Goal: Task Accomplishment & Management: Manage account settings

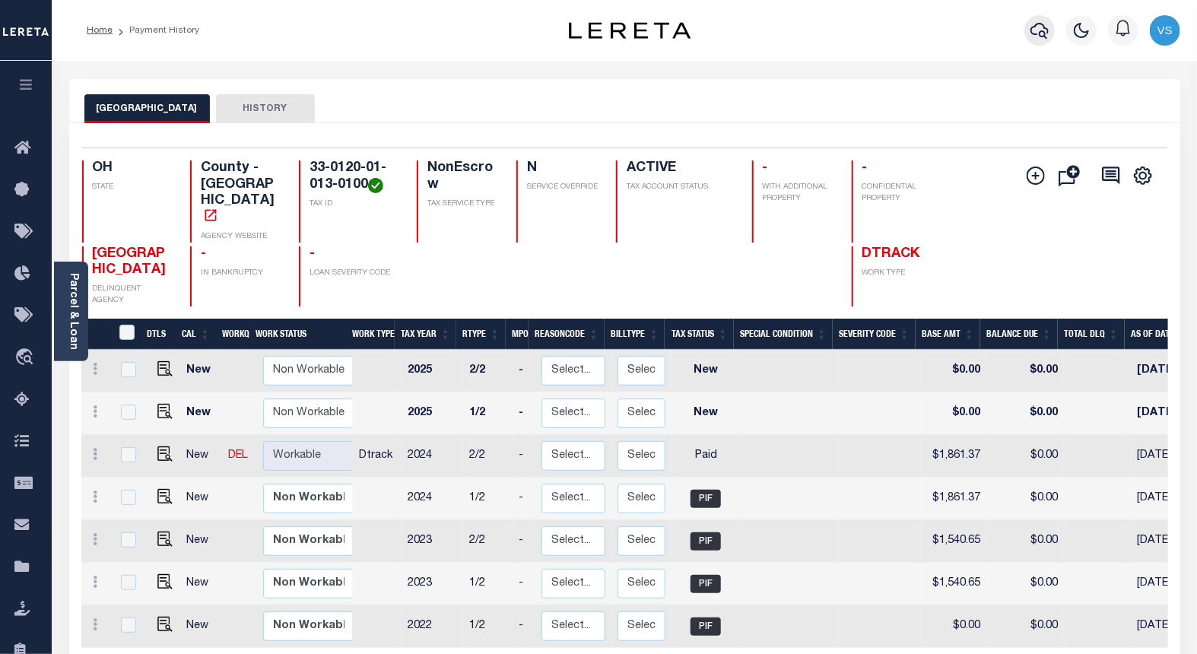
click at [1034, 34] on icon "button" at bounding box center [1040, 31] width 18 height 16
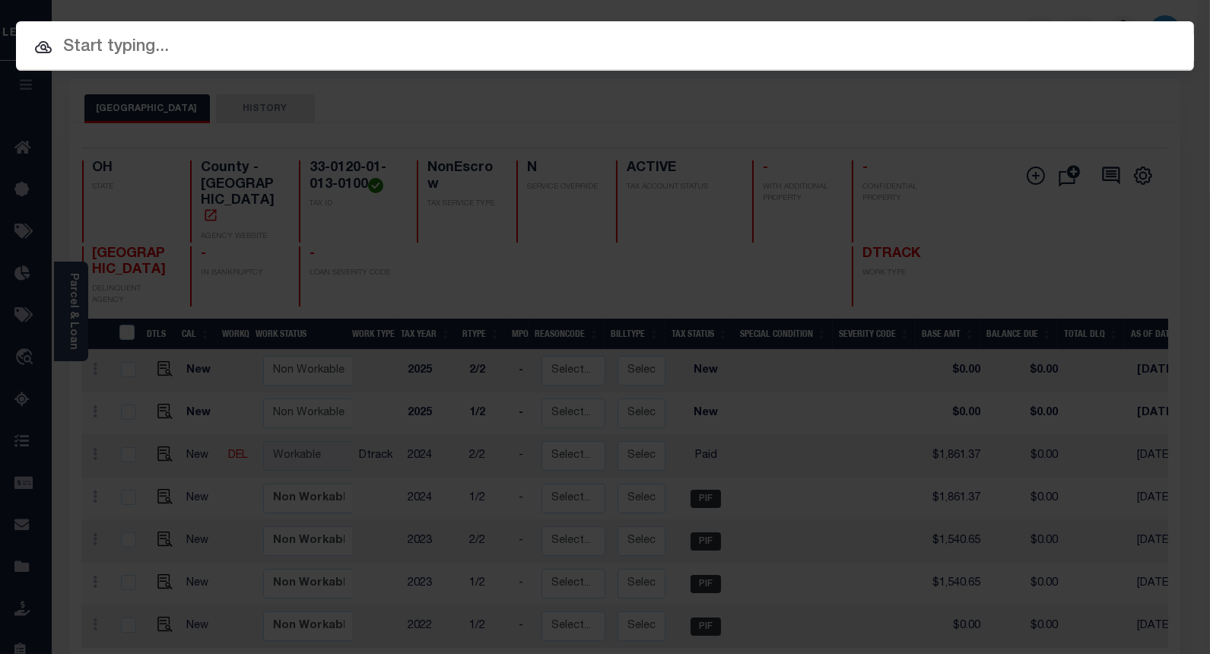
paste input "10036187"
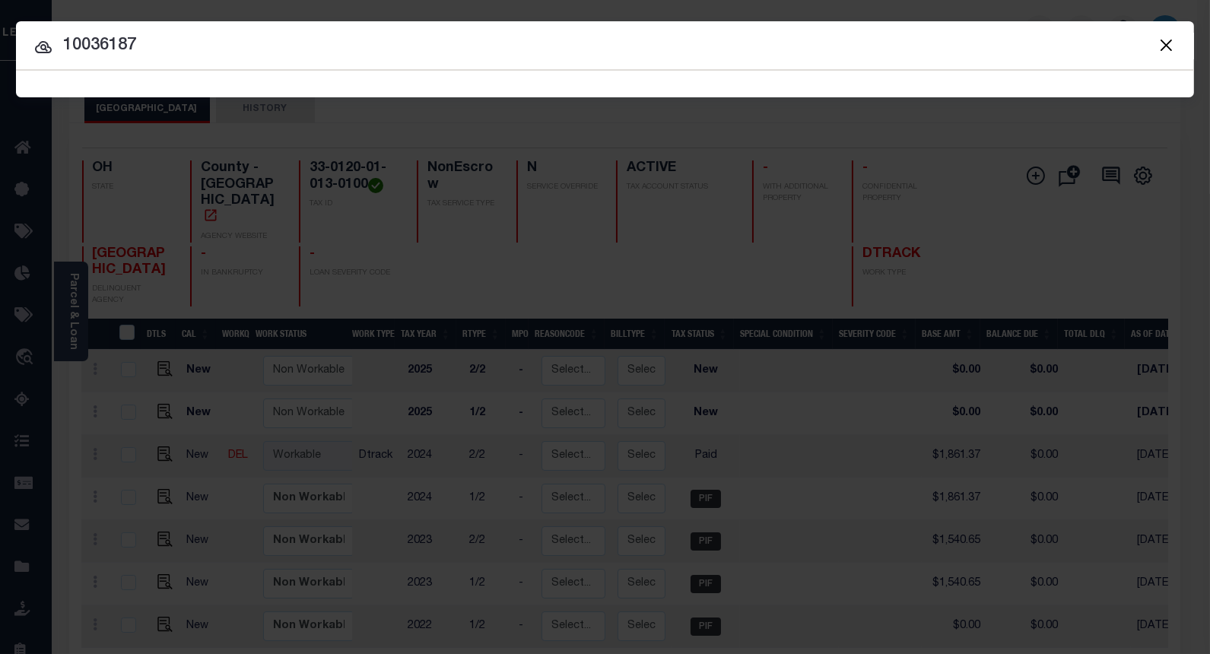
type input "10036187"
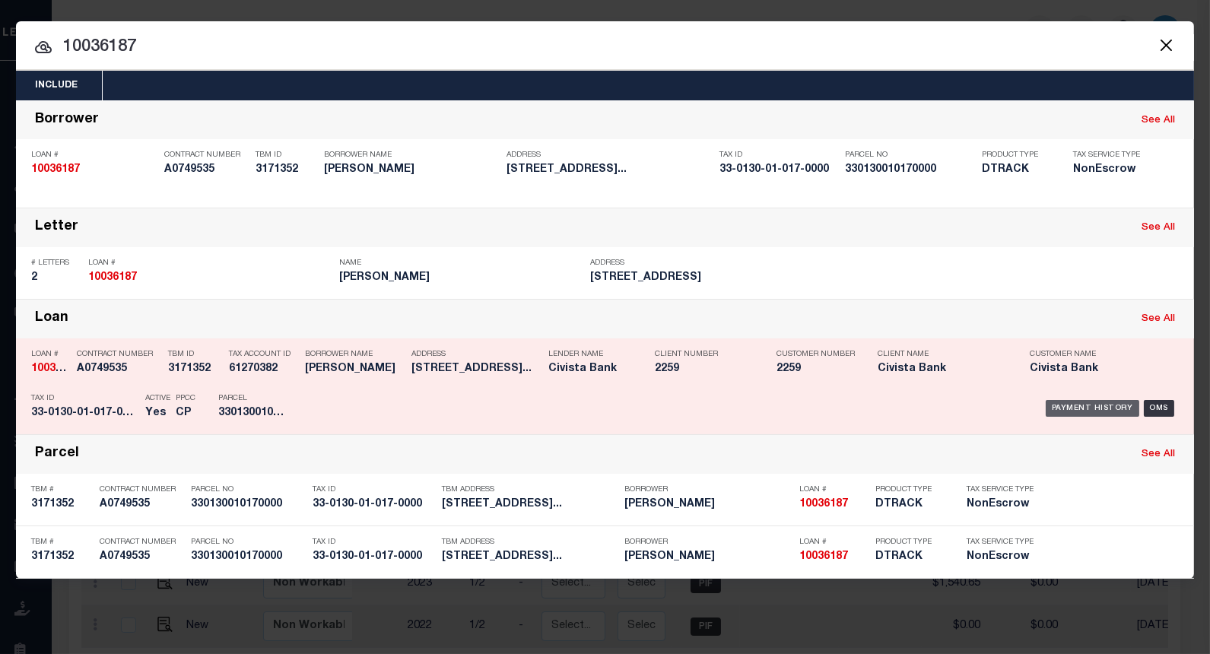
click at [1056, 404] on div "Payment History" at bounding box center [1093, 408] width 94 height 17
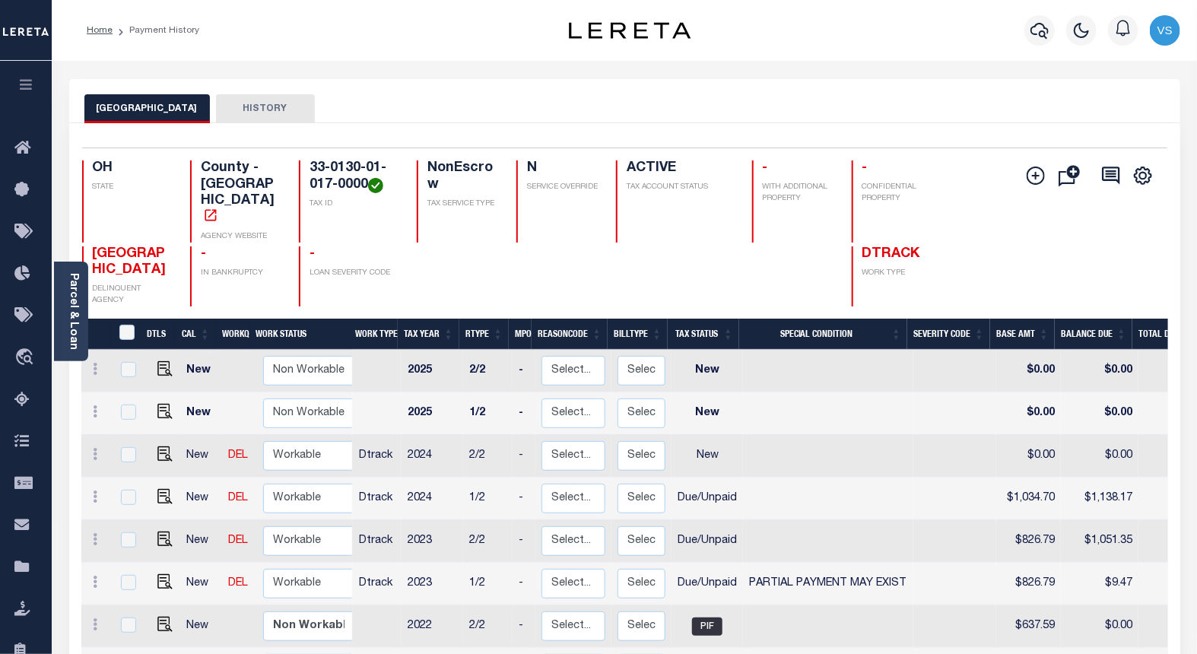
scroll to position [169, 0]
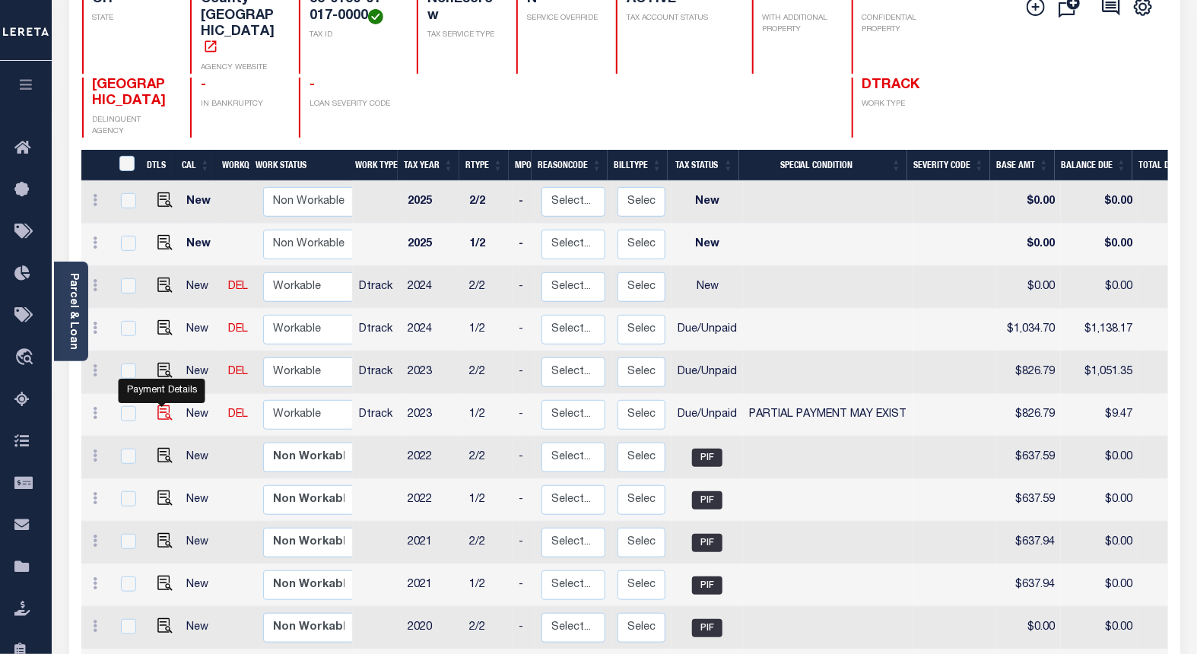
click at [157, 405] on img "" at bounding box center [164, 412] width 15 height 15
checkbox input "true"
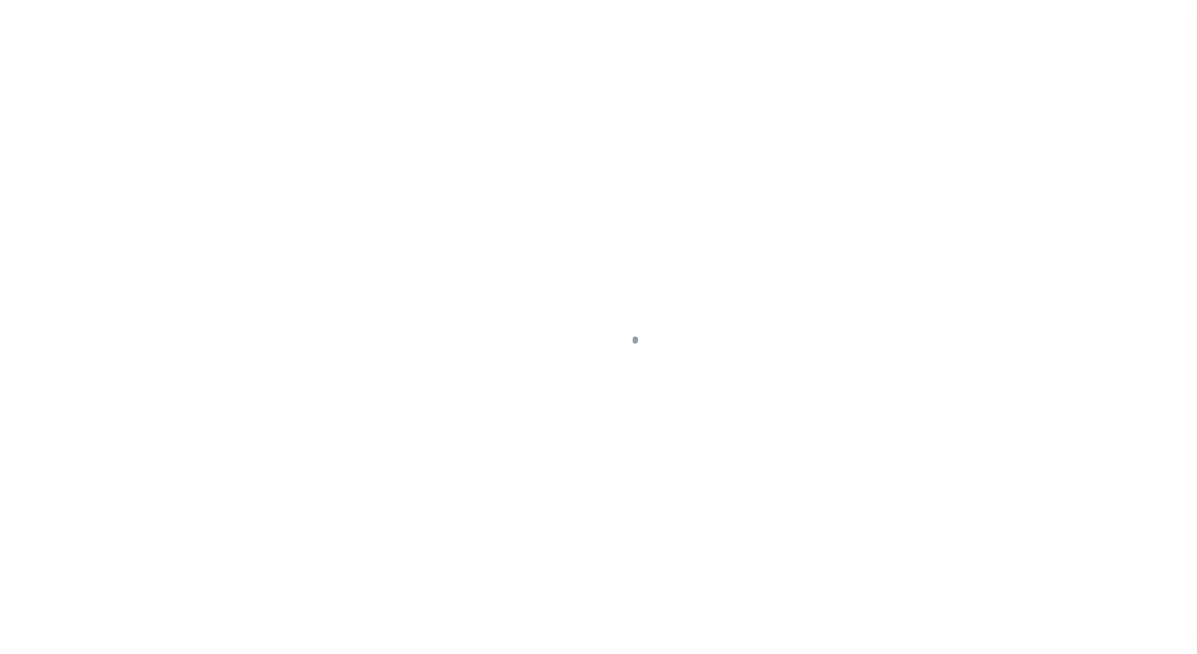
select select "DUE"
select select "15"
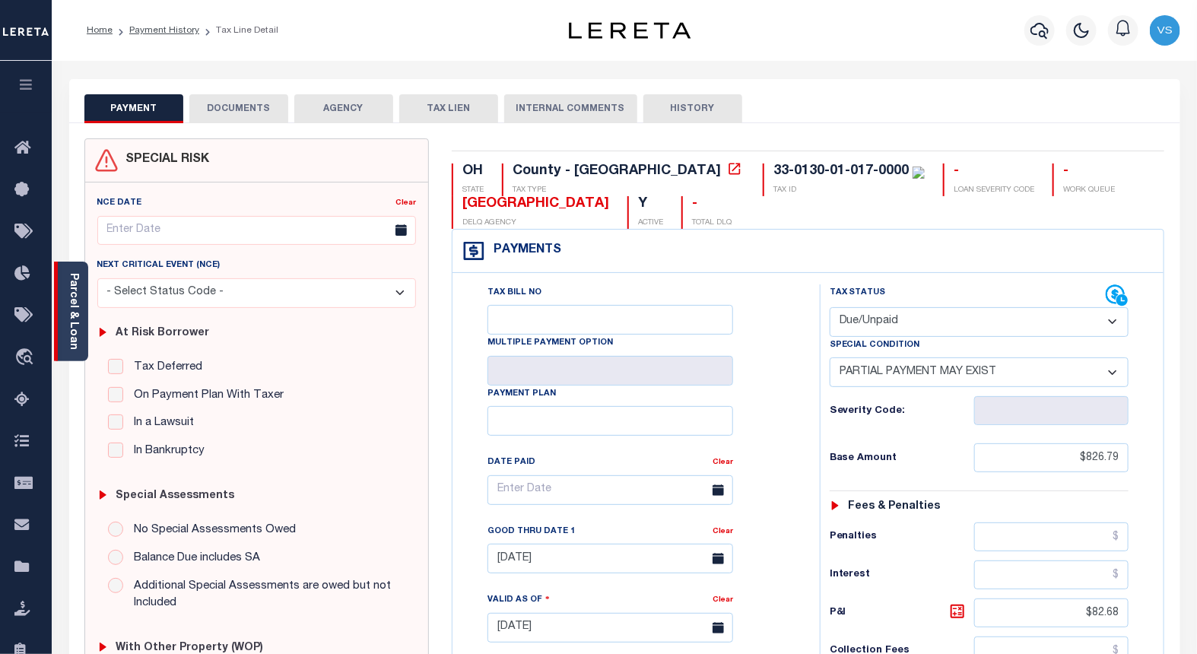
click at [78, 329] on link "Parcel & Loan" at bounding box center [73, 311] width 11 height 77
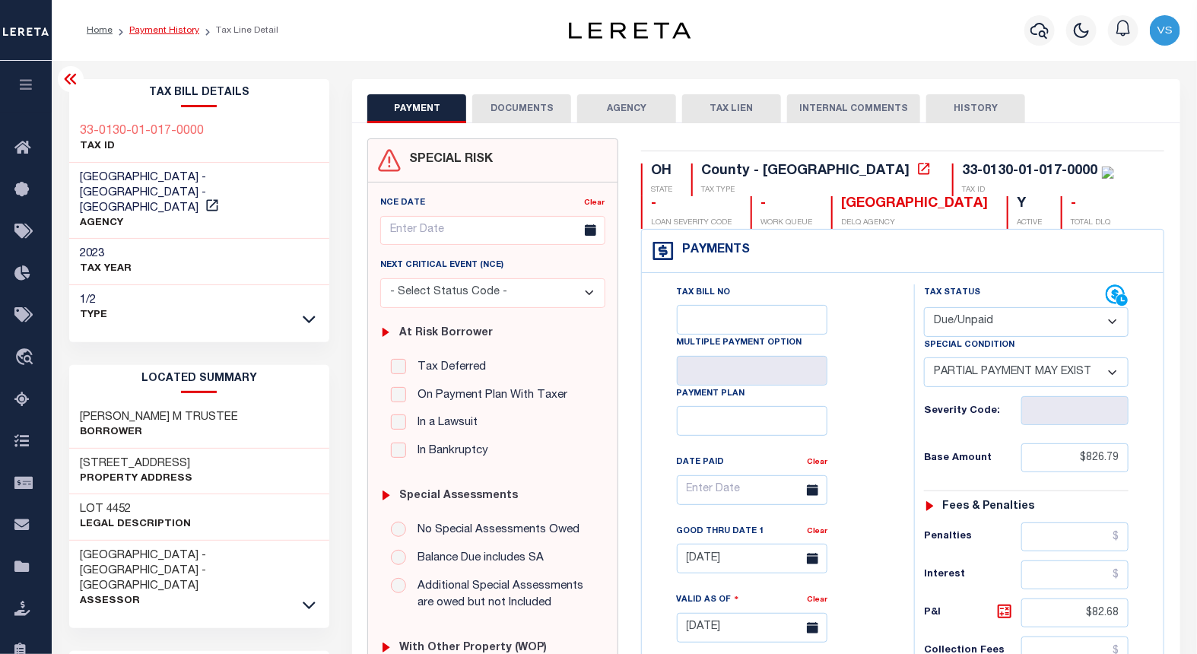
click at [146, 31] on link "Payment History" at bounding box center [164, 30] width 70 height 9
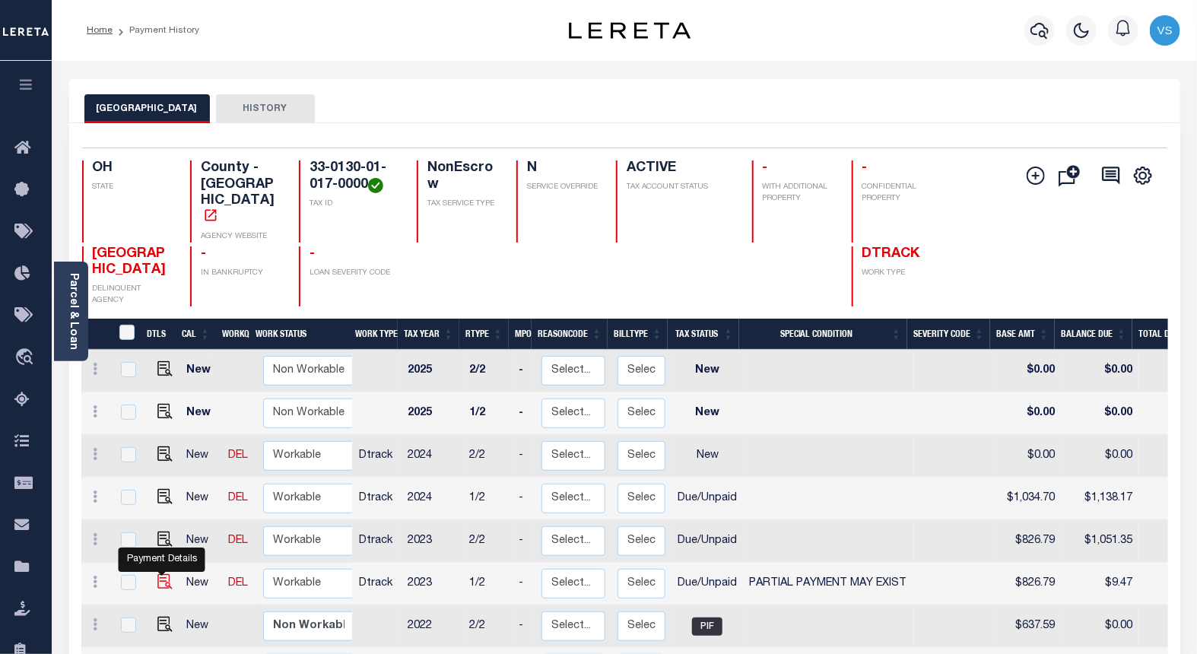
click at [164, 574] on img "" at bounding box center [164, 581] width 15 height 15
checkbox input "true"
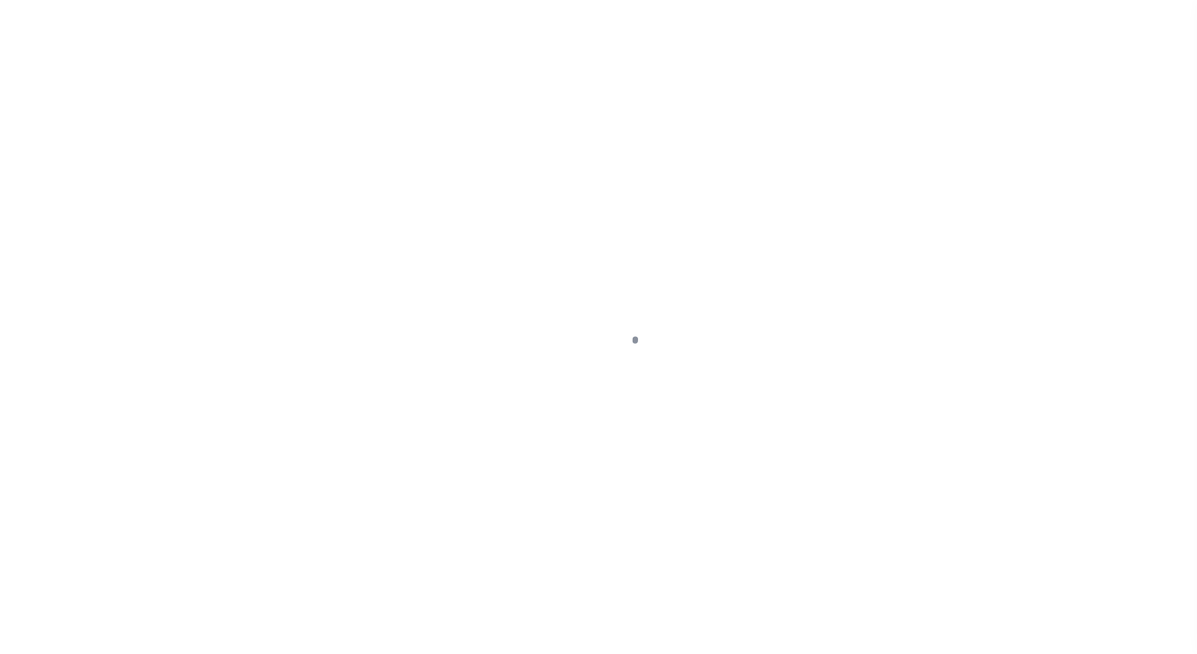
select select "DUE"
select select "15"
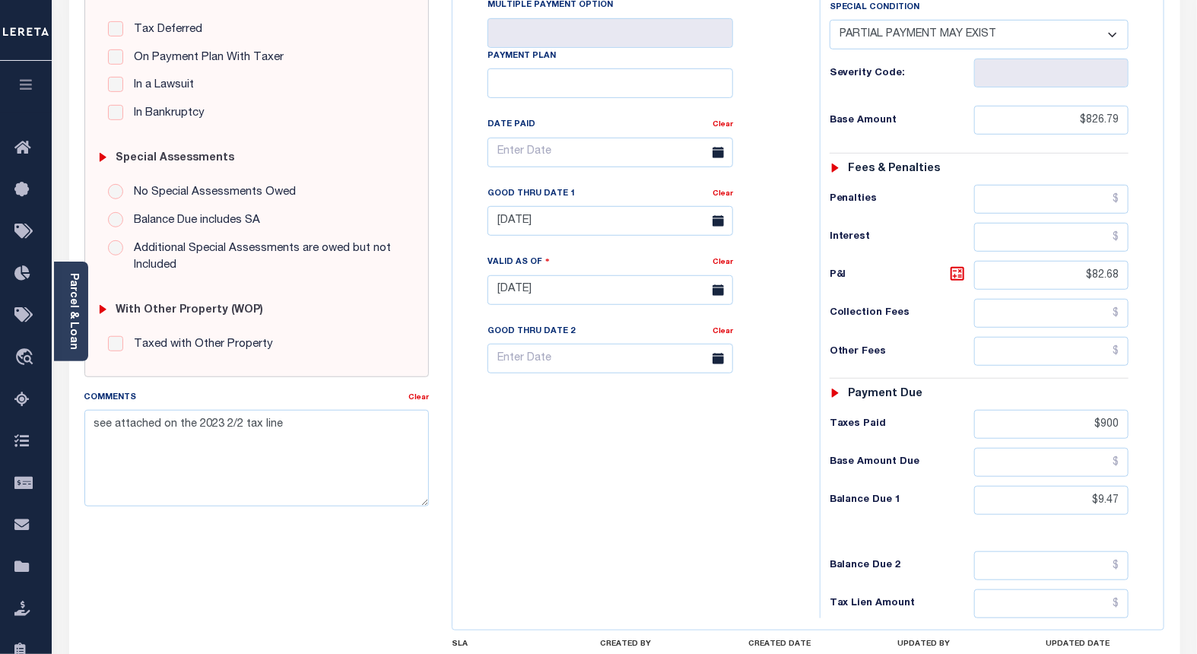
scroll to position [502, 0]
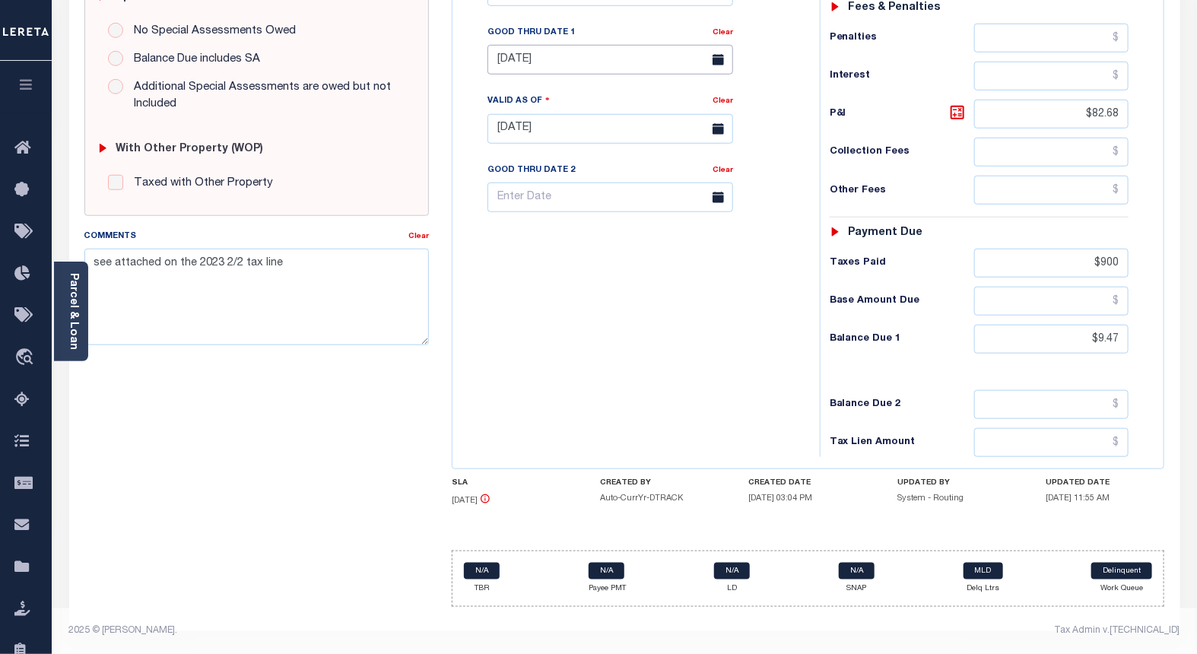
click at [522, 62] on input "[DATE]" at bounding box center [611, 60] width 246 height 30
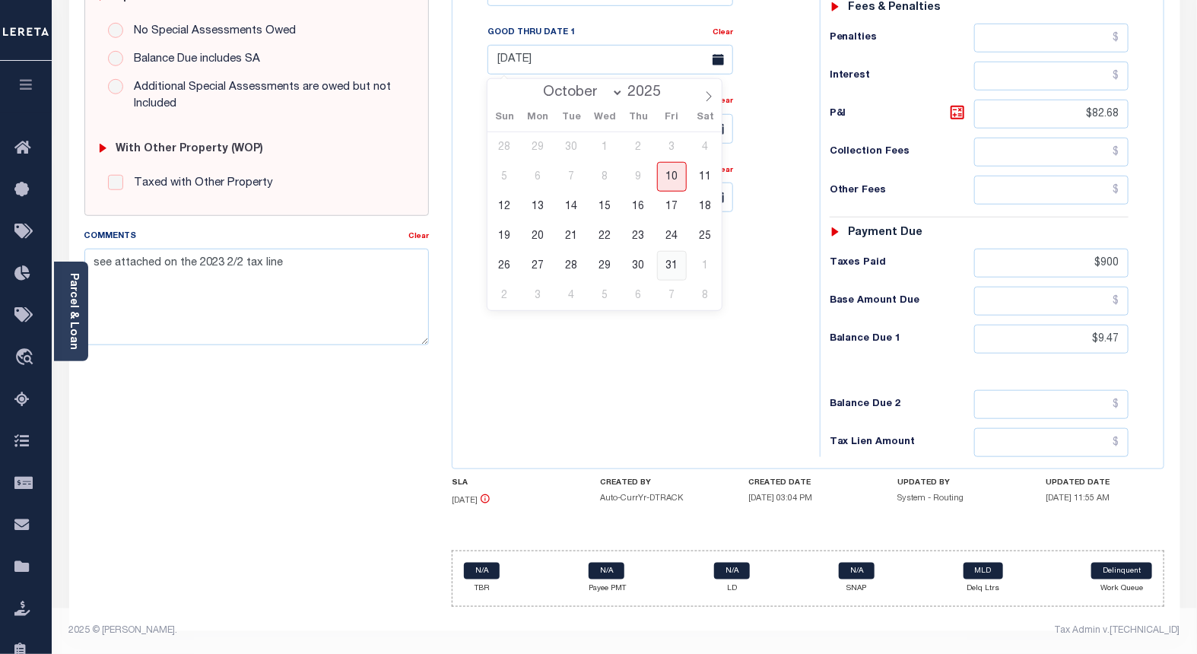
click at [670, 266] on span "31" at bounding box center [672, 266] width 30 height 30
type input "10/31/2025"
type input "10/10/2025"
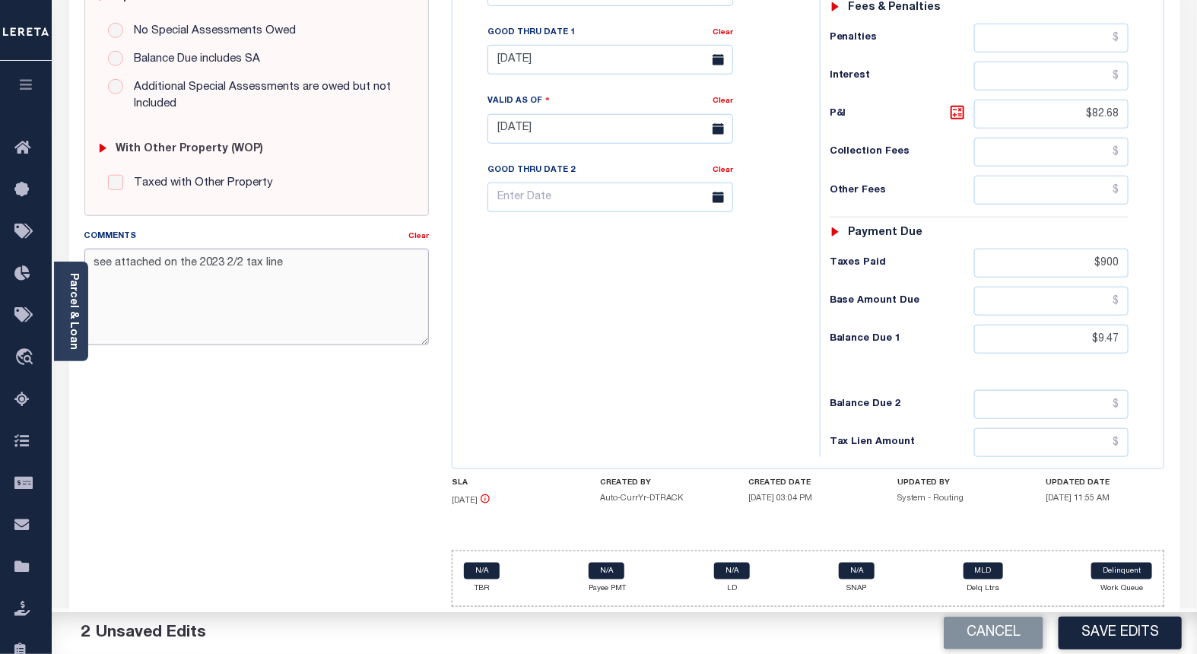
click at [216, 268] on textarea "see attached on the 2023 2/2 tax line" at bounding box center [256, 297] width 345 height 96
type textarea "see attached on the 2024 2/2 tax line"
click at [1081, 635] on button "Save Edits" at bounding box center [1120, 633] width 123 height 33
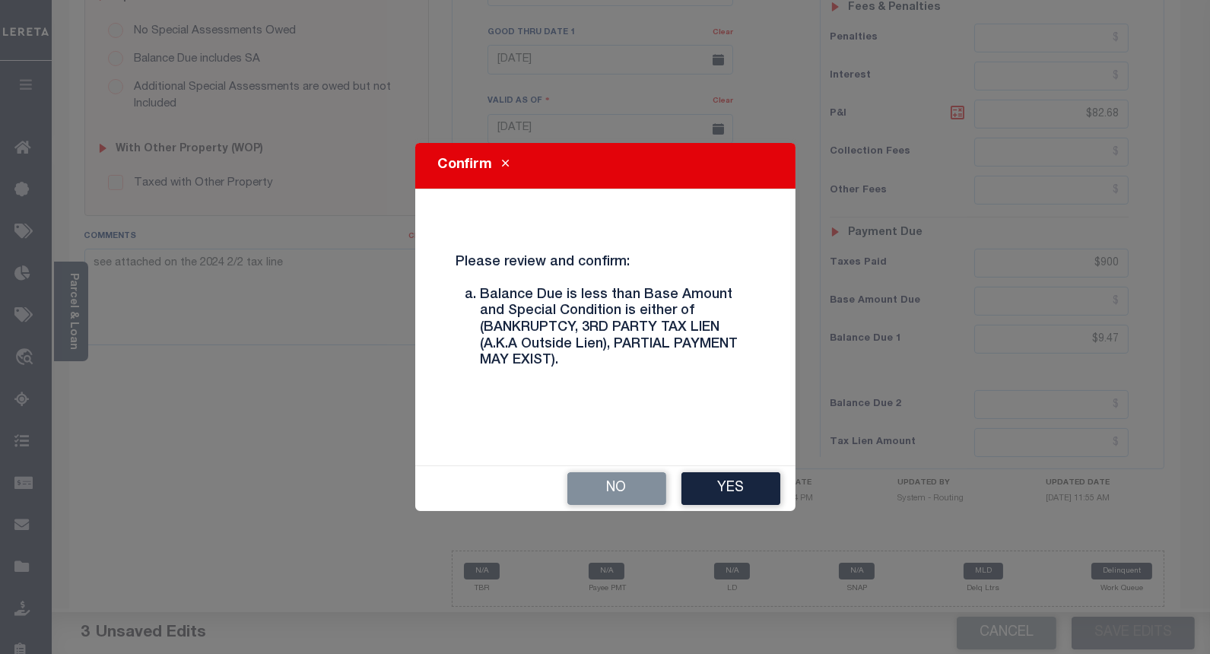
click at [713, 491] on button "Yes" at bounding box center [730, 488] width 99 height 33
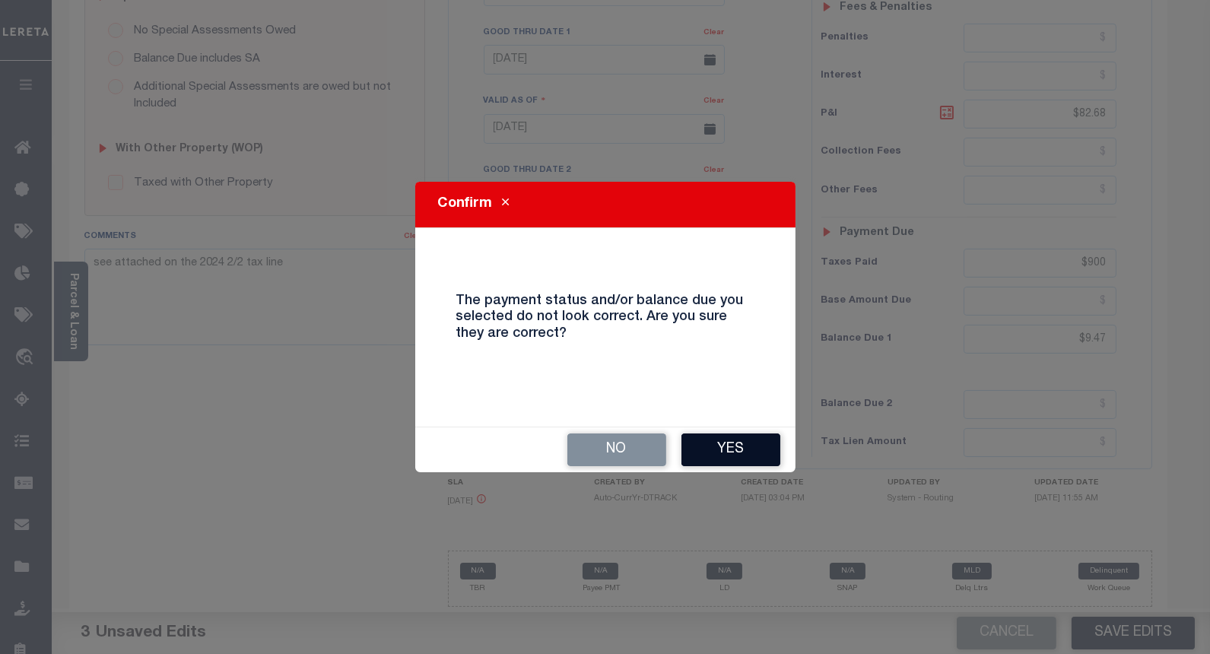
click at [733, 443] on button "Yes" at bounding box center [730, 450] width 99 height 33
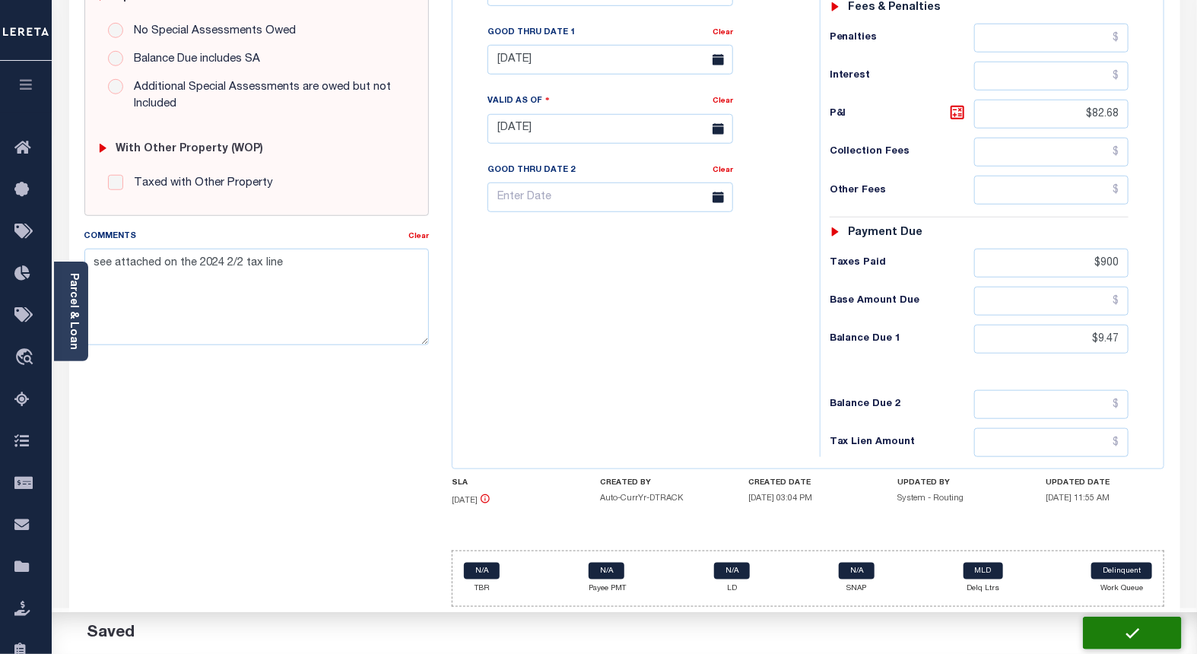
checkbox input "false"
type input "$826.79"
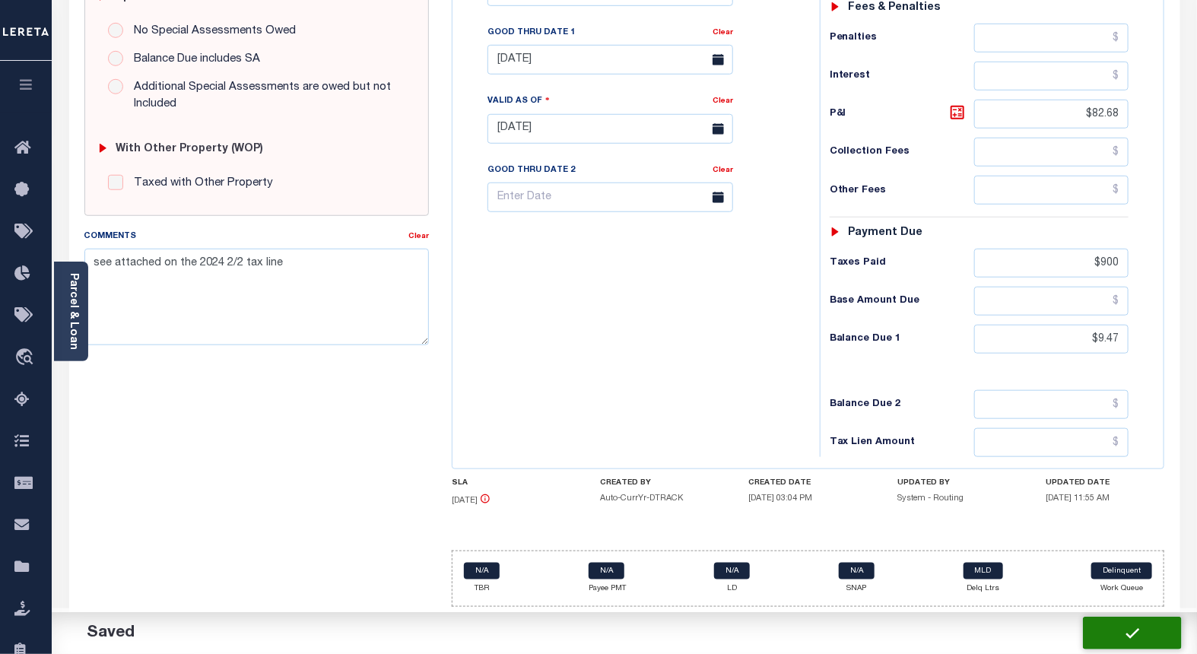
type input "$82.68"
type input "$900"
type input "$9.47"
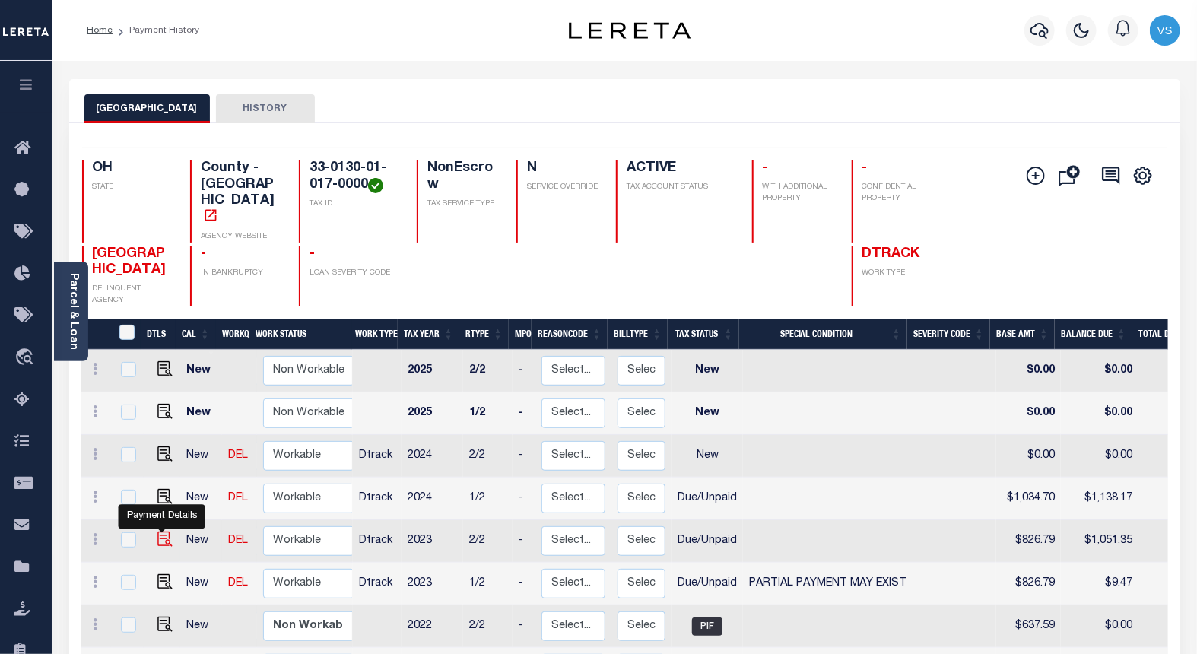
click at [162, 532] on img "" at bounding box center [164, 539] width 15 height 15
checkbox input "true"
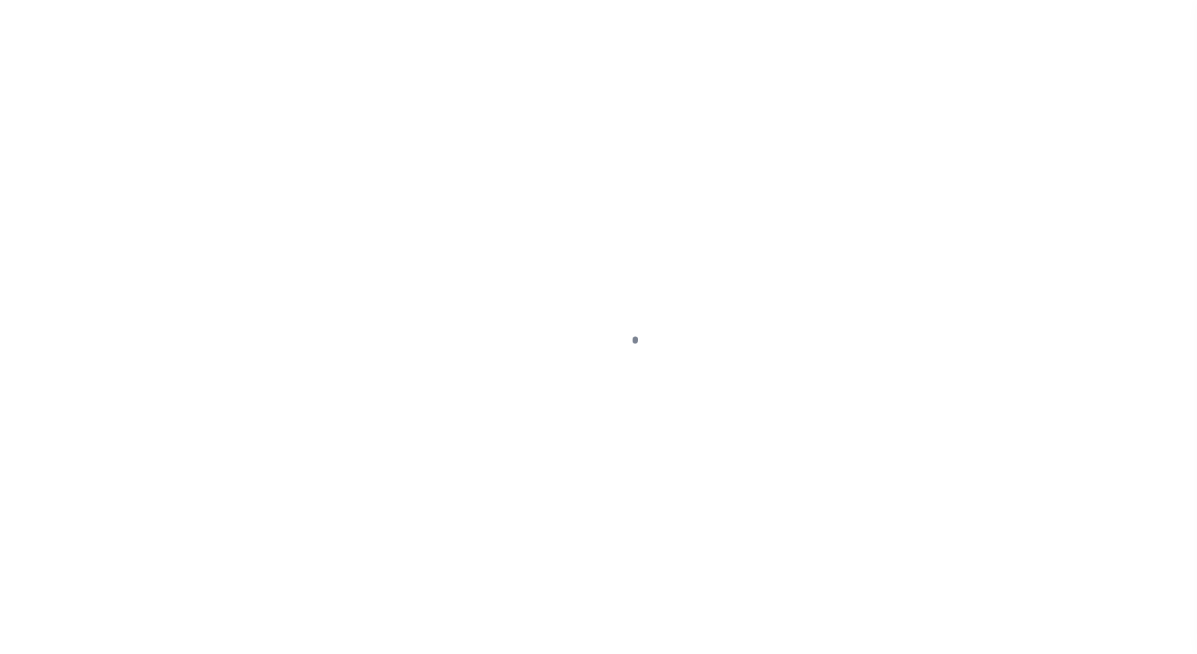
select select "DUE"
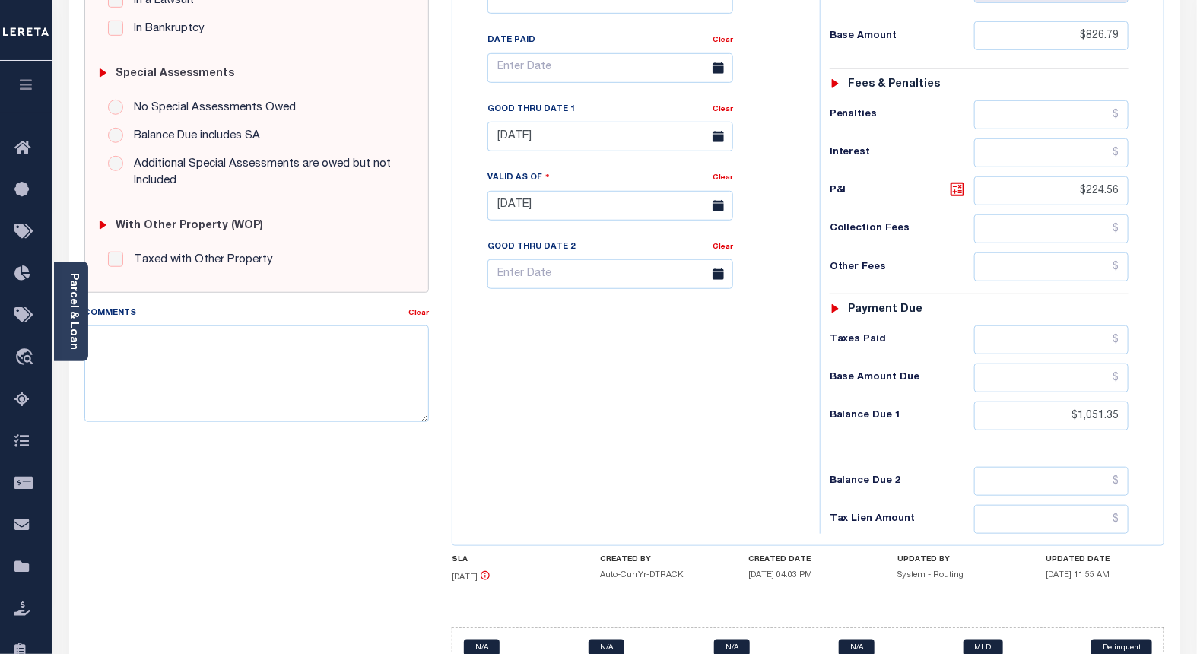
scroll to position [502, 0]
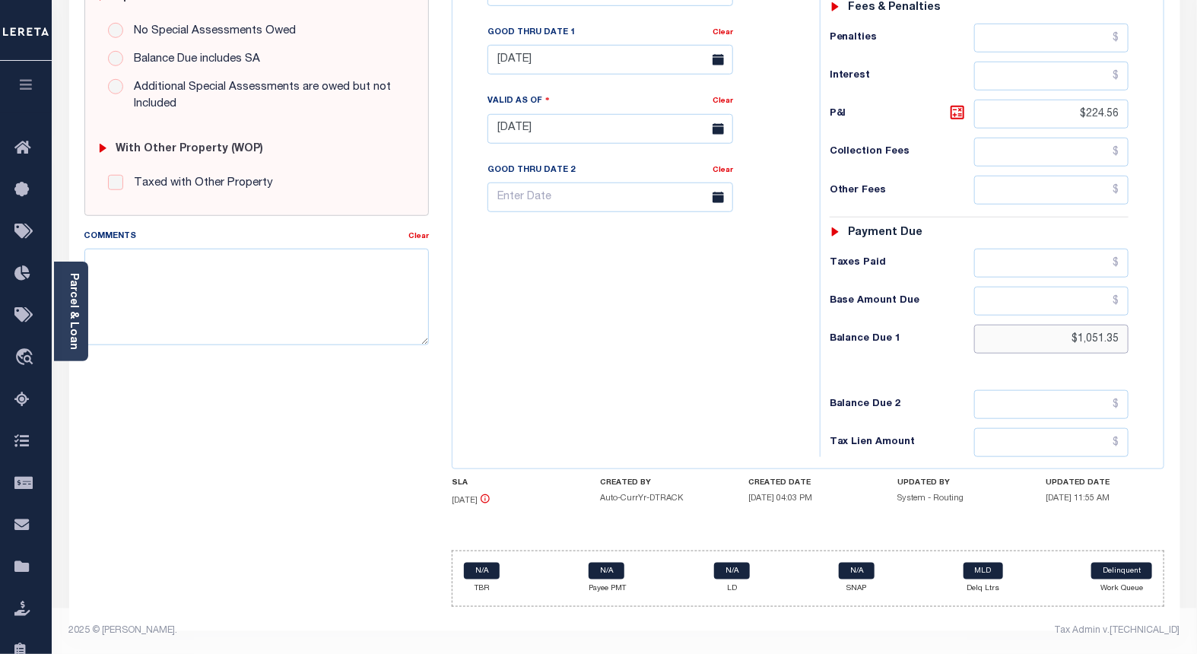
click at [1091, 338] on input "$1,051.35" at bounding box center [1051, 339] width 155 height 29
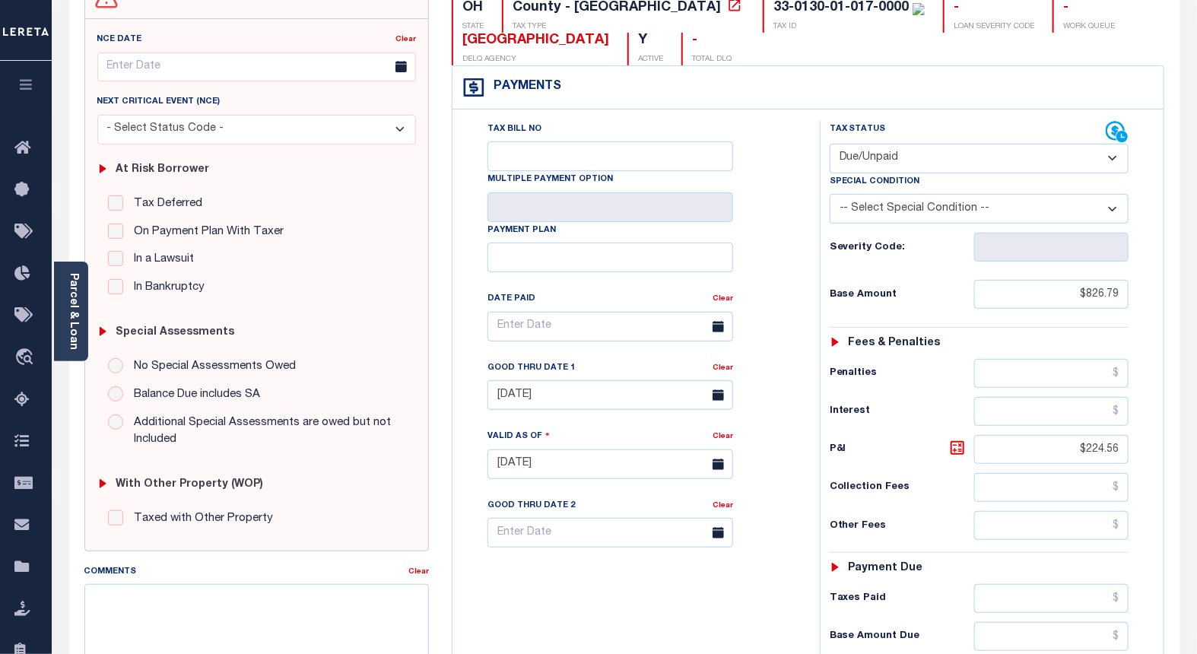
scroll to position [0, 0]
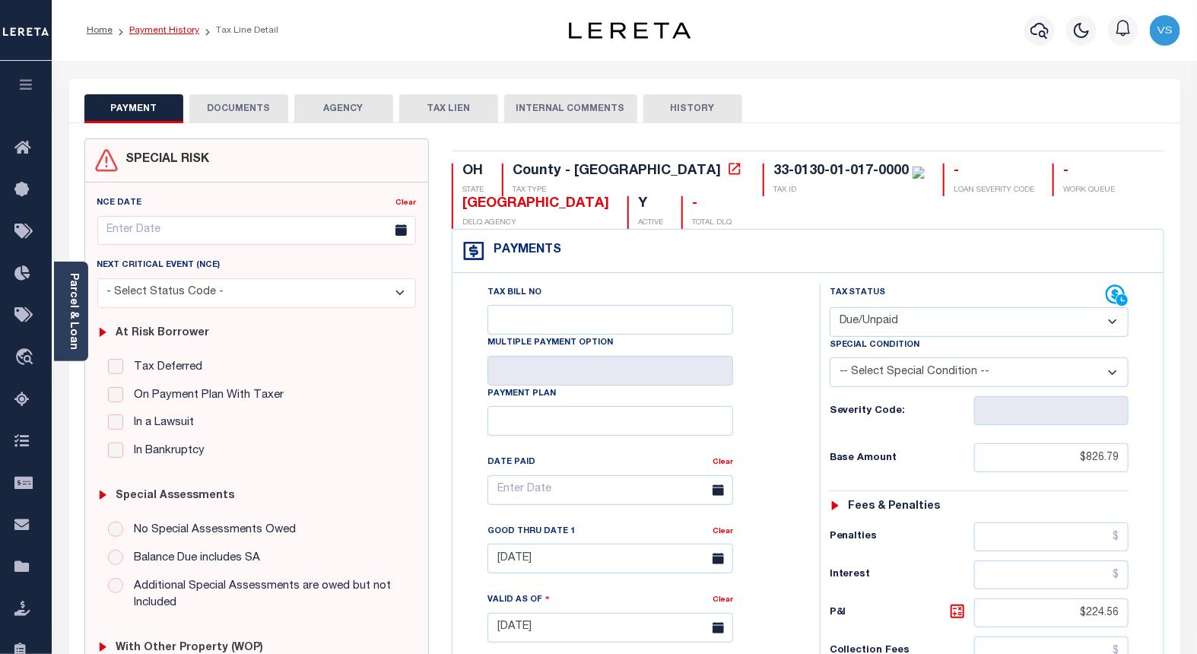
click at [154, 32] on link "Payment History" at bounding box center [164, 30] width 70 height 9
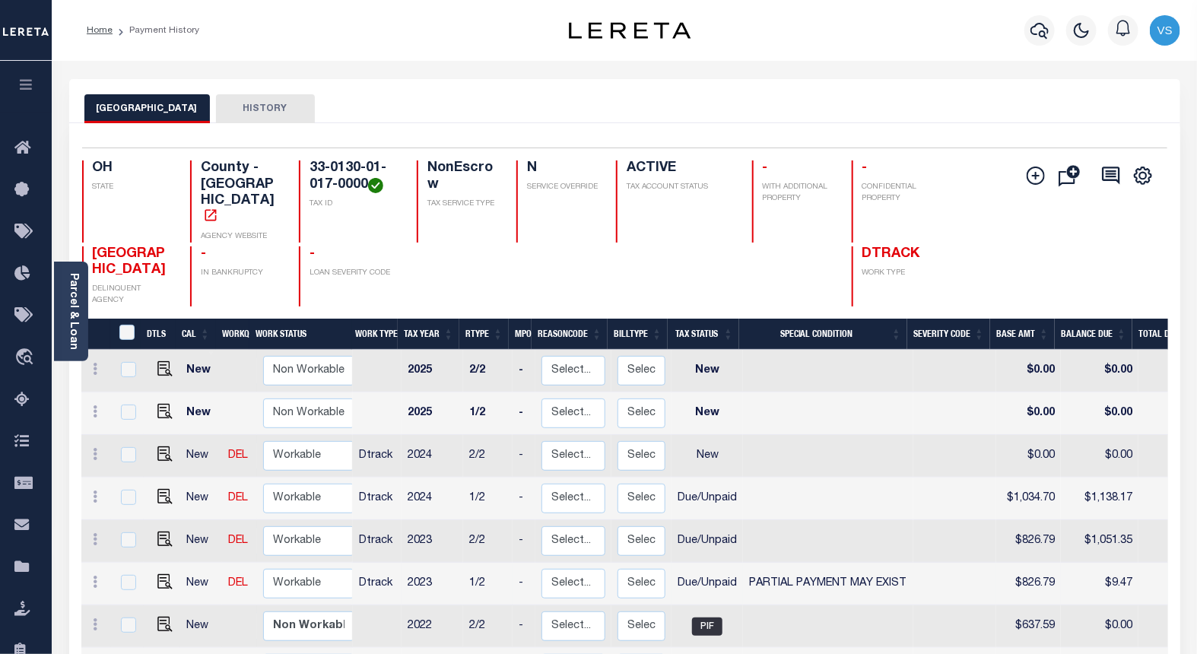
click at [1113, 563] on td "$9.47" at bounding box center [1100, 584] width 78 height 43
checkbox input "true"
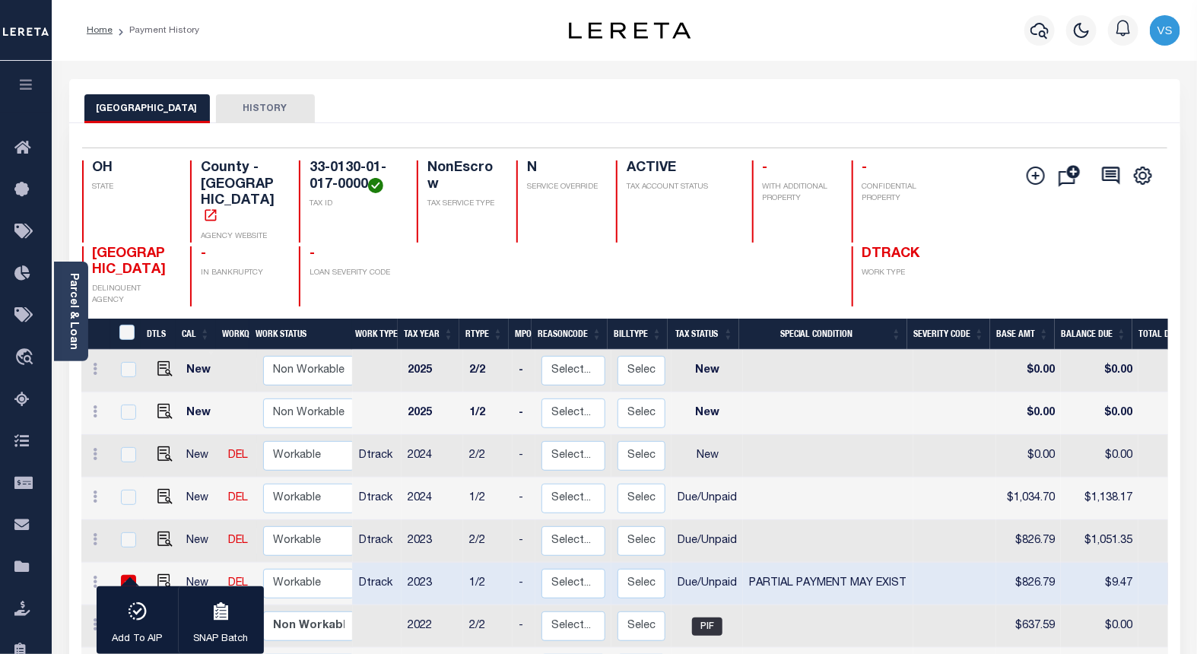
click at [1113, 563] on td "$9.47" at bounding box center [1100, 584] width 78 height 43
checkbox input "false"
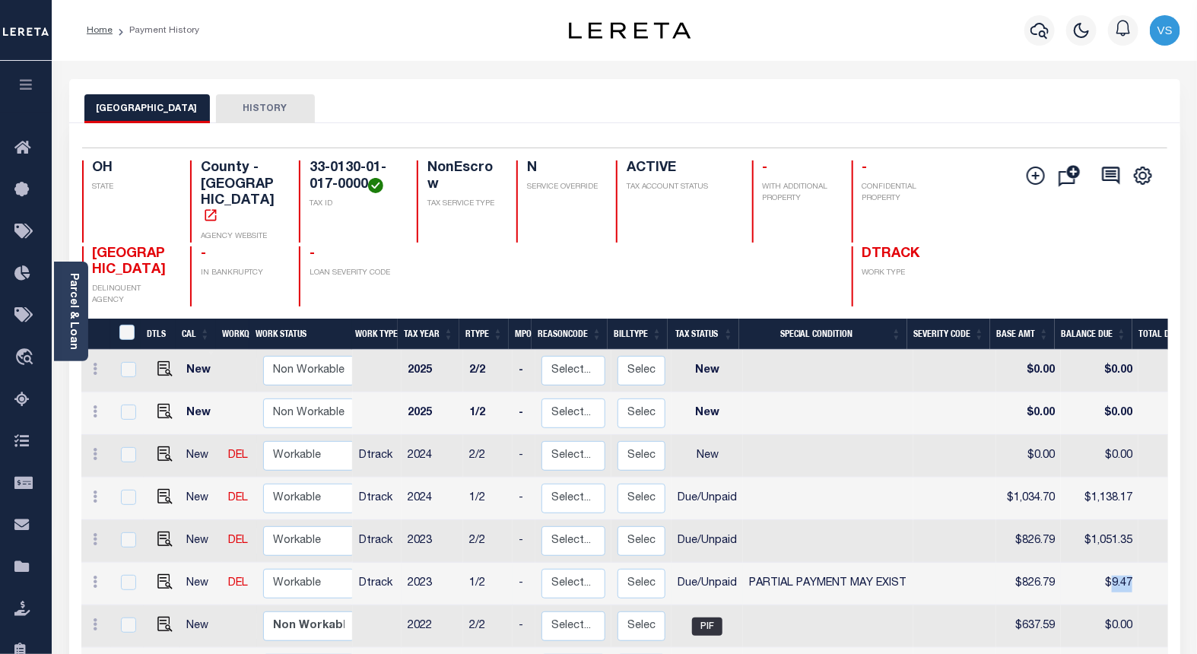
copy td "9.47"
click at [1109, 478] on td "$1,138.17" at bounding box center [1100, 499] width 78 height 43
checkbox input "true"
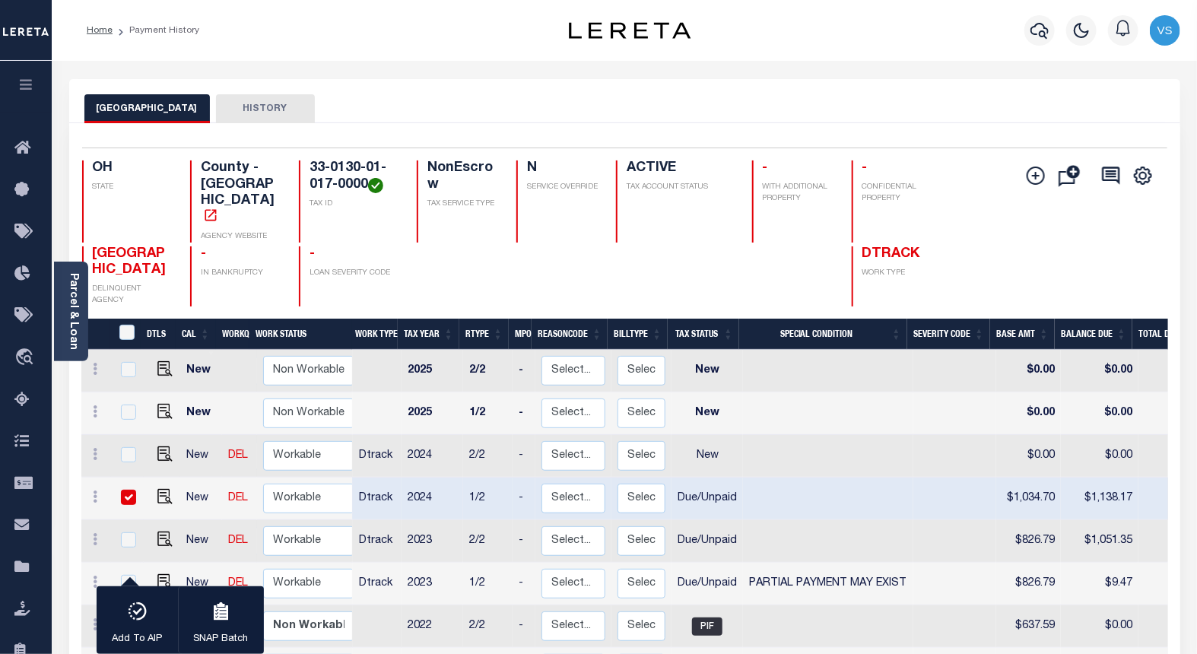
click at [1110, 478] on td "$1,138.17" at bounding box center [1100, 499] width 78 height 43
checkbox input "false"
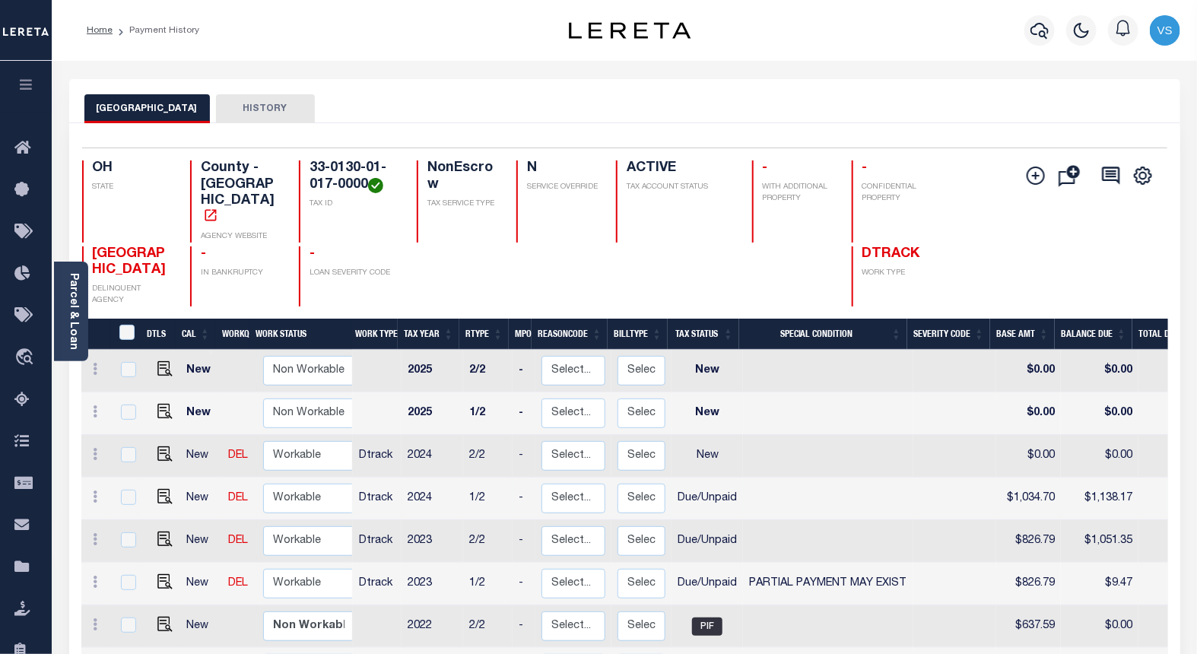
click at [1110, 478] on td "$1,138.17" at bounding box center [1100, 499] width 78 height 43
checkbox input "true"
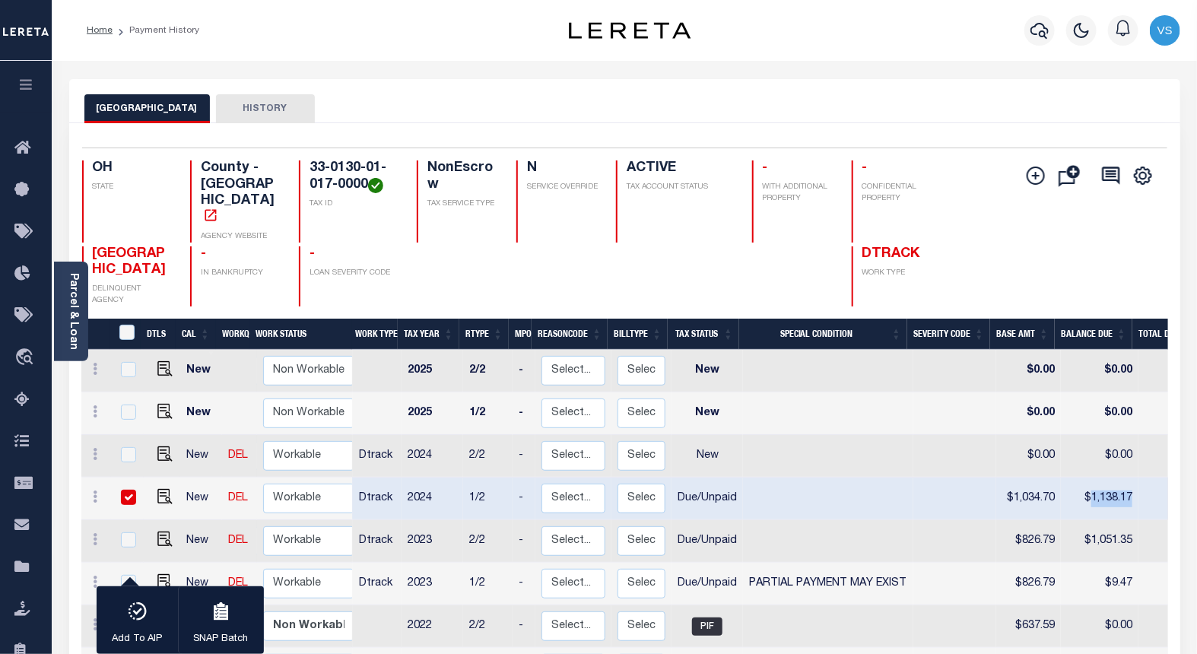
copy td "1,138.17"
click at [162, 489] on img "" at bounding box center [164, 496] width 15 height 15
checkbox input "false"
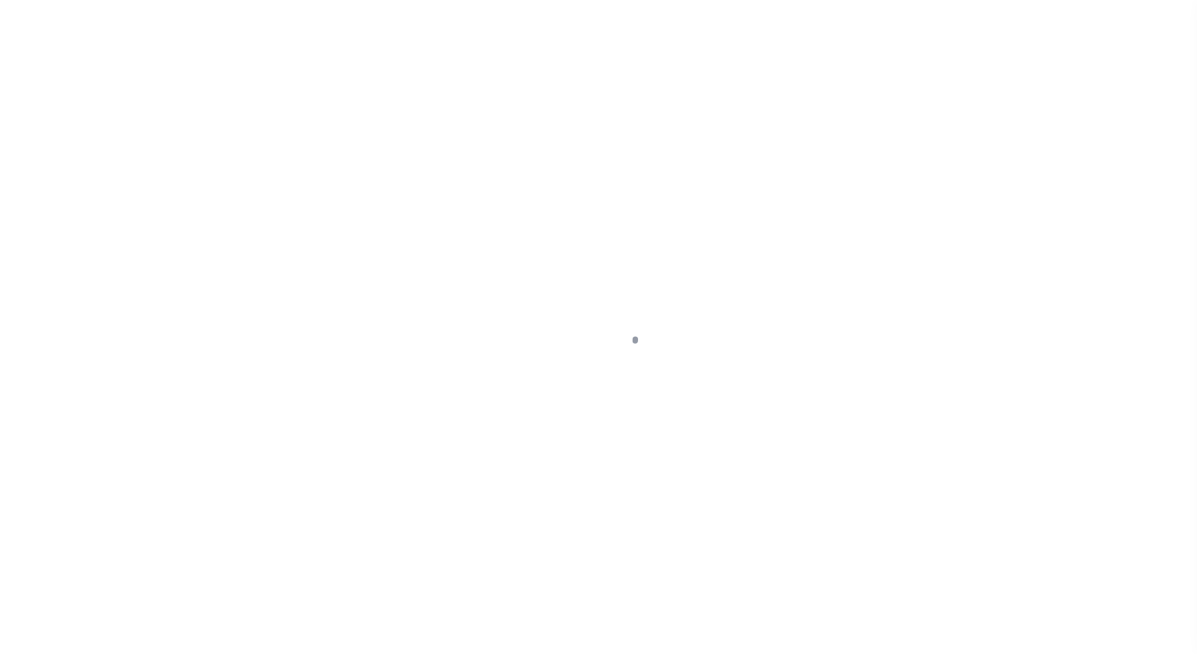
select select "DUE"
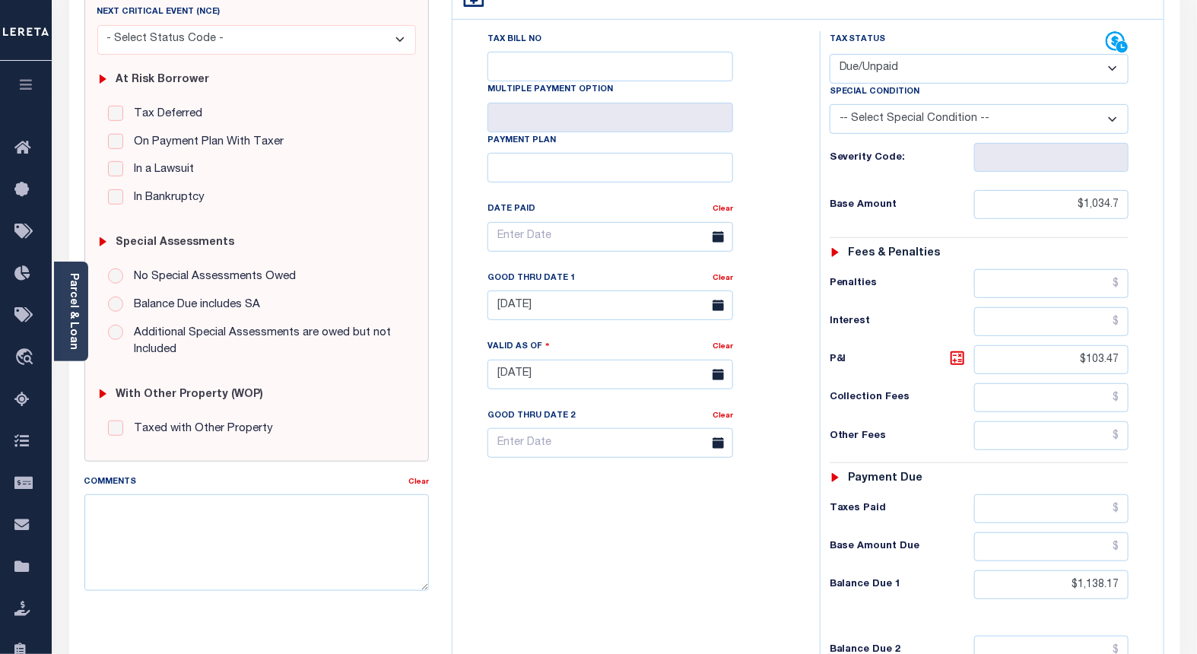
scroll to position [338, 0]
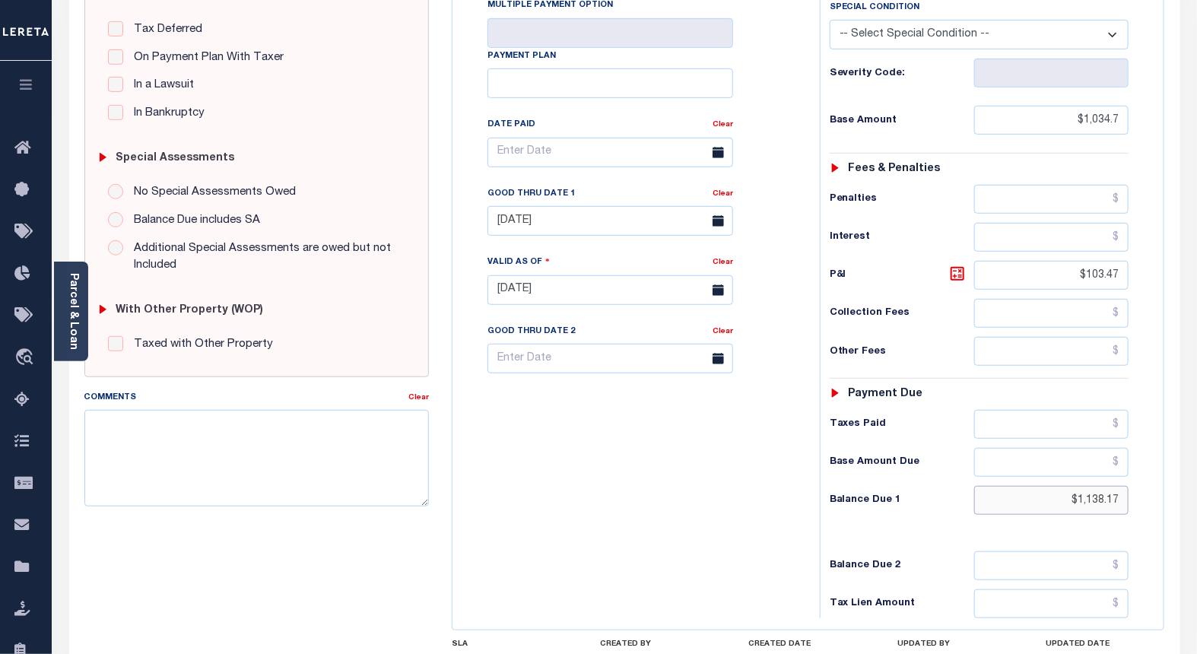
drag, startPoint x: 1126, startPoint y: 503, endPoint x: 1024, endPoint y: 497, distance: 102.1
click at [1025, 497] on input "$1,138.17" at bounding box center [1051, 500] width 155 height 29
paste input "1,194.75"
type input "$1,194.75"
type input "[DATE]"
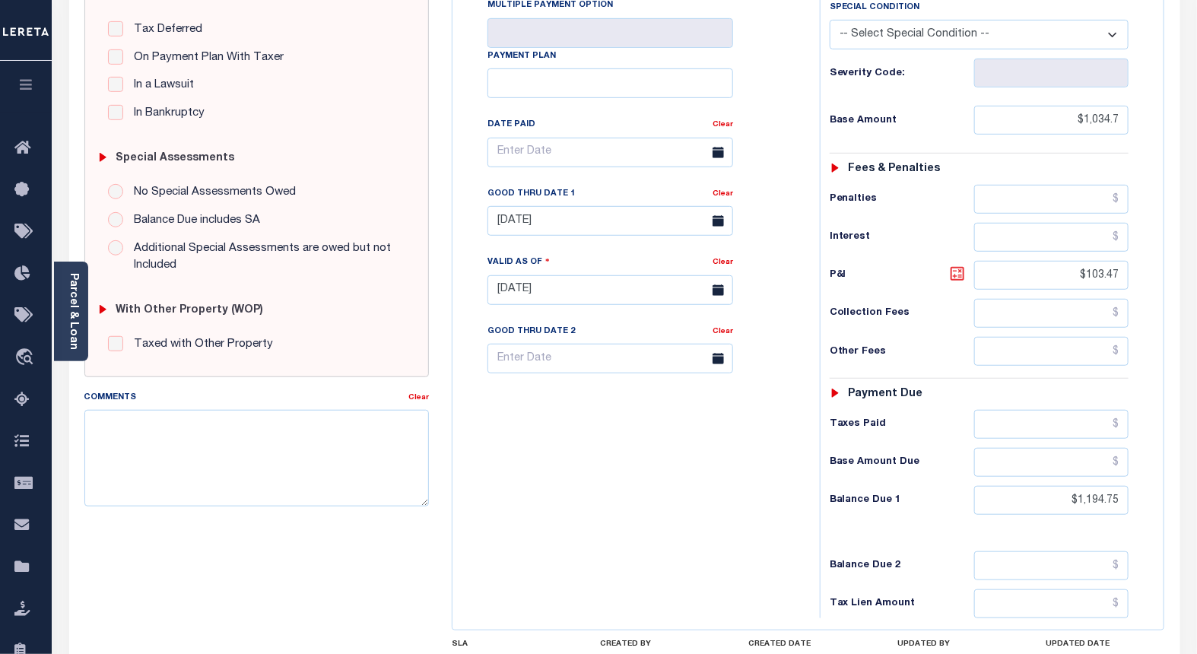
click at [958, 280] on icon at bounding box center [957, 274] width 18 height 18
type input "$160.05"
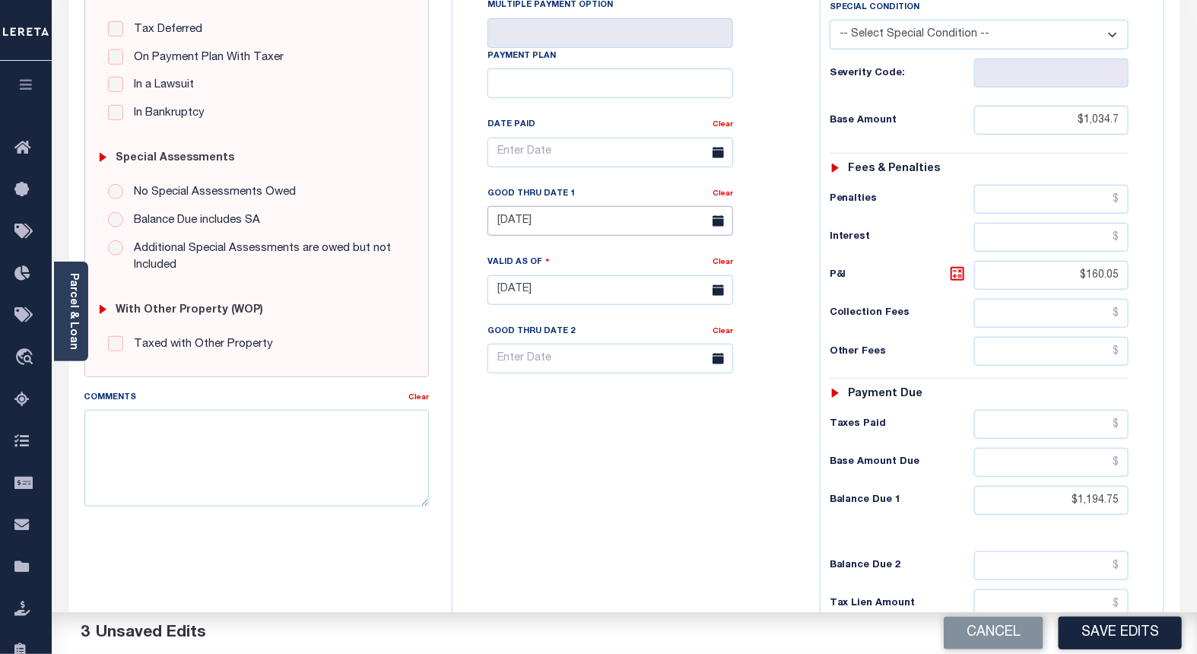
click at [553, 221] on input "04/01/2025" at bounding box center [611, 221] width 246 height 30
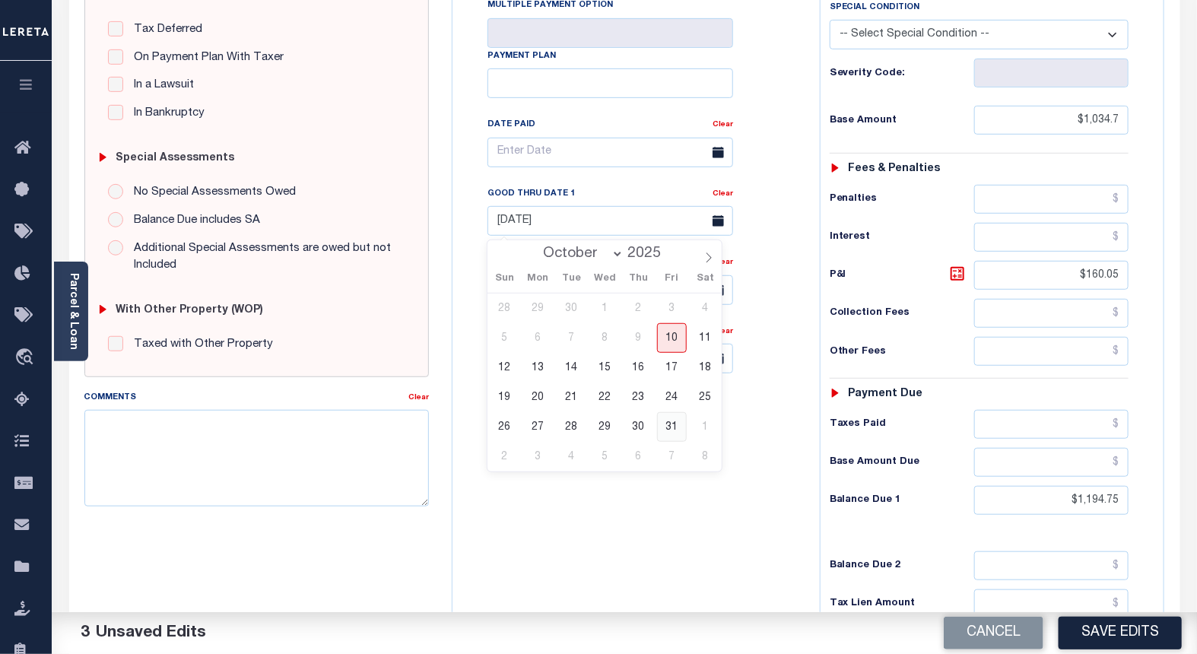
click at [662, 430] on span "31" at bounding box center [672, 427] width 30 height 30
type input "10/31/2025"
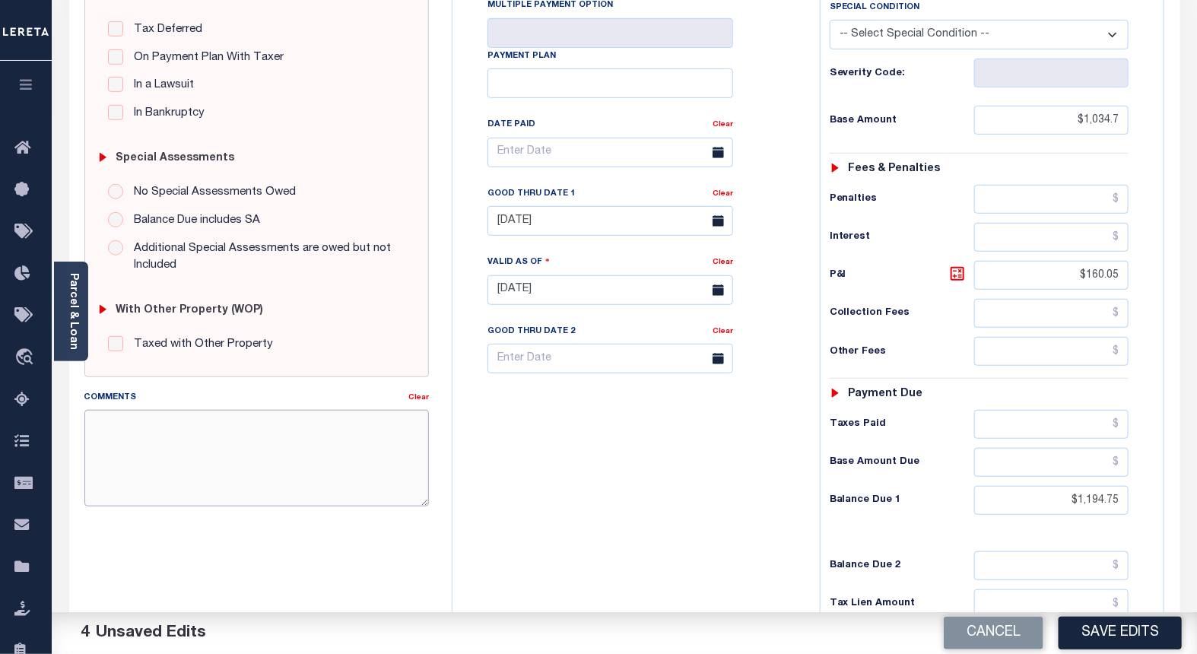
click at [253, 469] on textarea "Comments" at bounding box center [256, 458] width 345 height 96
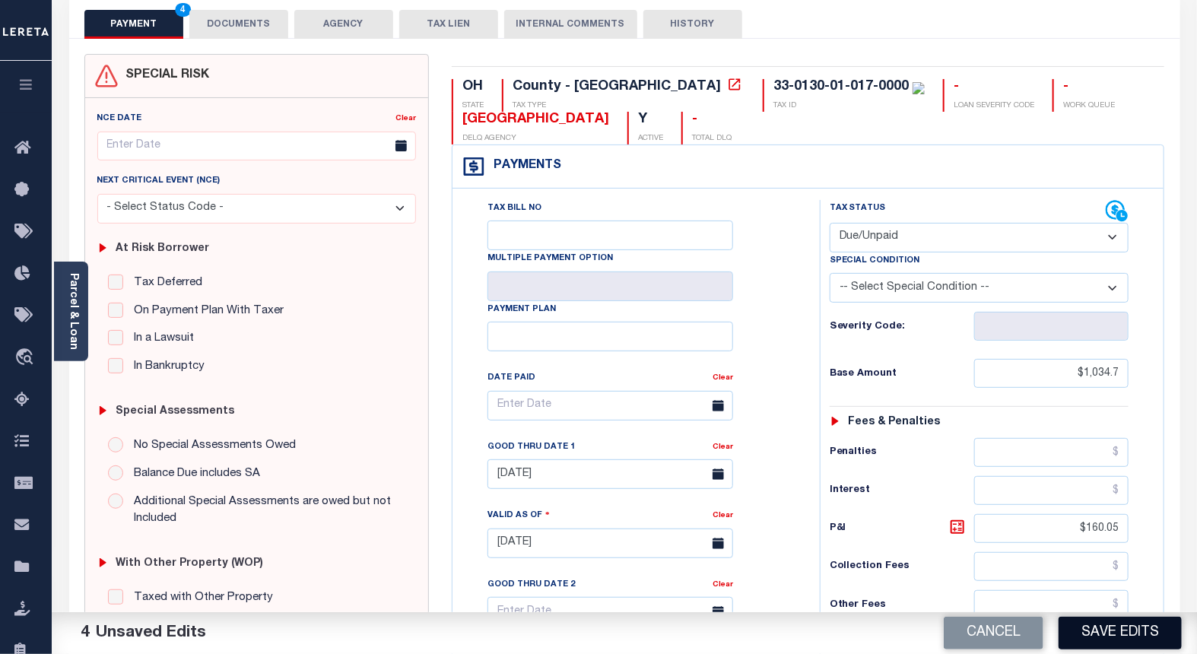
type textarea "Please see attached 2024 2/2 - VS"
click at [1089, 634] on button "Save Edits" at bounding box center [1120, 633] width 123 height 33
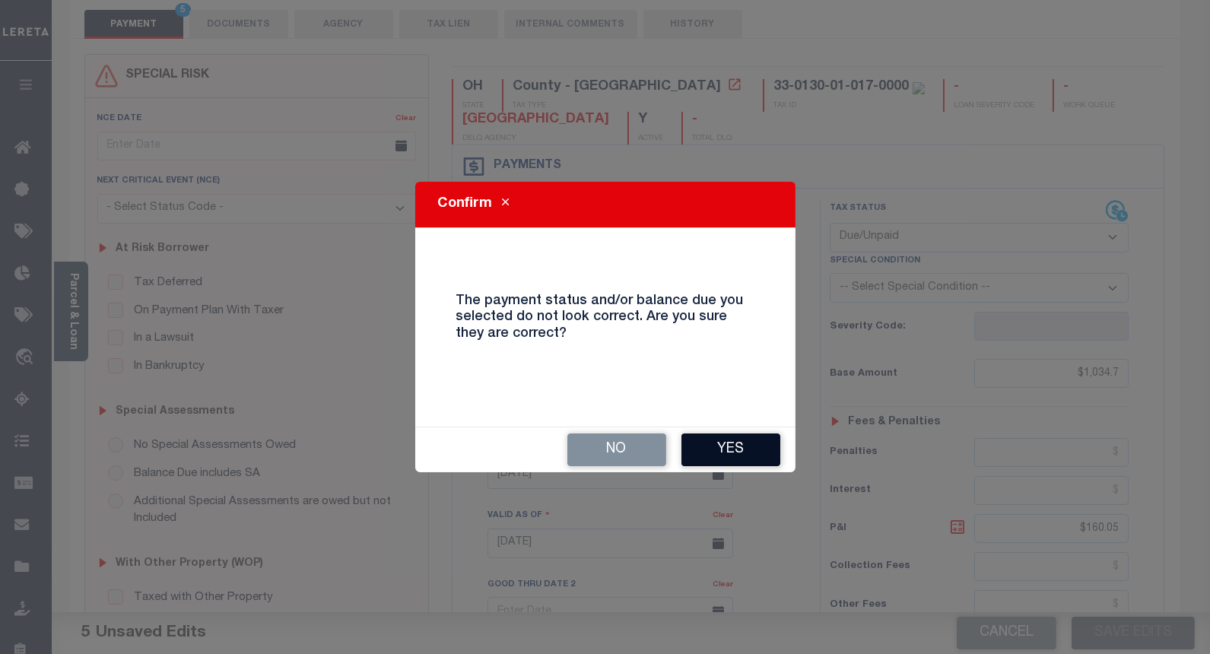
click at [710, 444] on button "Yes" at bounding box center [730, 450] width 99 height 33
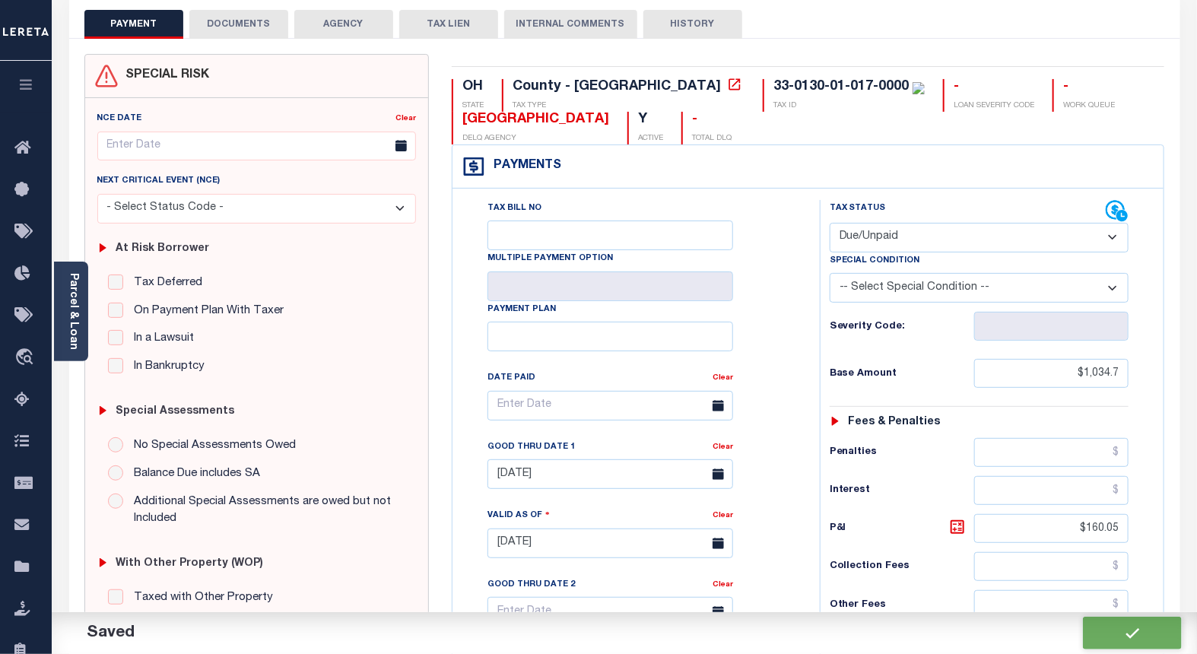
checkbox input "false"
type input "$1,034.7"
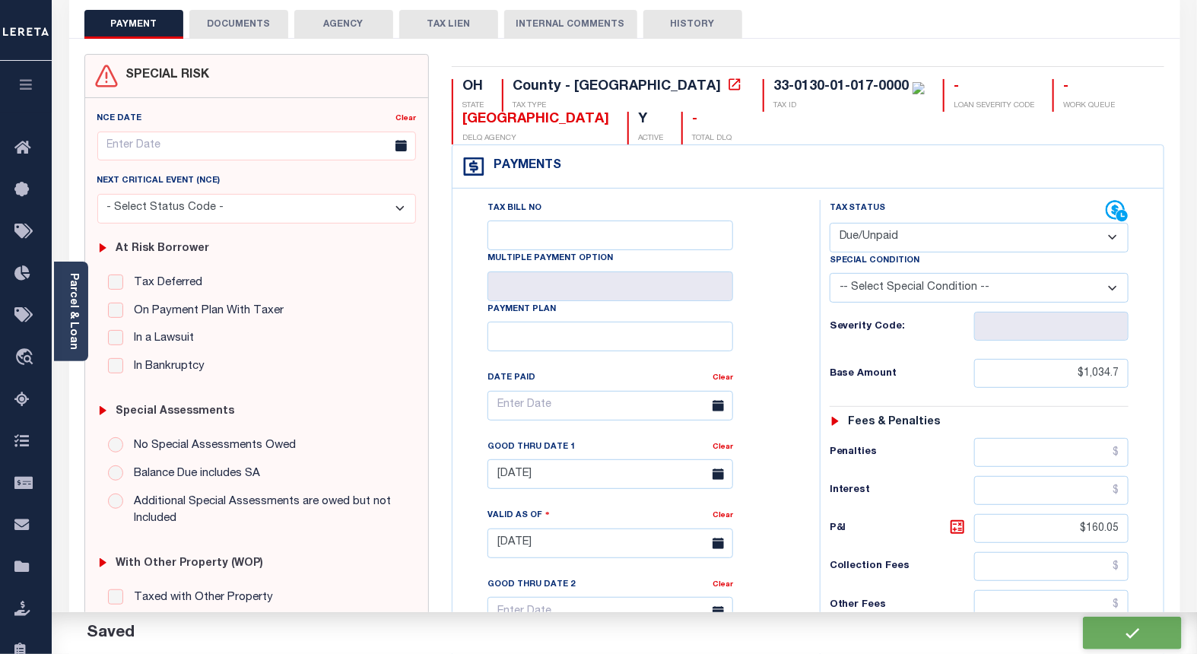
type input "$160.05"
type input "$1,194.75"
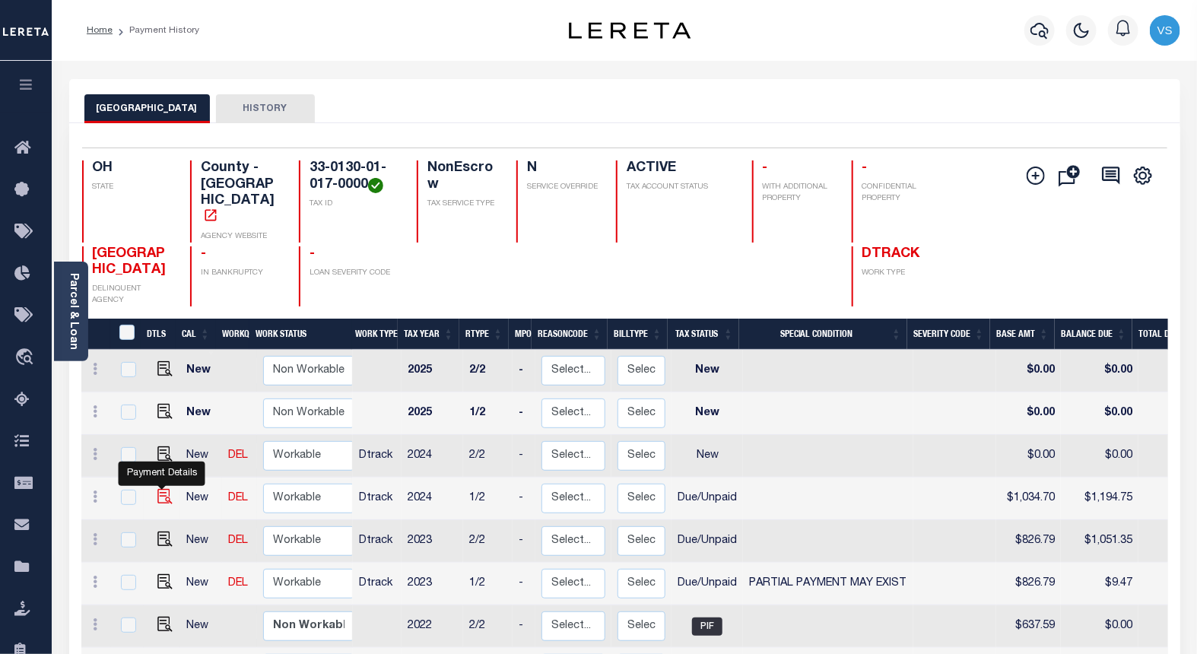
click at [157, 489] on img "" at bounding box center [164, 496] width 15 height 15
checkbox input "true"
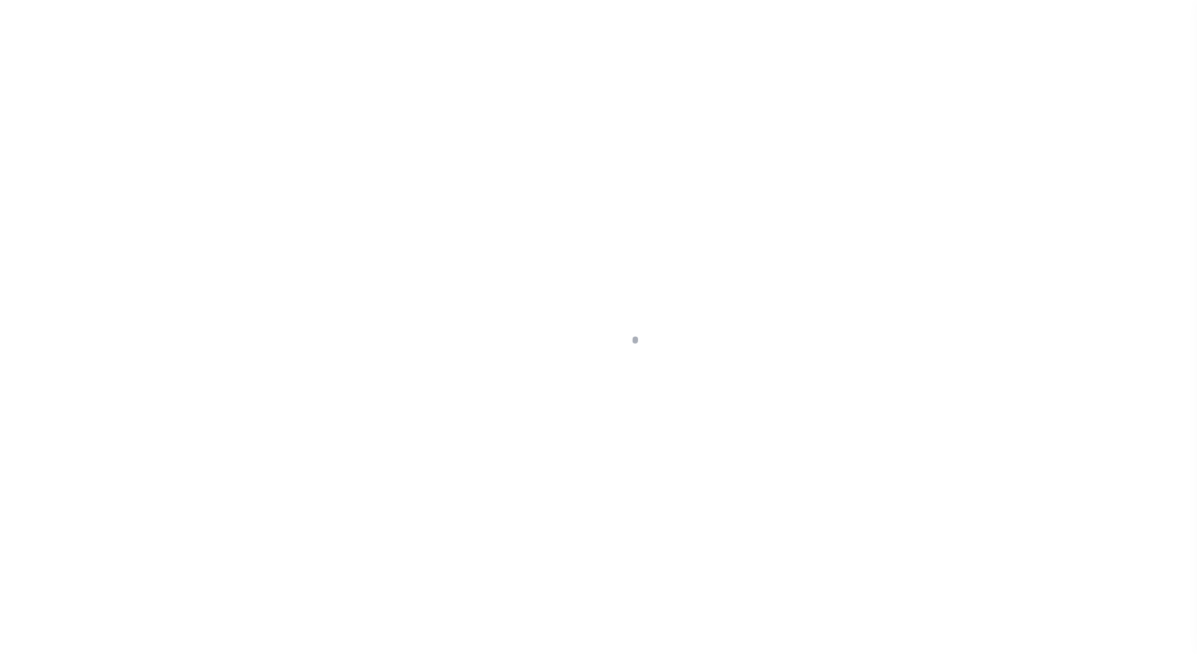
select select "DUE"
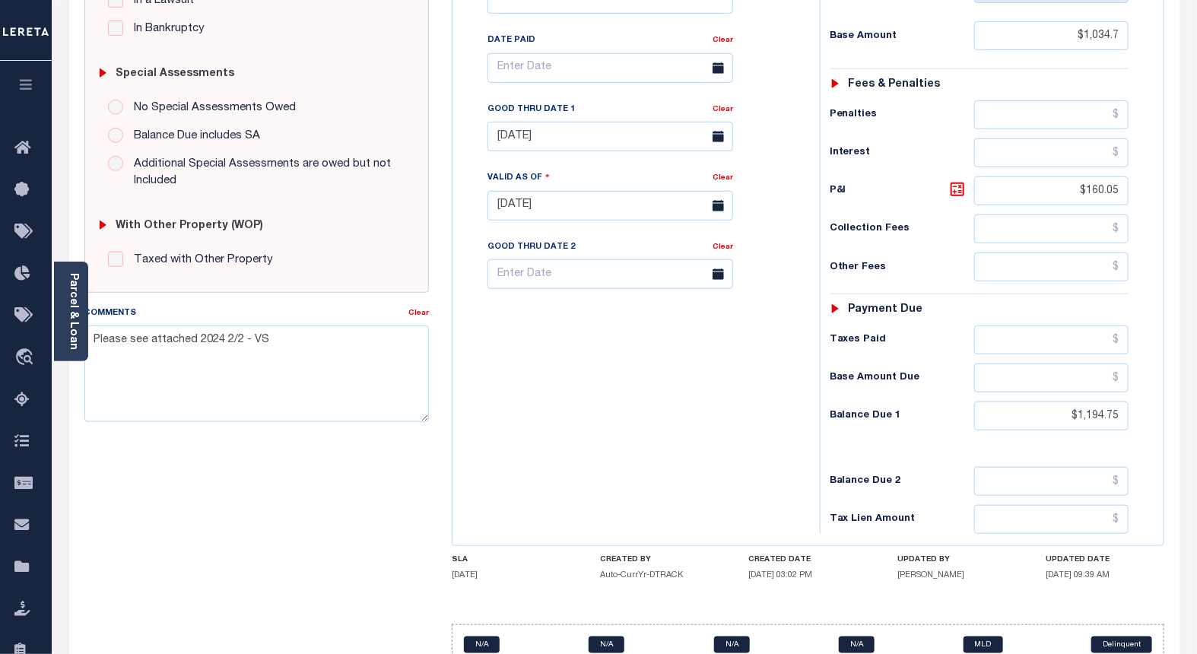
scroll to position [500, 0]
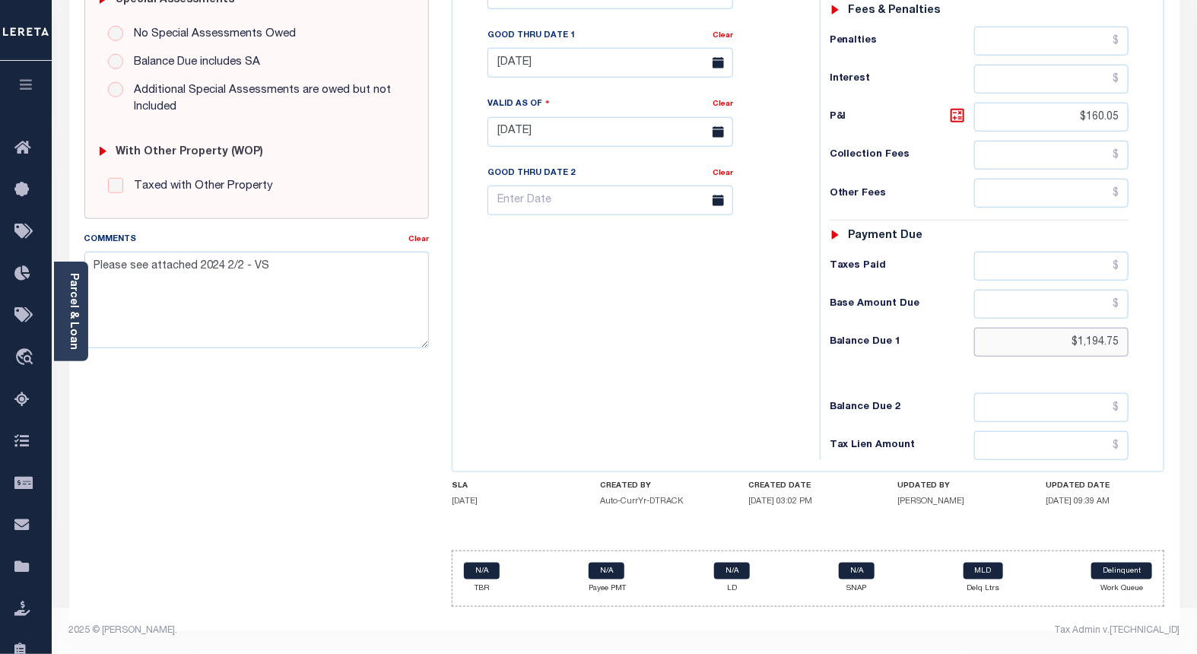
drag, startPoint x: 1124, startPoint y: 336, endPoint x: 1052, endPoint y: 336, distance: 72.3
click at [1053, 336] on input "$1,194.75" at bounding box center [1051, 342] width 155 height 29
paste input "1,138.17"
type input "$1,138.17"
click at [954, 119] on icon at bounding box center [957, 115] width 18 height 18
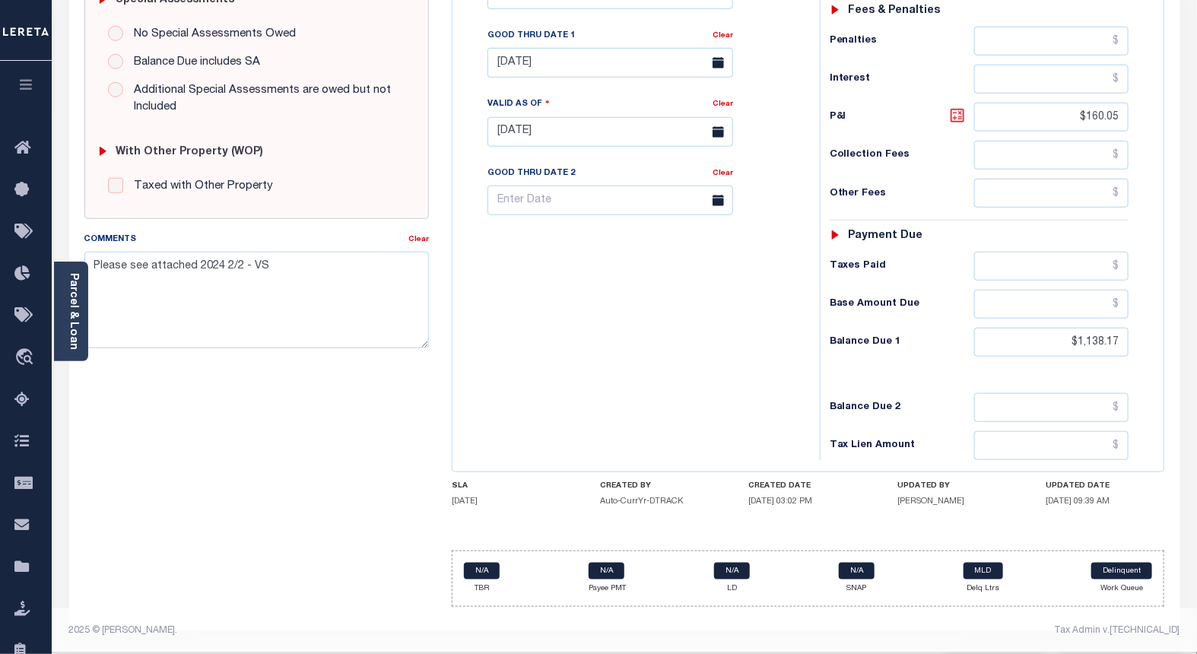
type input "$103.47"
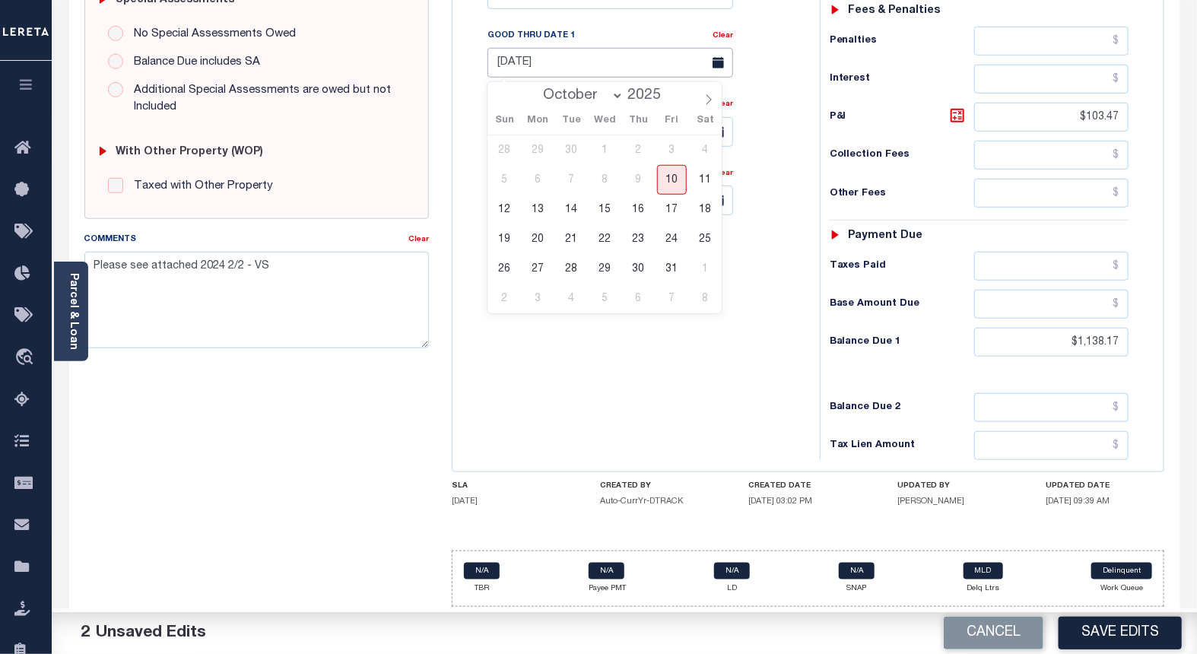
click at [530, 58] on input "[DATE]" at bounding box center [611, 63] width 246 height 30
click at [670, 269] on span "31" at bounding box center [672, 269] width 30 height 30
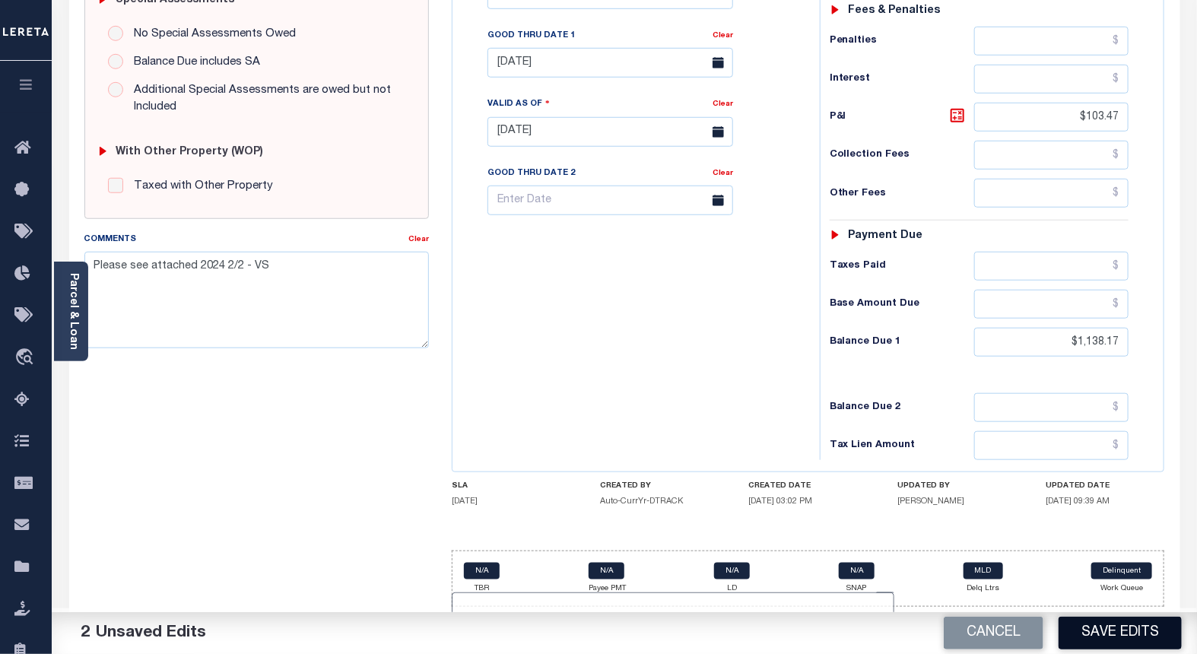
click at [1096, 631] on button "Save Edits" at bounding box center [1120, 633] width 123 height 33
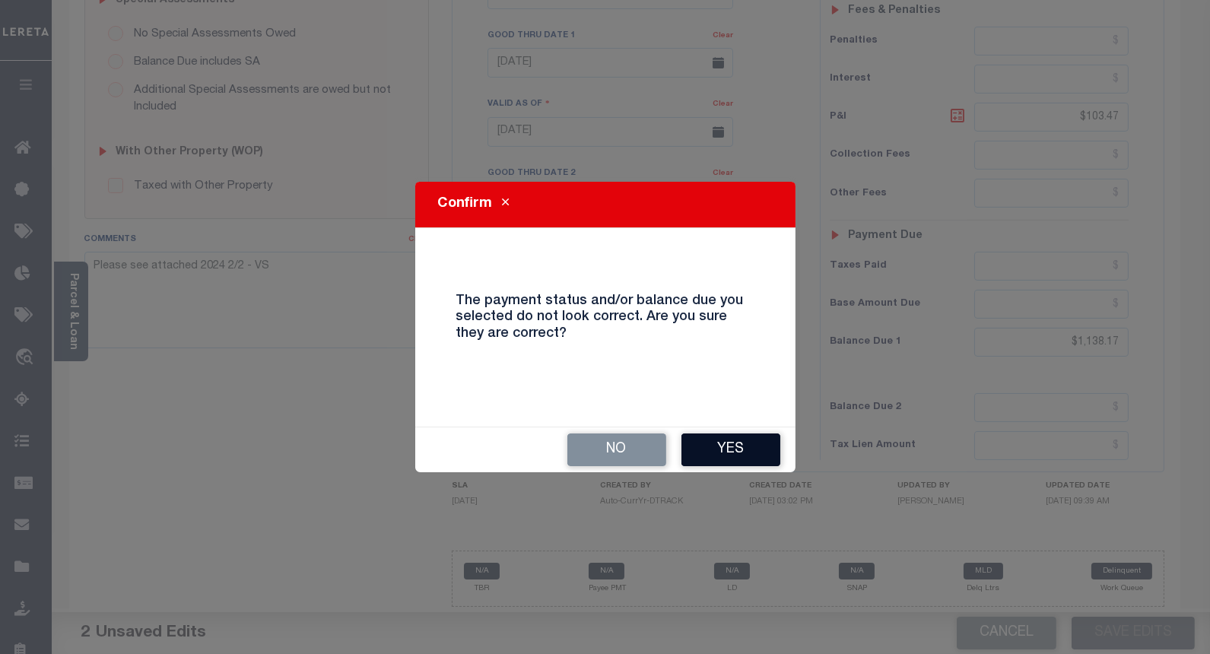
click at [712, 454] on button "Yes" at bounding box center [730, 450] width 99 height 33
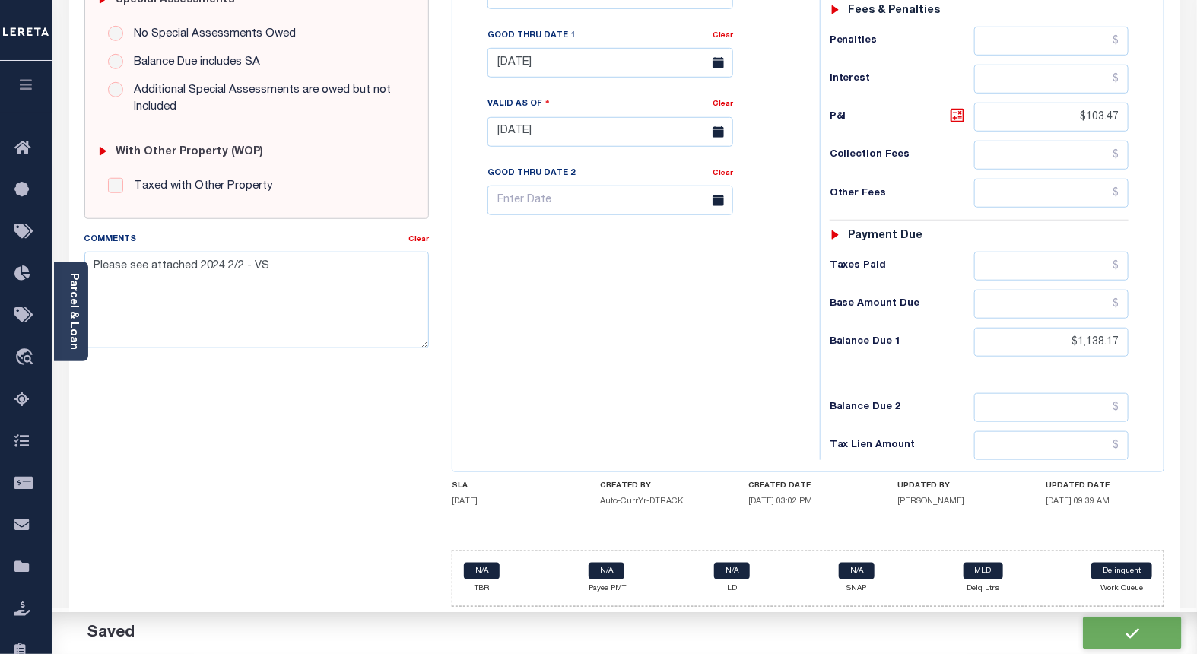
checkbox input "false"
type input "$1,034.7"
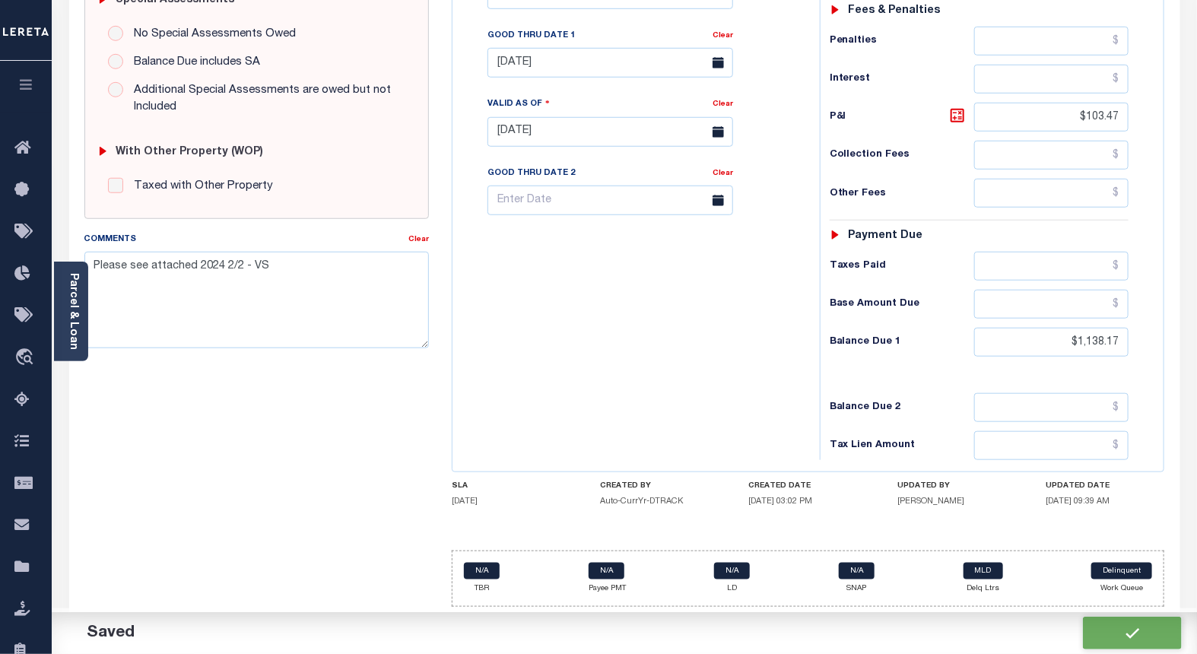
type input "$103.47"
type input "$1,138.17"
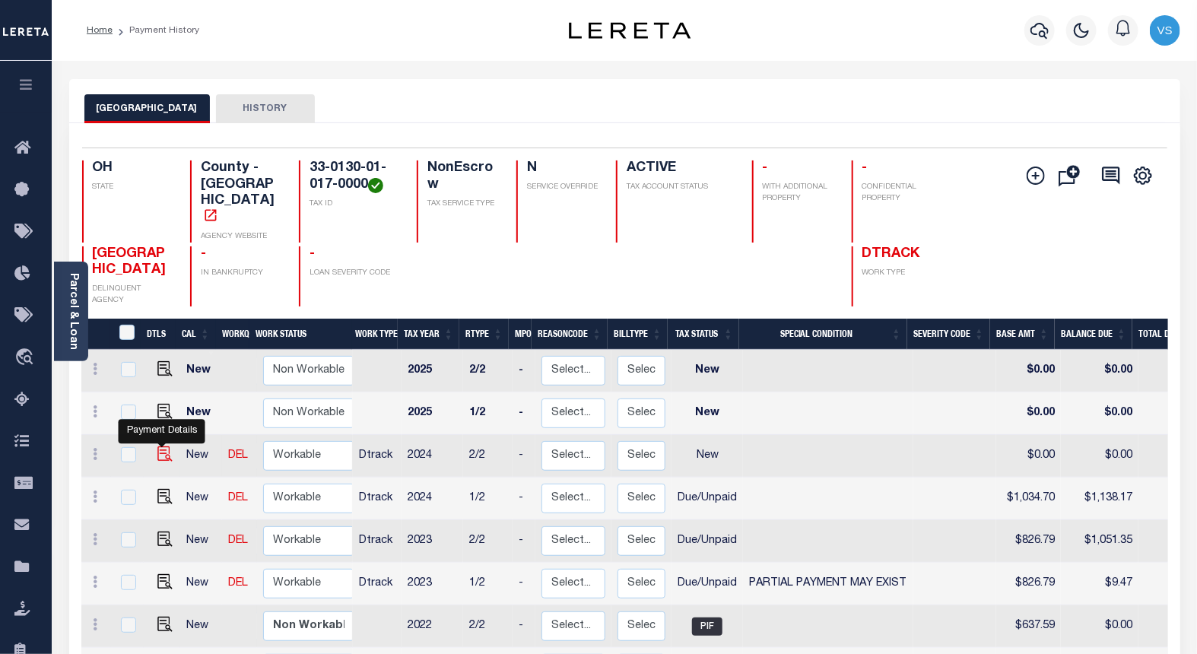
click at [162, 446] on img "" at bounding box center [164, 453] width 15 height 15
checkbox input "true"
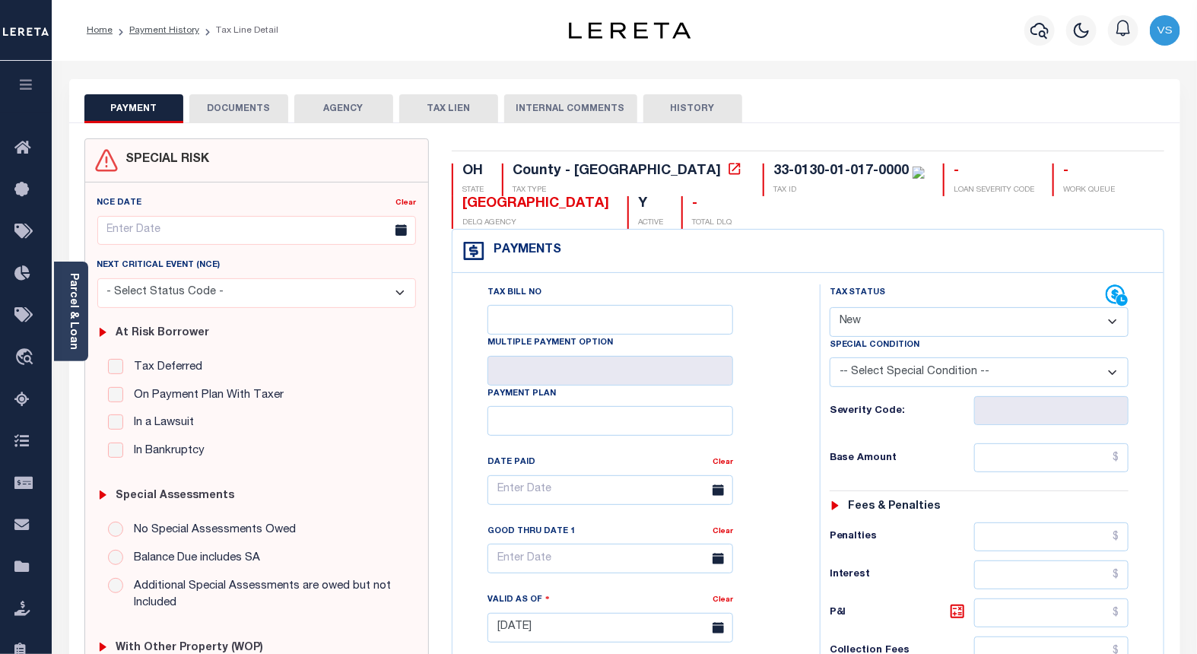
click at [891, 320] on select "- Select Status Code - Open Due/Unpaid Paid Incomplete No Tax Due Internal Refu…" at bounding box center [980, 322] width 300 height 30
select select "DUE"
click at [830, 308] on select "- Select Status Code - Open Due/Unpaid Paid Incomplete No Tax Due Internal Refu…" at bounding box center [980, 322] width 300 height 30
type input "[DATE]"
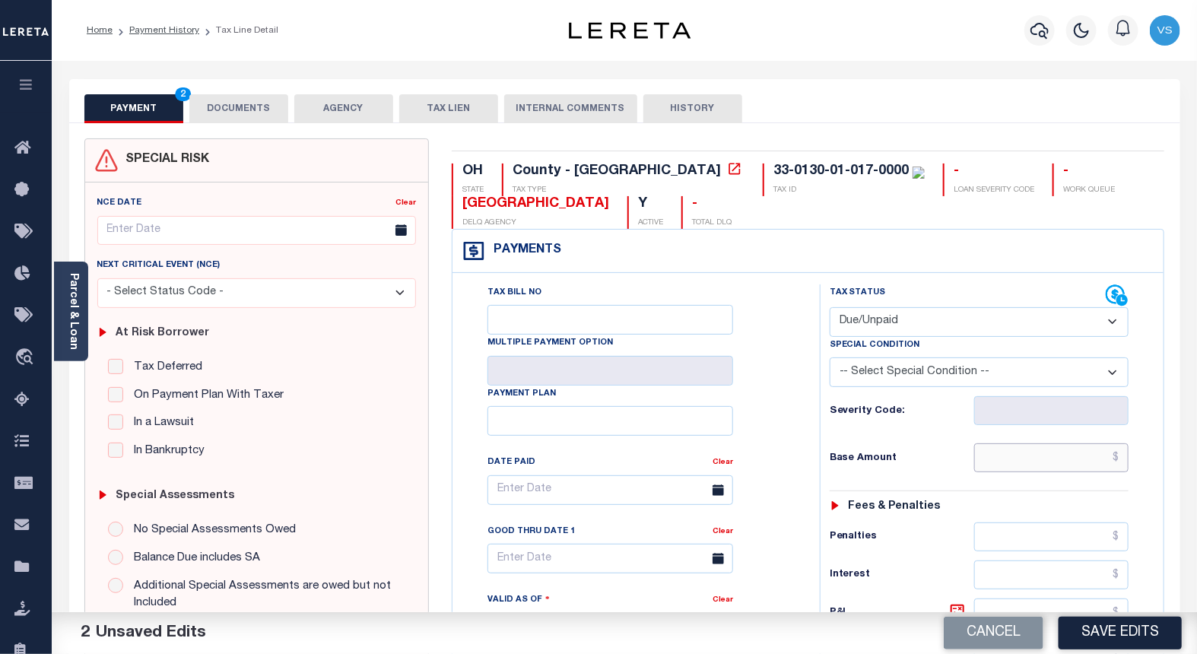
click at [1054, 459] on input "text" at bounding box center [1051, 457] width 155 height 29
paste input "1,034.70"
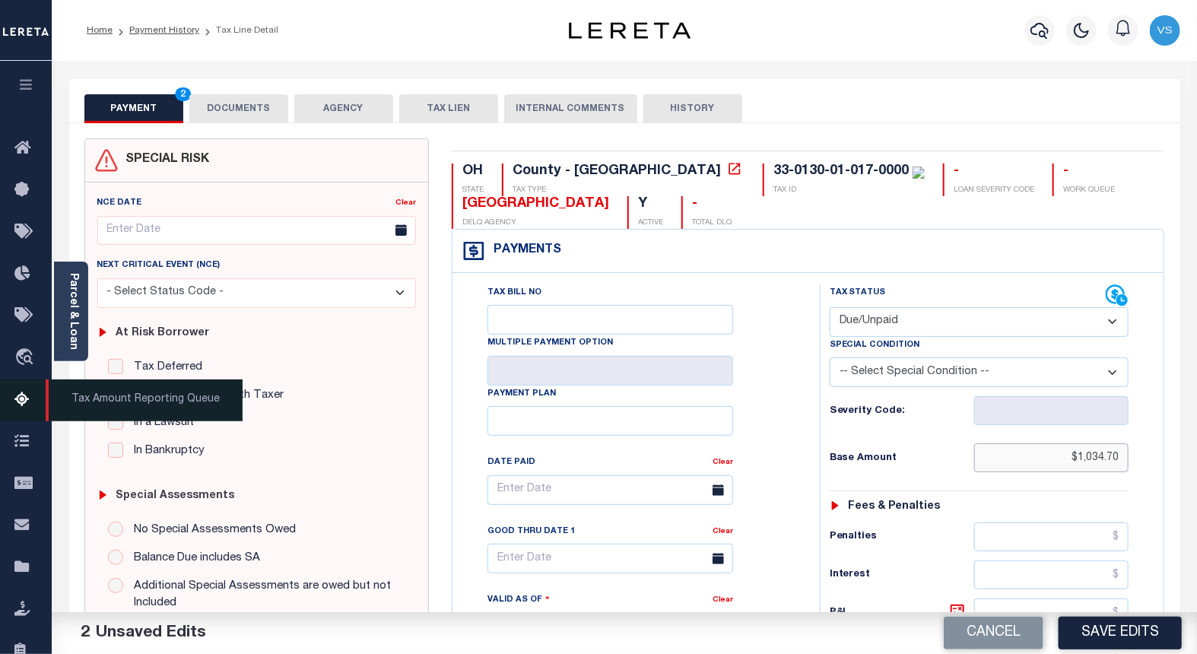
type input "$1,034.70"
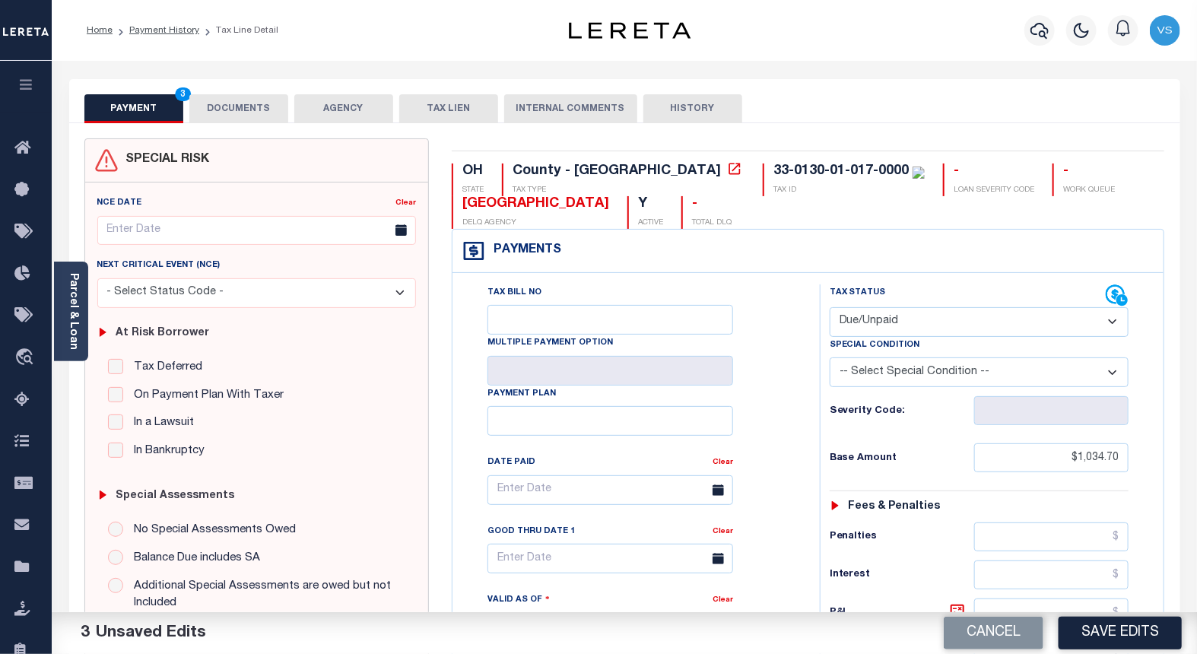
scroll to position [338, 0]
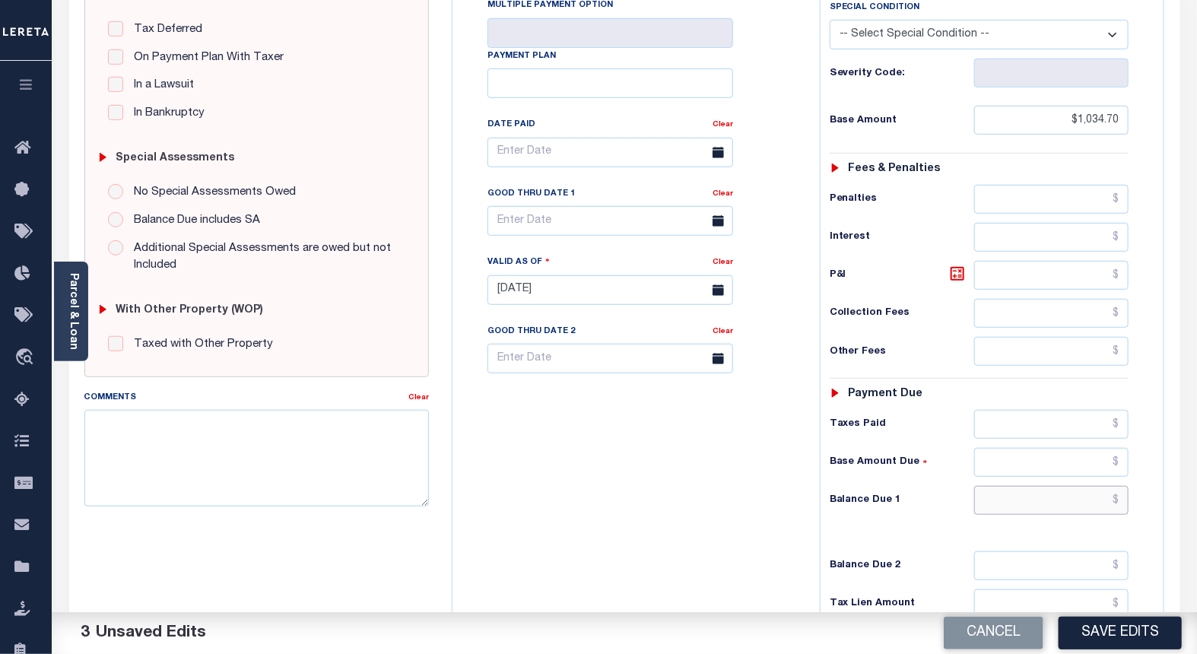
click at [1032, 505] on input "text" at bounding box center [1051, 500] width 155 height 29
paste input "1,251.99"
type input "$1,251.99"
click at [952, 272] on icon at bounding box center [958, 274] width 14 height 14
type input "$217.29"
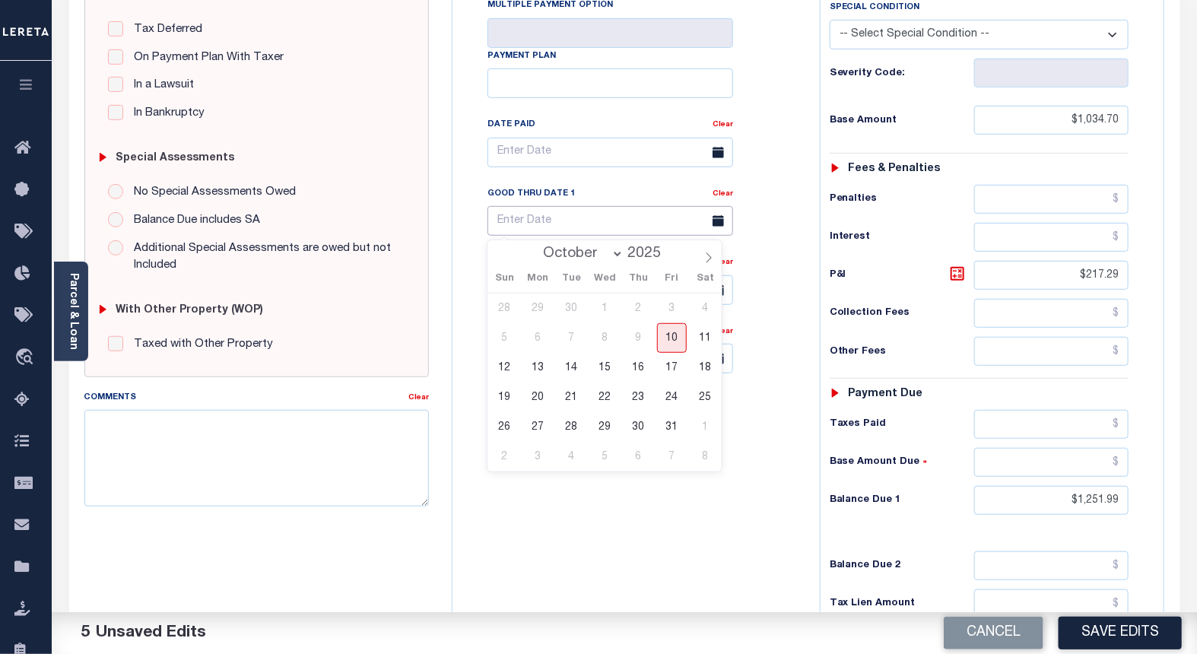
click at [498, 217] on input "text" at bounding box center [611, 221] width 246 height 30
click at [667, 427] on span "31" at bounding box center [672, 427] width 30 height 30
type input "[DATE]"
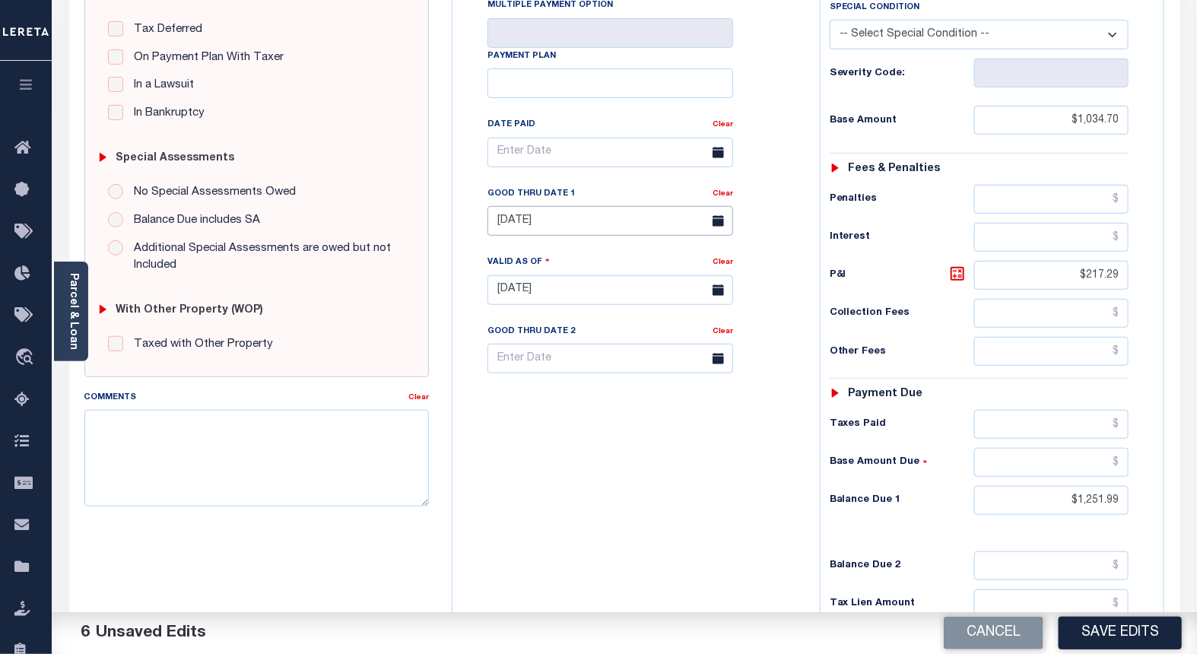
scroll to position [0, 0]
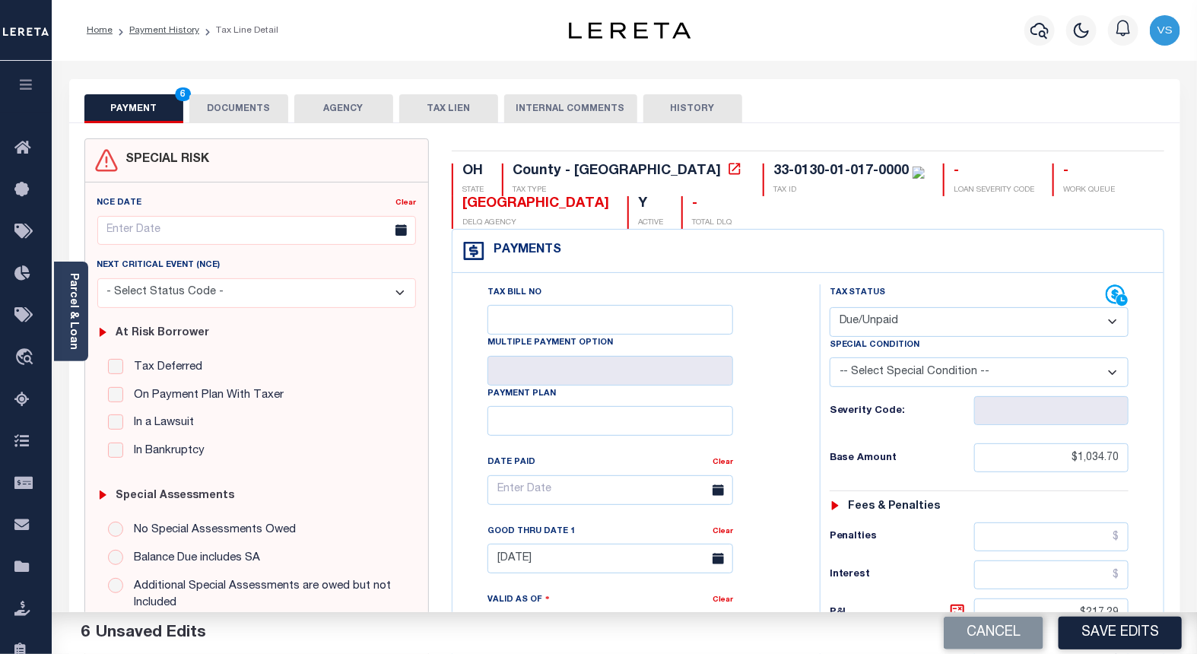
click at [246, 103] on button "DOCUMENTS" at bounding box center [238, 108] width 99 height 29
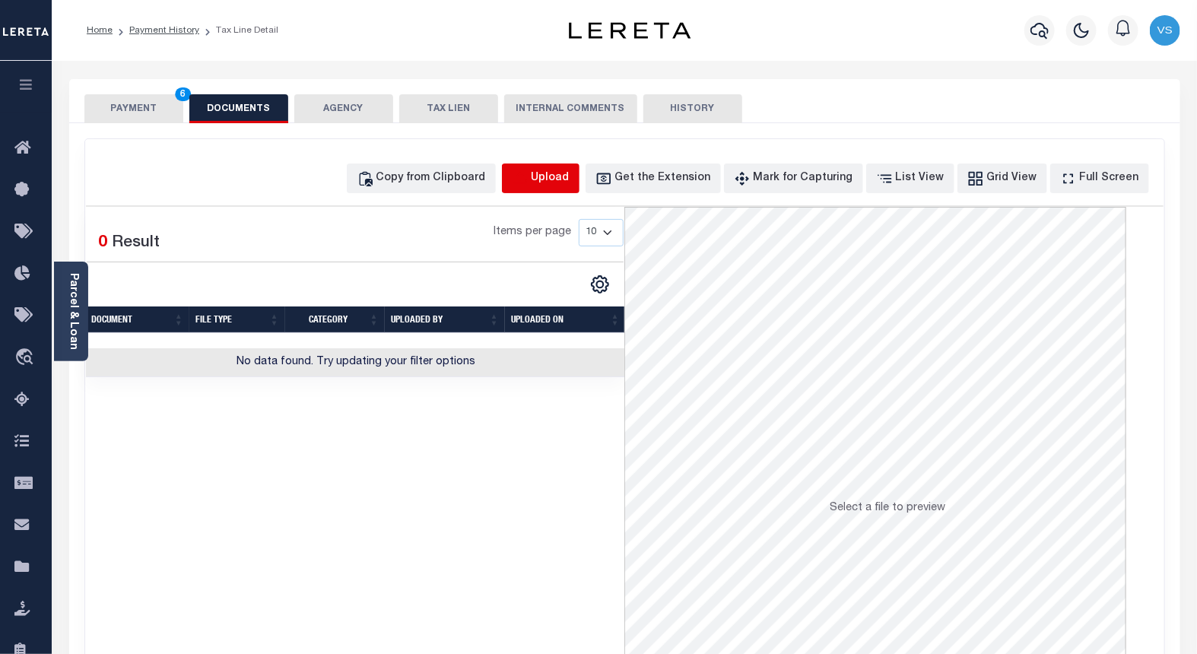
click at [526, 179] on icon "button" at bounding box center [520, 177] width 14 height 12
select select "POP"
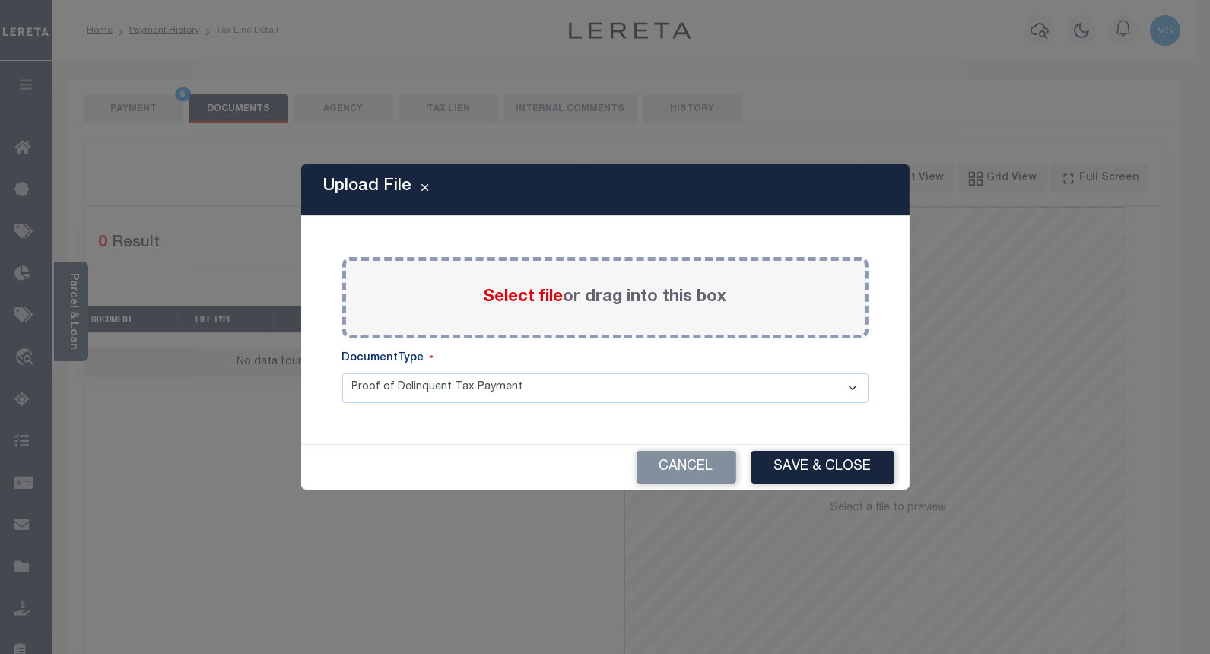
click at [516, 291] on span "Select file" at bounding box center [524, 297] width 80 height 17
click at [0, 0] on input "Select file or drag into this box" at bounding box center [0, 0] width 0 height 0
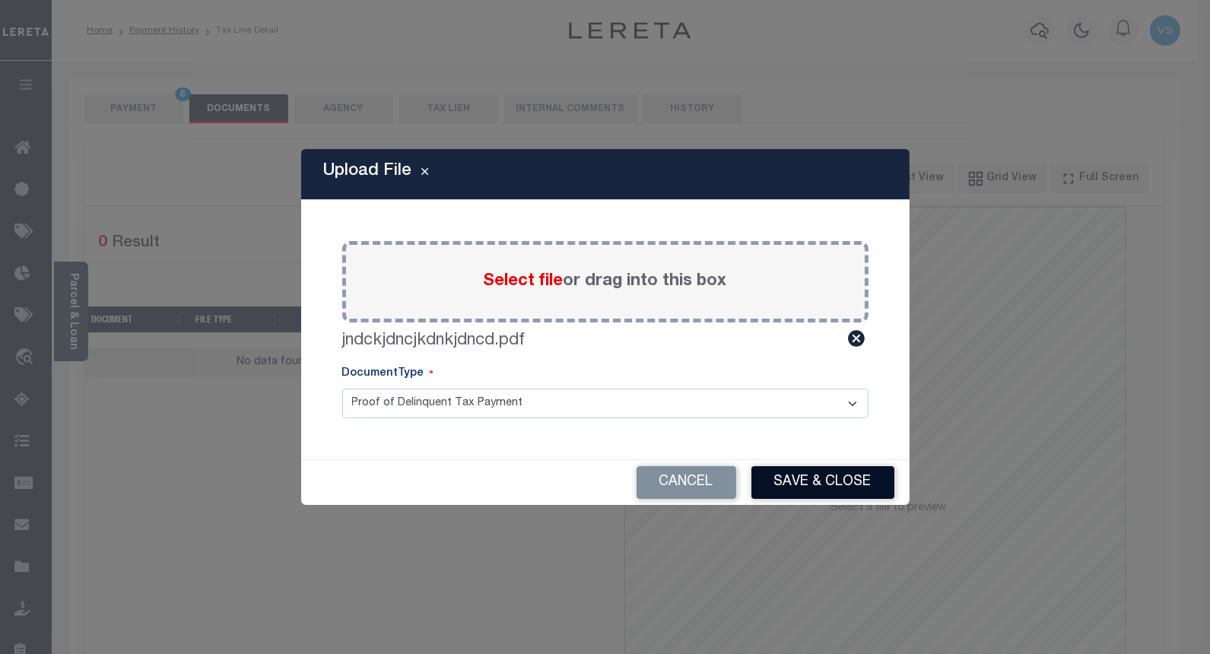
click at [780, 476] on button "Save & Close" at bounding box center [822, 482] width 143 height 33
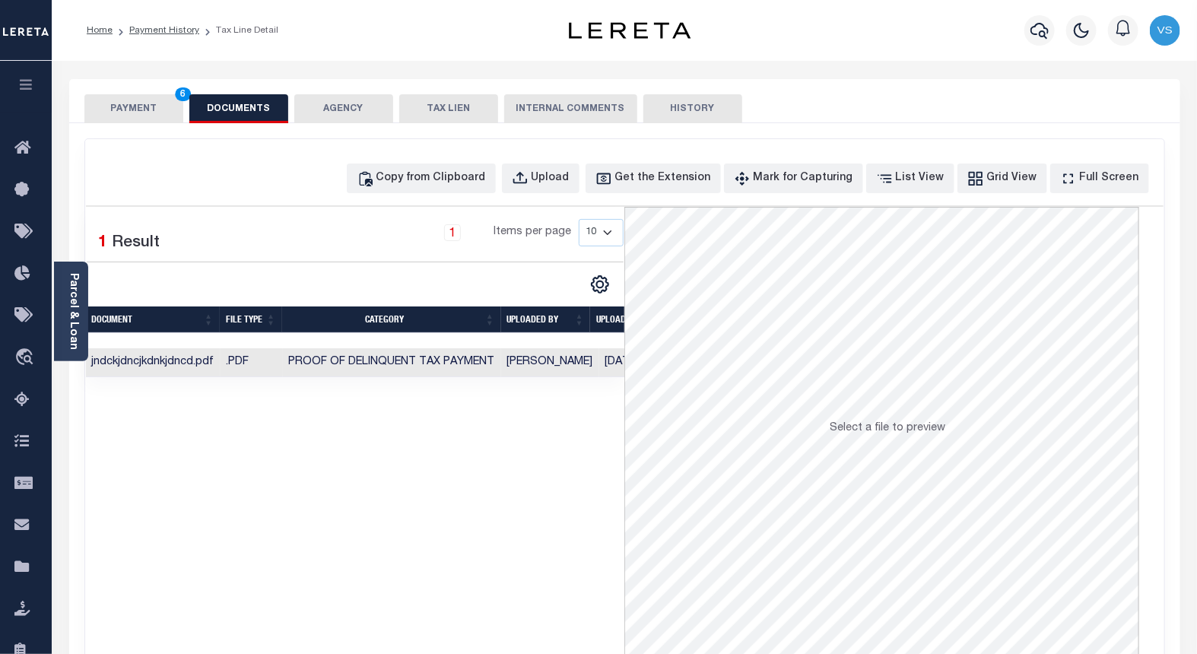
click at [117, 110] on button "PAYMENT 6" at bounding box center [133, 108] width 99 height 29
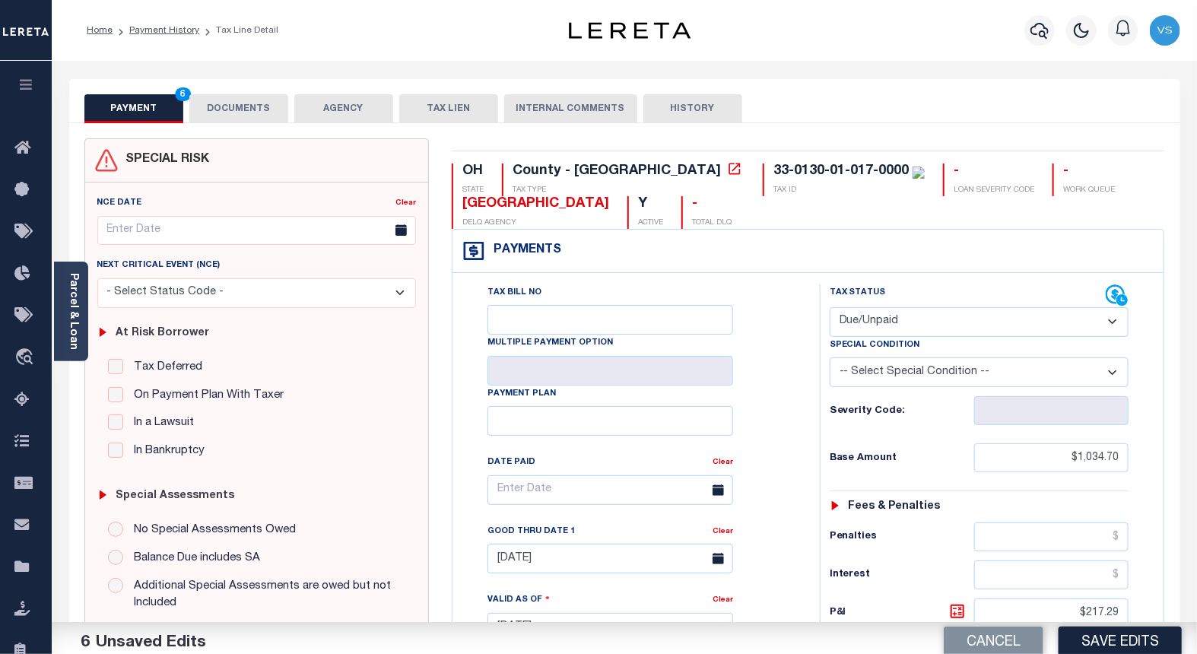
scroll to position [253, 0]
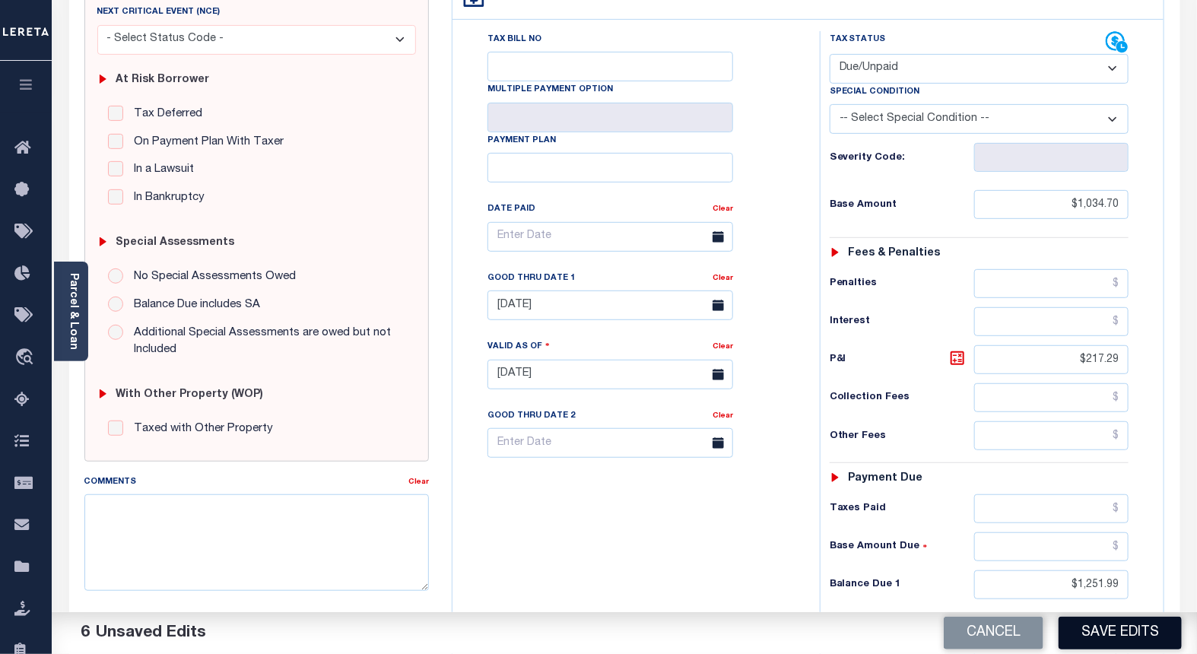
click at [1092, 630] on button "Save Edits" at bounding box center [1120, 633] width 123 height 33
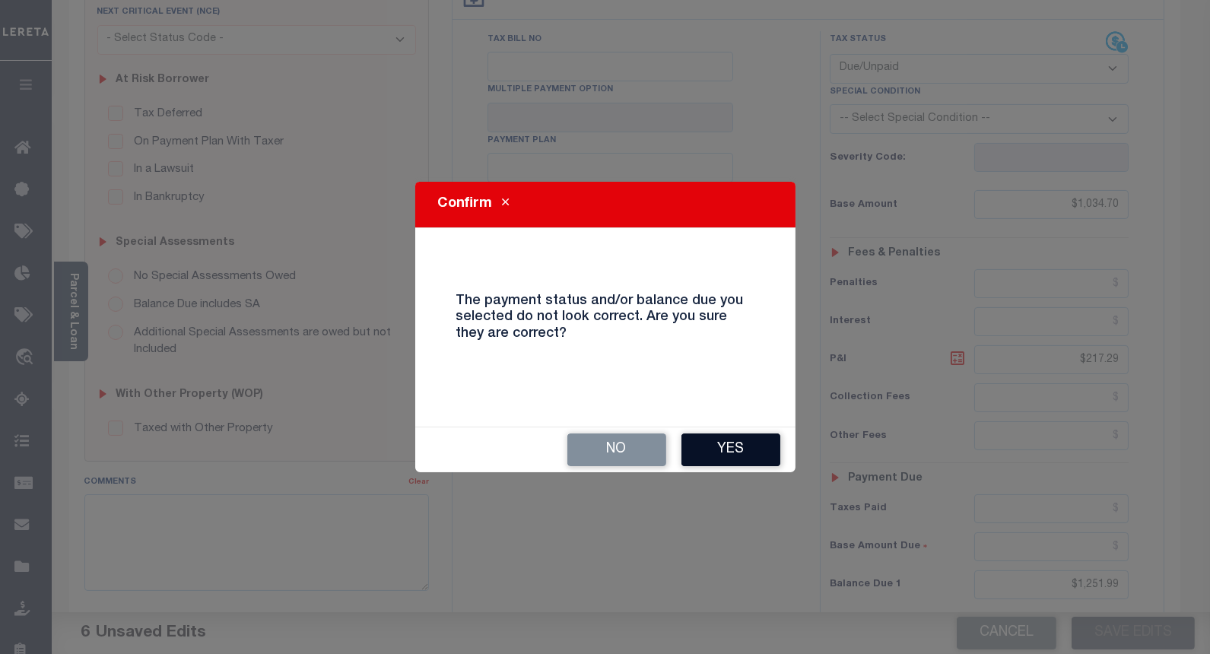
click at [693, 447] on button "Yes" at bounding box center [730, 450] width 99 height 33
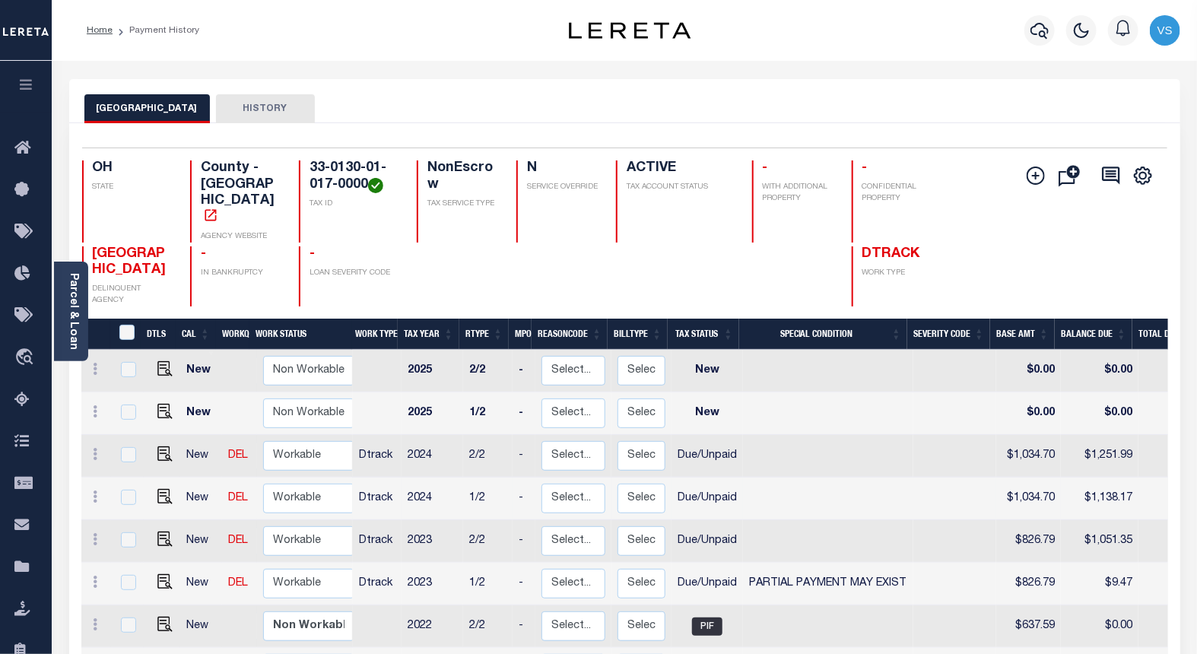
scroll to position [395, 0]
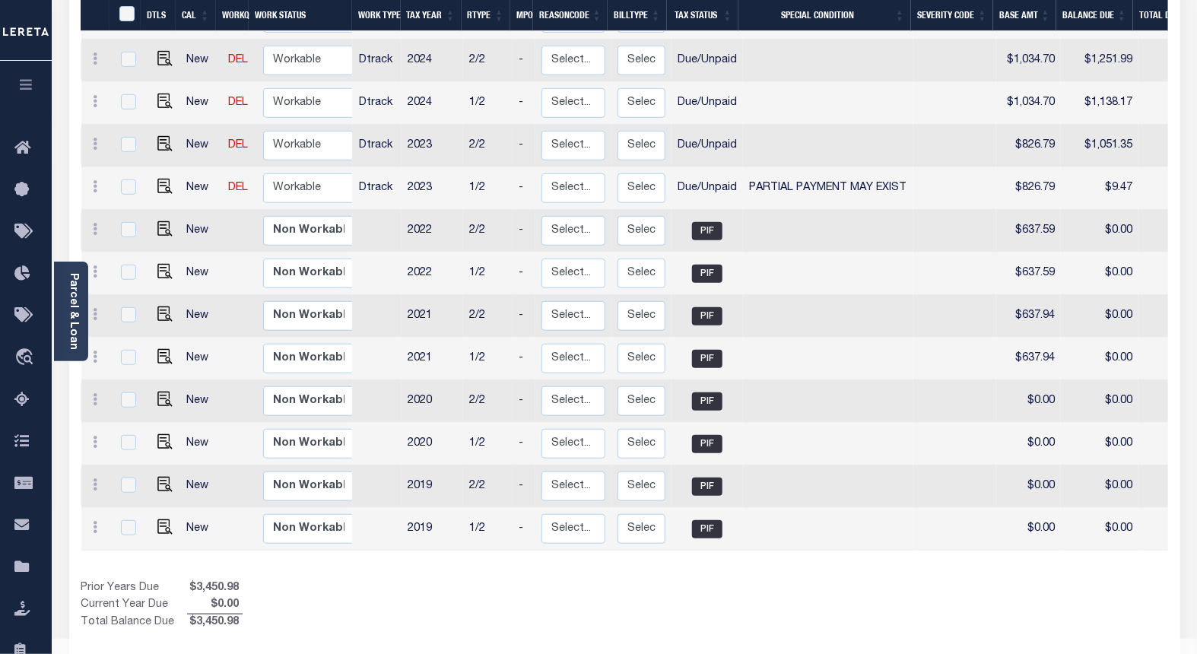
click at [225, 615] on span "$3,450.98" at bounding box center [215, 623] width 56 height 17
copy span "3,450.98"
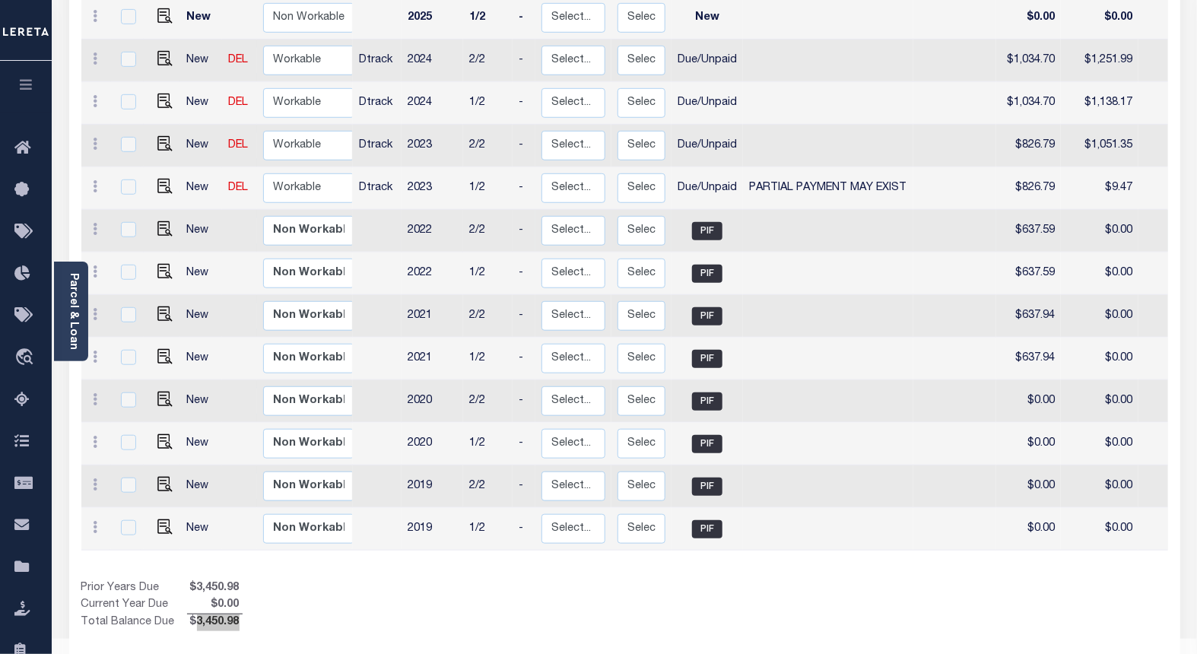
scroll to position [141, 0]
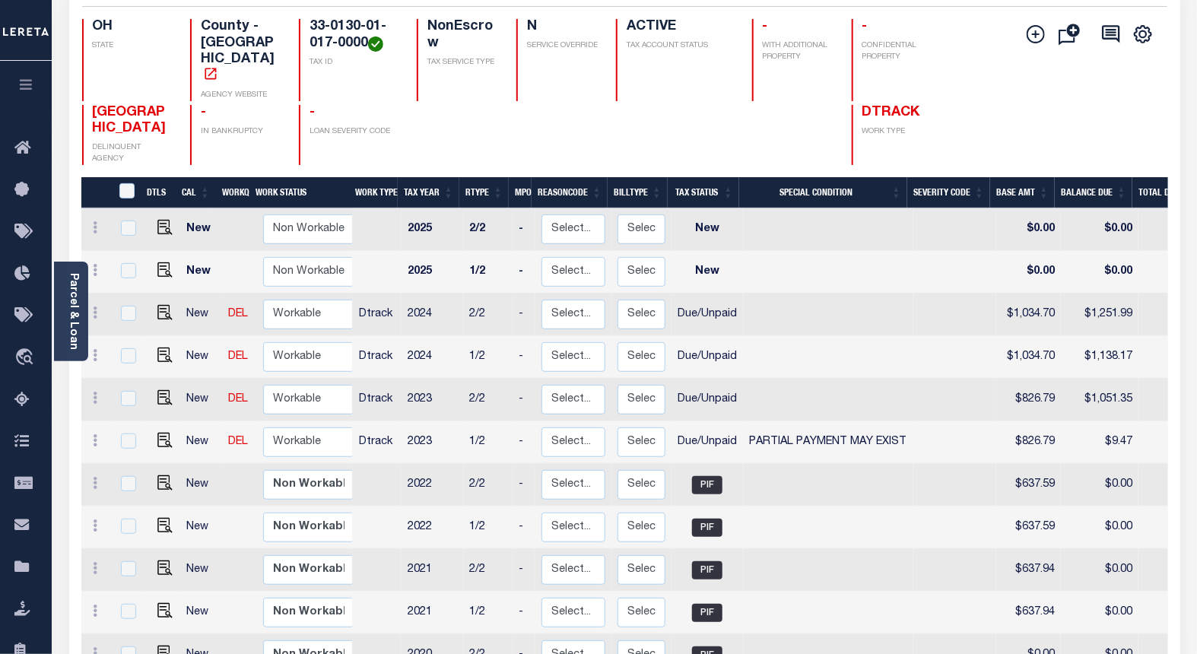
click at [1106, 379] on td "$1,051.35" at bounding box center [1100, 400] width 78 height 43
checkbox input "true"
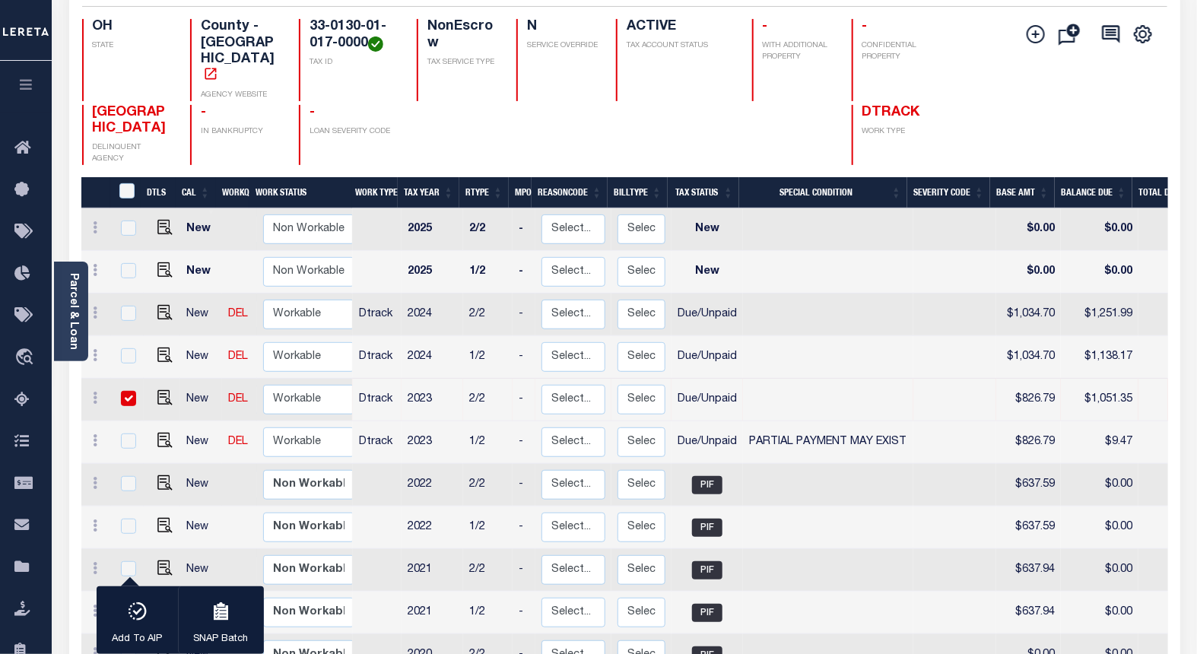
click at [1106, 379] on td "$1,051.35" at bounding box center [1100, 400] width 78 height 43
checkbox input "false"
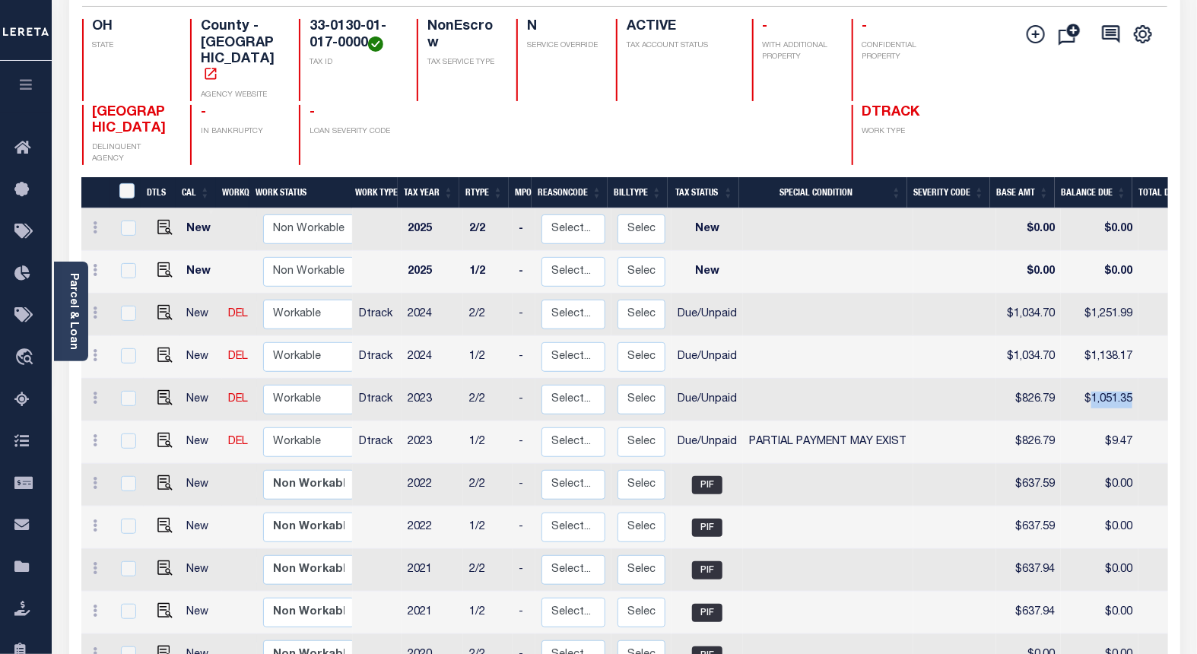
copy td "1,051.35"
click at [1114, 421] on td "$9.47" at bounding box center [1100, 442] width 78 height 43
checkbox input "true"
click at [1114, 421] on td "$9.47" at bounding box center [1100, 442] width 78 height 43
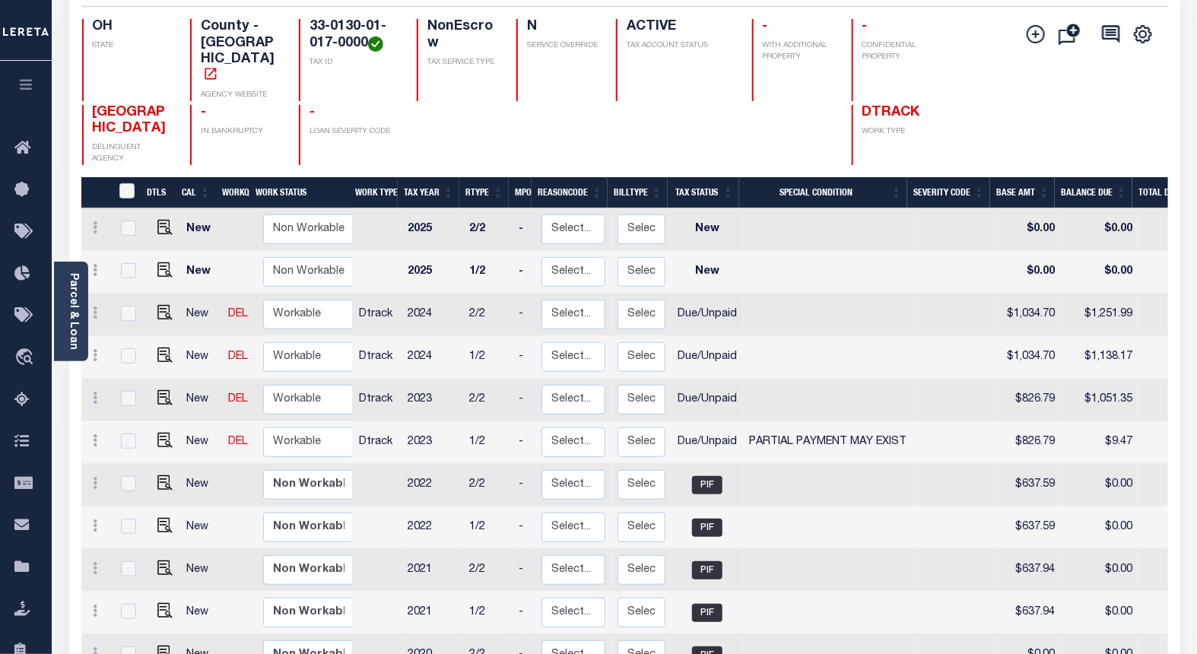
checkbox input "false"
copy td "9.47"
click at [1100, 379] on td "$1,051.35" at bounding box center [1100, 400] width 78 height 43
checkbox input "true"
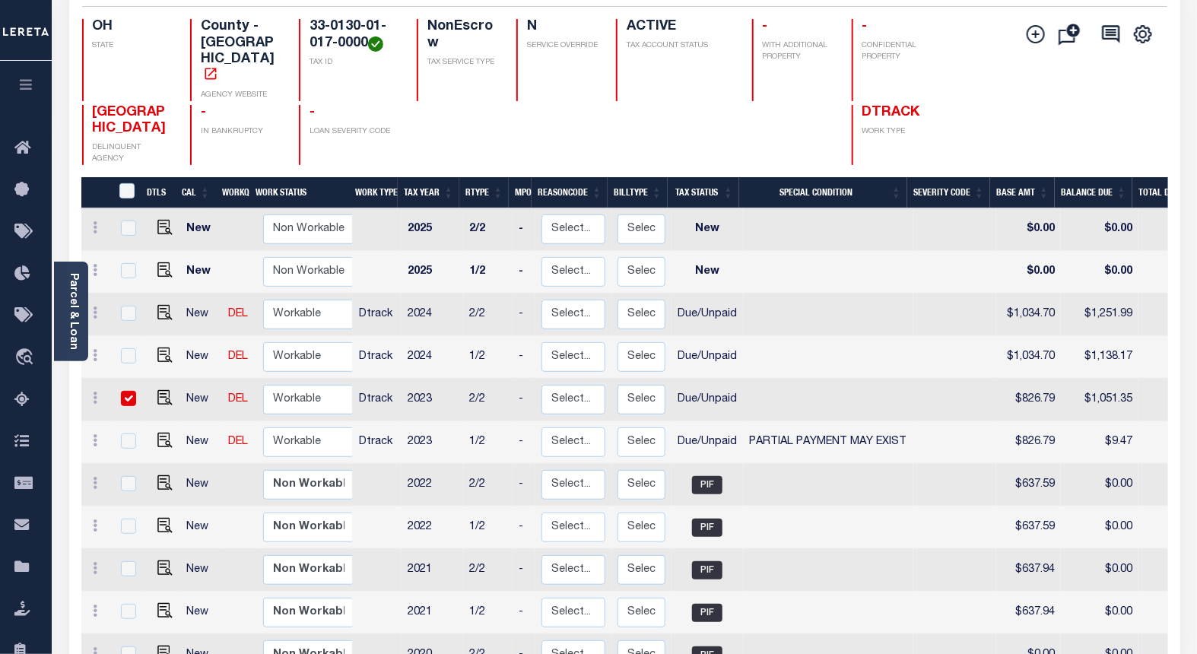
checkbox input "true"
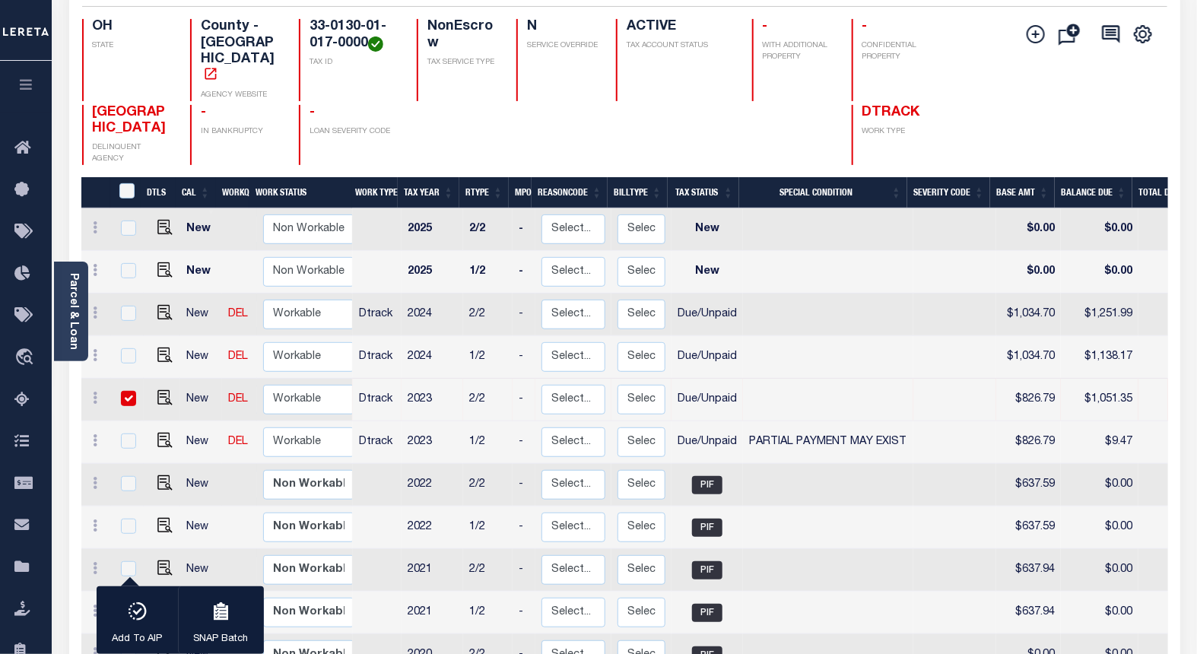
click at [1100, 379] on td "$1,051.35" at bounding box center [1100, 400] width 78 height 43
checkbox input "false"
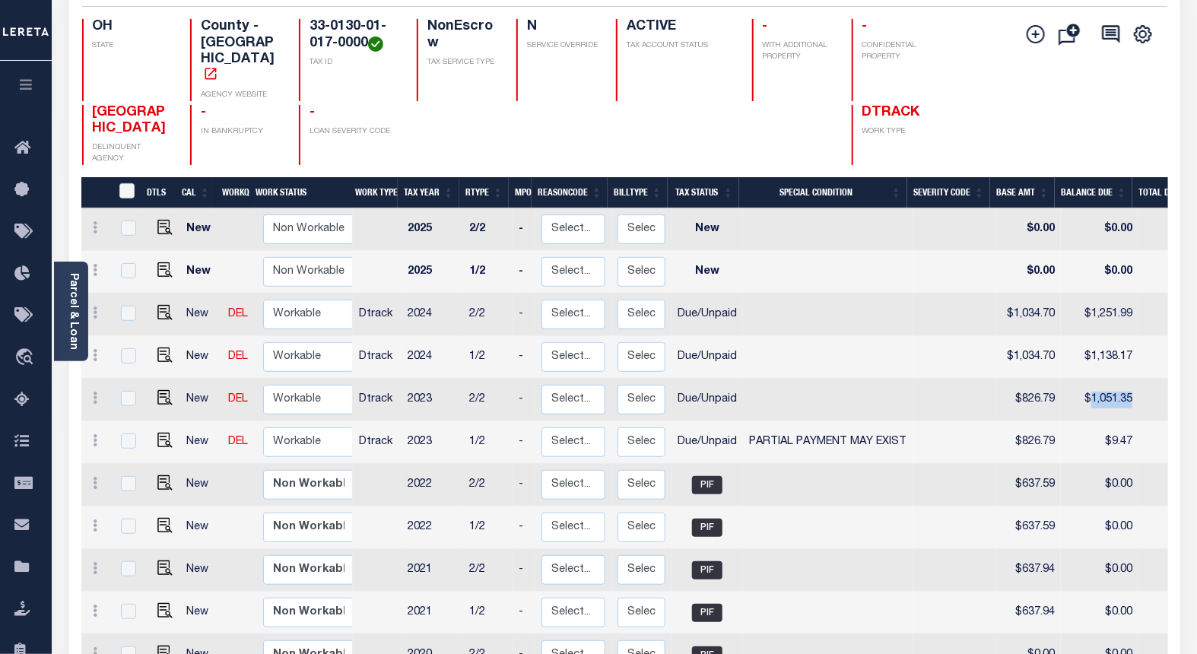
copy td "1,051.35"
click at [1120, 421] on td "$9.47" at bounding box center [1100, 442] width 78 height 43
checkbox input "true"
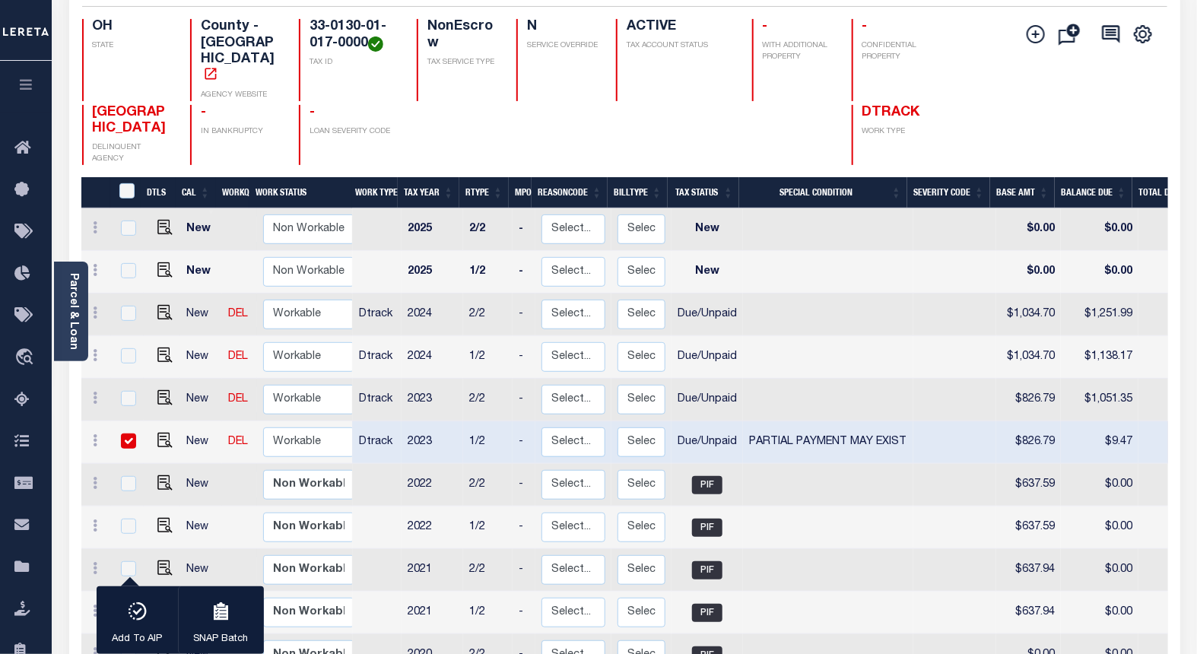
click at [1120, 421] on td "$9.47" at bounding box center [1100, 442] width 78 height 43
checkbox input "false"
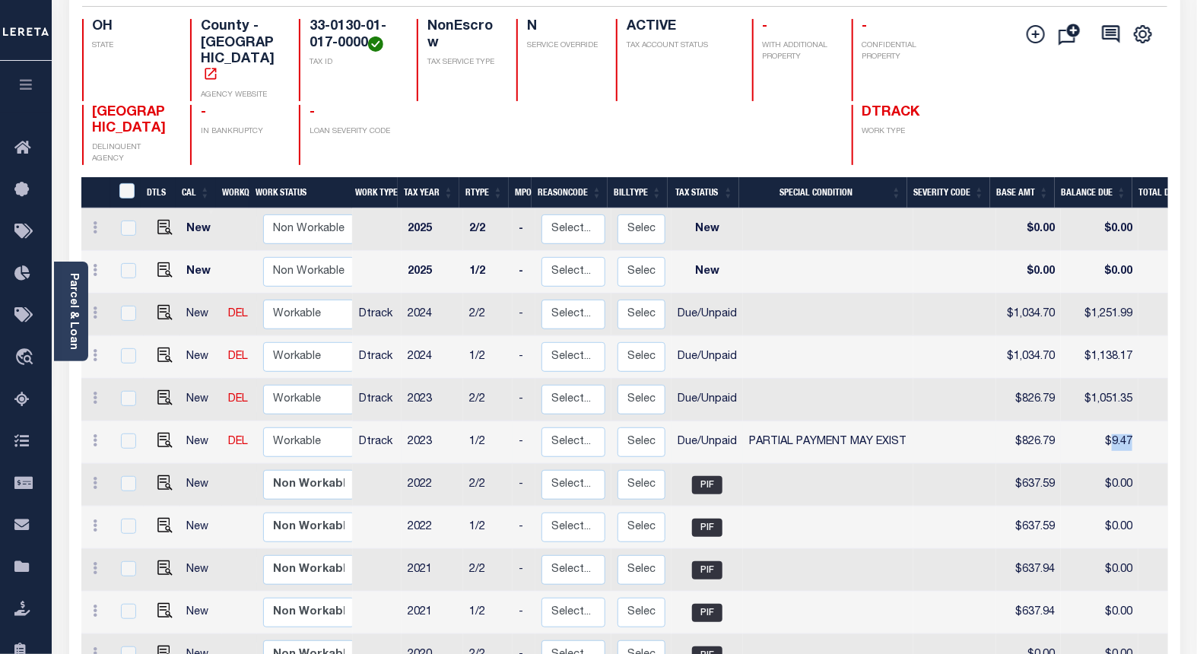
copy td "9.47"
click at [158, 390] on img "" at bounding box center [164, 397] width 15 height 15
checkbox input "true"
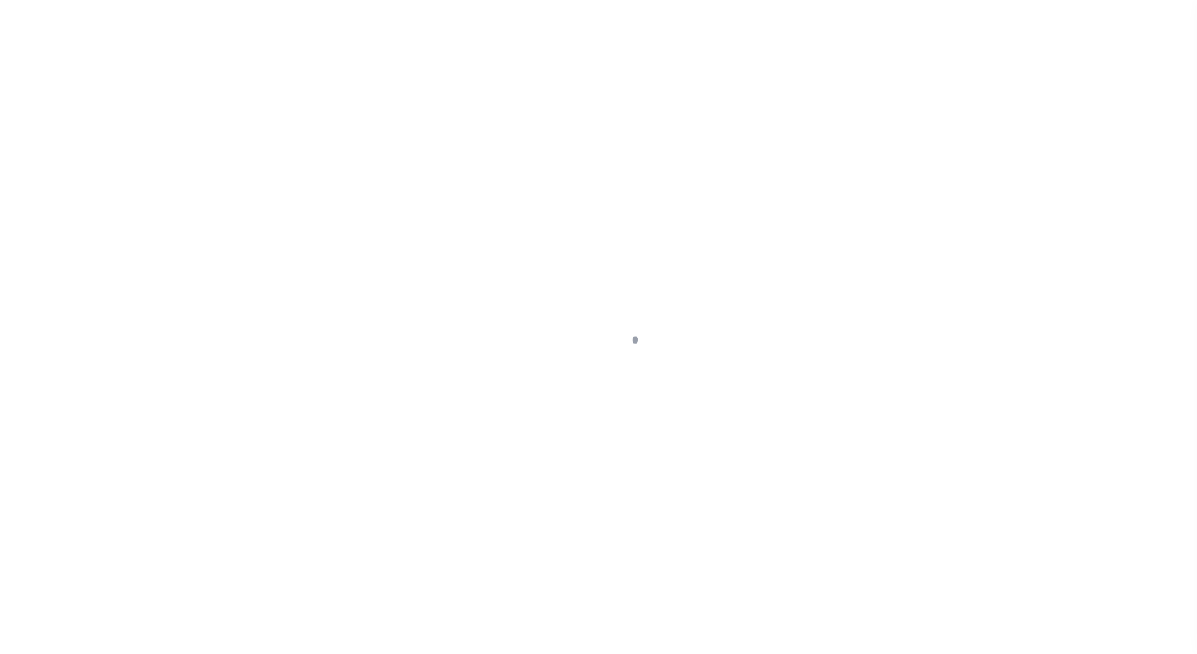
select select "DUE"
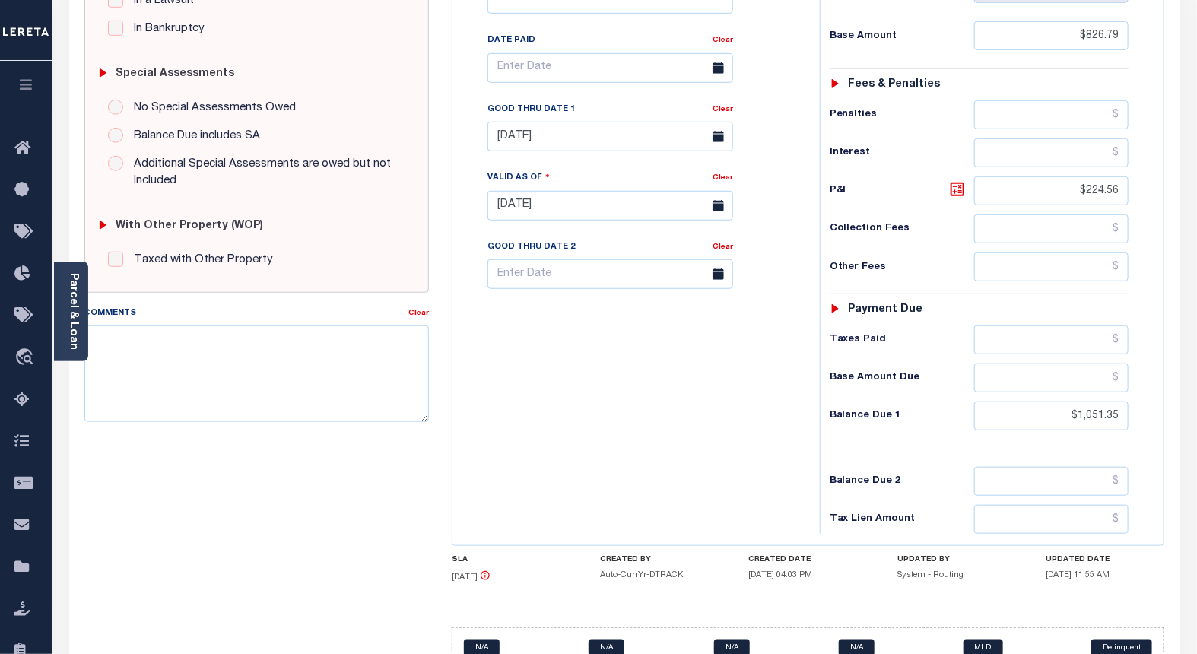
scroll to position [502, 0]
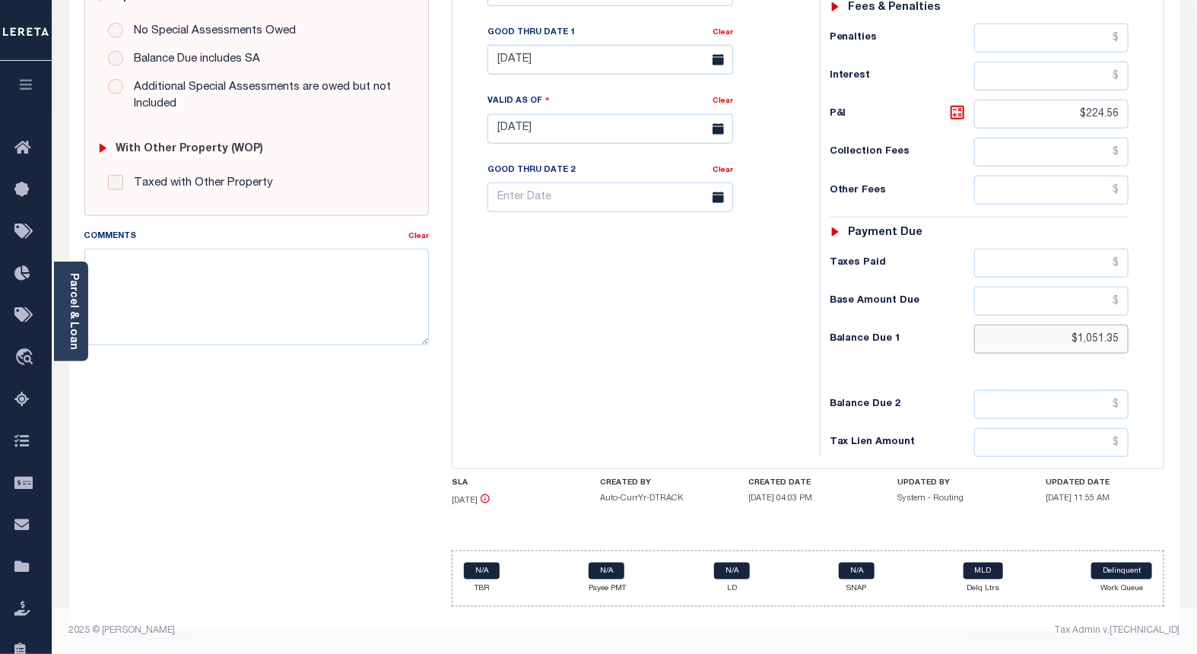
drag, startPoint x: 1122, startPoint y: 335, endPoint x: 1039, endPoint y: 335, distance: 82.9
click at [1042, 335] on input "$1,051.35" at bounding box center [1051, 339] width 155 height 29
paste input "1,107.93"
type input "$1,107.93"
type input "[DATE]"
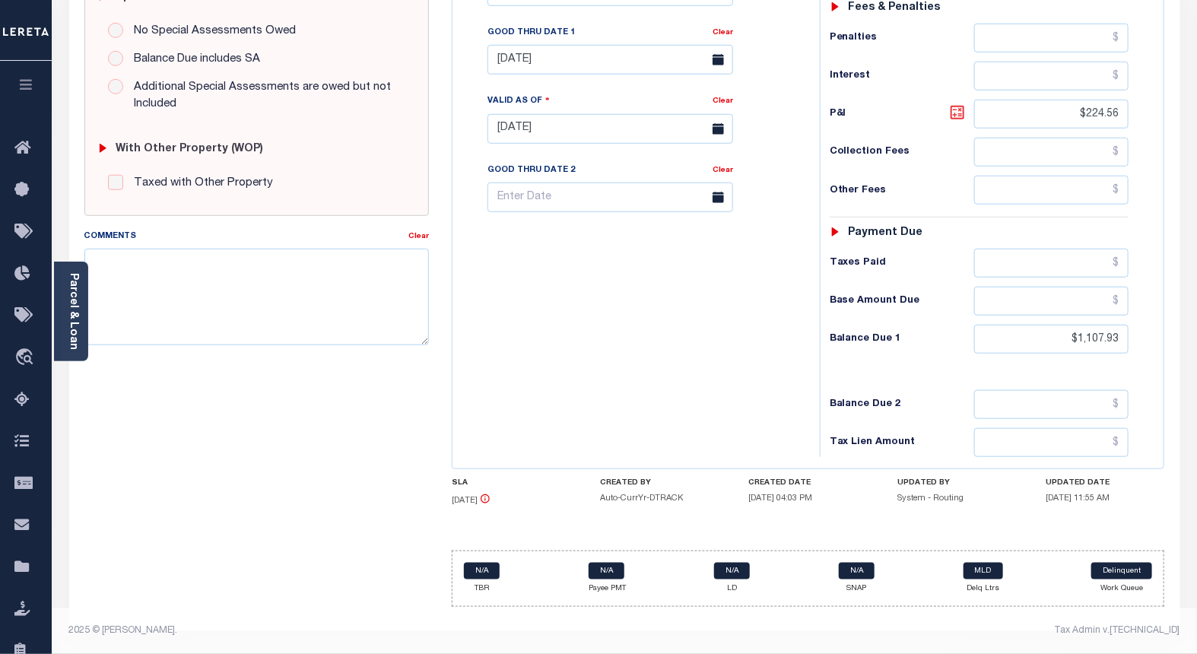
click at [954, 113] on icon at bounding box center [957, 112] width 9 height 9
type input "$281.14"
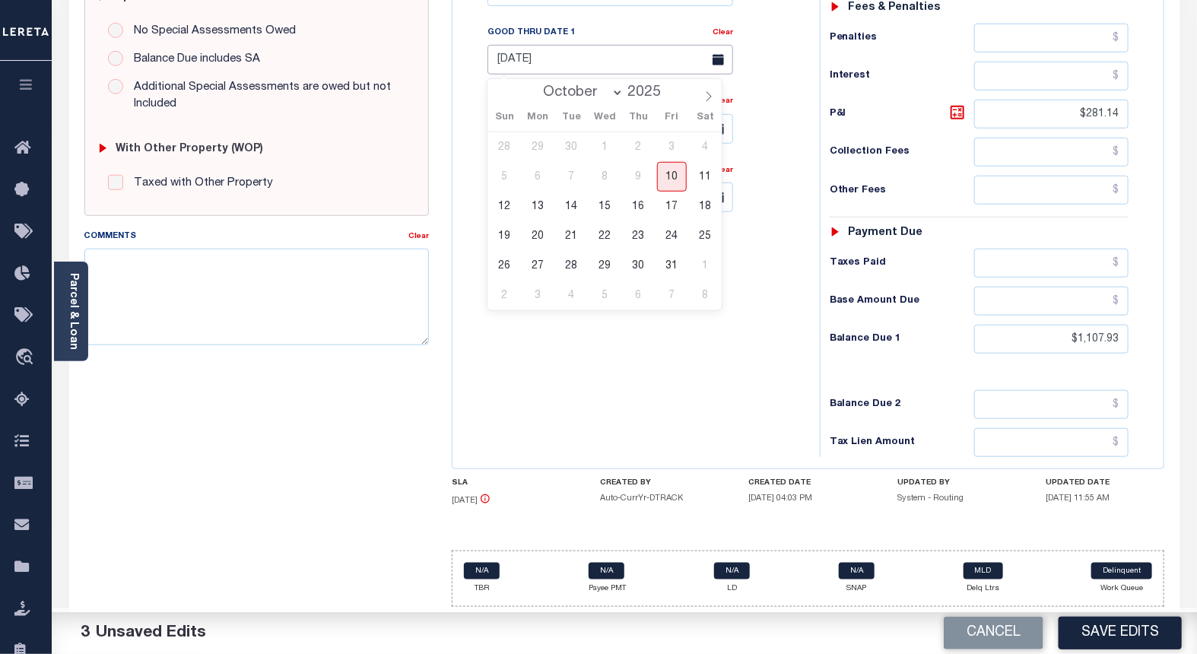
click at [542, 61] on input "04/01/2025" at bounding box center [611, 60] width 246 height 30
click at [670, 262] on span "31" at bounding box center [672, 266] width 30 height 30
type input "10/31/2025"
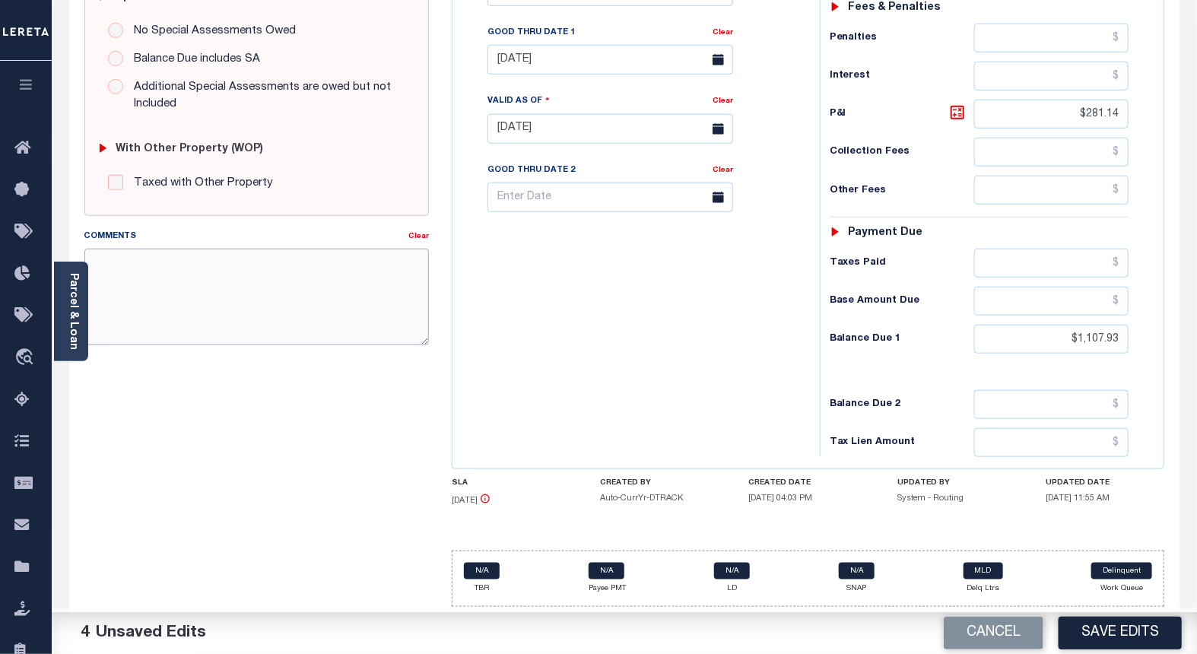
click at [284, 307] on textarea "Comments" at bounding box center [256, 297] width 345 height 96
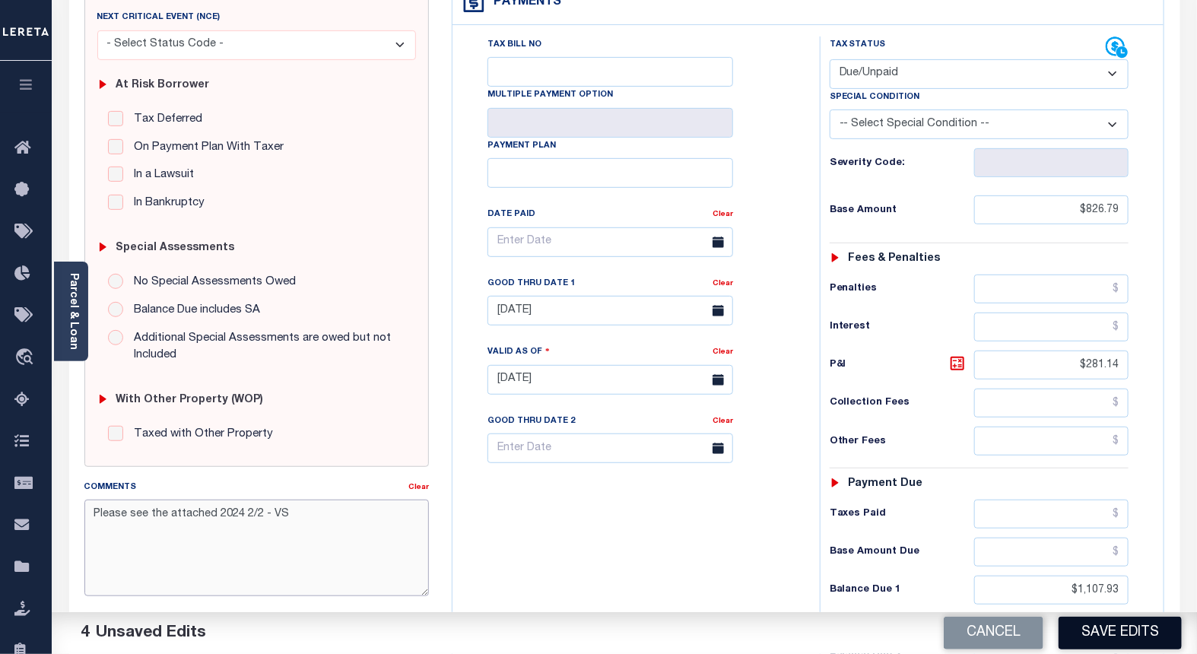
type textarea "Please see the attached 2024 2/2 - VS"
click at [1078, 639] on button "Save Edits" at bounding box center [1120, 633] width 123 height 33
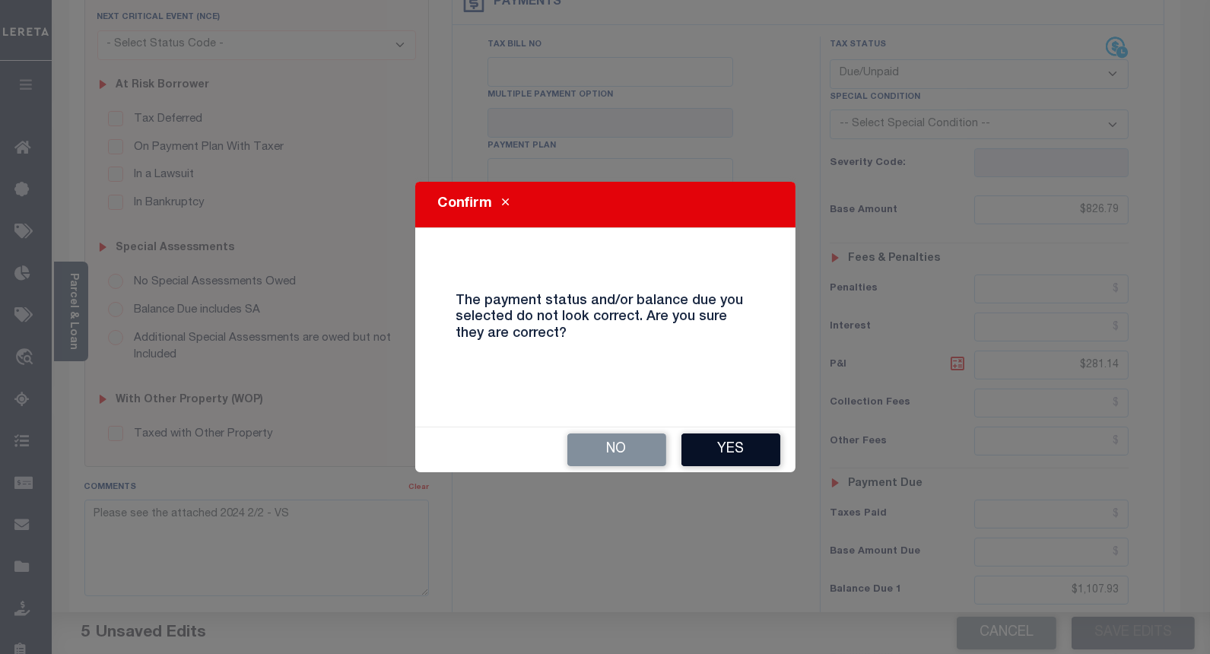
click at [723, 449] on button "Yes" at bounding box center [730, 450] width 99 height 33
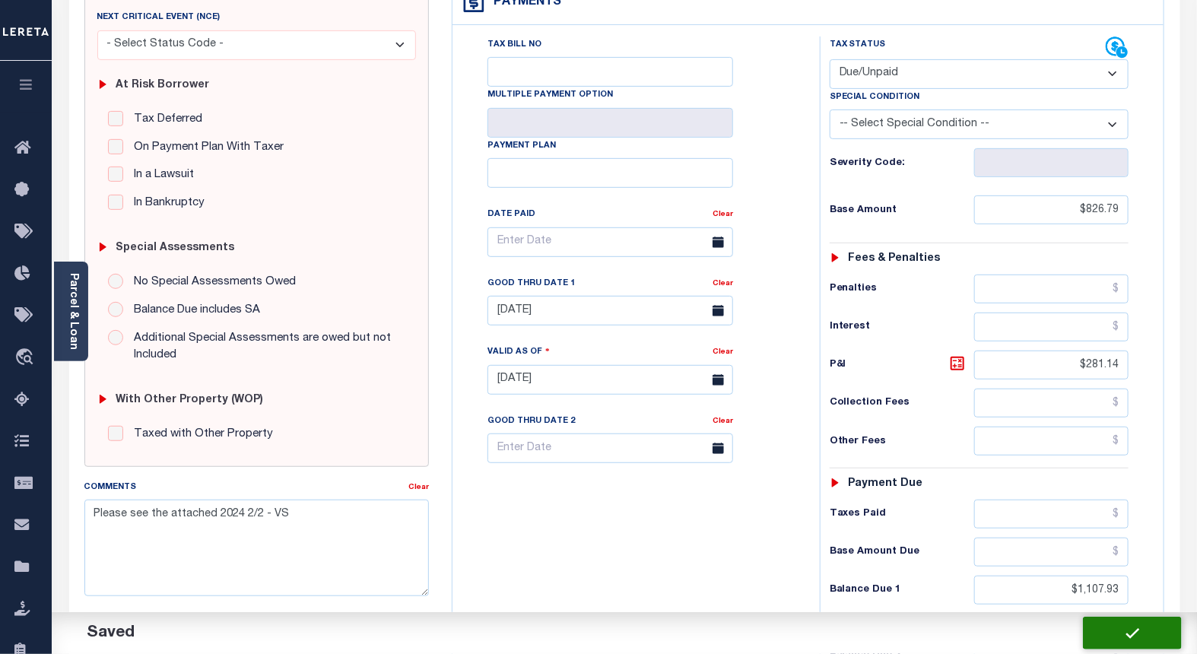
checkbox input "false"
type input "$826.79"
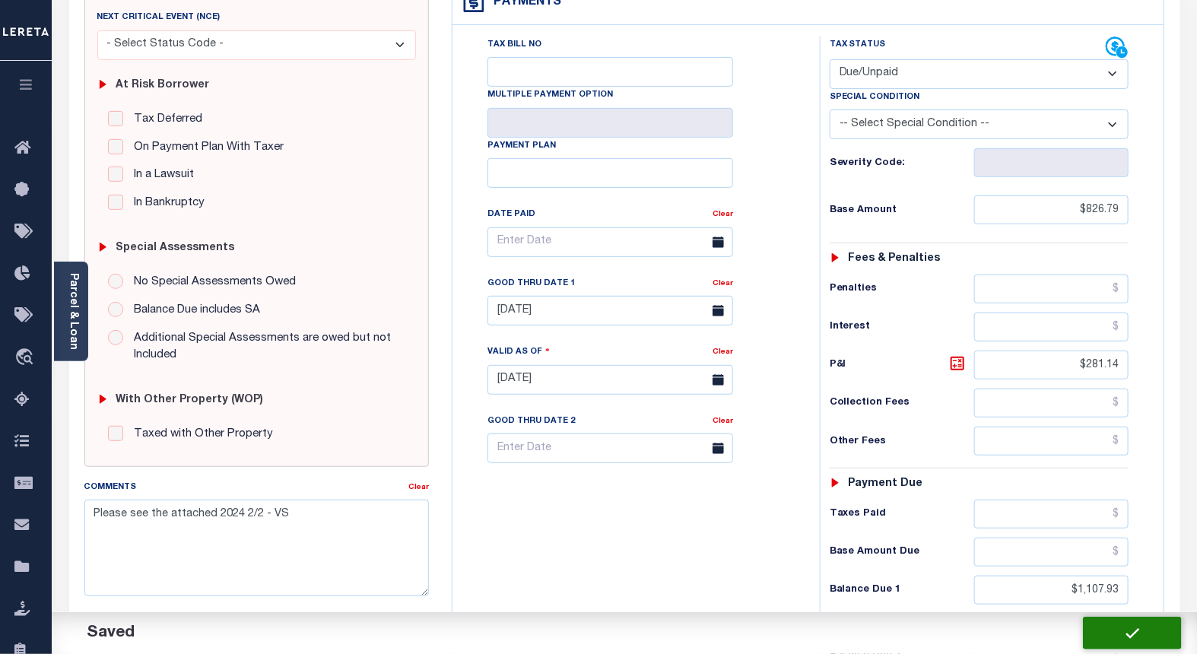
type input "$281.14"
type input "$1,107.93"
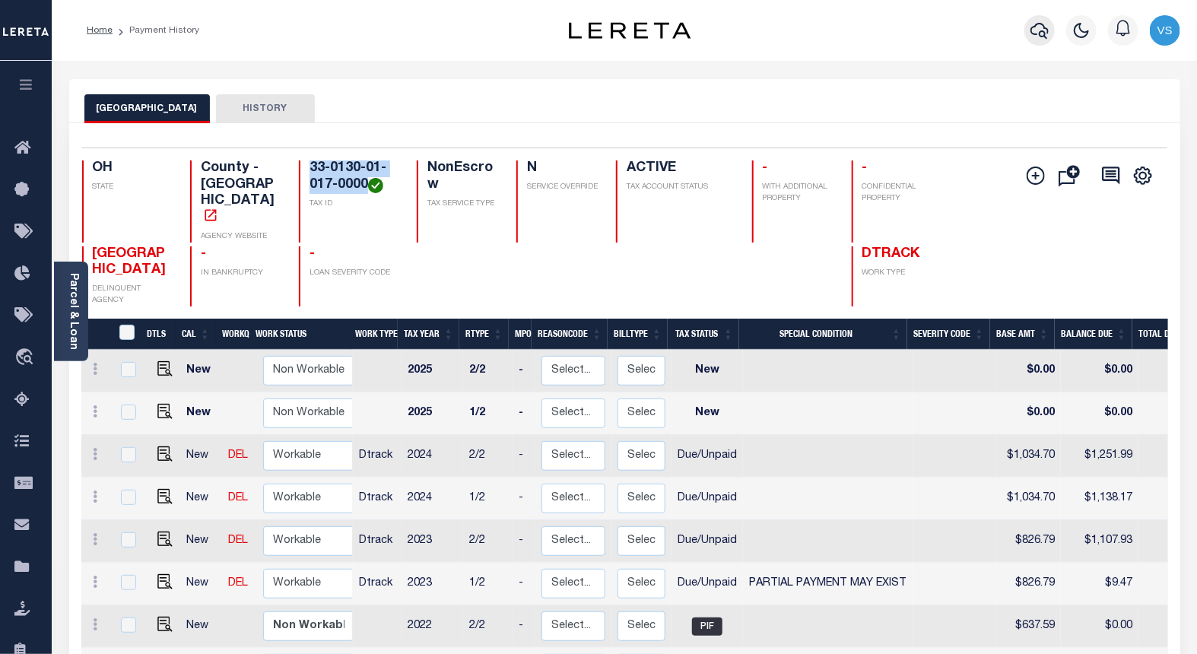
click at [1043, 34] on icon "button" at bounding box center [1040, 30] width 18 height 18
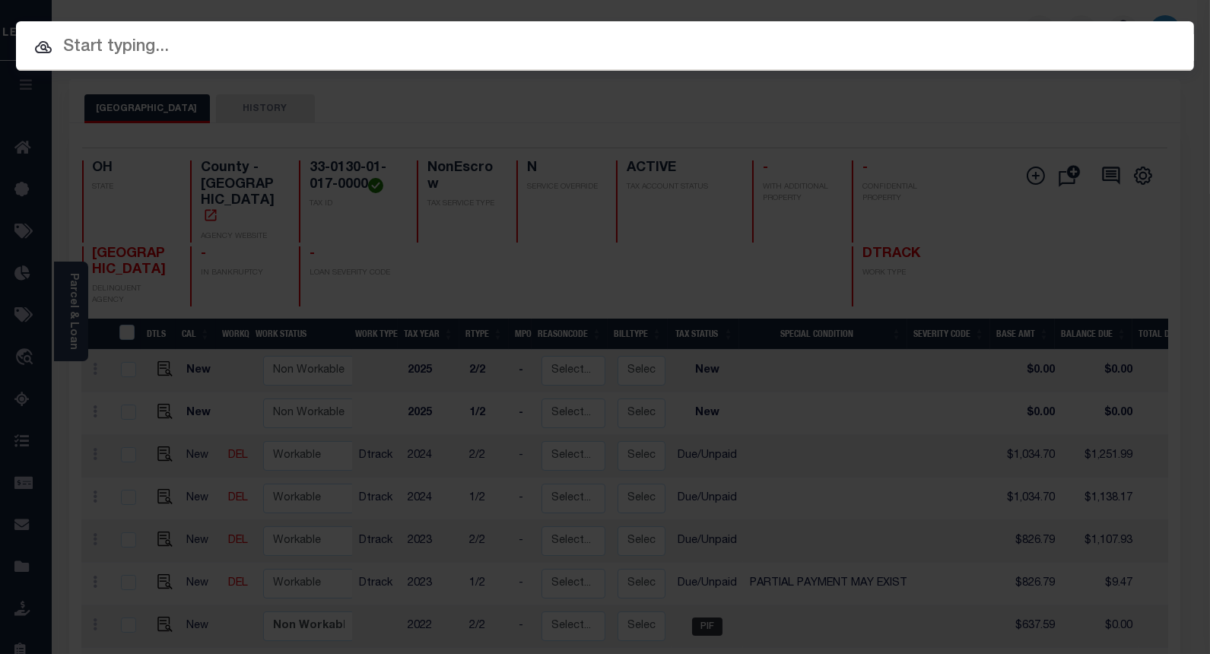
paste input "10046943"
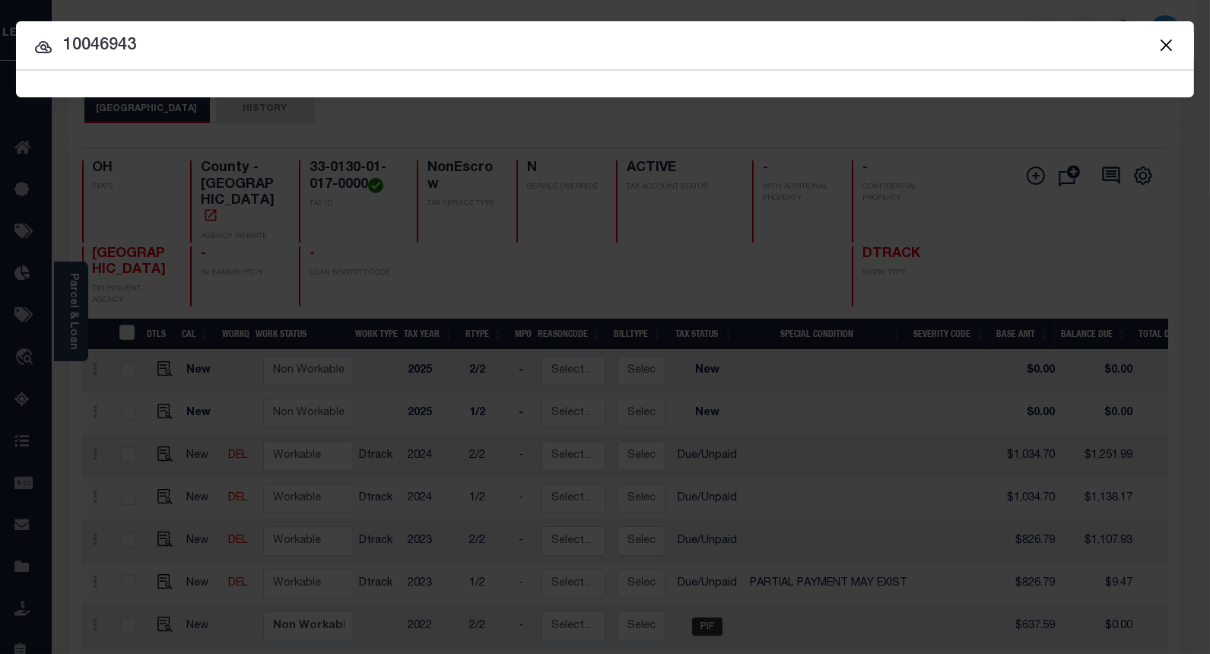
type input "10046943"
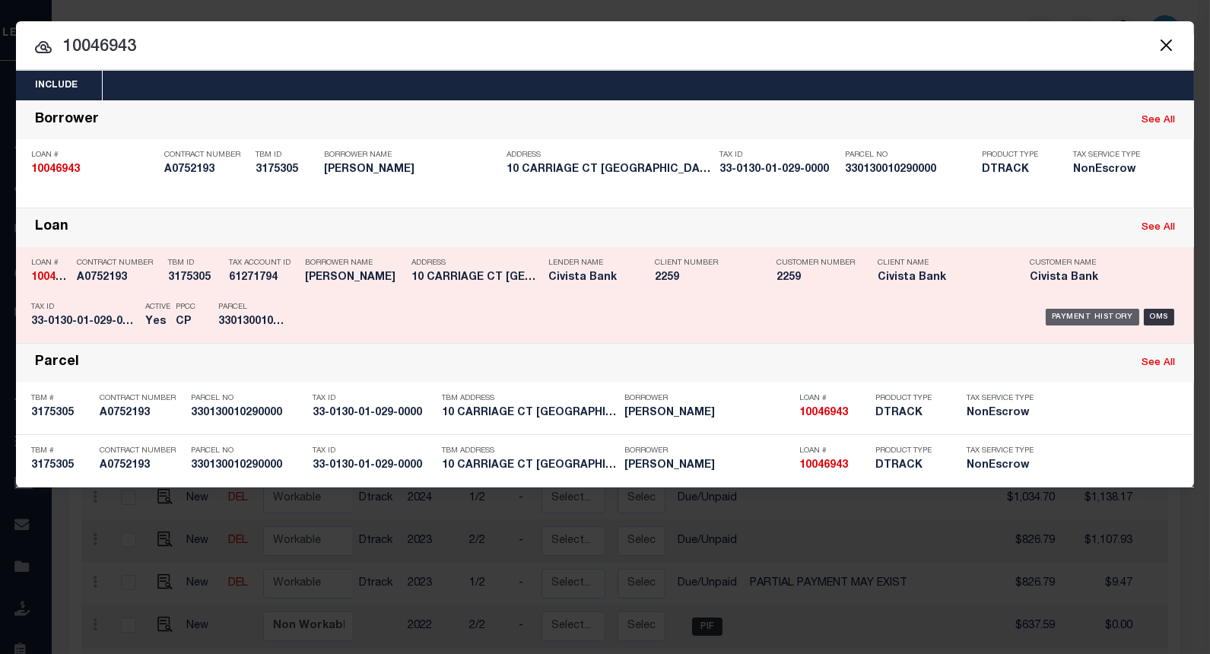
click at [1066, 313] on div "Payment History" at bounding box center [1093, 317] width 94 height 17
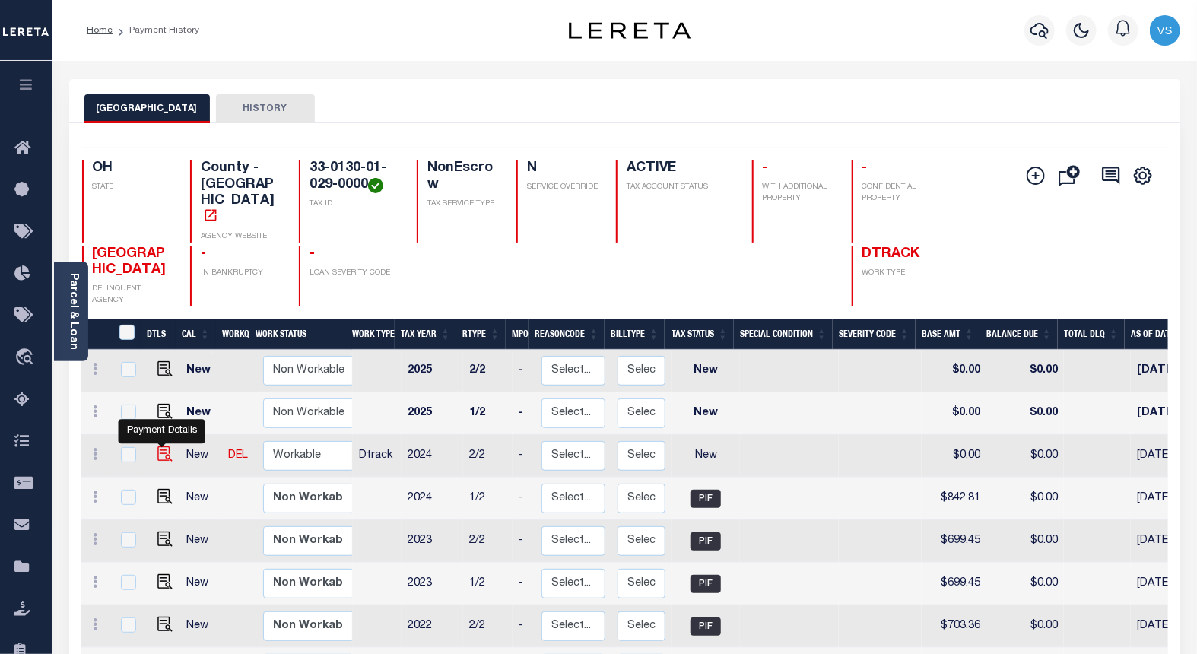
click at [166, 446] on img "" at bounding box center [164, 453] width 15 height 15
checkbox input "true"
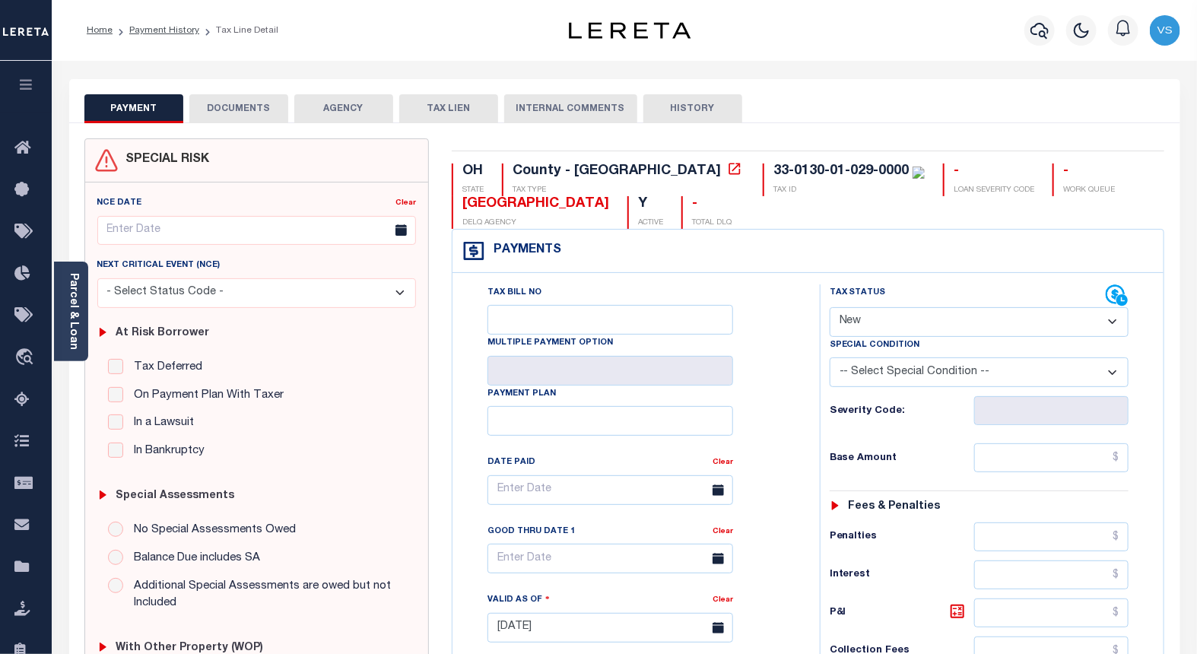
click at [865, 313] on select "- Select Status Code - Open Due/Unpaid Paid Incomplete No Tax Due Internal Refu…" at bounding box center [980, 322] width 300 height 30
select select "PYD"
click at [830, 308] on select "- Select Status Code - Open Due/Unpaid Paid Incomplete No Tax Due Internal Refu…" at bounding box center [980, 322] width 300 height 30
type input "[DATE]"
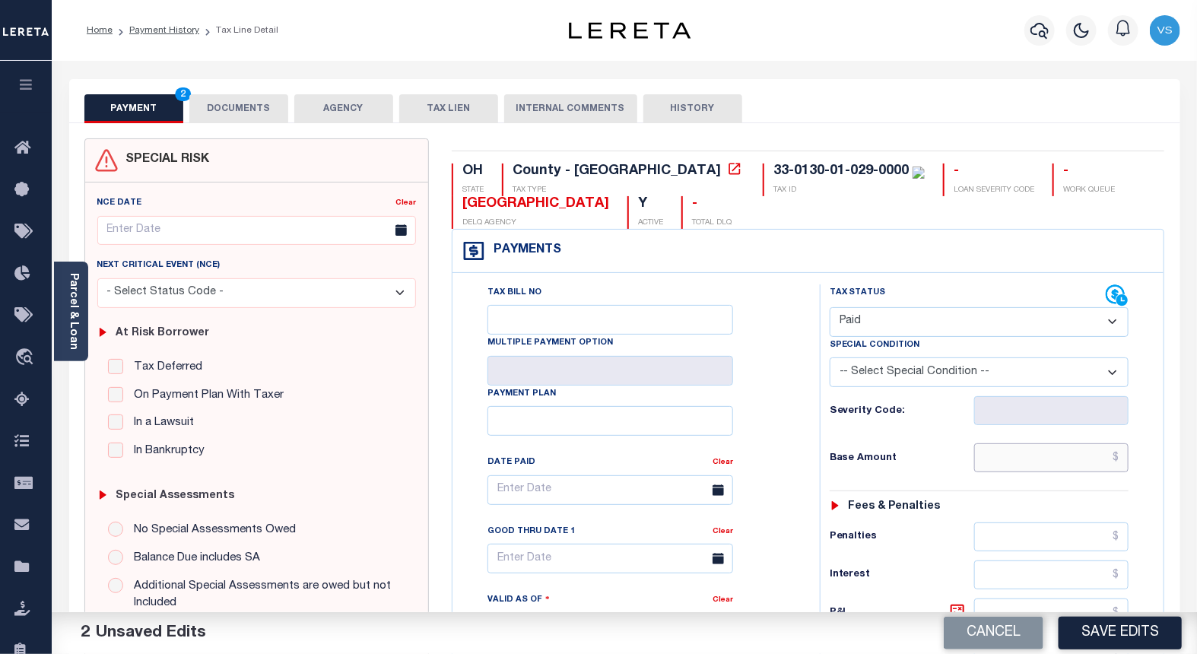
click at [993, 465] on input "text" at bounding box center [1051, 457] width 155 height 29
paste input "842.81"
type input "$842.81"
click at [240, 104] on button "DOCUMENTS" at bounding box center [238, 108] width 99 height 29
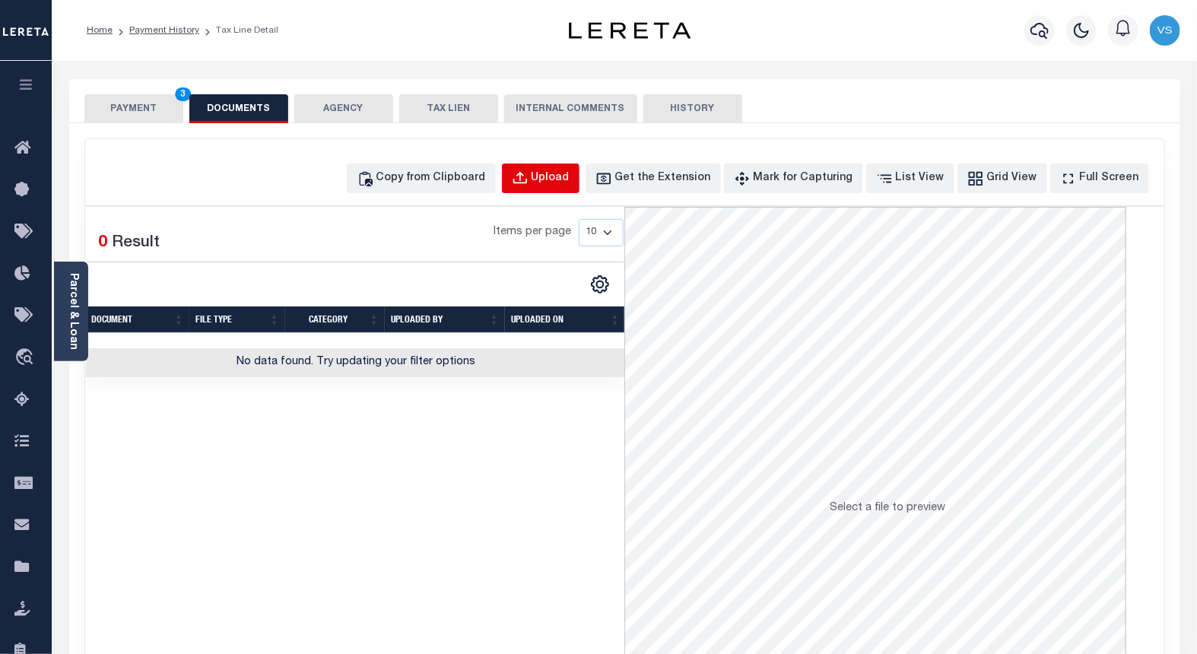
click at [568, 176] on div "Upload" at bounding box center [551, 178] width 38 height 17
select select "POP"
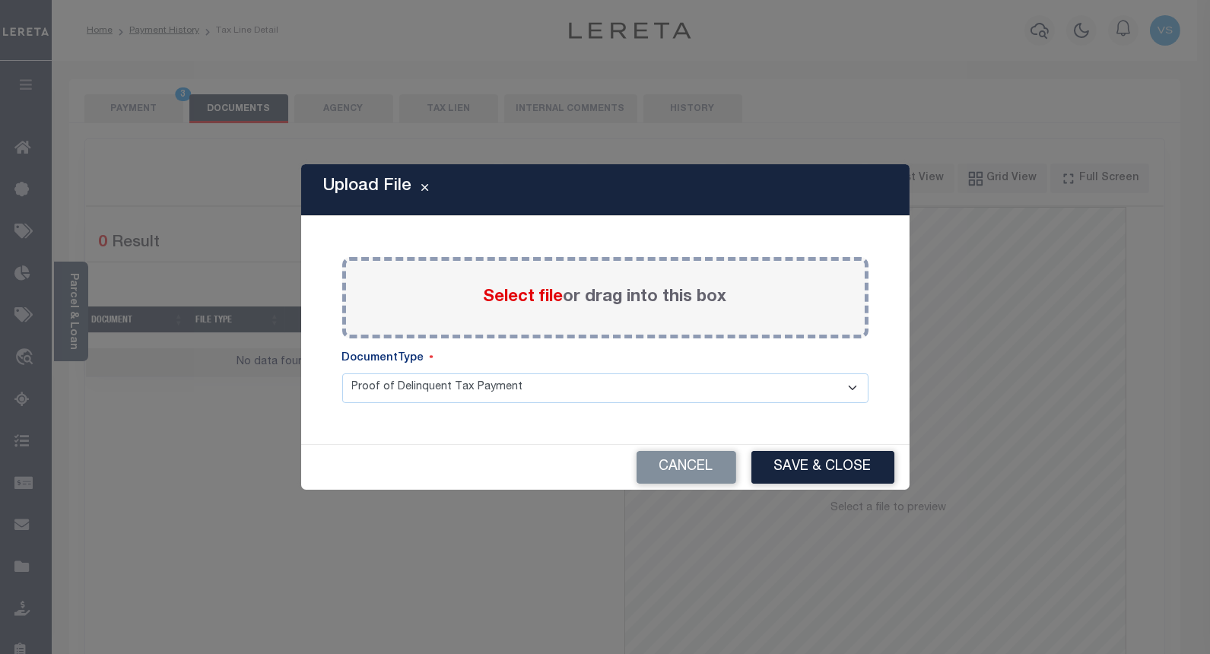
click at [516, 295] on span "Select file" at bounding box center [524, 297] width 80 height 17
click at [0, 0] on input "Select file or drag into this box" at bounding box center [0, 0] width 0 height 0
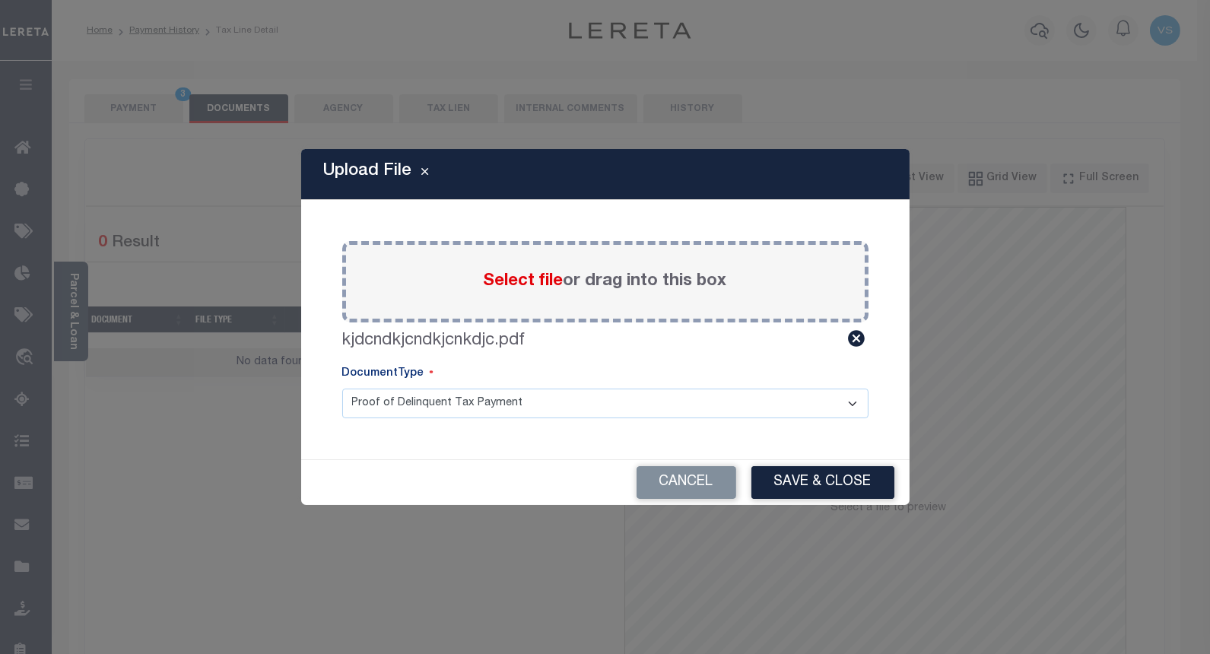
click at [781, 475] on button "Save & Close" at bounding box center [822, 482] width 143 height 33
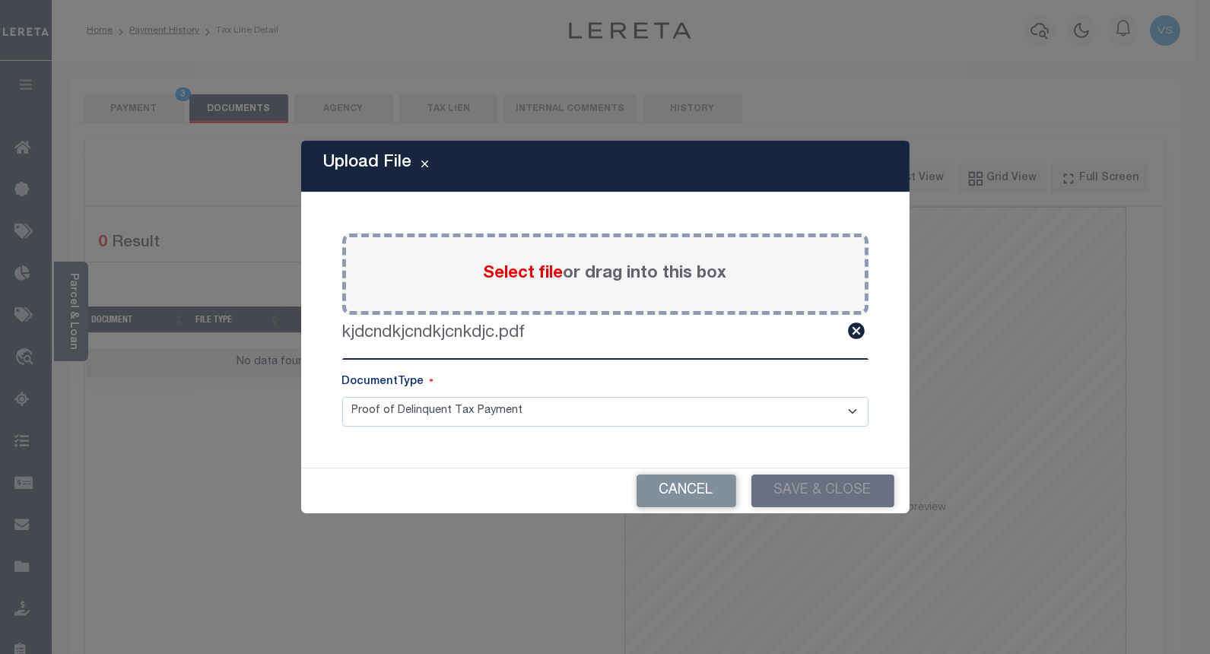
click at [125, 110] on div "Upload File Paste copied image or file into this box Select file or drag into t…" at bounding box center [605, 327] width 1210 height 654
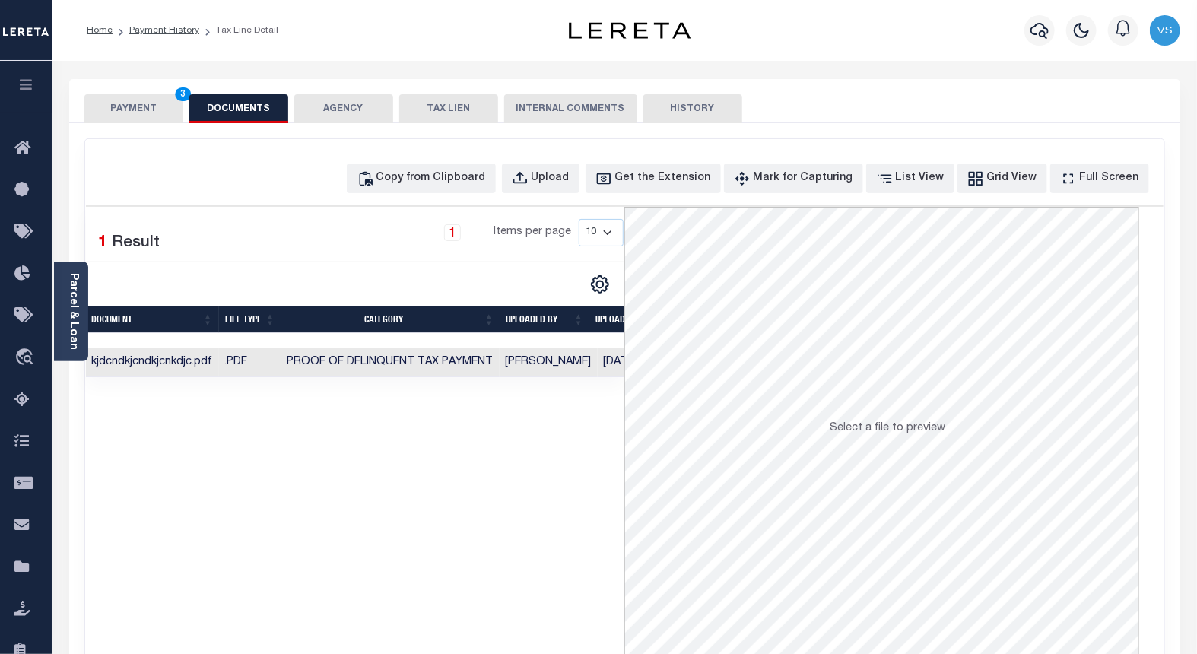
click at [130, 102] on button "PAYMENT 3" at bounding box center [133, 108] width 99 height 29
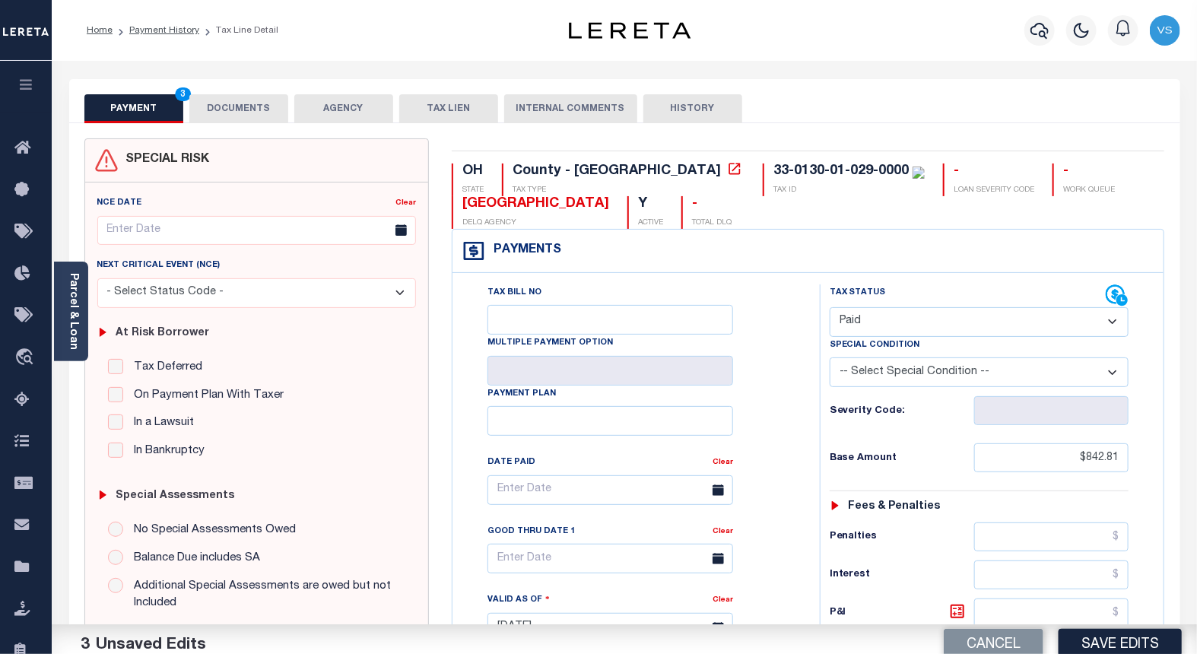
scroll to position [338, 0]
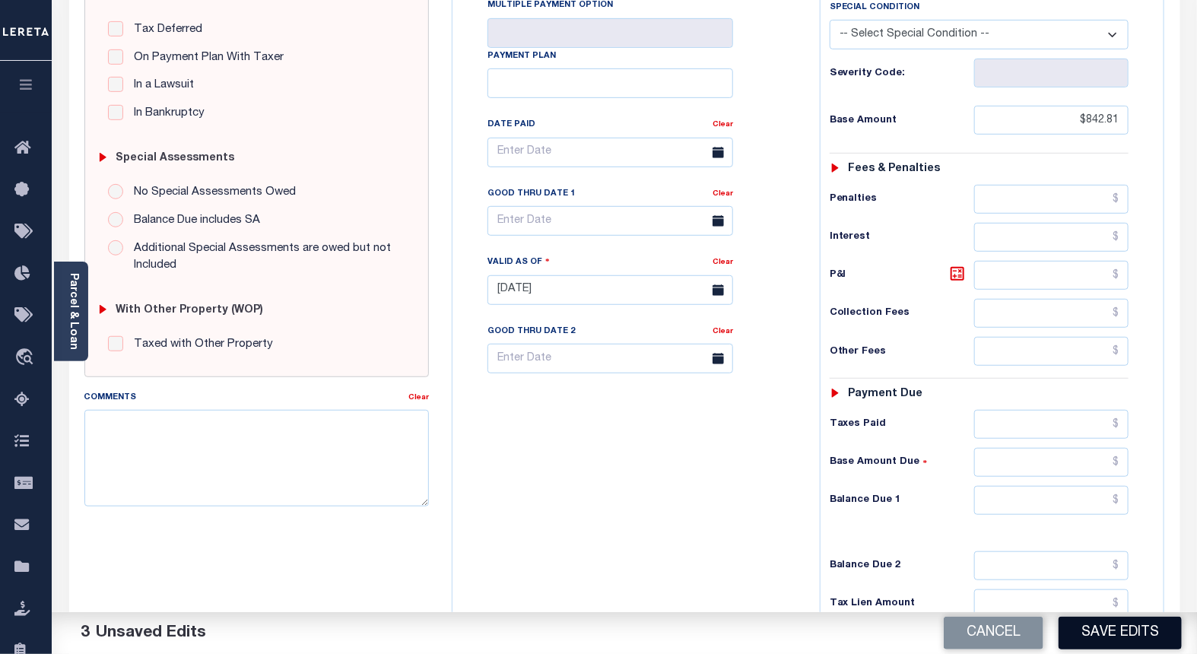
click at [1098, 627] on button "Save Edits" at bounding box center [1120, 633] width 123 height 33
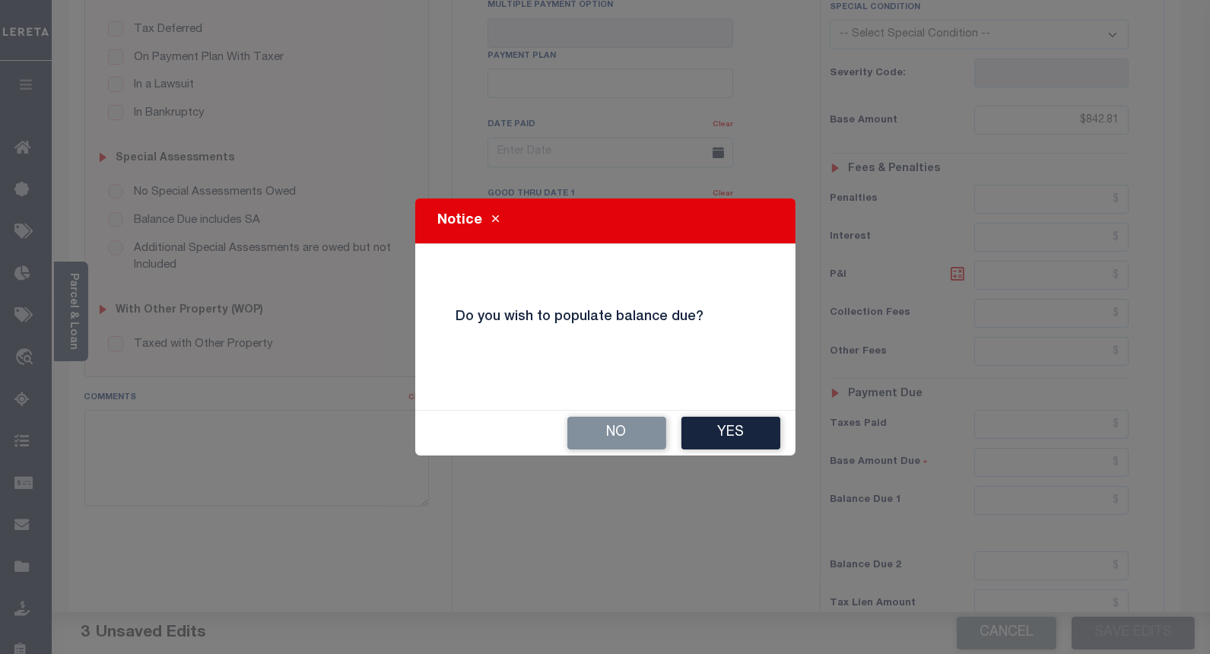
click at [603, 437] on button "No" at bounding box center [616, 433] width 99 height 33
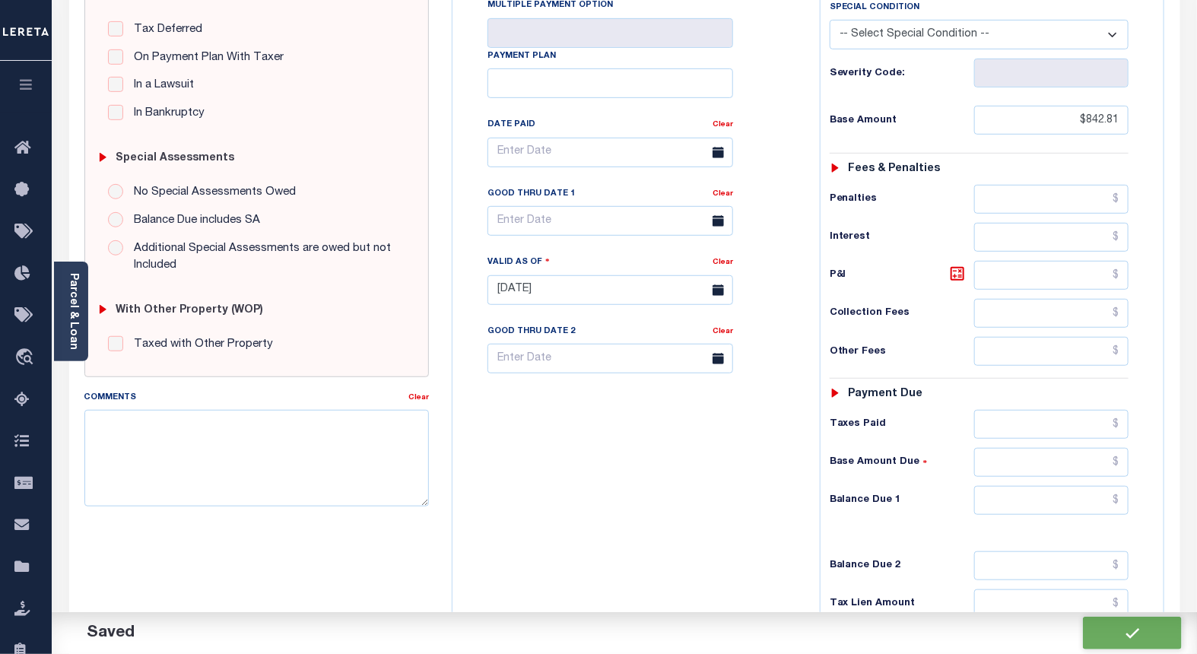
checkbox input "false"
type input "$842.81"
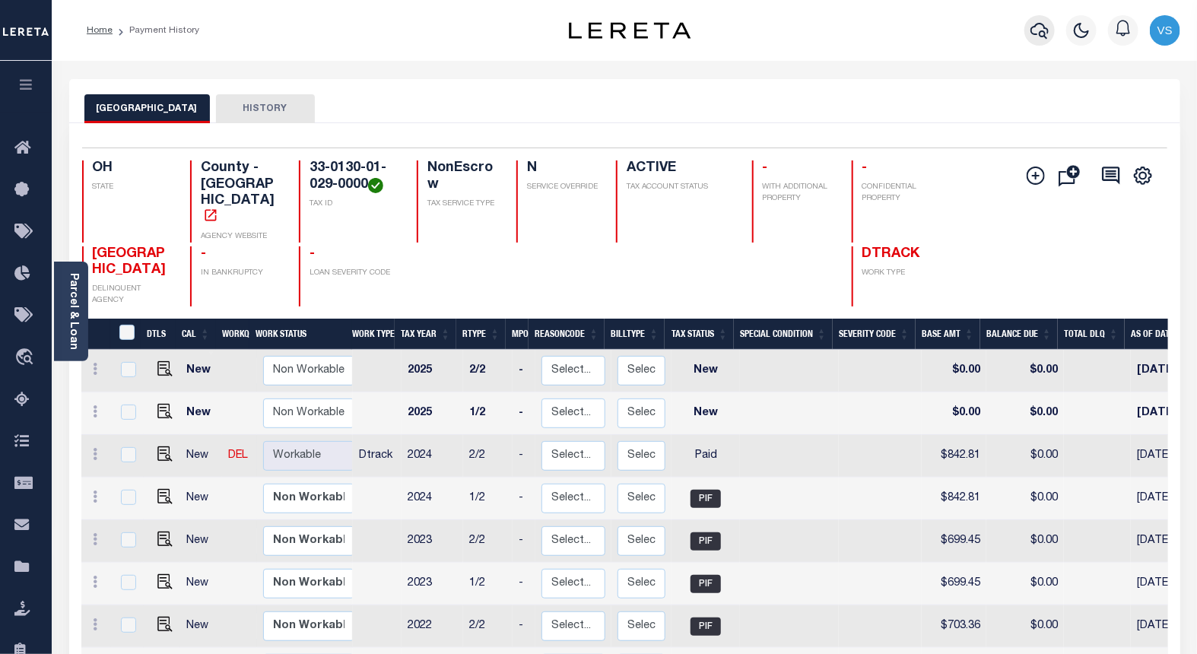
click at [1031, 34] on icon "button" at bounding box center [1040, 30] width 18 height 18
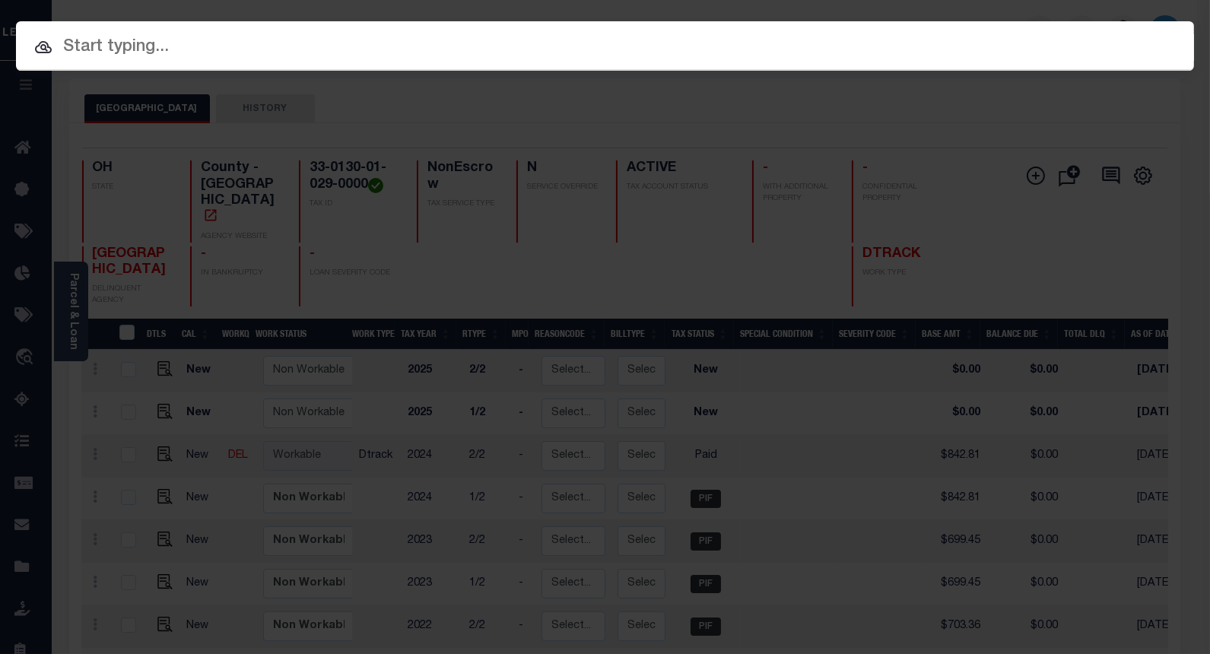
paste input "5420314"
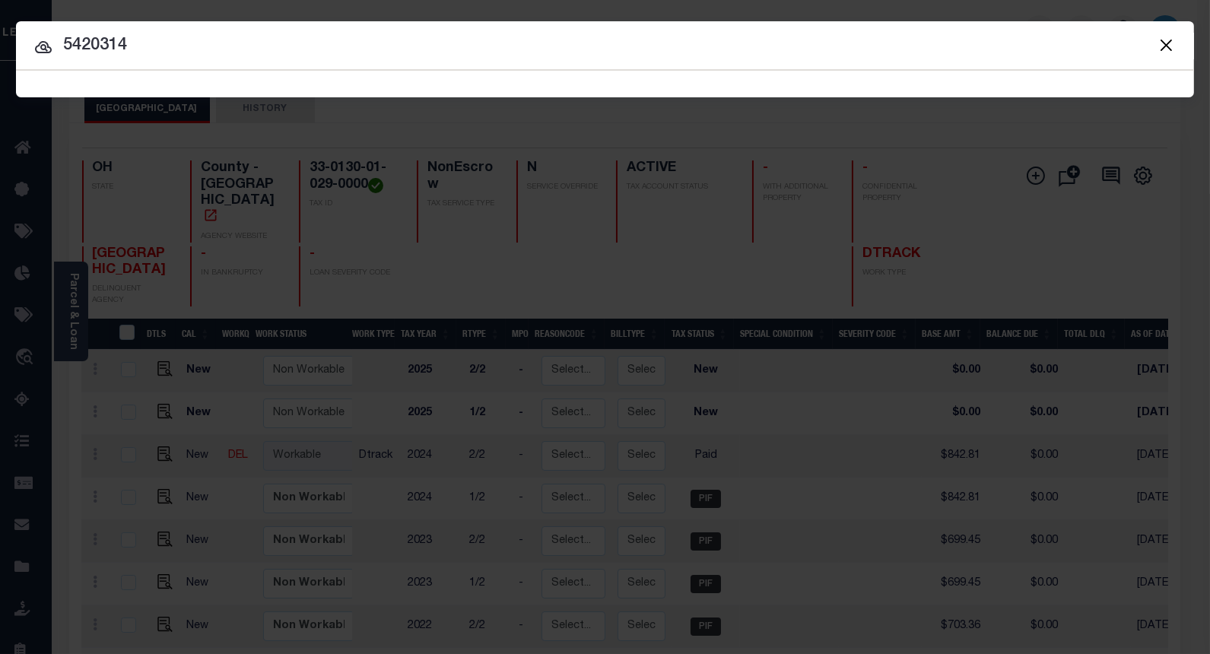
type input "5420314"
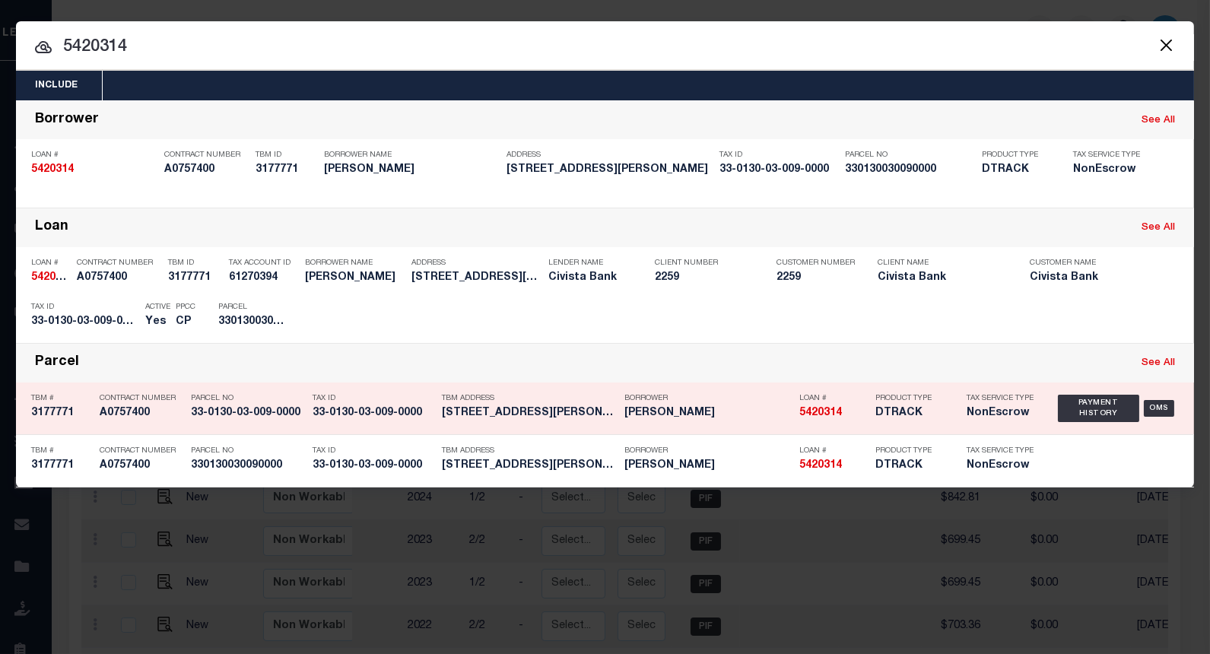
click at [1082, 319] on div "Payment History" at bounding box center [1093, 317] width 94 height 17
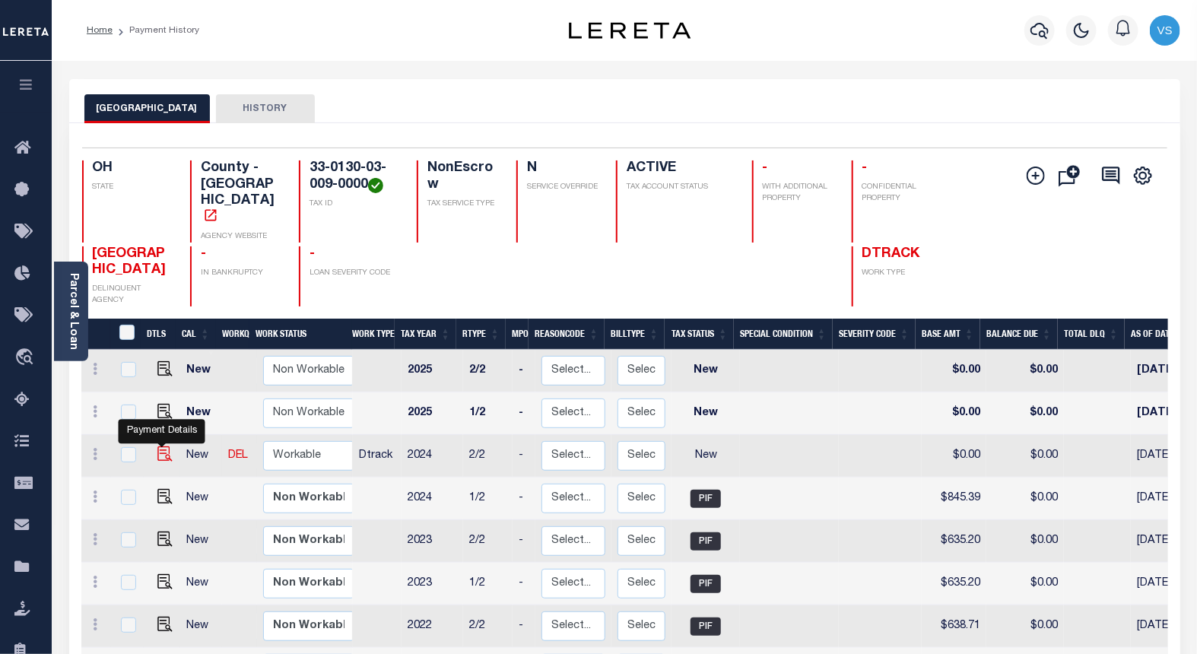
click at [157, 446] on img "" at bounding box center [164, 453] width 15 height 15
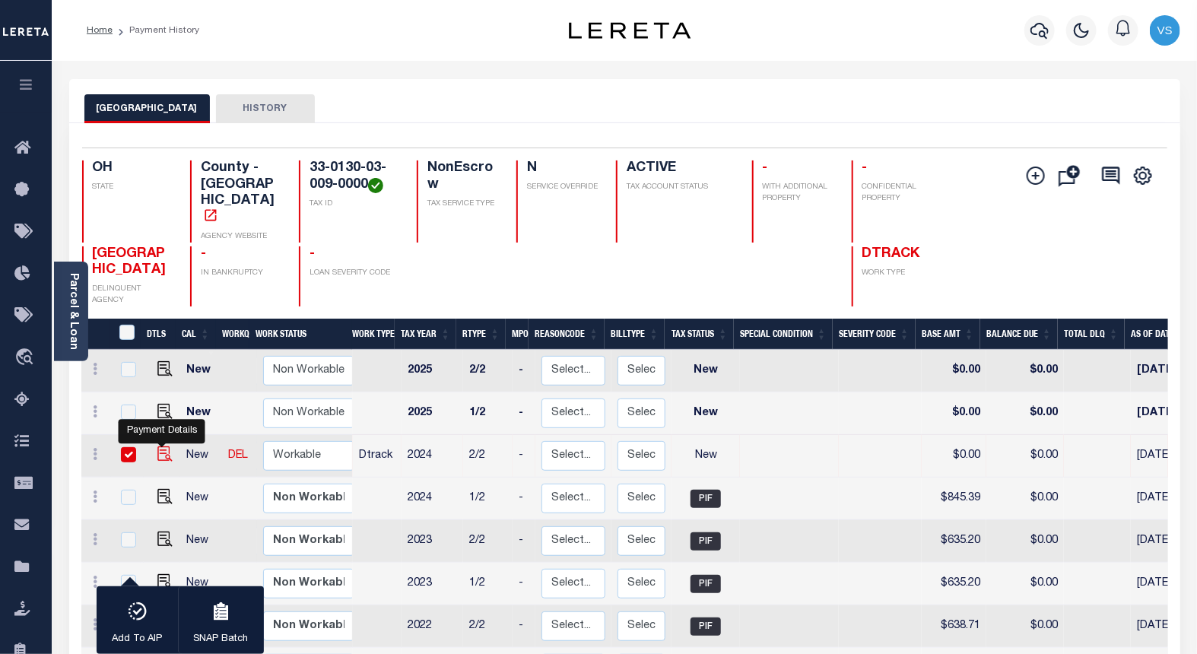
checkbox input "true"
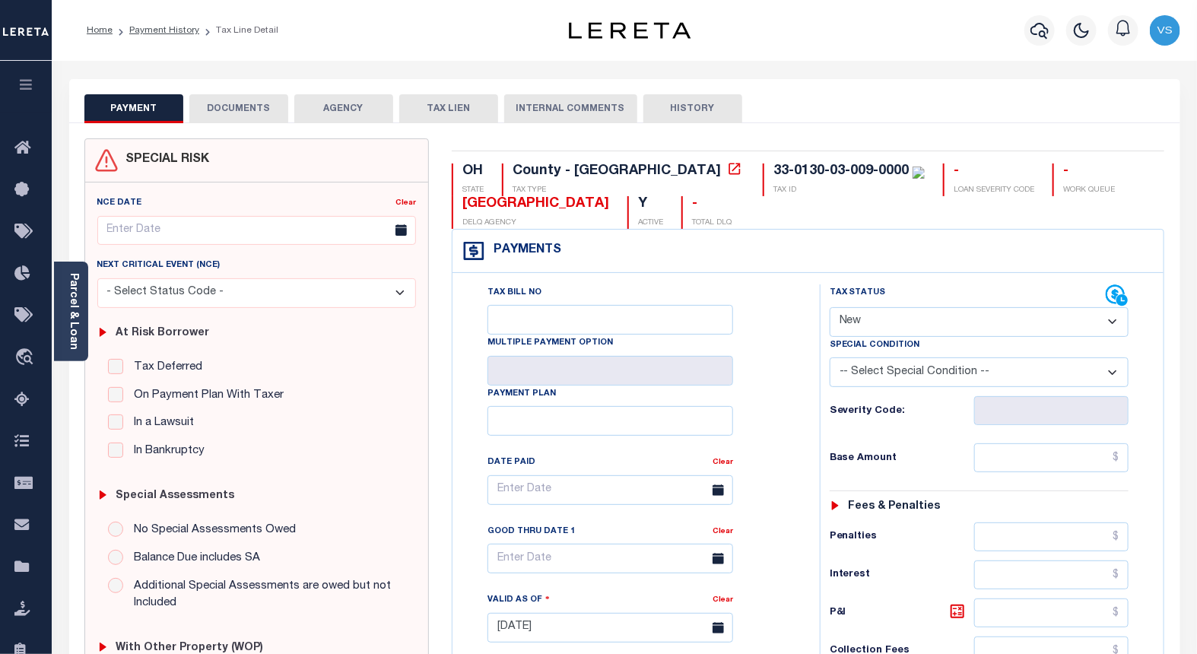
click at [871, 317] on select "- Select Status Code - Open Due/Unpaid Paid Incomplete No Tax Due Internal Refu…" at bounding box center [980, 322] width 300 height 30
select select "PYD"
click at [830, 308] on select "- Select Status Code - Open Due/Unpaid Paid Incomplete No Tax Due Internal Refu…" at bounding box center [980, 322] width 300 height 30
type input "[DATE]"
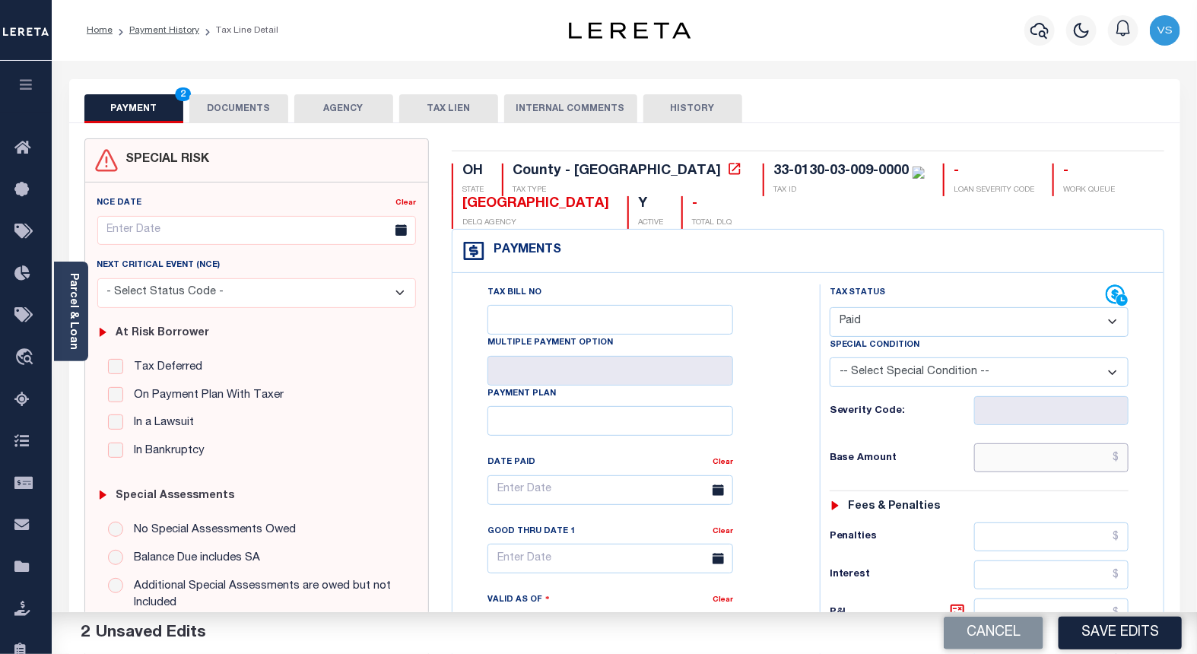
click at [1058, 454] on input "text" at bounding box center [1051, 457] width 155 height 29
paste input "845.39"
type input "$845.39"
click at [227, 111] on button "DOCUMENTS" at bounding box center [238, 108] width 99 height 29
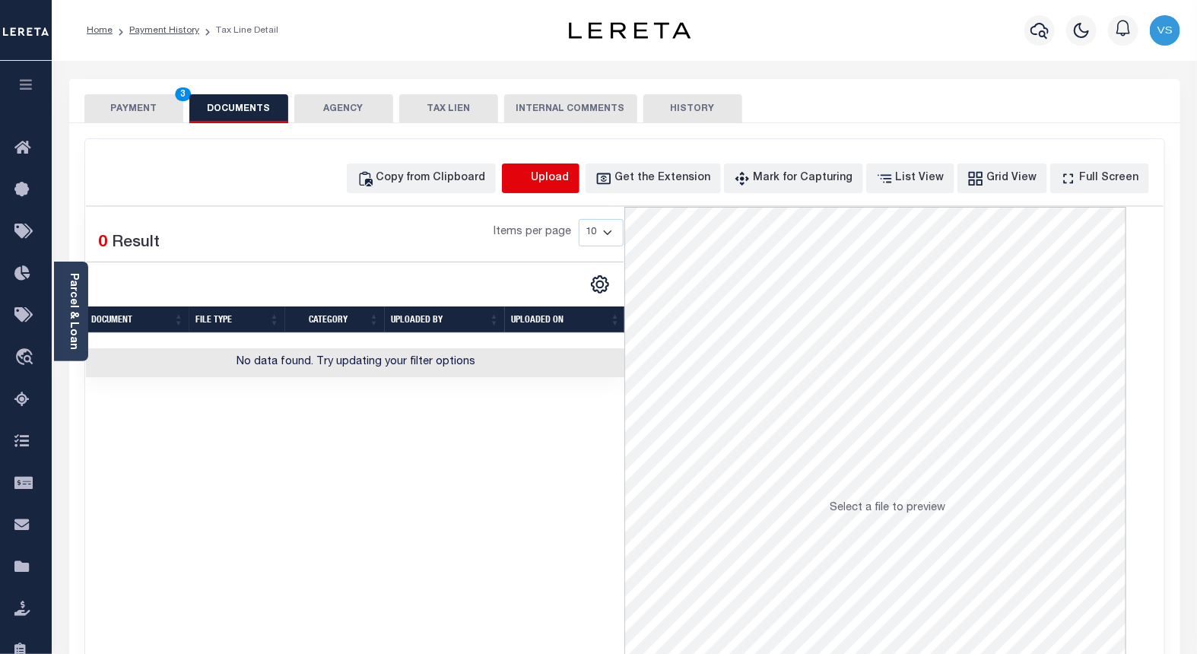
click at [526, 183] on icon "button" at bounding box center [520, 177] width 14 height 12
select select "POP"
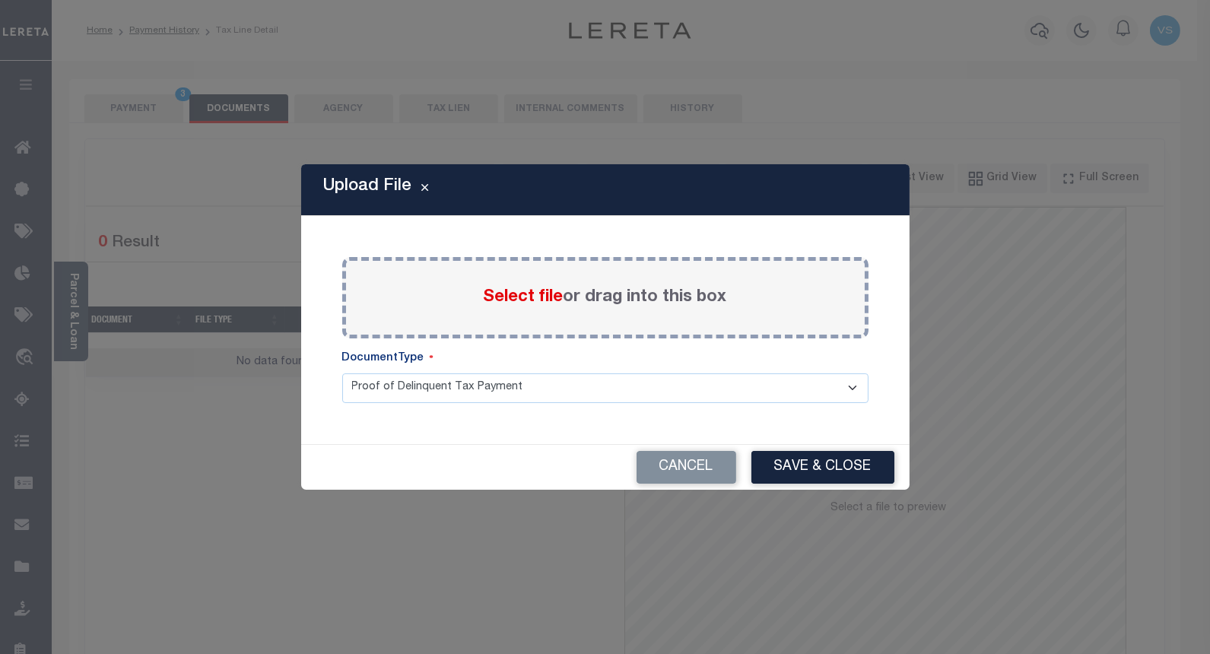
click at [516, 291] on span "Select file" at bounding box center [524, 297] width 80 height 17
click at [0, 0] on input "Select file or drag into this box" at bounding box center [0, 0] width 0 height 0
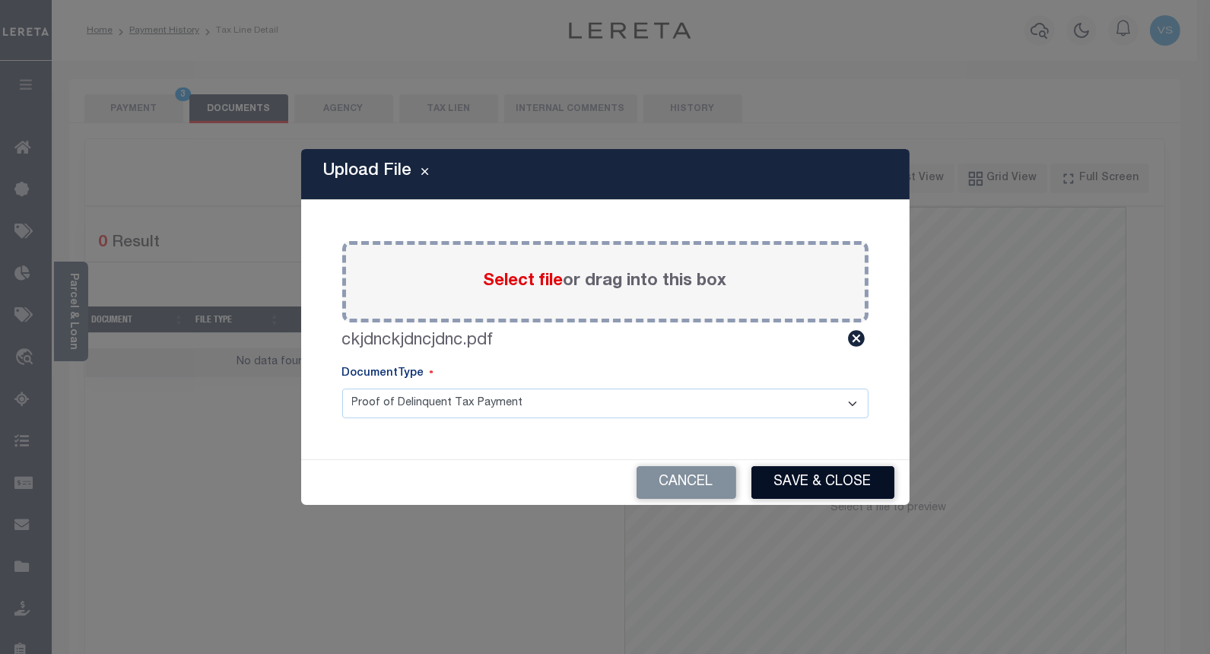
click at [791, 475] on button "Save & Close" at bounding box center [822, 482] width 143 height 33
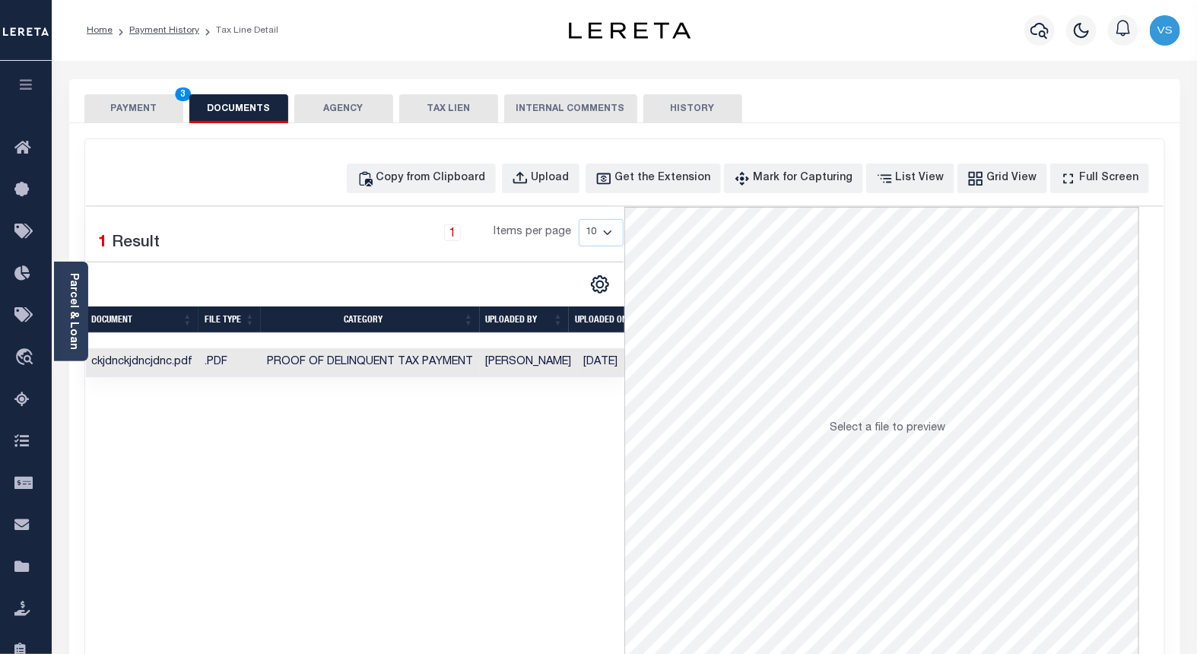
click at [115, 108] on button "PAYMENT 3" at bounding box center [133, 108] width 99 height 29
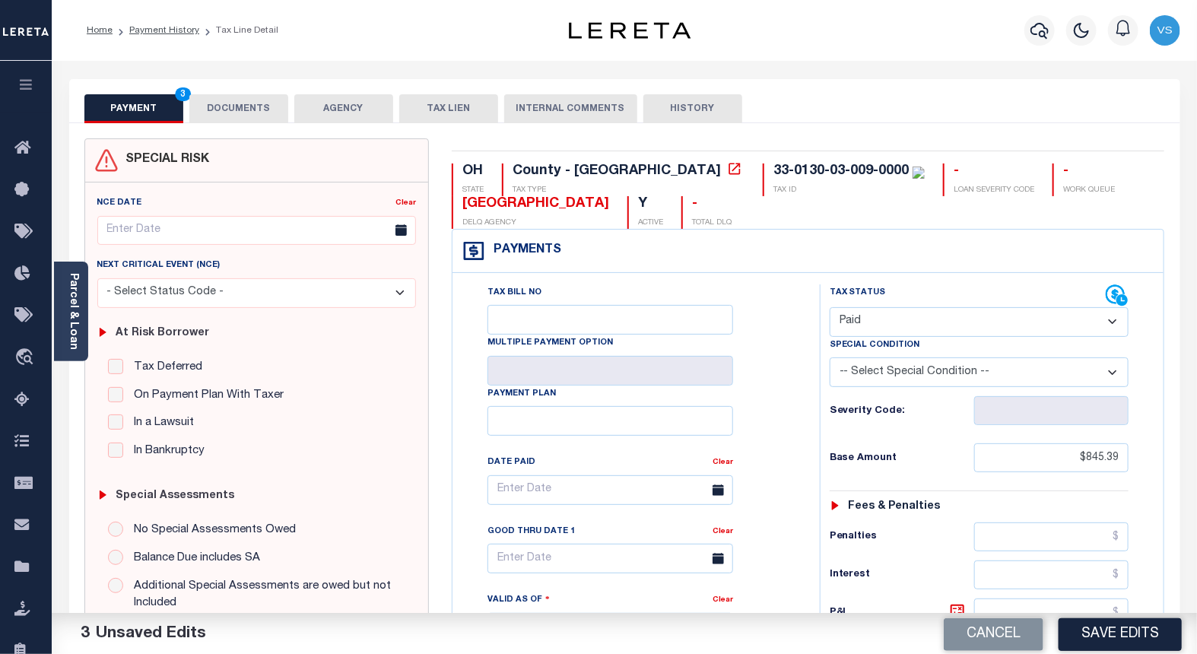
scroll to position [253, 0]
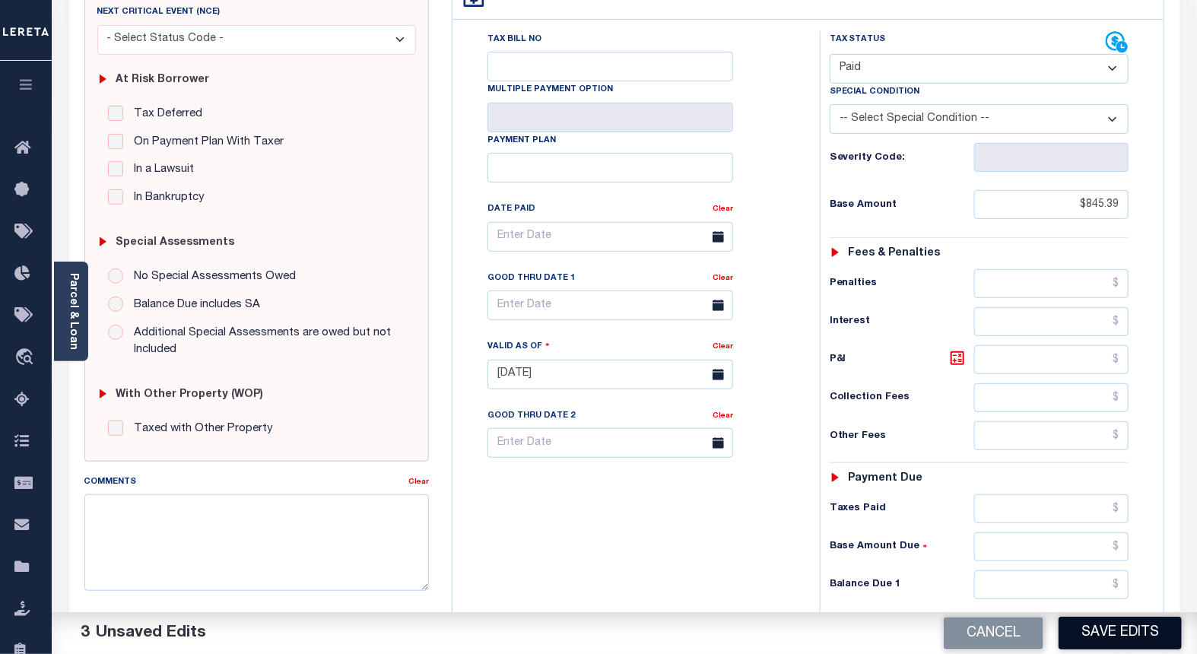
click at [1099, 630] on button "Save Edits" at bounding box center [1120, 633] width 123 height 33
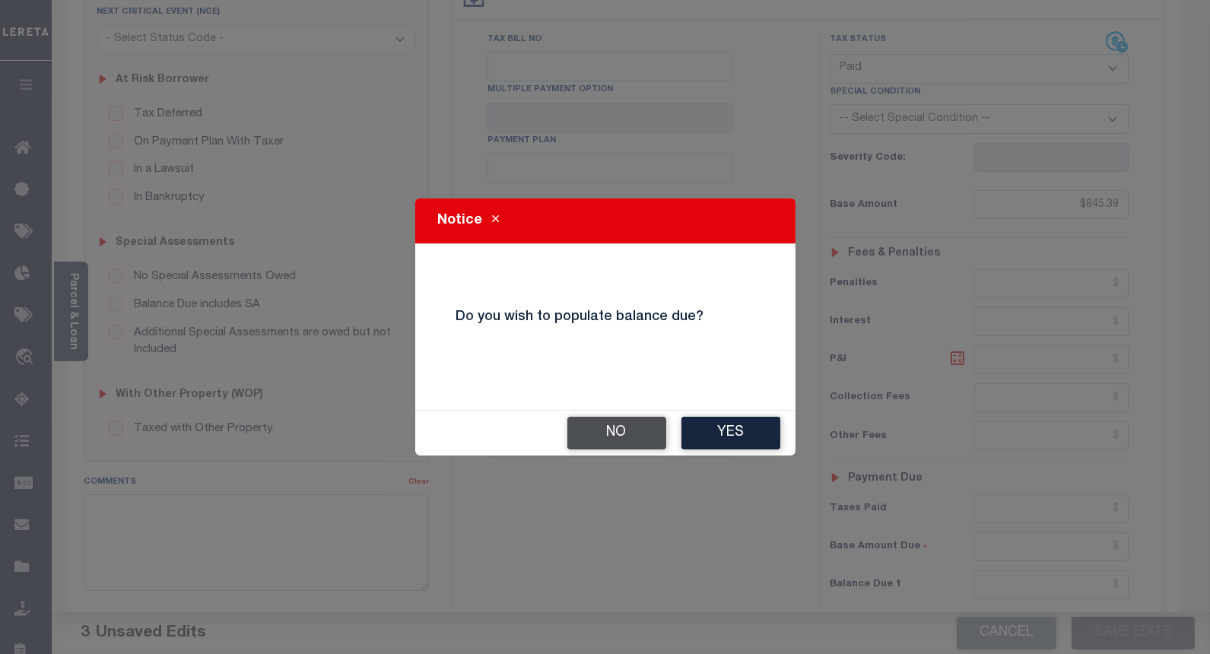
click at [605, 430] on button "No" at bounding box center [616, 433] width 99 height 33
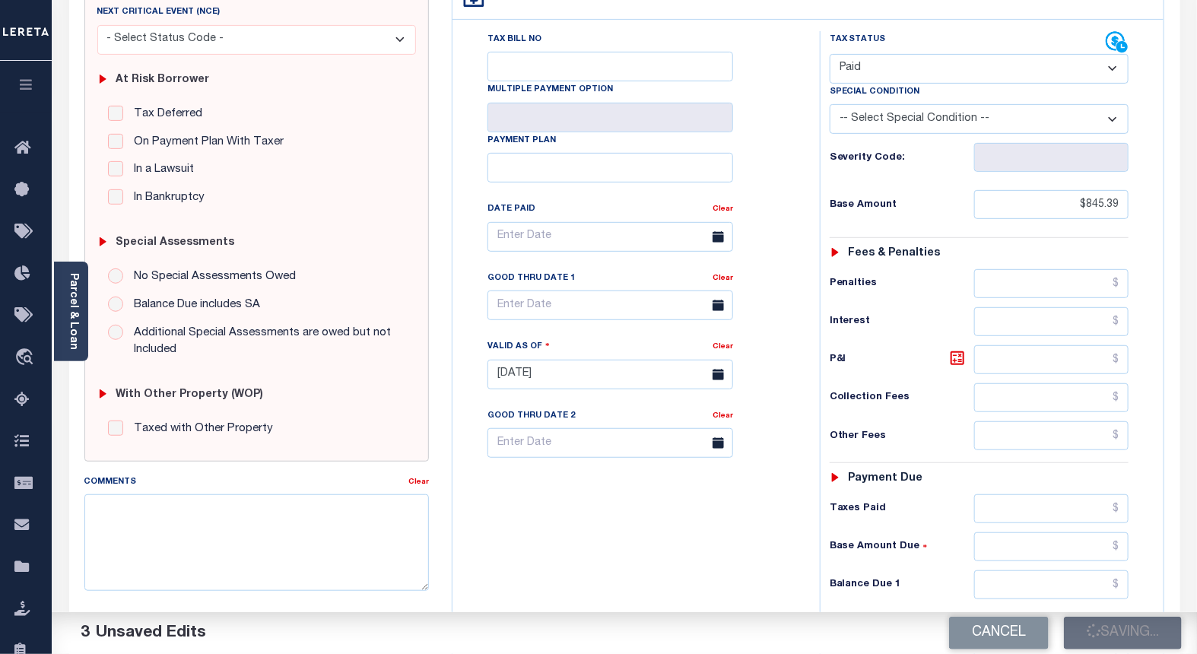
checkbox input "false"
type input "$845.39"
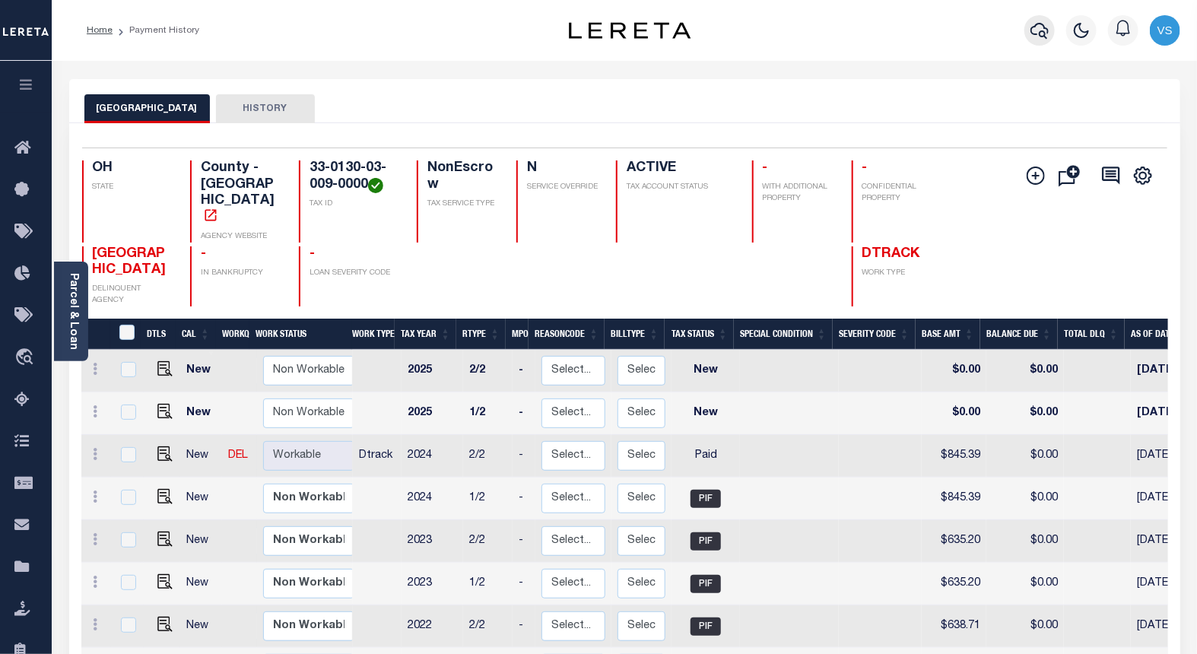
click at [1040, 21] on icon "button" at bounding box center [1040, 30] width 18 height 18
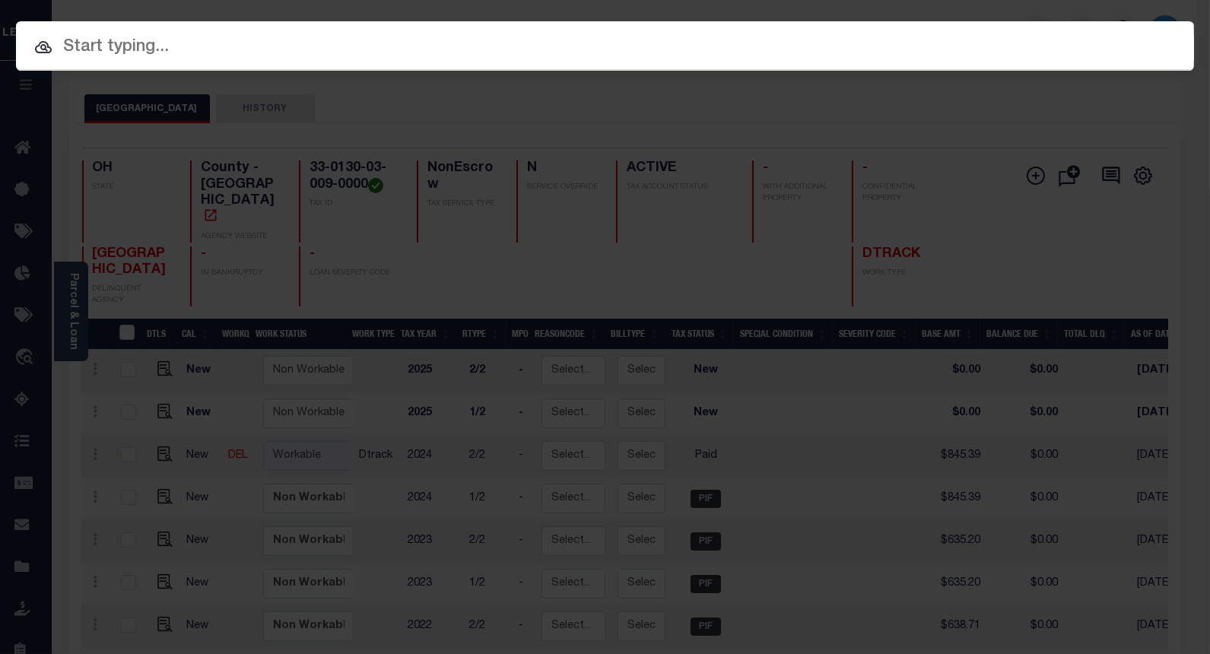
paste input "10025397"
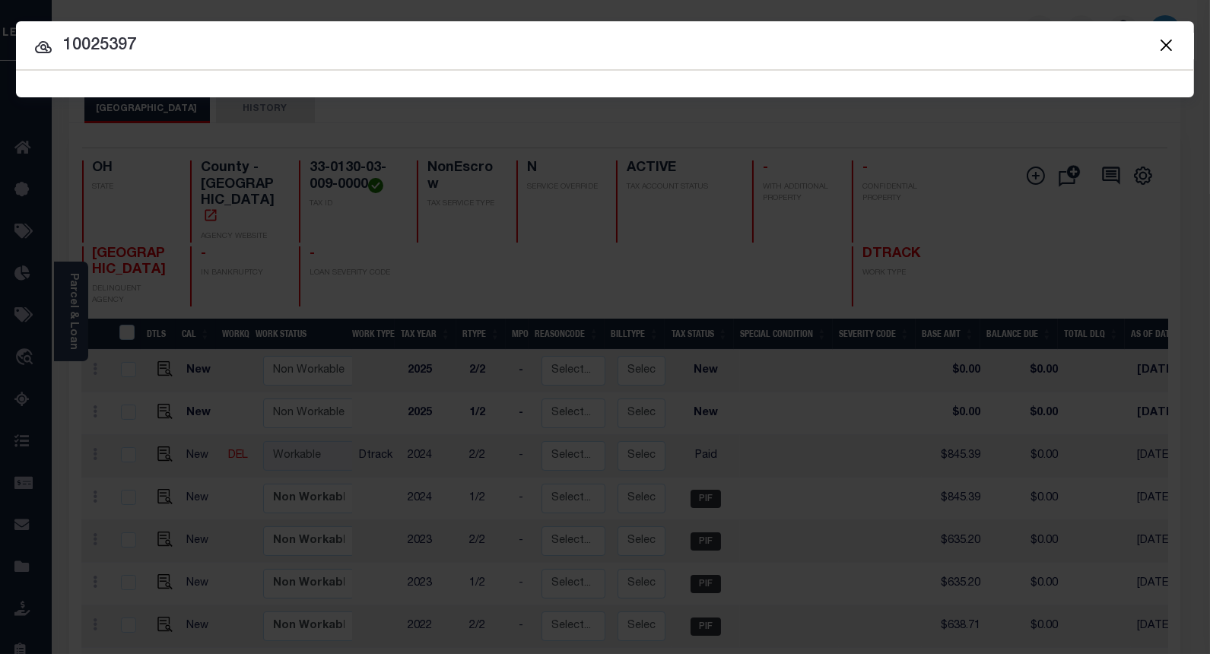
type input "10025397"
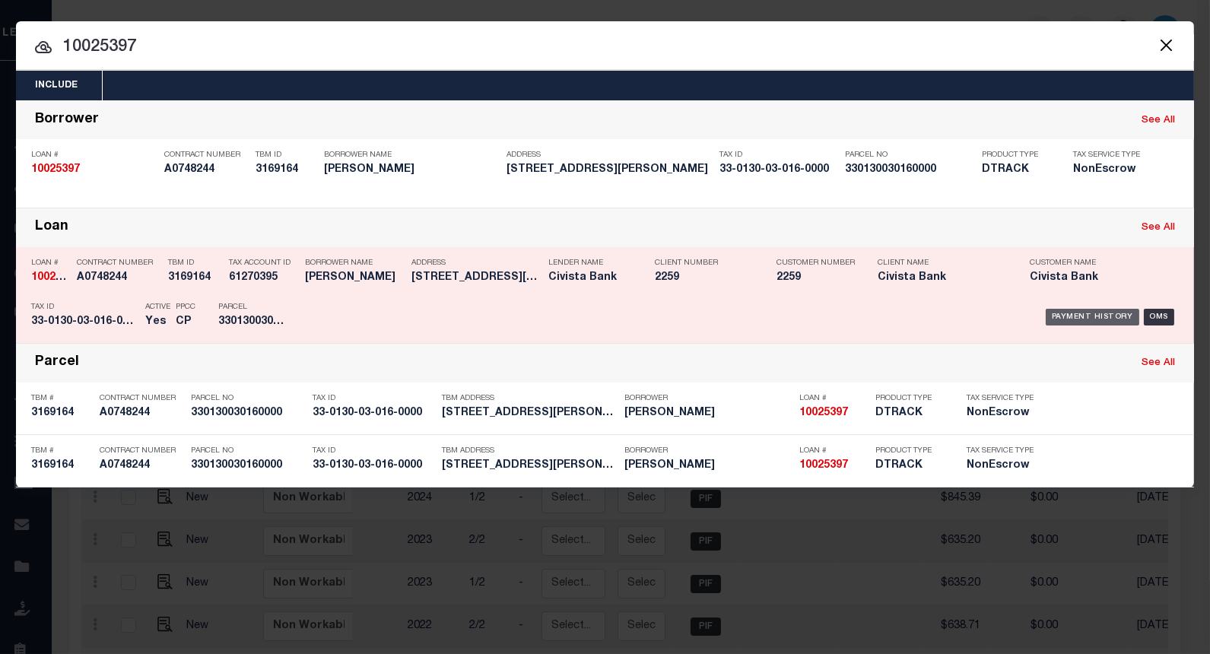
click at [1063, 309] on div "Payment History" at bounding box center [1093, 317] width 94 height 17
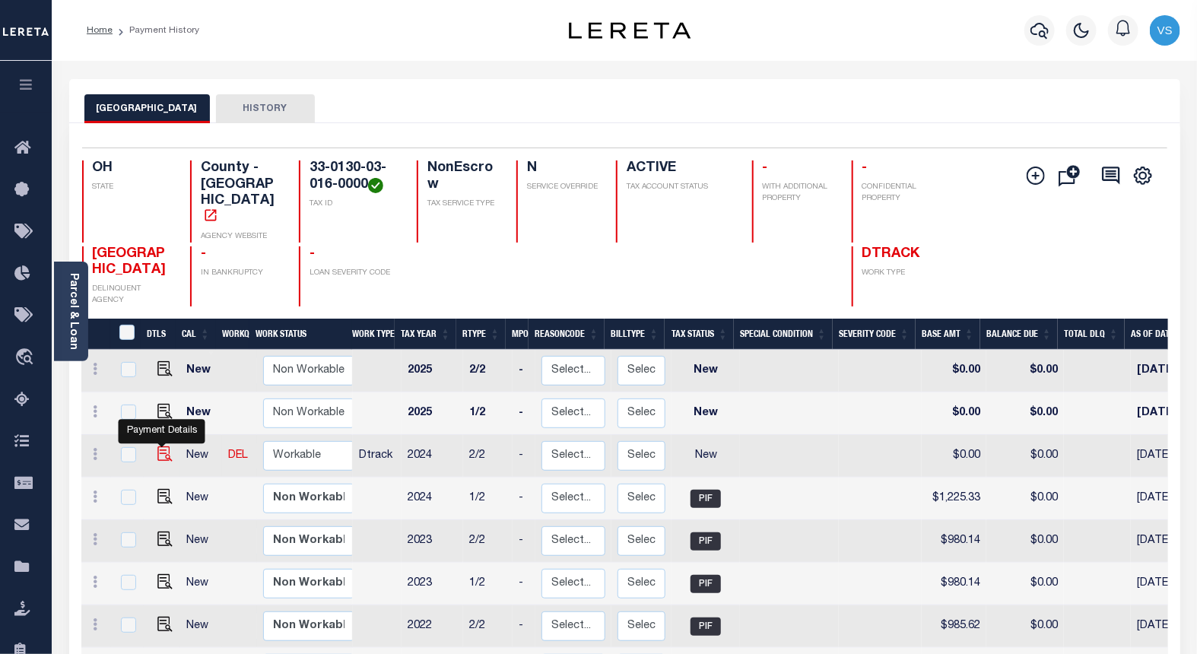
click at [157, 446] on img "" at bounding box center [164, 453] width 15 height 15
checkbox input "true"
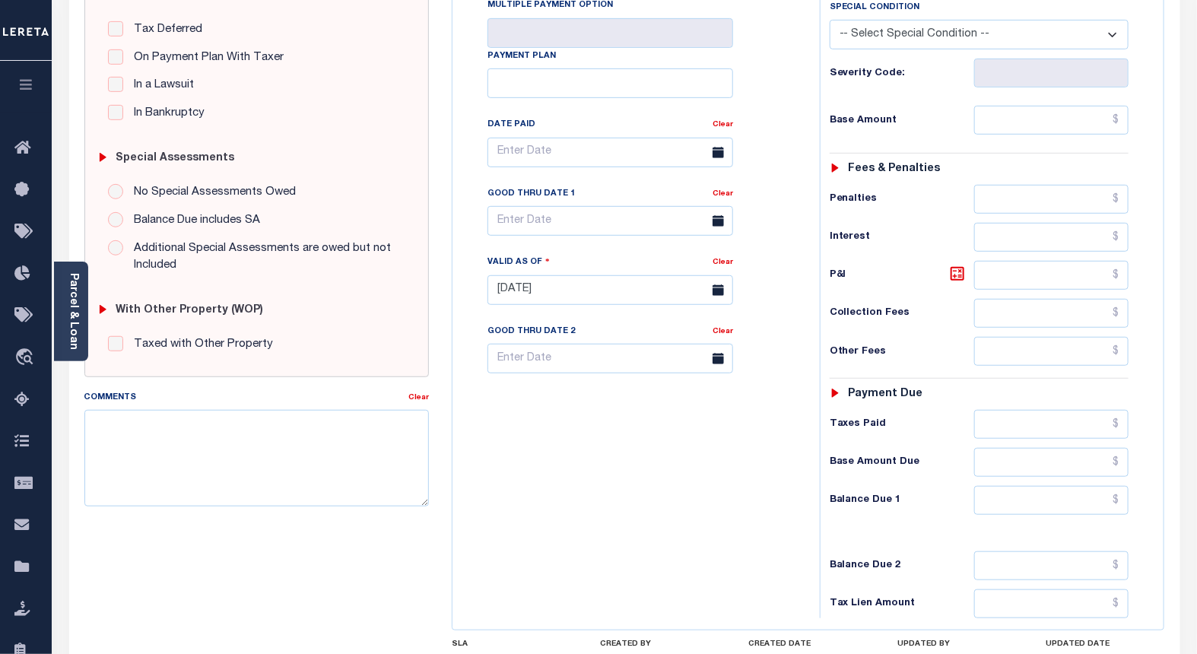
scroll to position [84, 0]
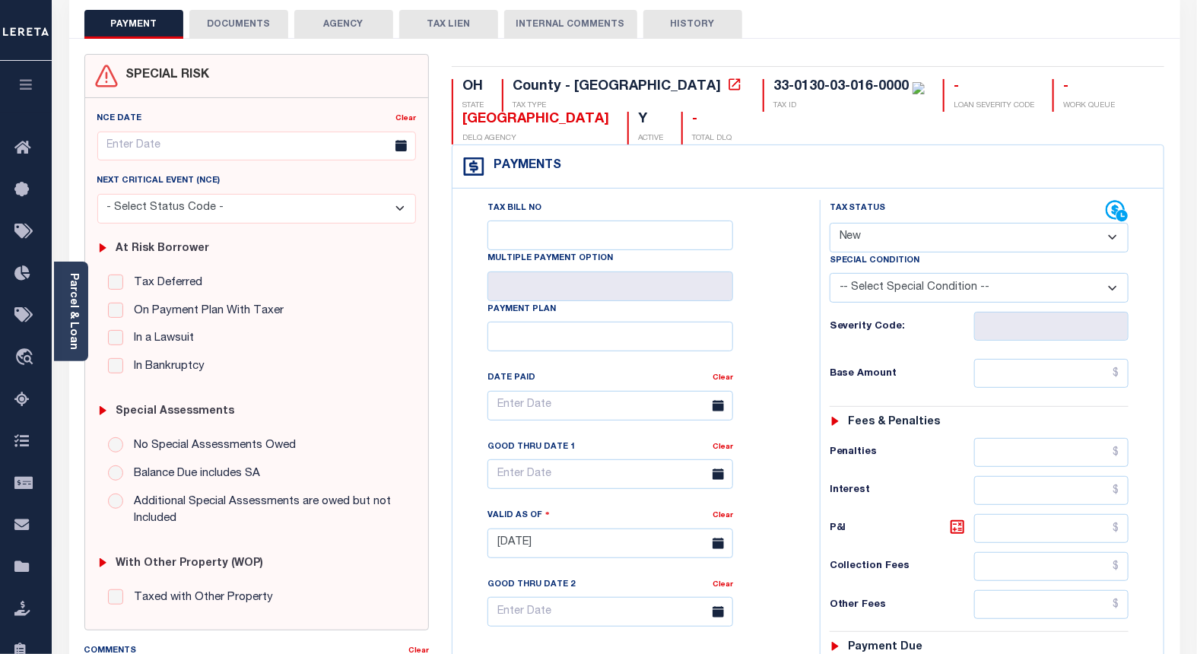
click at [867, 239] on select "- Select Status Code - Open Due/Unpaid Paid Incomplete No Tax Due Internal Refu…" at bounding box center [980, 238] width 300 height 30
select select "PYD"
click at [830, 224] on select "- Select Status Code - Open Due/Unpaid Paid Incomplete No Tax Due Internal Refu…" at bounding box center [980, 238] width 300 height 30
type input "[DATE]"
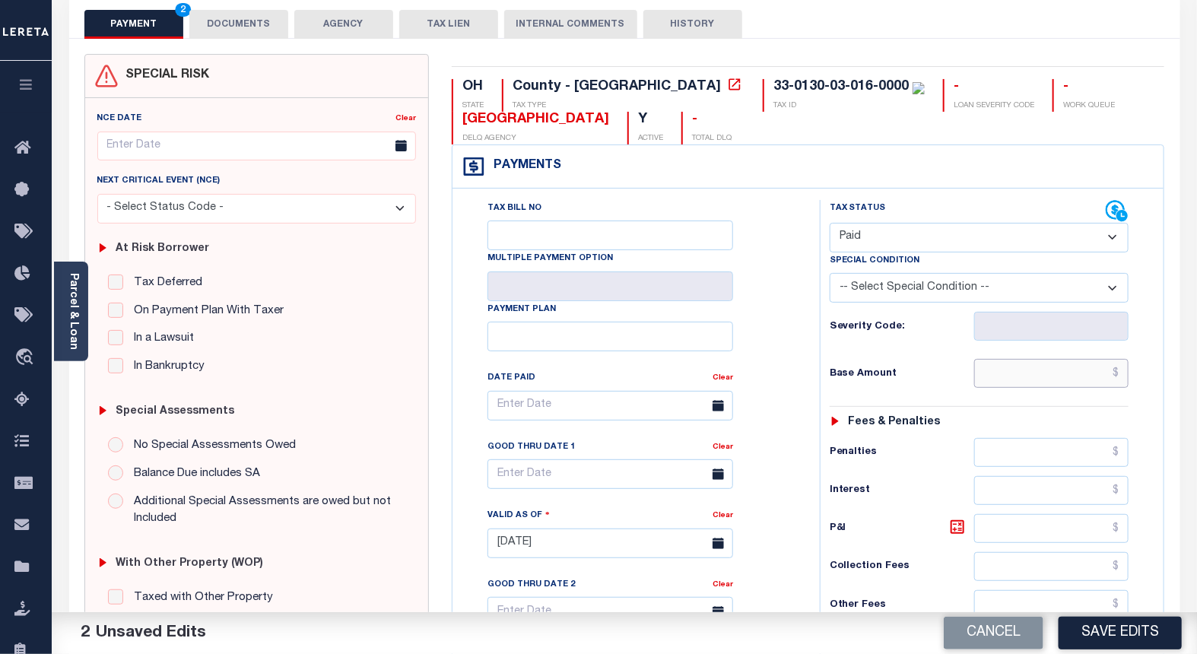
click at [1044, 379] on input "text" at bounding box center [1051, 373] width 155 height 29
paste input "1,225.33"
type input "$1,225.33"
click at [218, 24] on button "DOCUMENTS" at bounding box center [238, 24] width 99 height 29
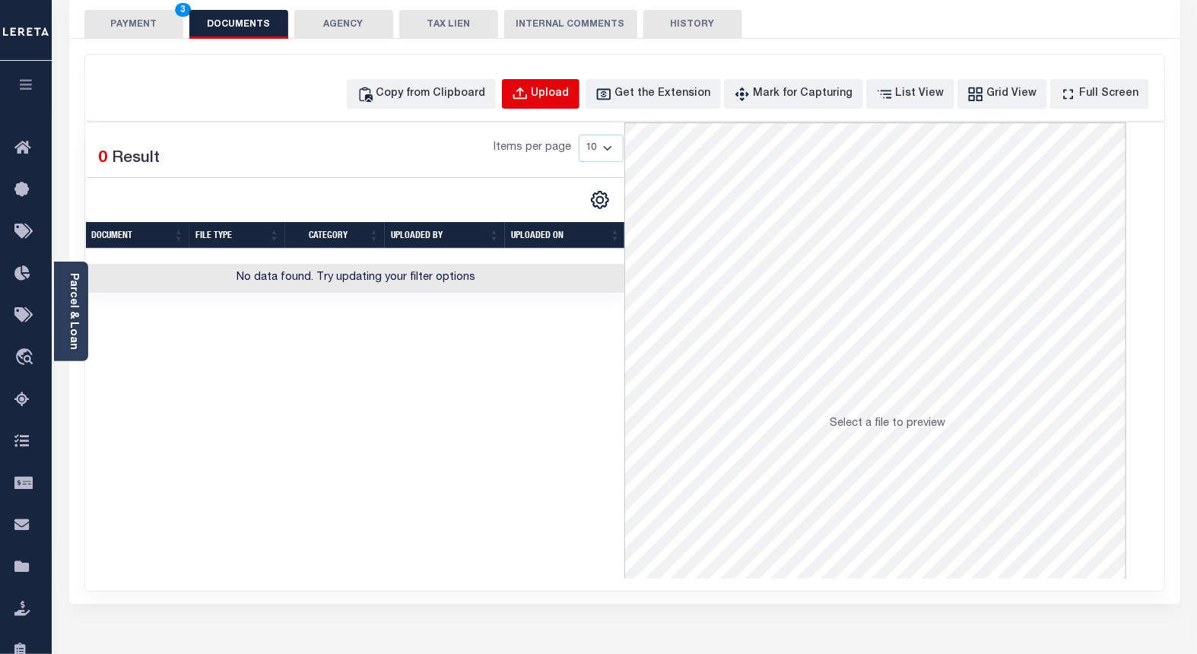
click at [561, 92] on div "Upload" at bounding box center [551, 94] width 38 height 17
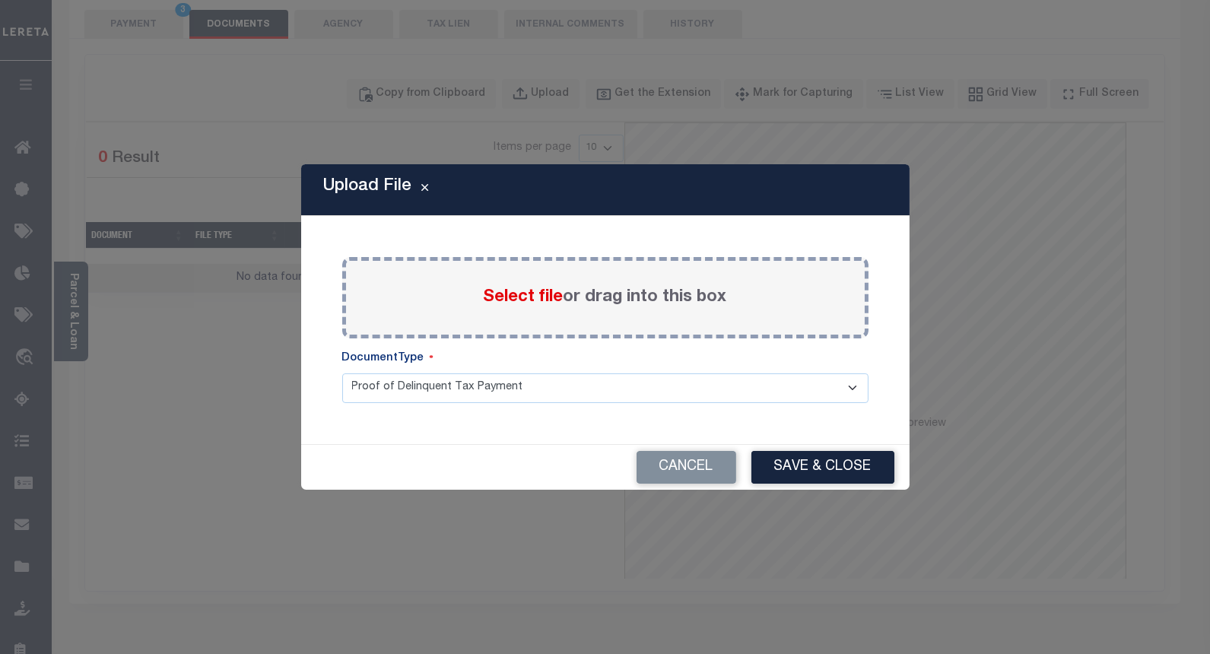
click at [510, 290] on span "Select file" at bounding box center [524, 297] width 80 height 17
click at [0, 0] on input "Select file or drag into this box" at bounding box center [0, 0] width 0 height 0
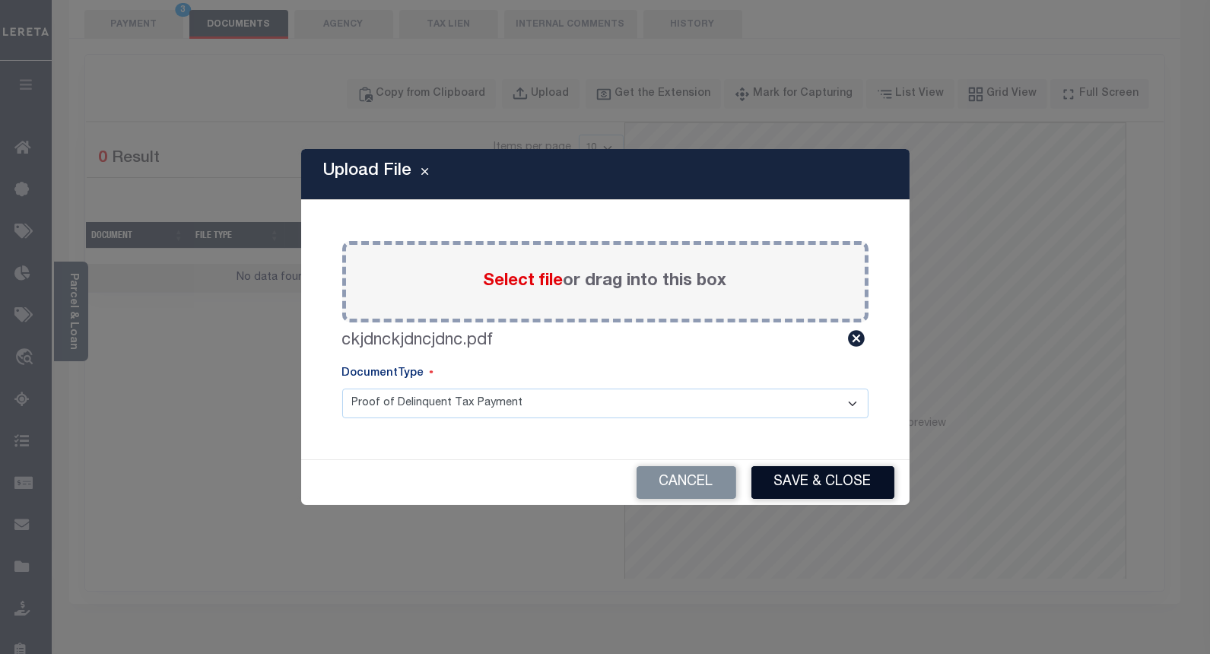
click at [773, 475] on button "Save & Close" at bounding box center [822, 482] width 143 height 33
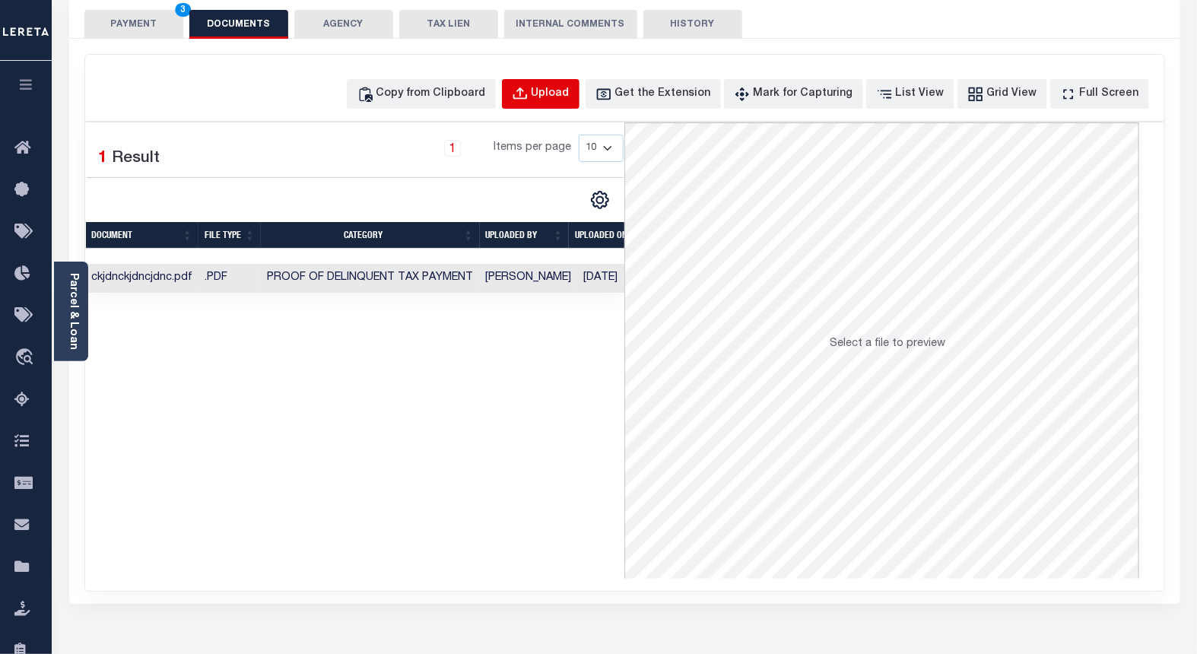
click at [559, 87] on button "Upload" at bounding box center [541, 94] width 78 height 30
select select "POP"
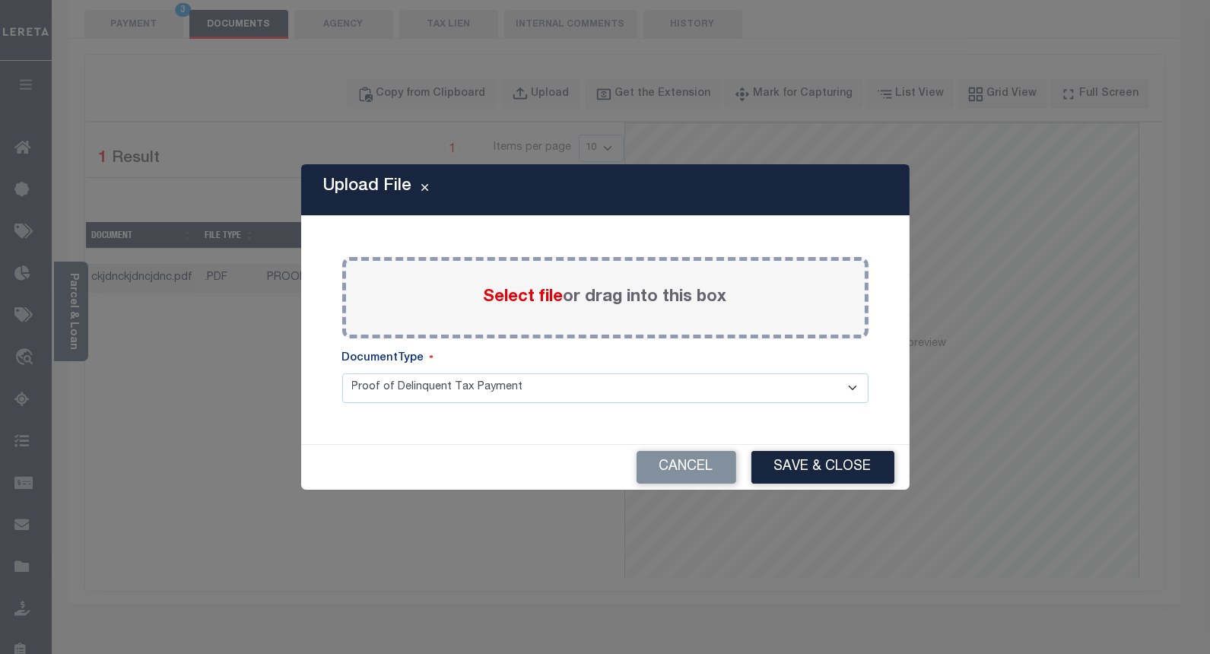
click at [499, 289] on span "Select file" at bounding box center [524, 297] width 80 height 17
click at [0, 0] on input "Select file or drag into this box" at bounding box center [0, 0] width 0 height 0
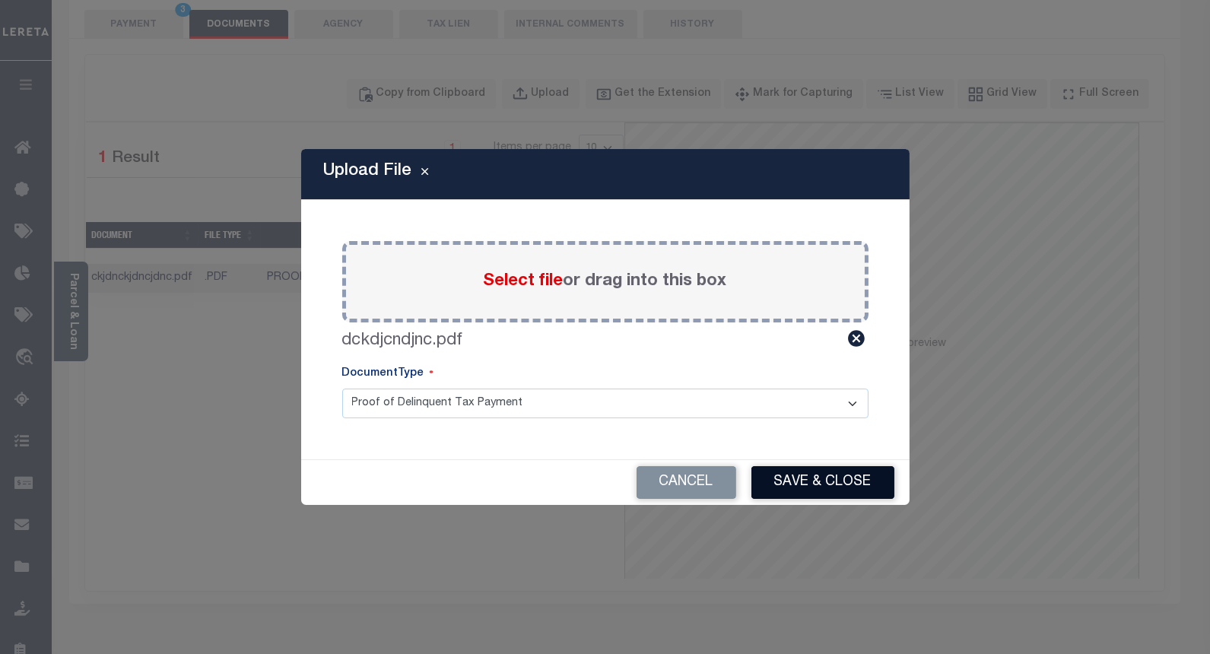
click at [769, 481] on button "Save & Close" at bounding box center [822, 482] width 143 height 33
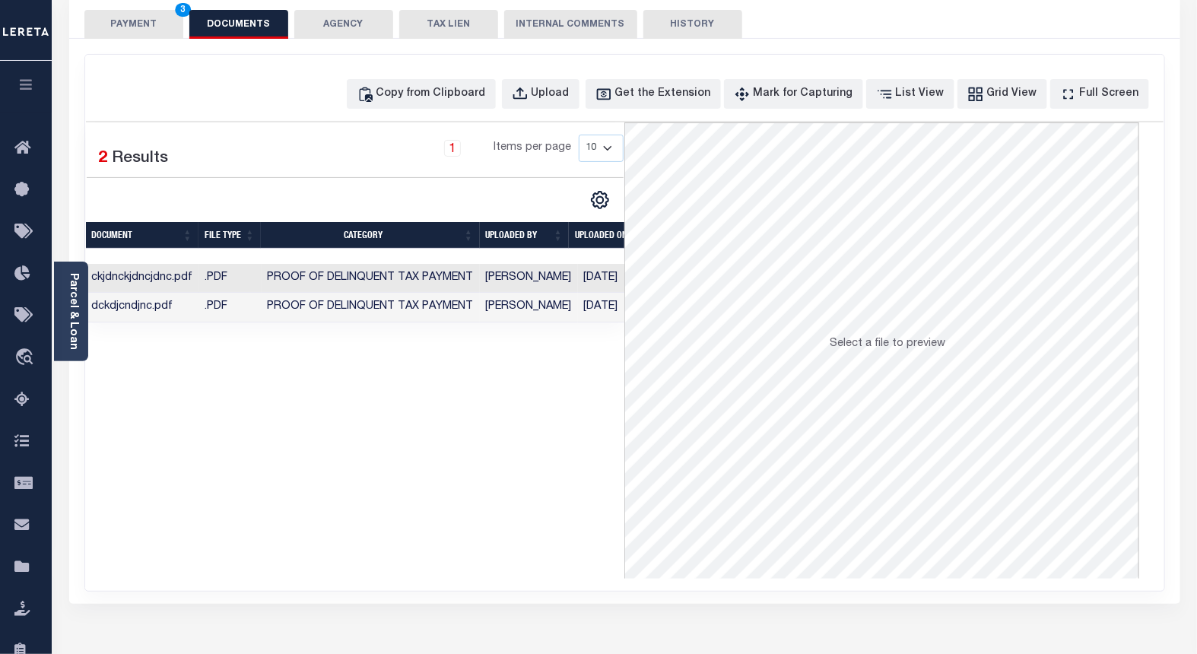
click at [134, 17] on button "PAYMENT 3" at bounding box center [133, 24] width 99 height 29
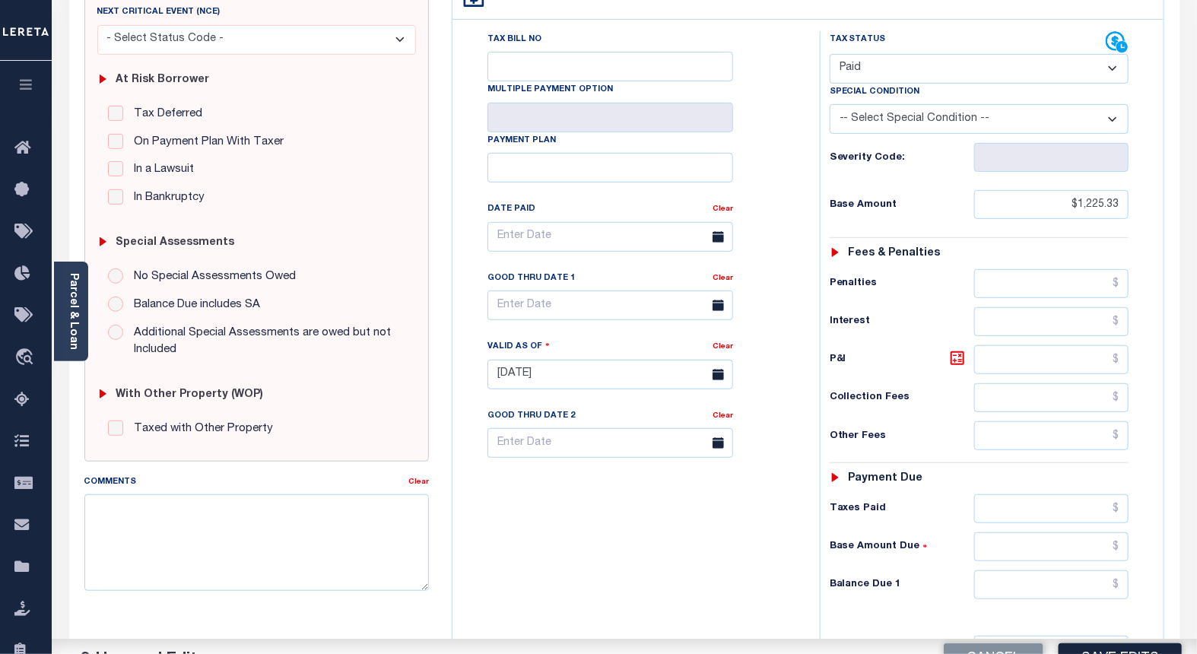
scroll to position [422, 0]
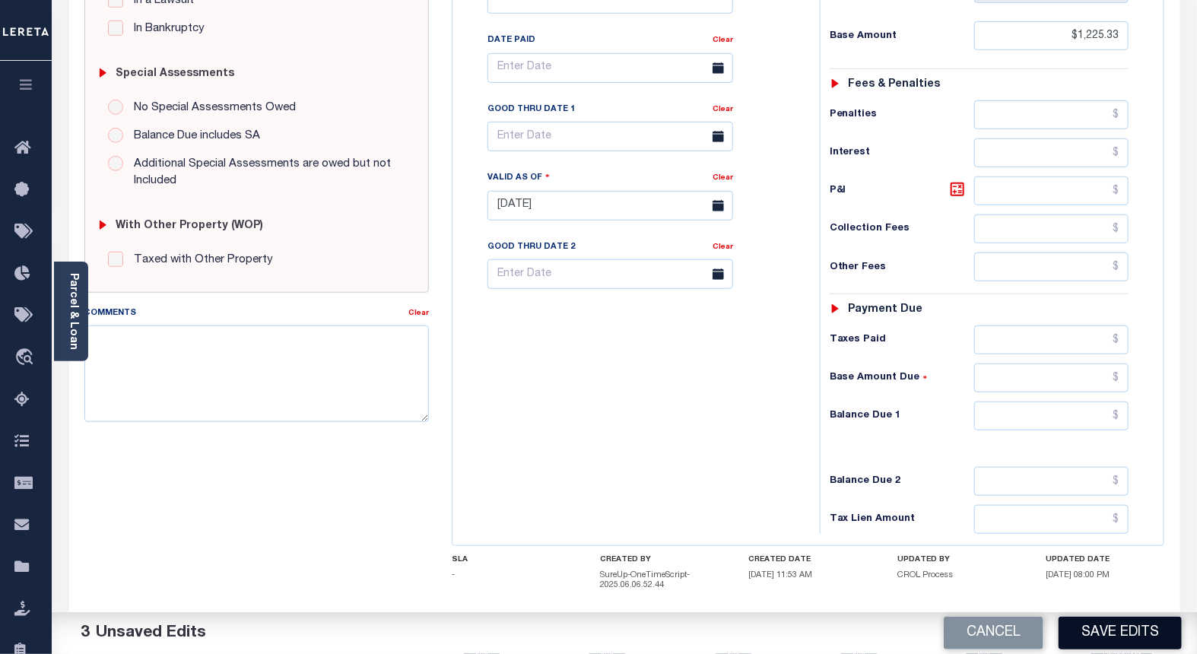
click at [1094, 628] on button "Save Edits" at bounding box center [1120, 633] width 123 height 33
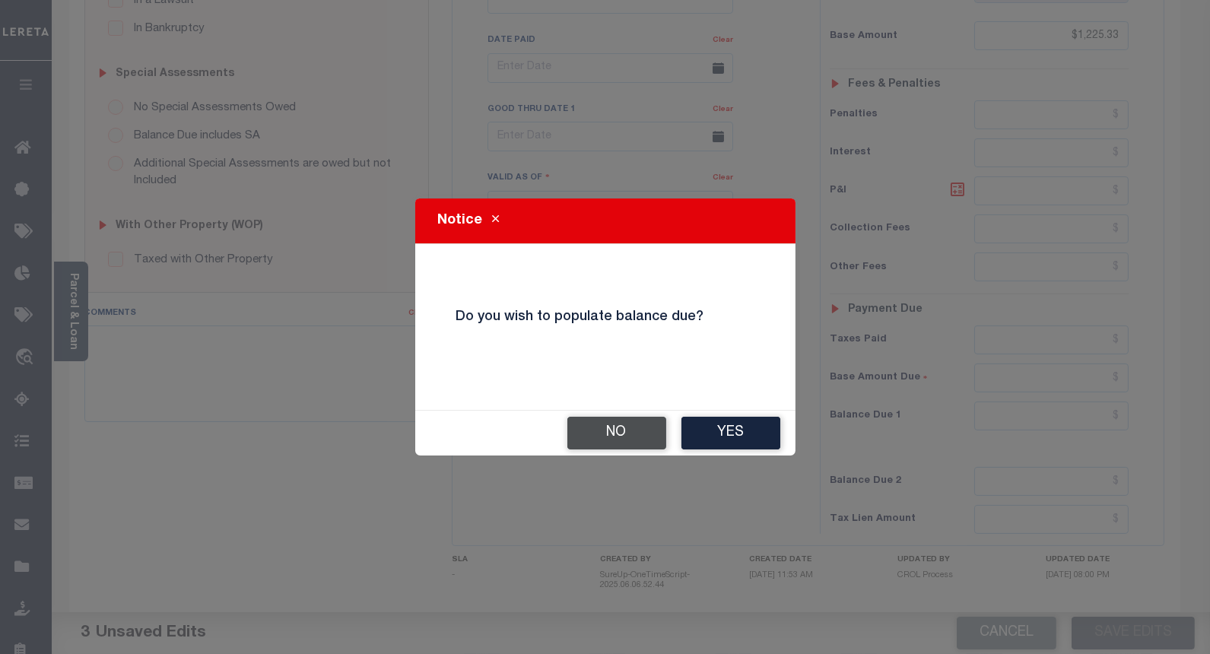
click at [617, 417] on button "No" at bounding box center [616, 433] width 99 height 33
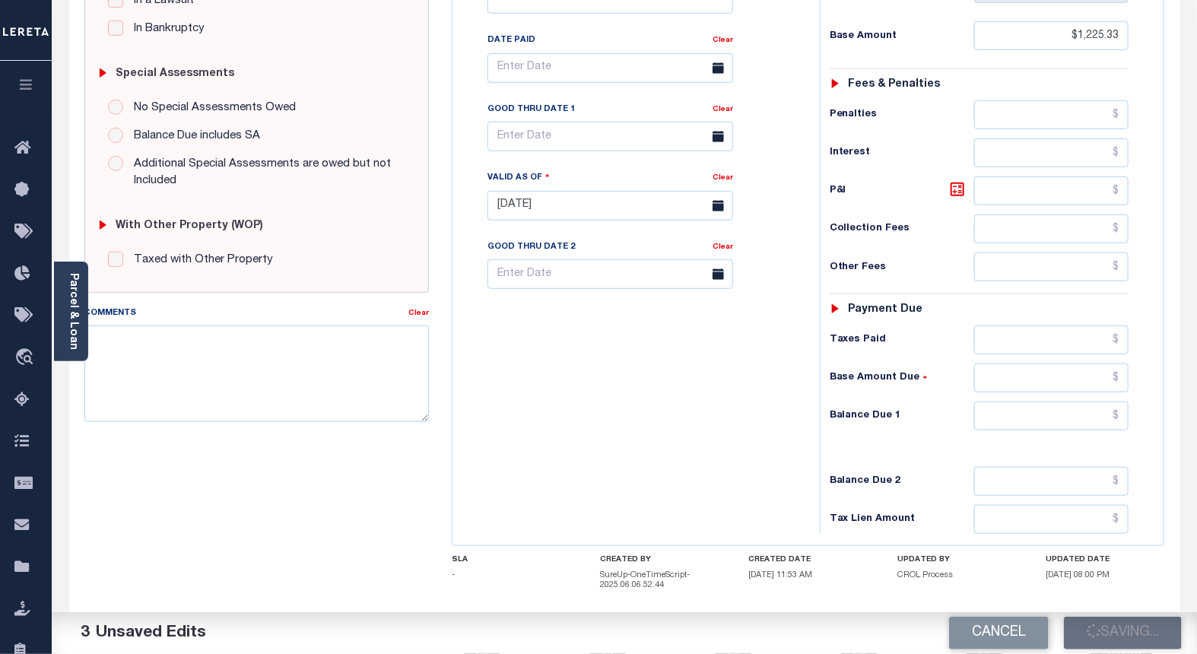
checkbox input "false"
type input "$1,225.33"
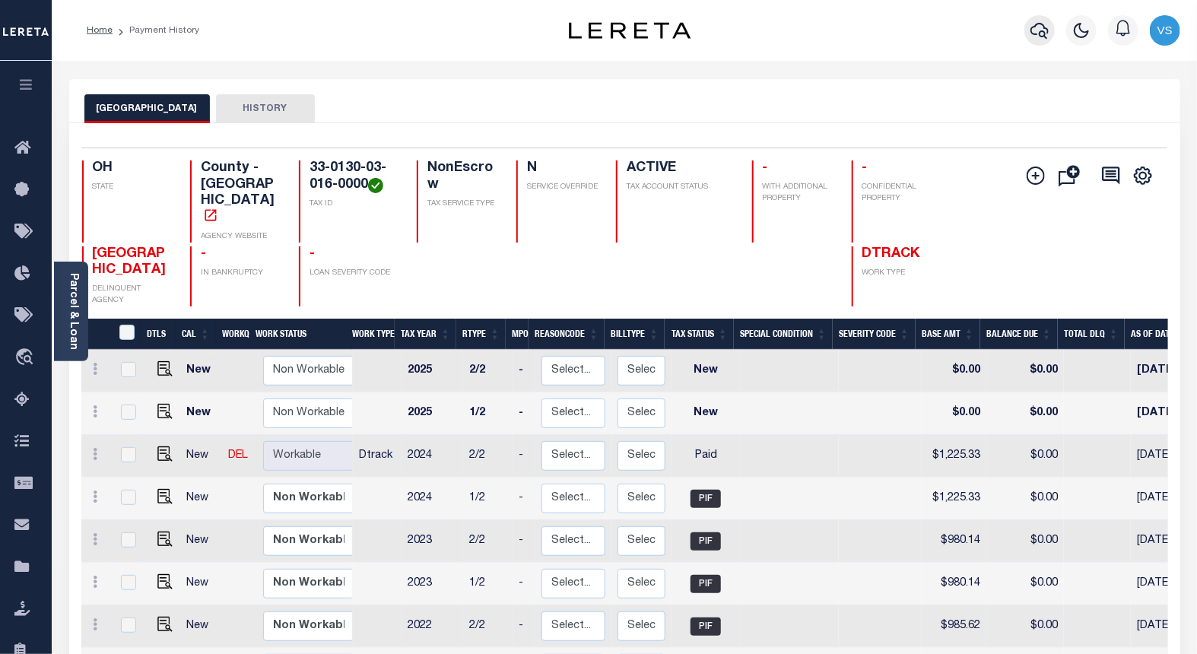
click at [1037, 27] on icon "button" at bounding box center [1040, 30] width 18 height 18
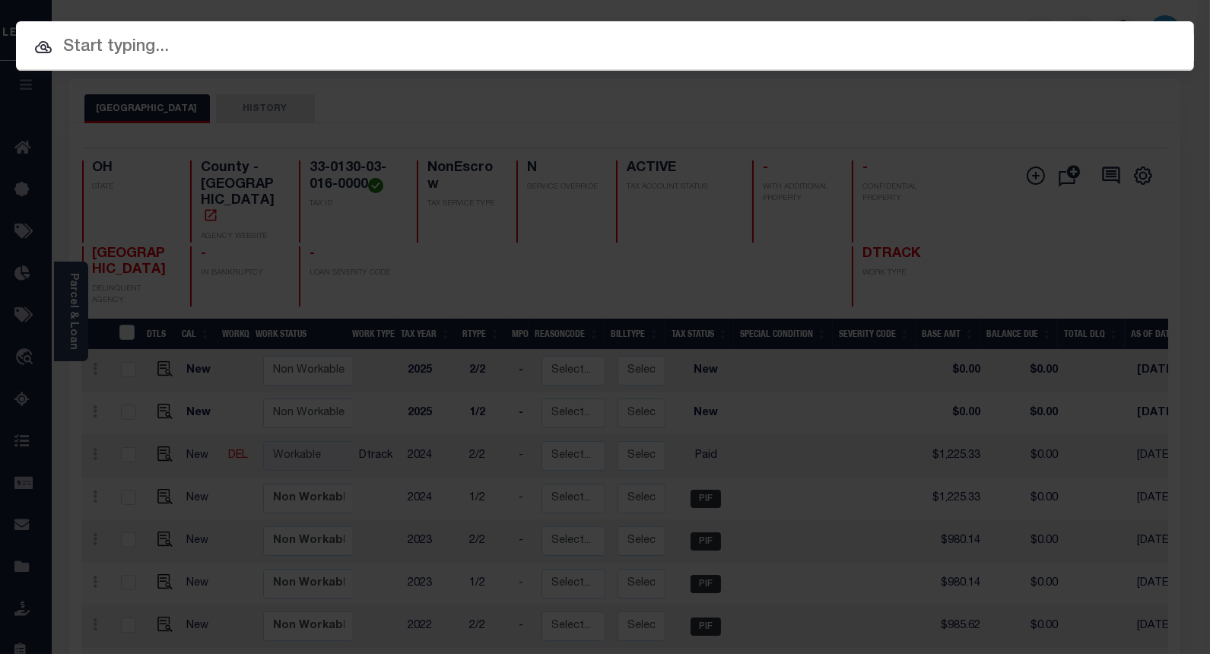
paste input "10042739"
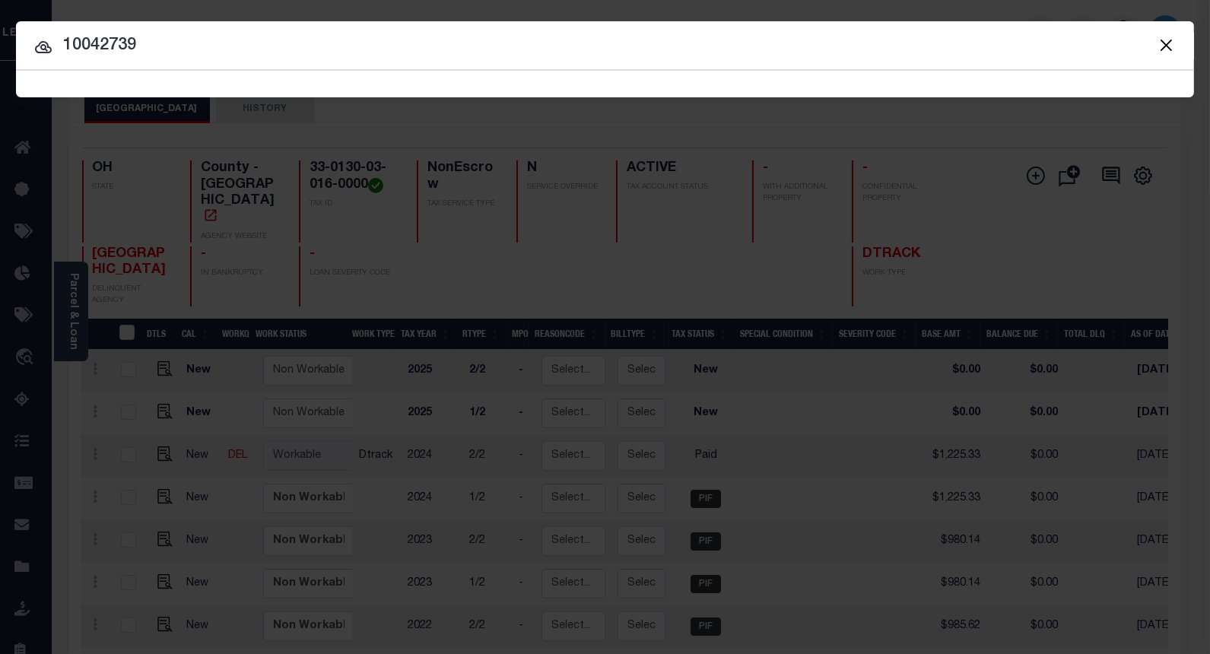
type input "10042739"
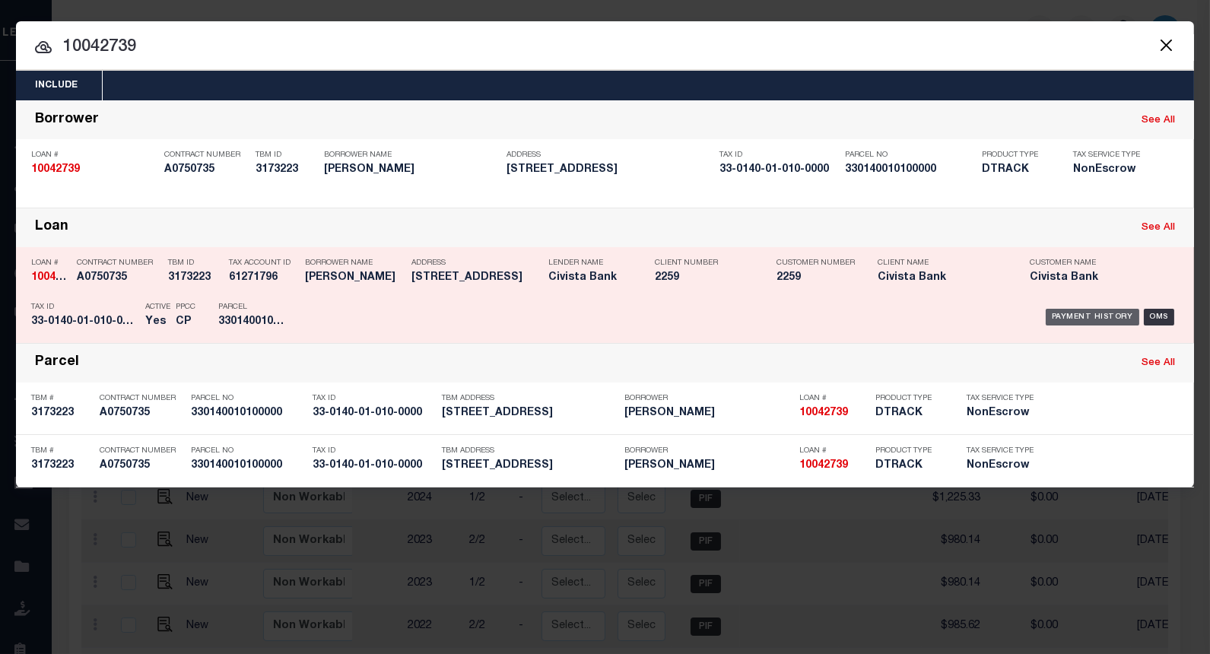
click at [1067, 317] on div "Payment History" at bounding box center [1093, 317] width 94 height 17
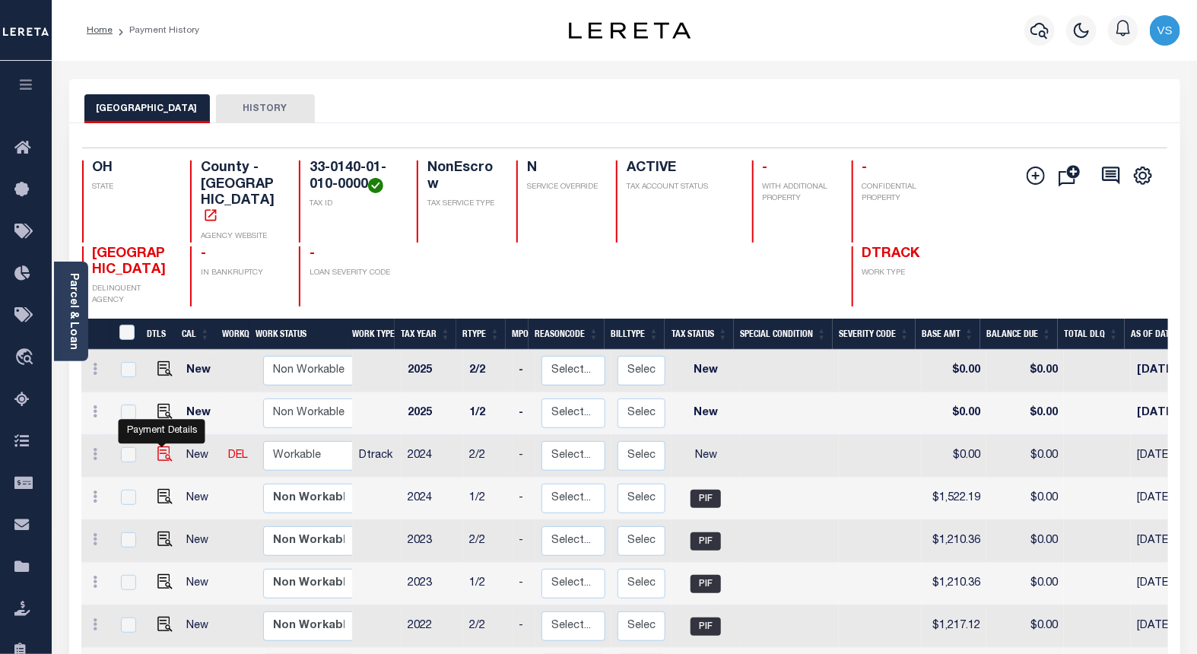
click at [157, 446] on img "" at bounding box center [164, 453] width 15 height 15
checkbox input "true"
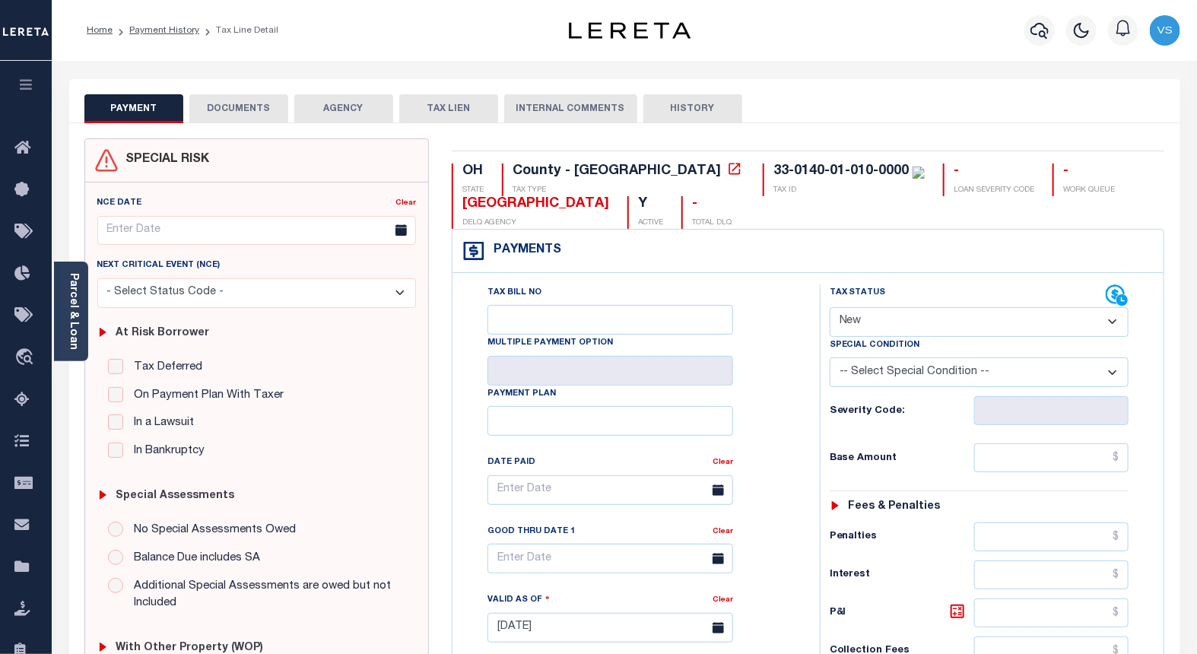
click at [867, 326] on select "- Select Status Code - Open Due/Unpaid Paid Incomplete No Tax Due Internal Refu…" at bounding box center [980, 322] width 300 height 30
select select "PYD"
click at [830, 308] on select "- Select Status Code - Open Due/Unpaid Paid Incomplete No Tax Due Internal Refu…" at bounding box center [980, 322] width 300 height 30
type input "[DATE]"
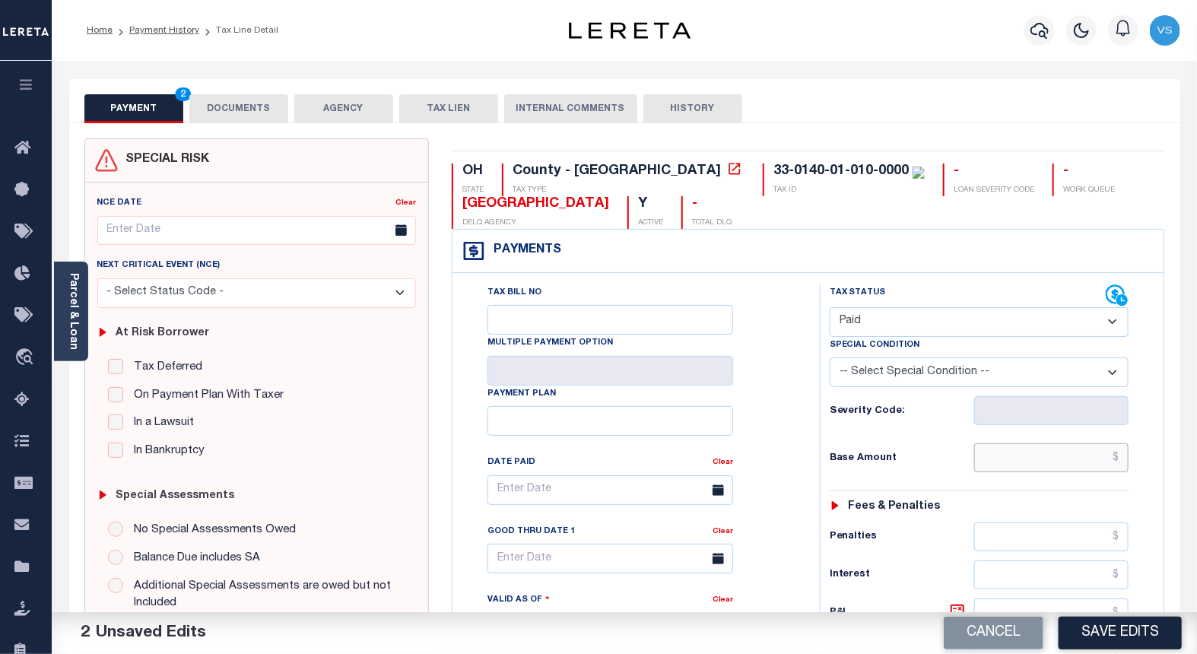
click at [1044, 449] on input "text" at bounding box center [1051, 457] width 155 height 29
paste input "1,522.19"
type input "$1,522.19"
click at [221, 116] on button "DOCUMENTS" at bounding box center [238, 108] width 99 height 29
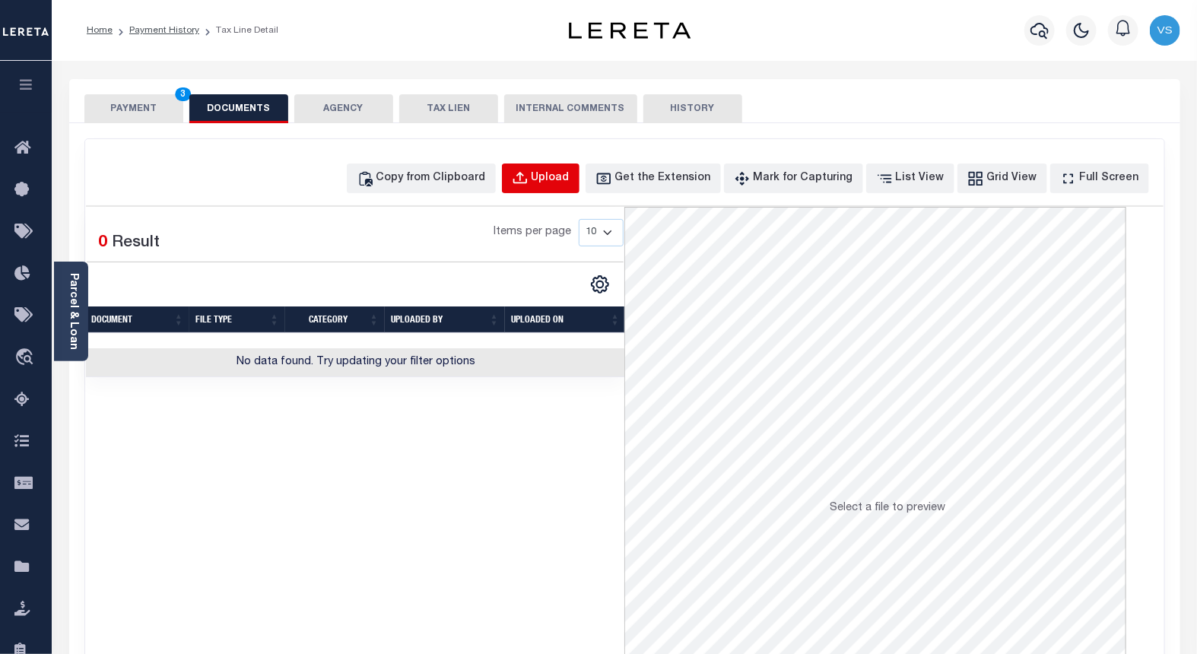
click at [566, 183] on div "Upload" at bounding box center [551, 178] width 38 height 17
select select "POP"
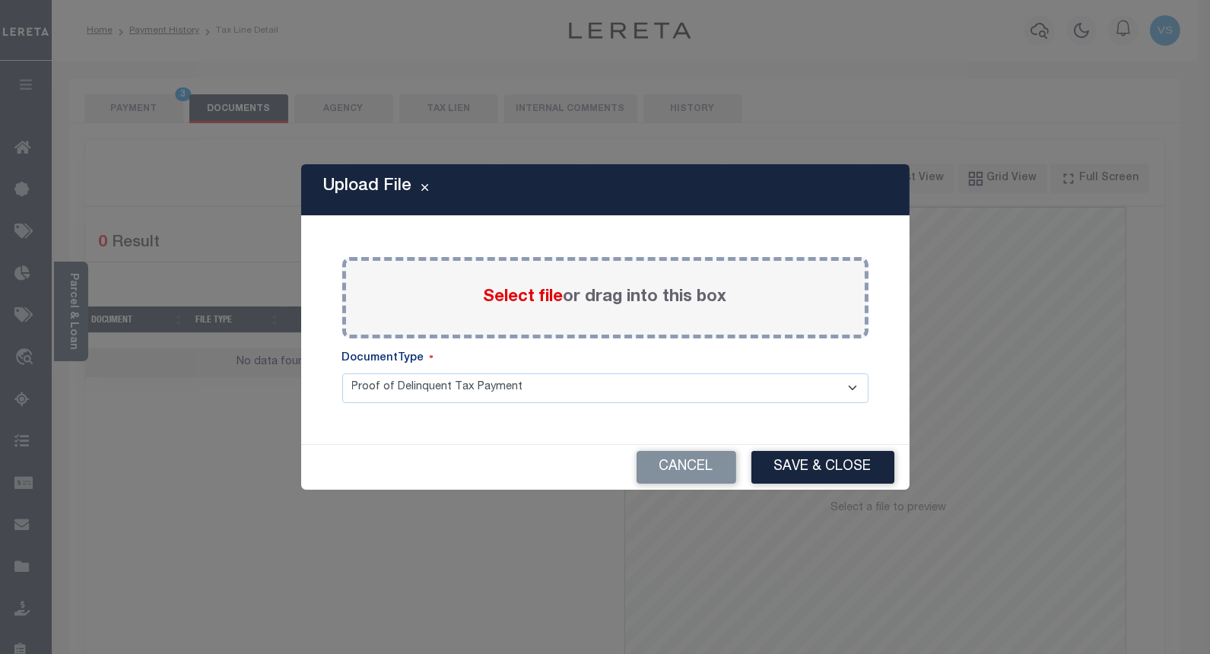
click at [522, 299] on span "Select file" at bounding box center [524, 297] width 80 height 17
click at [0, 0] on input "Select file or drag into this box" at bounding box center [0, 0] width 0 height 0
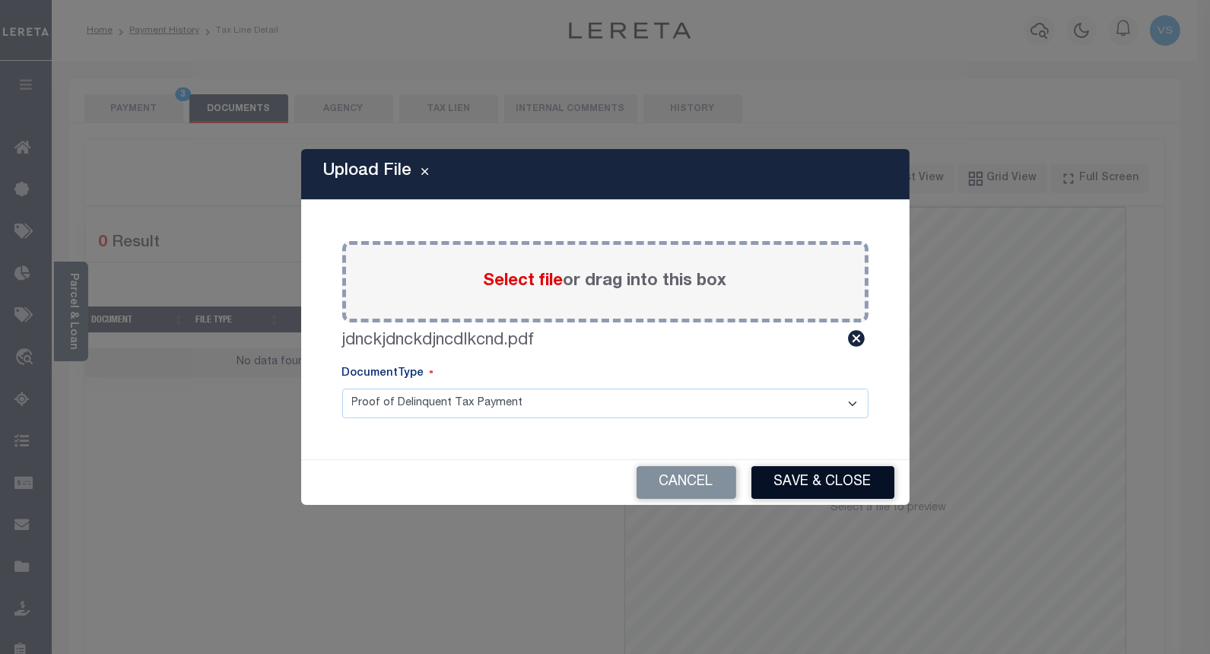
click at [839, 472] on button "Save & Close" at bounding box center [822, 482] width 143 height 33
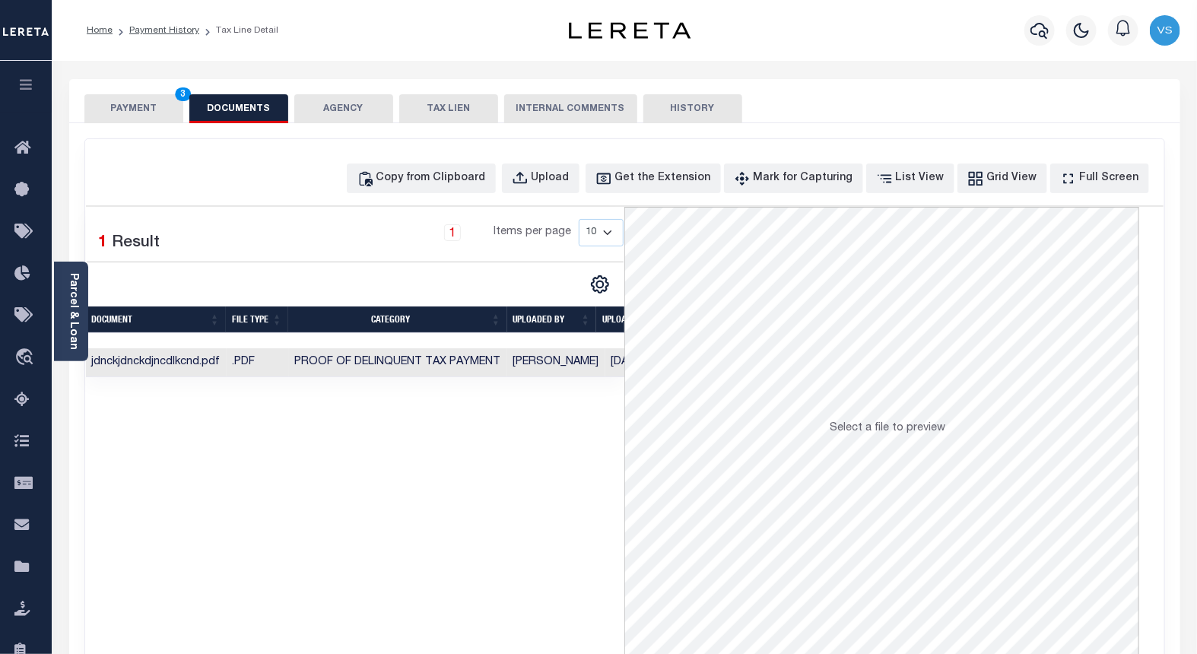
click at [134, 114] on button "PAYMENT 3" at bounding box center [133, 108] width 99 height 29
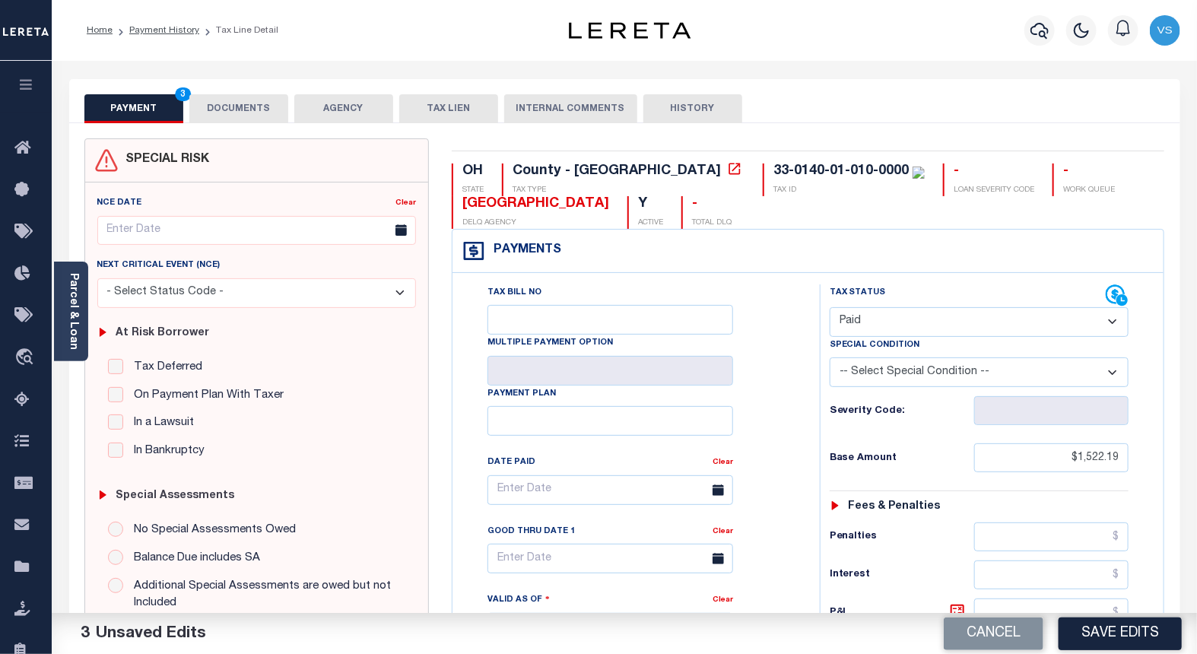
scroll to position [338, 0]
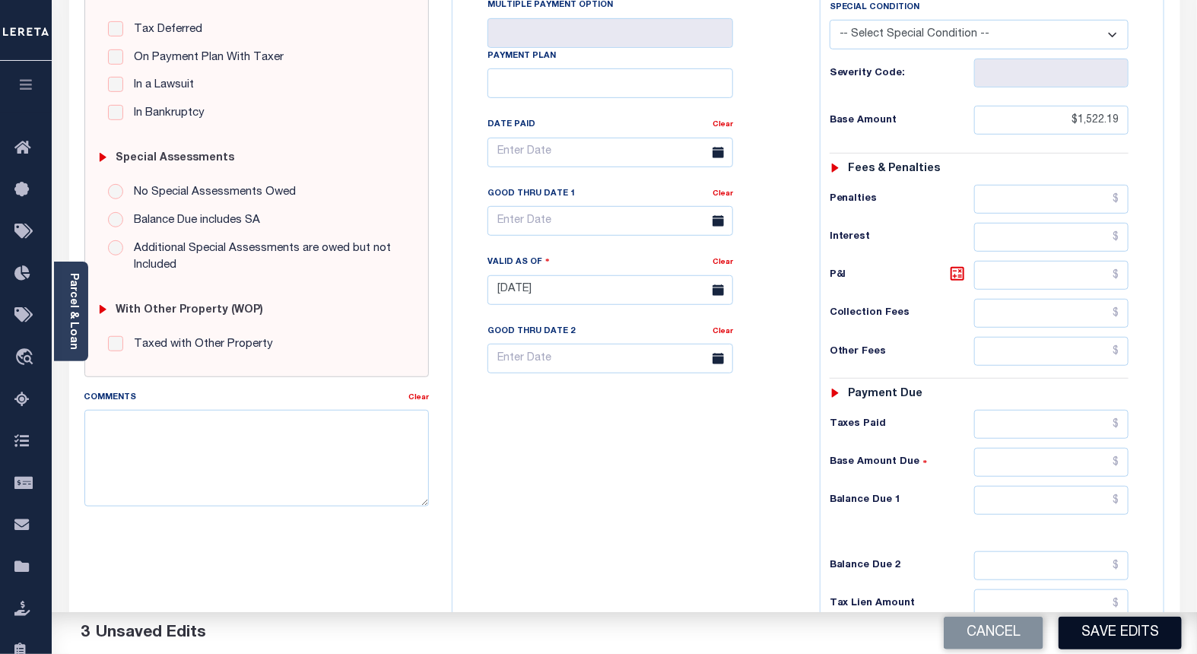
click at [1096, 634] on button "Save Edits" at bounding box center [1120, 633] width 123 height 33
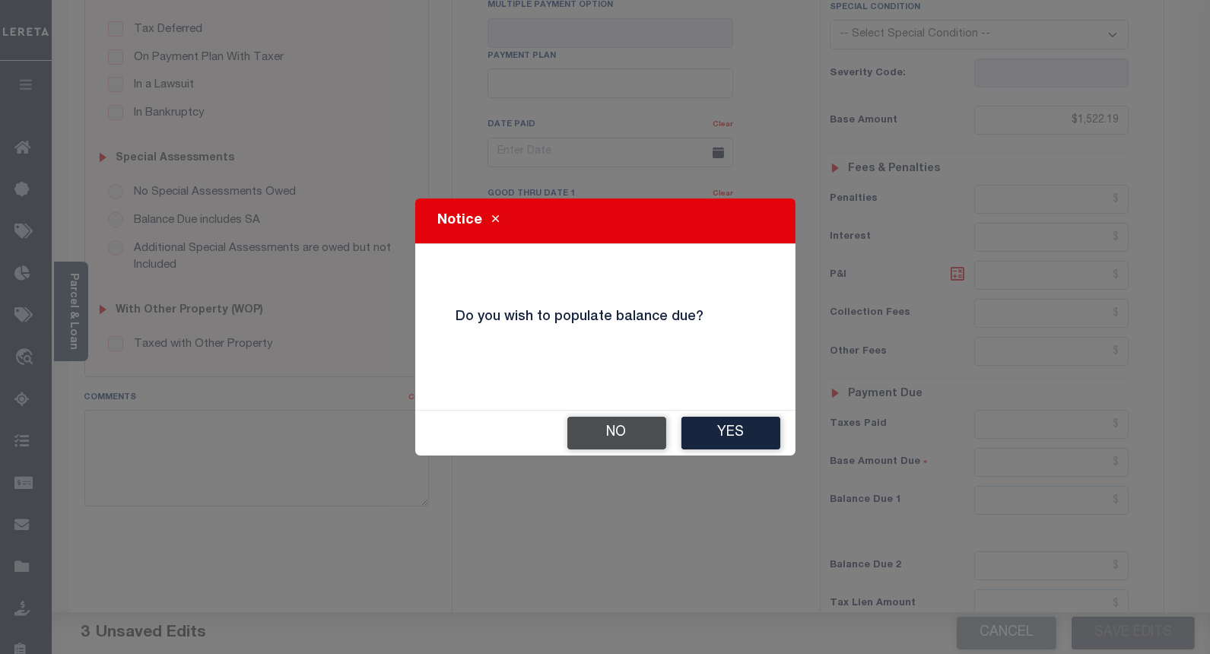
click at [591, 429] on button "No" at bounding box center [616, 433] width 99 height 33
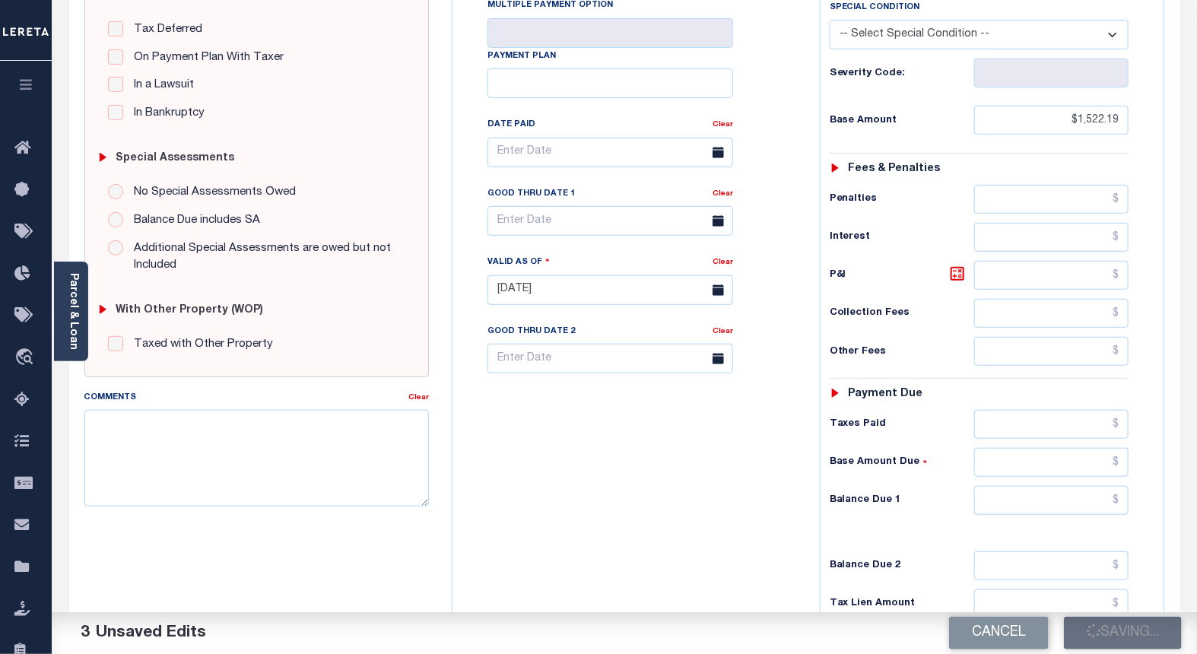
checkbox input "false"
type input "$1,522.19"
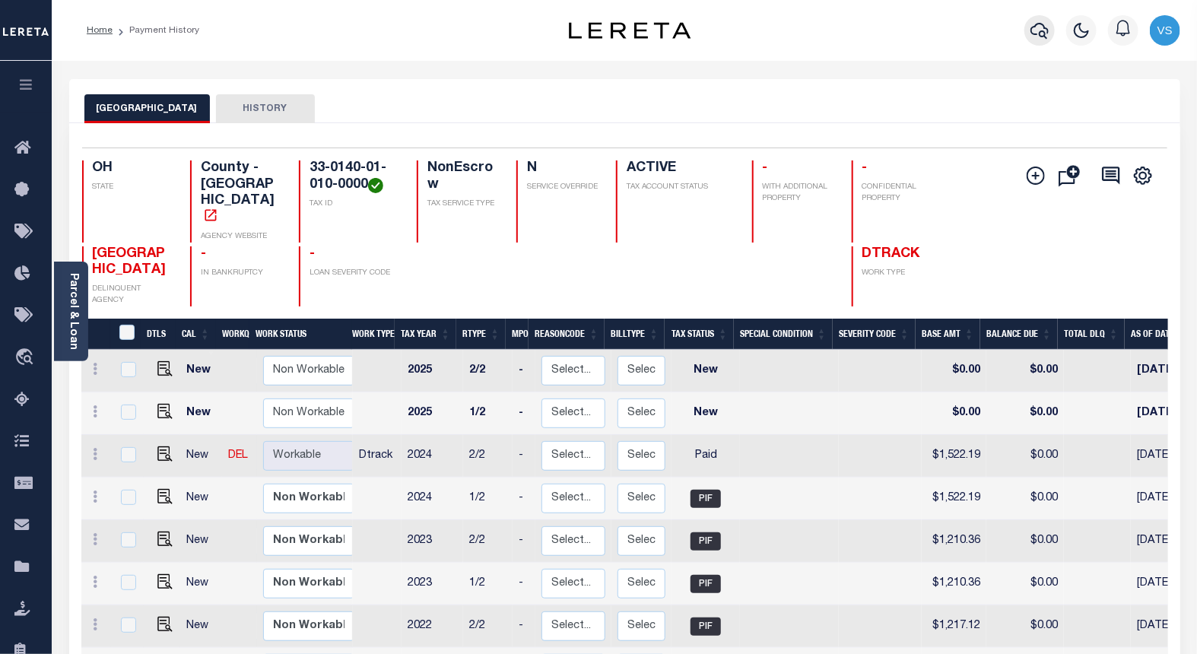
click at [1034, 24] on icon "button" at bounding box center [1040, 30] width 18 height 18
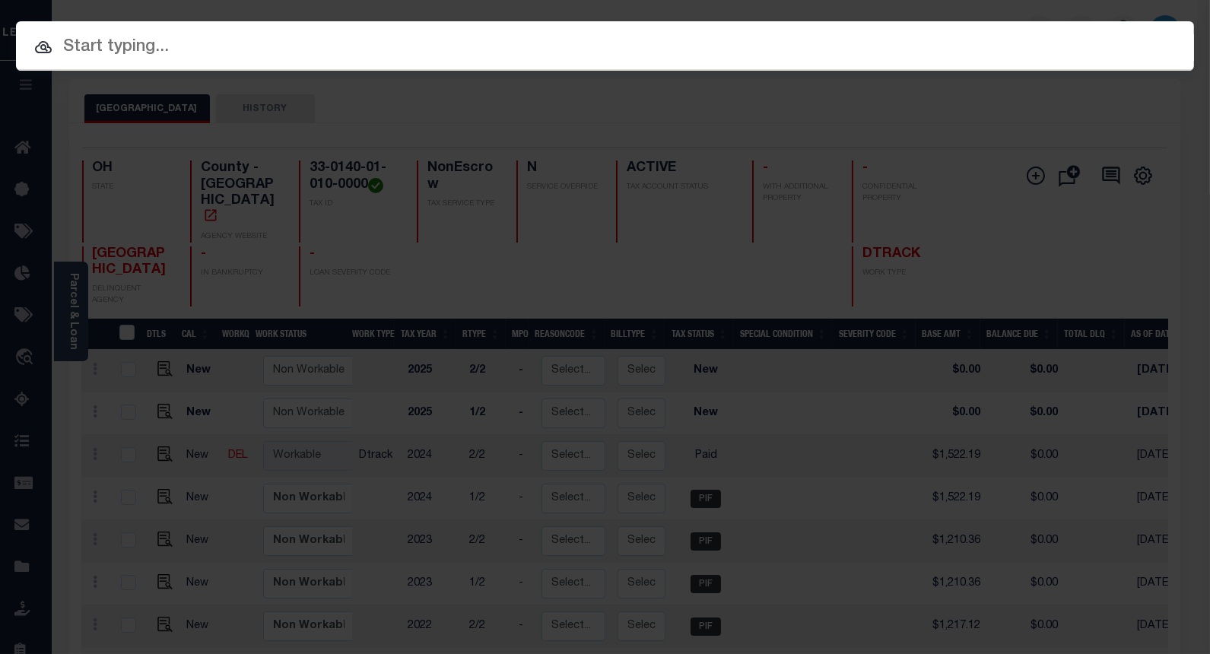
paste input "10039260"
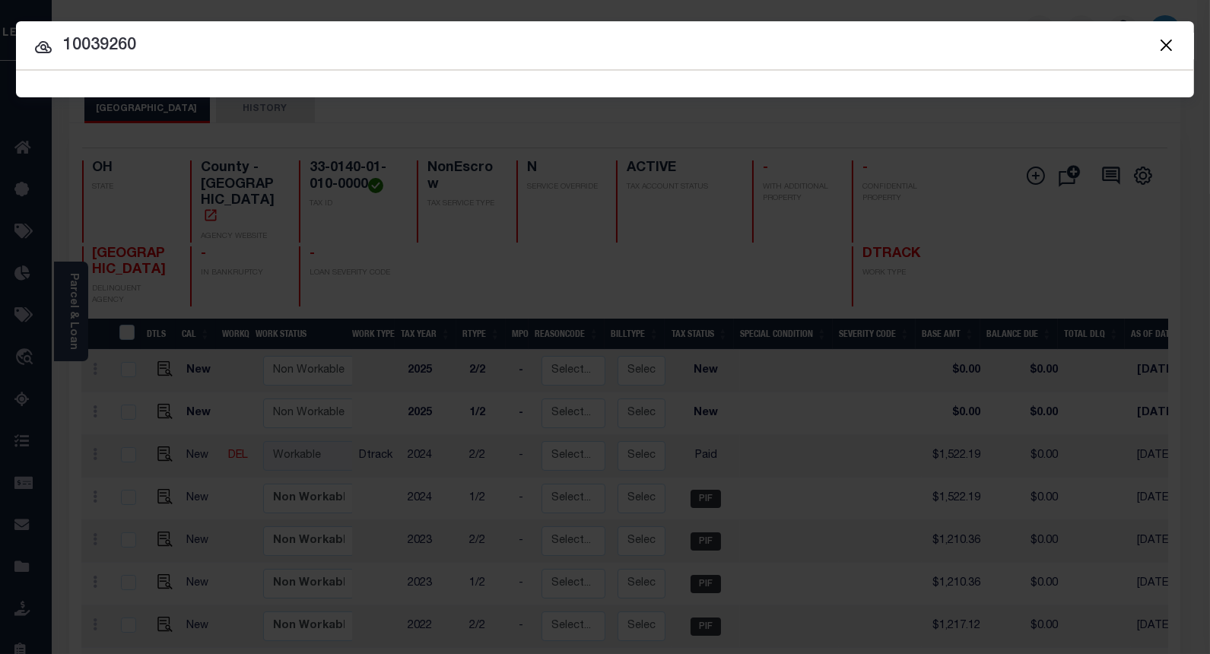
type input "10039260"
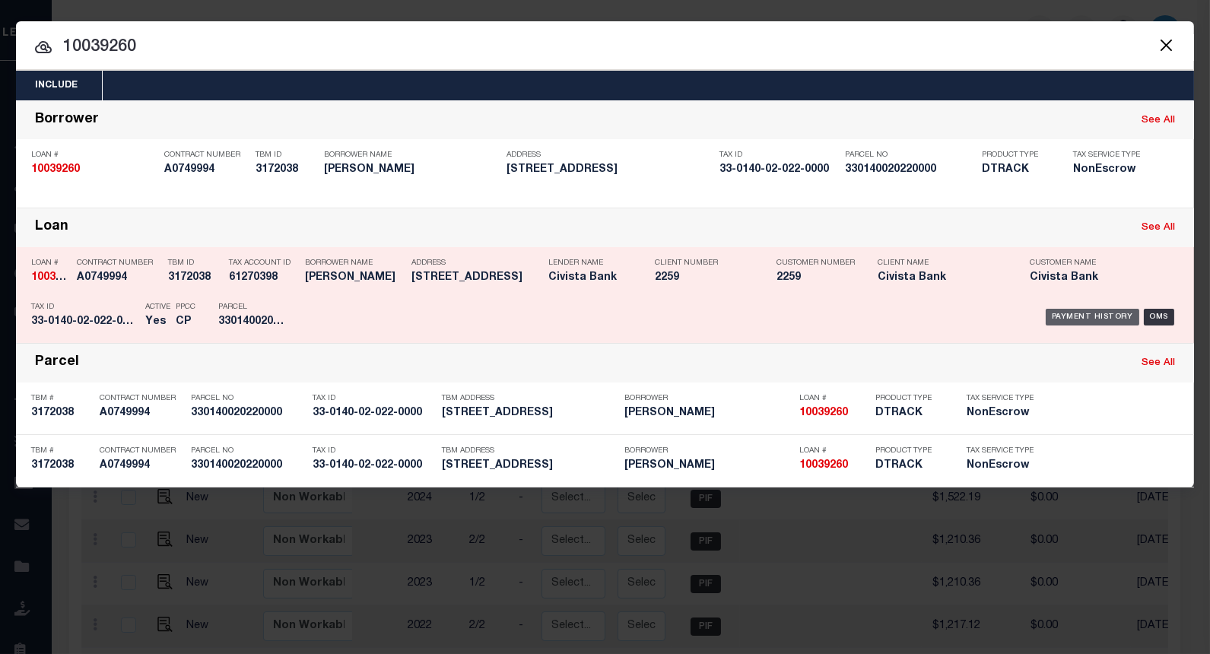
click at [1068, 316] on div "Payment History" at bounding box center [1093, 317] width 94 height 17
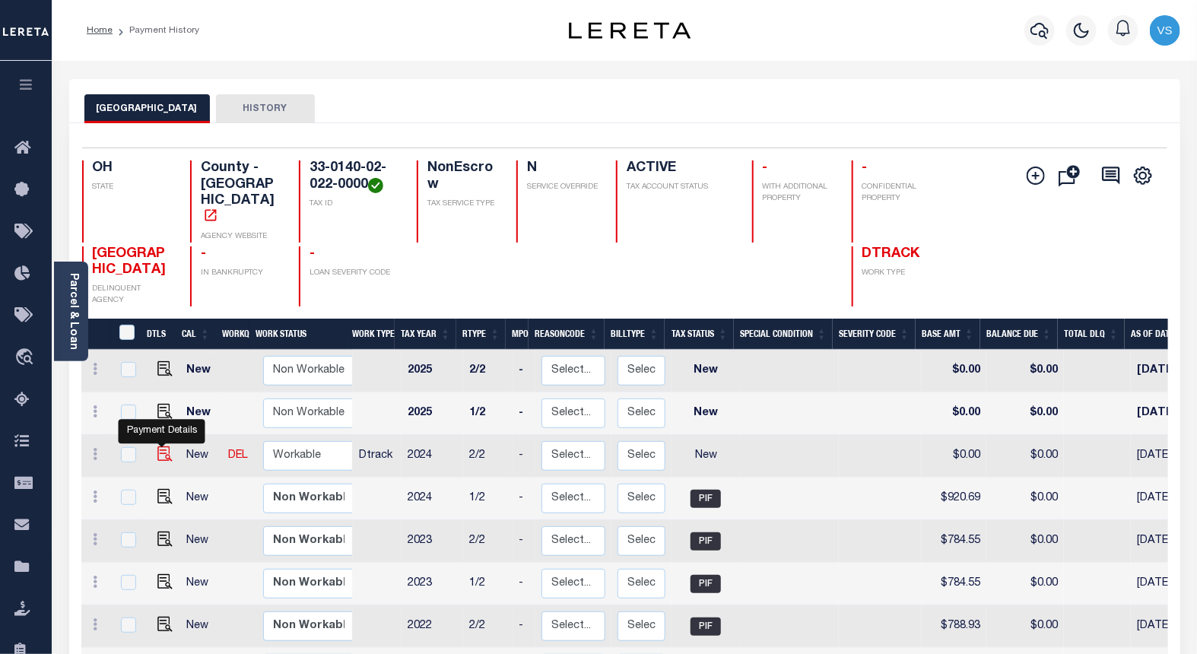
click at [157, 446] on img "" at bounding box center [164, 453] width 15 height 15
checkbox input "true"
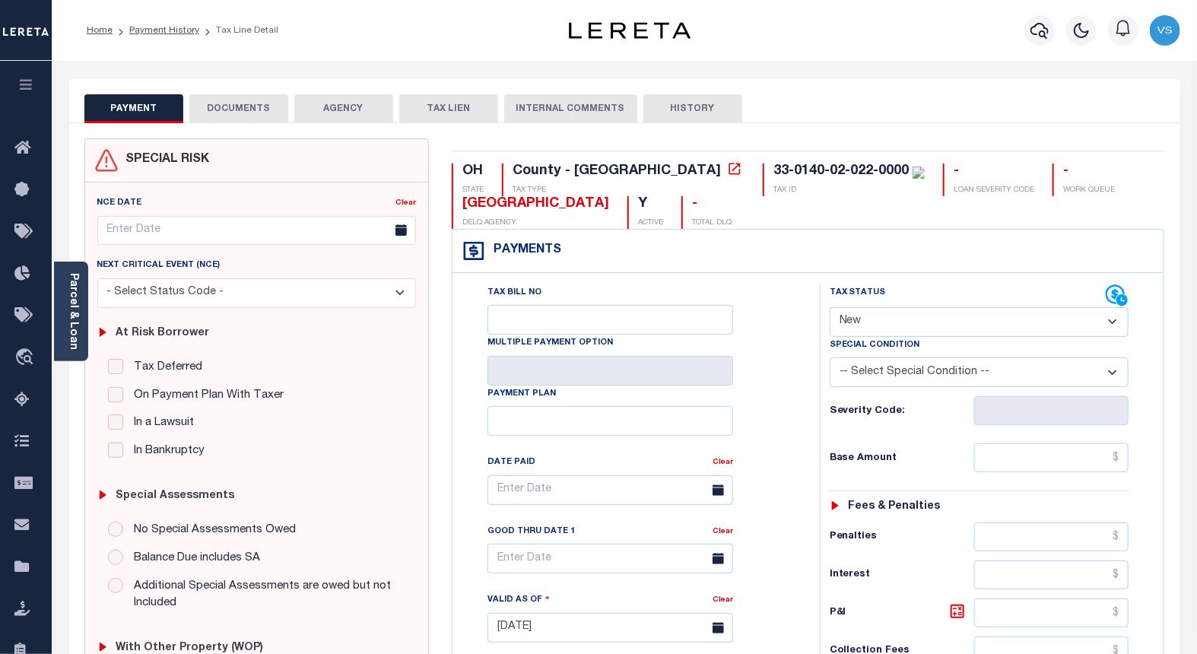
click at [878, 321] on select "- Select Status Code - Open Due/Unpaid Paid Incomplete No Tax Due Internal Refu…" at bounding box center [980, 322] width 300 height 30
select select "PYD"
click at [830, 308] on select "- Select Status Code - Open Due/Unpaid Paid Incomplete No Tax Due Internal Refu…" at bounding box center [980, 322] width 300 height 30
type input "[DATE]"
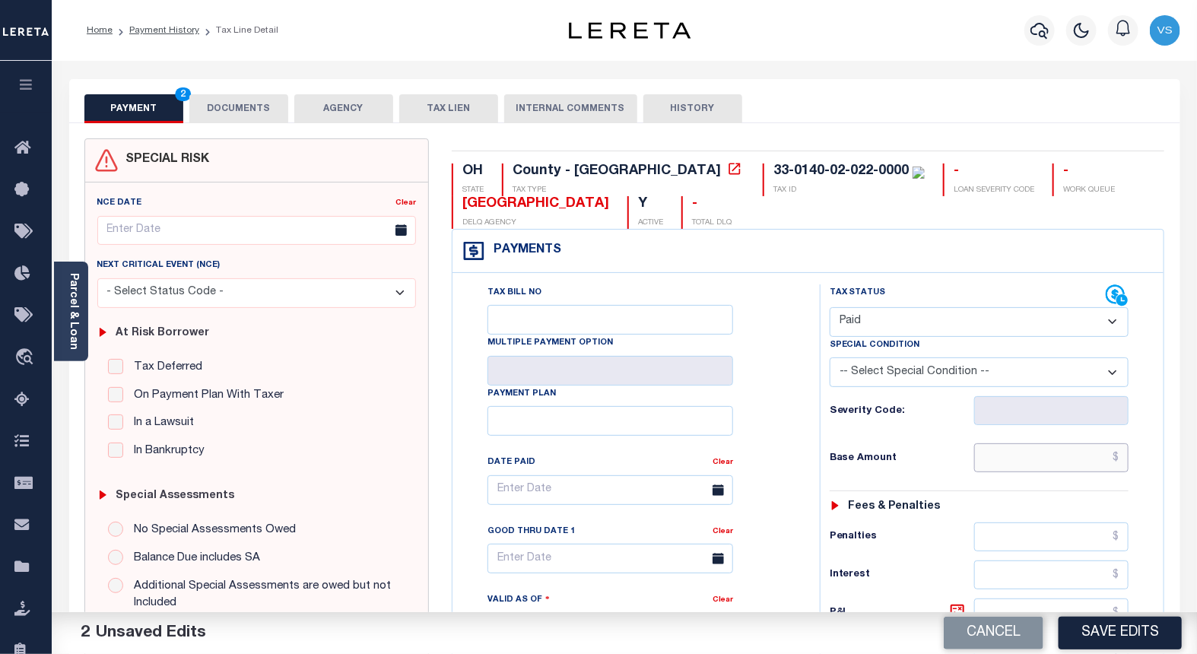
click at [1047, 465] on input "text" at bounding box center [1051, 457] width 155 height 29
paste input "920.69"
type input "$920.69"
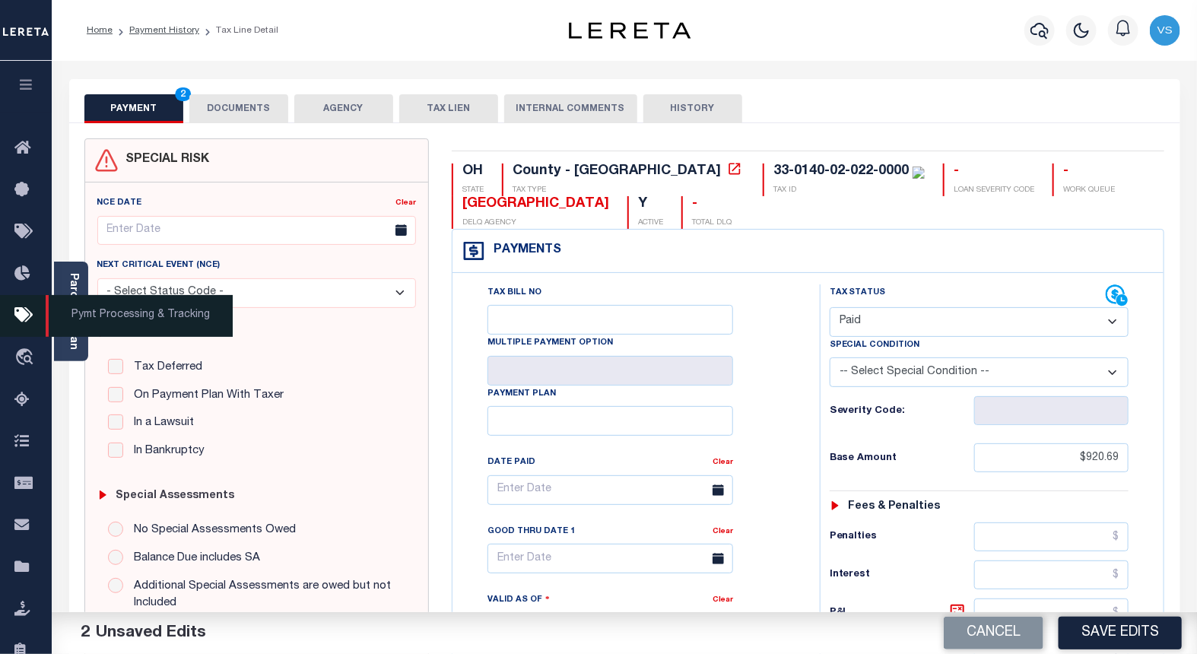
click at [243, 103] on button "DOCUMENTS" at bounding box center [238, 108] width 99 height 29
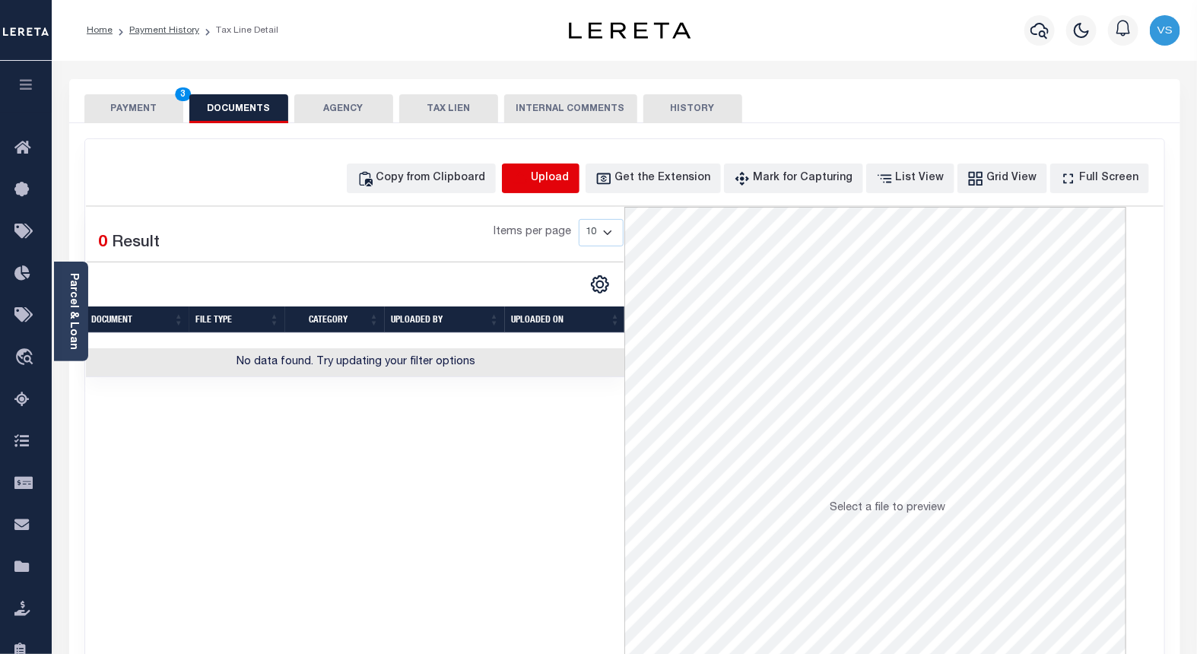
click at [526, 179] on icon "button" at bounding box center [520, 177] width 14 height 12
select select "POP"
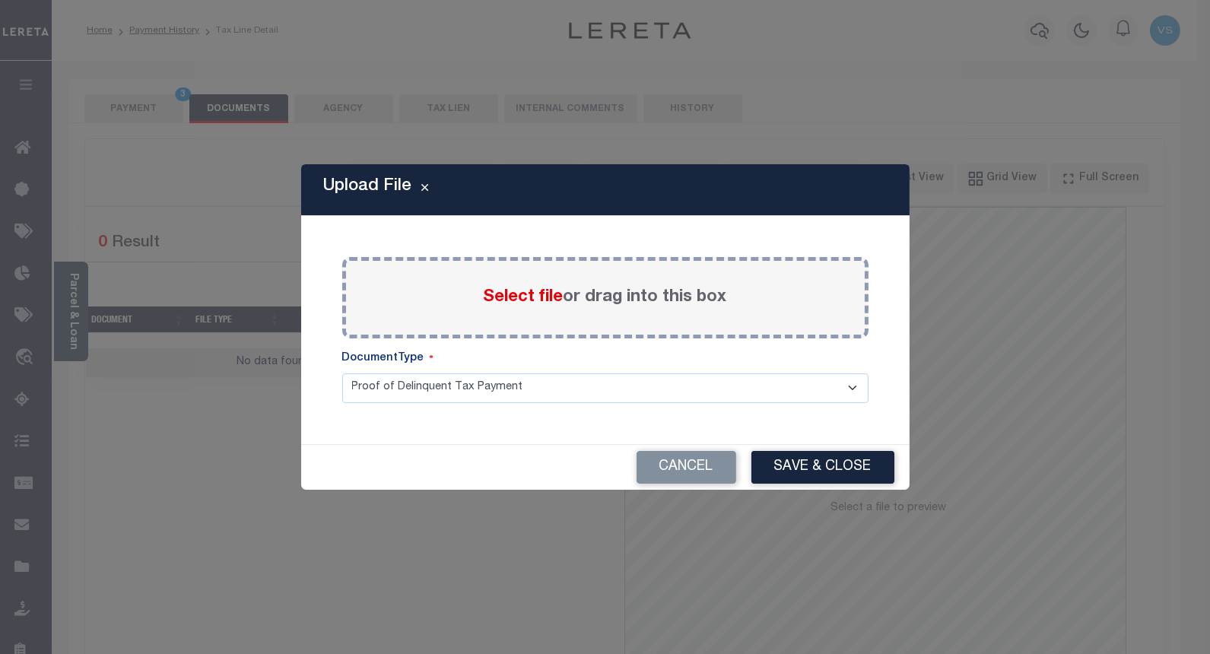
click at [525, 302] on span "Select file" at bounding box center [524, 297] width 80 height 17
click at [0, 0] on input "Select file or drag into this box" at bounding box center [0, 0] width 0 height 0
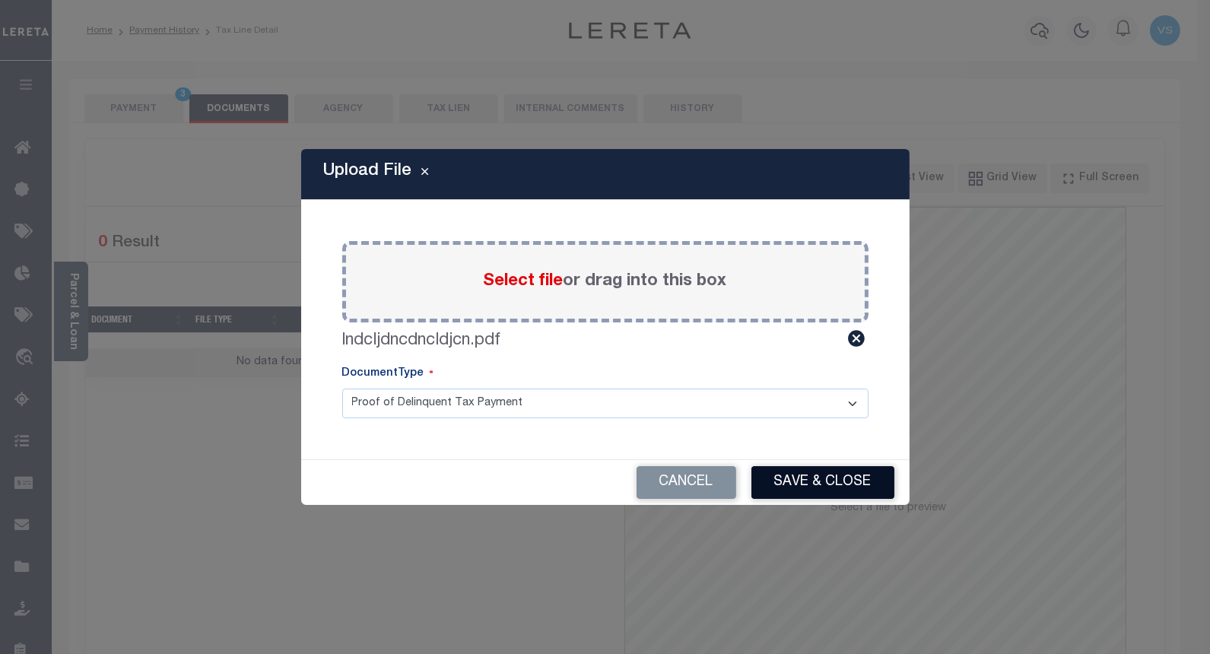
click at [777, 470] on button "Save & Close" at bounding box center [822, 482] width 143 height 33
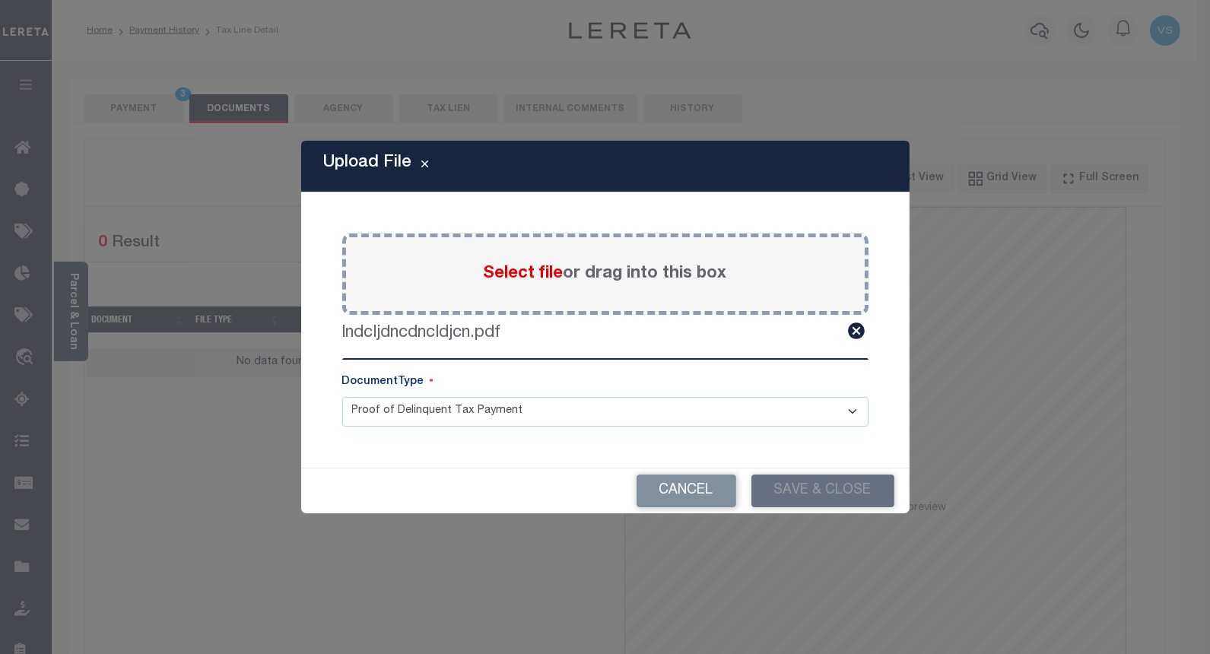
click at [115, 112] on div "PAYMENT 3 DOCUMENTS AGENCY DELINQUENT PAYEE TAX LIEN" at bounding box center [624, 383] width 1111 height 609
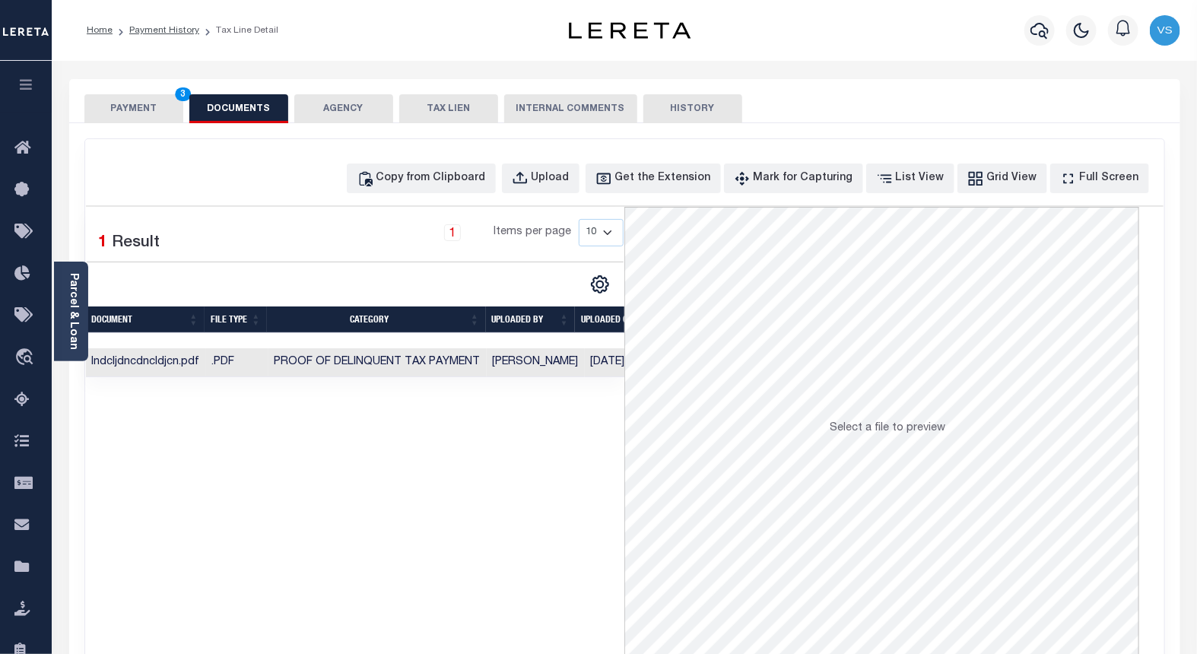
click at [115, 112] on button "PAYMENT 3" at bounding box center [133, 108] width 99 height 29
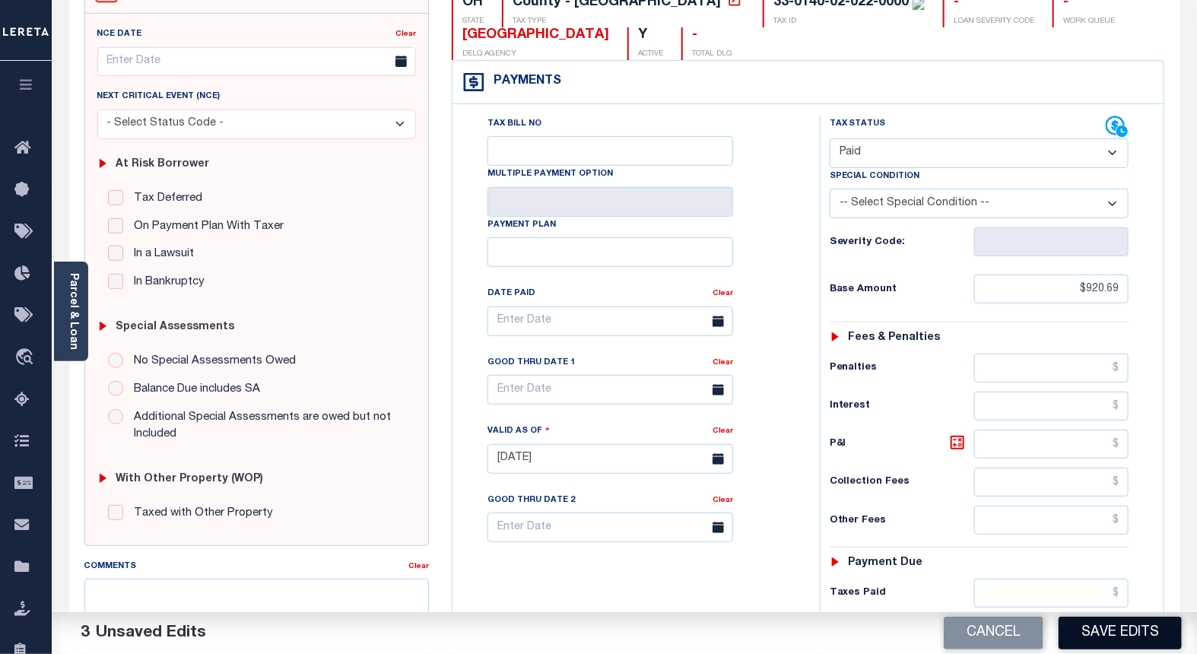
click at [1093, 633] on button "Save Edits" at bounding box center [1120, 633] width 123 height 33
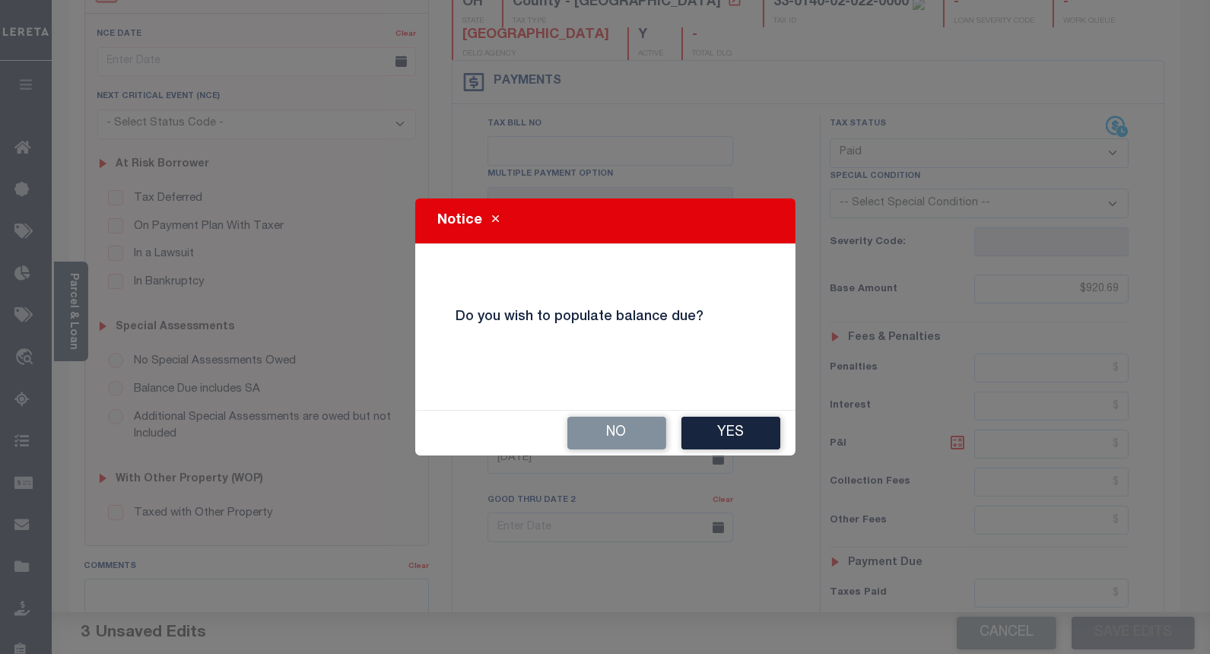
click at [584, 430] on button "No" at bounding box center [616, 433] width 99 height 33
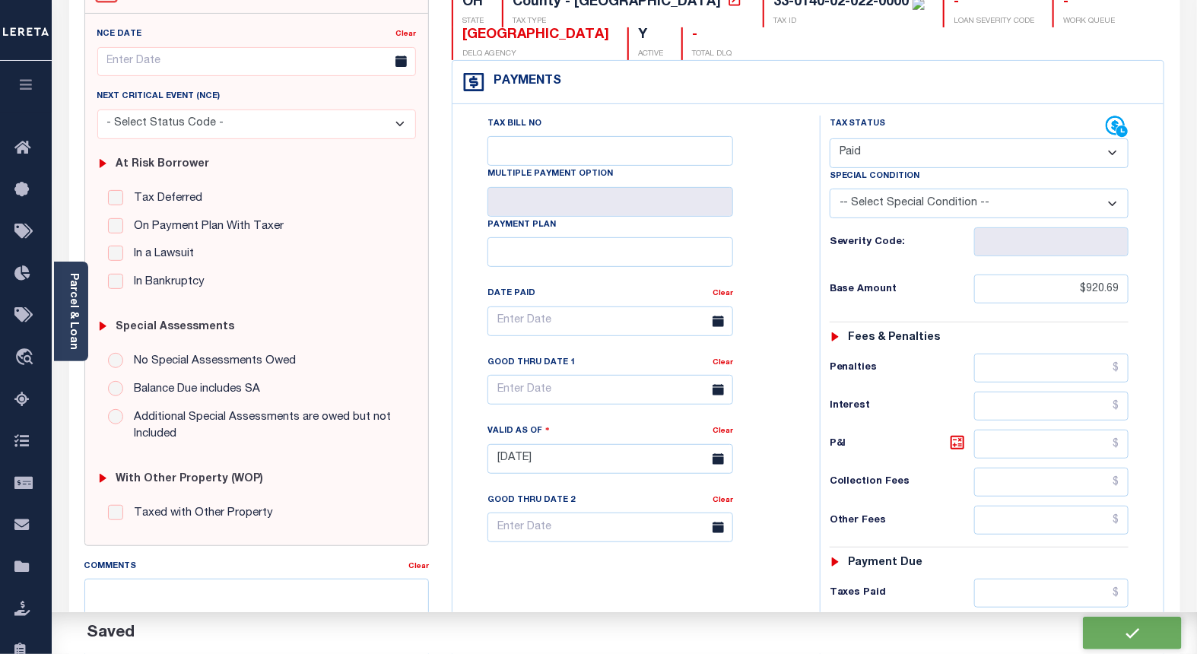
checkbox input "false"
type input "$920.69"
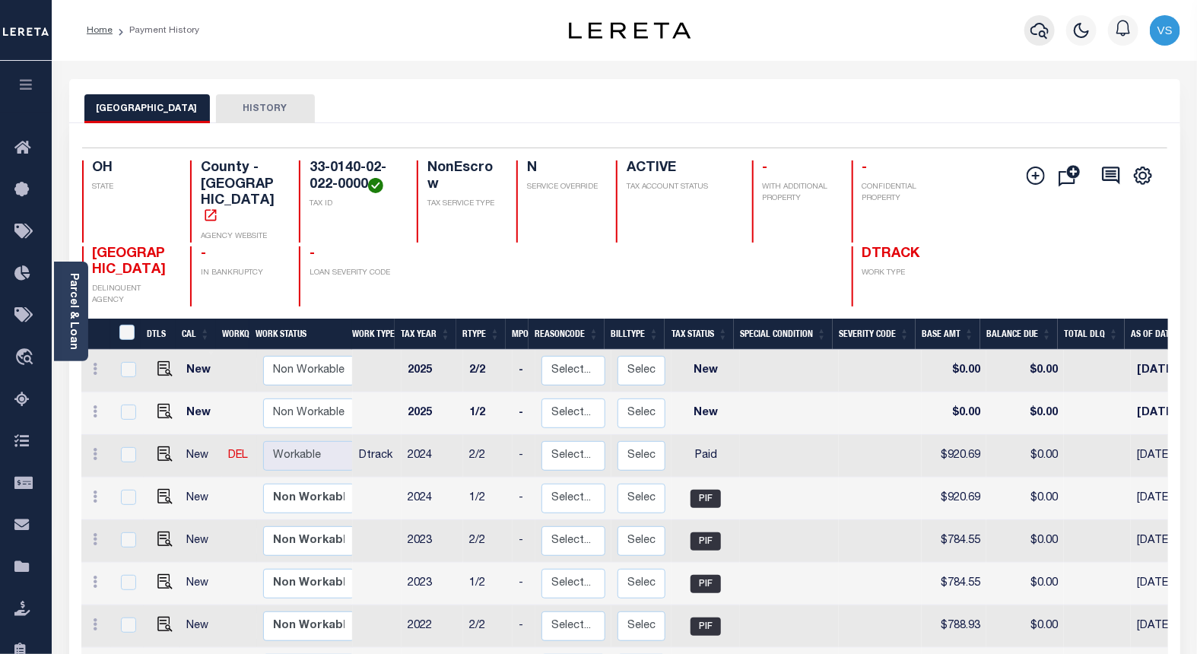
click at [1038, 37] on icon "button" at bounding box center [1040, 30] width 18 height 18
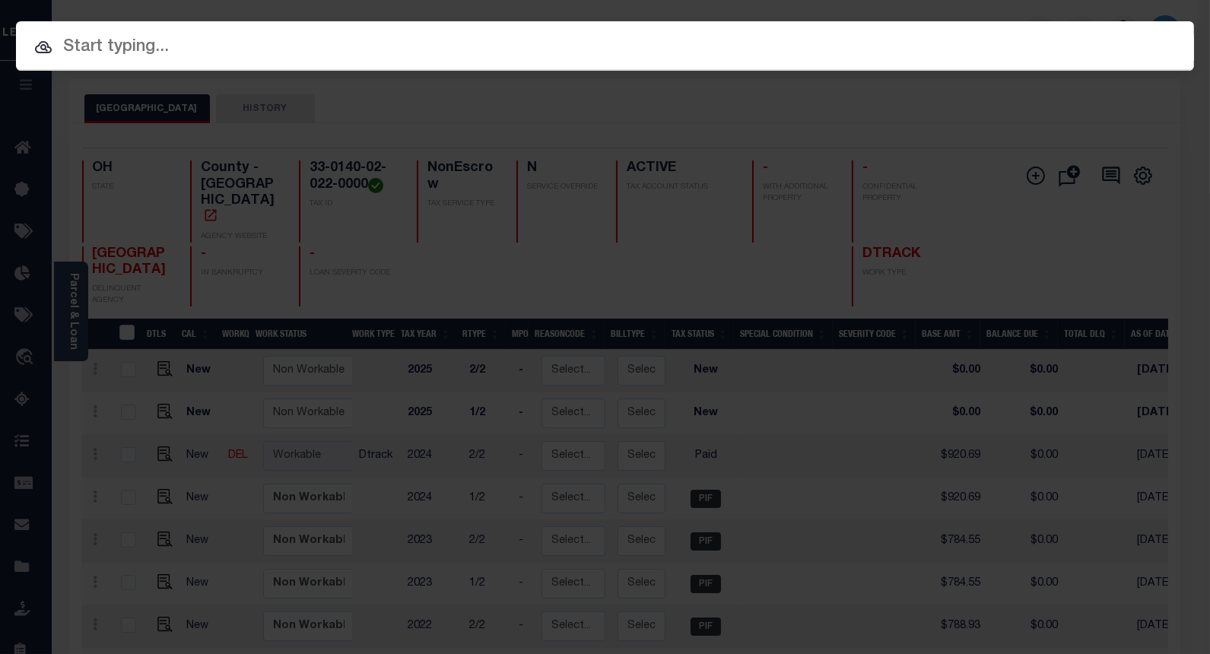
paste input "10041883"
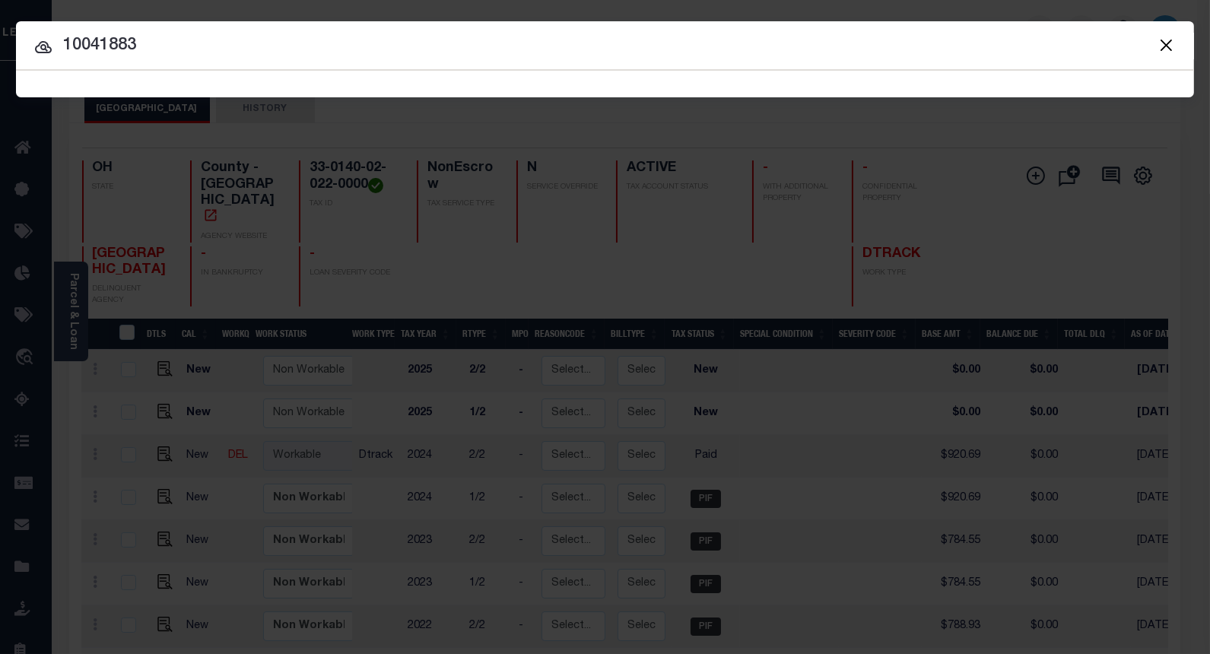
type input "10041883"
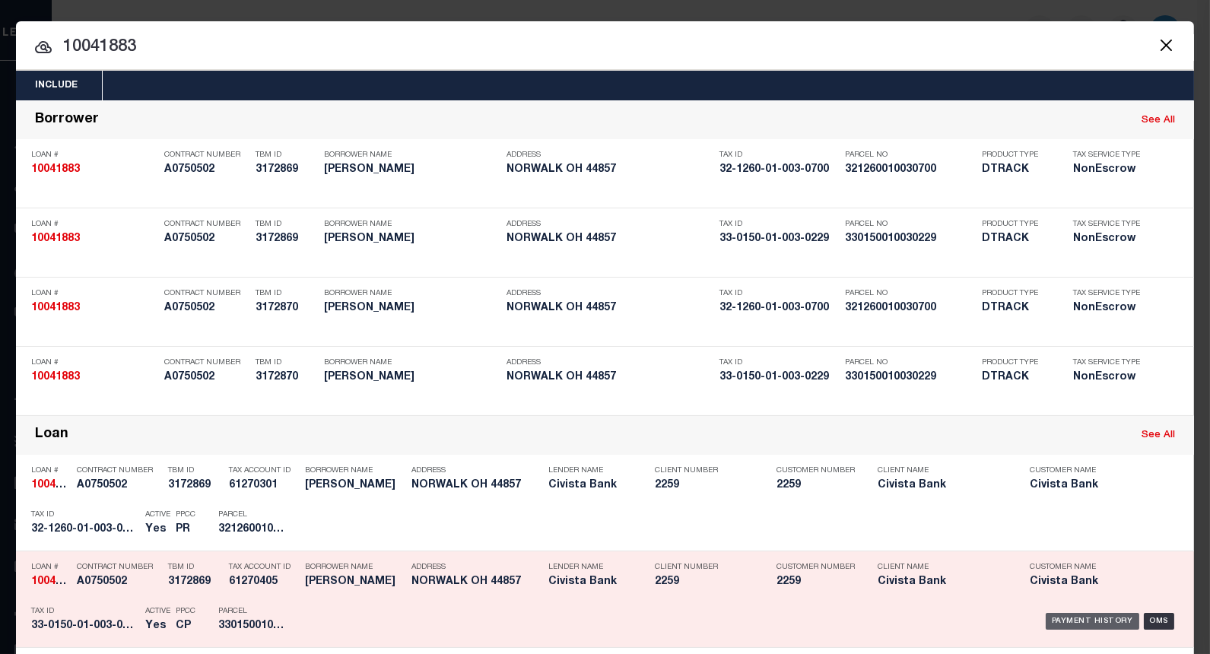
click at [1053, 616] on div "Payment History" at bounding box center [1093, 621] width 94 height 17
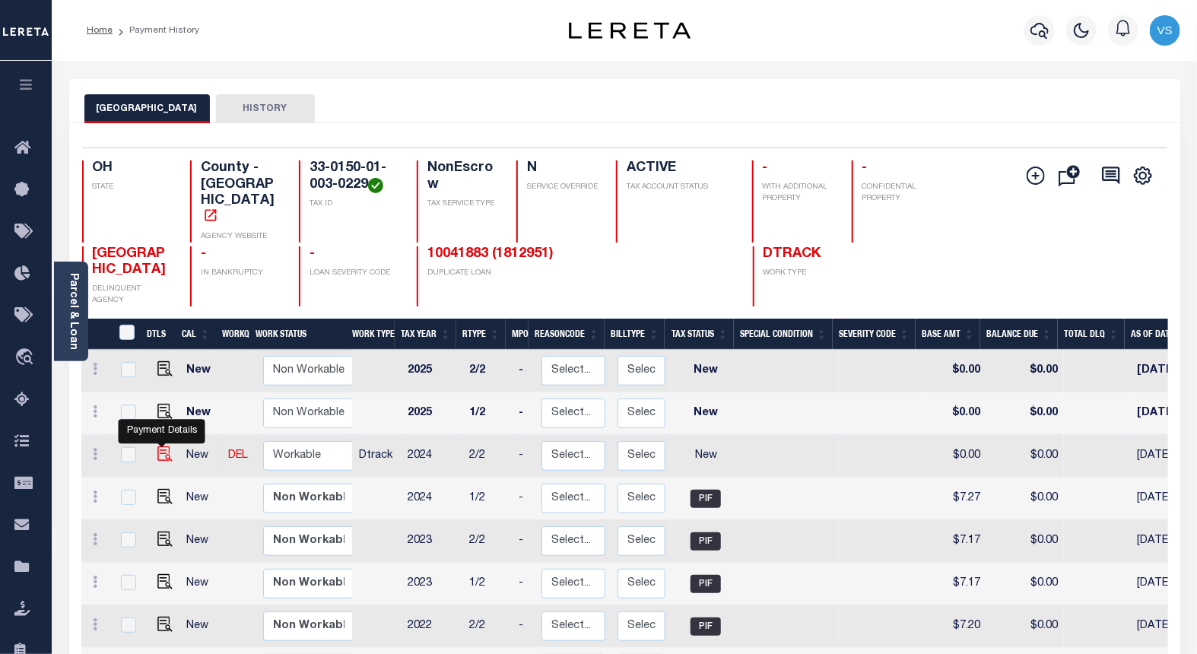
click at [162, 446] on img "" at bounding box center [164, 453] width 15 height 15
checkbox input "true"
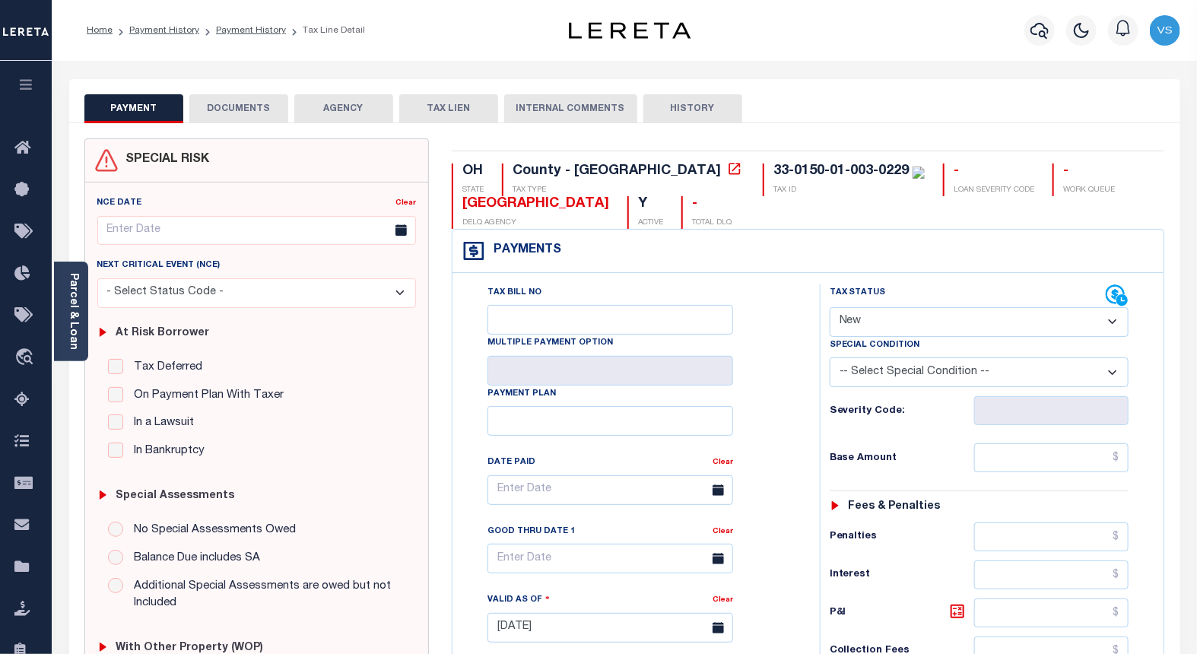
click at [871, 325] on select "- Select Status Code - Open Due/Unpaid Paid Incomplete No Tax Due Internal Refu…" at bounding box center [980, 322] width 300 height 30
select select "PYD"
click at [830, 308] on select "- Select Status Code - Open Due/Unpaid Paid Incomplete No Tax Due Internal Refu…" at bounding box center [980, 322] width 300 height 30
type input "[DATE]"
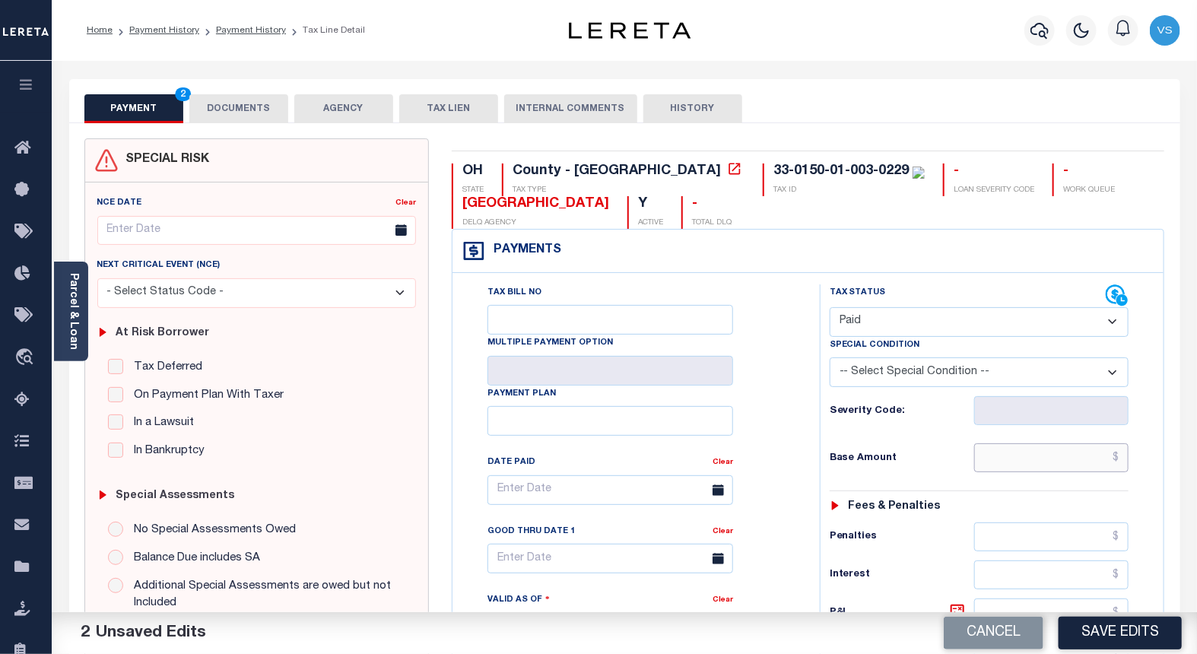
click at [1015, 460] on input "text" at bounding box center [1051, 457] width 155 height 29
paste input "7.27"
type input "$7.27"
click at [245, 108] on button "DOCUMENTS" at bounding box center [238, 108] width 99 height 29
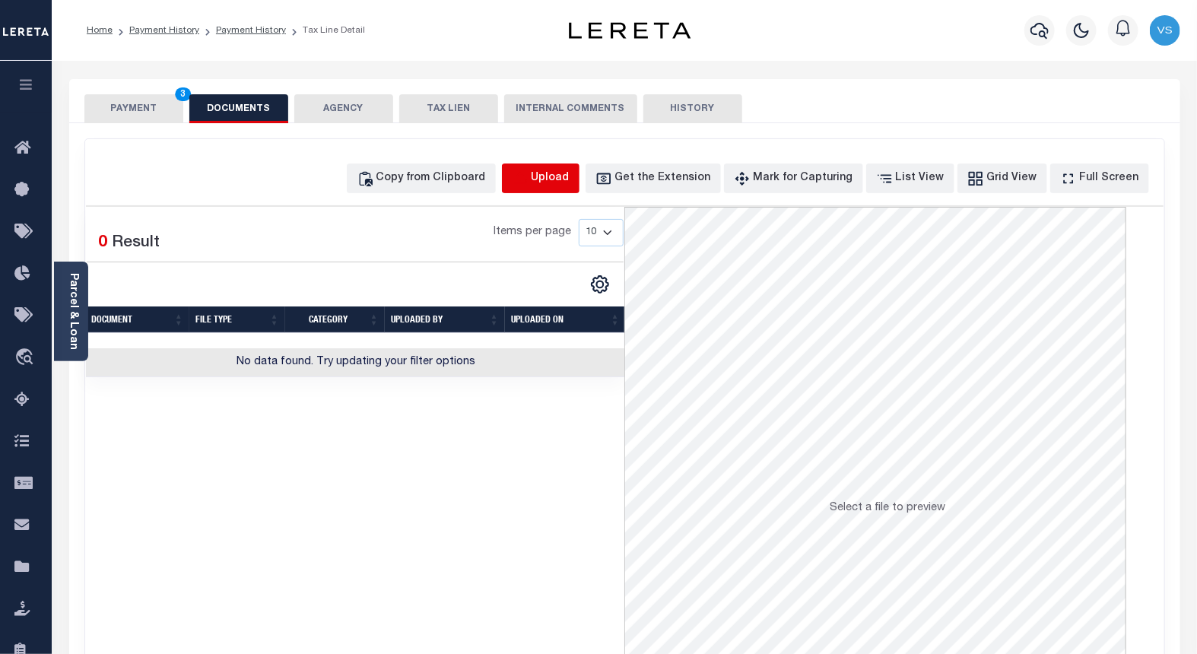
click at [526, 179] on icon "button" at bounding box center [520, 177] width 14 height 12
select select "POP"
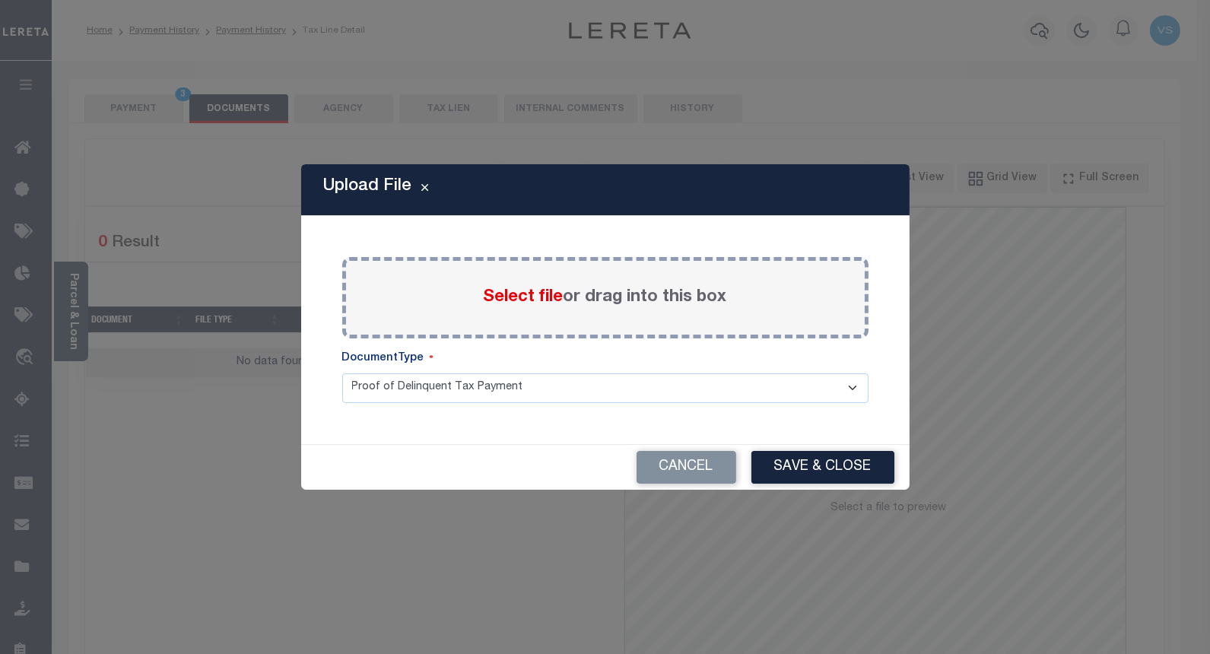
click at [491, 293] on span "Select file" at bounding box center [524, 297] width 80 height 17
click at [0, 0] on input "Select file or drag into this box" at bounding box center [0, 0] width 0 height 0
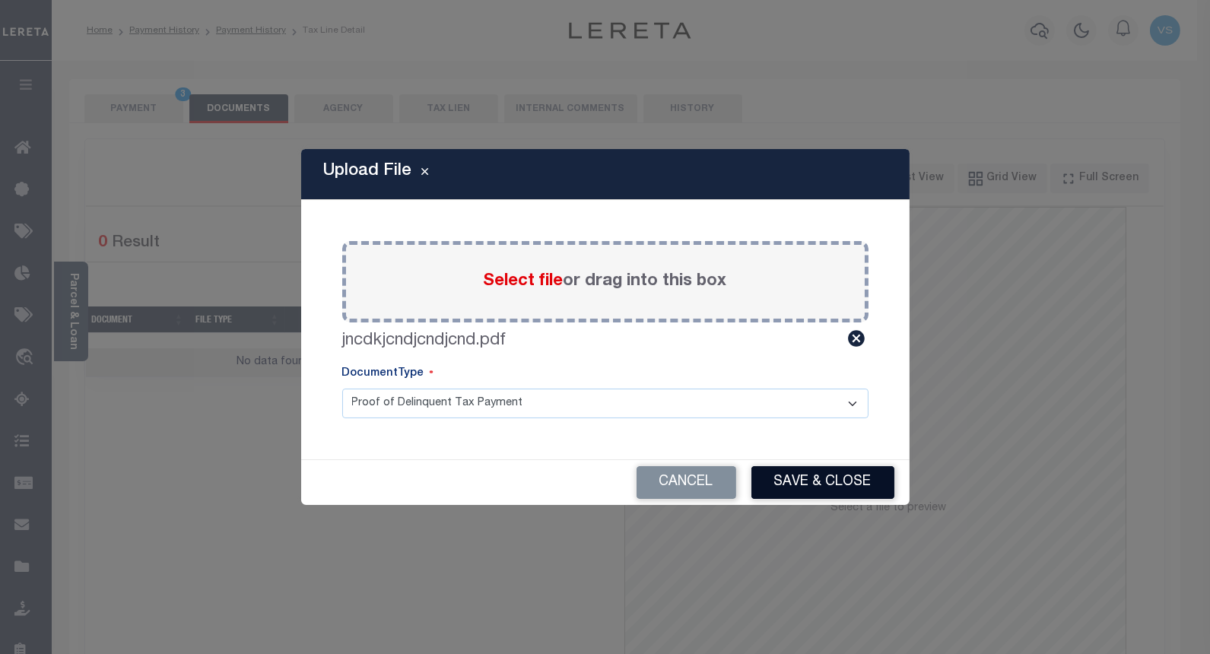
click at [780, 476] on button "Save & Close" at bounding box center [822, 482] width 143 height 33
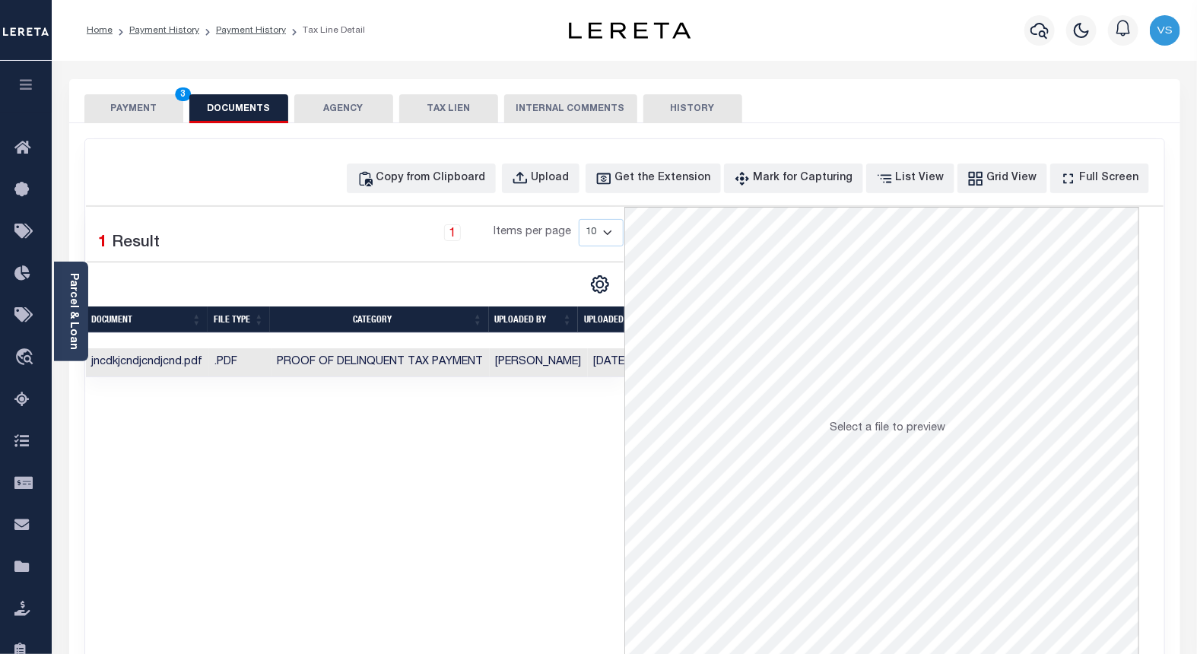
click at [128, 109] on button "PAYMENT 3" at bounding box center [133, 108] width 99 height 29
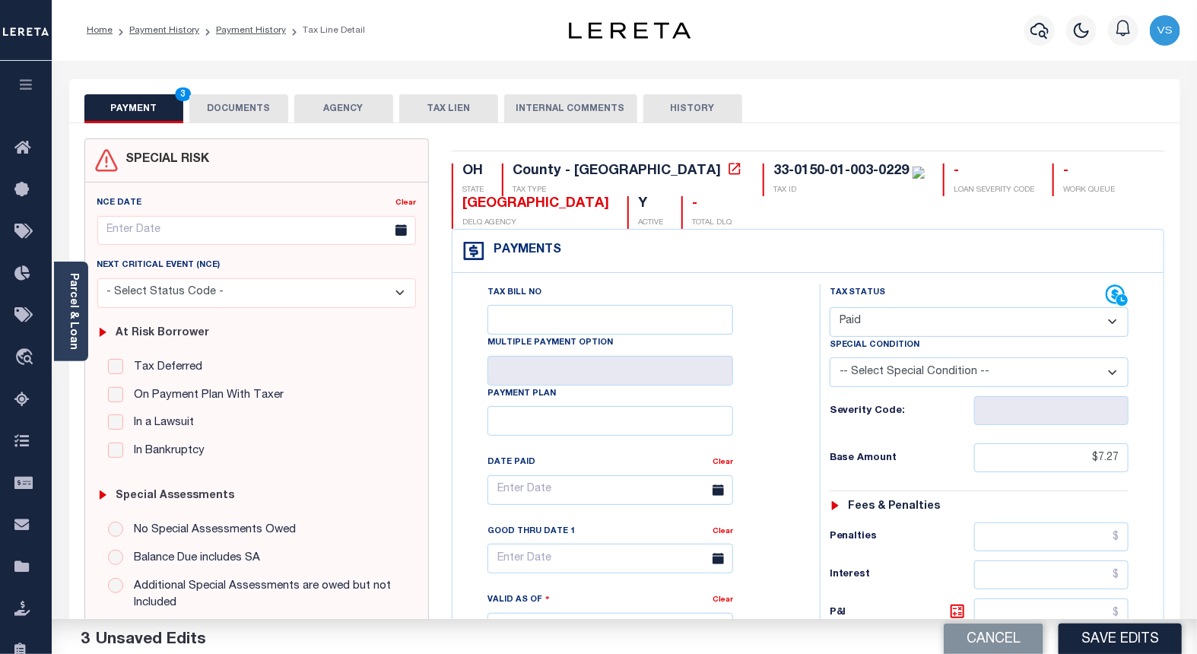
scroll to position [253, 0]
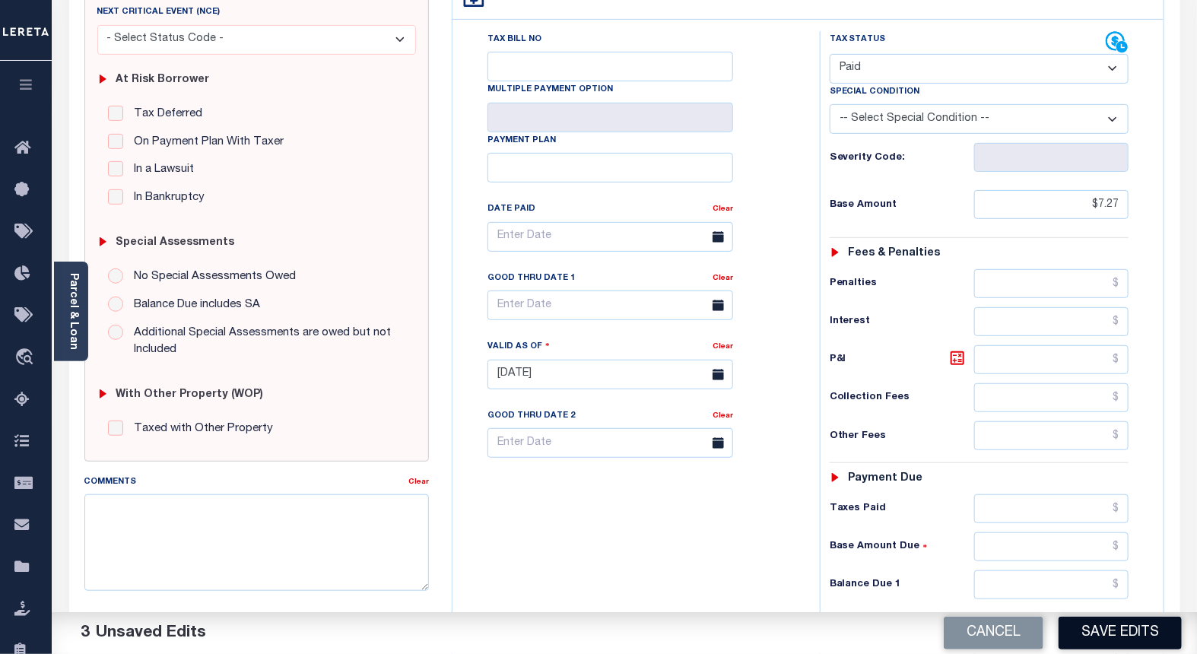
click at [1088, 637] on button "Save Edits" at bounding box center [1120, 633] width 123 height 33
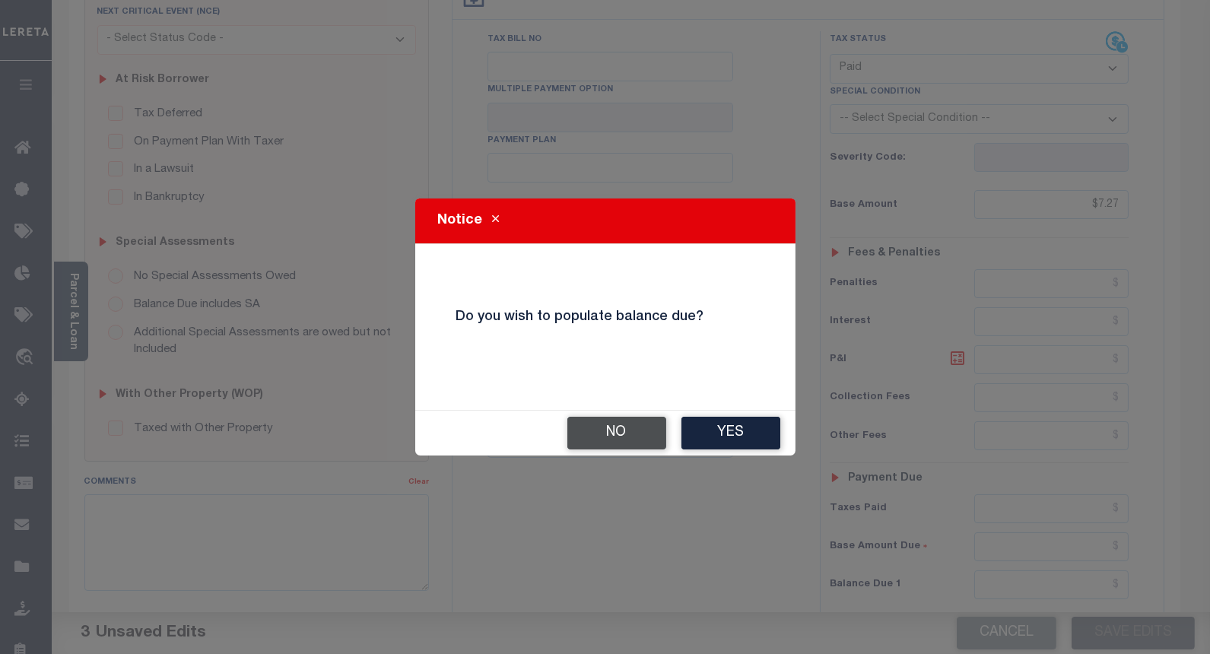
click at [622, 424] on button "No" at bounding box center [616, 433] width 99 height 33
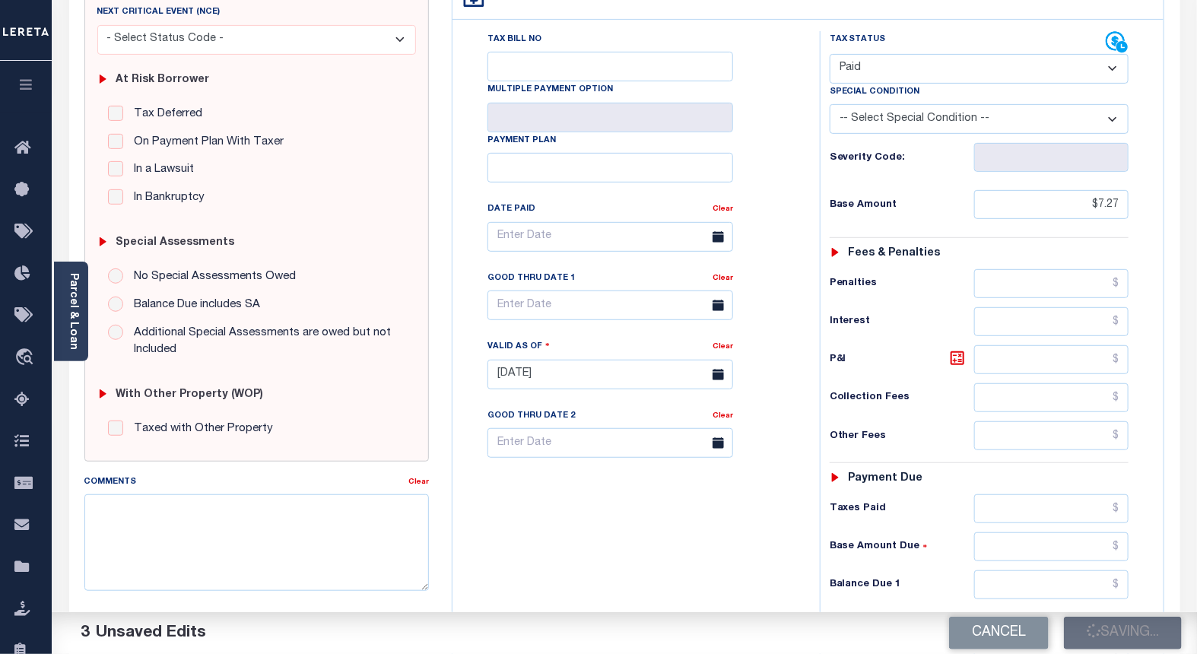
checkbox input "false"
type input "$7.27"
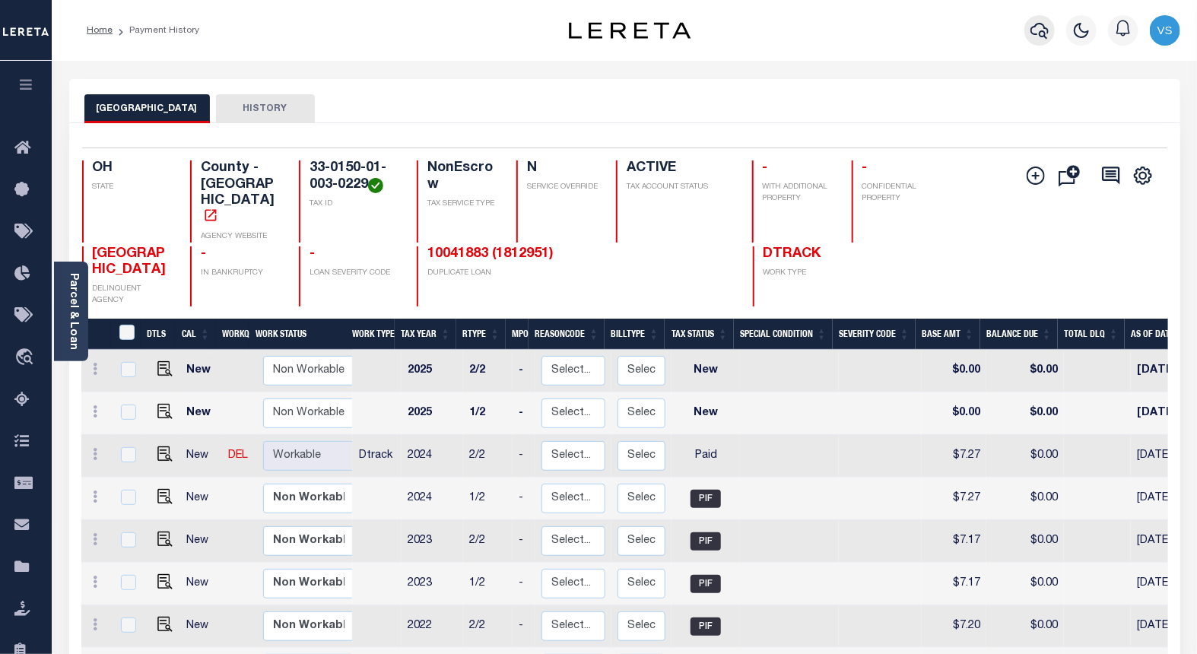
click at [1036, 37] on icon "button" at bounding box center [1040, 30] width 18 height 18
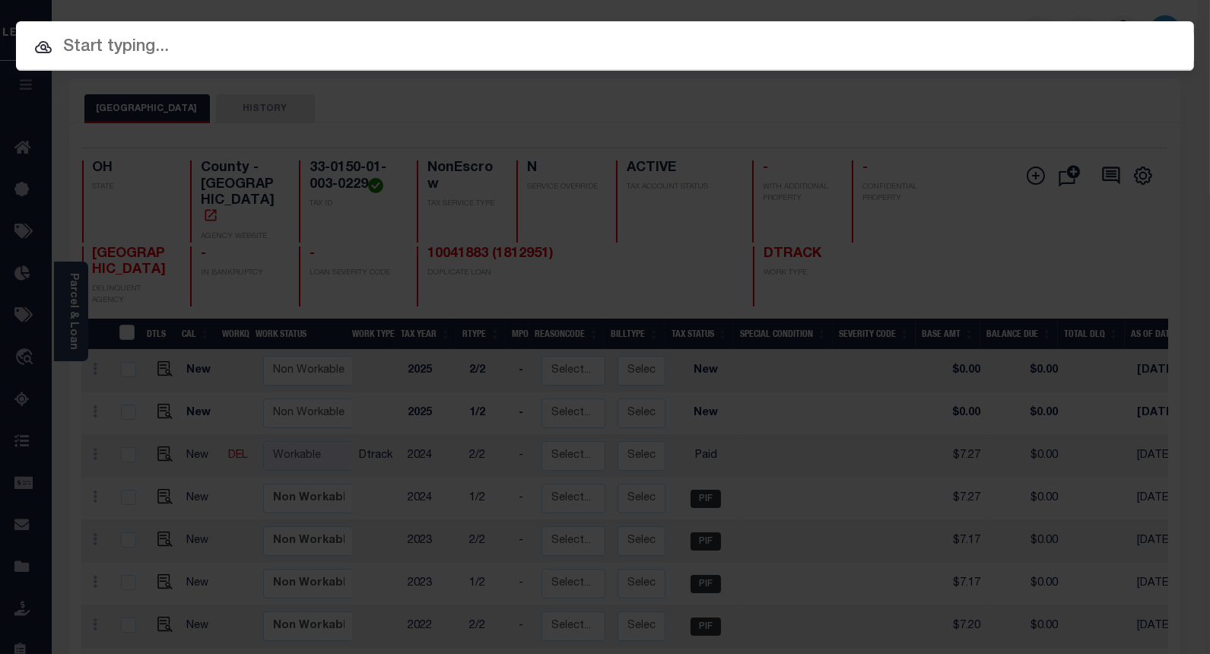
paste input "10045398"
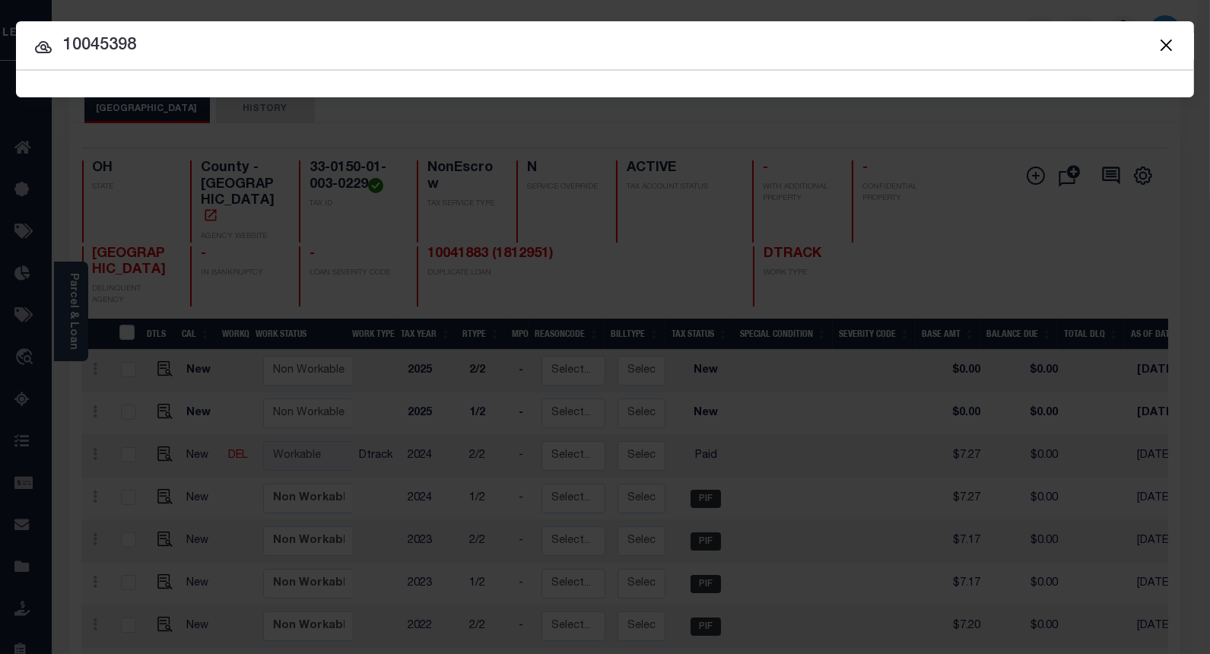
type input "10045398"
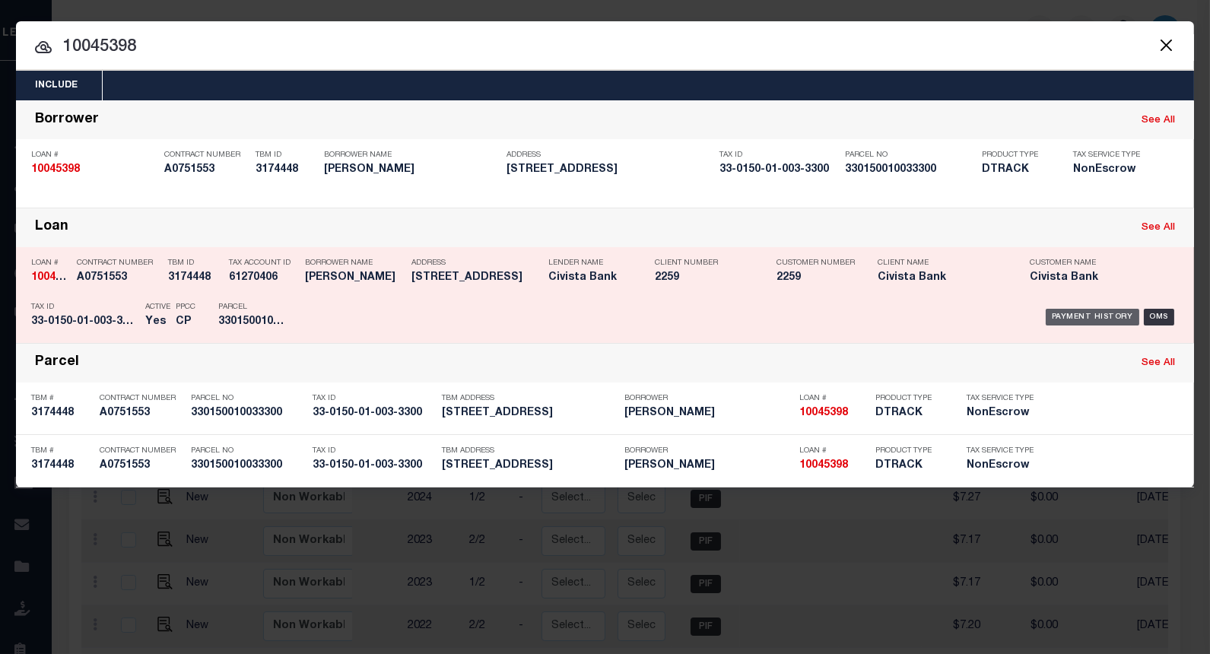
click at [1065, 314] on div "Payment History" at bounding box center [1093, 317] width 94 height 17
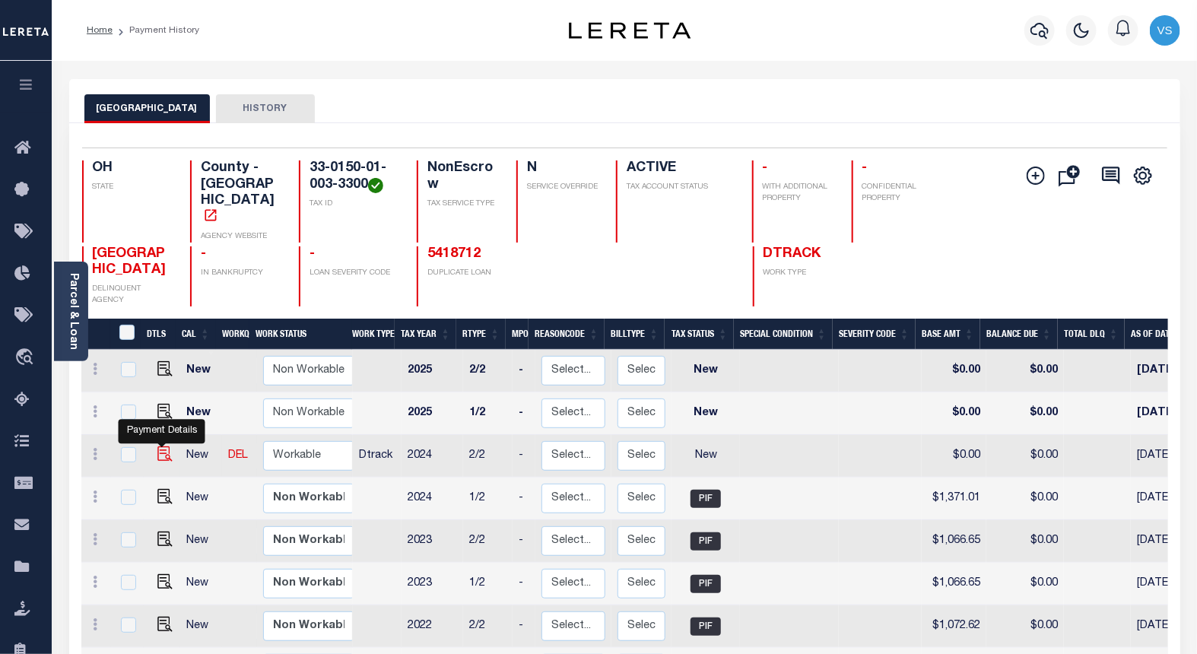
click at [163, 446] on img "" at bounding box center [164, 453] width 15 height 15
checkbox input "true"
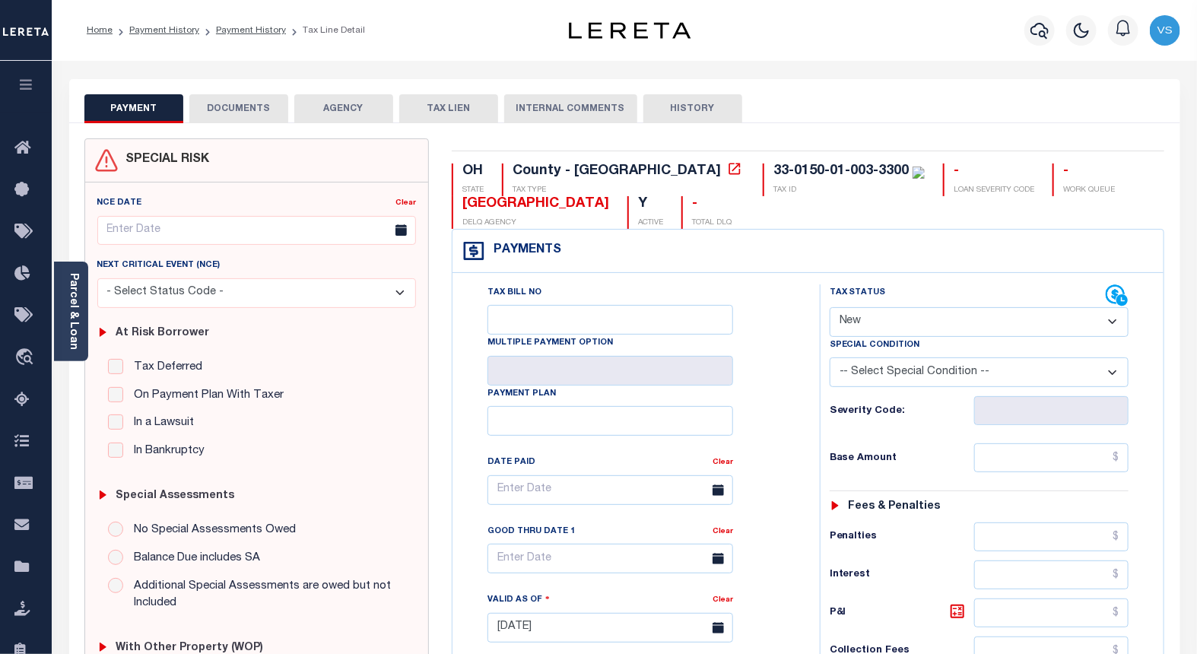
click at [913, 328] on select "- Select Status Code - Open Due/Unpaid Paid Incomplete No Tax Due Internal Refu…" at bounding box center [980, 322] width 300 height 30
select select "PYD"
click at [830, 308] on select "- Select Status Code - Open Due/Unpaid Paid Incomplete No Tax Due Internal Refu…" at bounding box center [980, 322] width 300 height 30
type input "[DATE]"
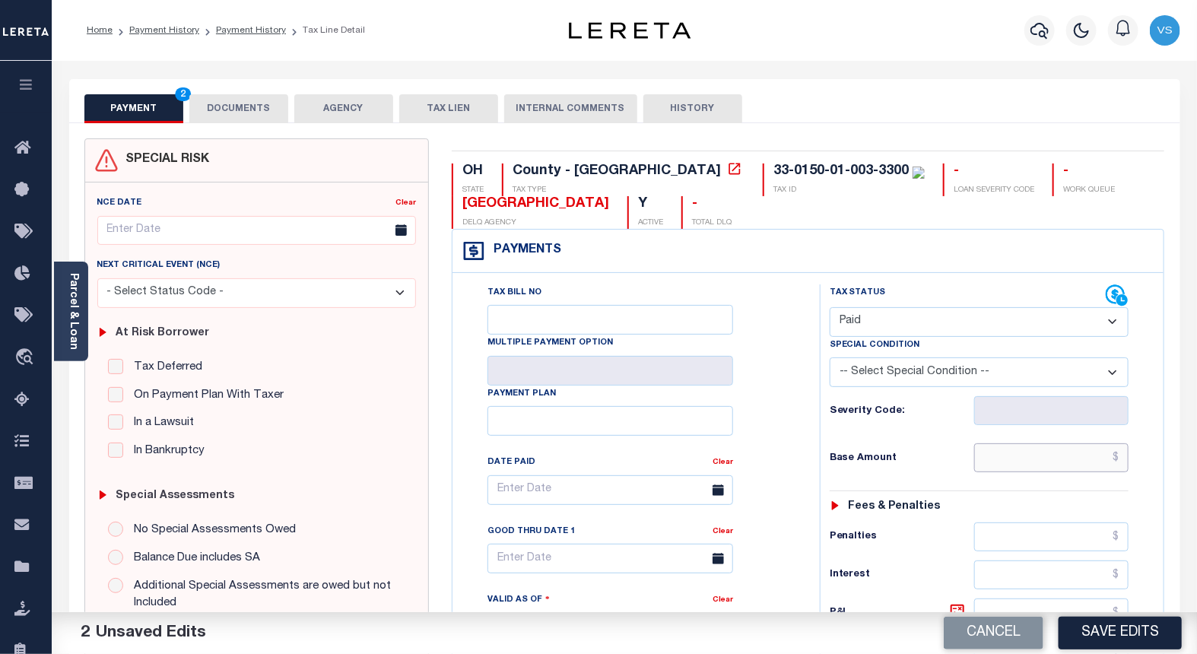
click at [1076, 459] on input "text" at bounding box center [1051, 457] width 155 height 29
paste input "1,371.01"
type input "$1,371.01"
click at [209, 107] on button "DOCUMENTS" at bounding box center [238, 108] width 99 height 29
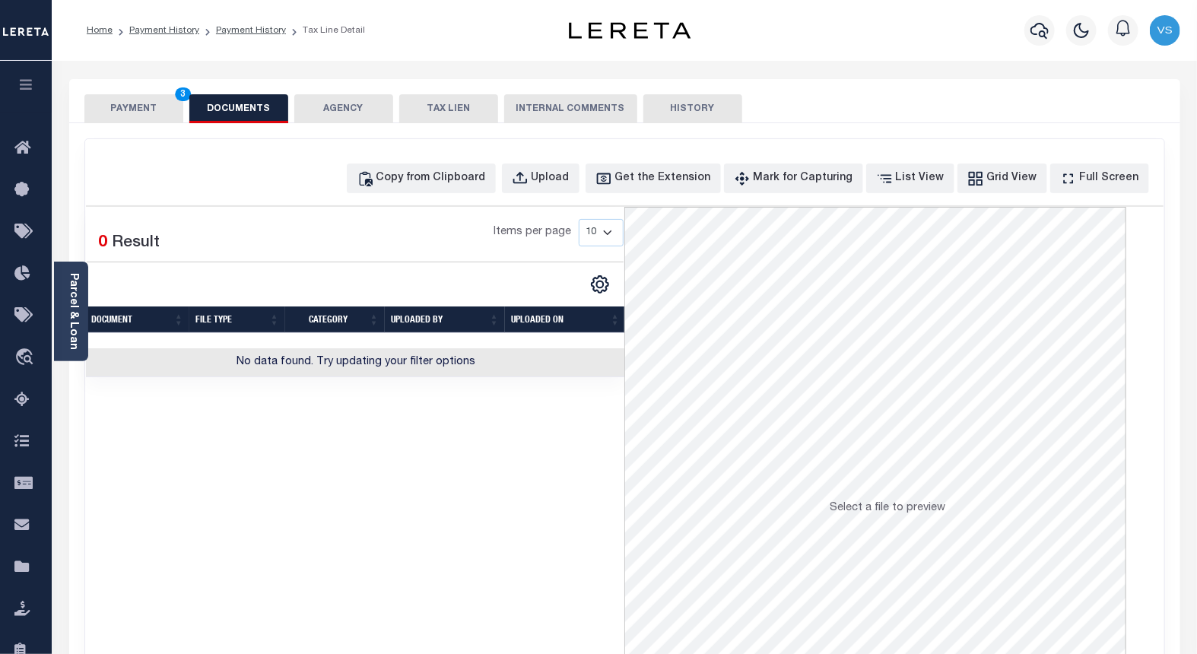
click at [148, 107] on button "PAYMENT 3" at bounding box center [133, 108] width 99 height 29
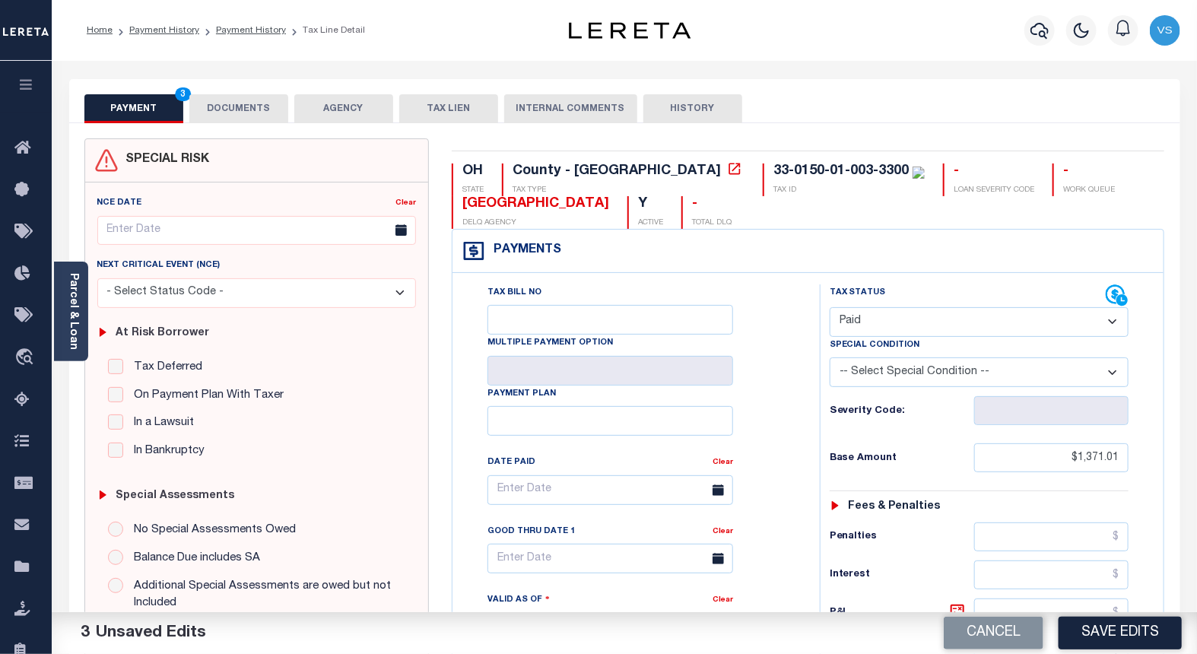
click at [246, 111] on button "DOCUMENTS" at bounding box center [238, 108] width 99 height 29
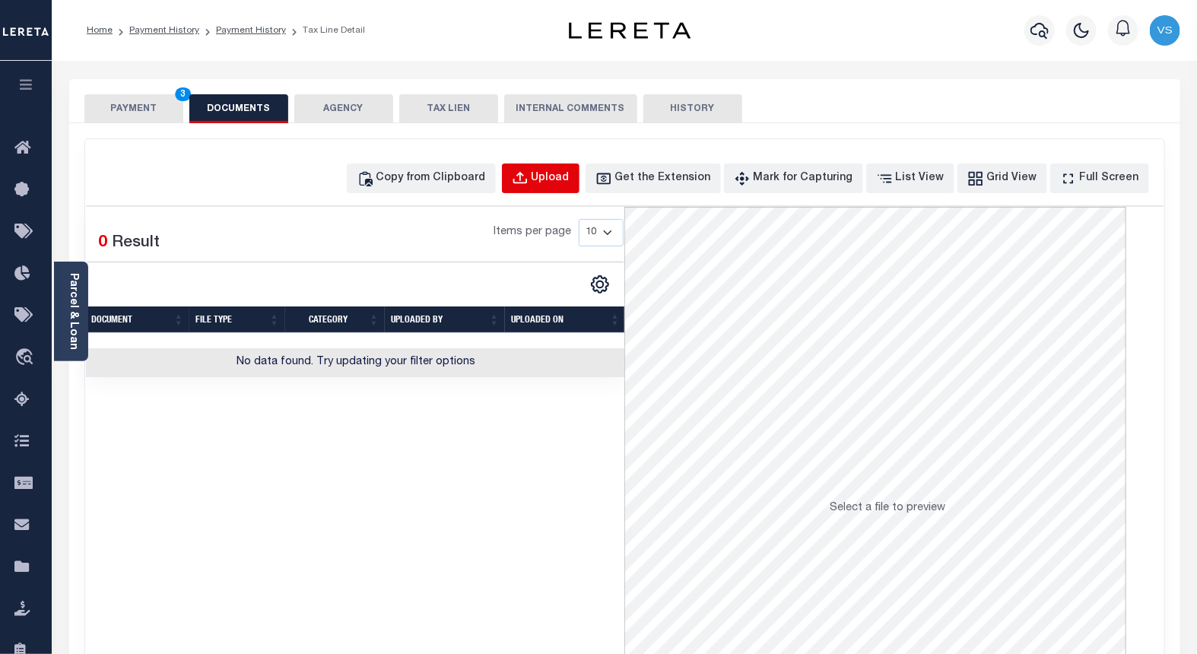
click at [560, 177] on div "Upload" at bounding box center [551, 178] width 38 height 17
select select "POP"
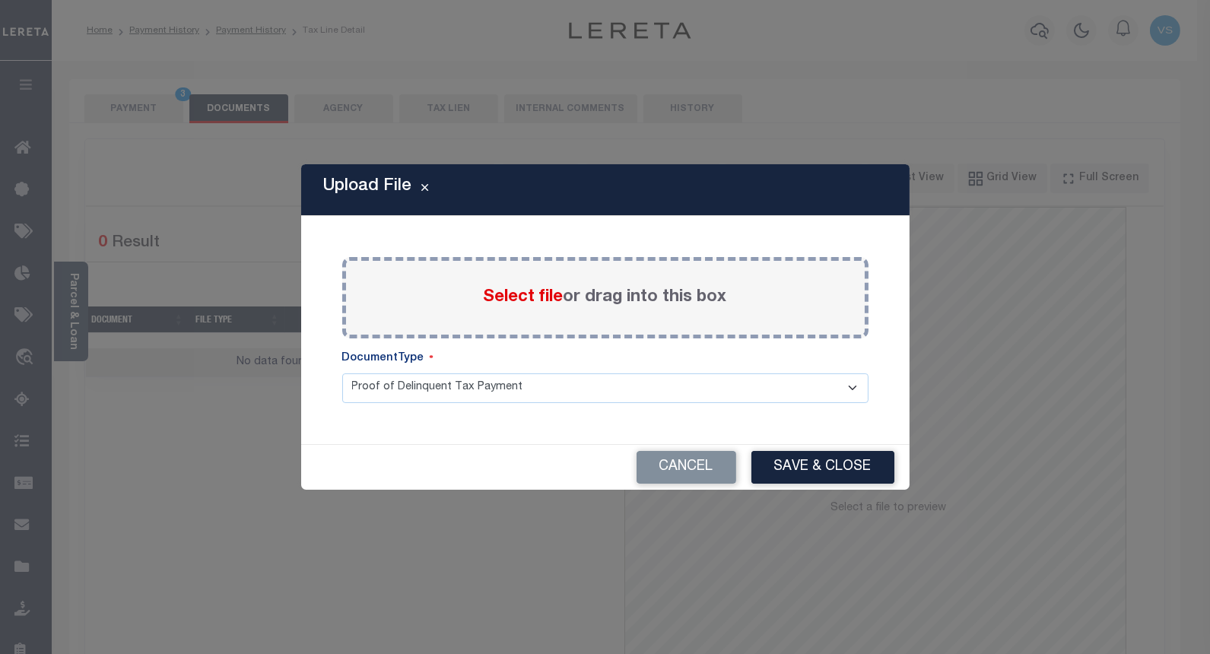
click at [500, 289] on span "Select file" at bounding box center [524, 297] width 80 height 17
click at [0, 0] on input "Select file or drag into this box" at bounding box center [0, 0] width 0 height 0
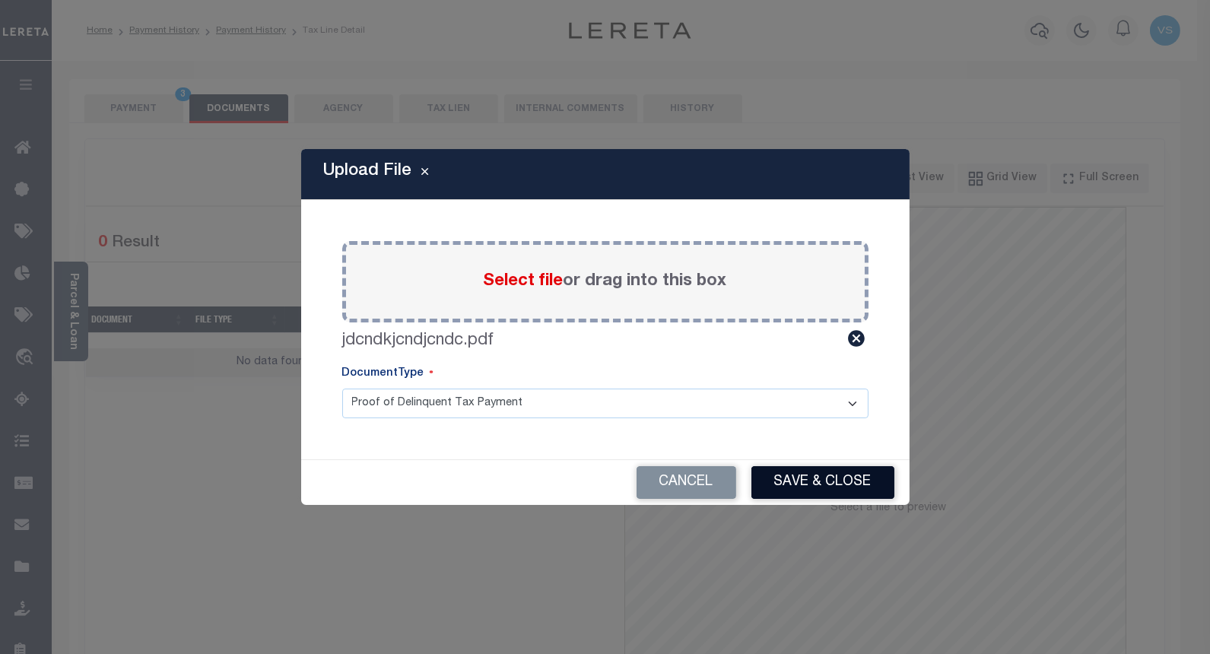
click at [782, 474] on button "Save & Close" at bounding box center [822, 482] width 143 height 33
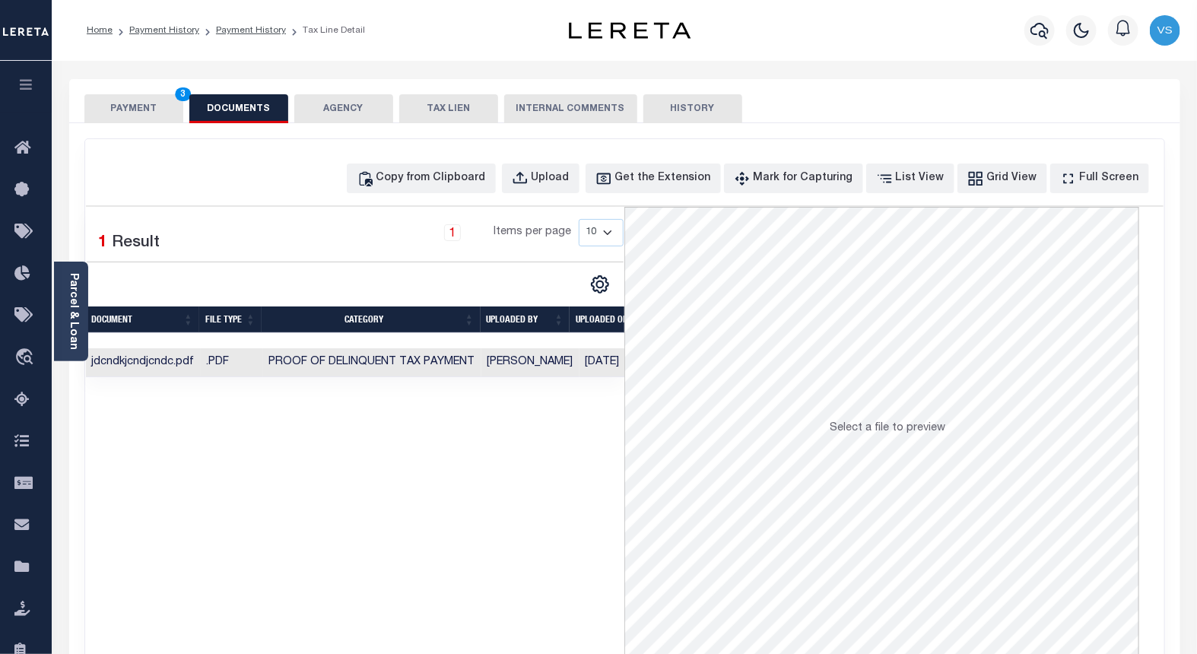
click at [125, 112] on button "PAYMENT 3" at bounding box center [133, 108] width 99 height 29
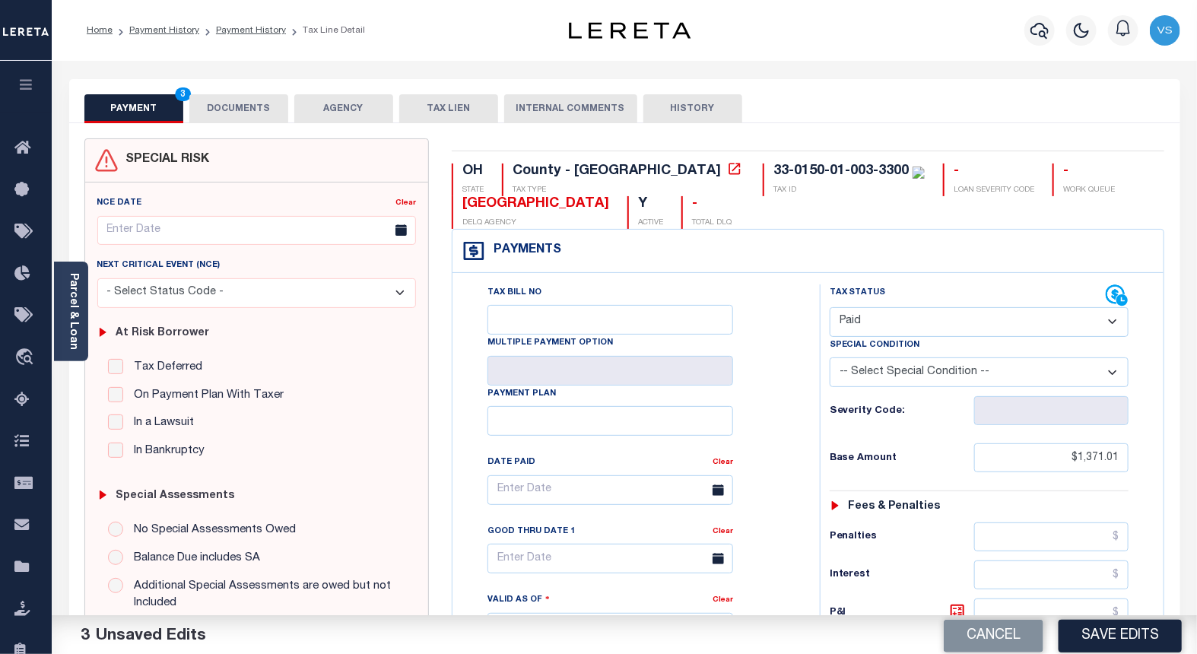
scroll to position [169, 0]
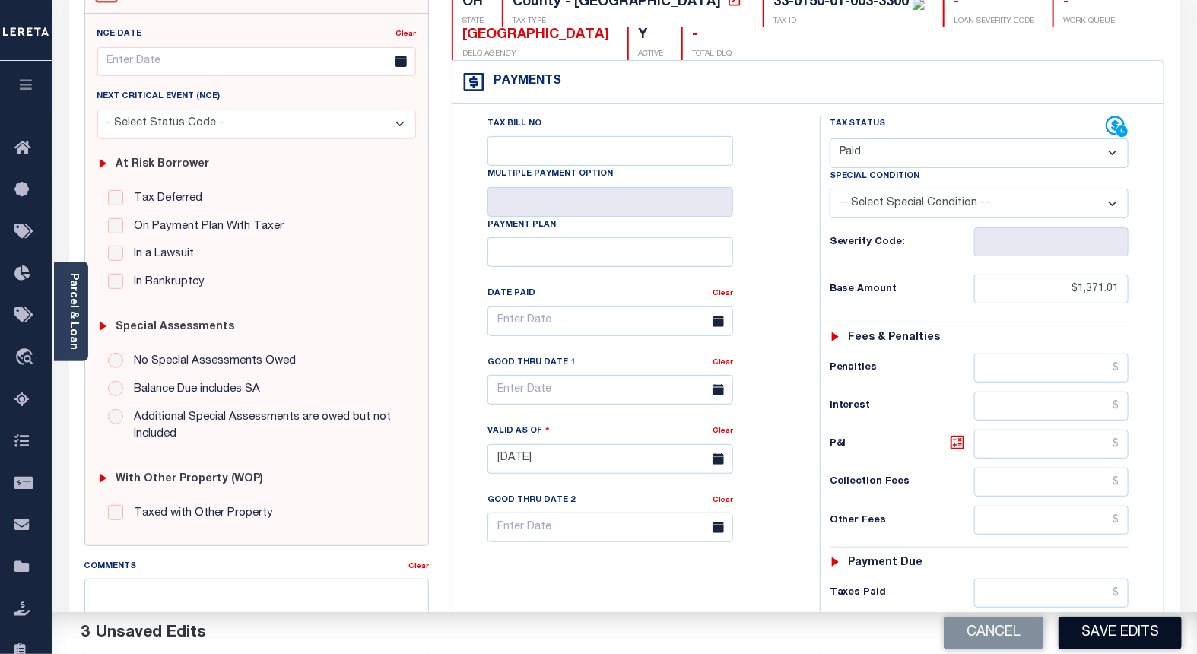
click at [1107, 635] on button "Save Edits" at bounding box center [1120, 633] width 123 height 33
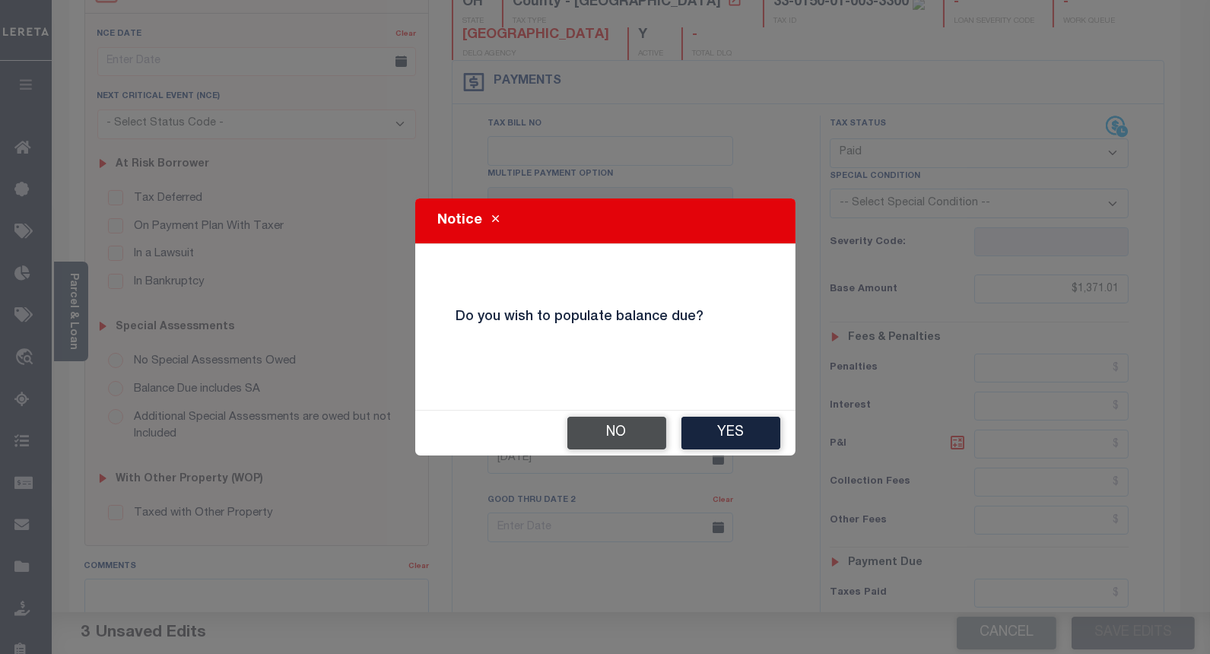
click at [597, 437] on button "No" at bounding box center [616, 433] width 99 height 33
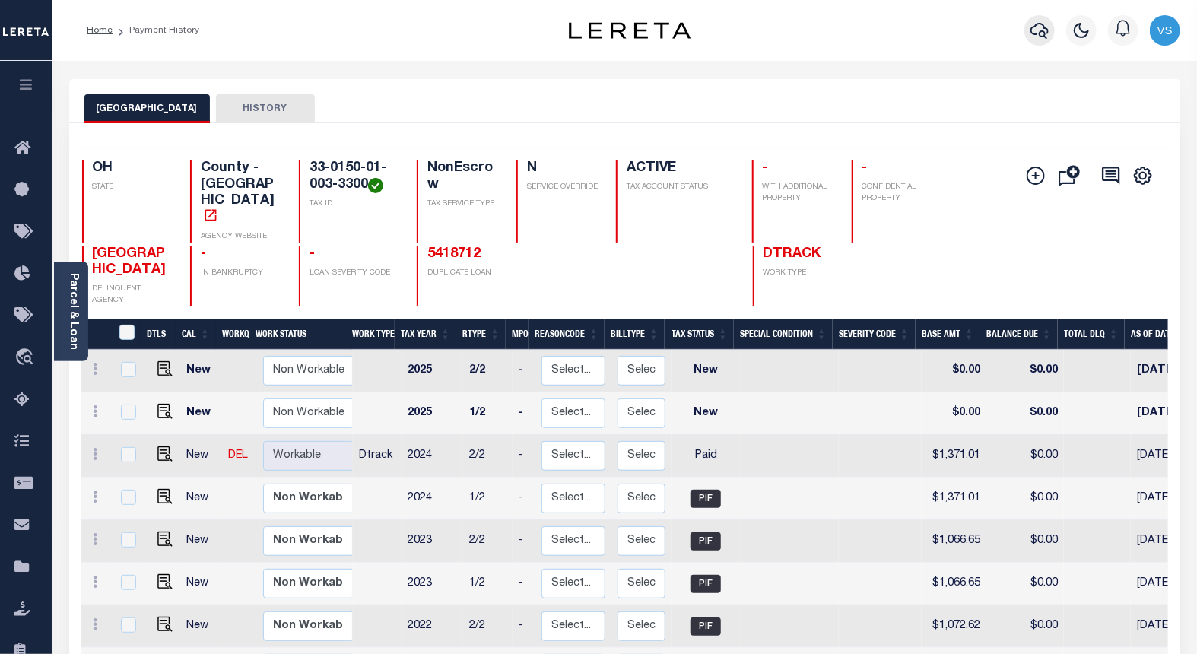
click at [1043, 37] on icon "button" at bounding box center [1040, 31] width 18 height 16
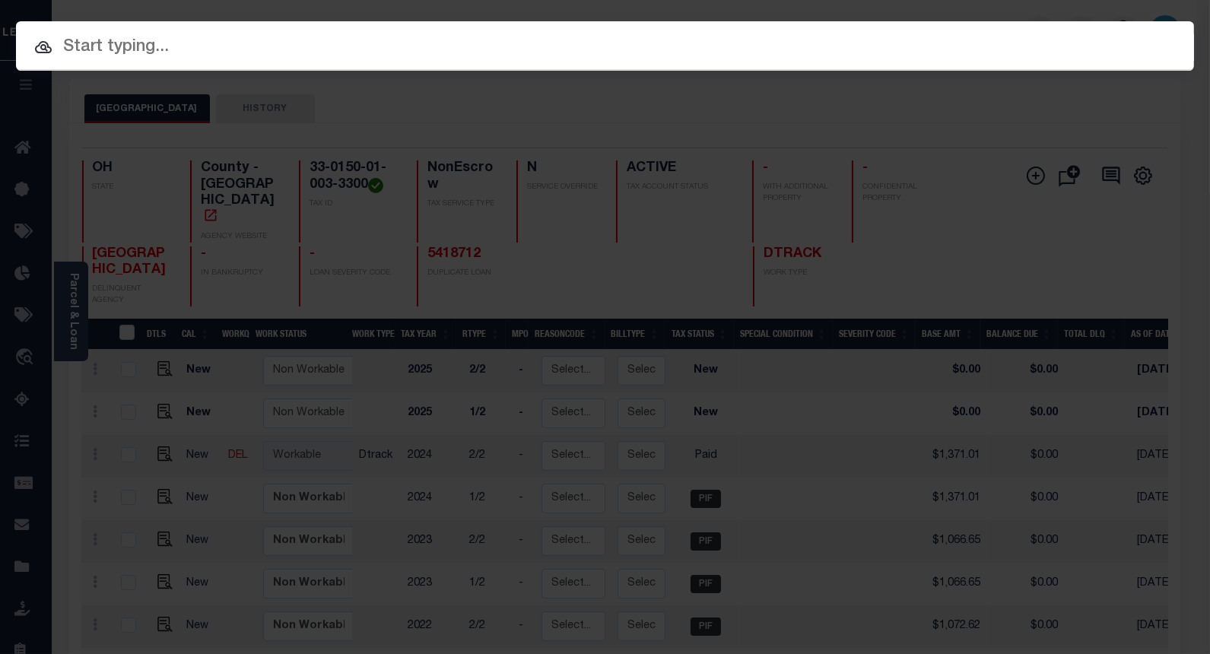
paste input "5418712"
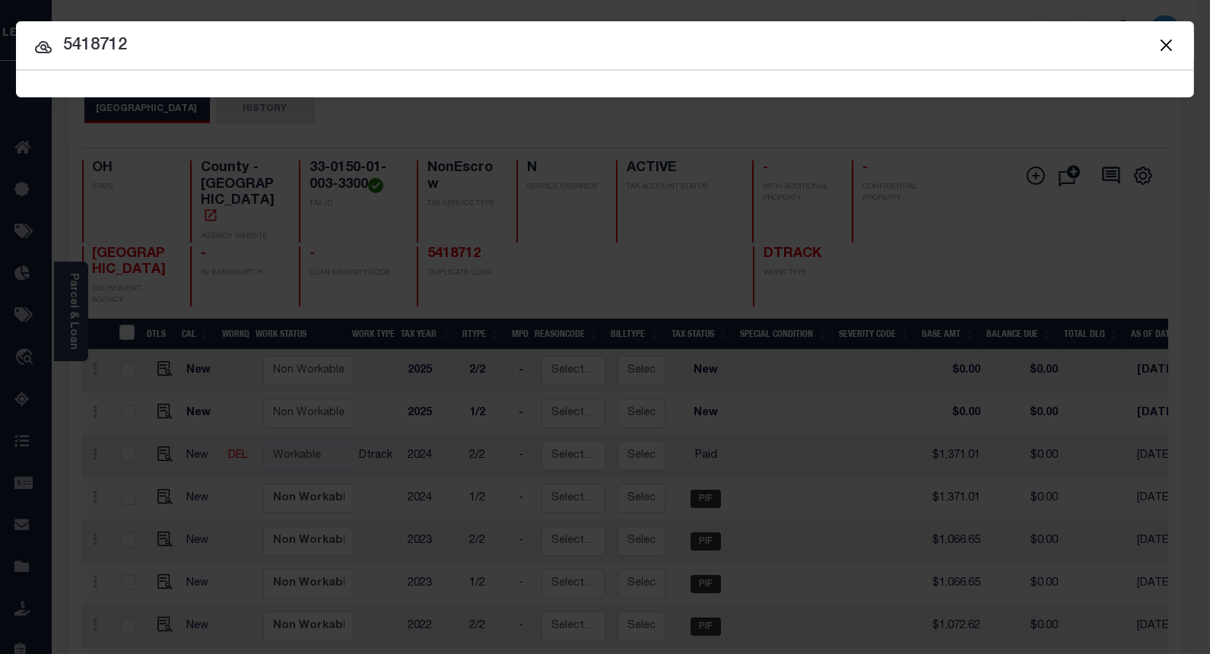
type input "5418712"
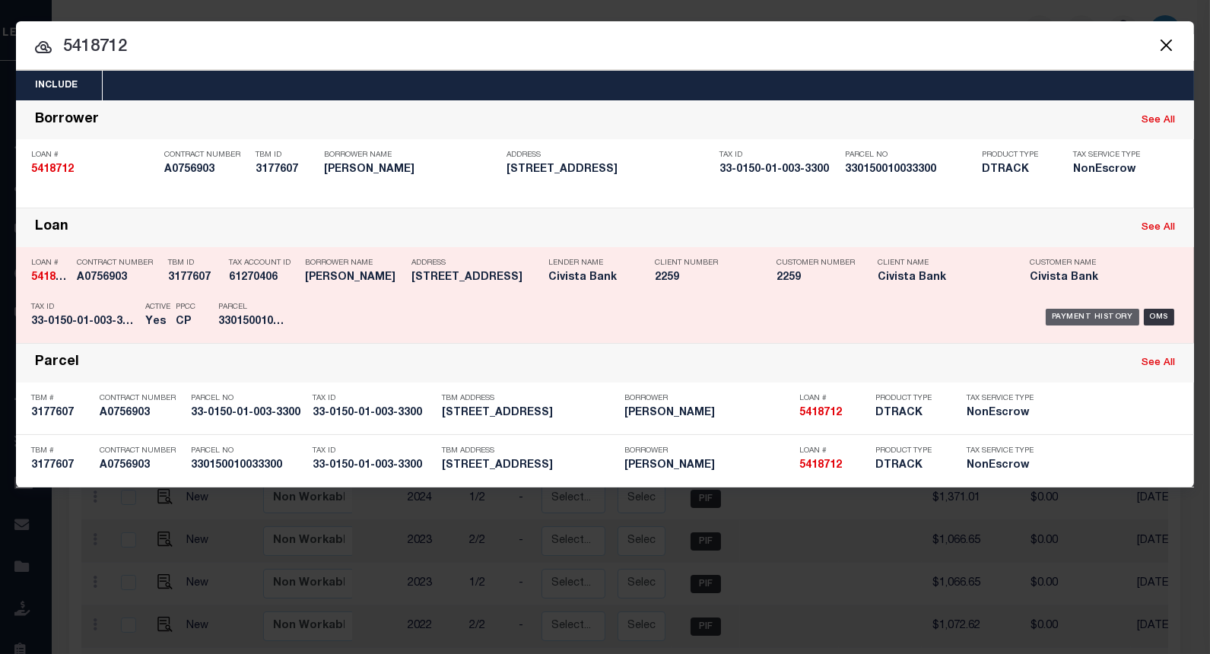
click at [1070, 317] on div "Payment History" at bounding box center [1093, 317] width 94 height 17
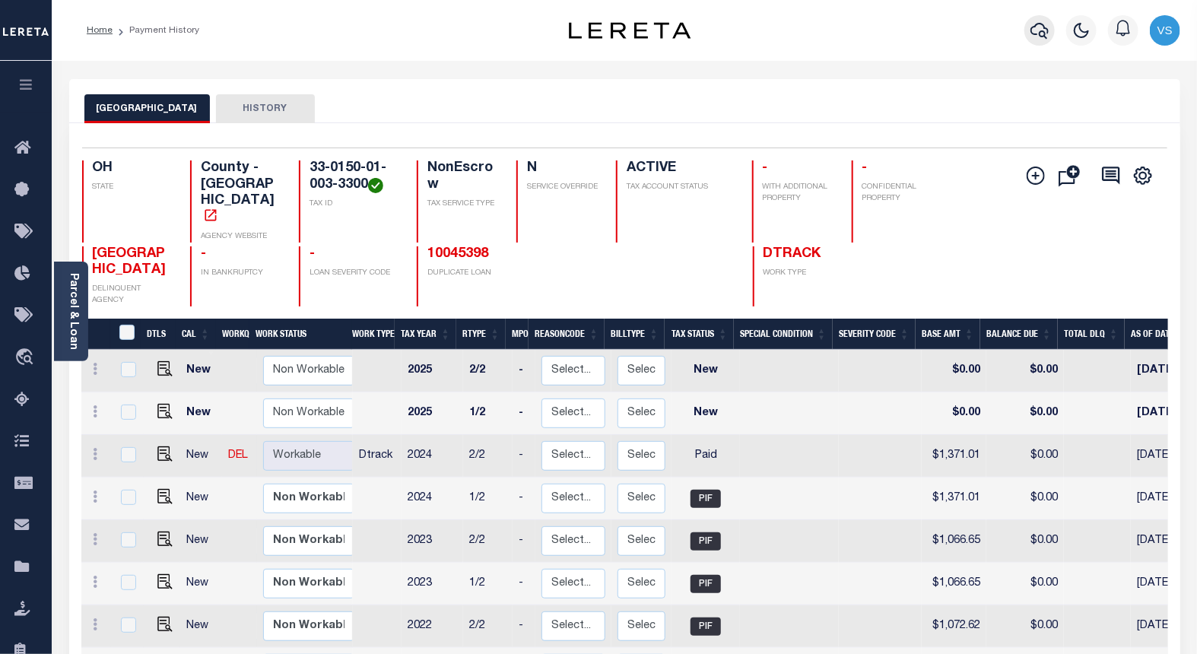
click at [1033, 31] on icon "button" at bounding box center [1040, 30] width 18 height 18
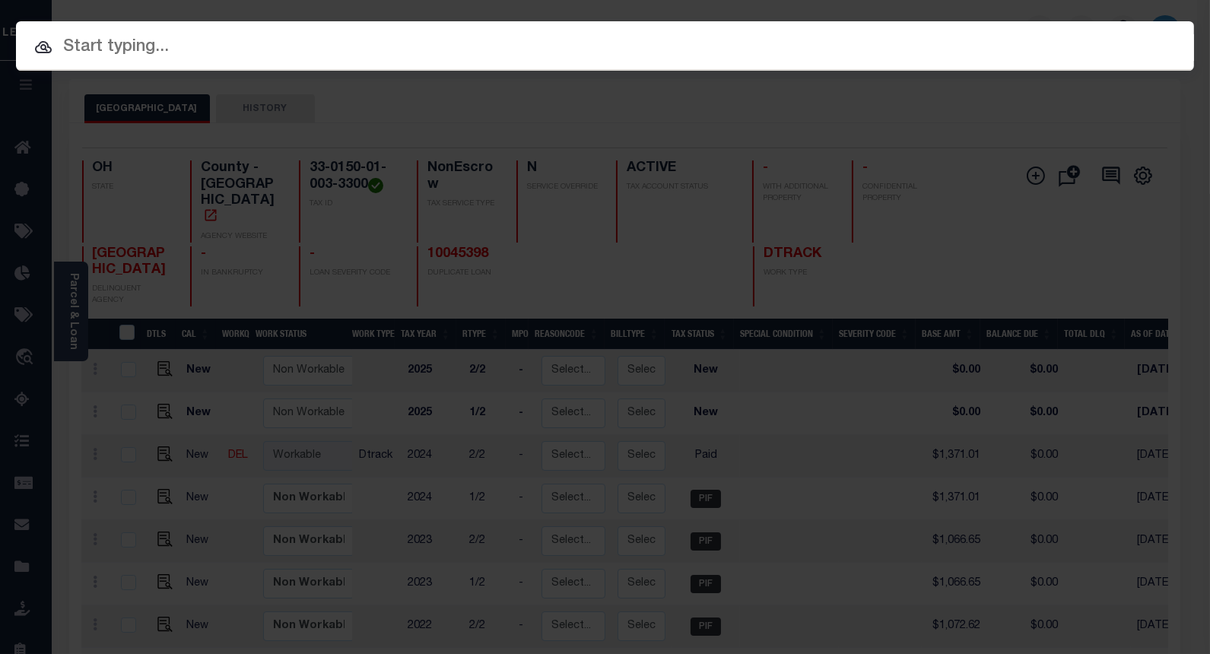
paste input "10042293"
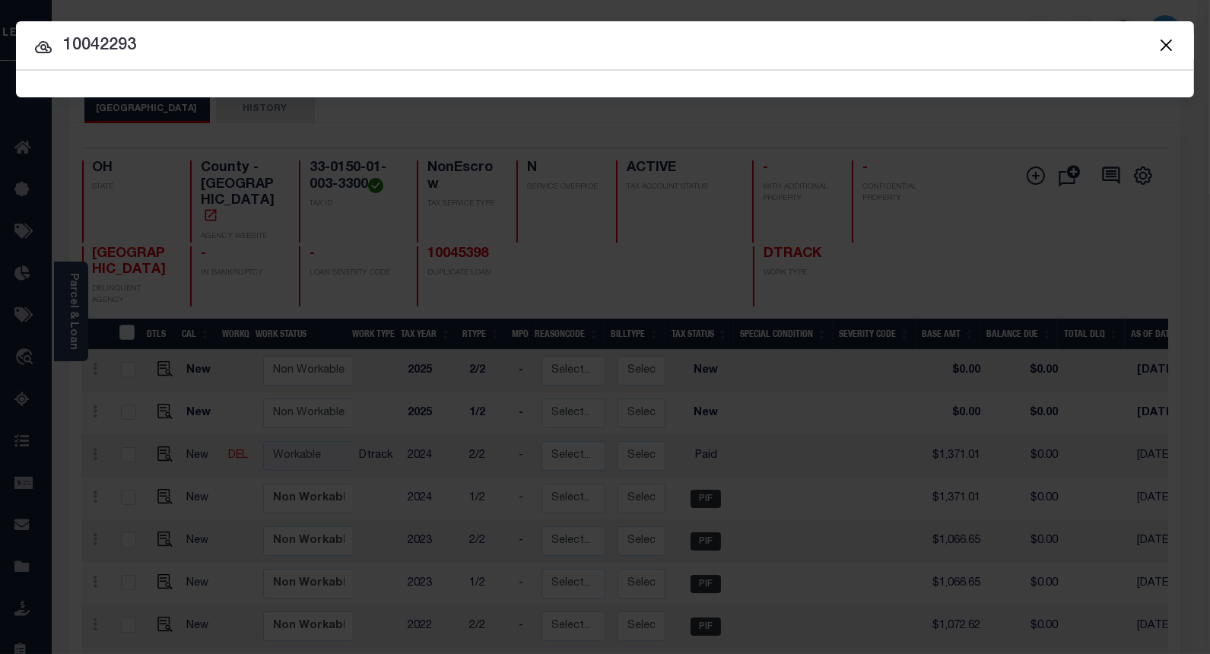
type input "10042293"
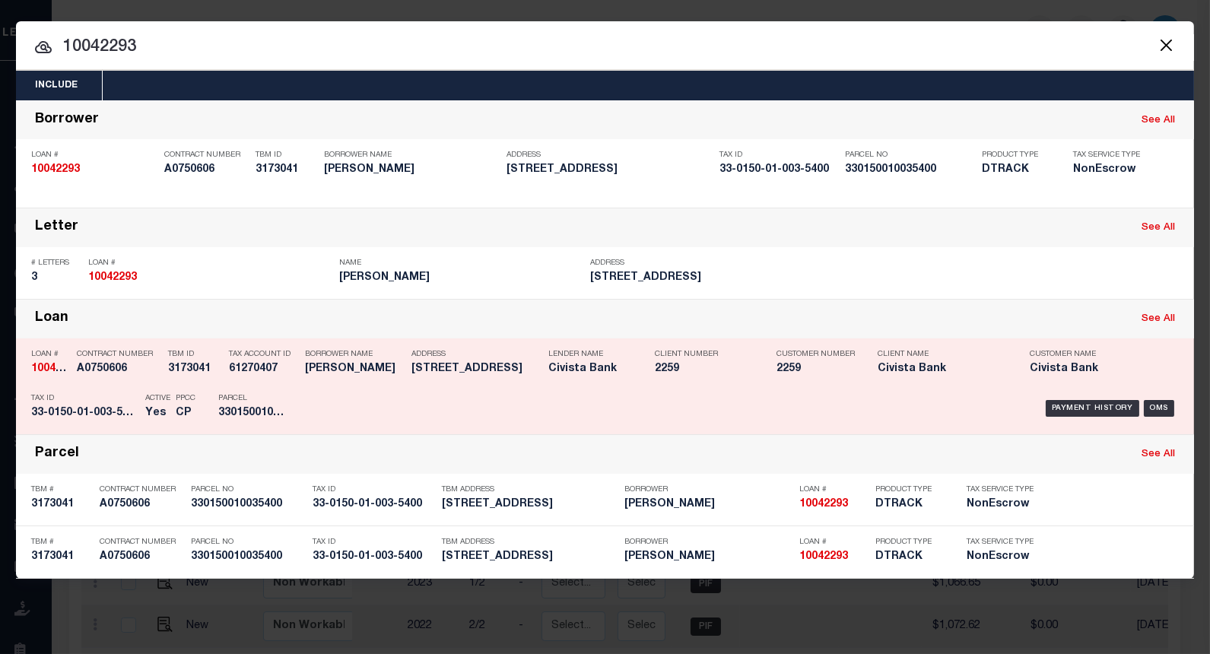
click at [1073, 399] on div "Payment History OMS" at bounding box center [744, 408] width 869 height 44
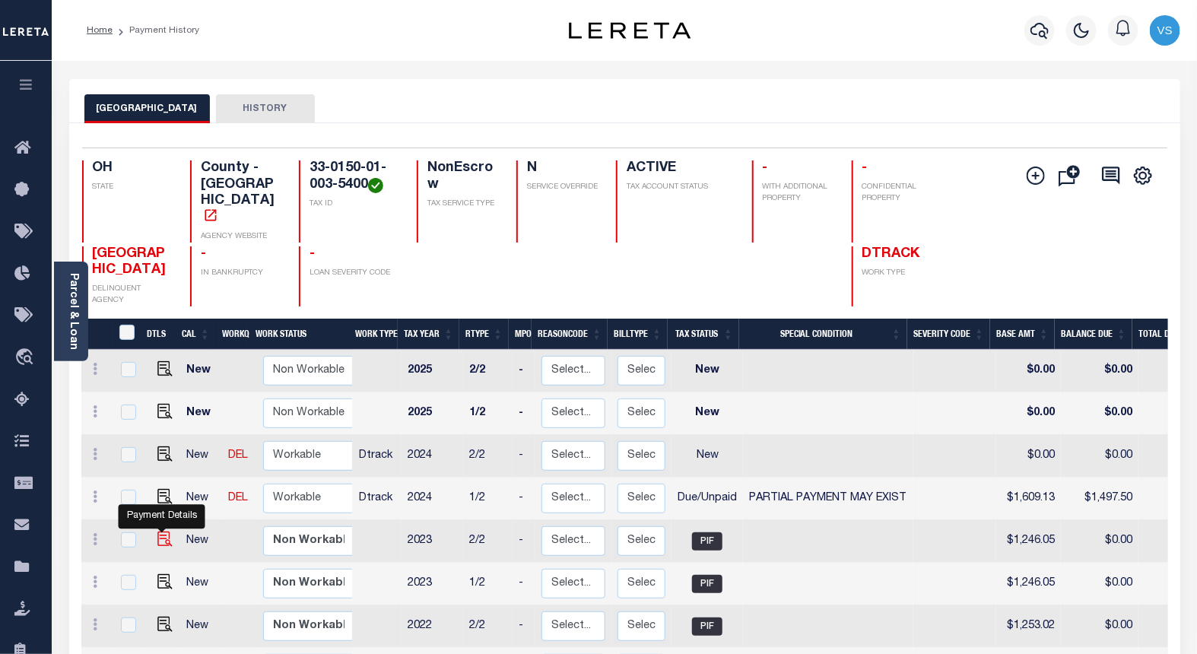
click at [157, 532] on img "" at bounding box center [164, 539] width 15 height 15
checkbox input "true"
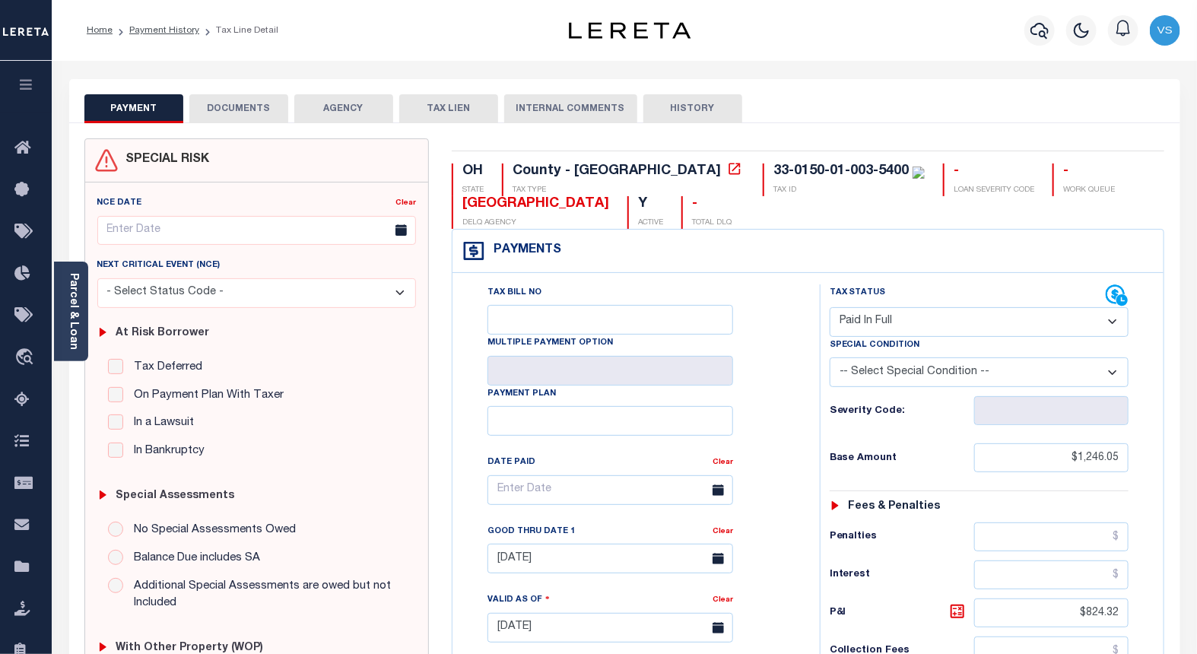
click at [862, 316] on select "- Select Status Code - Open Due/Unpaid Paid Incomplete No Tax Due Internal Refu…" at bounding box center [980, 322] width 300 height 30
select select "DUE"
click at [830, 308] on select "- Select Status Code - Open Due/Unpaid Paid Incomplete No Tax Due Internal Refu…" at bounding box center [980, 322] width 300 height 30
type input "[DATE]"
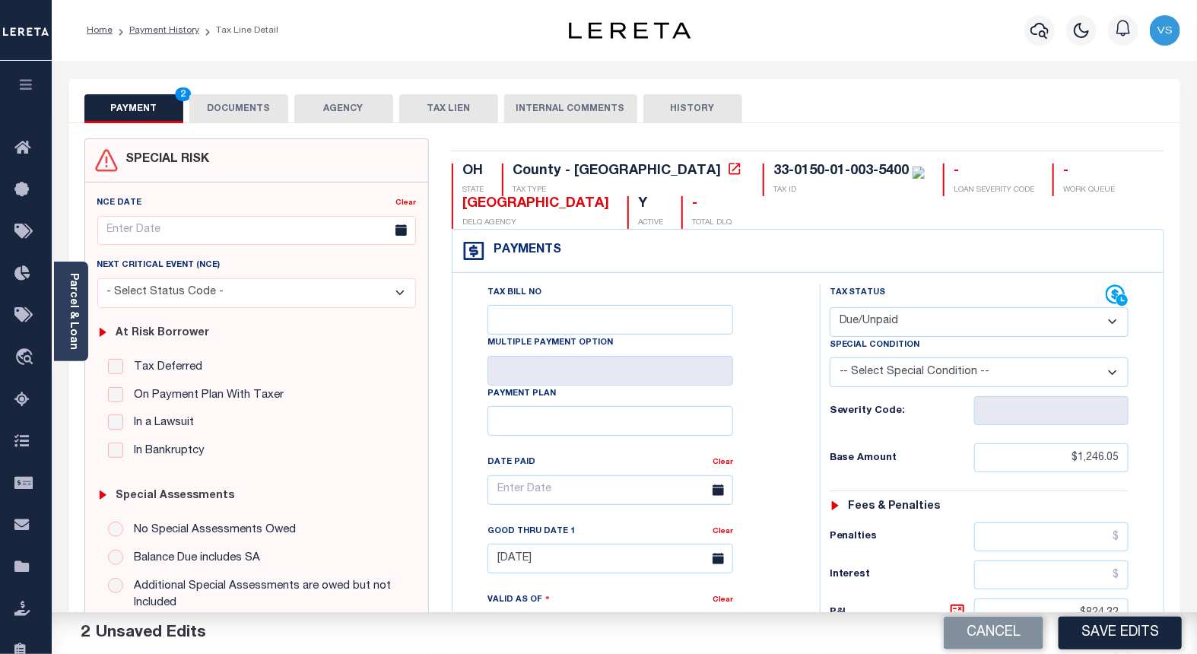
scroll to position [338, 0]
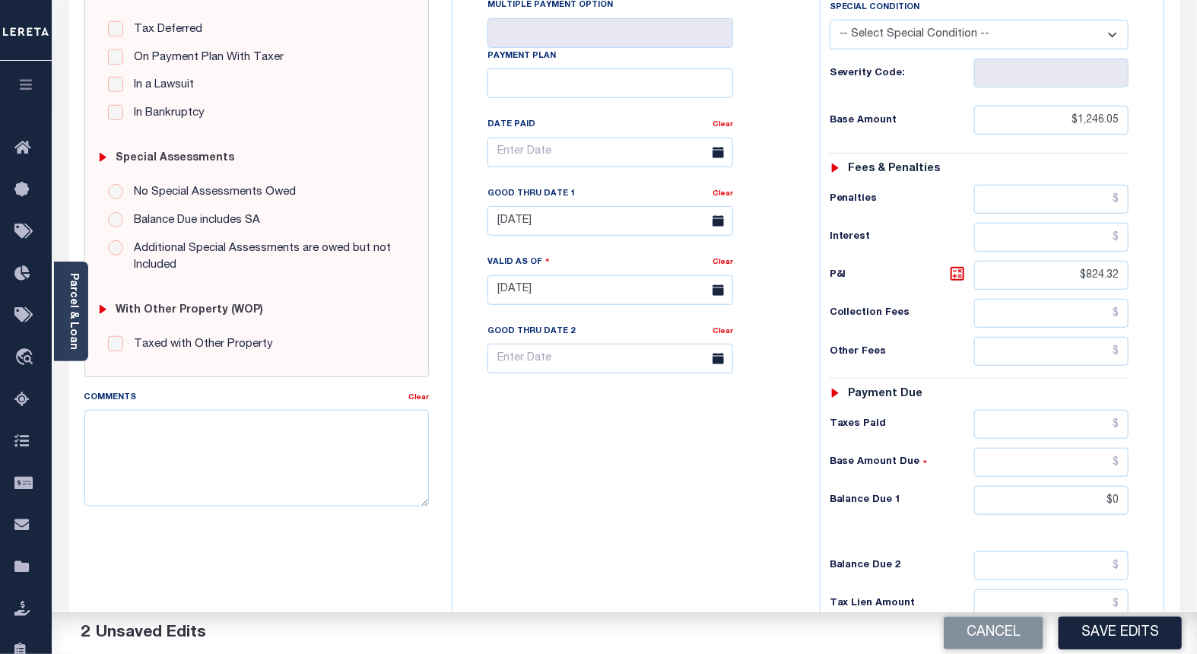
drag, startPoint x: 870, startPoint y: 33, endPoint x: 872, endPoint y: 44, distance: 11.6
click at [870, 33] on select "-- Select Special Condition -- 3RD PARTY TAX LIEN AGENCY TAX LIEN (A.K.A Inside…" at bounding box center [980, 35] width 300 height 30
select select "15"
click at [830, 21] on select "-- Select Special Condition -- 3RD PARTY TAX LIEN AGENCY TAX LIEN (A.K.A Inside…" at bounding box center [980, 35] width 300 height 30
click at [522, 218] on input "01/31/2025" at bounding box center [611, 221] width 246 height 30
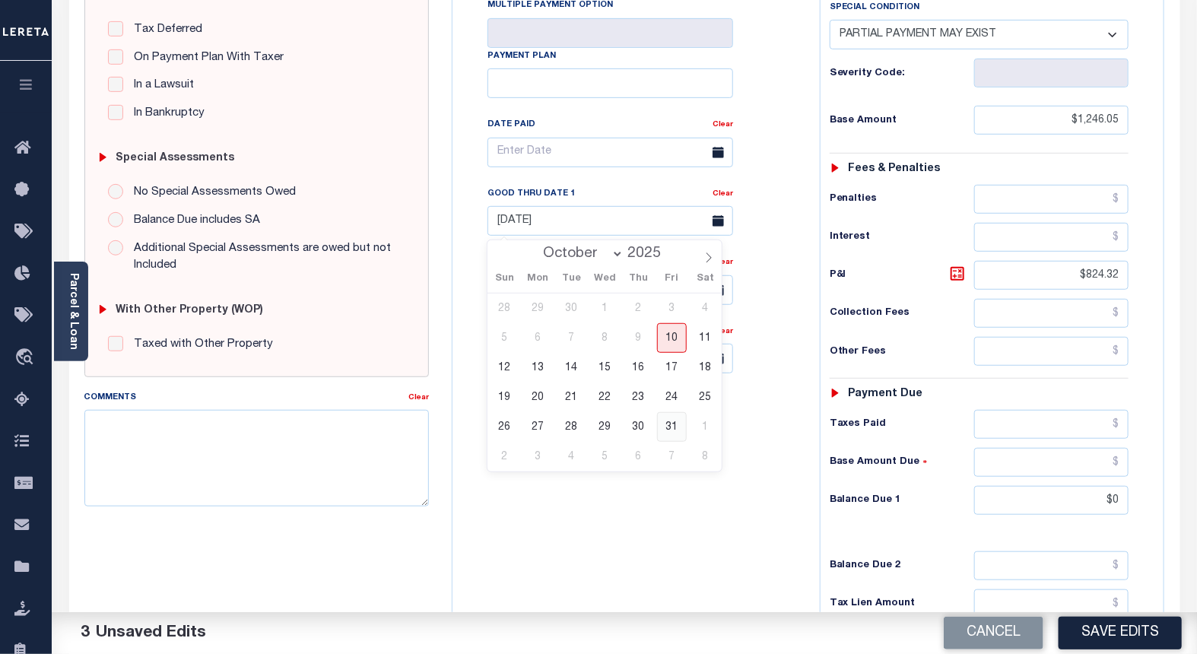
click at [672, 424] on span "31" at bounding box center [672, 427] width 30 height 30
type input "10/31/2025"
click at [680, 422] on span "31" at bounding box center [672, 427] width 30 height 30
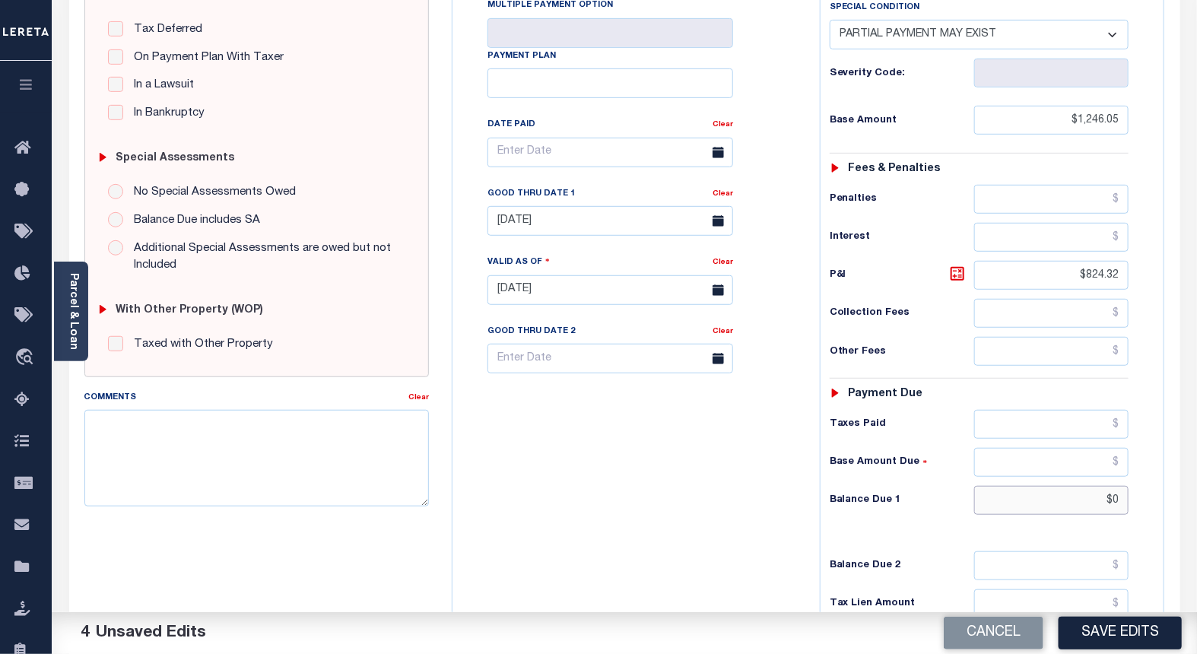
drag, startPoint x: 1116, startPoint y: 500, endPoint x: 1107, endPoint y: 504, distance: 9.9
click at [1116, 502] on input "$0" at bounding box center [1051, 500] width 155 height 29
click at [1122, 506] on input "$0" at bounding box center [1051, 500] width 155 height 29
paste input "text"
type input "$"
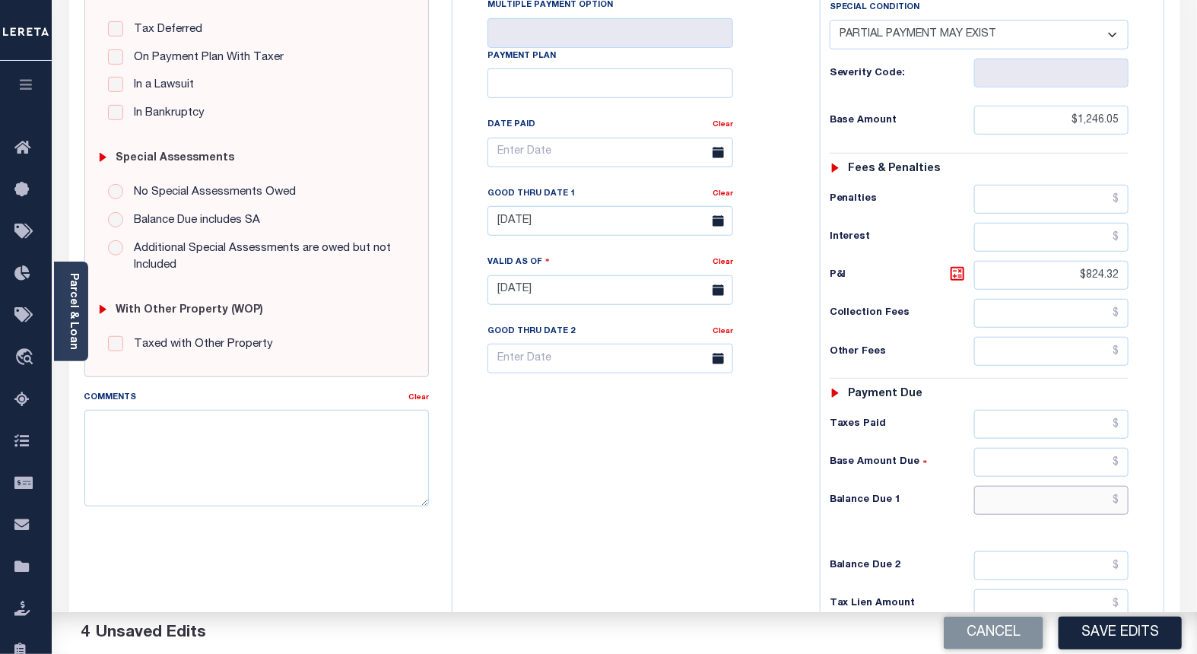
paste input "text"
click at [1093, 510] on input "text" at bounding box center [1051, 500] width 155 height 29
paste input "931.63"
type input "$931.63"
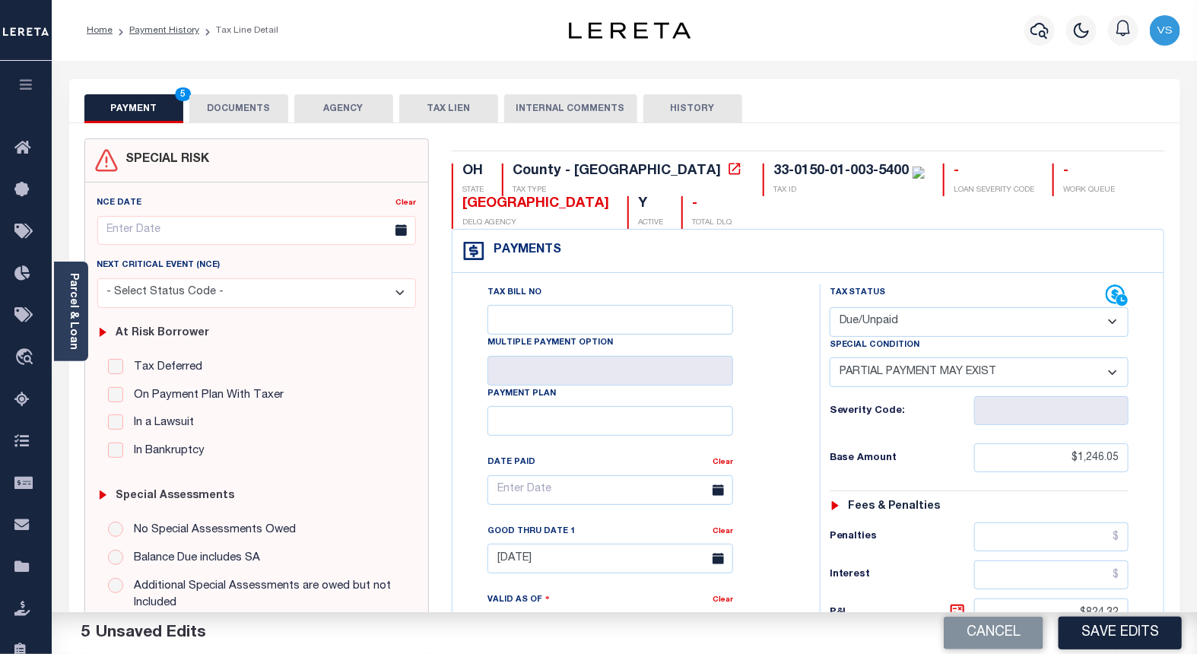
click at [215, 106] on button "DOCUMENTS" at bounding box center [238, 108] width 99 height 29
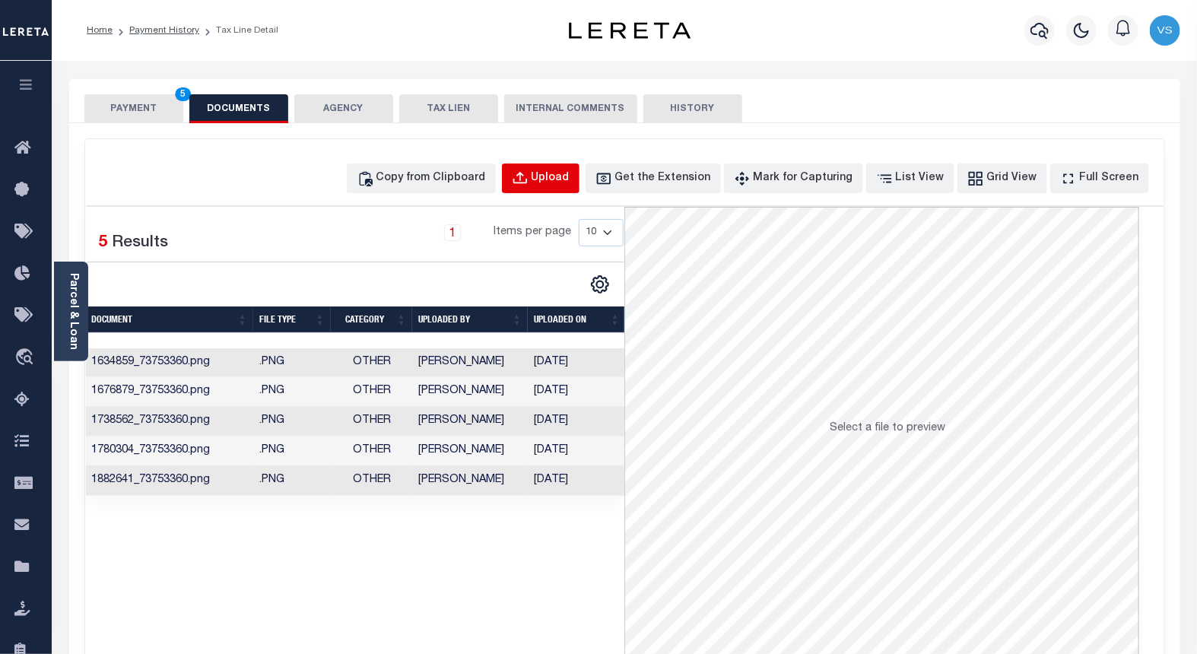
click at [573, 166] on button "Upload" at bounding box center [541, 179] width 78 height 30
select select "POP"
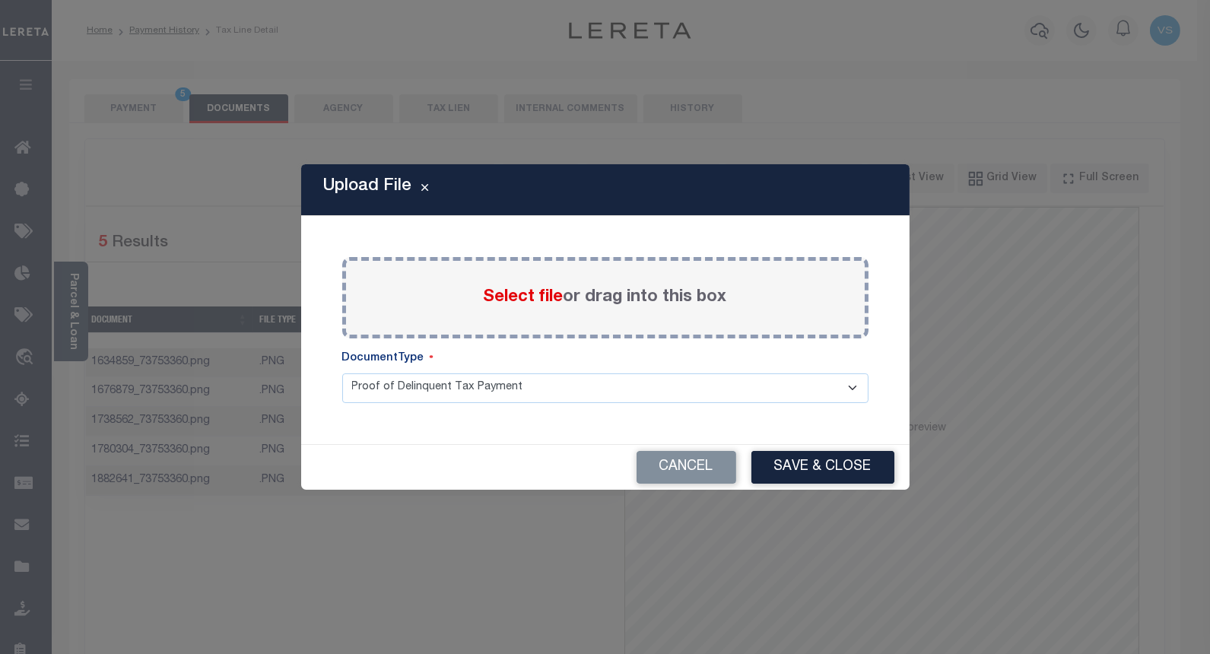
click at [532, 292] on span "Select file" at bounding box center [524, 297] width 80 height 17
click at [0, 0] on input "Select file or drag into this box" at bounding box center [0, 0] width 0 height 0
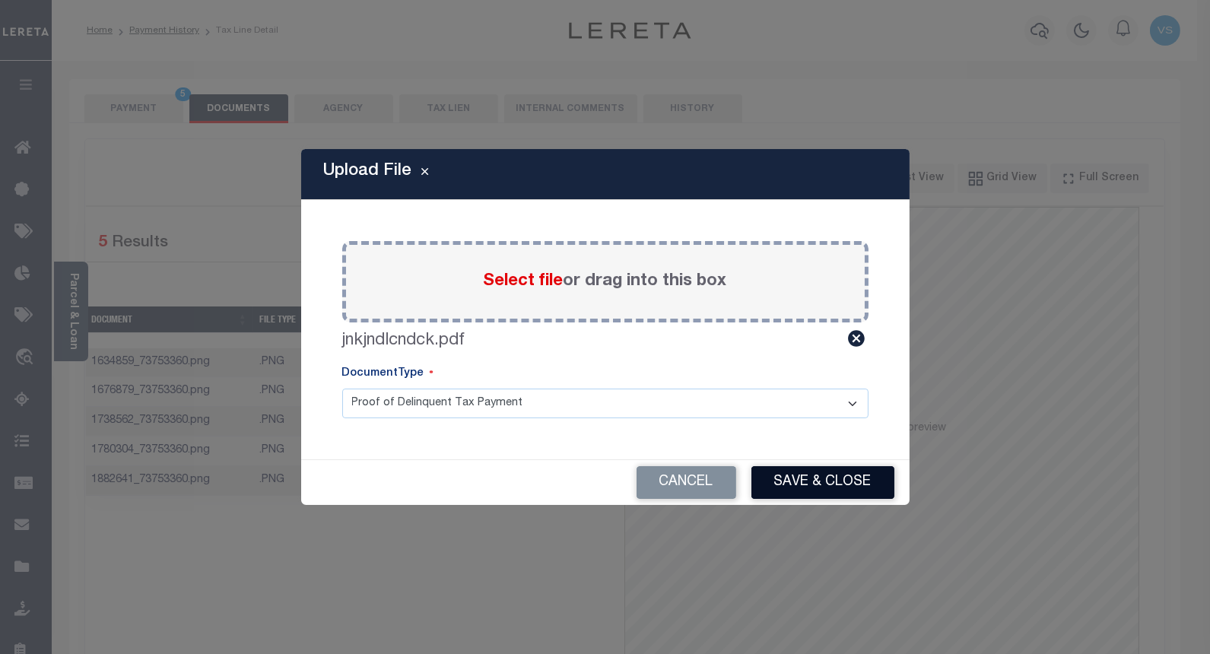
click at [820, 478] on button "Save & Close" at bounding box center [822, 482] width 143 height 33
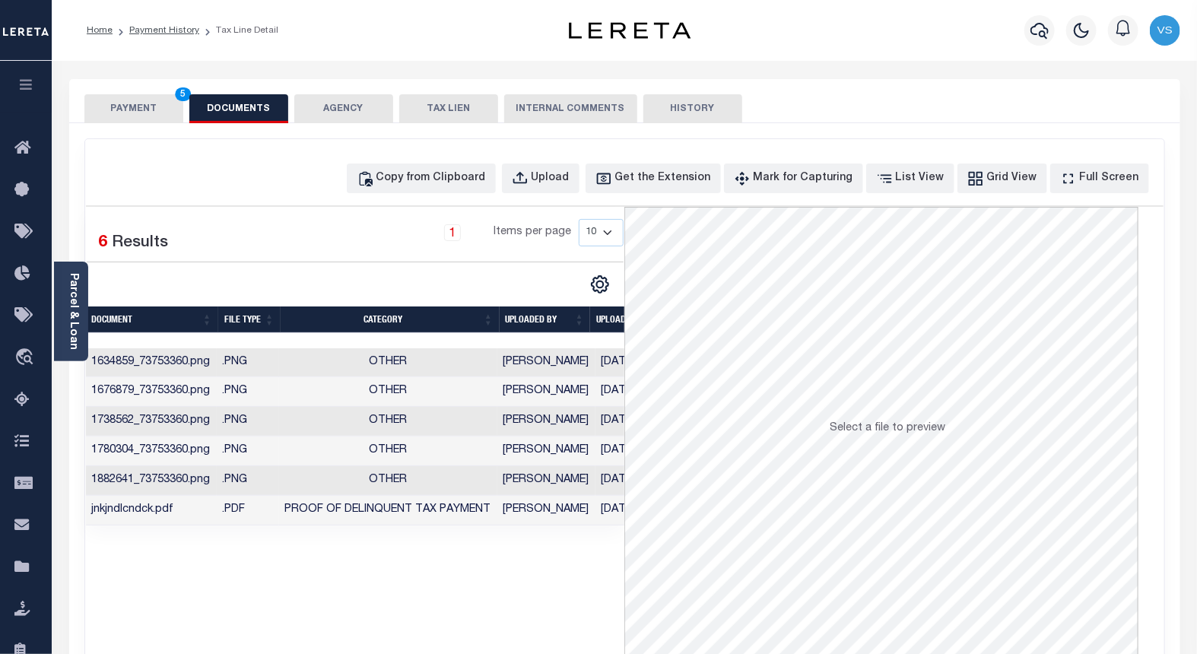
click at [120, 105] on button "PAYMENT 5" at bounding box center [133, 108] width 99 height 29
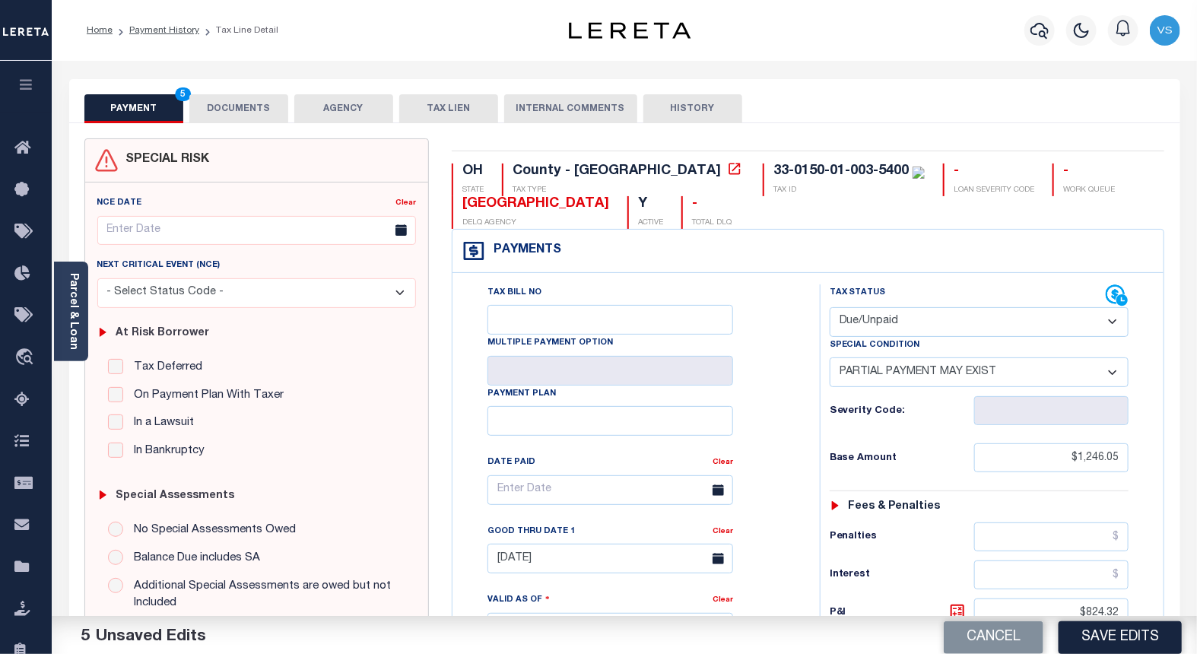
scroll to position [338, 0]
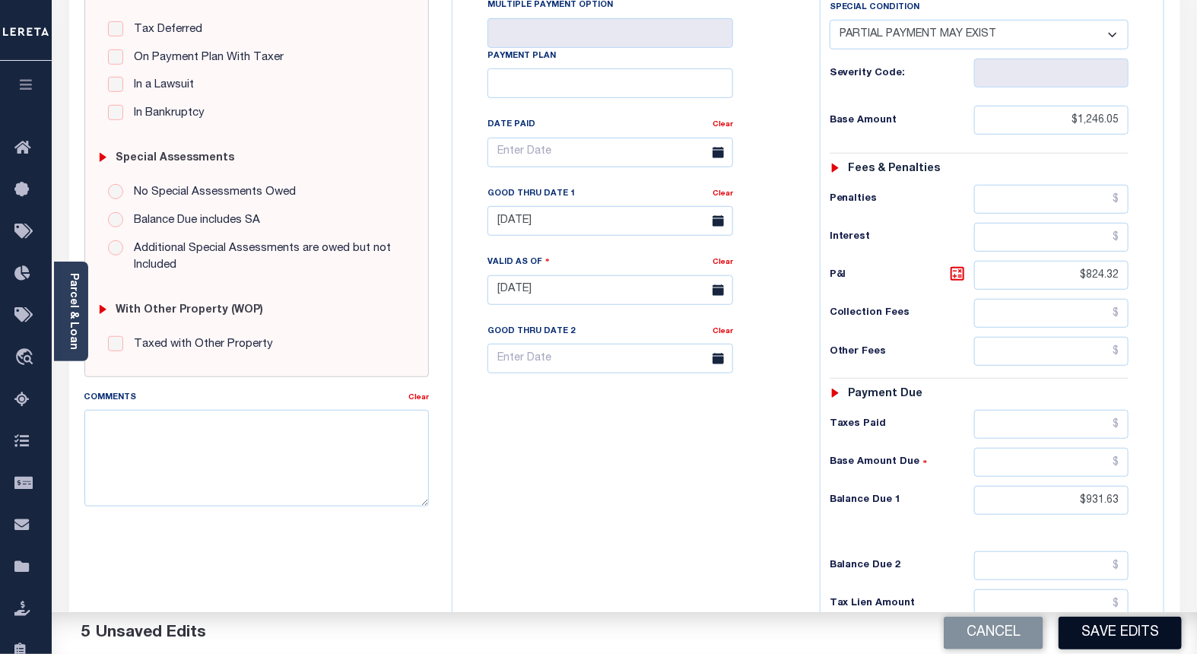
click at [1098, 634] on button "Save Edits" at bounding box center [1120, 633] width 123 height 33
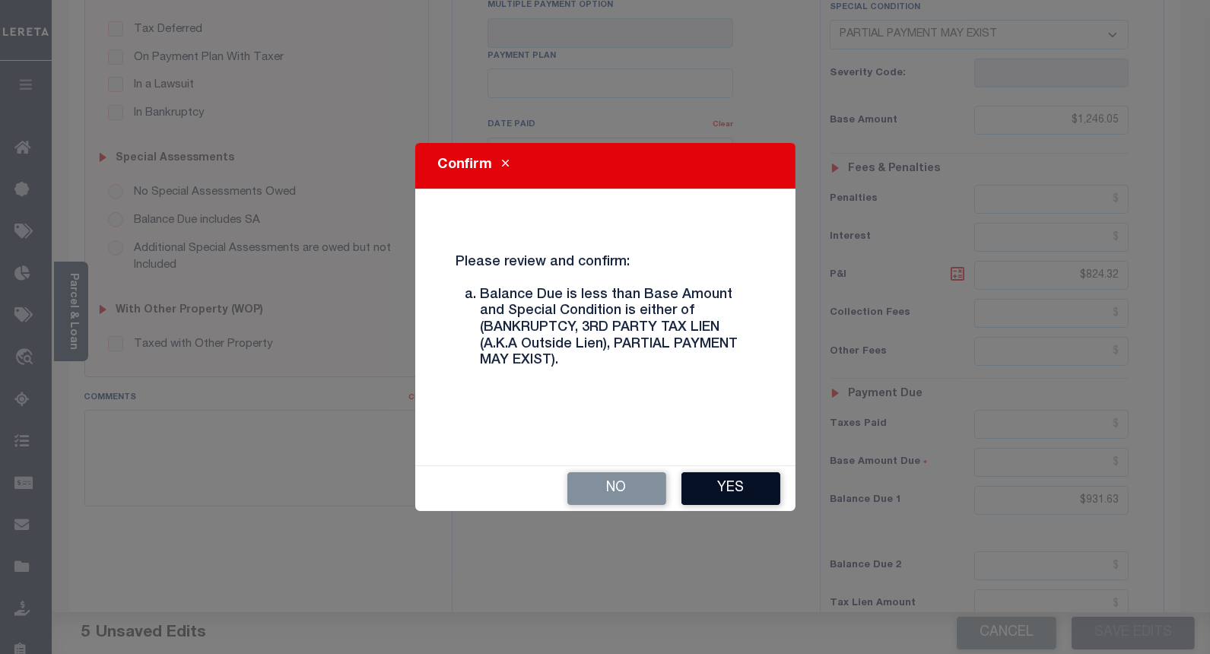
click at [710, 493] on button "Yes" at bounding box center [730, 488] width 99 height 33
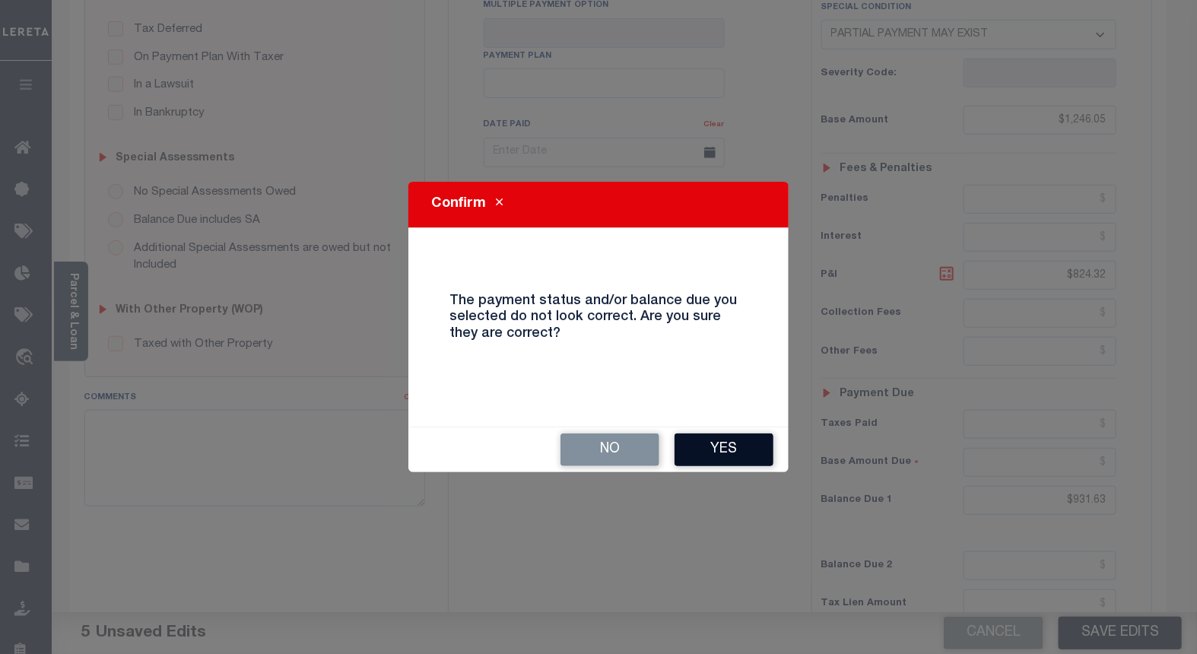
click at [710, 443] on button "Yes" at bounding box center [724, 450] width 99 height 33
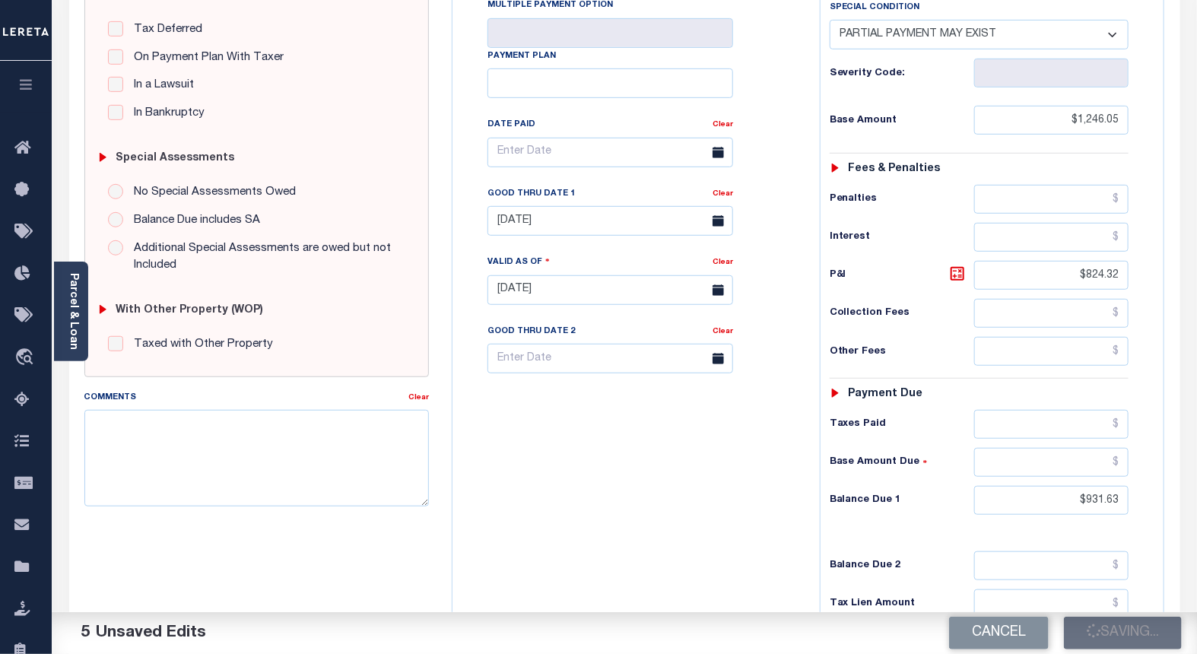
checkbox input "false"
type input "$1,246.05"
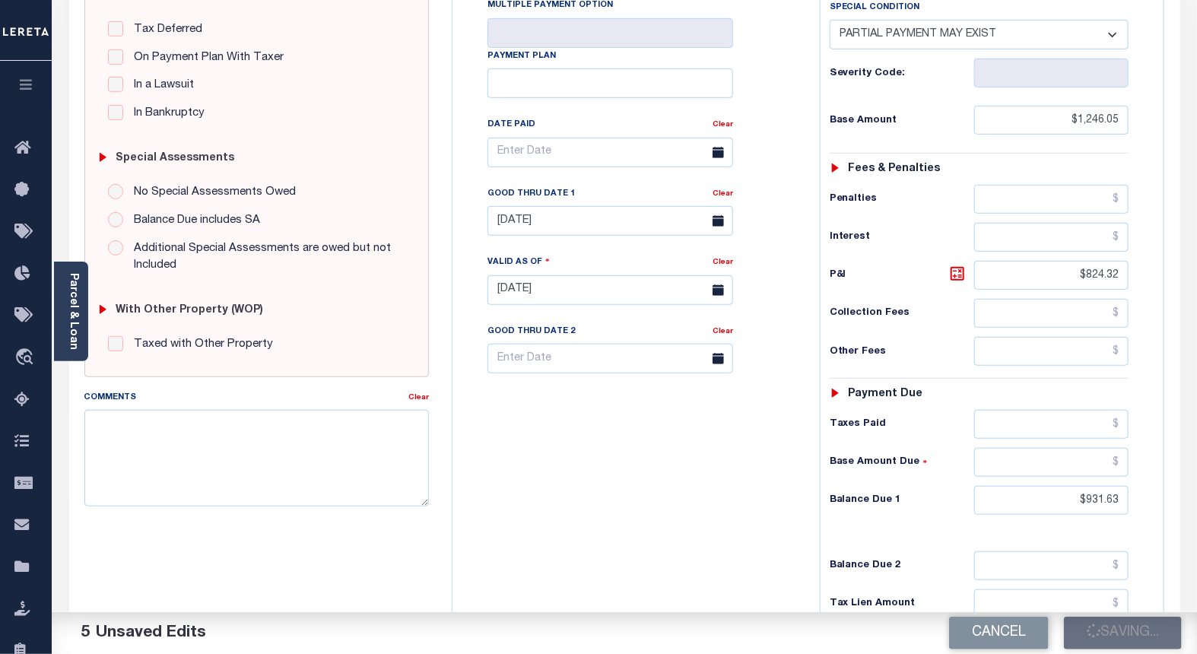
type input "$824.32"
type input "$931.63"
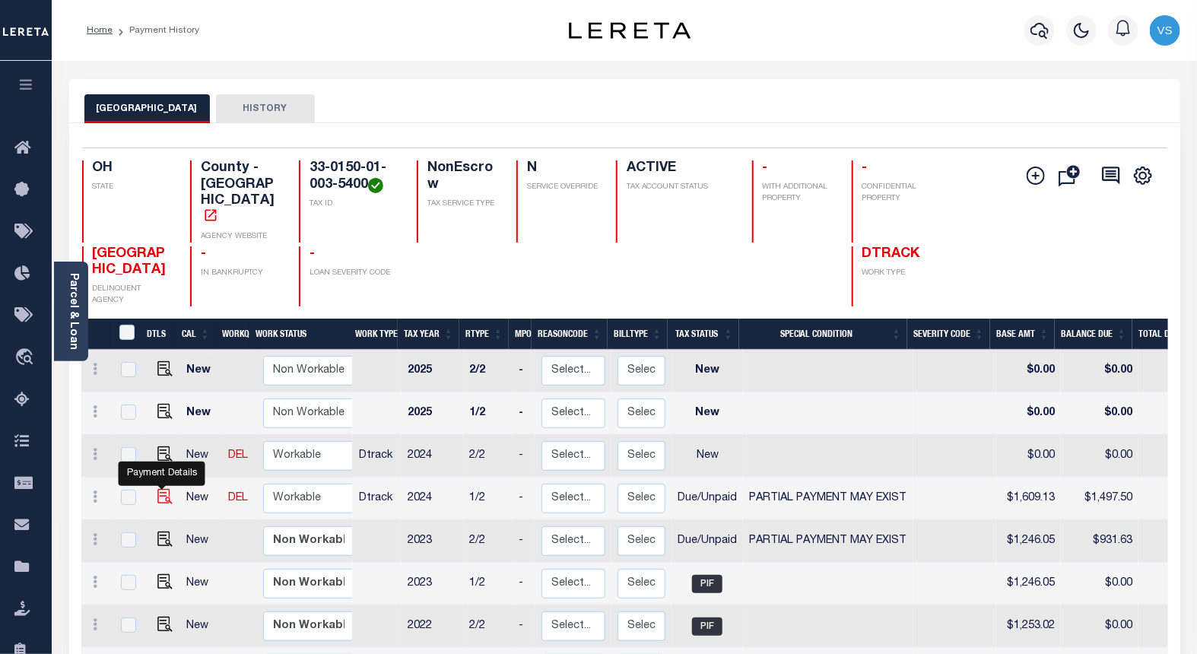
click at [157, 489] on img "" at bounding box center [164, 496] width 15 height 15
checkbox input "true"
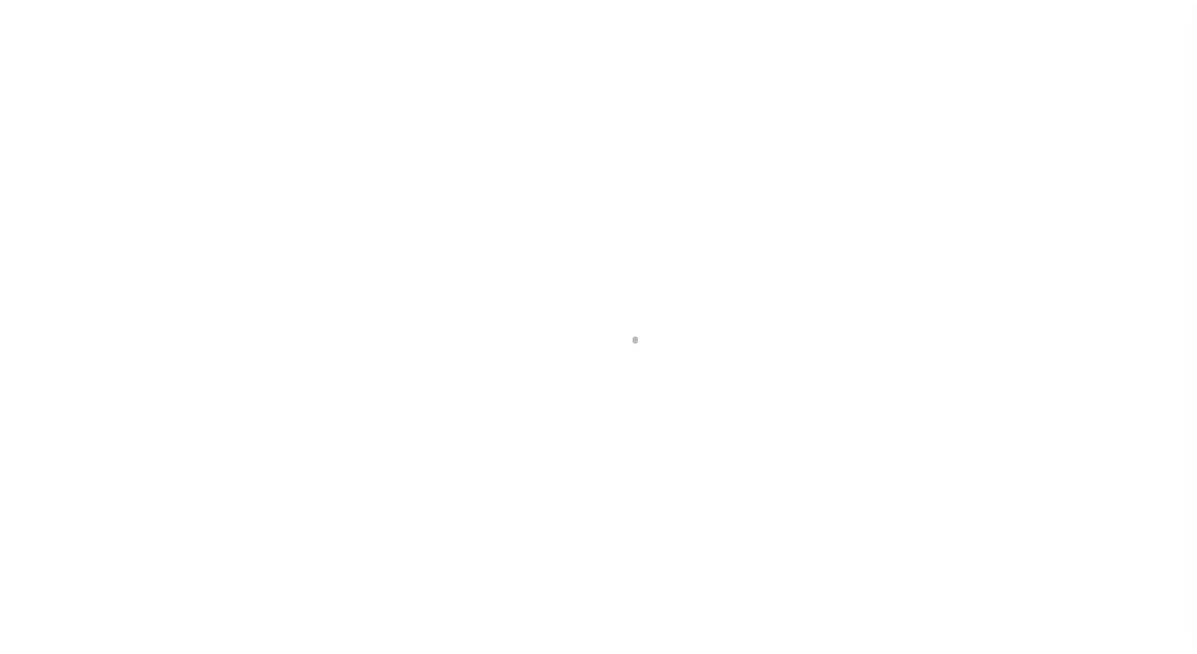
select select "DUE"
select select "15"
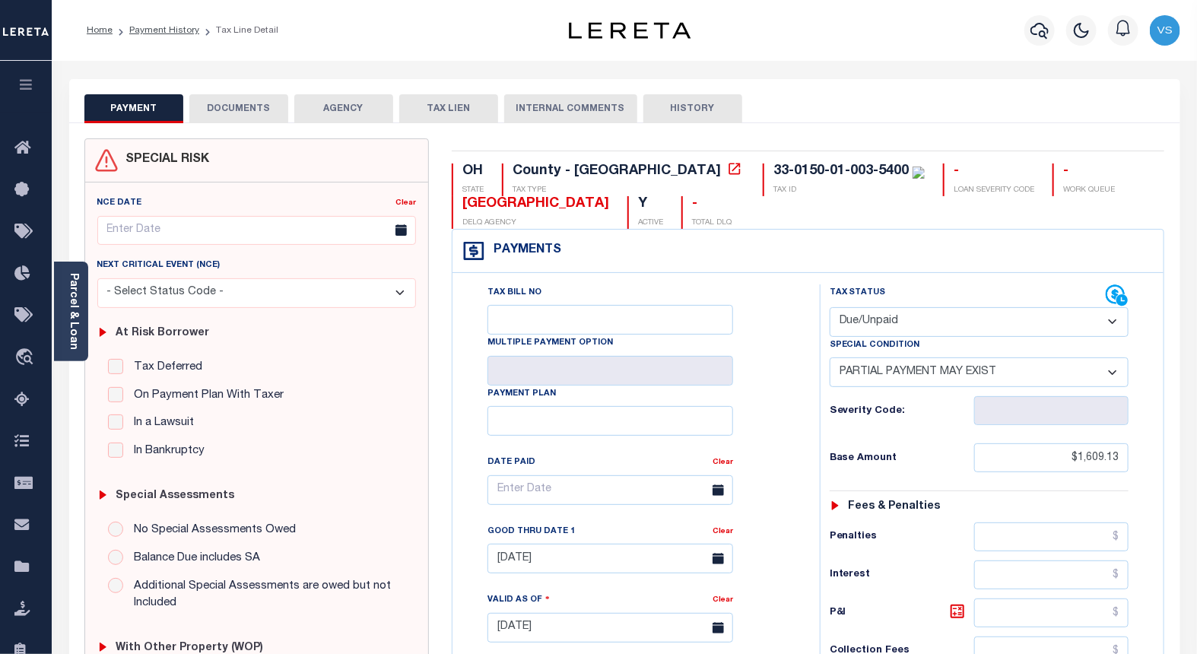
click at [849, 326] on select "- Select Status Code - Open Due/Unpaid Paid Incomplete No Tax Due Internal Refu…" at bounding box center [980, 322] width 300 height 30
select select "PYD"
click at [830, 308] on select "- Select Status Code - Open Due/Unpaid Paid Incomplete No Tax Due Internal Refu…" at bounding box center [980, 322] width 300 height 30
select select "0"
type input "[DATE]"
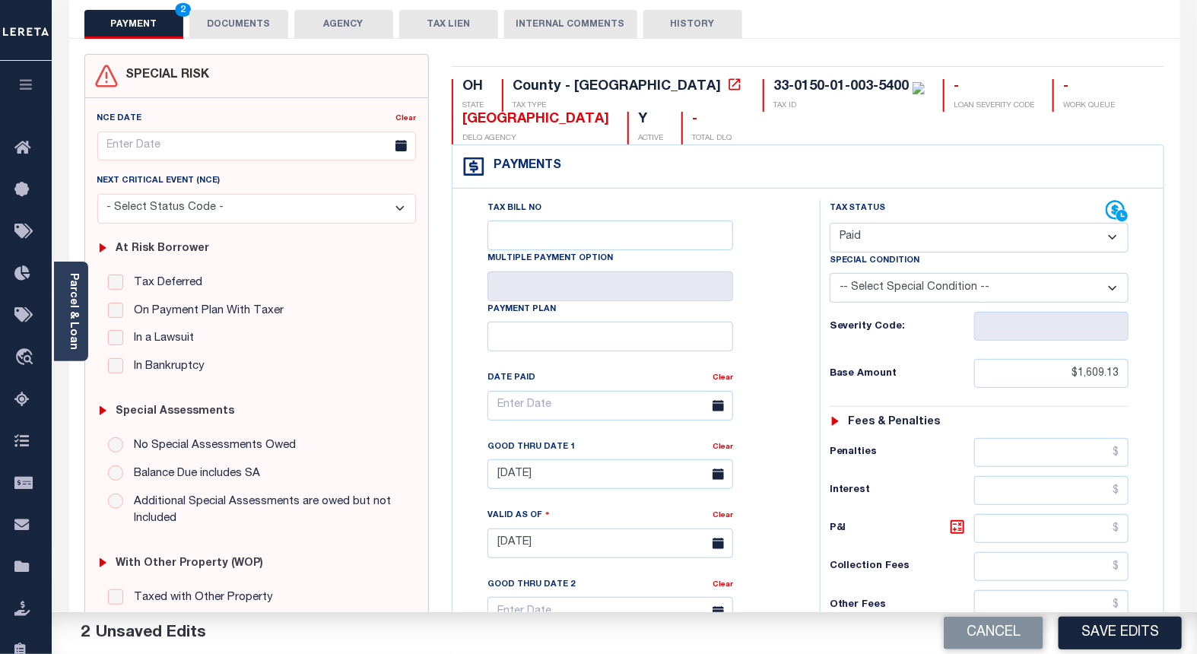
scroll to position [338, 0]
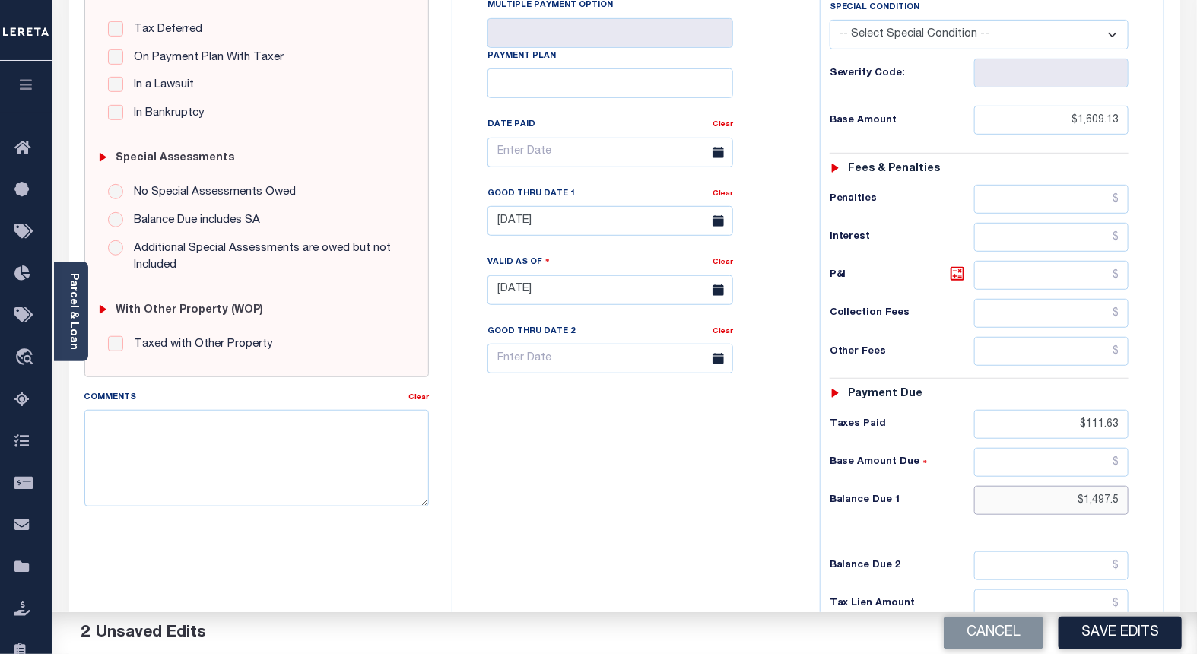
drag, startPoint x: 1099, startPoint y: 504, endPoint x: 1034, endPoint y: 507, distance: 64.7
click at [1033, 504] on input "$1,497.5" at bounding box center [1051, 500] width 155 height 29
drag, startPoint x: 1123, startPoint y: 497, endPoint x: 1034, endPoint y: 506, distance: 88.6
click at [1034, 506] on input "$1,497.5" at bounding box center [1051, 500] width 155 height 29
drag, startPoint x: 1113, startPoint y: 427, endPoint x: 1075, endPoint y: 432, distance: 38.3
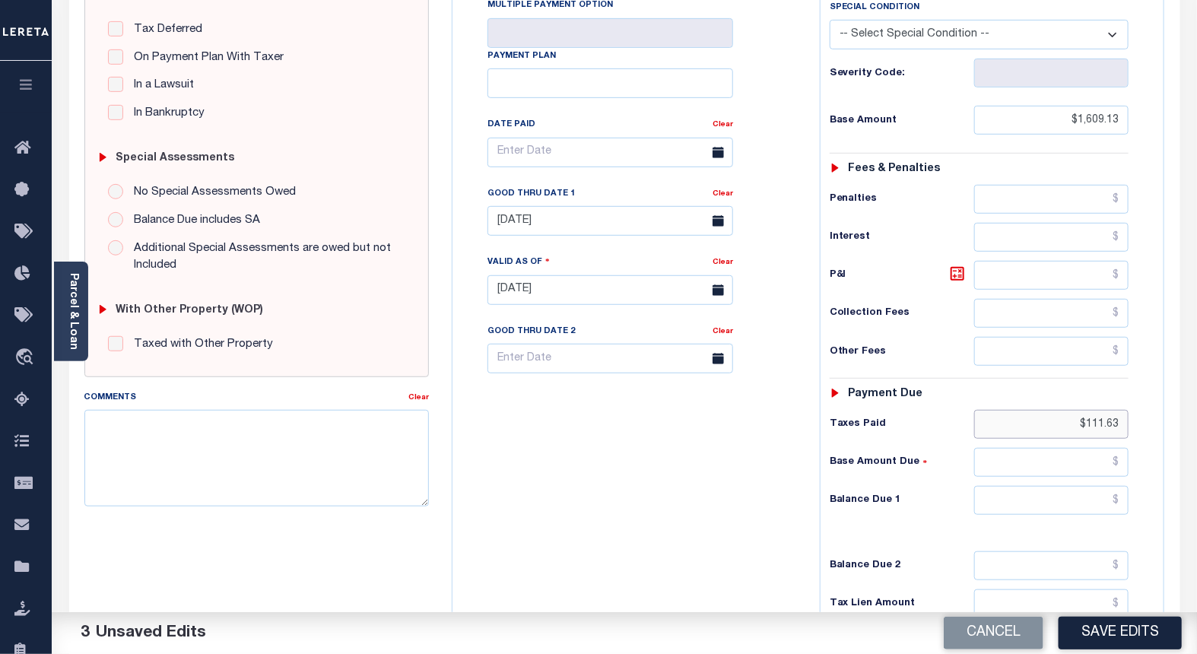
click at [1083, 427] on input "$111.63" at bounding box center [1051, 424] width 155 height 29
click at [719, 195] on link "Clear" at bounding box center [723, 194] width 21 height 8
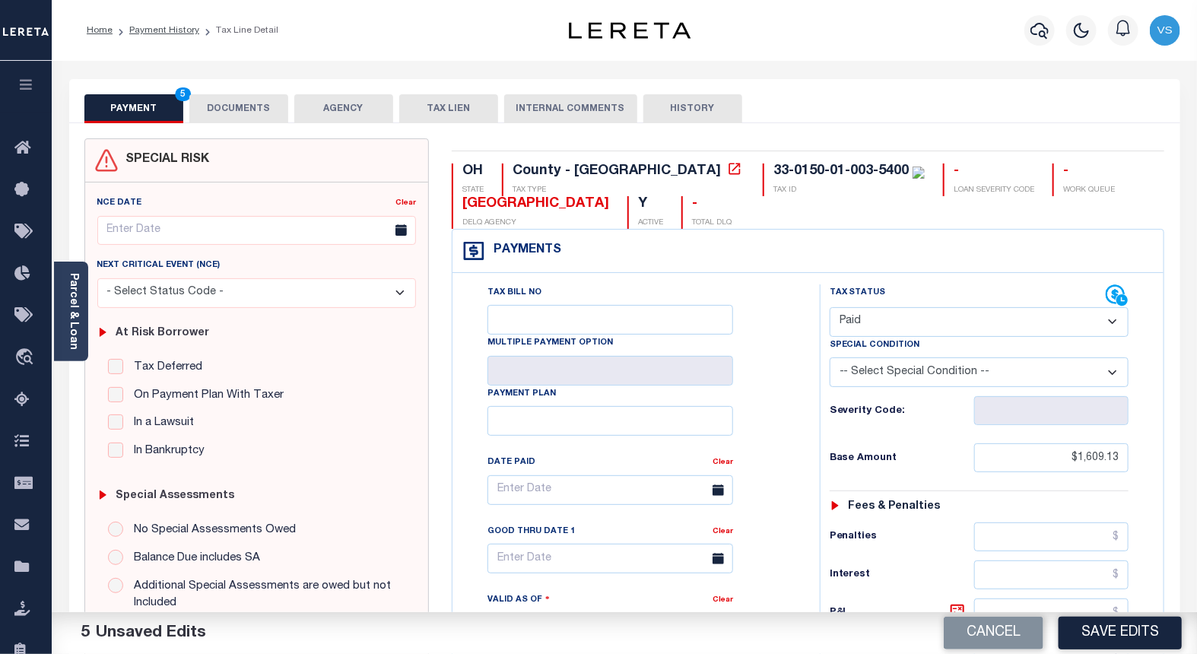
click at [221, 109] on button "DOCUMENTS" at bounding box center [238, 108] width 99 height 29
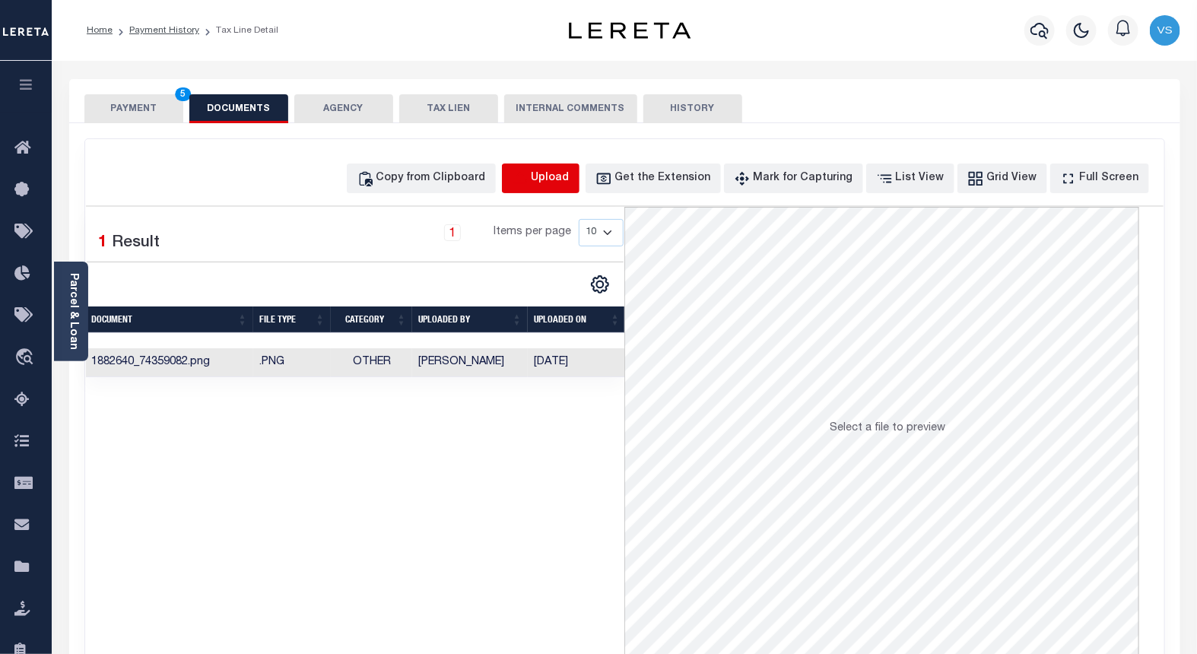
click at [529, 184] on icon "button" at bounding box center [520, 178] width 17 height 17
select select "POP"
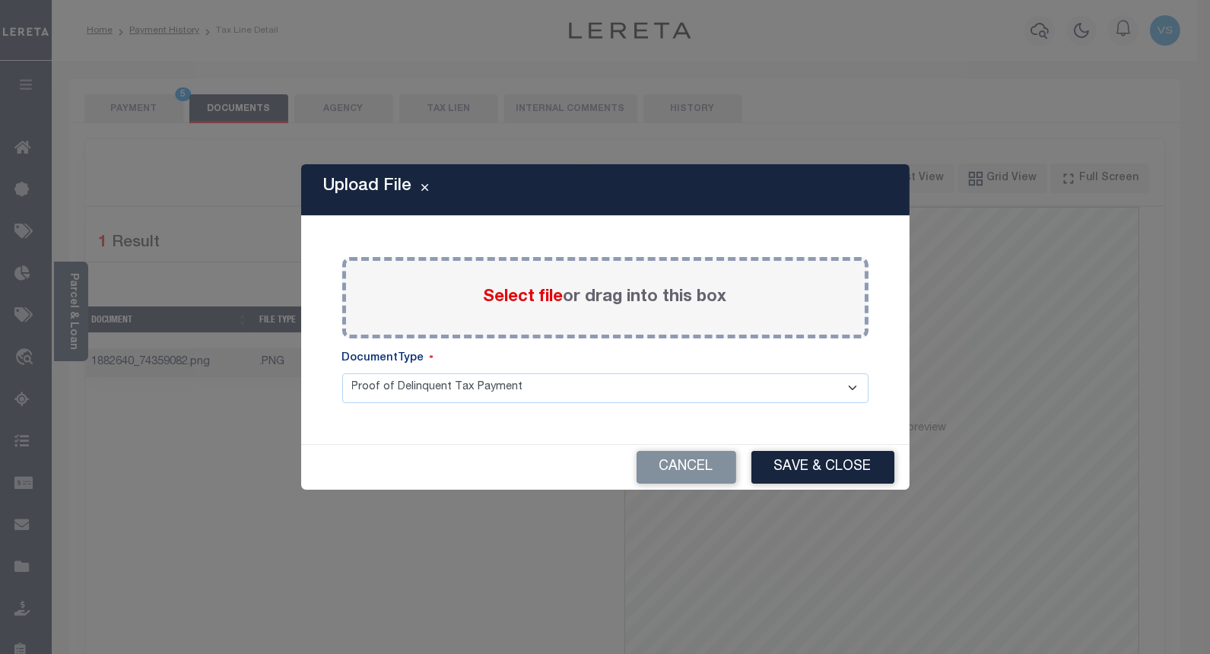
click at [495, 291] on span "Select file" at bounding box center [524, 297] width 80 height 17
click at [0, 0] on input "Select file or drag into this box" at bounding box center [0, 0] width 0 height 0
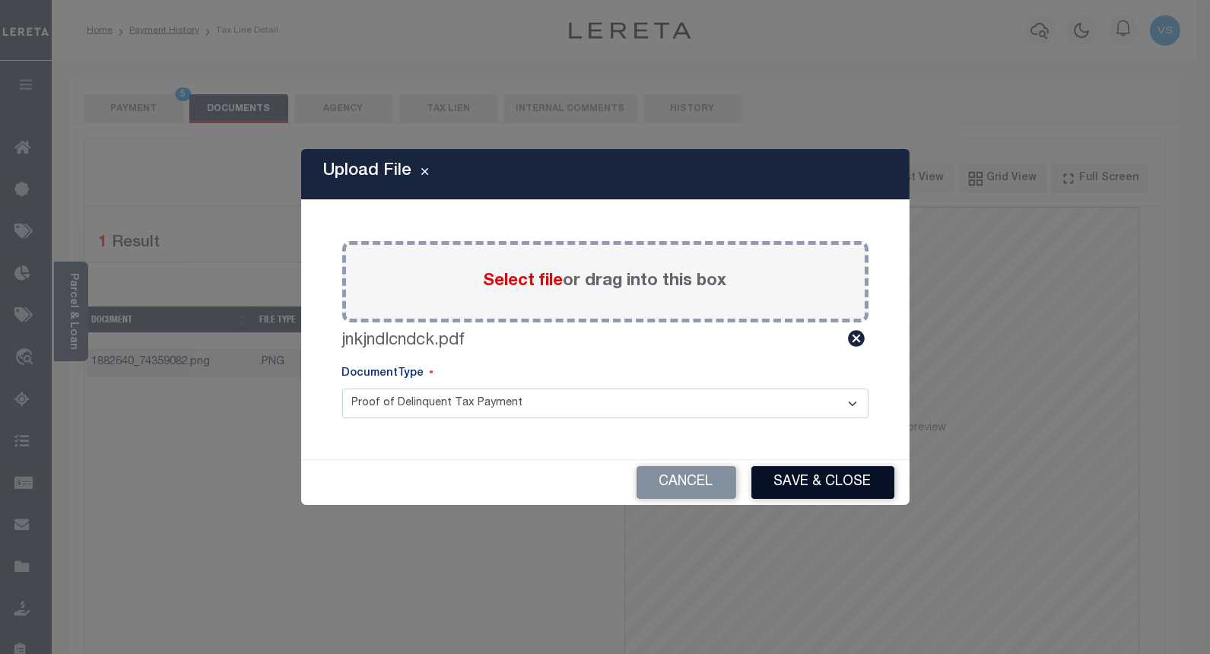
click at [795, 480] on button "Save & Close" at bounding box center [822, 482] width 143 height 33
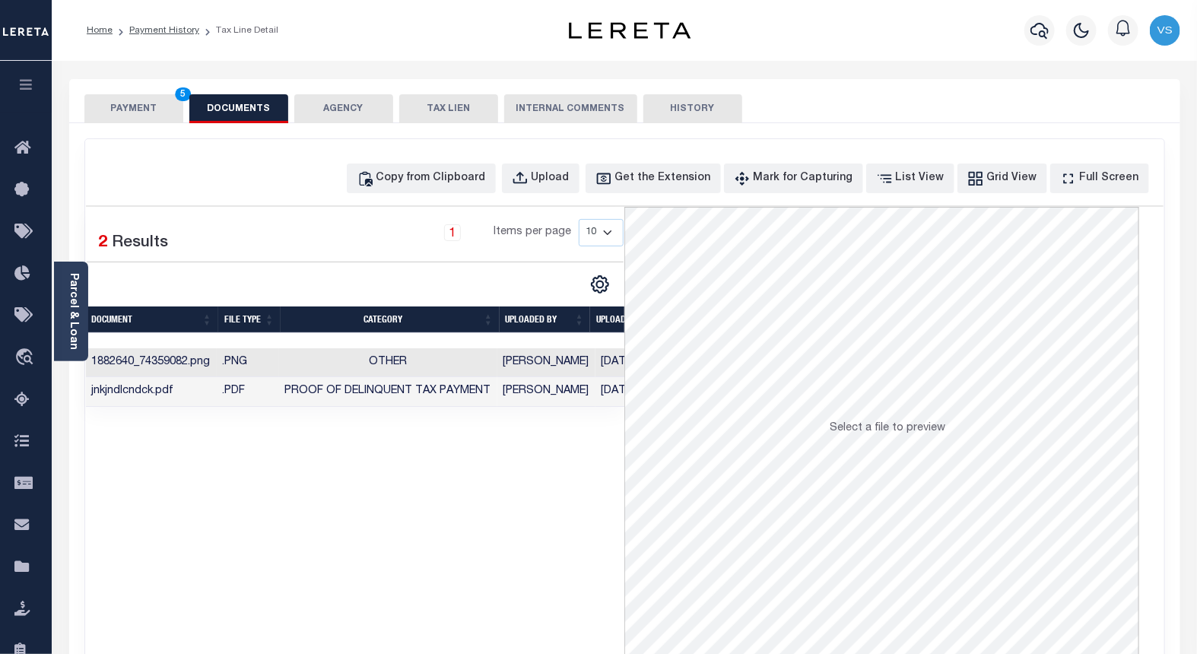
click at [130, 112] on button "PAYMENT 5" at bounding box center [133, 108] width 99 height 29
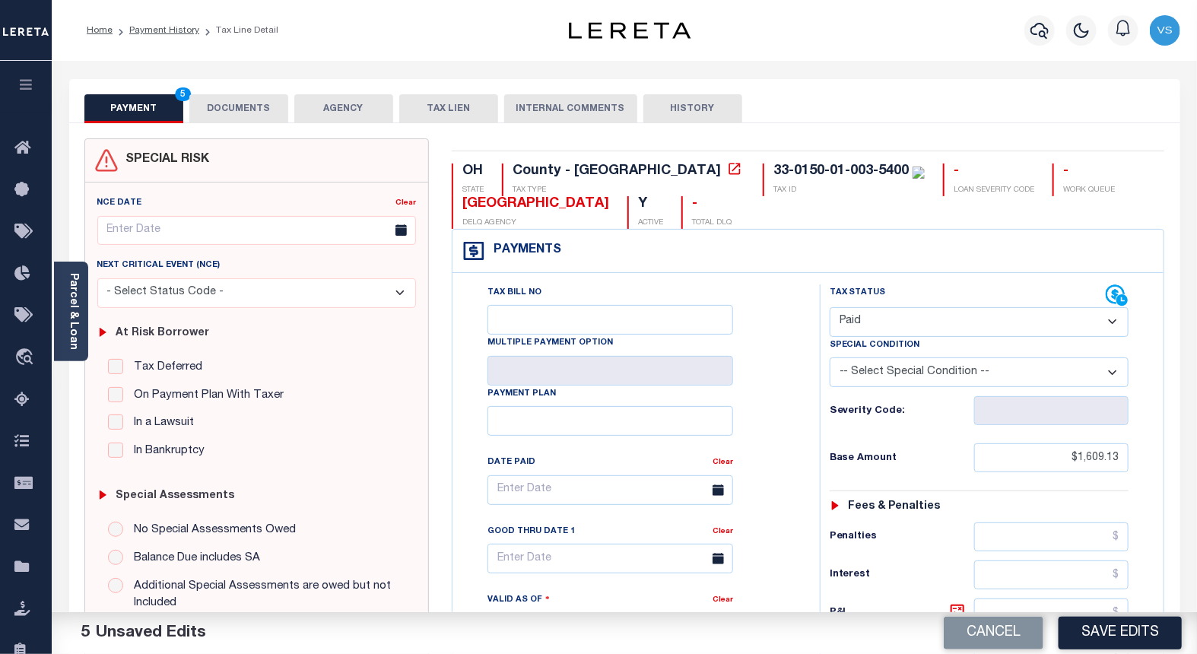
scroll to position [169, 0]
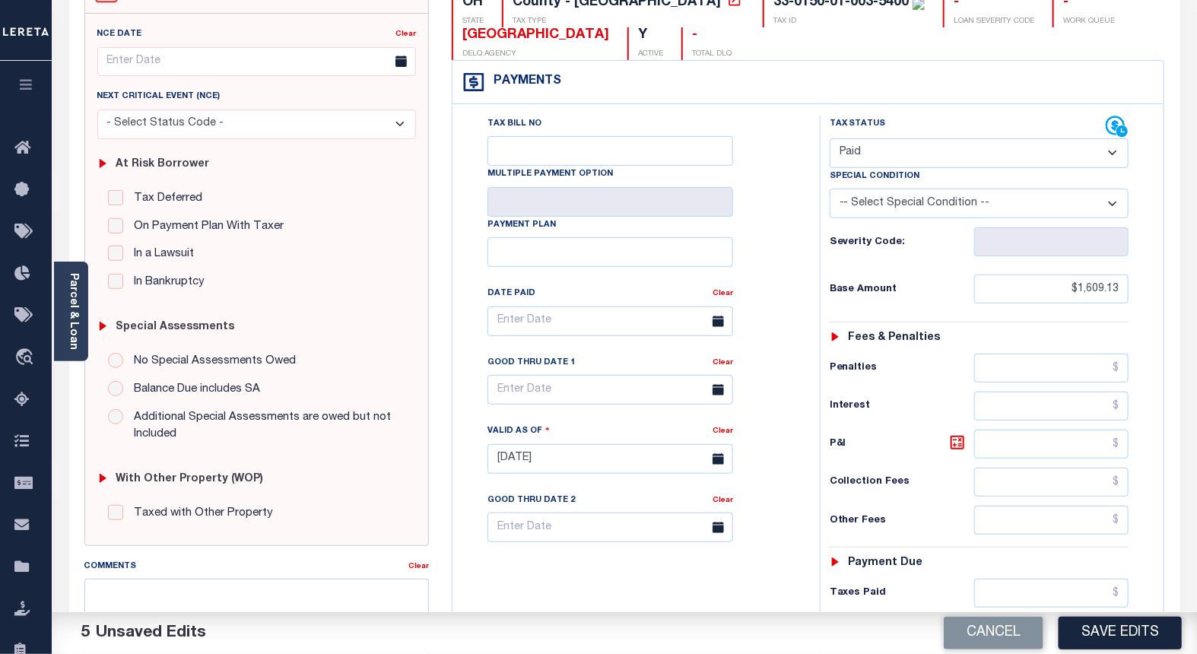
drag, startPoint x: 1106, startPoint y: 627, endPoint x: 1114, endPoint y: 608, distance: 20.8
click at [1107, 627] on button "Save Edits" at bounding box center [1120, 633] width 123 height 33
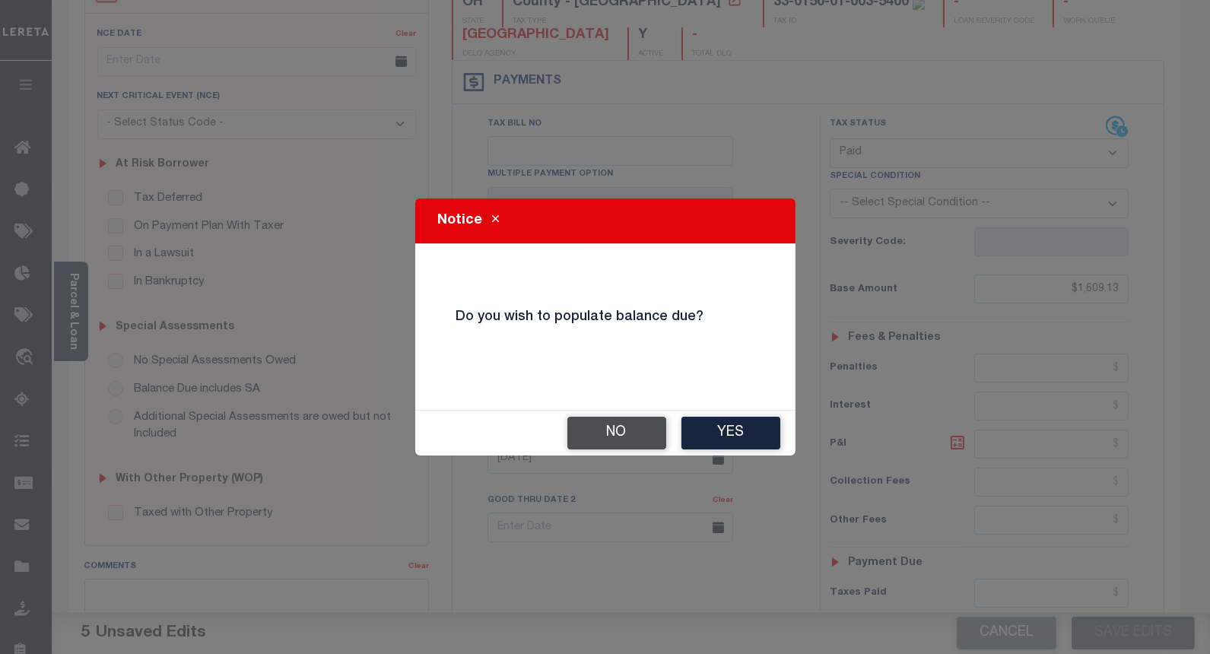
click at [618, 423] on button "No" at bounding box center [616, 433] width 99 height 33
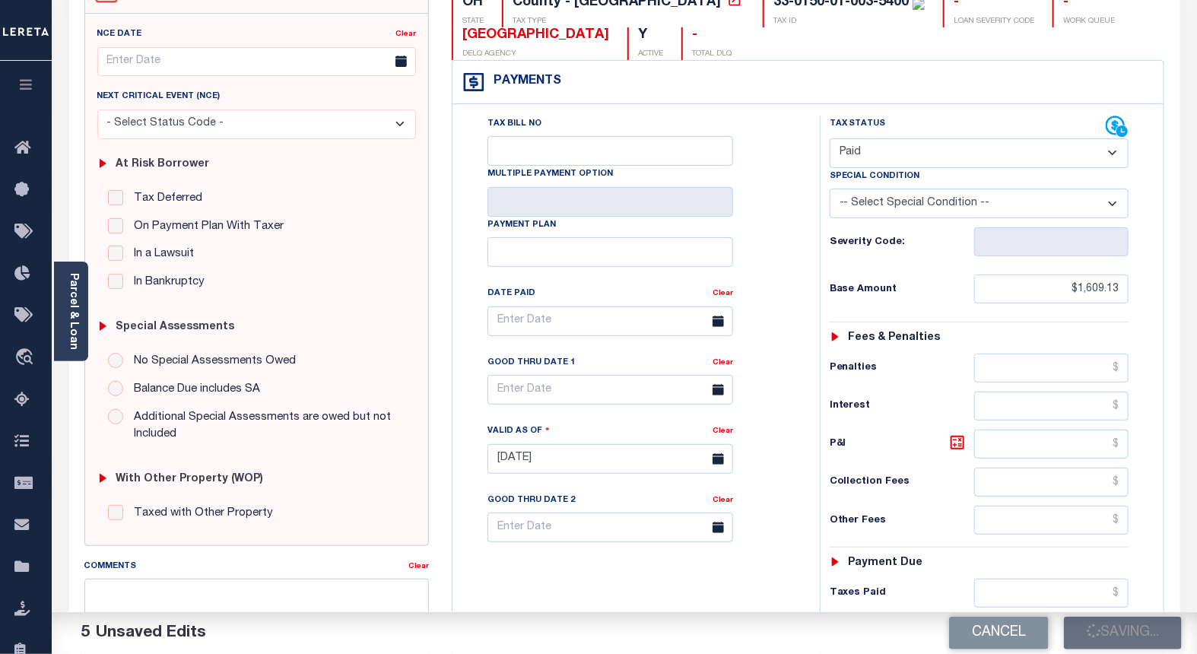
checkbox input "false"
type input "$1,609.13"
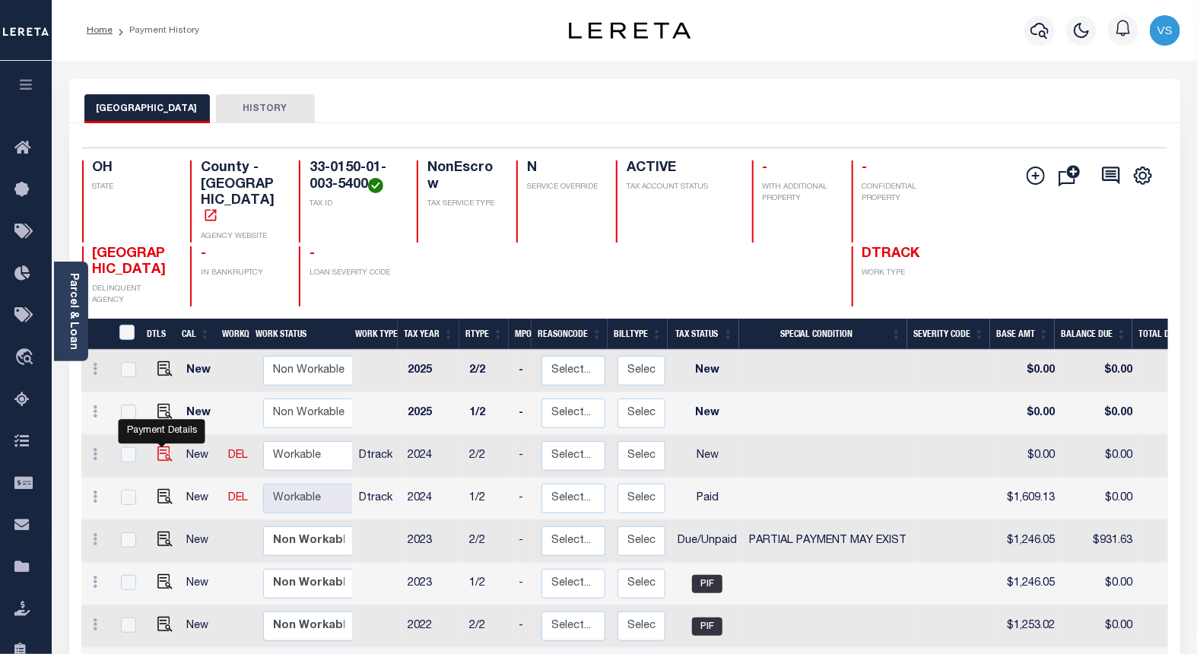
click at [160, 446] on img "" at bounding box center [164, 453] width 15 height 15
checkbox input "true"
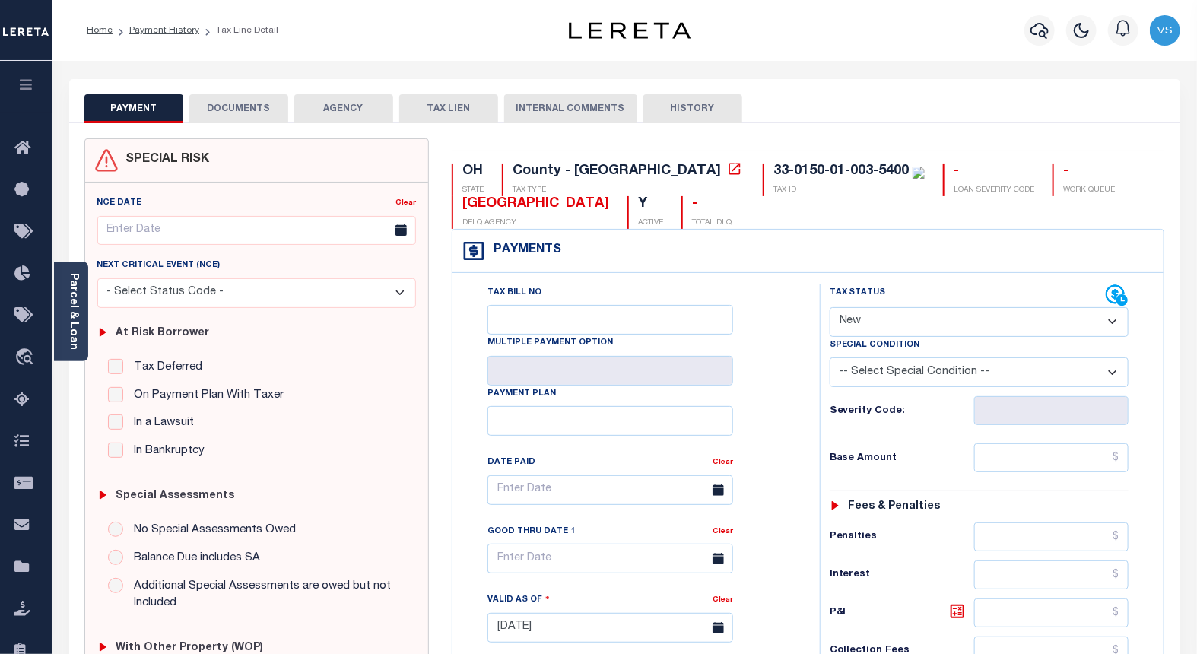
drag, startPoint x: 853, startPoint y: 321, endPoint x: 855, endPoint y: 338, distance: 16.9
click at [853, 321] on select "- Select Status Code - Open Due/Unpaid Paid Incomplete No Tax Due Internal Refu…" at bounding box center [980, 322] width 300 height 30
select select "PYD"
click at [830, 308] on select "- Select Status Code - Open Due/Unpaid Paid Incomplete No Tax Due Internal Refu…" at bounding box center [980, 322] width 300 height 30
type input "[DATE]"
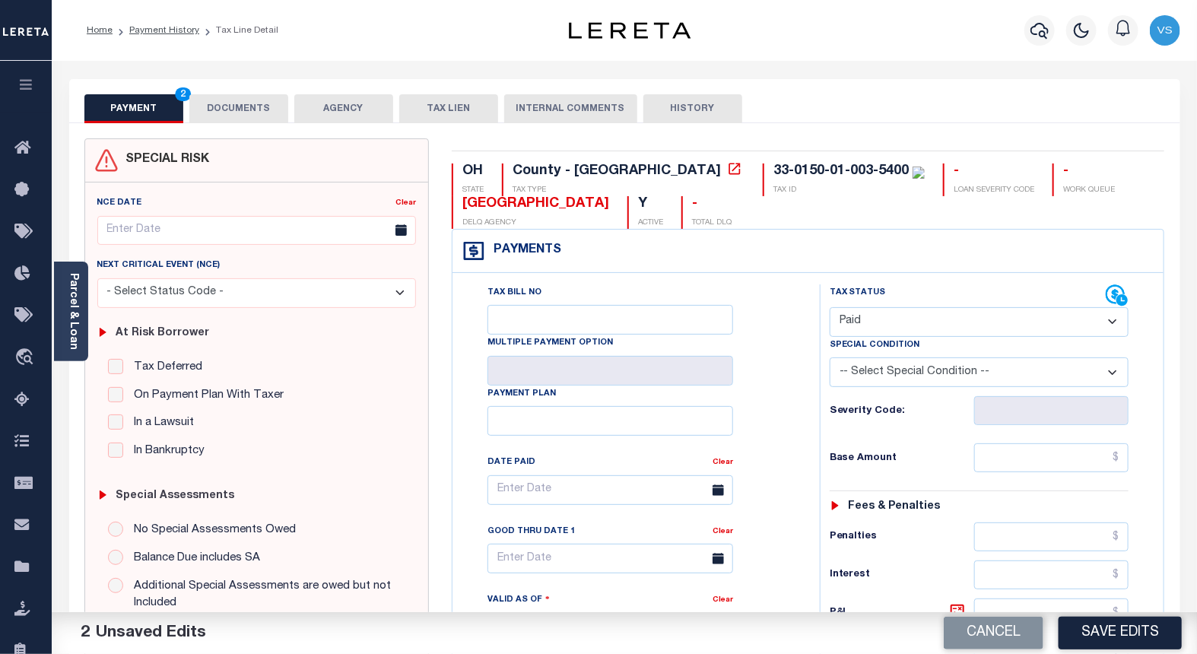
click at [242, 110] on button "DOCUMENTS" at bounding box center [238, 108] width 99 height 29
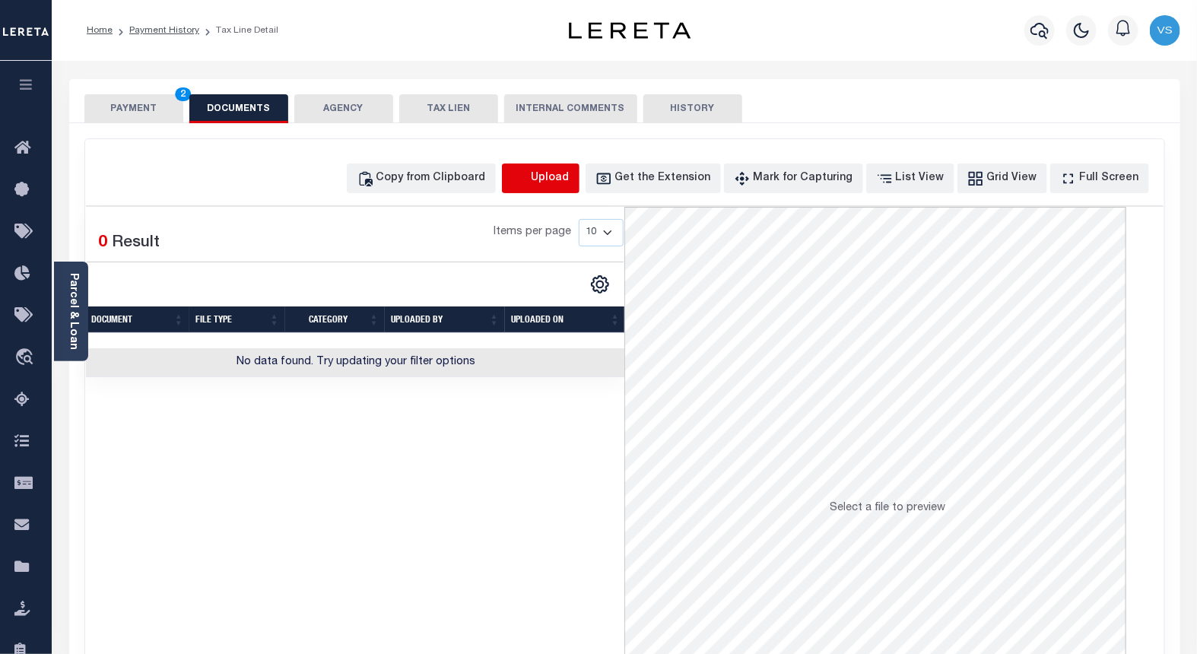
click at [526, 183] on icon "button" at bounding box center [520, 177] width 14 height 12
select select "POP"
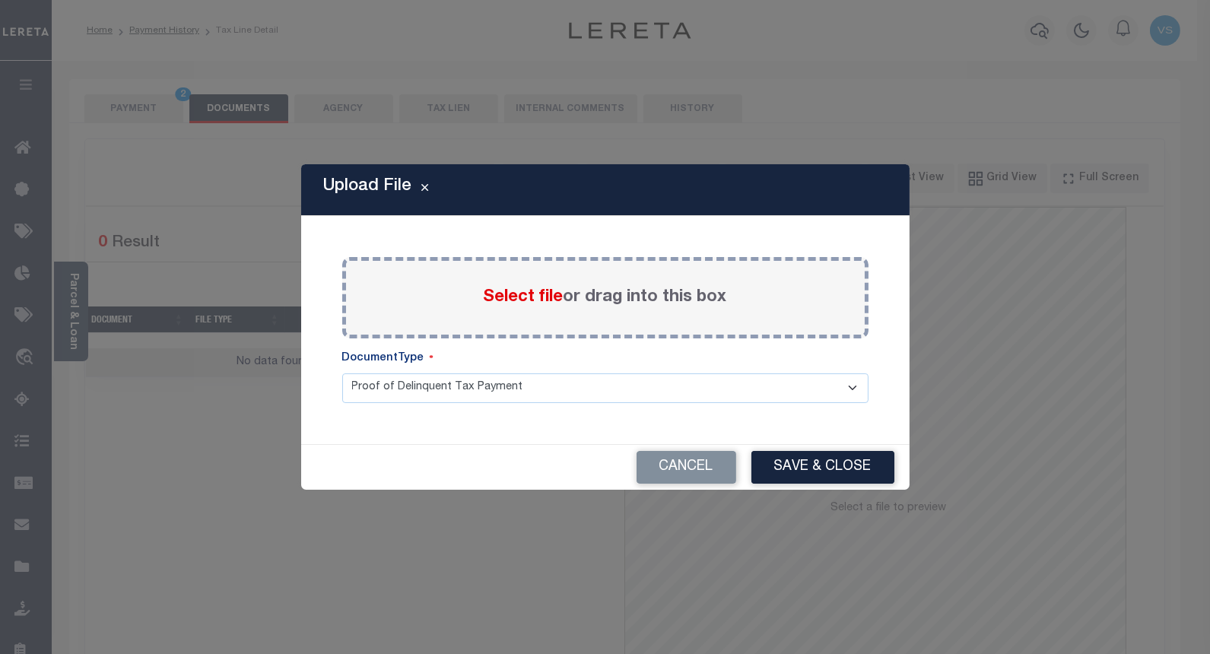
click at [507, 293] on span "Select file" at bounding box center [524, 297] width 80 height 17
click at [0, 0] on input "Select file or drag into this box" at bounding box center [0, 0] width 0 height 0
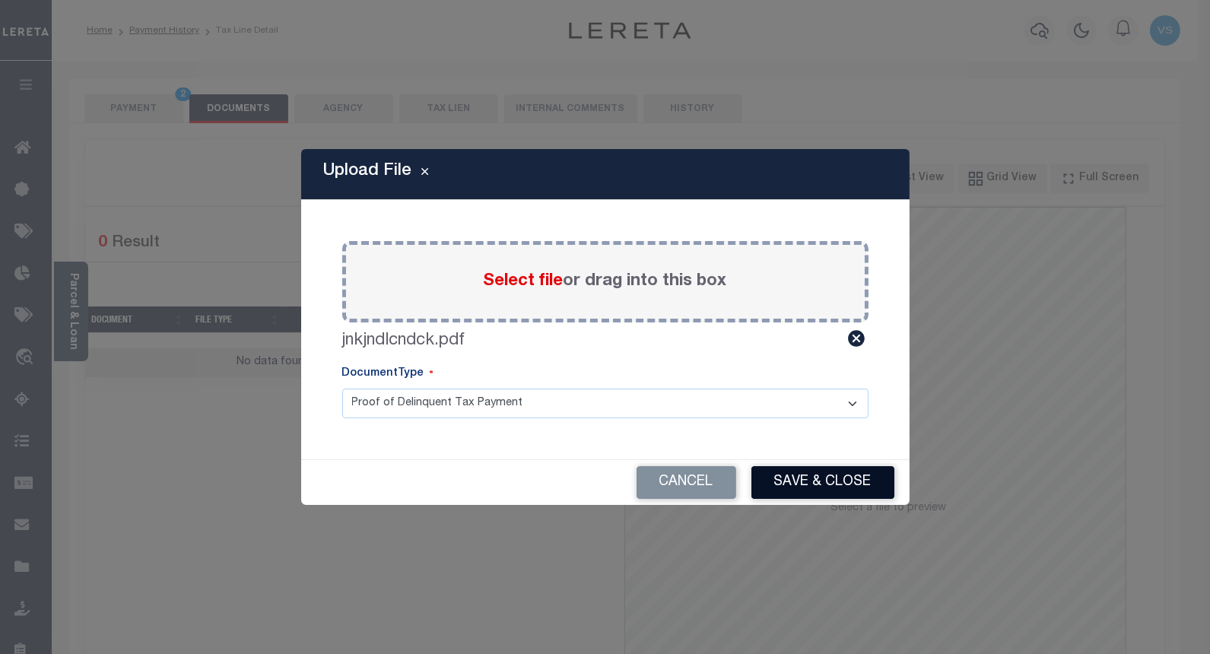
click at [771, 488] on button "Save & Close" at bounding box center [822, 482] width 143 height 33
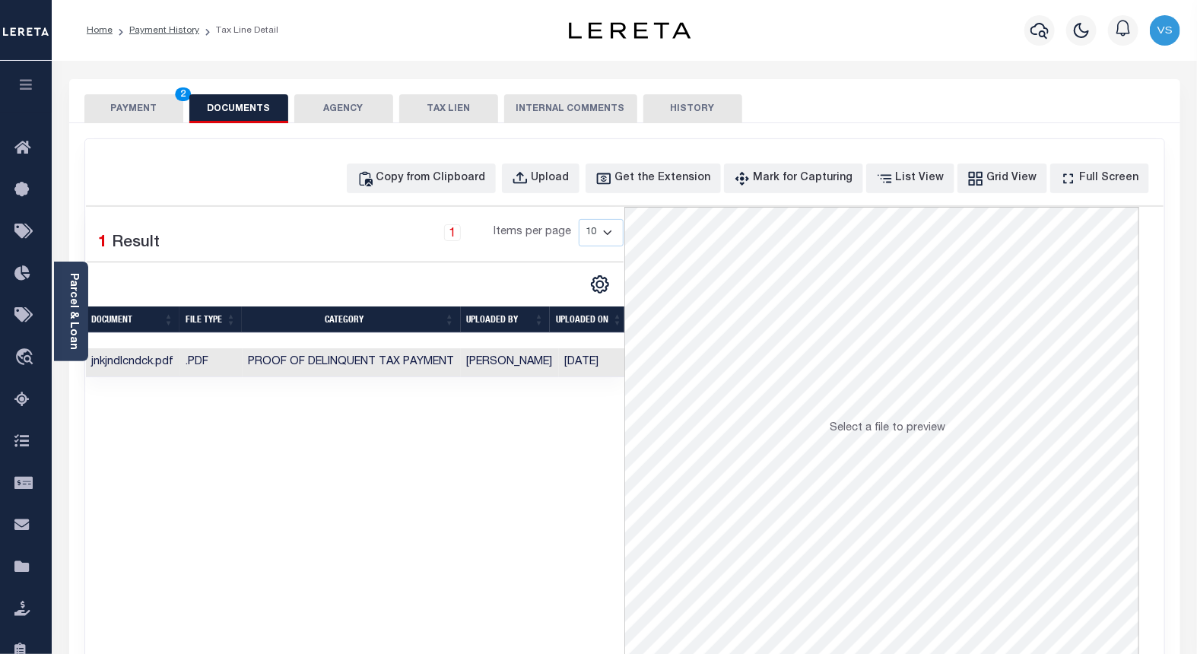
click at [129, 108] on button "PAYMENT 2" at bounding box center [133, 108] width 99 height 29
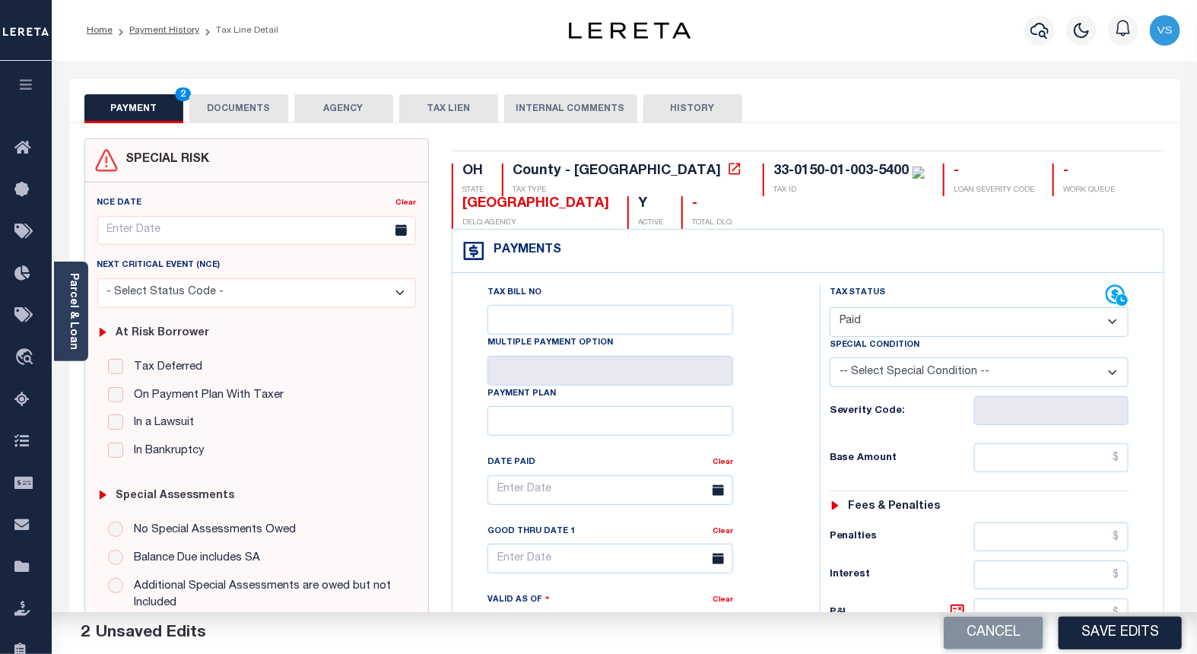
scroll to position [338, 0]
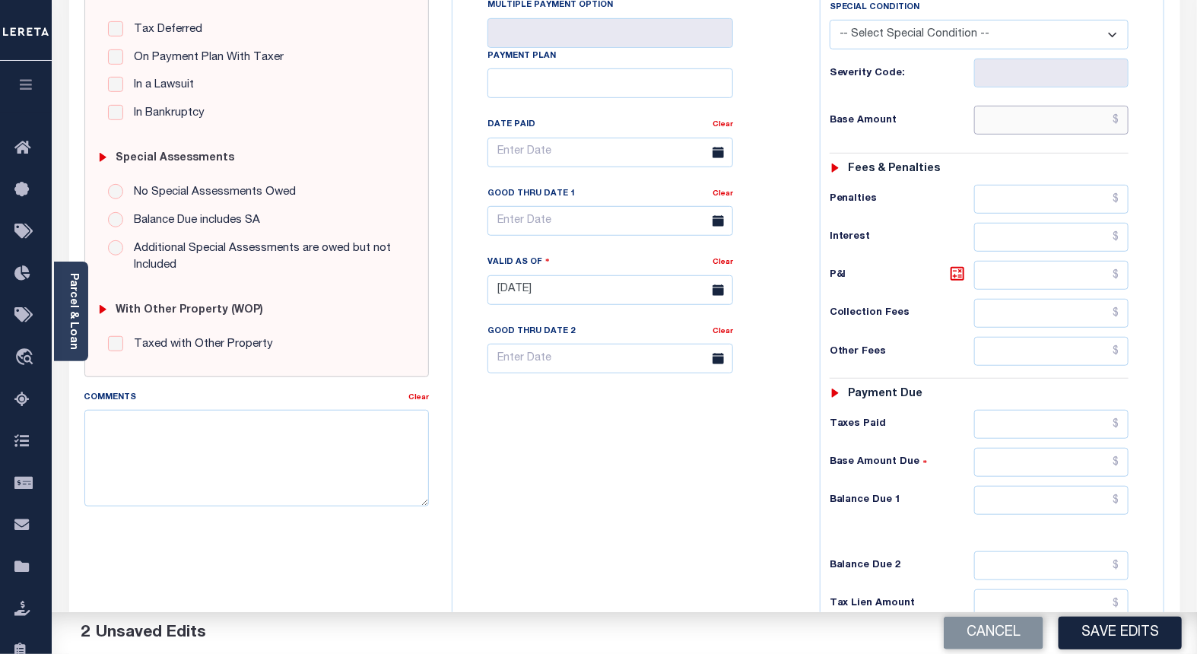
click at [1034, 125] on input "text" at bounding box center [1051, 120] width 155 height 29
paste input "1,609.13"
type input "$1,609.13"
click at [1083, 627] on button "Save Edits" at bounding box center [1120, 633] width 123 height 33
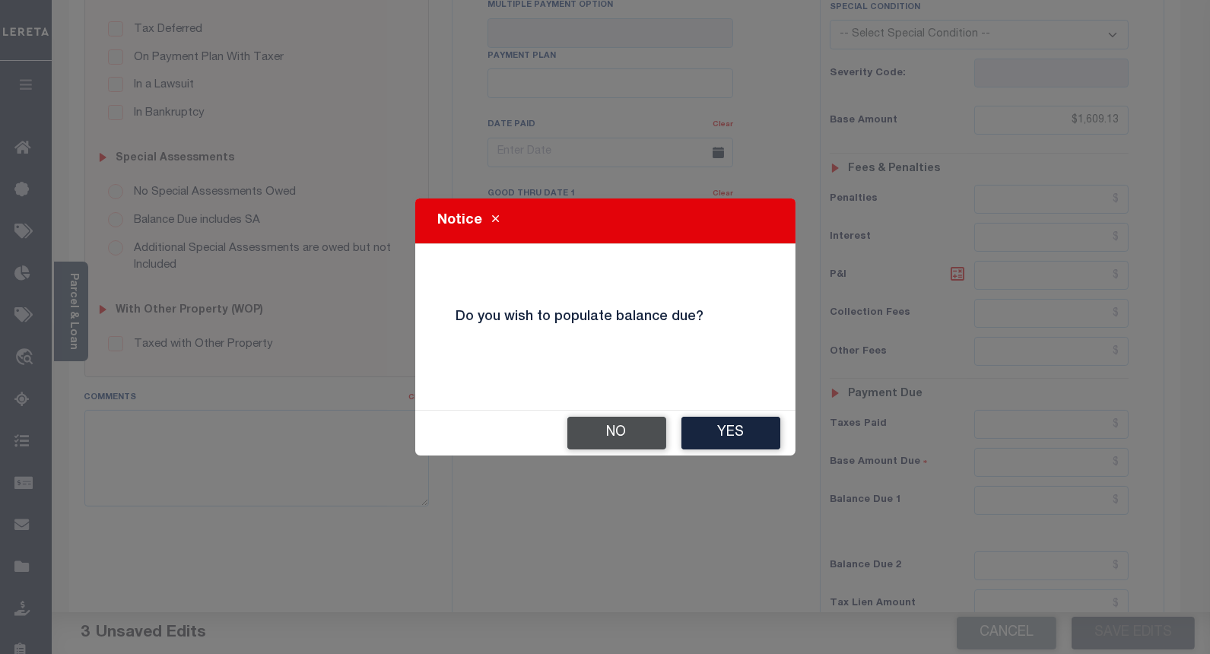
click at [615, 437] on button "No" at bounding box center [616, 433] width 99 height 33
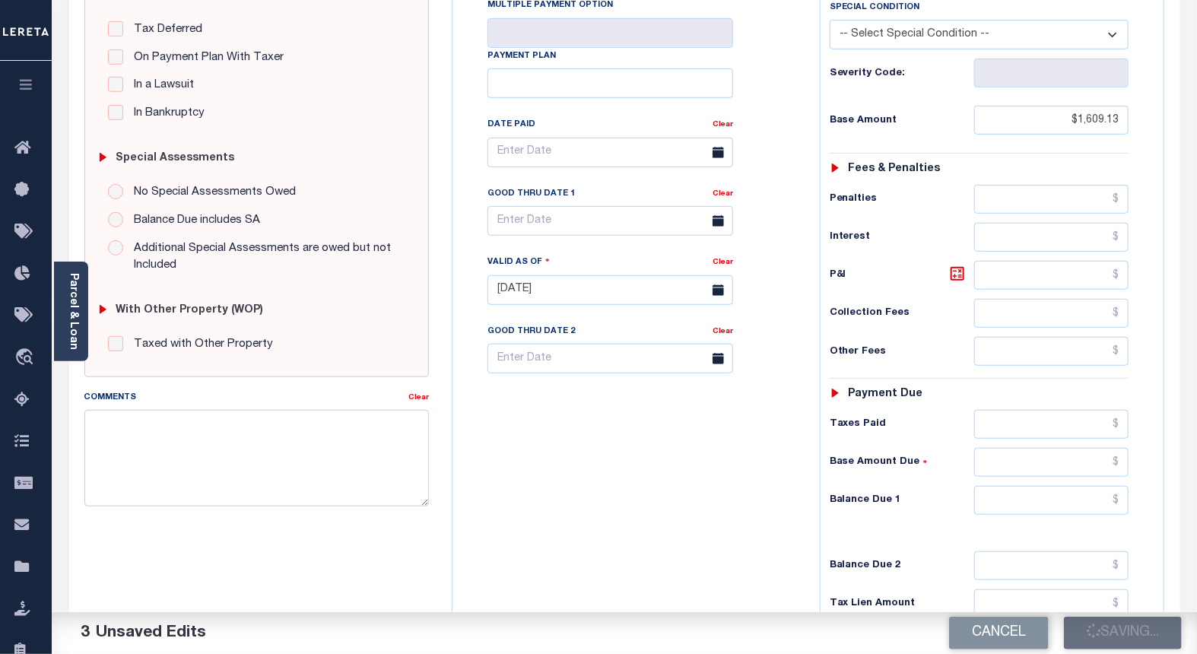
checkbox input "false"
type input "$1,609.13"
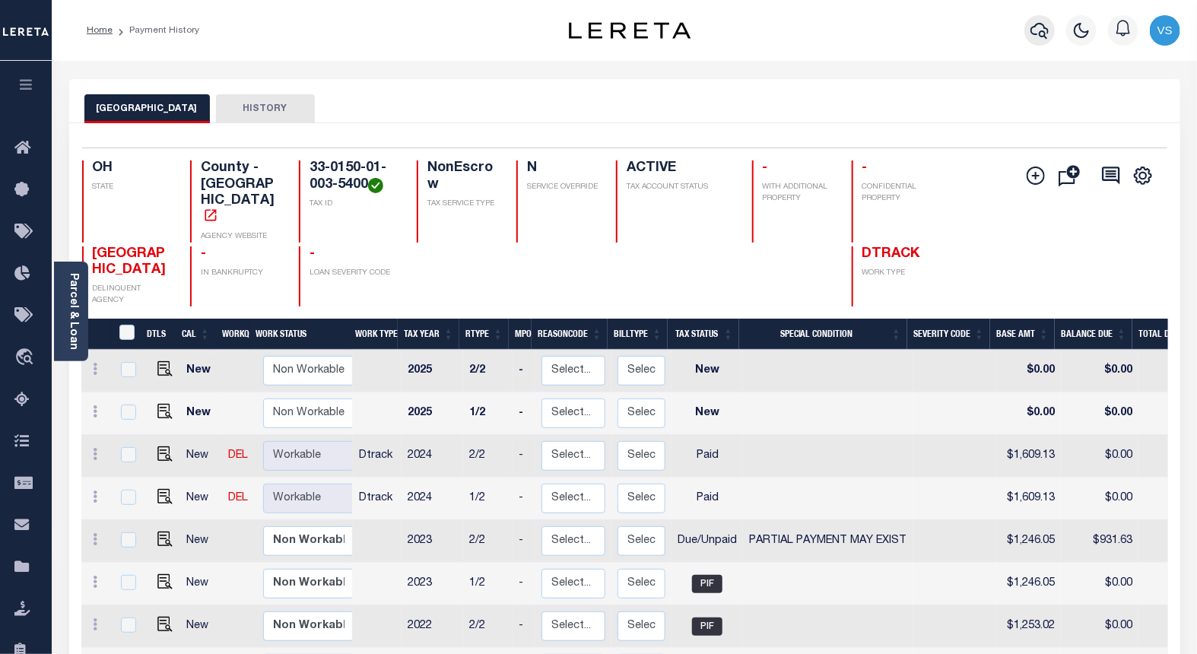
click at [1034, 28] on icon "button" at bounding box center [1040, 30] width 18 height 18
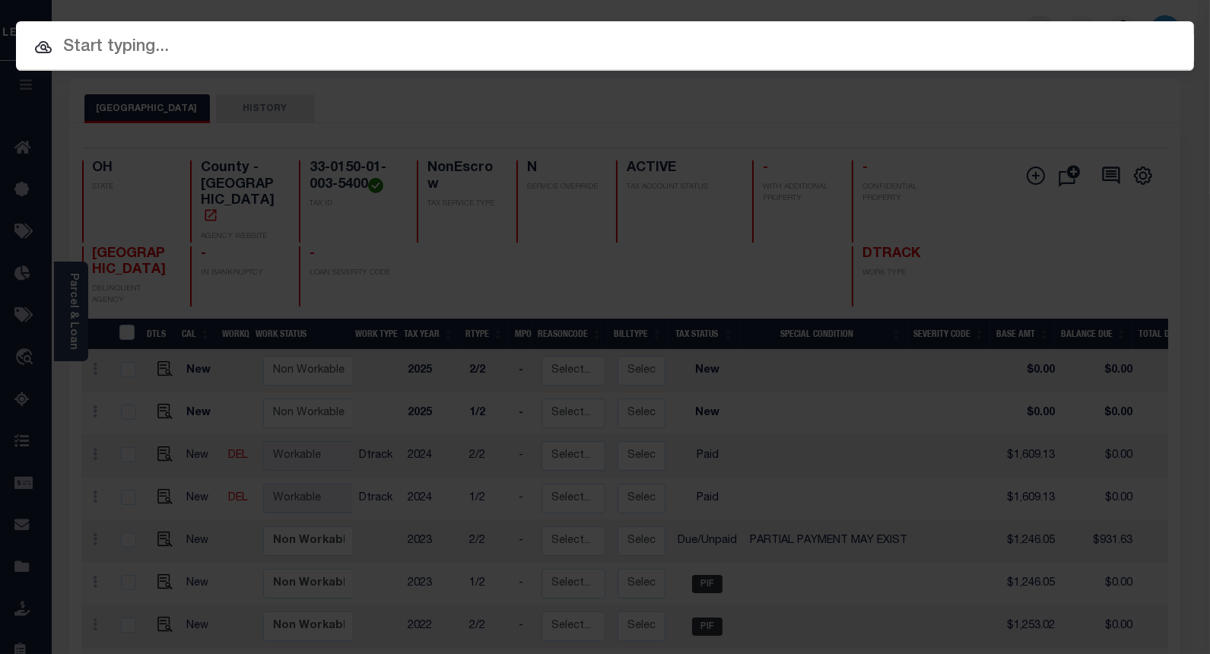
paste input "10024775"
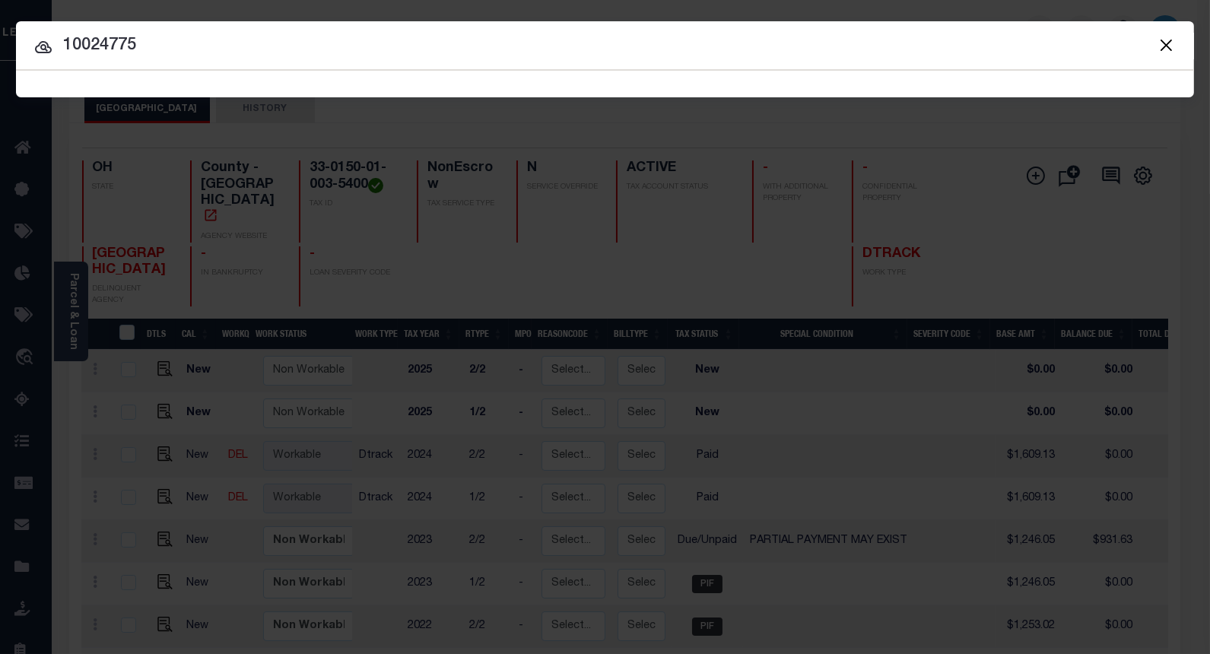
type input "10024775"
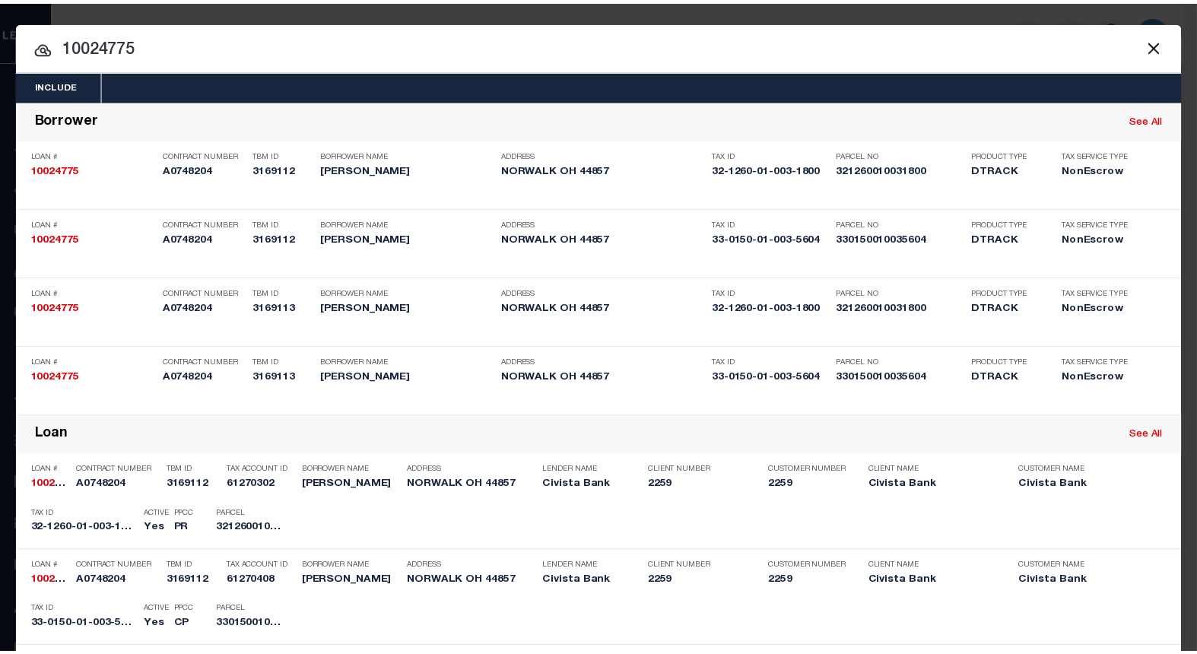
scroll to position [338, 0]
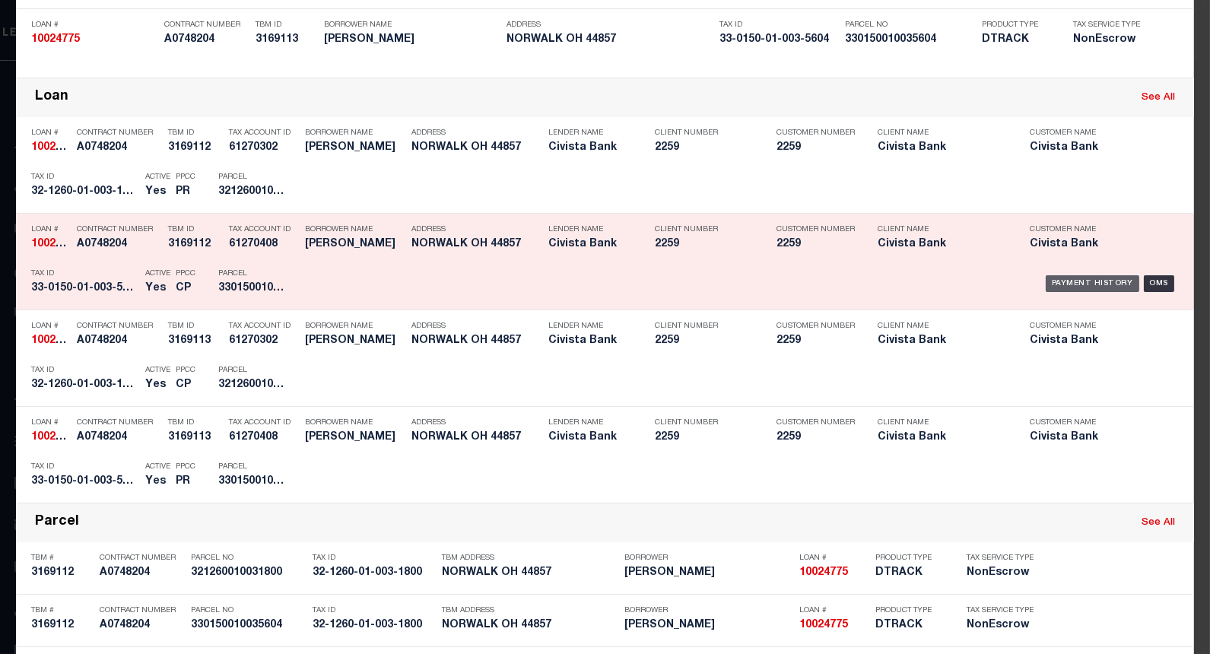
click at [1057, 281] on div "Payment History" at bounding box center [1093, 283] width 94 height 17
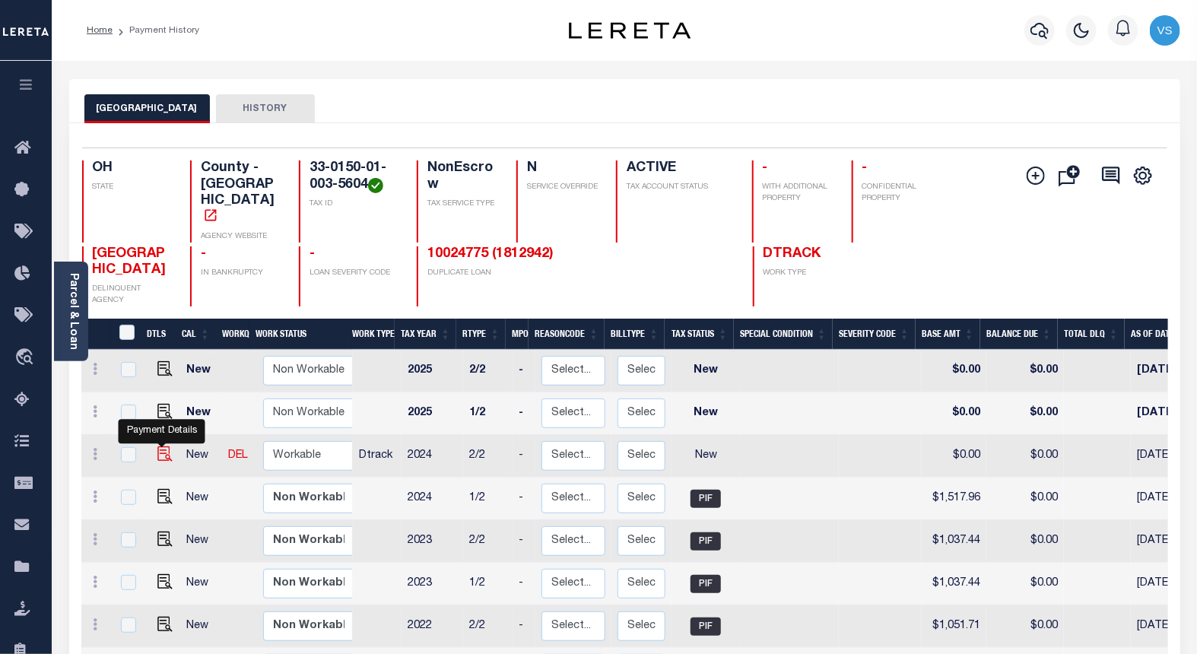
click at [157, 446] on img "" at bounding box center [164, 453] width 15 height 15
checkbox input "true"
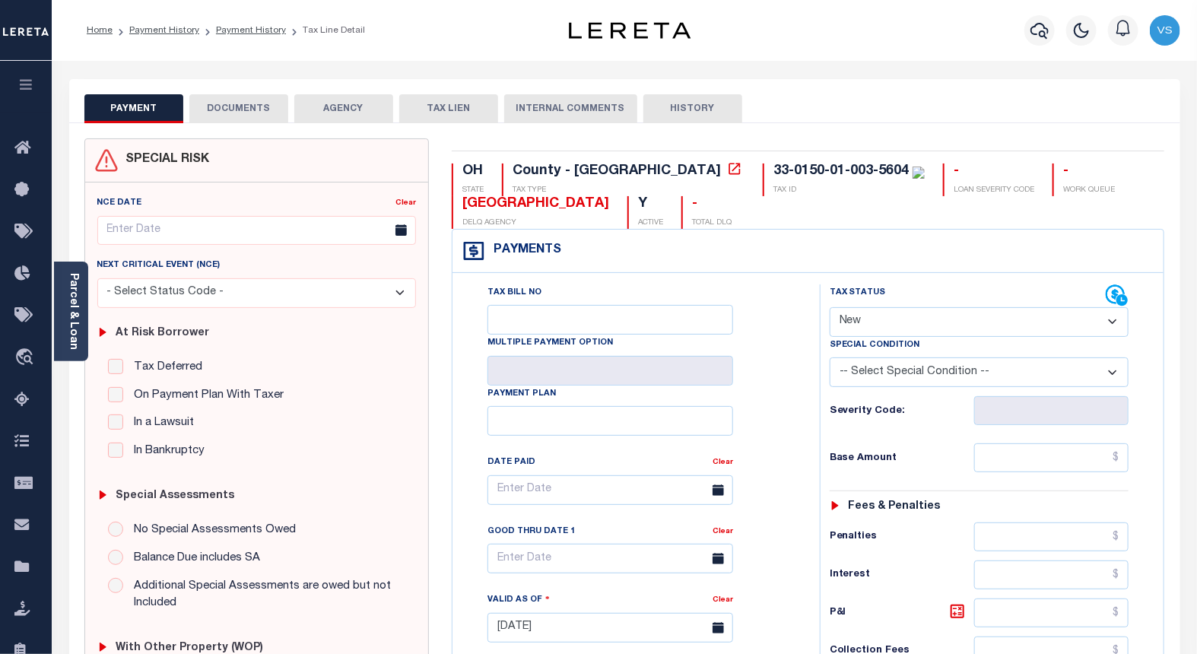
click at [878, 314] on select "- Select Status Code - Open Due/Unpaid Paid Incomplete No Tax Due Internal Refu…" at bounding box center [980, 322] width 300 height 30
click at [881, 315] on select "- Select Status Code - Open Due/Unpaid Paid Incomplete No Tax Due Internal Refu…" at bounding box center [980, 322] width 300 height 30
select select "PYD"
click at [830, 308] on select "- Select Status Code - Open Due/Unpaid Paid Incomplete No Tax Due Internal Refu…" at bounding box center [980, 322] width 300 height 30
type input "[DATE]"
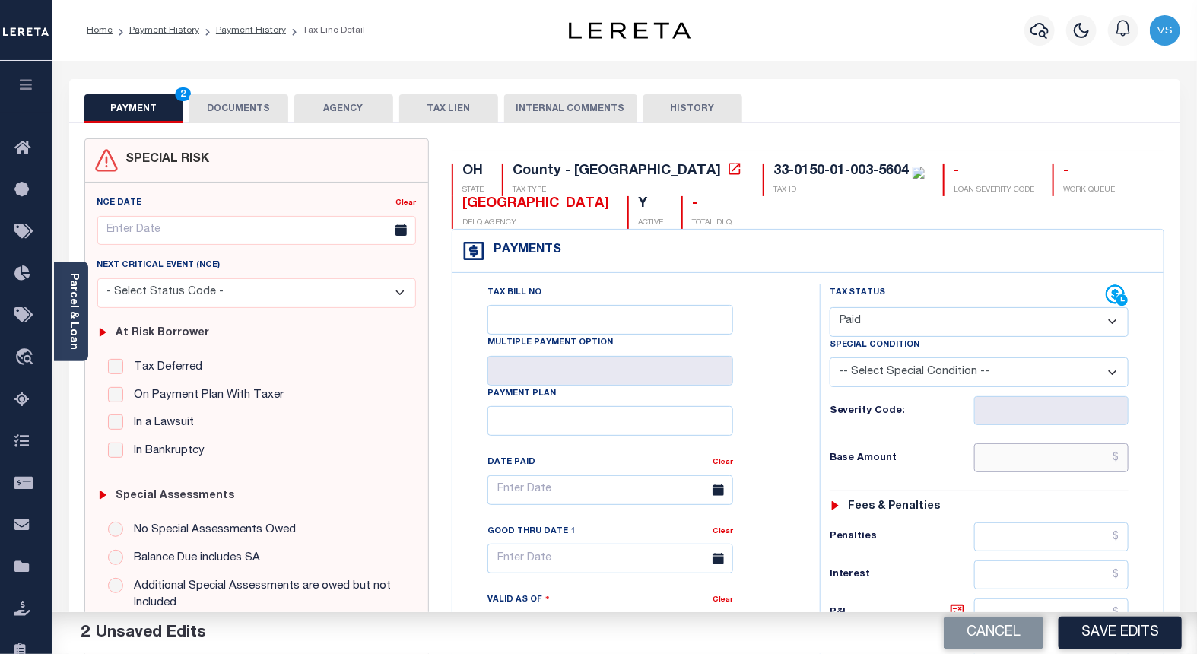
click at [1021, 454] on input "text" at bounding box center [1051, 457] width 155 height 29
paste input "1,517.96"
type input "$1,517.96"
click at [236, 116] on button "DOCUMENTS" at bounding box center [238, 108] width 99 height 29
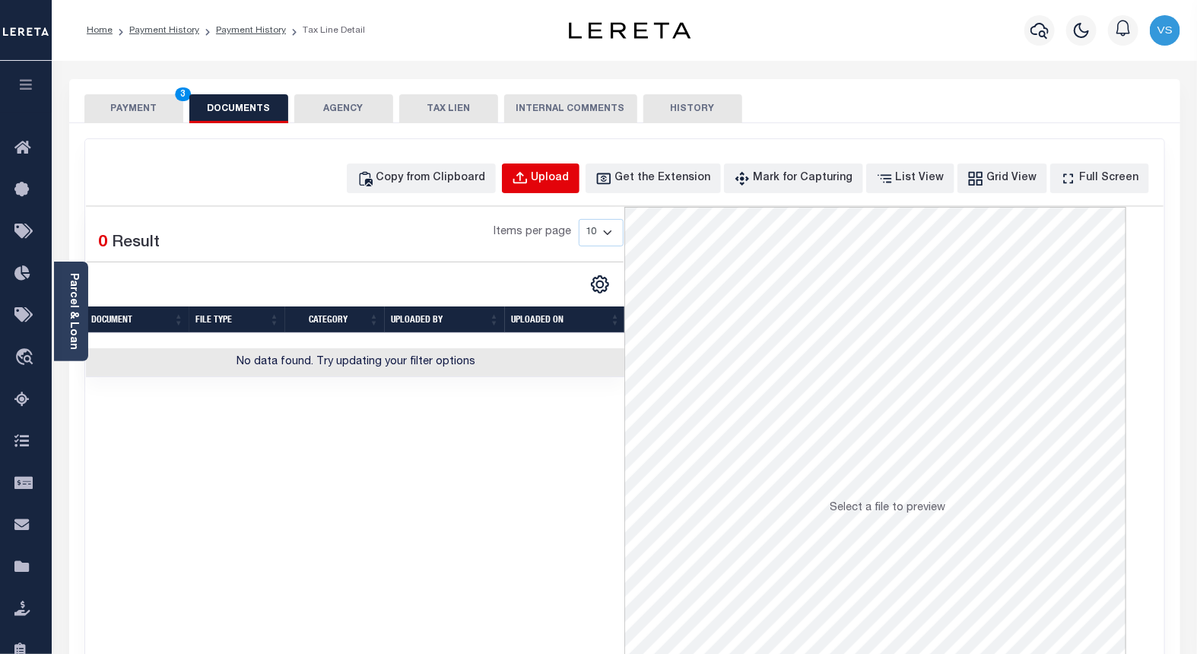
drag, startPoint x: 552, startPoint y: 170, endPoint x: 552, endPoint y: 191, distance: 20.5
click at [529, 177] on icon "button" at bounding box center [520, 178] width 17 height 17
select select "POP"
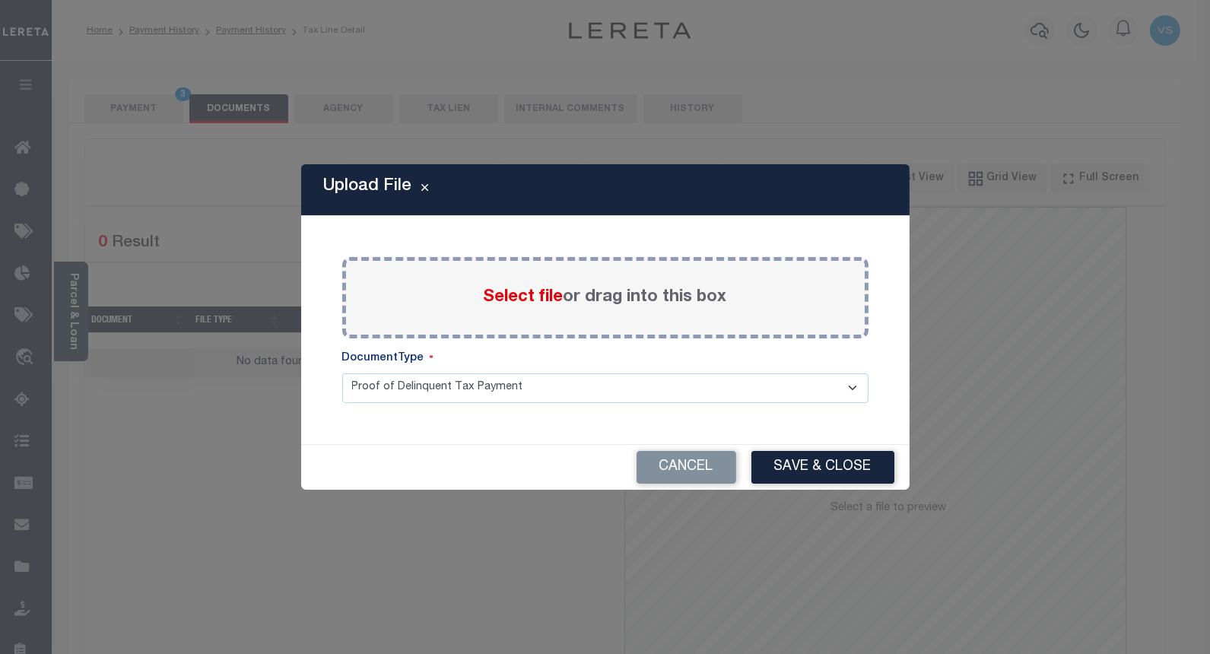
click at [513, 298] on span "Select file" at bounding box center [524, 297] width 80 height 17
click at [0, 0] on input "Select file or drag into this box" at bounding box center [0, 0] width 0 height 0
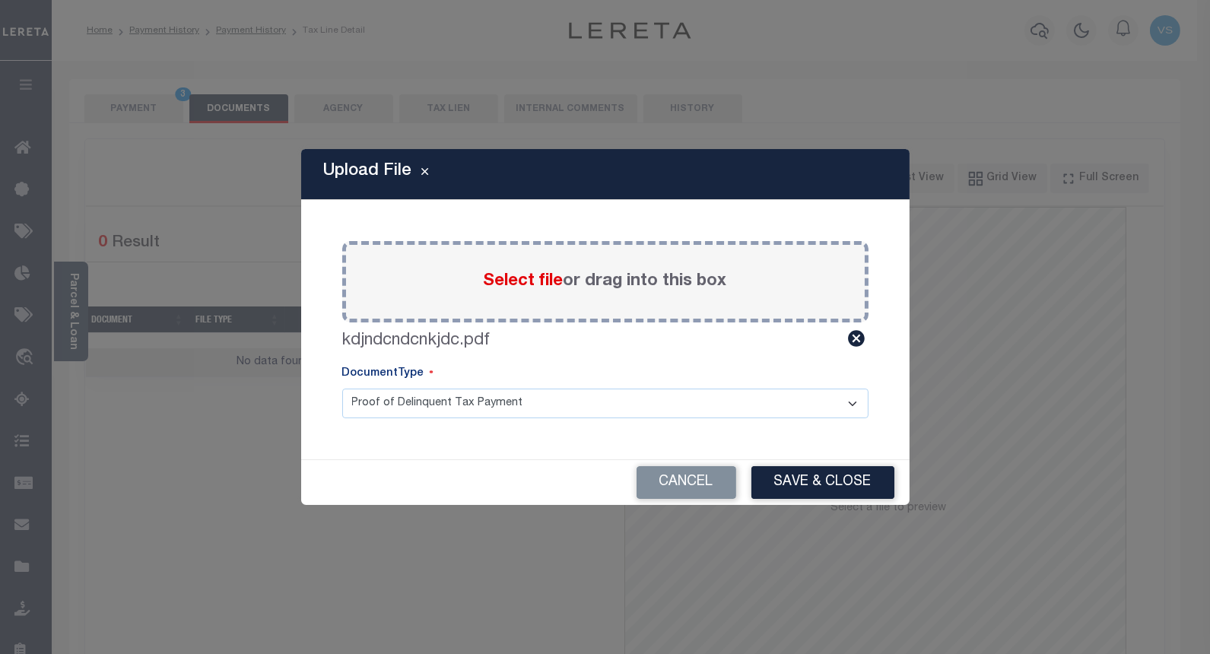
click at [770, 472] on button "Save & Close" at bounding box center [822, 482] width 143 height 33
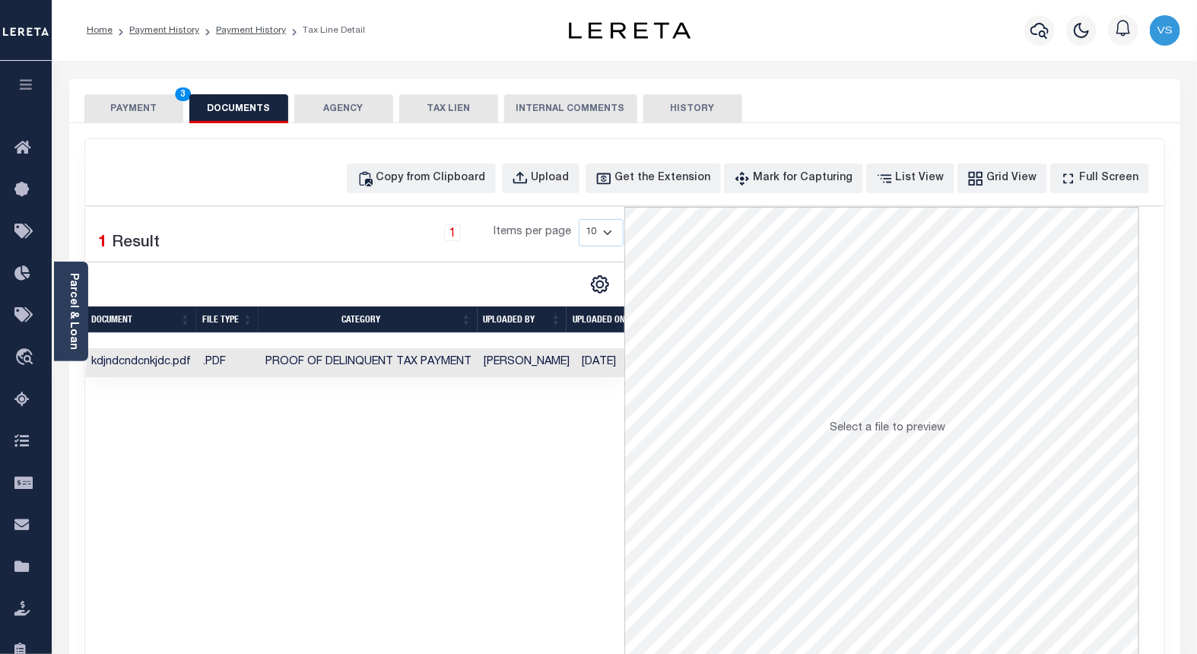
click at [130, 110] on button "PAYMENT 3" at bounding box center [133, 108] width 99 height 29
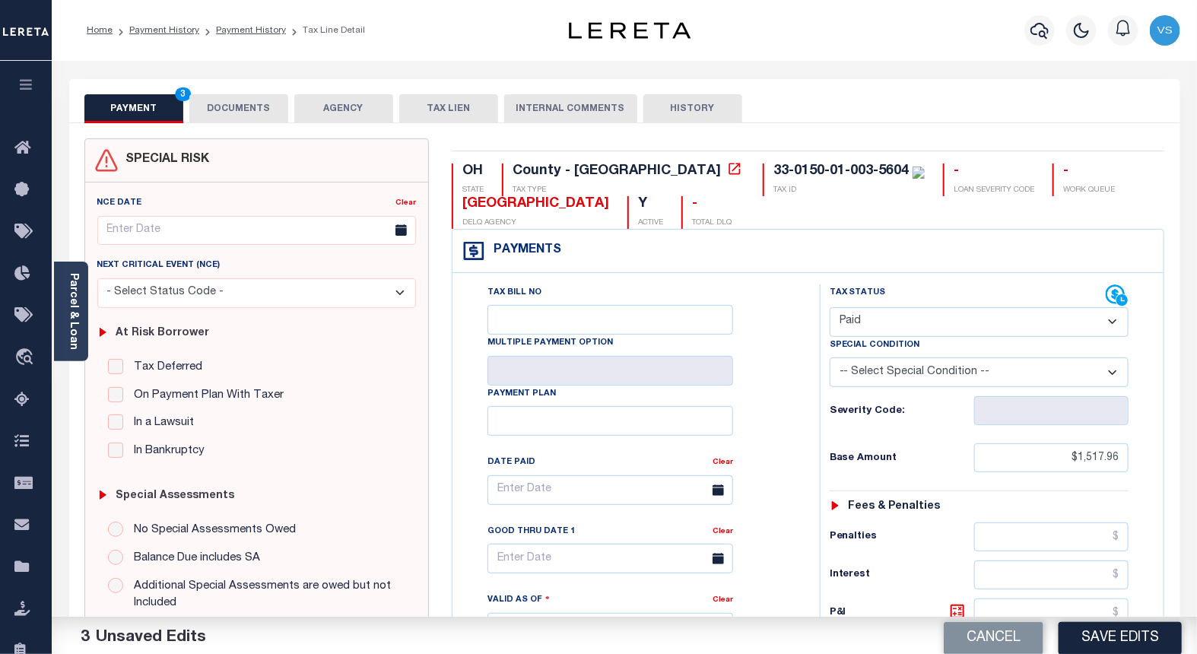
scroll to position [253, 0]
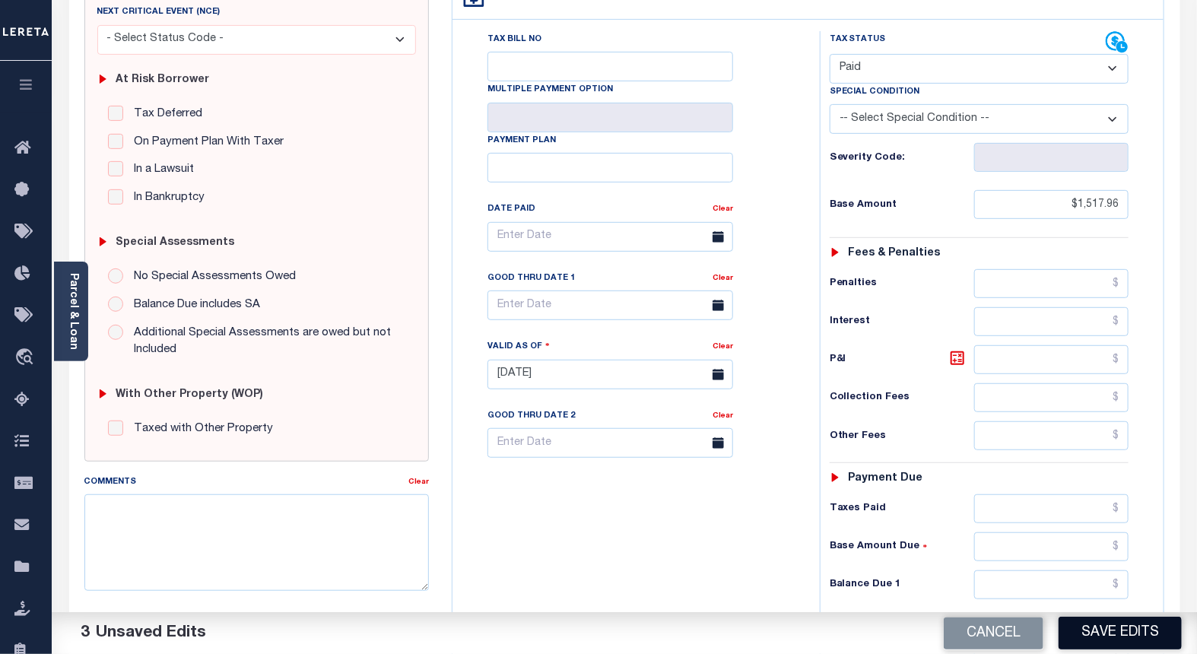
click at [1116, 632] on button "Save Edits" at bounding box center [1120, 633] width 123 height 33
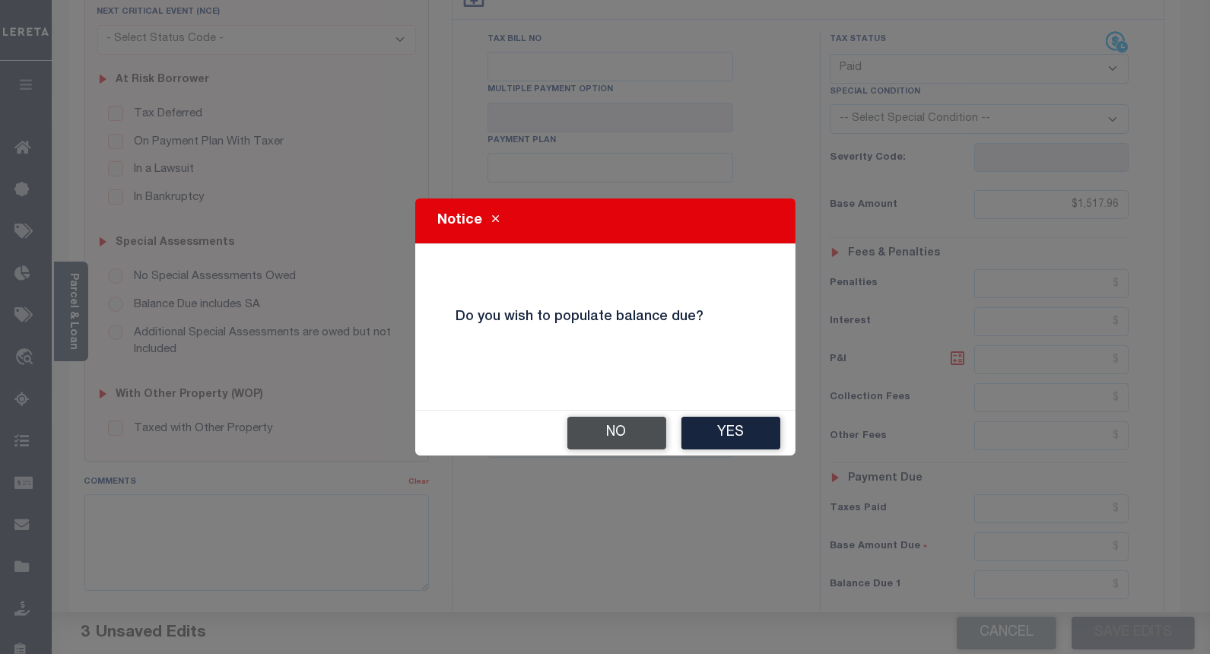
click at [581, 427] on button "No" at bounding box center [616, 433] width 99 height 33
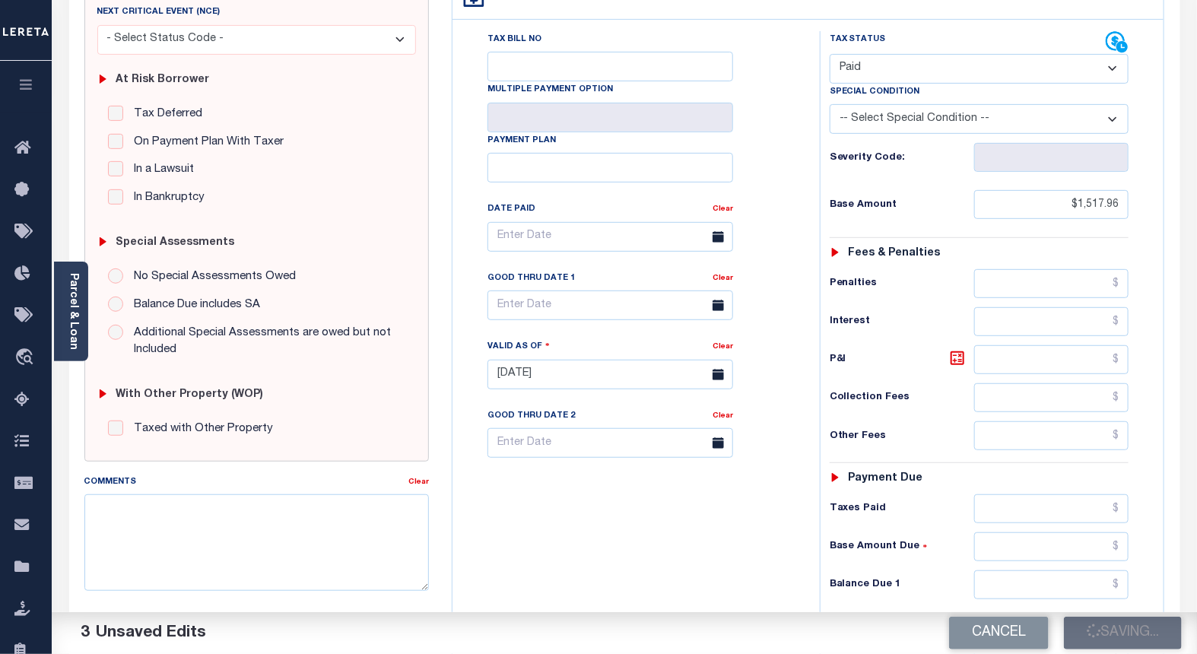
checkbox input "false"
type input "$1,517.96"
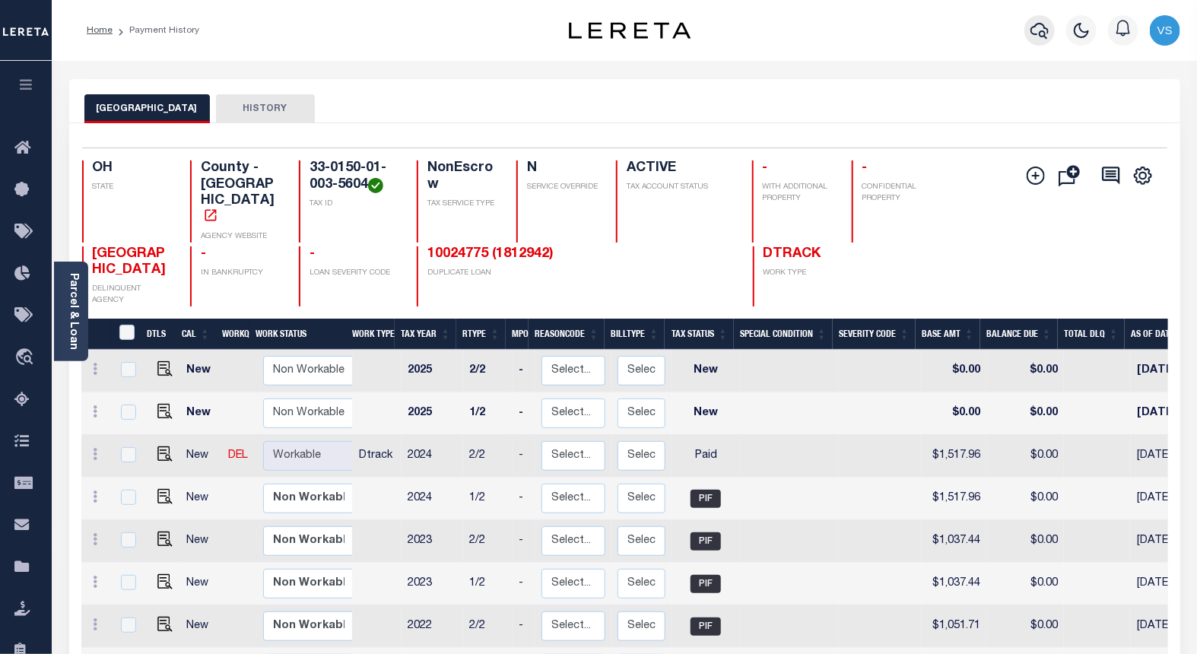
click at [1034, 34] on icon "button" at bounding box center [1040, 31] width 18 height 16
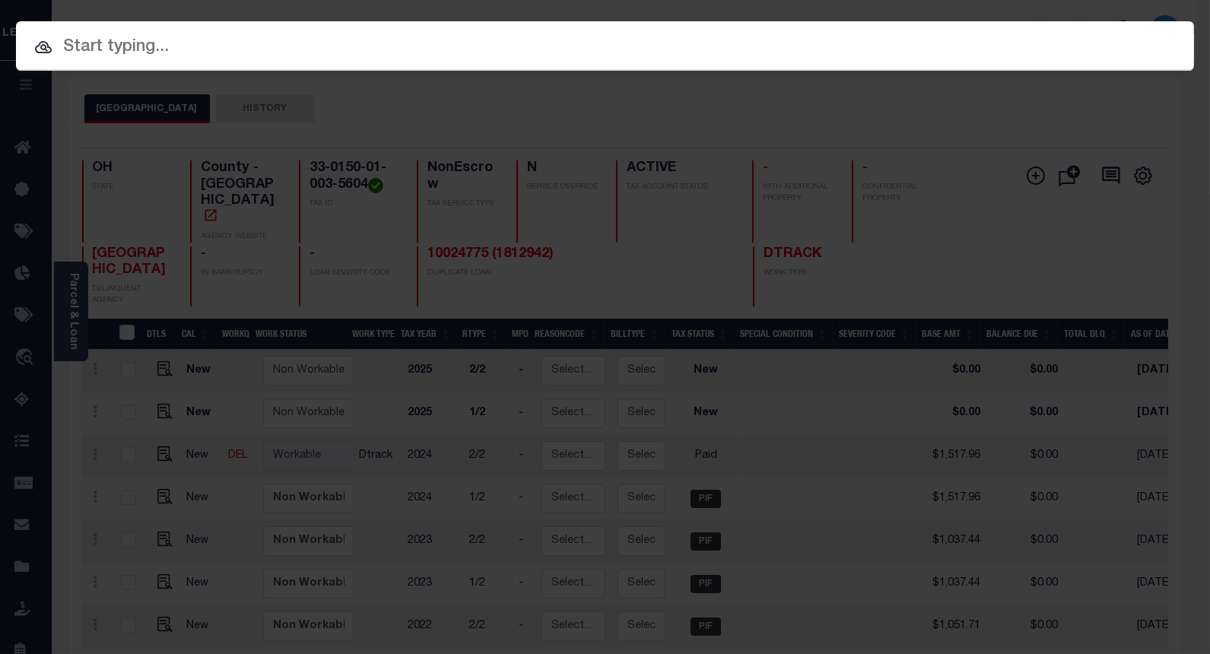
paste input "10052558"
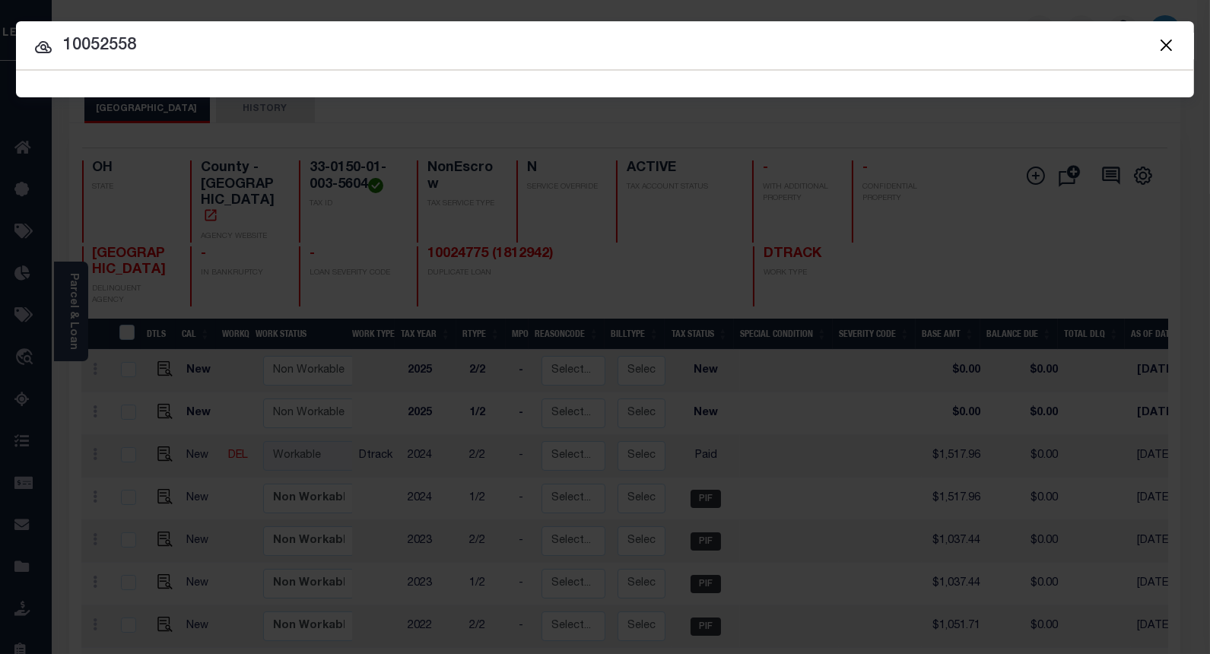
type input "10052558"
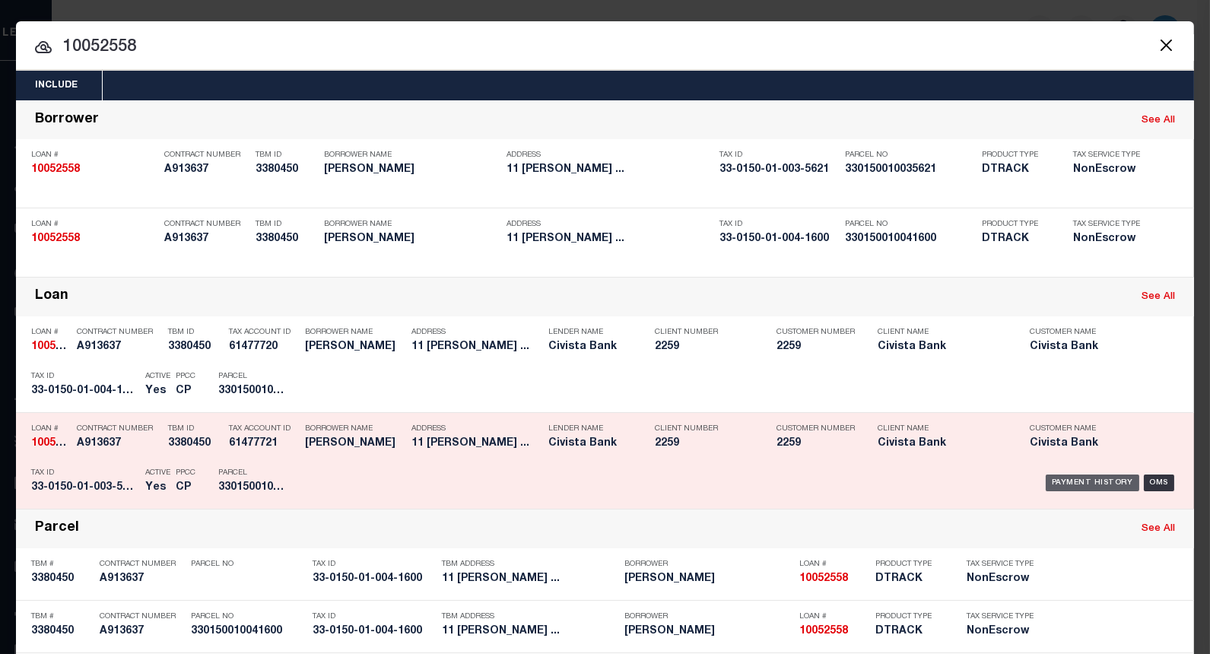
click at [1047, 482] on div "Payment History" at bounding box center [1093, 483] width 94 height 17
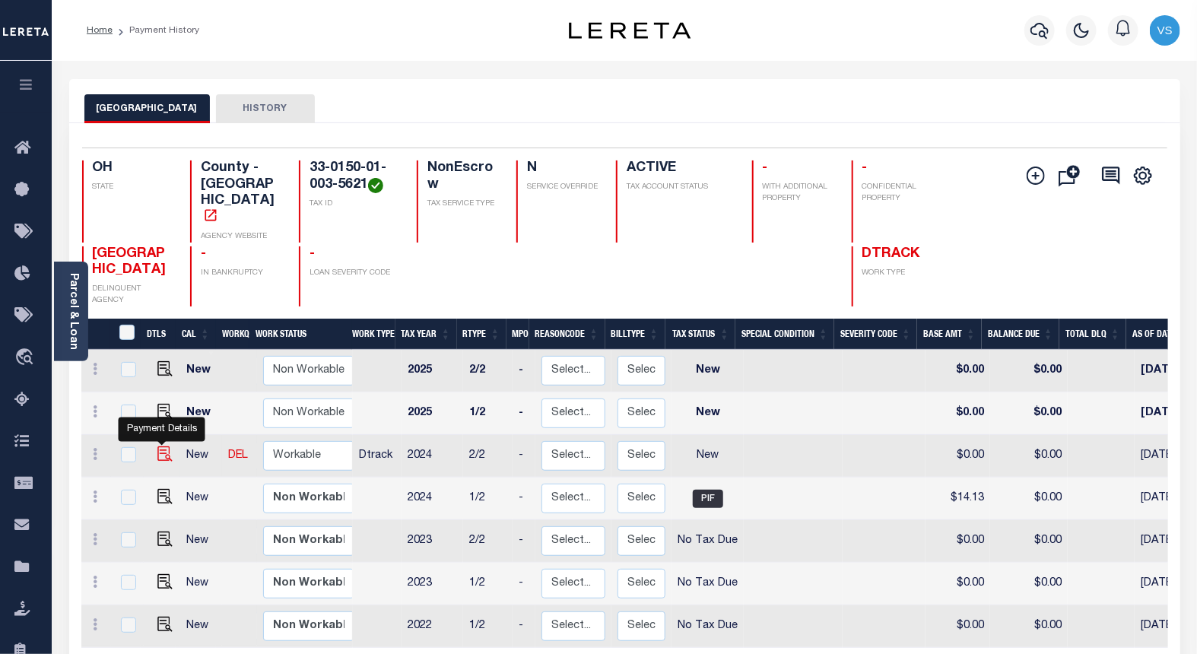
click at [157, 446] on img "" at bounding box center [164, 453] width 15 height 15
checkbox input "true"
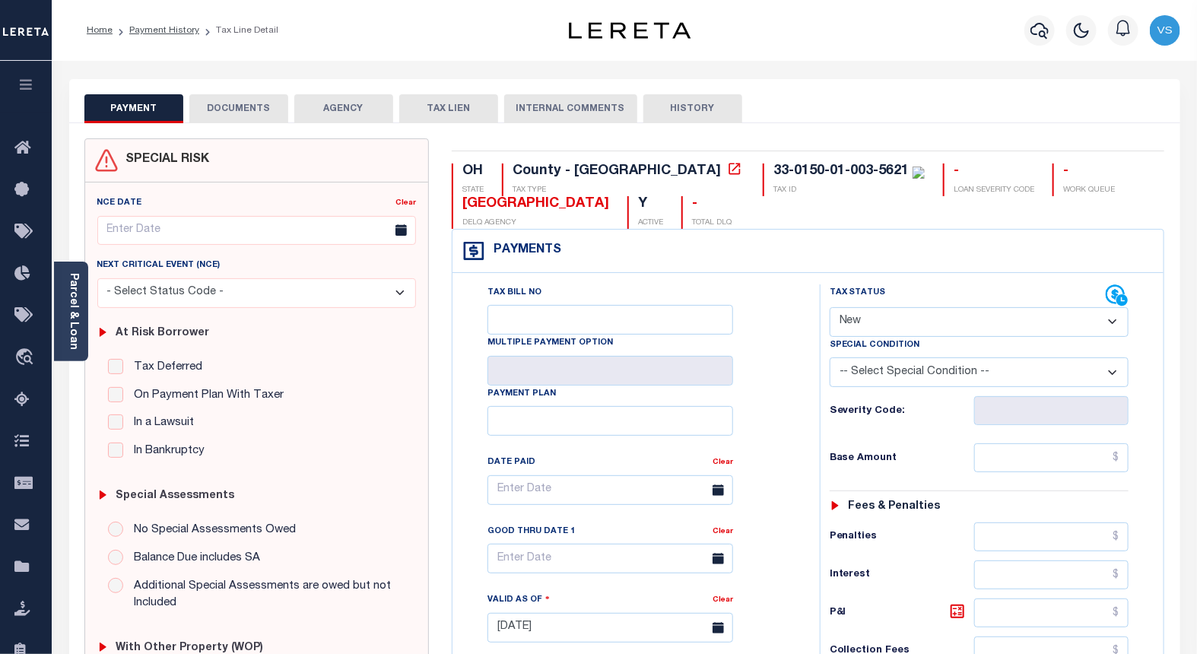
click at [871, 321] on select "- Select Status Code - Open Due/Unpaid Paid Incomplete No Tax Due Internal Refu…" at bounding box center [980, 322] width 300 height 30
select select "PYD"
click at [830, 308] on select "- Select Status Code - Open Due/Unpaid Paid Incomplete No Tax Due Internal Refu…" at bounding box center [980, 322] width 300 height 30
type input "[DATE]"
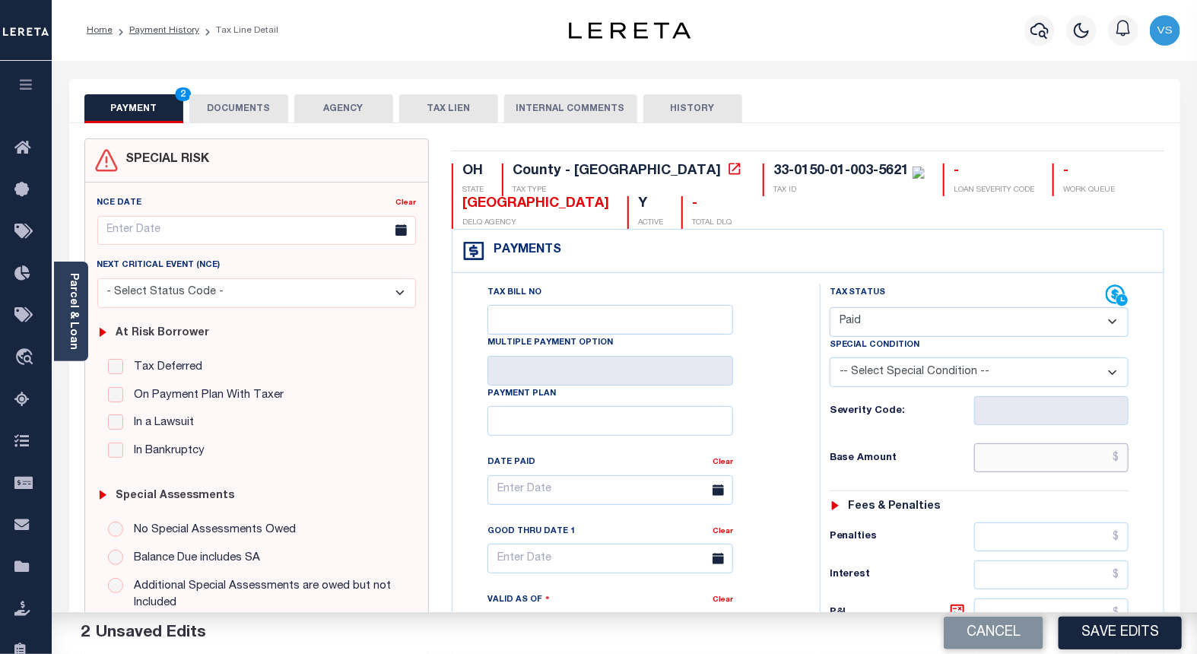
click at [1042, 456] on input "text" at bounding box center [1051, 457] width 155 height 29
paste input "14.13"
type input "$14.13"
click at [232, 106] on button "DOCUMENTS" at bounding box center [238, 108] width 99 height 29
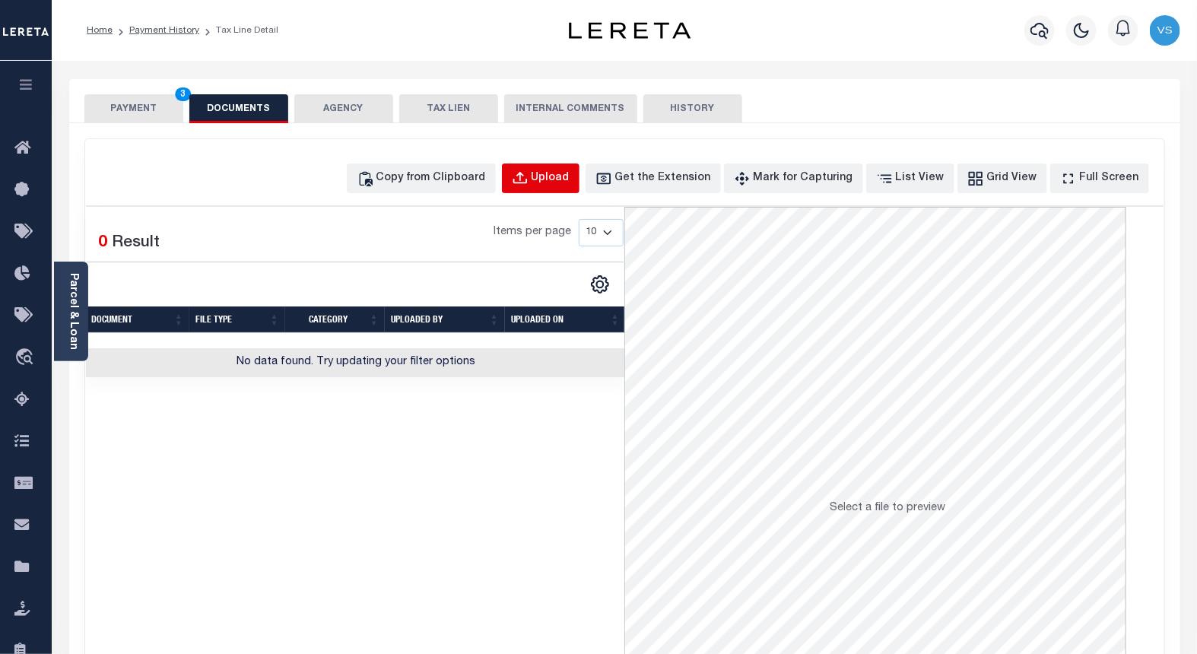
click at [561, 176] on div "Upload" at bounding box center [551, 178] width 38 height 17
select select "POP"
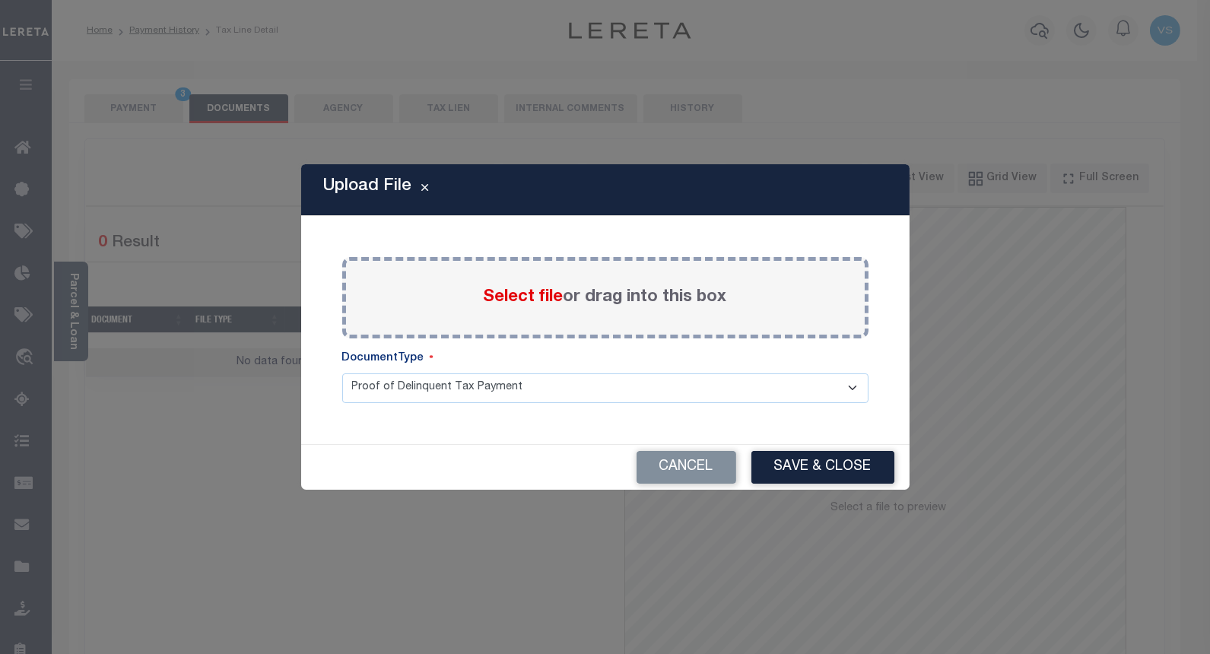
click at [508, 303] on span "Select file" at bounding box center [524, 297] width 80 height 17
click at [0, 0] on input "Select file or drag into this box" at bounding box center [0, 0] width 0 height 0
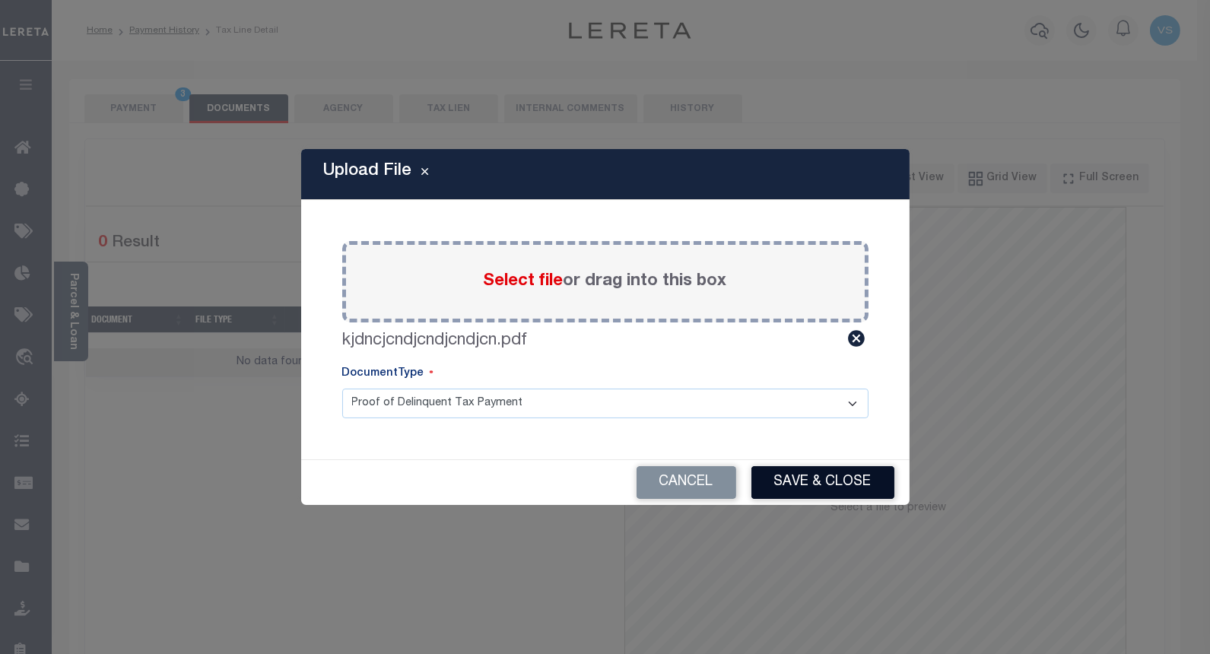
click at [777, 479] on button "Save & Close" at bounding box center [822, 482] width 143 height 33
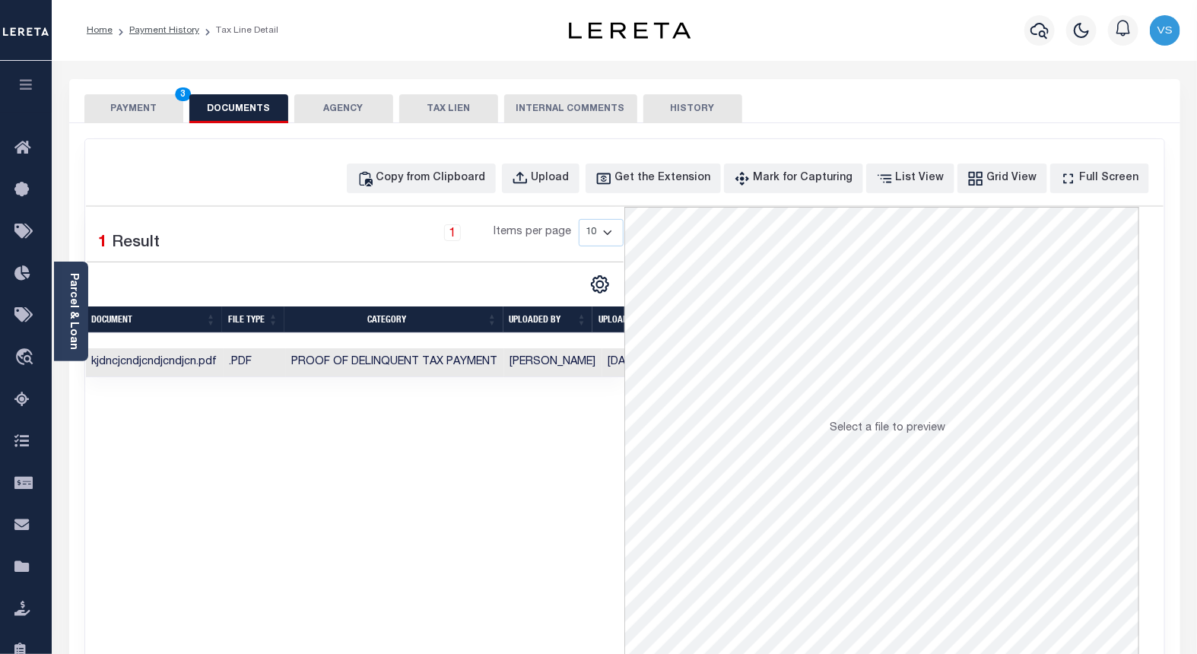
click at [113, 101] on button "PAYMENT 3" at bounding box center [133, 108] width 99 height 29
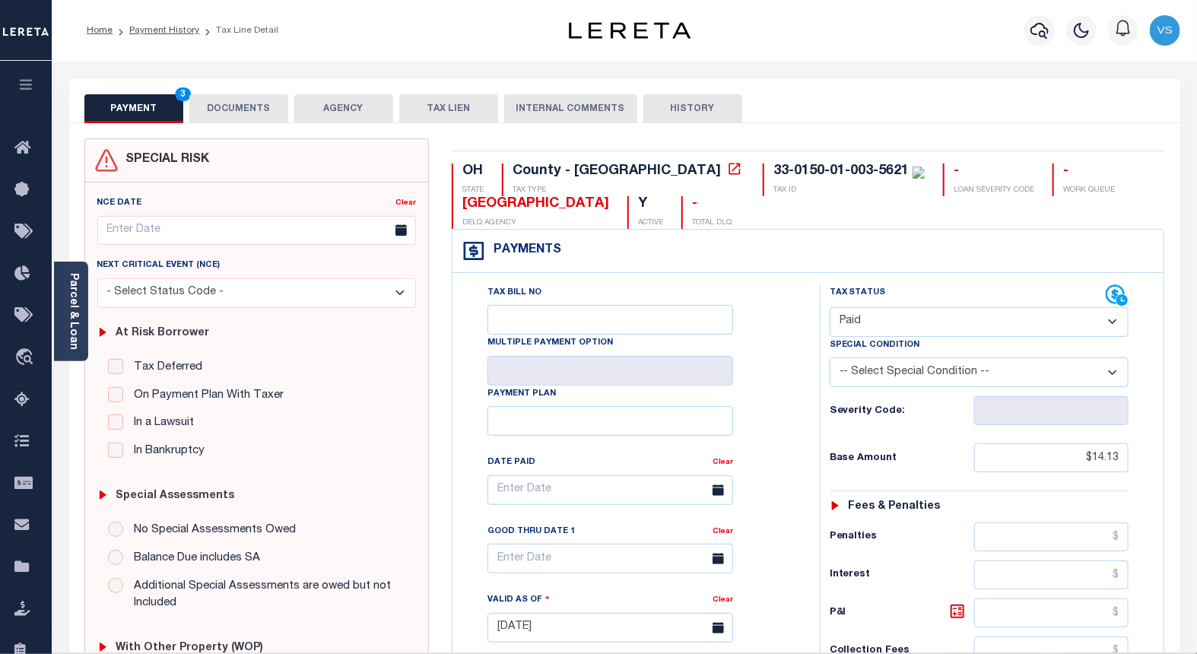
scroll to position [338, 0]
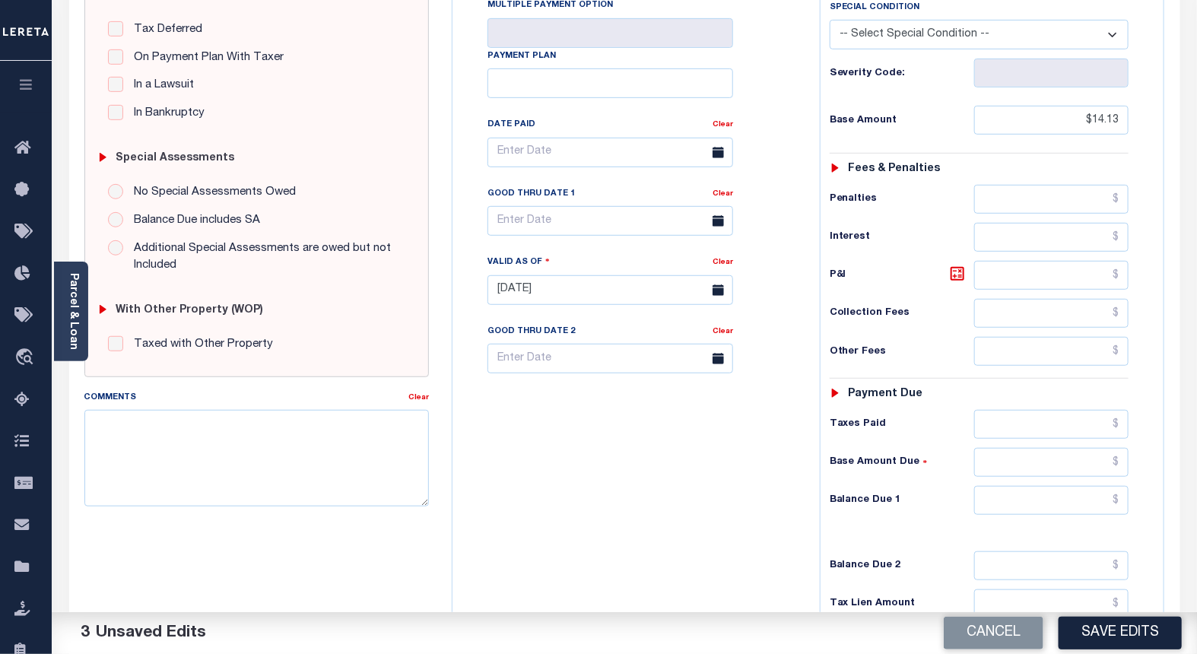
drag, startPoint x: 1094, startPoint y: 633, endPoint x: 1097, endPoint y: 602, distance: 31.4
click at [1093, 632] on button "Save Edits" at bounding box center [1120, 633] width 123 height 33
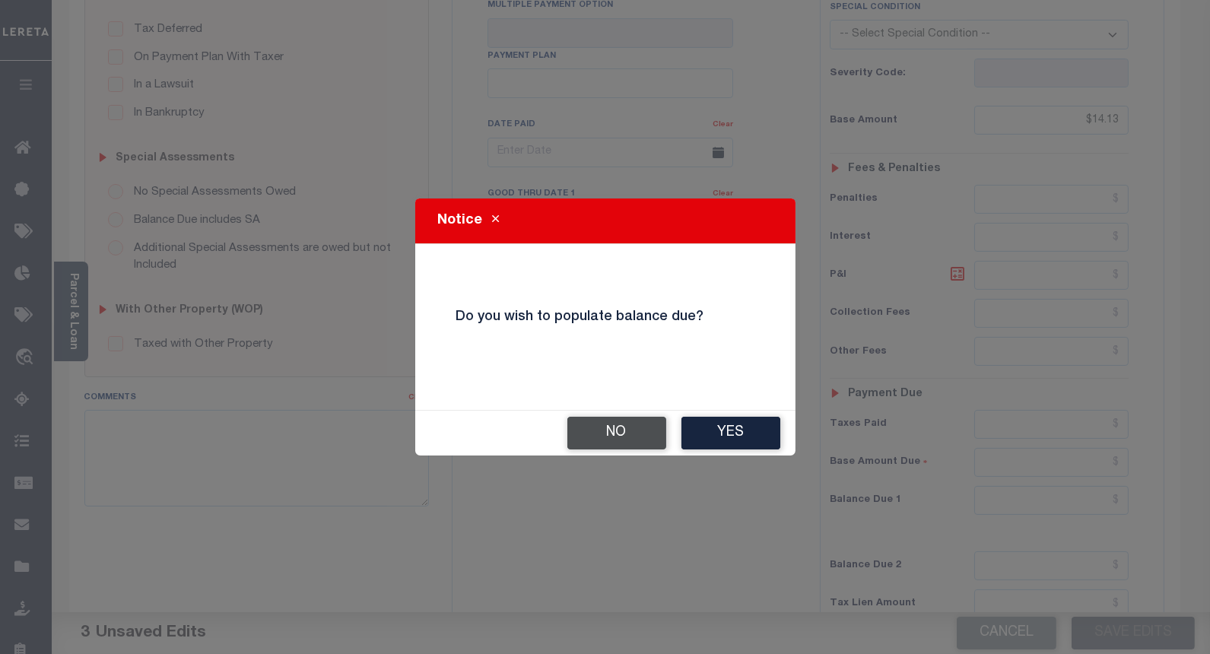
click at [610, 439] on button "No" at bounding box center [616, 433] width 99 height 33
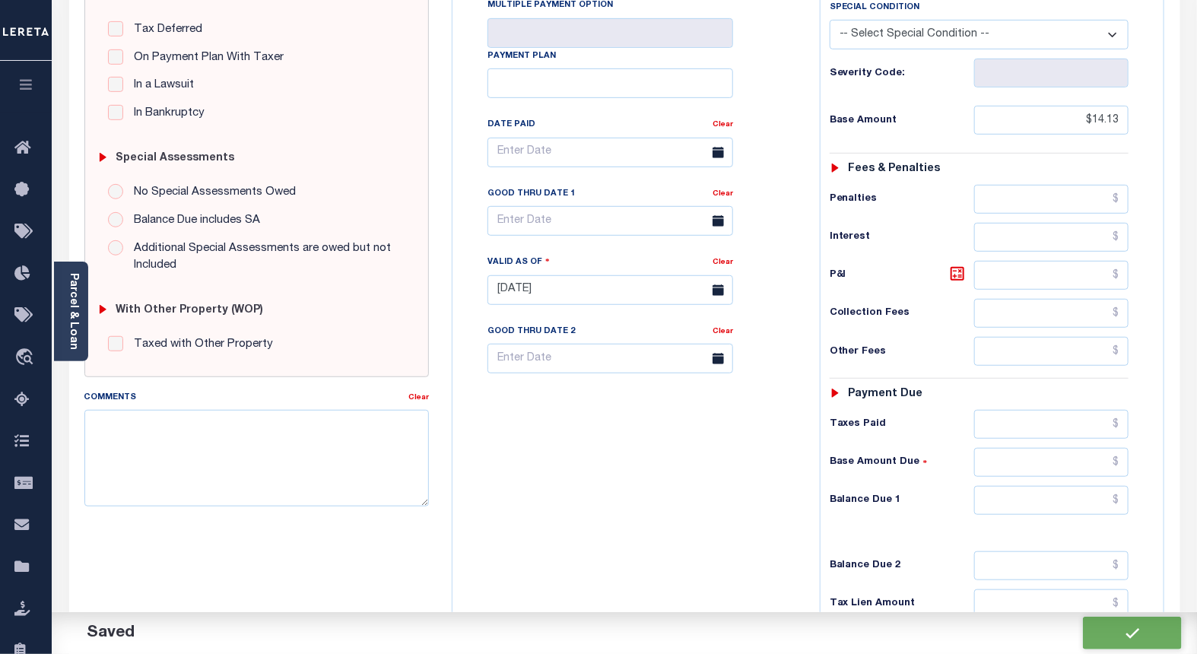
checkbox input "false"
type input "$14.13"
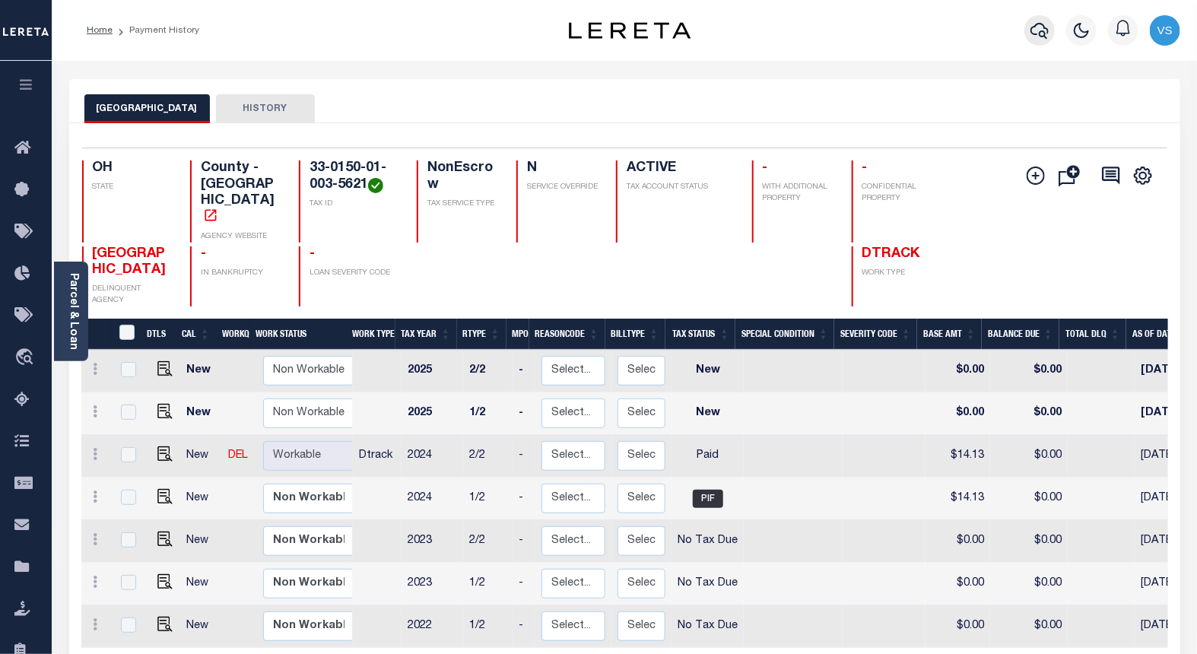
click at [1040, 32] on icon "button" at bounding box center [1040, 31] width 18 height 16
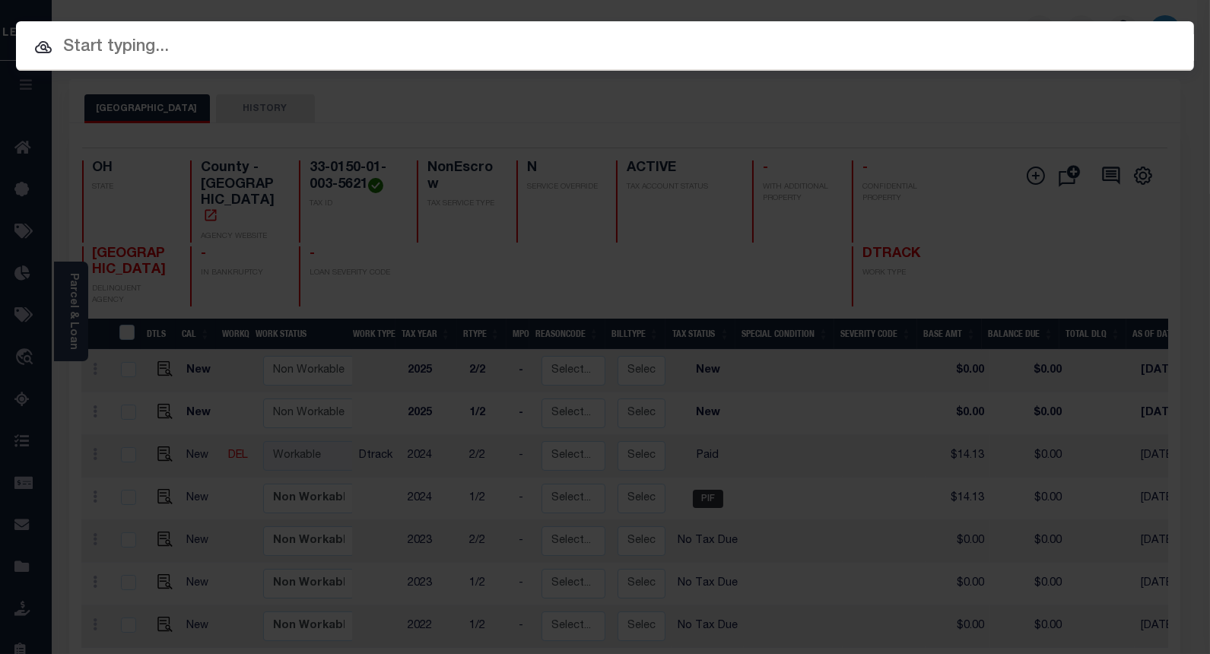
paste input "10035653"
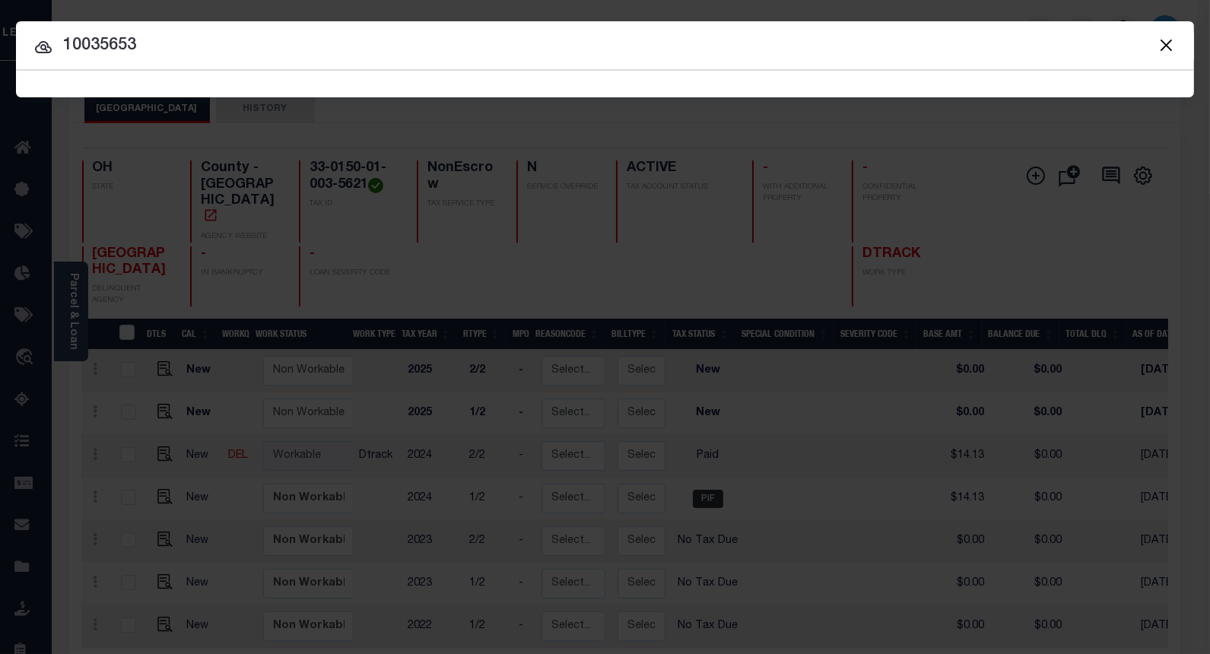
type input "10035653"
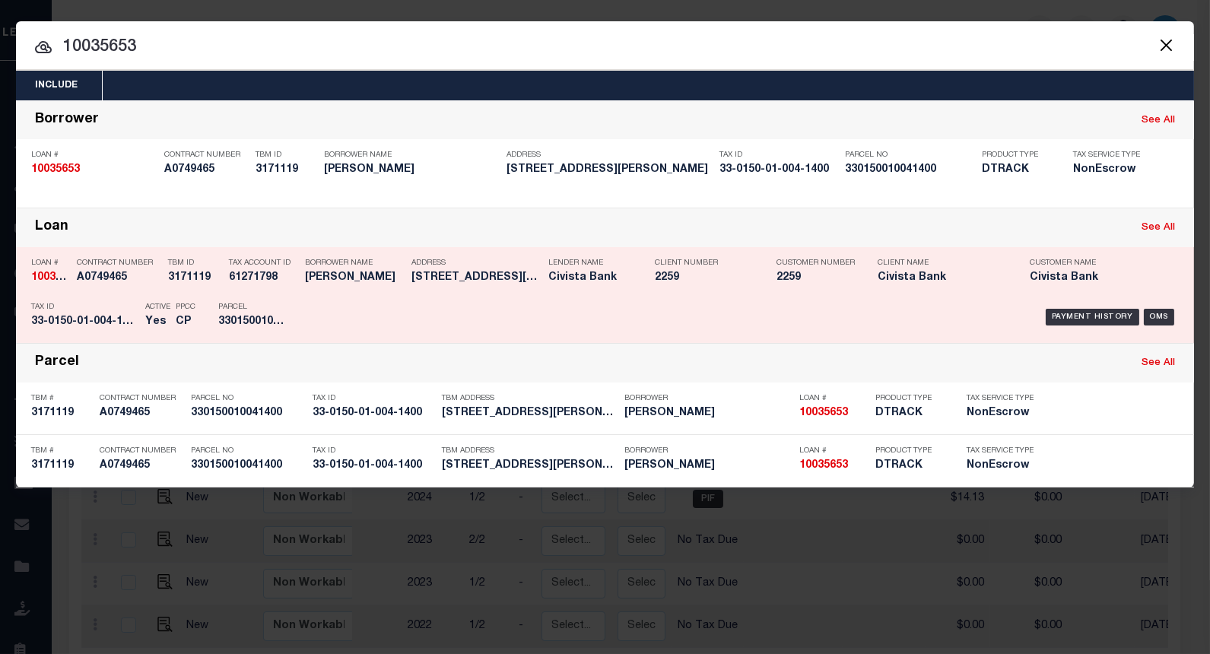
click at [1091, 307] on div "Payment History OMS" at bounding box center [744, 317] width 869 height 44
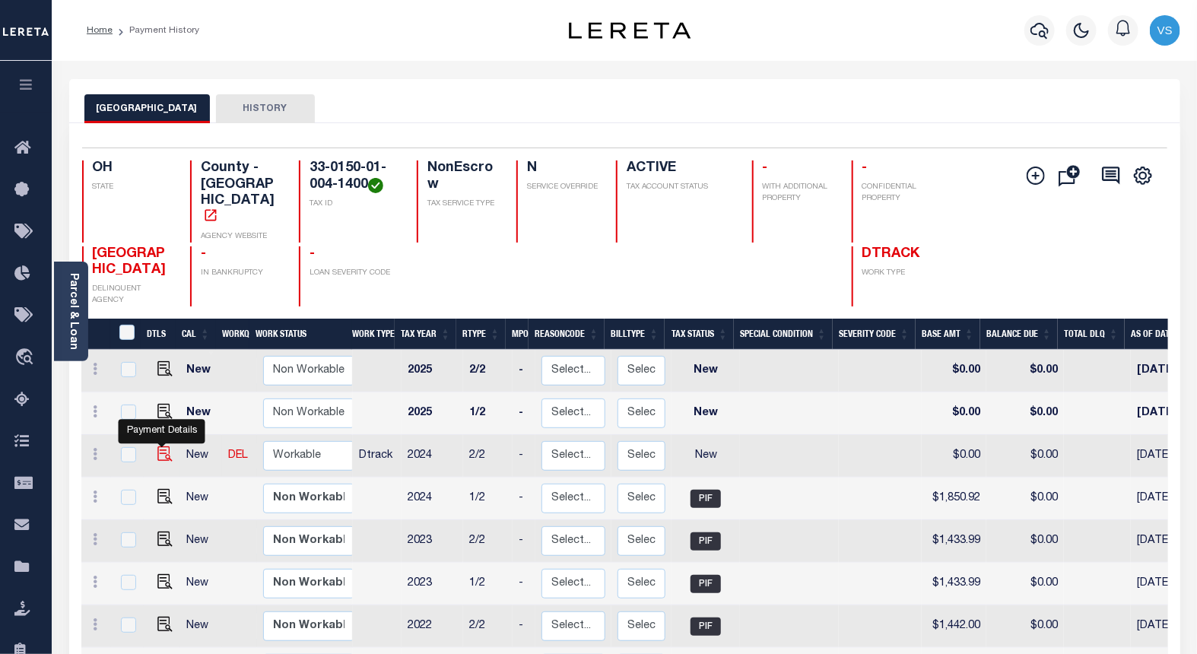
click at [163, 446] on img "" at bounding box center [164, 453] width 15 height 15
checkbox input "true"
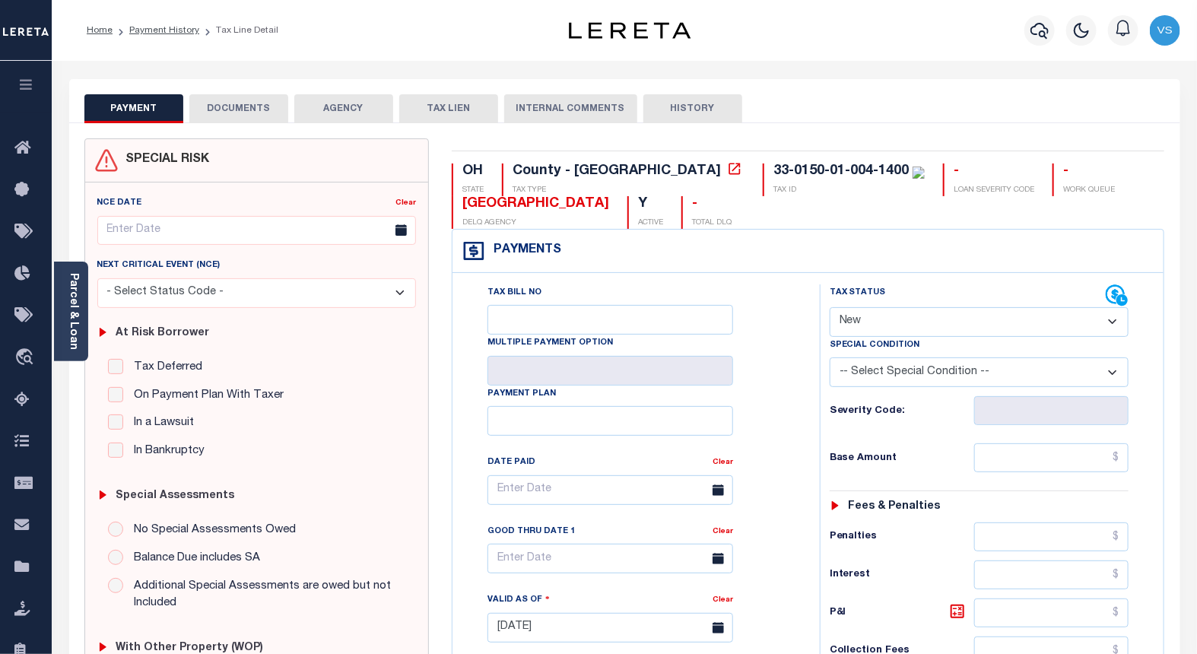
click at [881, 322] on select "- Select Status Code - Open Due/Unpaid Paid Incomplete No Tax Due Internal Refu…" at bounding box center [980, 322] width 300 height 30
select select "PYD"
click at [830, 308] on select "- Select Status Code - Open Due/Unpaid Paid Incomplete No Tax Due Internal Refu…" at bounding box center [980, 322] width 300 height 30
type input "10/10/2025"
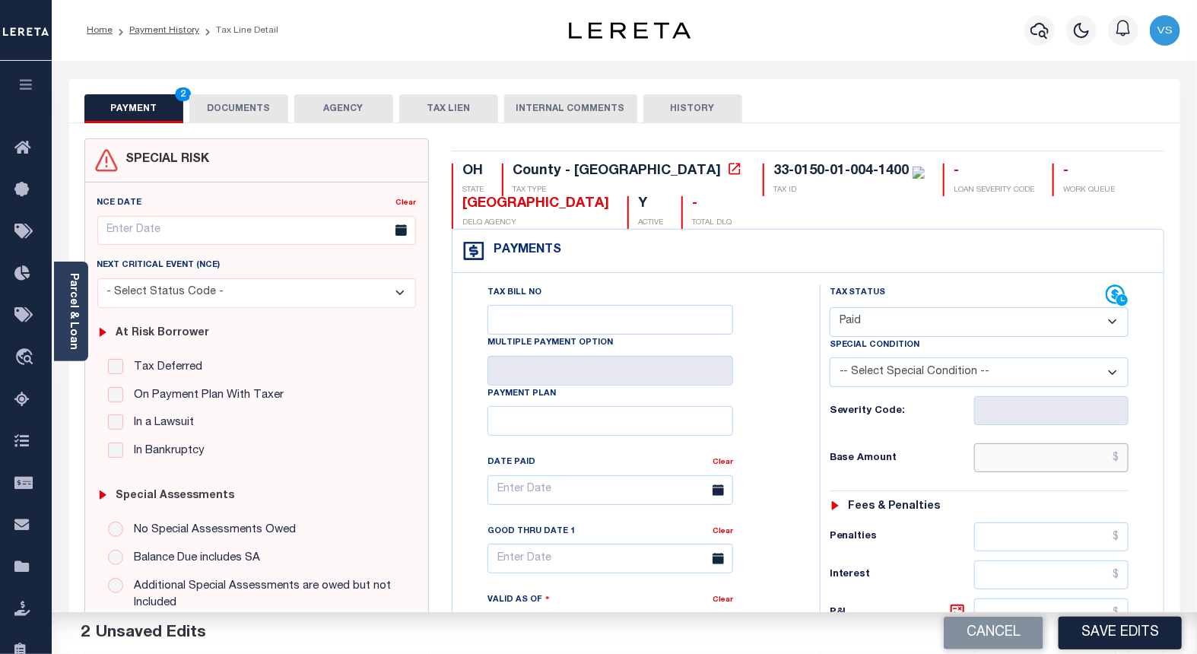
click at [1066, 457] on input "text" at bounding box center [1051, 457] width 155 height 29
paste input "1,850.92"
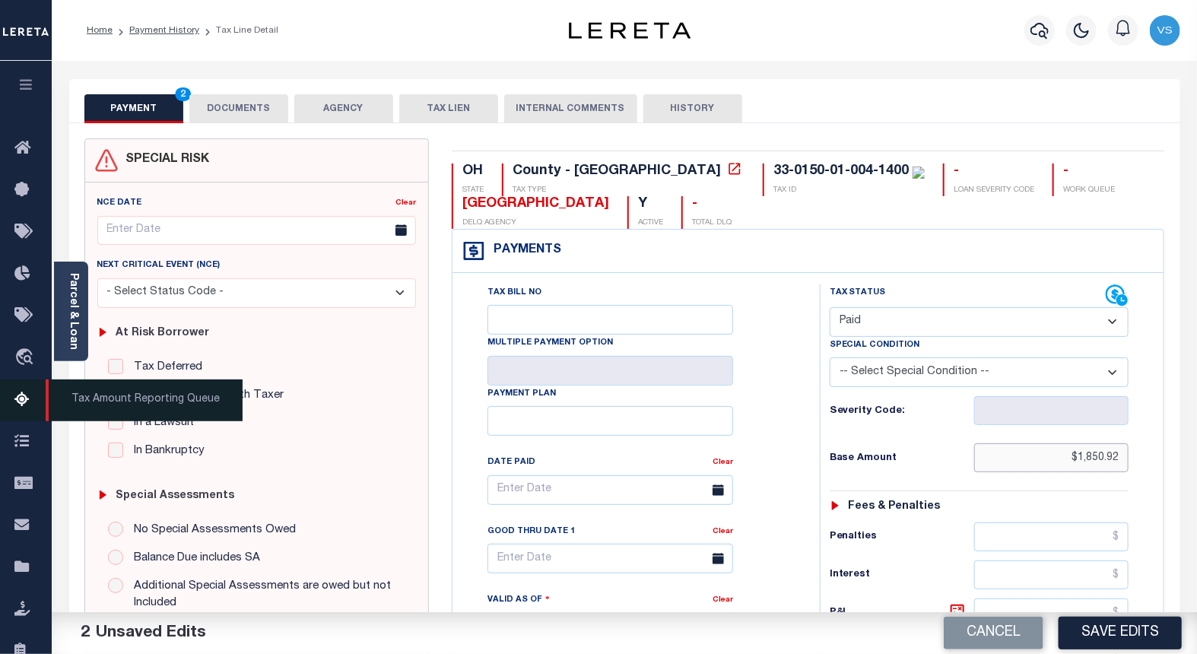
type input "$1,850.92"
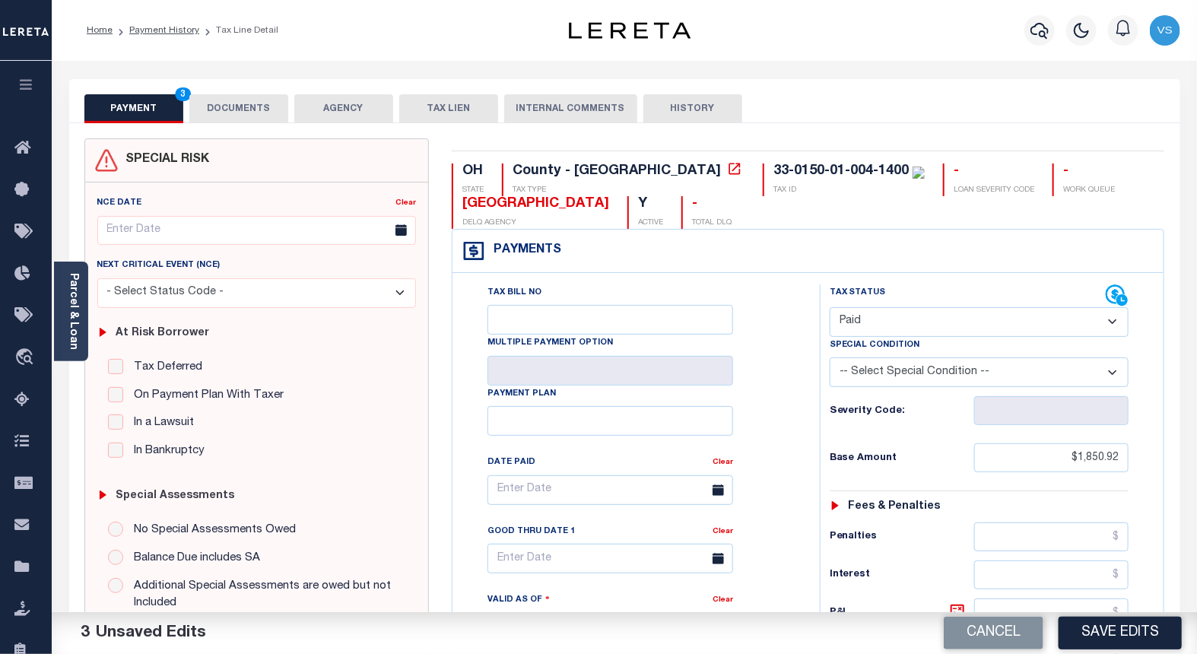
click at [214, 111] on button "DOCUMENTS" at bounding box center [238, 108] width 99 height 29
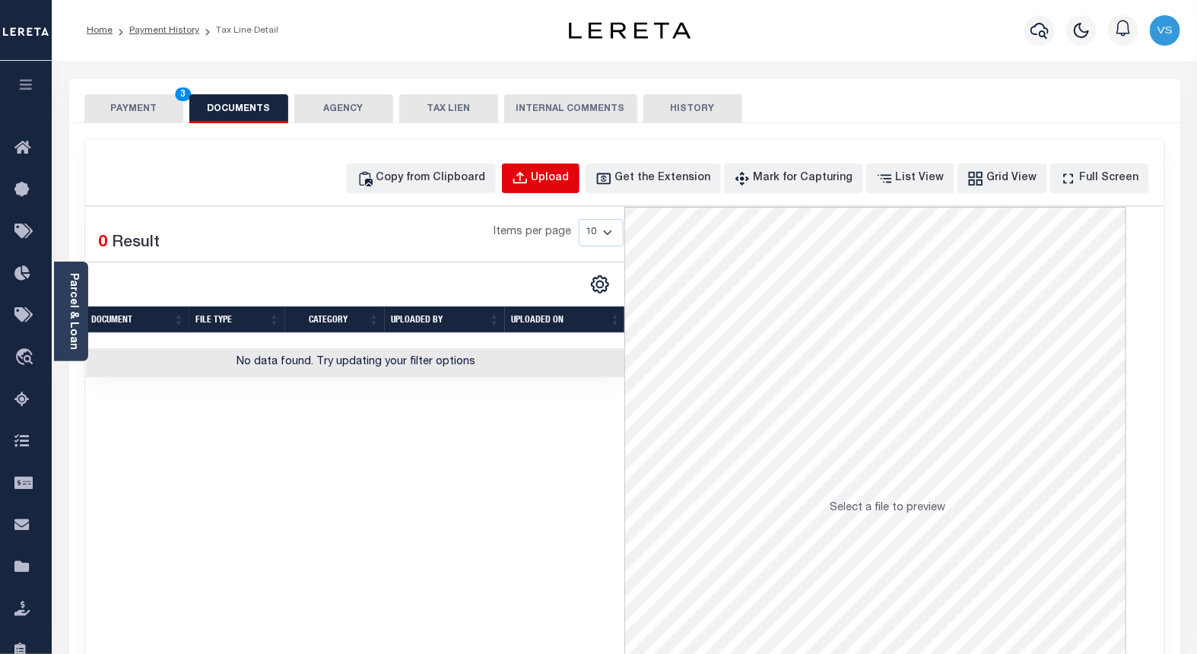
click at [565, 178] on div "Upload" at bounding box center [551, 178] width 38 height 17
select select "POP"
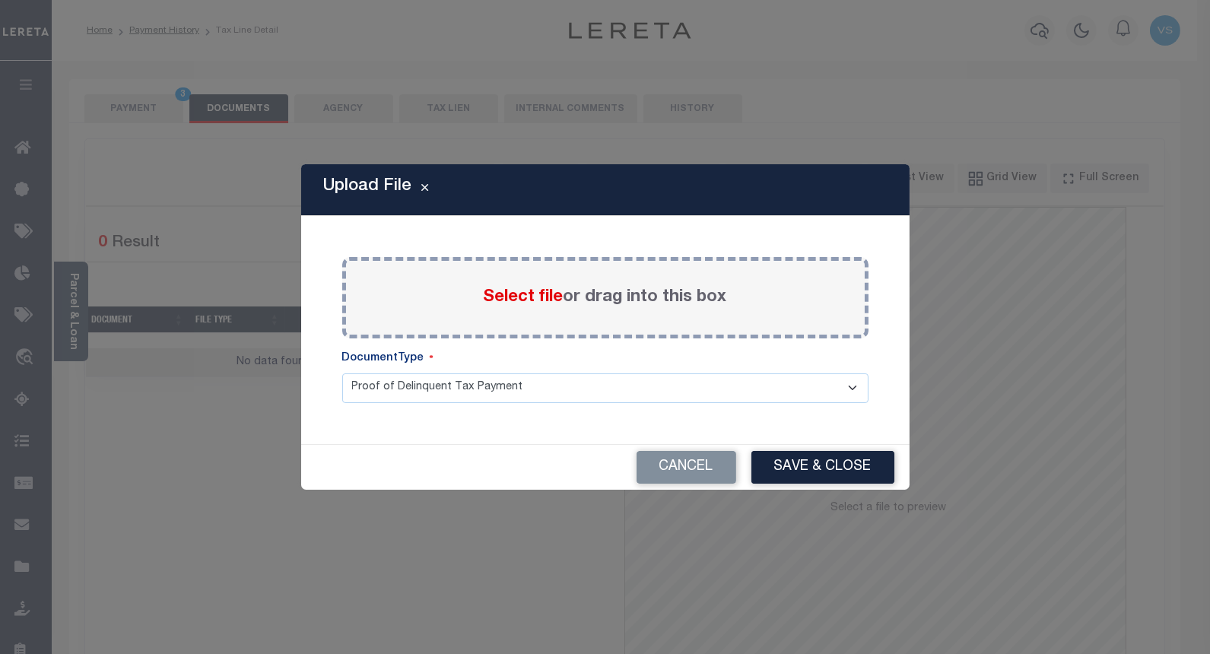
click at [494, 290] on span "Select file" at bounding box center [524, 297] width 80 height 17
click at [0, 0] on input "Select file or drag into this box" at bounding box center [0, 0] width 0 height 0
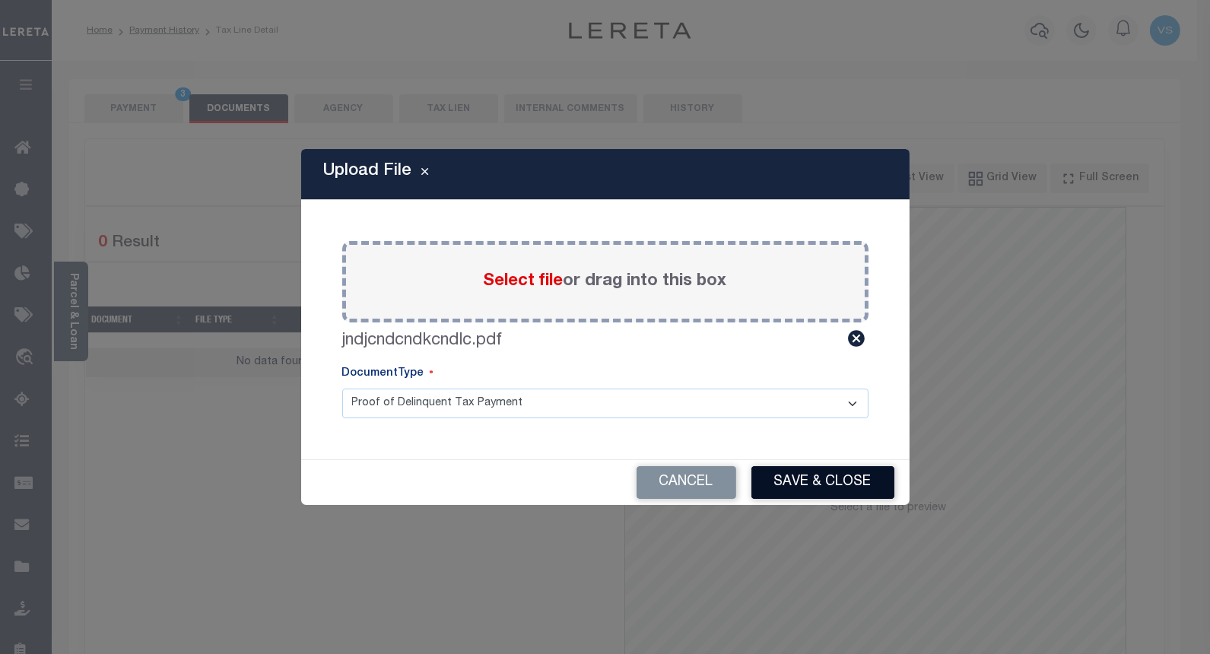
drag, startPoint x: 795, startPoint y: 475, endPoint x: 780, endPoint y: 447, distance: 31.0
click at [794, 476] on button "Save & Close" at bounding box center [822, 482] width 143 height 33
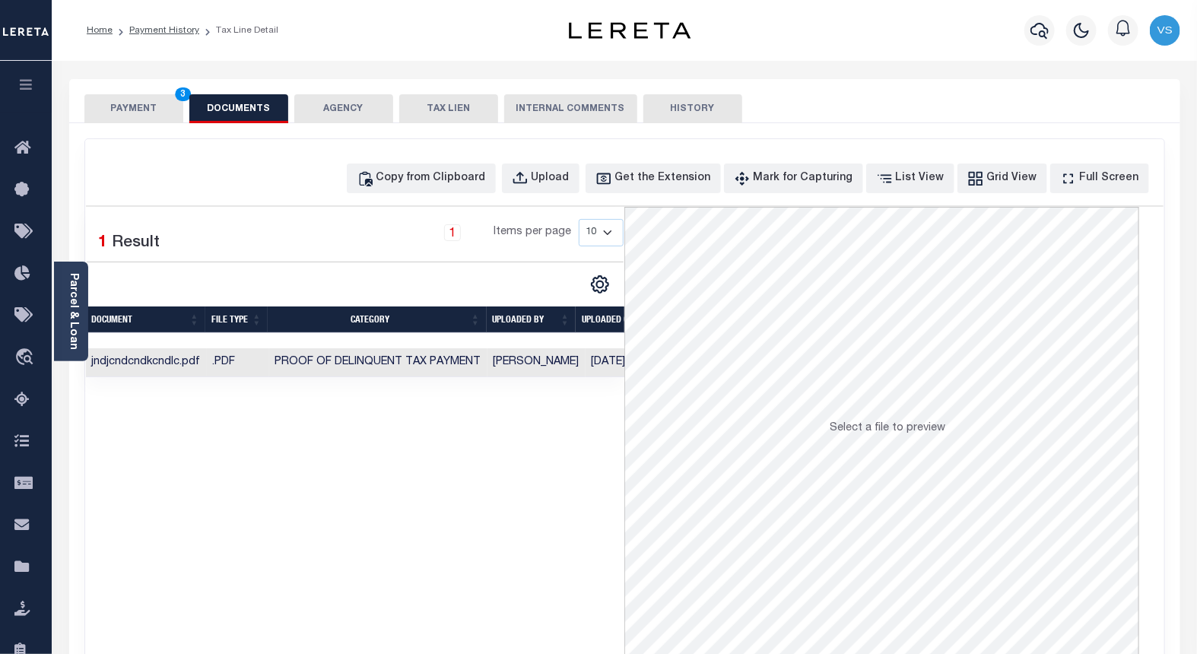
click at [119, 101] on button "PAYMENT 3" at bounding box center [133, 108] width 99 height 29
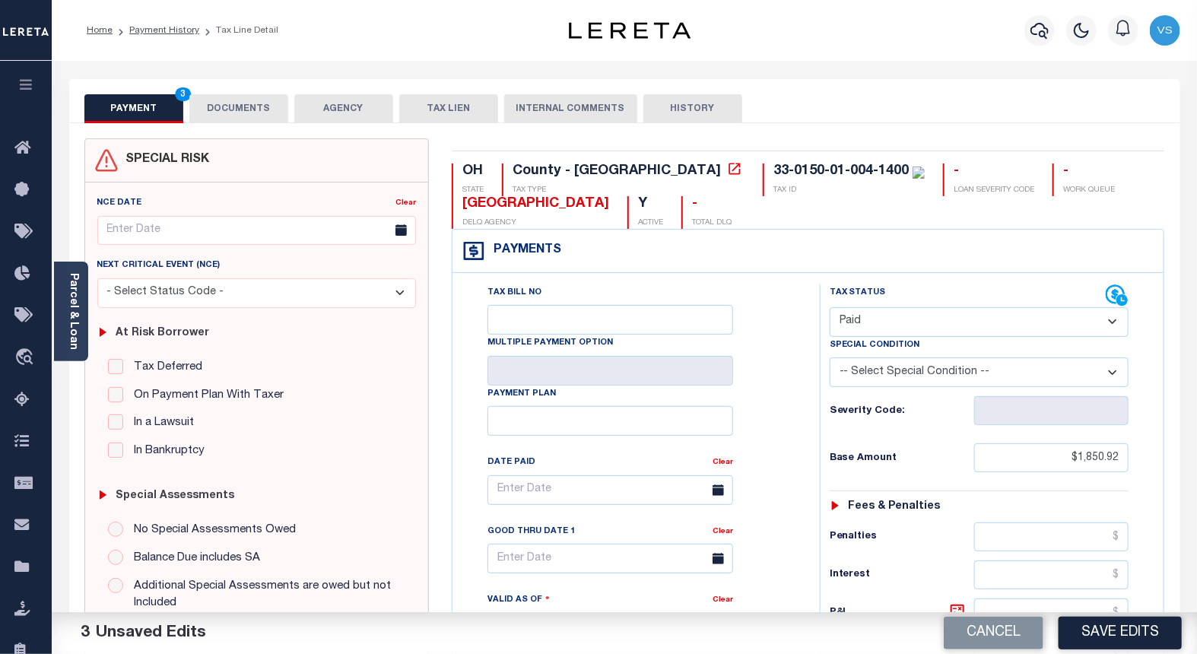
drag, startPoint x: 1099, startPoint y: 628, endPoint x: 544, endPoint y: 506, distance: 568.5
click at [1101, 628] on button "Save Edits" at bounding box center [1120, 633] width 123 height 33
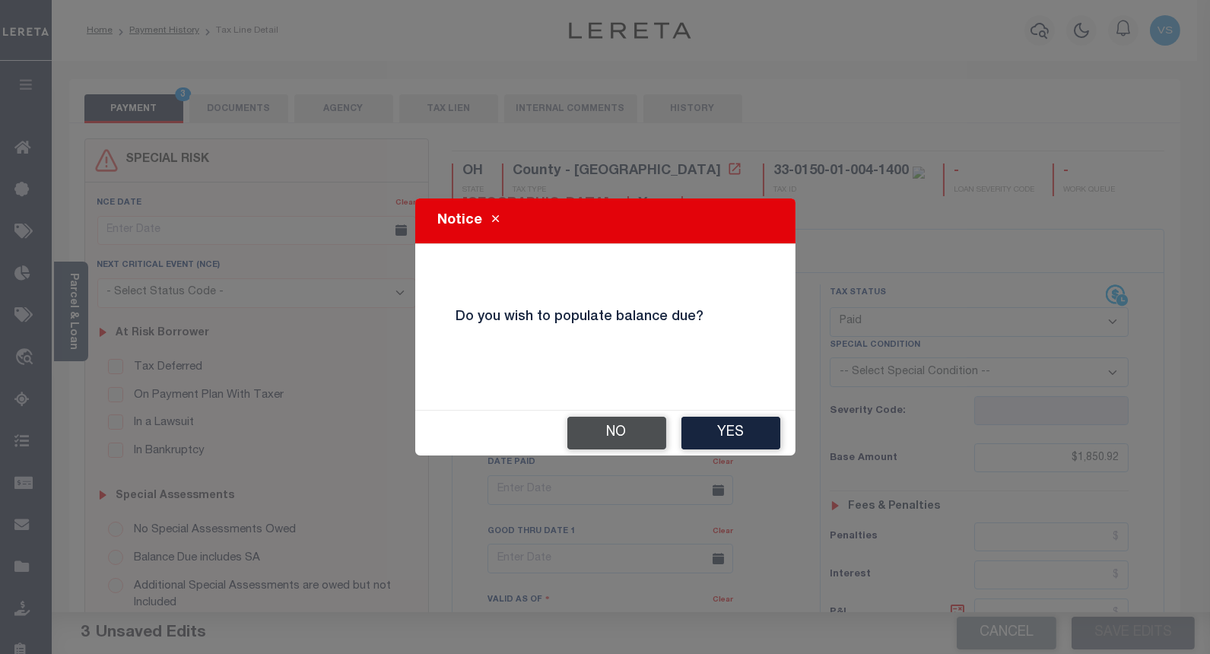
click at [594, 435] on button "No" at bounding box center [616, 433] width 99 height 33
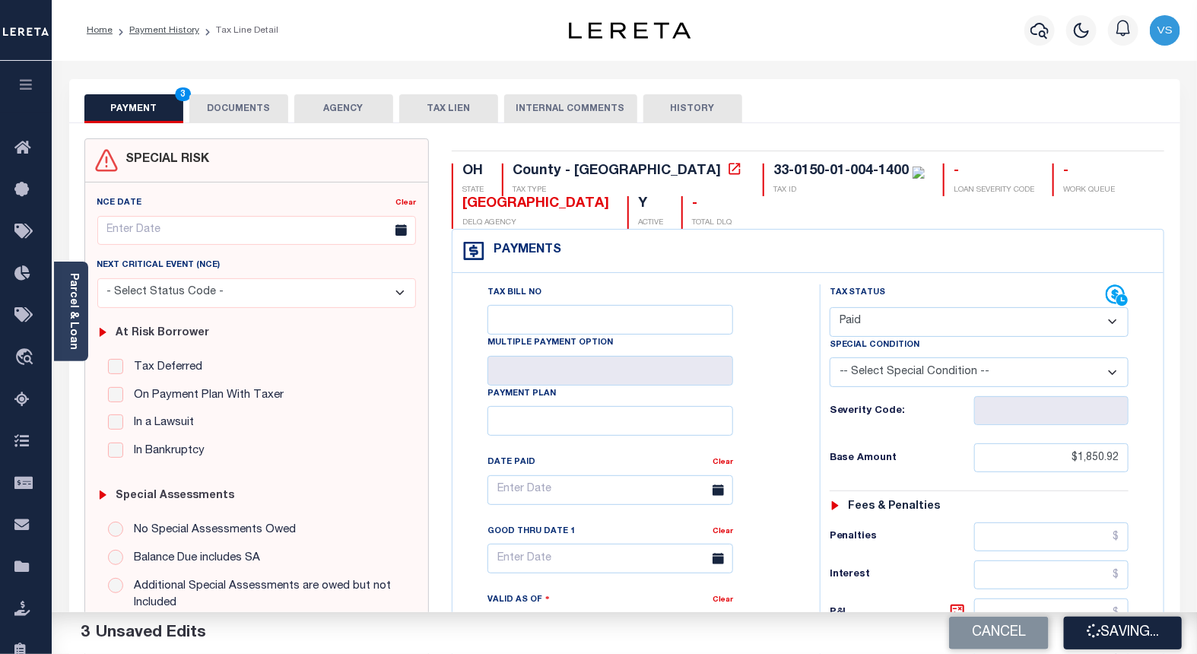
checkbox input "false"
type input "$1,850.92"
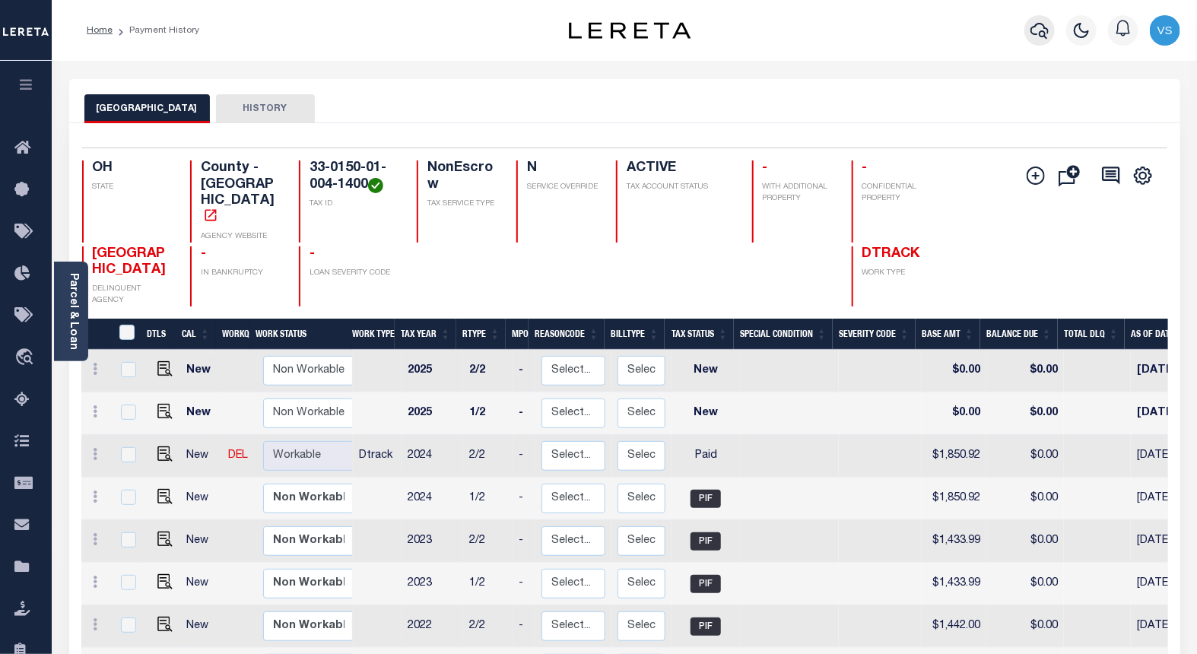
click at [1040, 33] on icon "button" at bounding box center [1040, 31] width 18 height 16
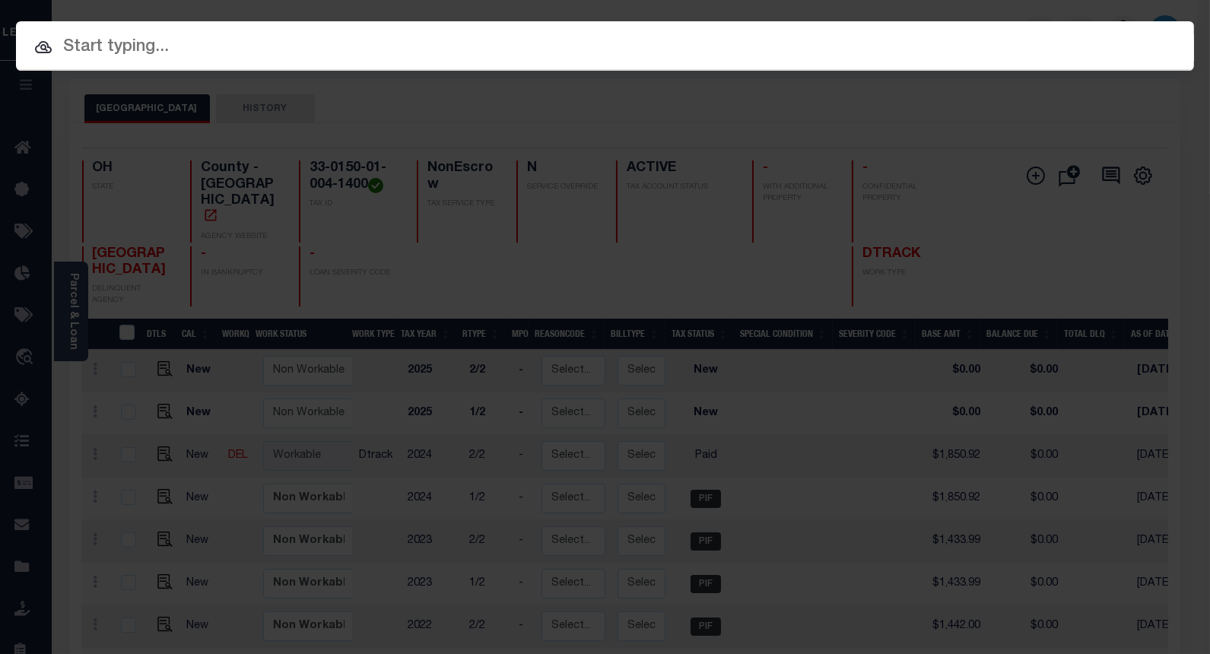
paste input "10052558"
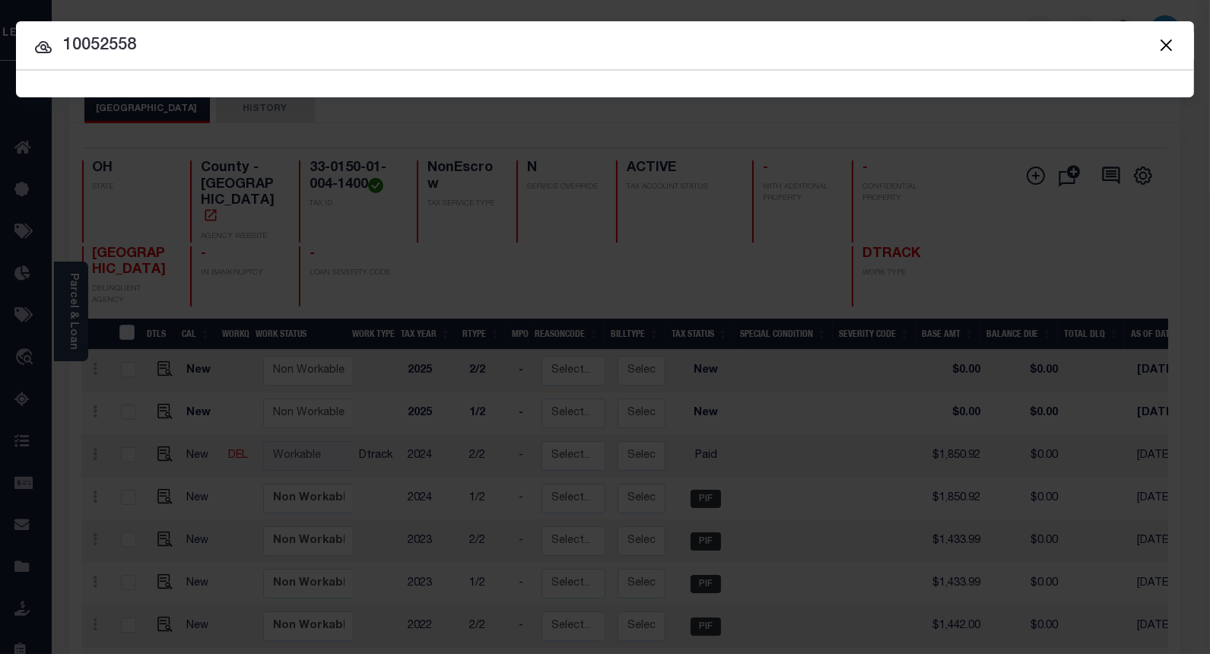
type input "10052558"
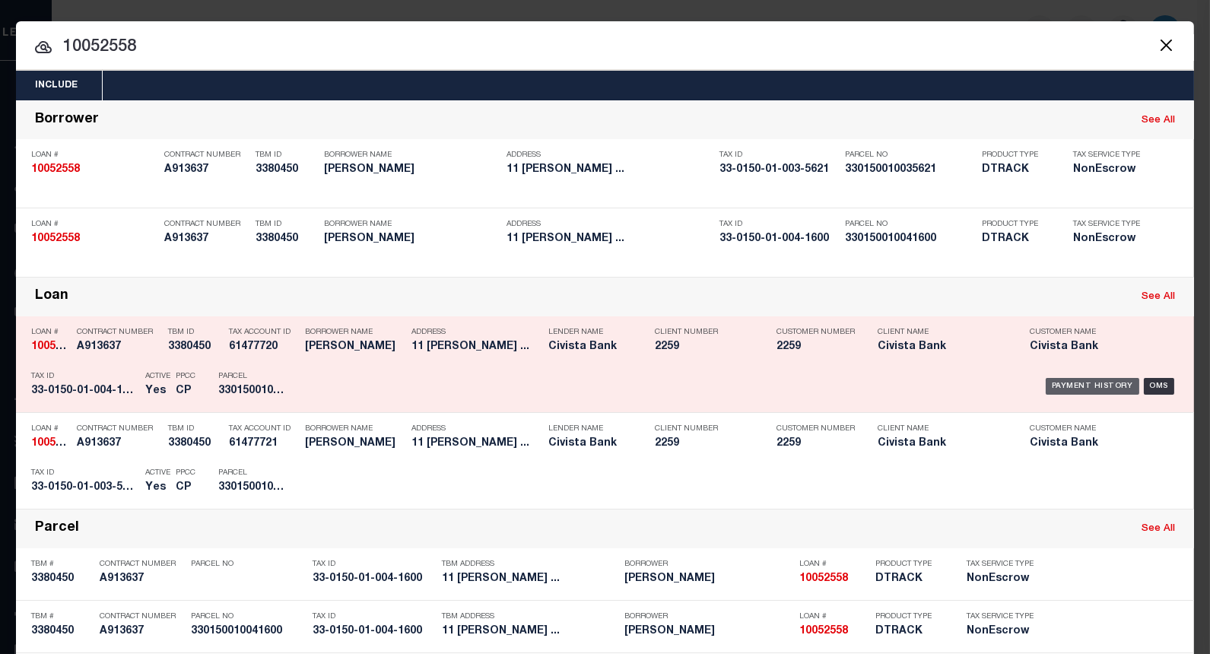
click at [1053, 385] on div "Payment History" at bounding box center [1093, 386] width 94 height 17
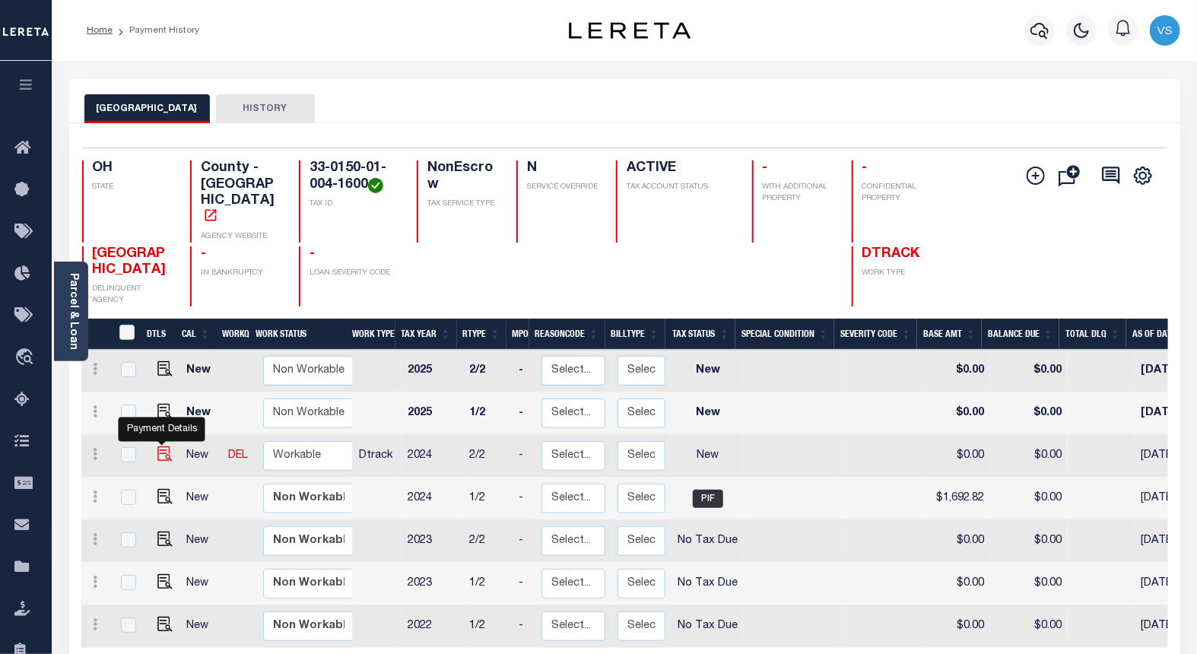
click at [161, 446] on img "" at bounding box center [164, 453] width 15 height 15
checkbox input "true"
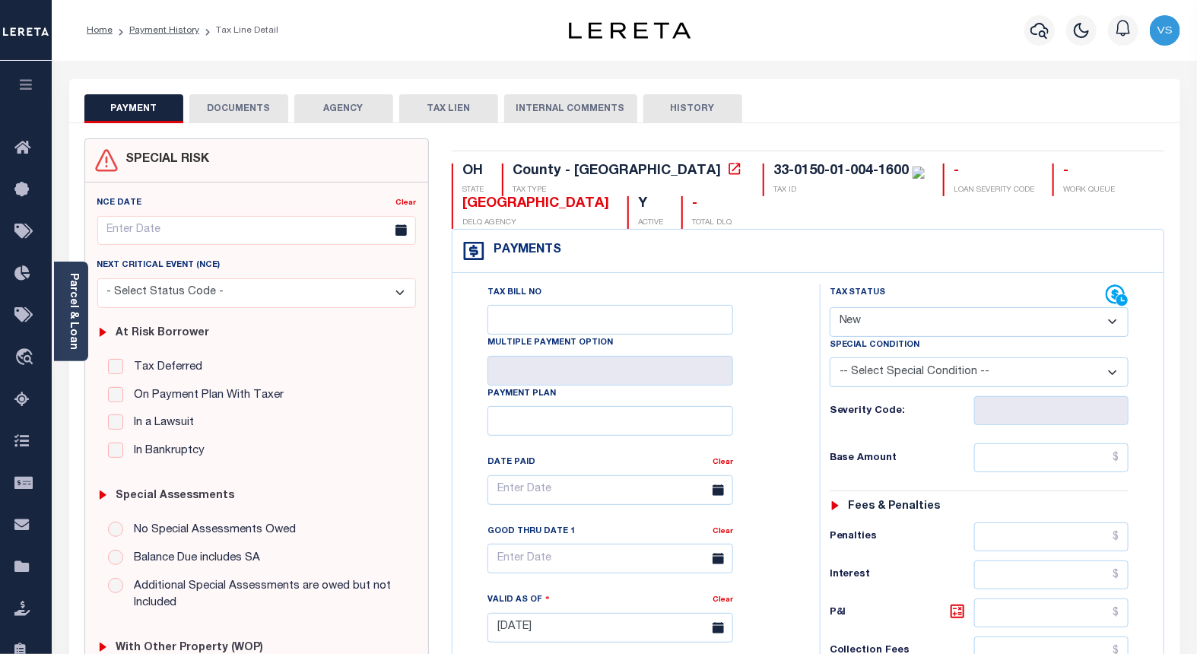
click at [853, 326] on select "- Select Status Code - Open Due/Unpaid Paid Incomplete No Tax Due Internal Refu…" at bounding box center [980, 322] width 300 height 30
select select "PYD"
click at [830, 308] on select "- Select Status Code - Open Due/Unpaid Paid Incomplete No Tax Due Internal Refu…" at bounding box center [980, 322] width 300 height 30
type input "10/10/2025"
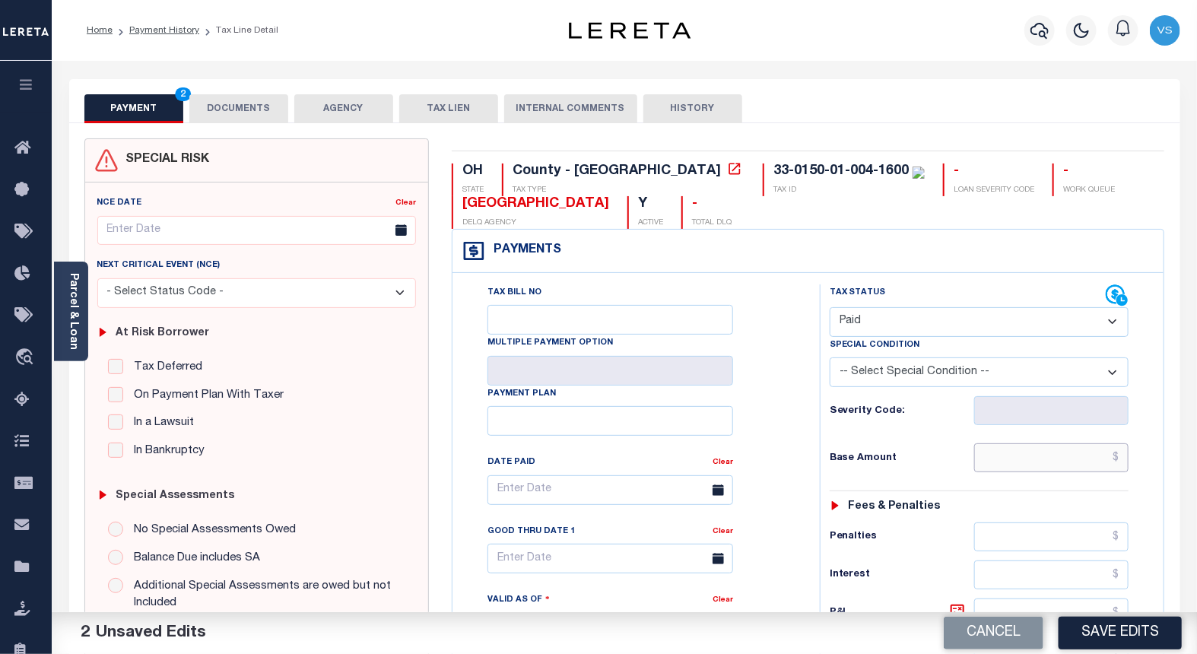
click at [1070, 461] on input "text" at bounding box center [1051, 457] width 155 height 29
paste input "1,692.82"
type input "$1,692.82"
click at [229, 102] on button "DOCUMENTS" at bounding box center [238, 108] width 99 height 29
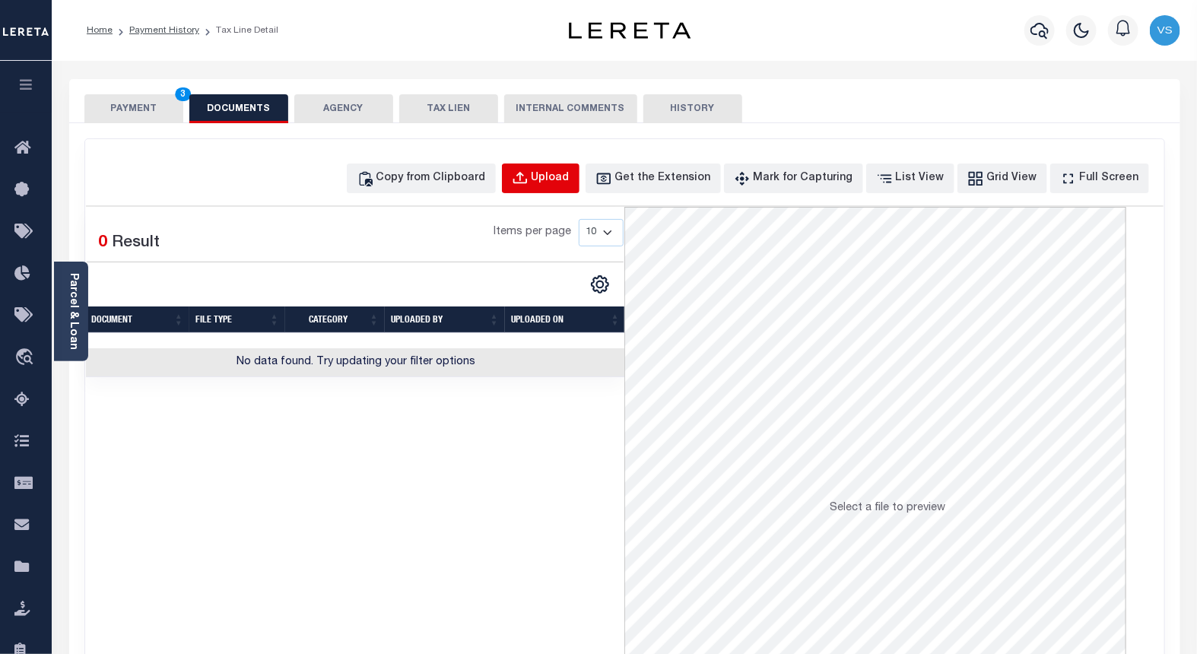
click at [570, 181] on div "Upload" at bounding box center [551, 178] width 38 height 17
select select "POP"
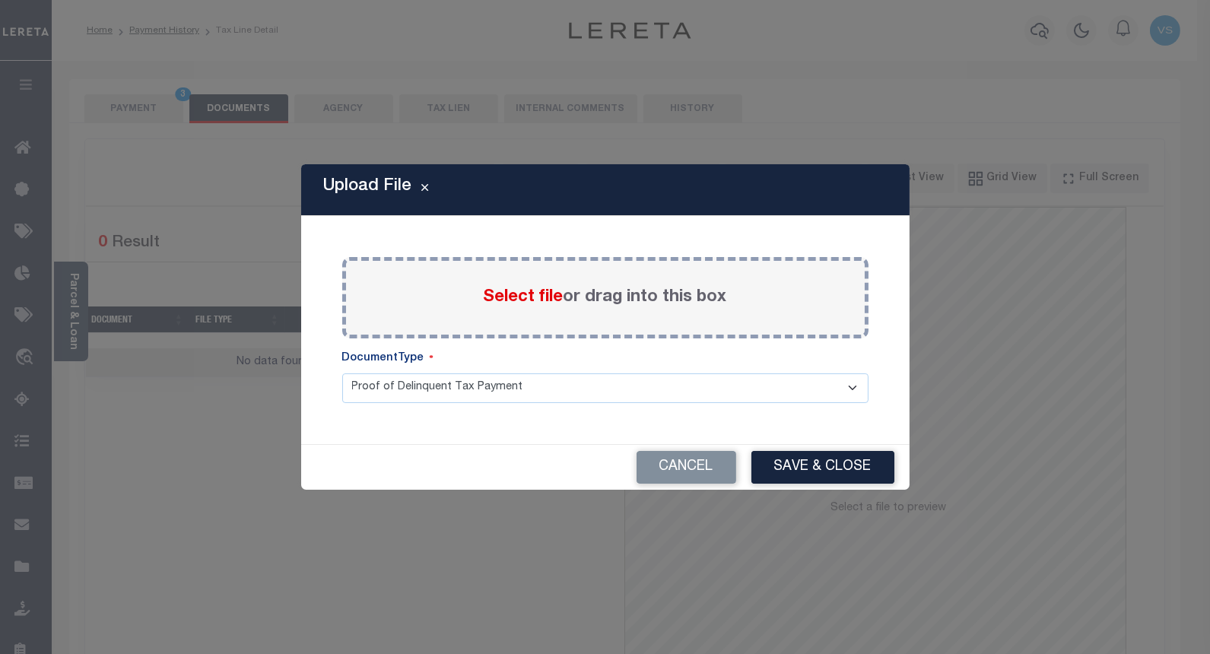
click at [527, 302] on span "Select file" at bounding box center [524, 297] width 80 height 17
click at [0, 0] on input "Select file or drag into this box" at bounding box center [0, 0] width 0 height 0
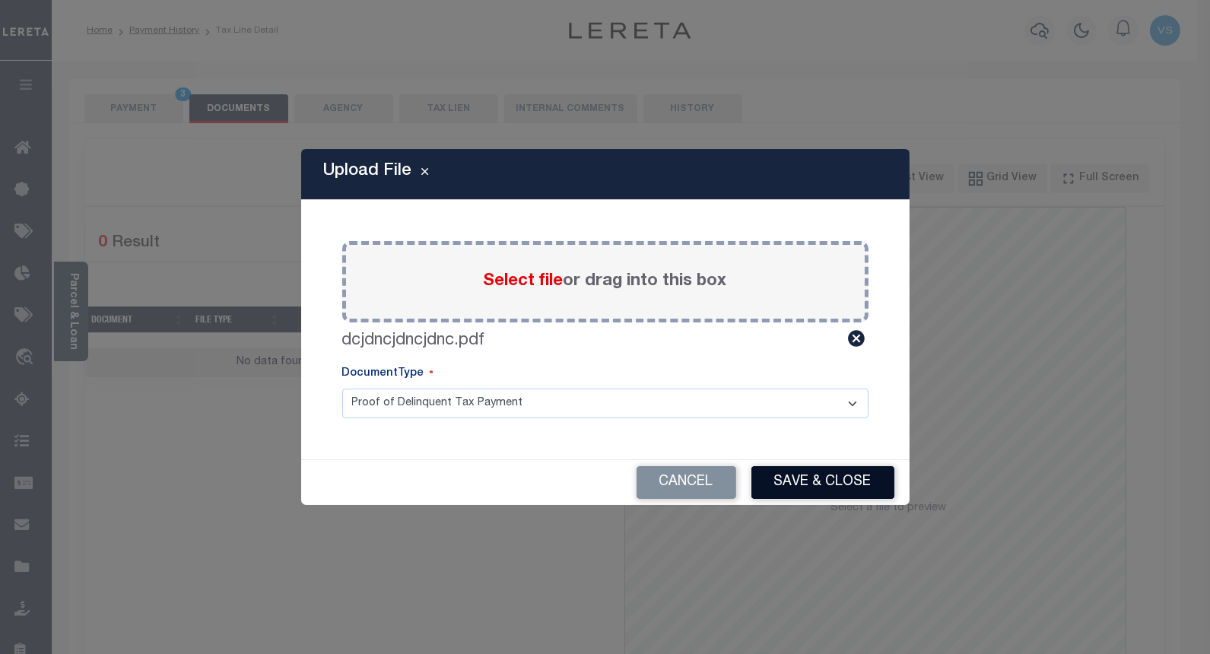
click at [821, 477] on button "Save & Close" at bounding box center [822, 482] width 143 height 33
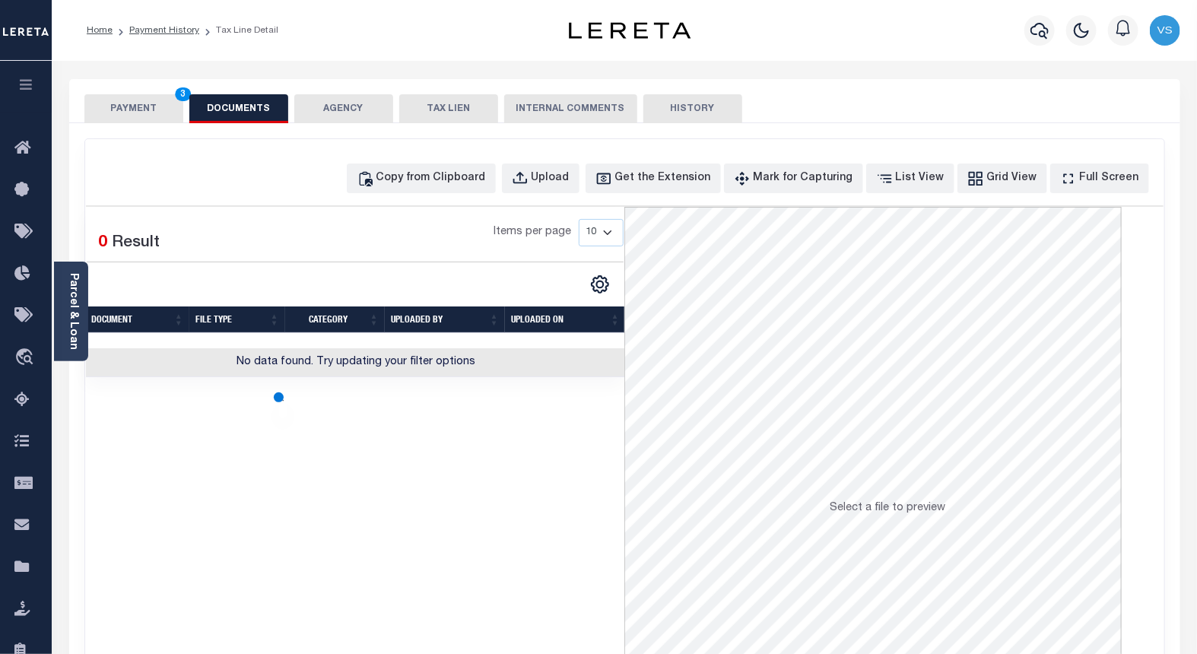
click at [110, 111] on button "PAYMENT 3" at bounding box center [133, 108] width 99 height 29
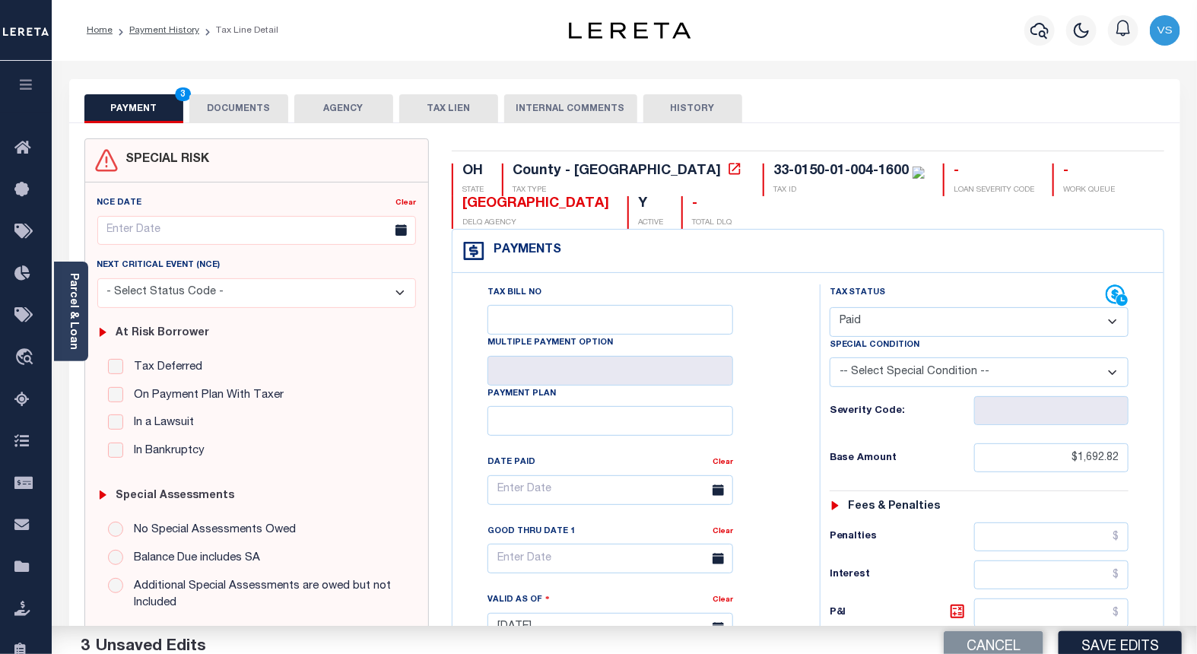
scroll to position [338, 0]
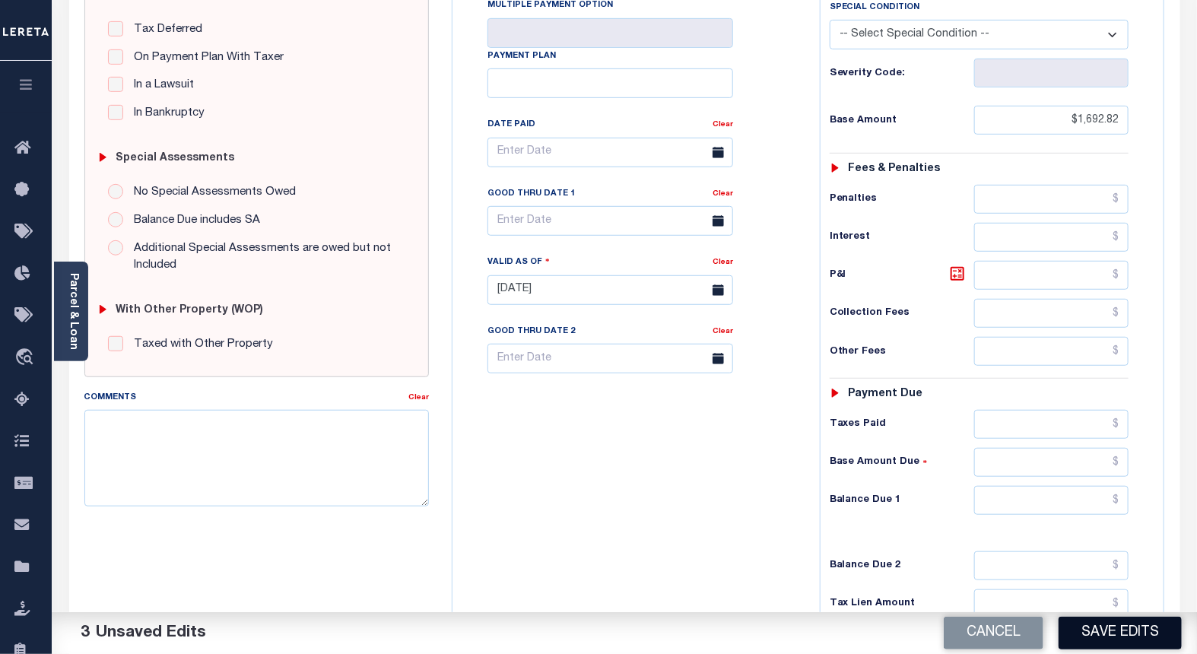
click at [1142, 642] on button "Save Edits" at bounding box center [1120, 633] width 123 height 33
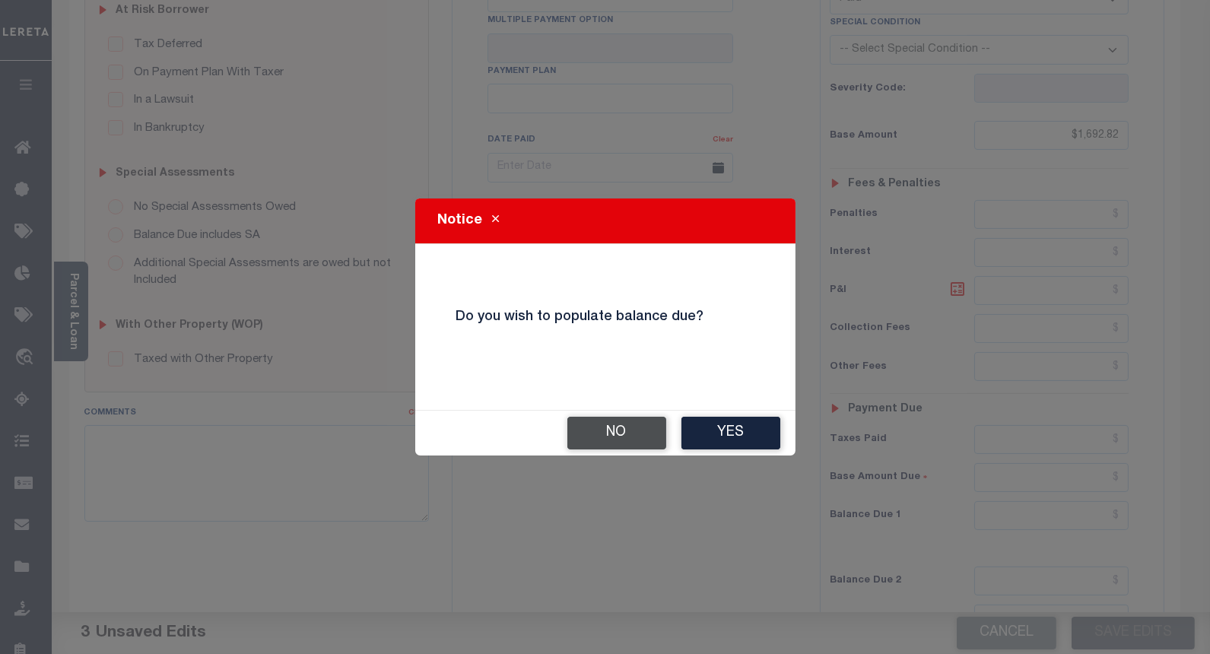
click at [598, 449] on button "No" at bounding box center [616, 433] width 99 height 33
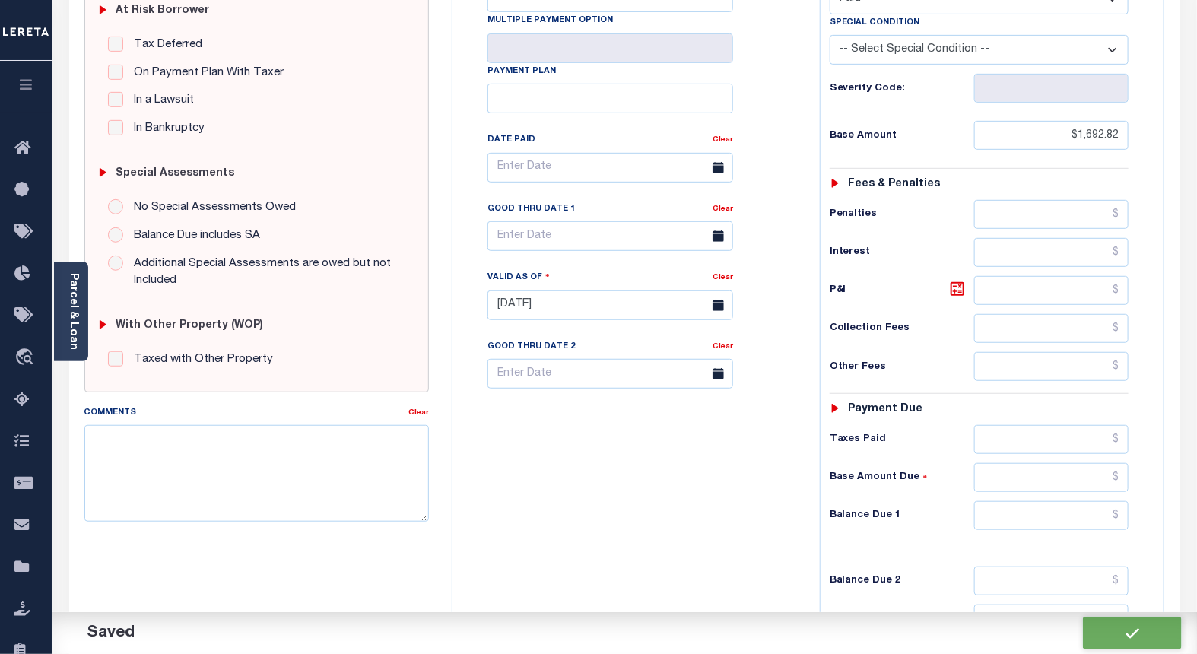
checkbox input "false"
type input "$1,692.82"
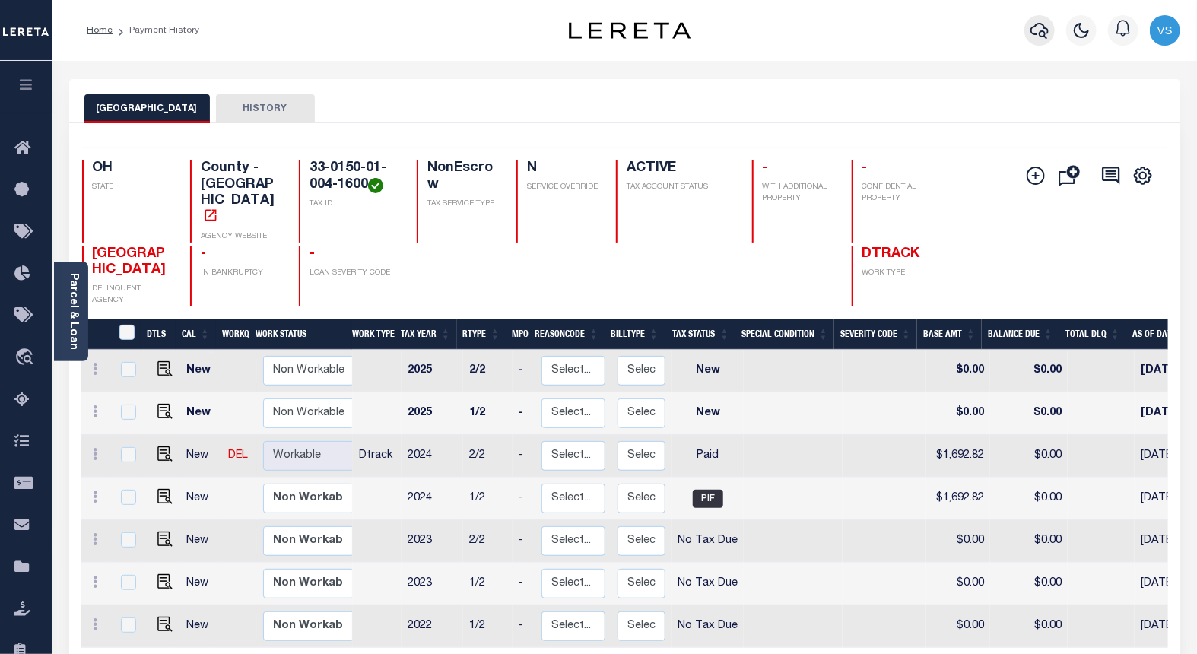
click at [1040, 33] on icon "button" at bounding box center [1040, 31] width 18 height 16
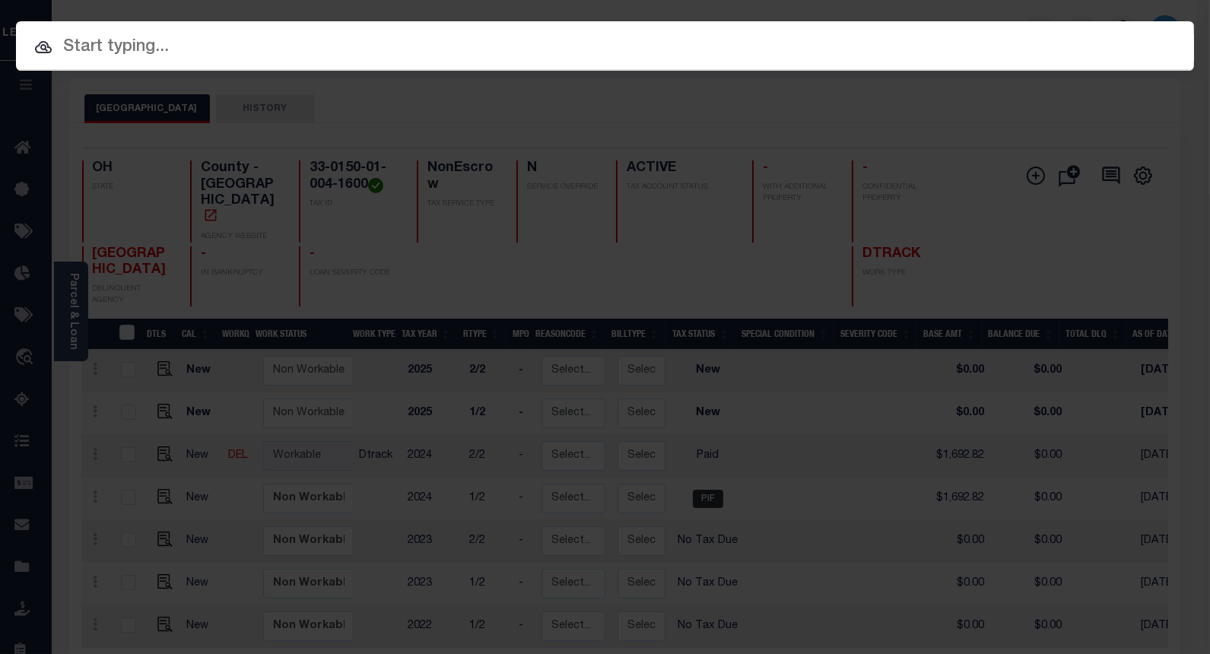
paste input "10025581"
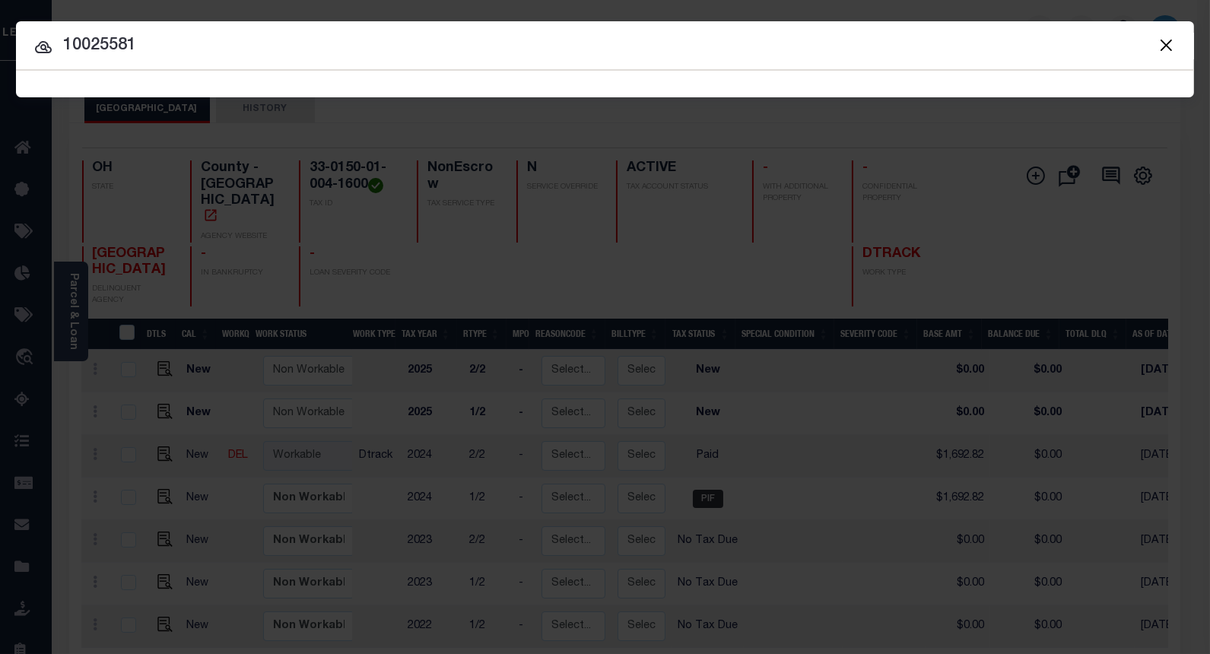
type input "10025581"
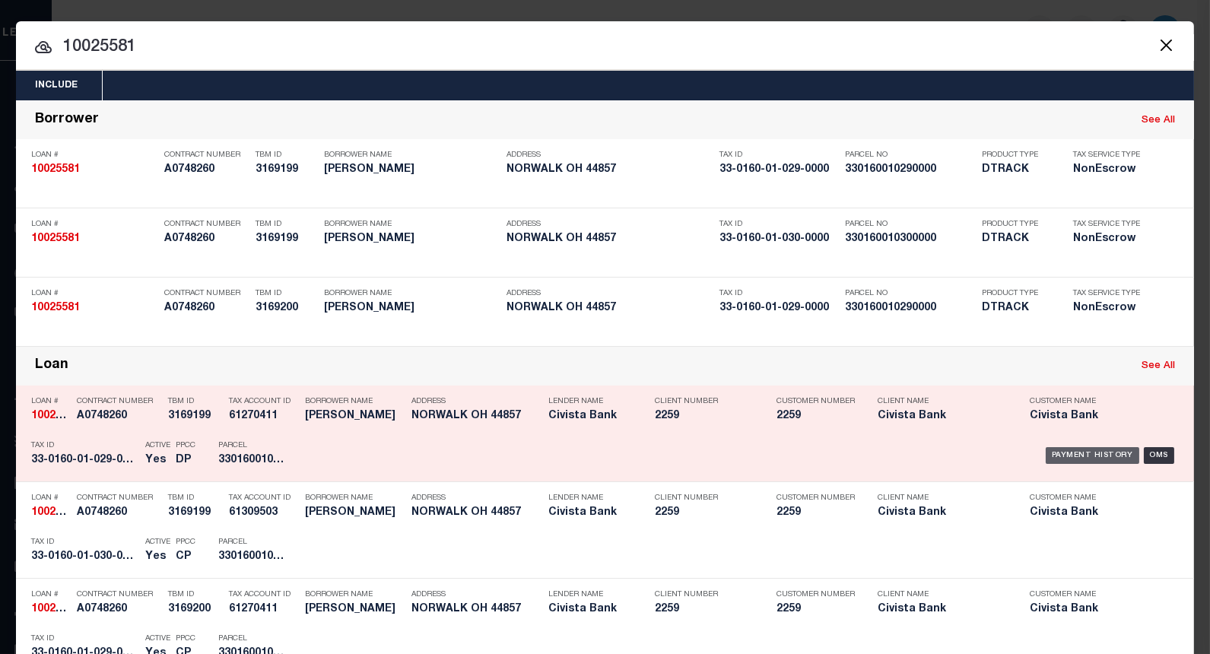
click at [1082, 454] on div "Payment History" at bounding box center [1093, 455] width 94 height 17
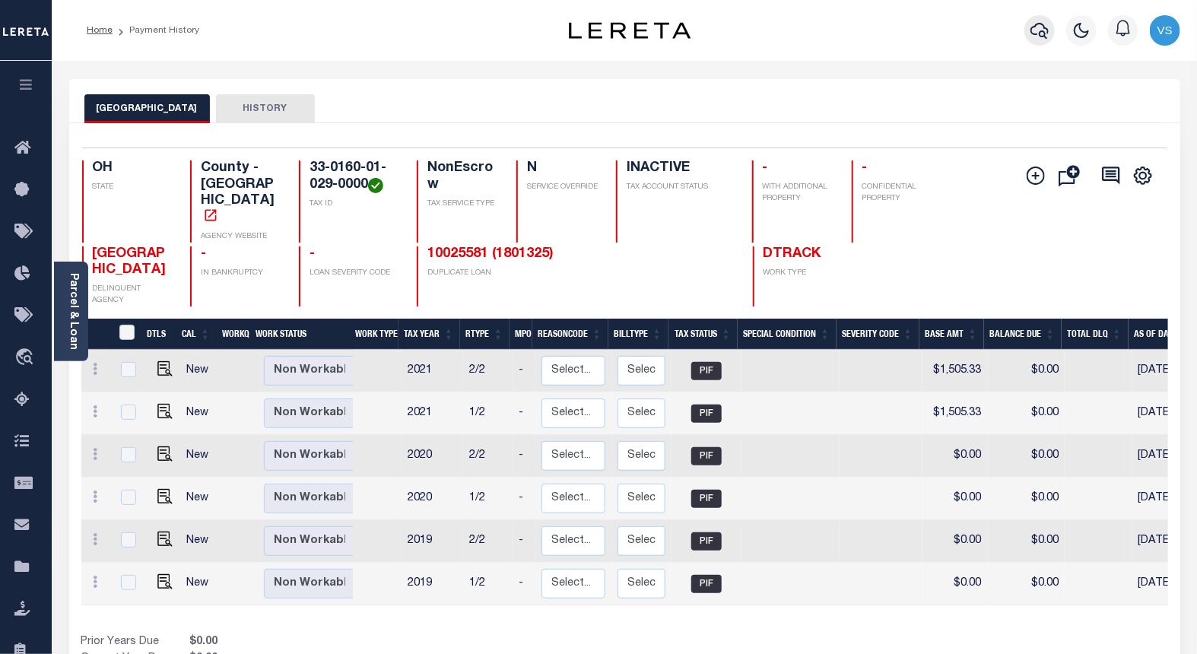
click at [1036, 23] on icon "button" at bounding box center [1040, 30] width 18 height 18
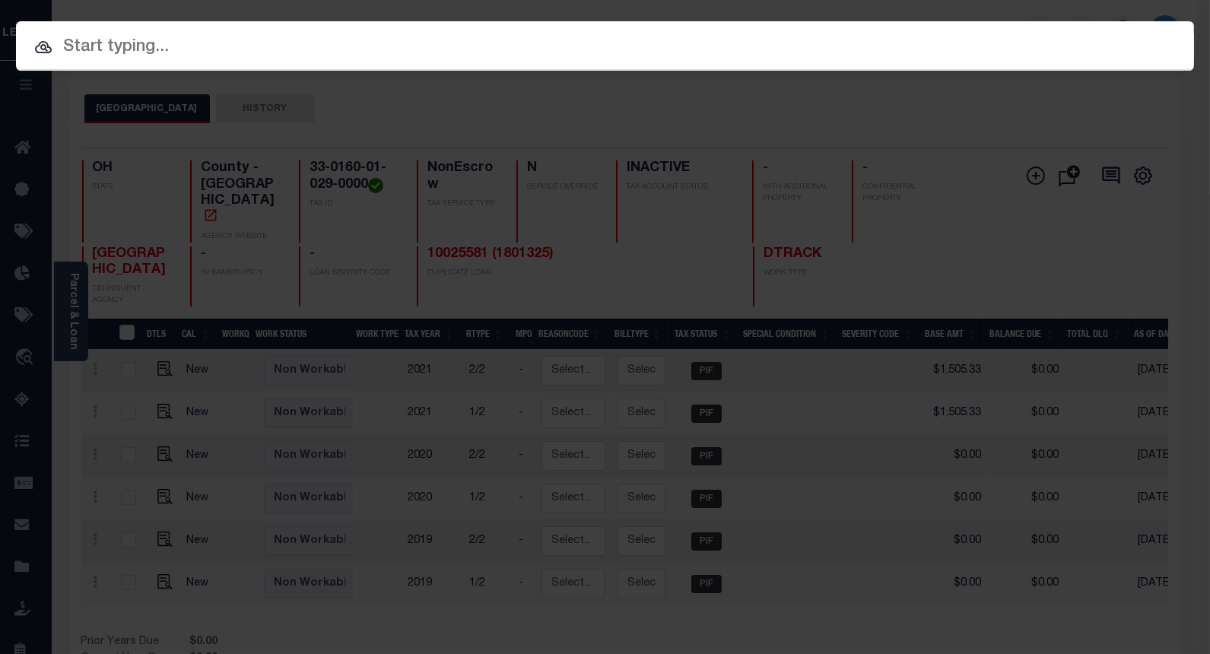
paste input "10025581"
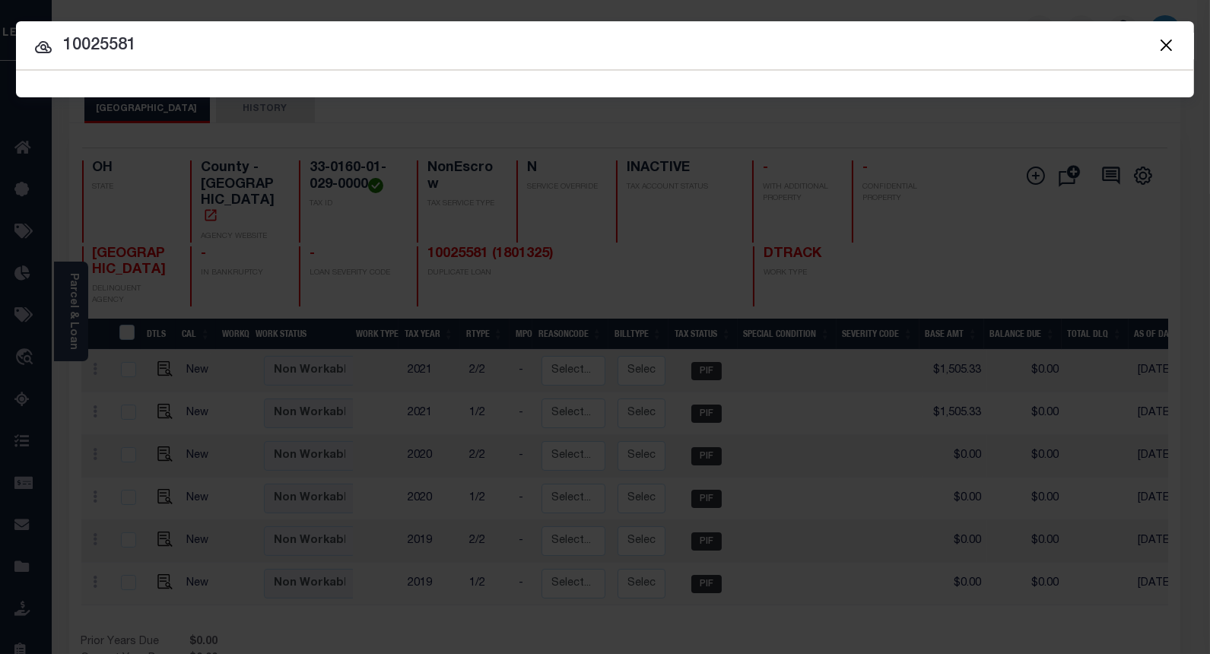
type input "10025581"
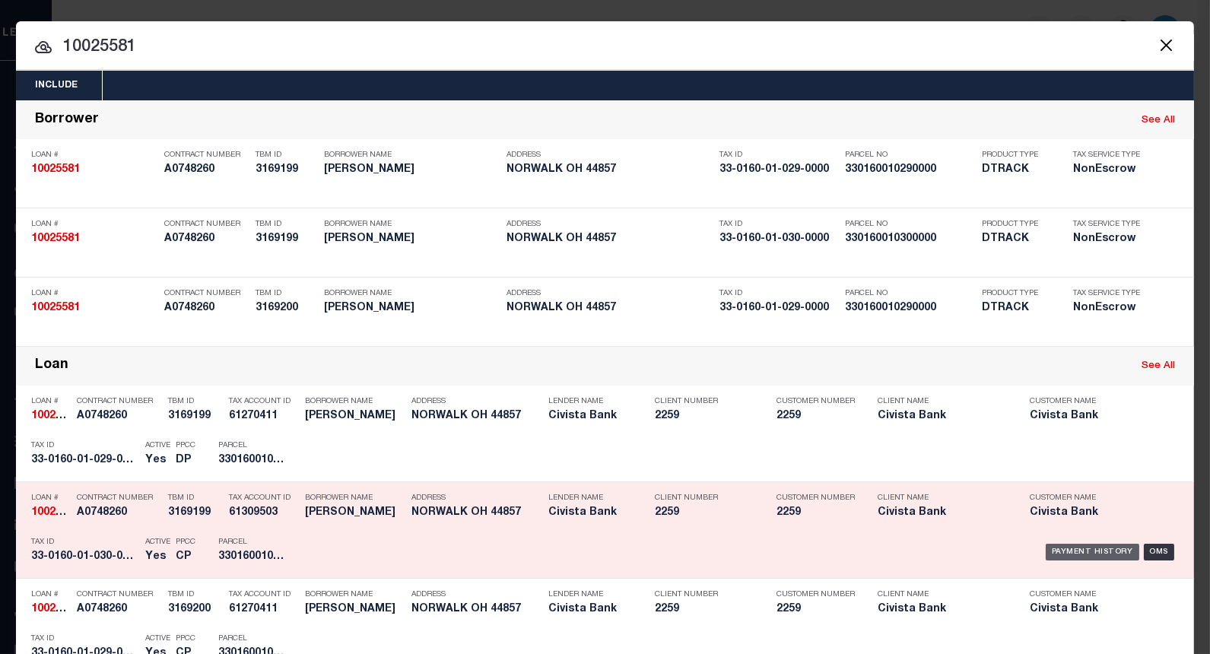
click at [1071, 551] on div "Payment History" at bounding box center [1093, 552] width 94 height 17
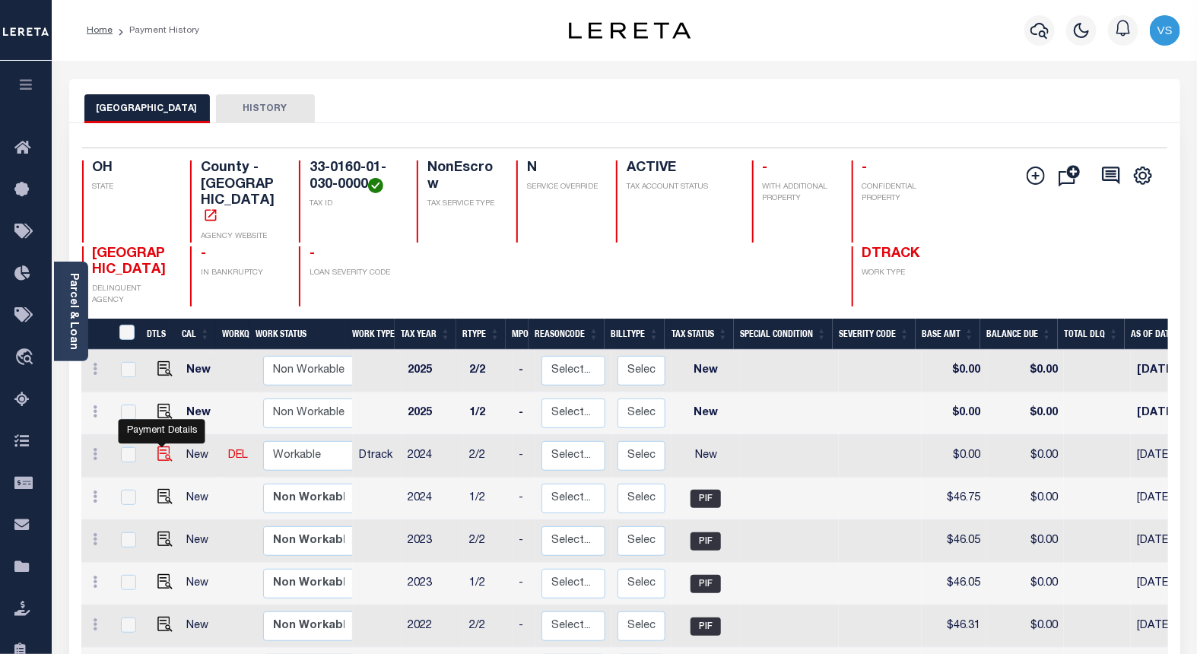
click at [157, 446] on img "" at bounding box center [164, 453] width 15 height 15
checkbox input "true"
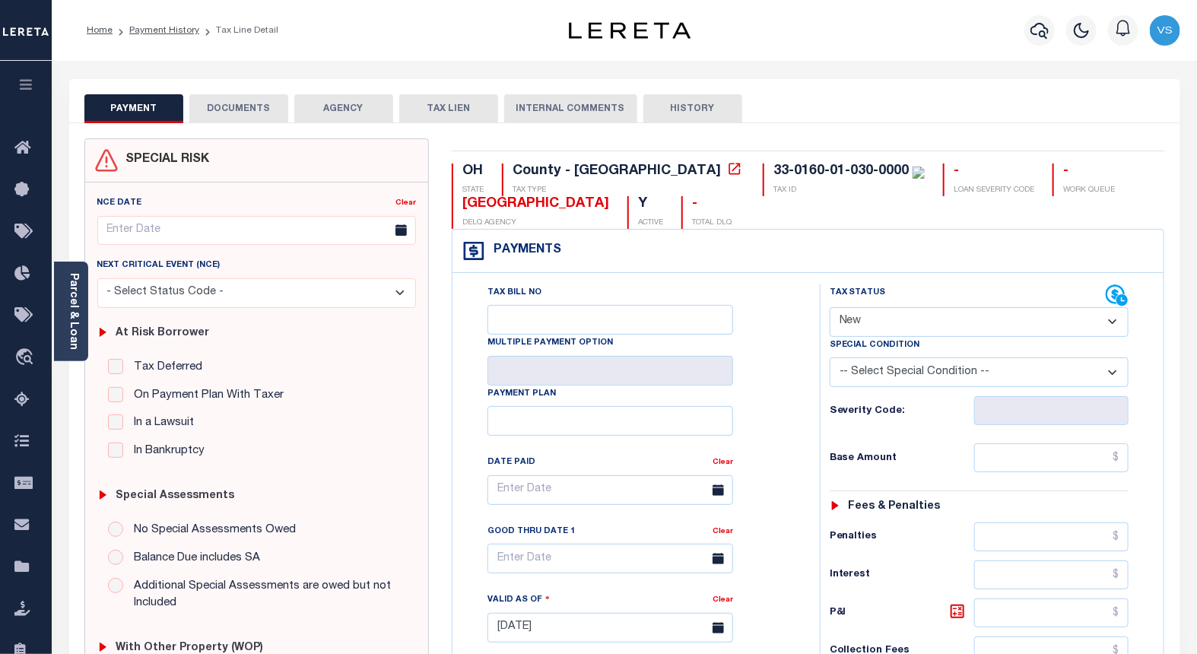
click at [925, 329] on select "- Select Status Code - Open Due/Unpaid Paid Incomplete No Tax Due Internal Refu…" at bounding box center [980, 322] width 300 height 30
select select "PYD"
click at [830, 308] on select "- Select Status Code - Open Due/Unpaid Paid Incomplete No Tax Due Internal Refu…" at bounding box center [980, 322] width 300 height 30
type input "[DATE]"
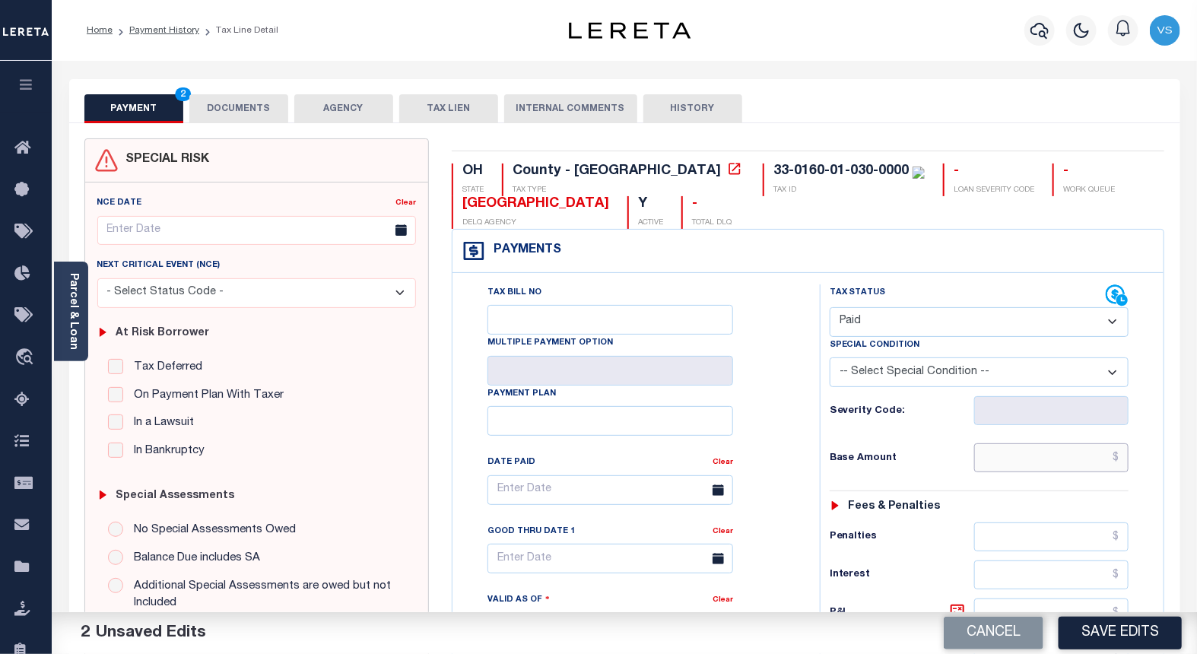
click at [1033, 458] on input "text" at bounding box center [1051, 457] width 155 height 29
paste input "46.75"
type input "$46.75"
click at [249, 103] on button "DOCUMENTS" at bounding box center [238, 108] width 99 height 29
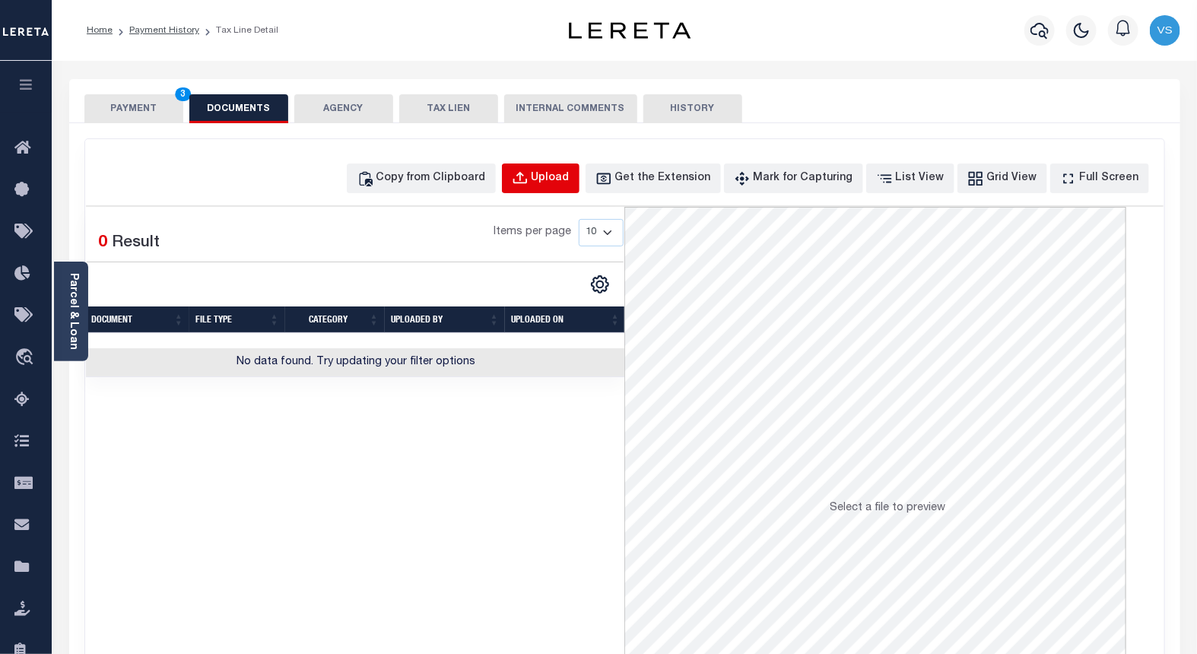
click at [566, 178] on div "Upload" at bounding box center [551, 178] width 38 height 17
select select "POP"
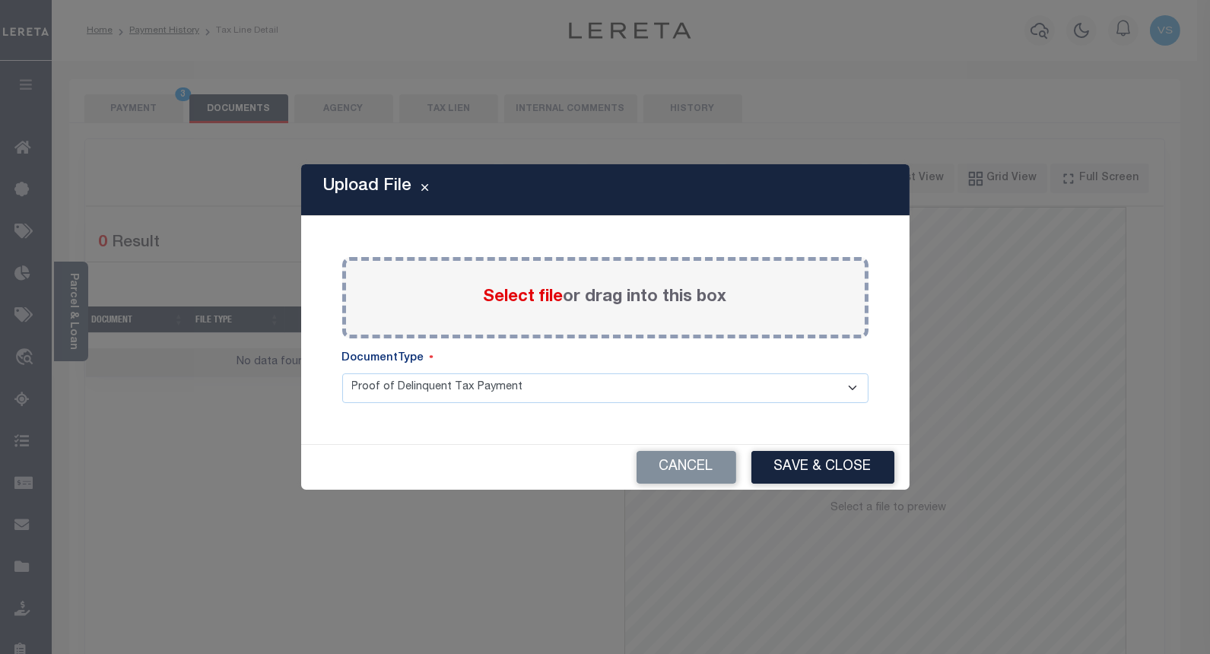
click at [522, 297] on span "Select file" at bounding box center [524, 297] width 80 height 17
click at [0, 0] on input "Select file or drag into this box" at bounding box center [0, 0] width 0 height 0
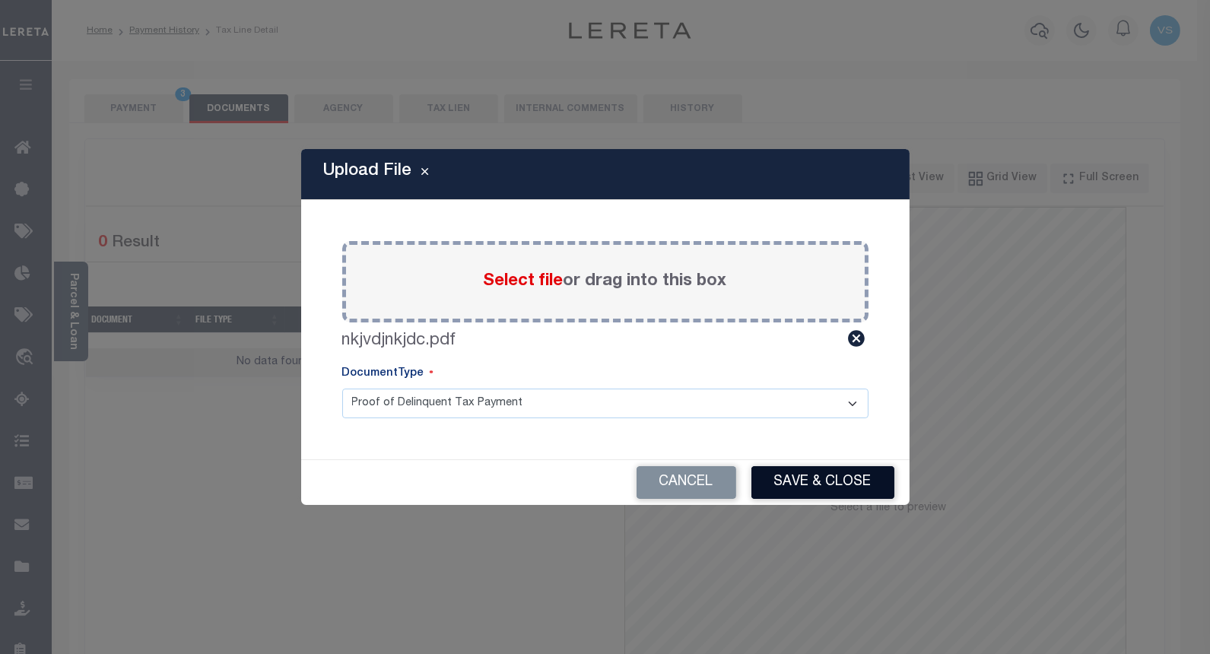
click at [754, 474] on button "Save & Close" at bounding box center [822, 482] width 143 height 33
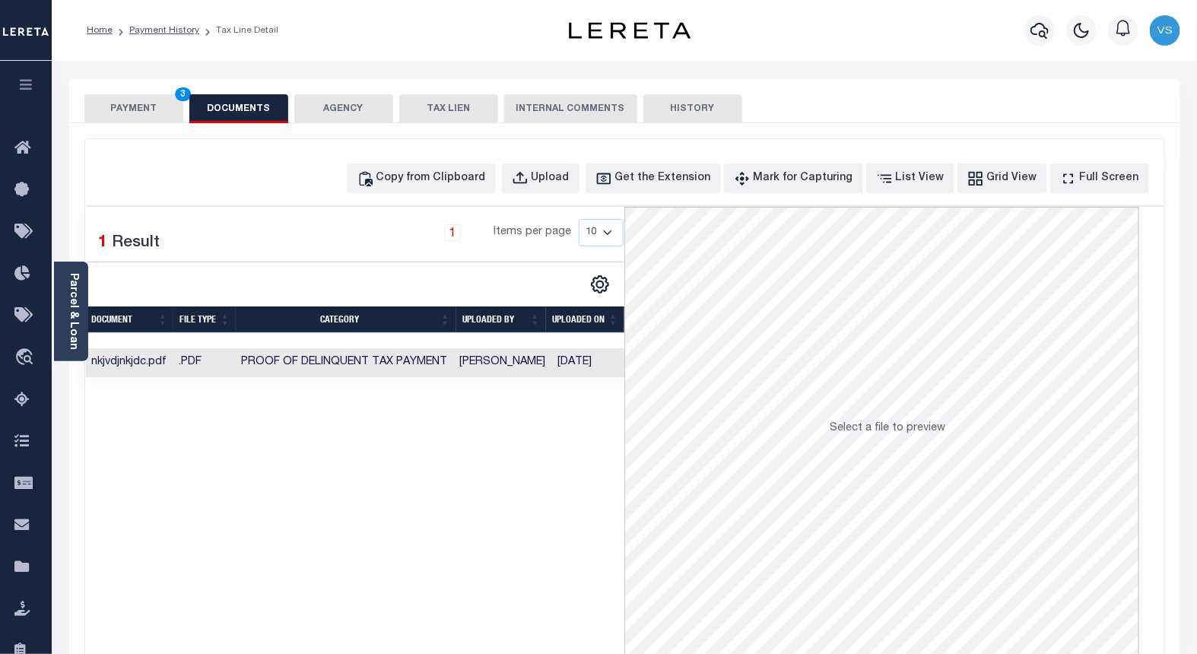
click at [109, 120] on button "PAYMENT 3" at bounding box center [133, 108] width 99 height 29
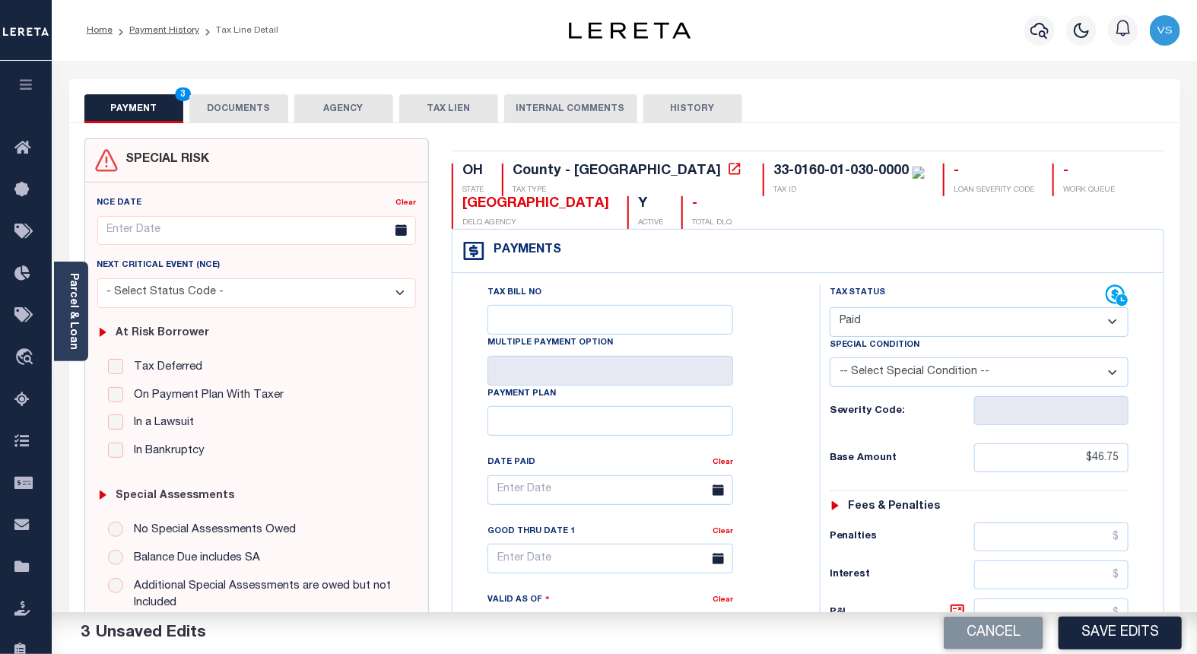
scroll to position [422, 0]
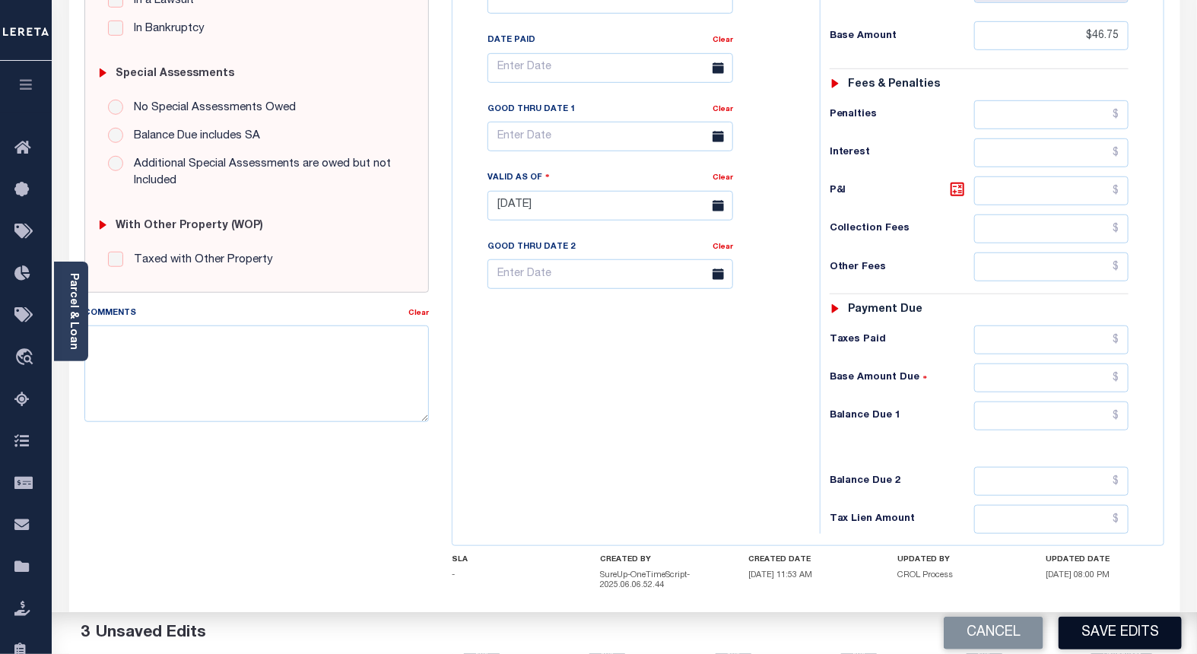
click at [1085, 632] on button "Save Edits" at bounding box center [1120, 633] width 123 height 33
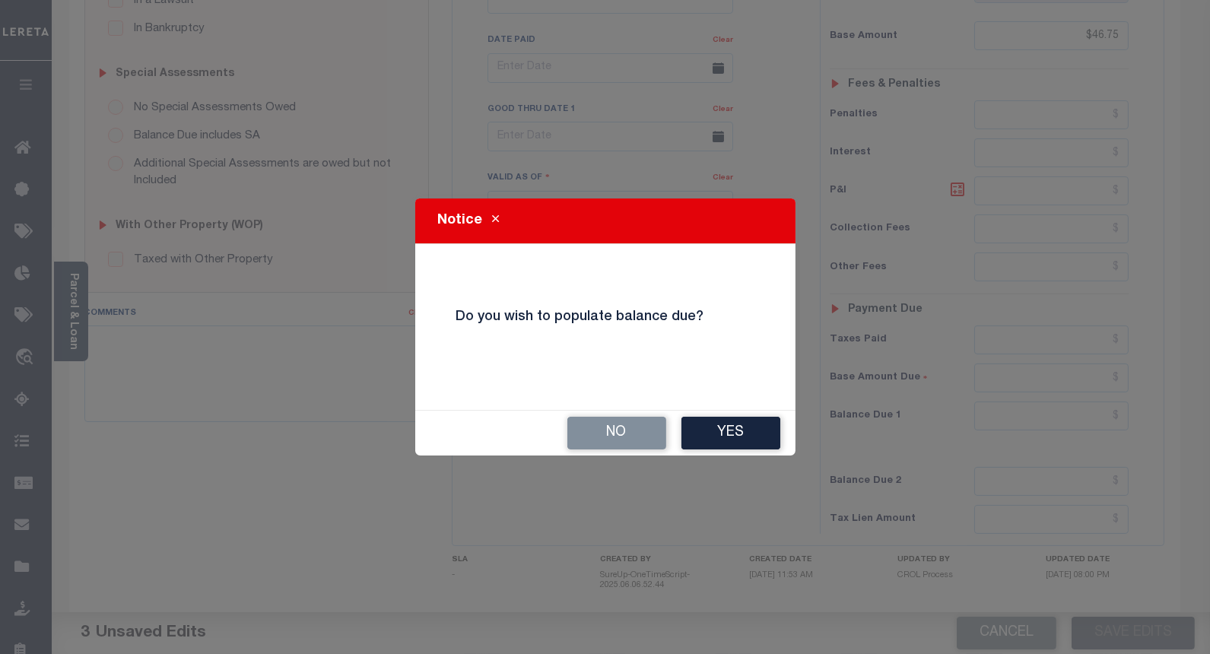
click at [594, 427] on button "No" at bounding box center [616, 433] width 99 height 33
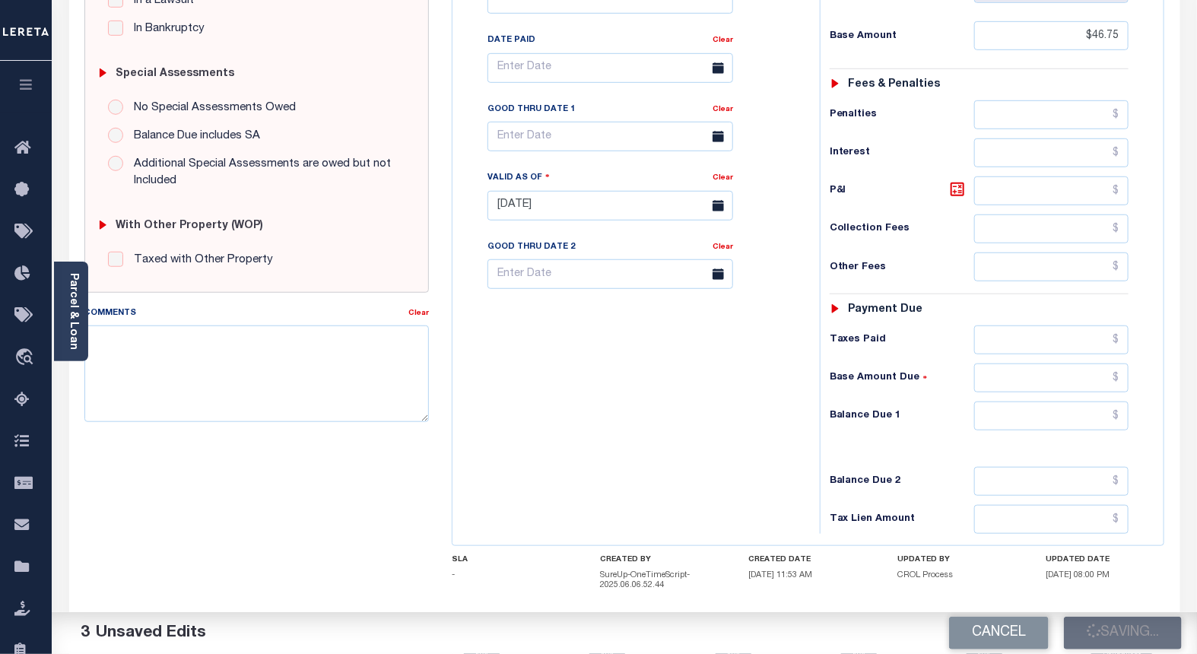
checkbox input "false"
type input "$46.75"
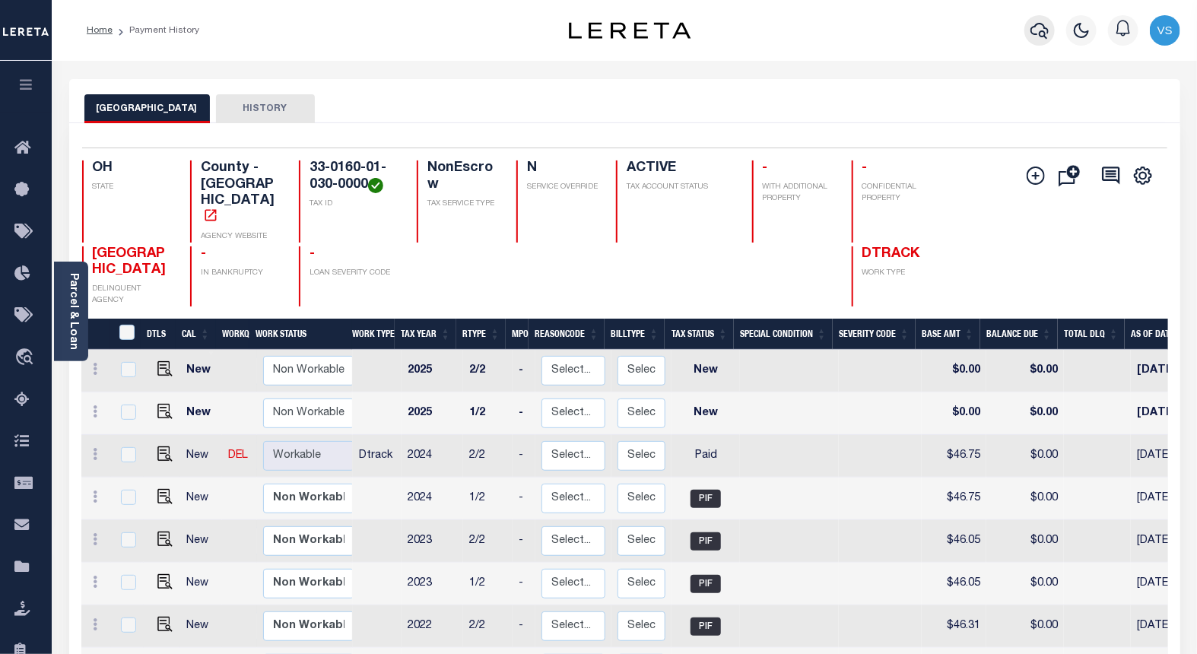
click at [1040, 28] on icon "button" at bounding box center [1040, 30] width 18 height 18
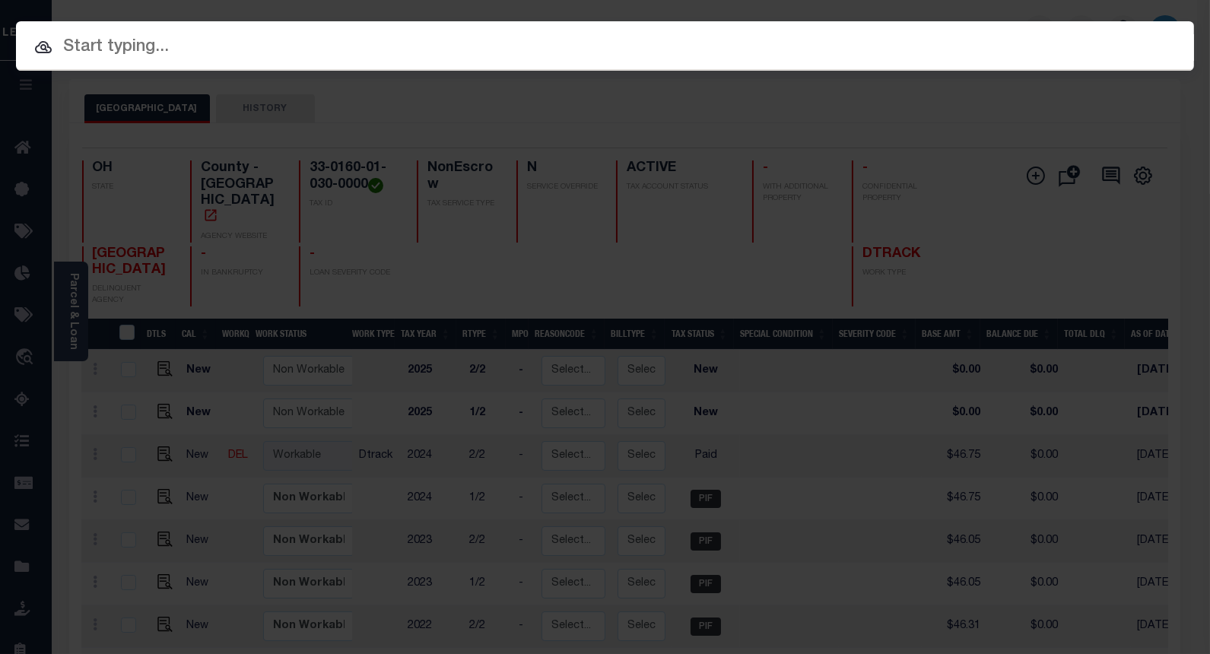
paste input "10046813"
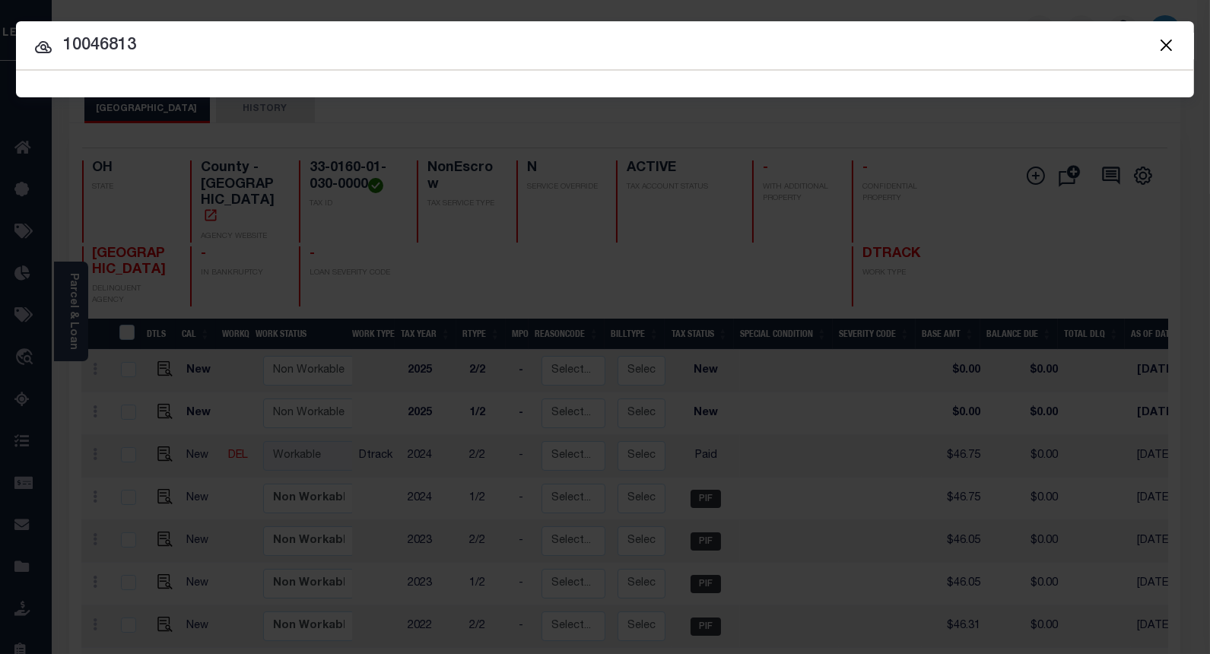
type input "10046813"
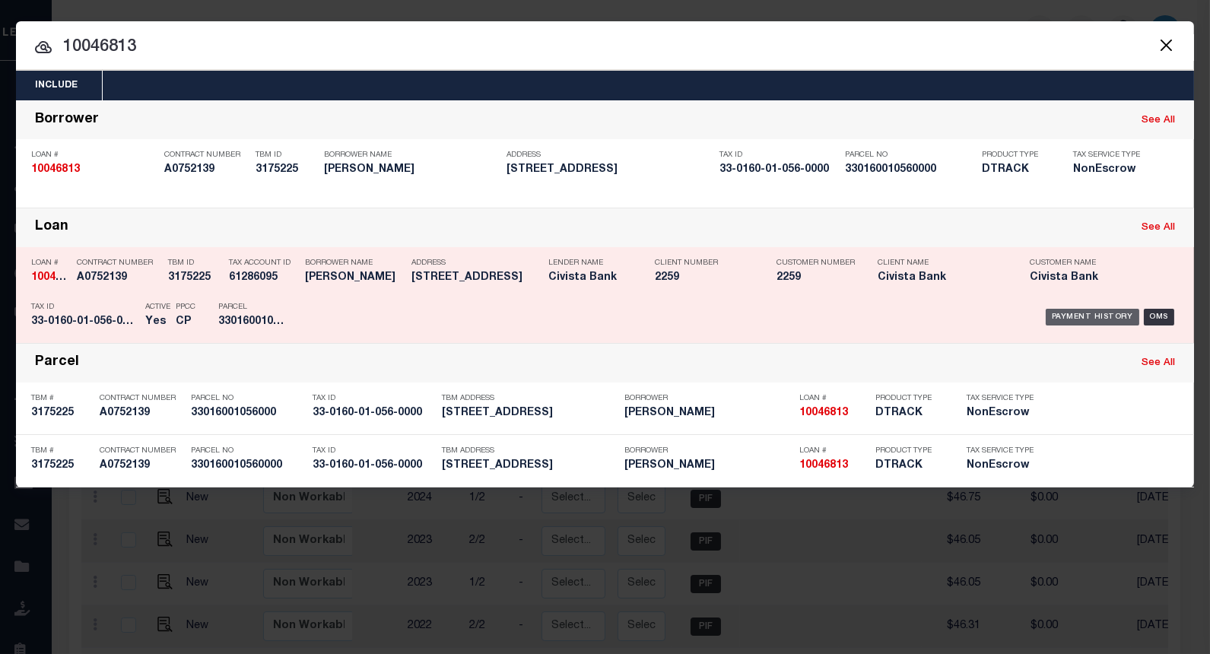
click at [1066, 318] on div "Payment History" at bounding box center [1093, 317] width 94 height 17
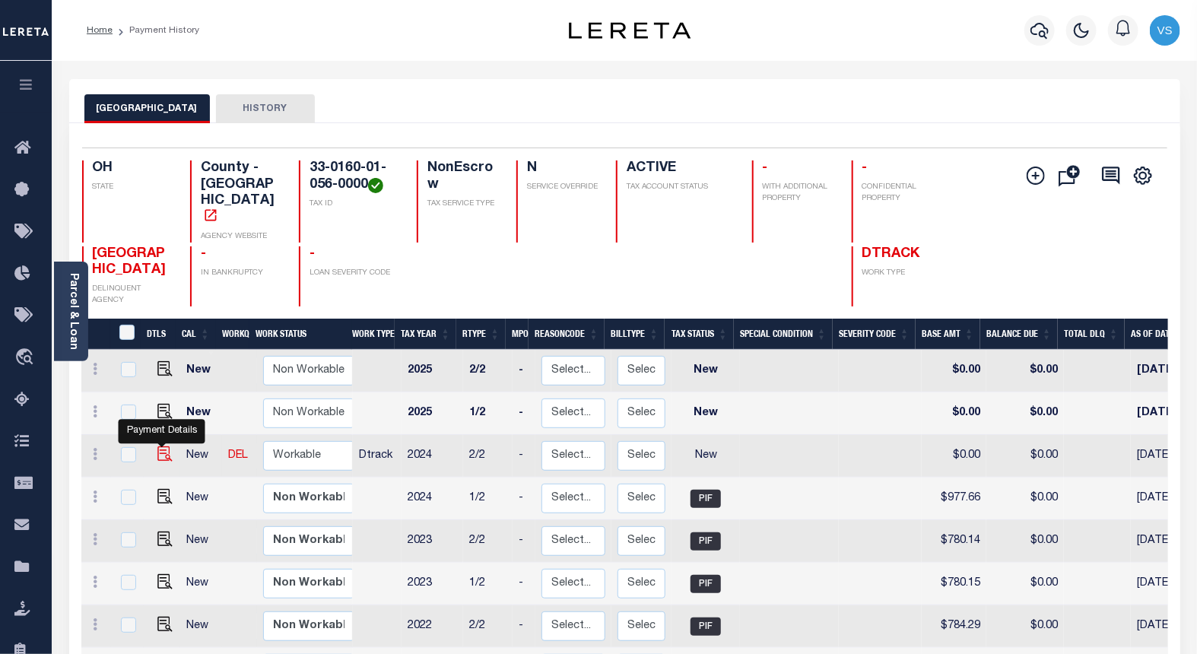
click at [164, 446] on img "" at bounding box center [164, 453] width 15 height 15
checkbox input "true"
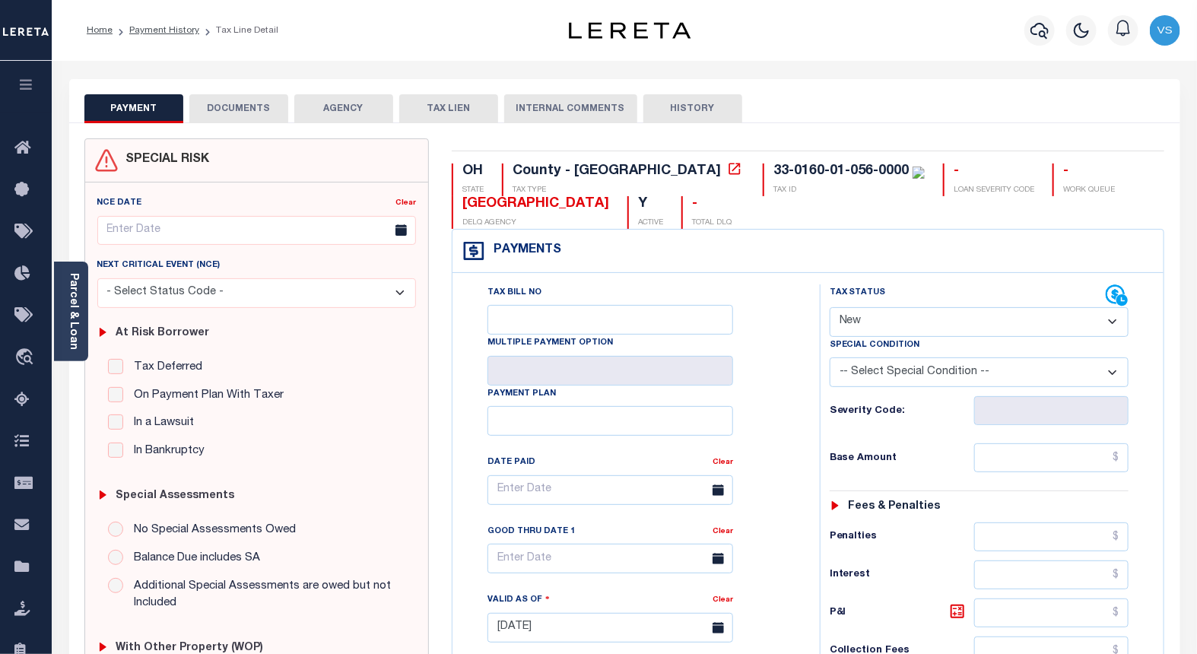
click at [853, 312] on select "- Select Status Code - Open Due/Unpaid Paid Incomplete No Tax Due Internal Refu…" at bounding box center [980, 322] width 300 height 30
select select "PYD"
click at [830, 308] on select "- Select Status Code - Open Due/Unpaid Paid Incomplete No Tax Due Internal Refu…" at bounding box center [980, 322] width 300 height 30
type input "[DATE]"
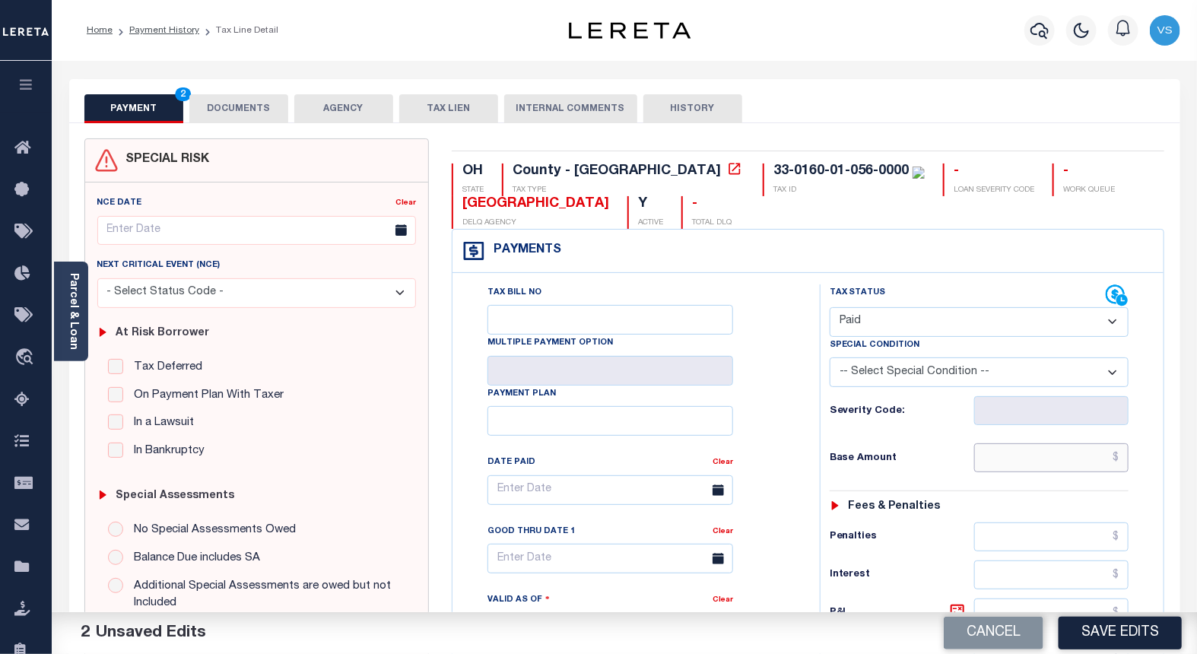
click at [1054, 462] on input "text" at bounding box center [1051, 457] width 155 height 29
paste input "977.66"
type input "$977.66"
click at [214, 118] on button "DOCUMENTS" at bounding box center [238, 108] width 99 height 29
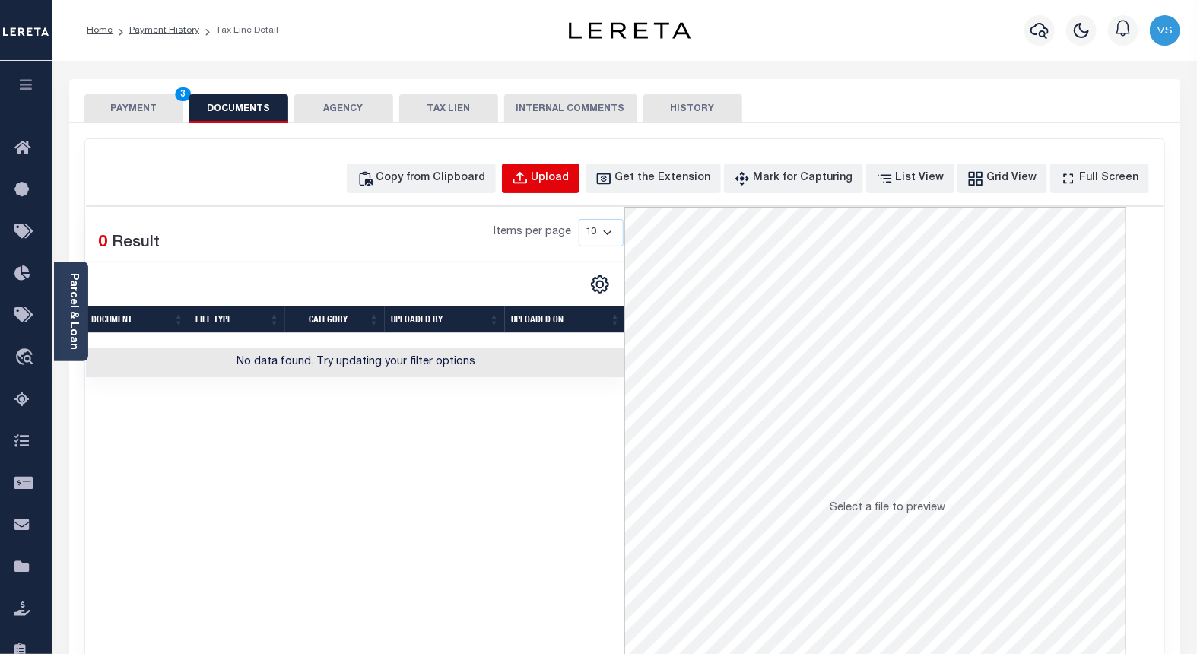
click at [533, 169] on button "Upload" at bounding box center [541, 179] width 78 height 30
select select "POP"
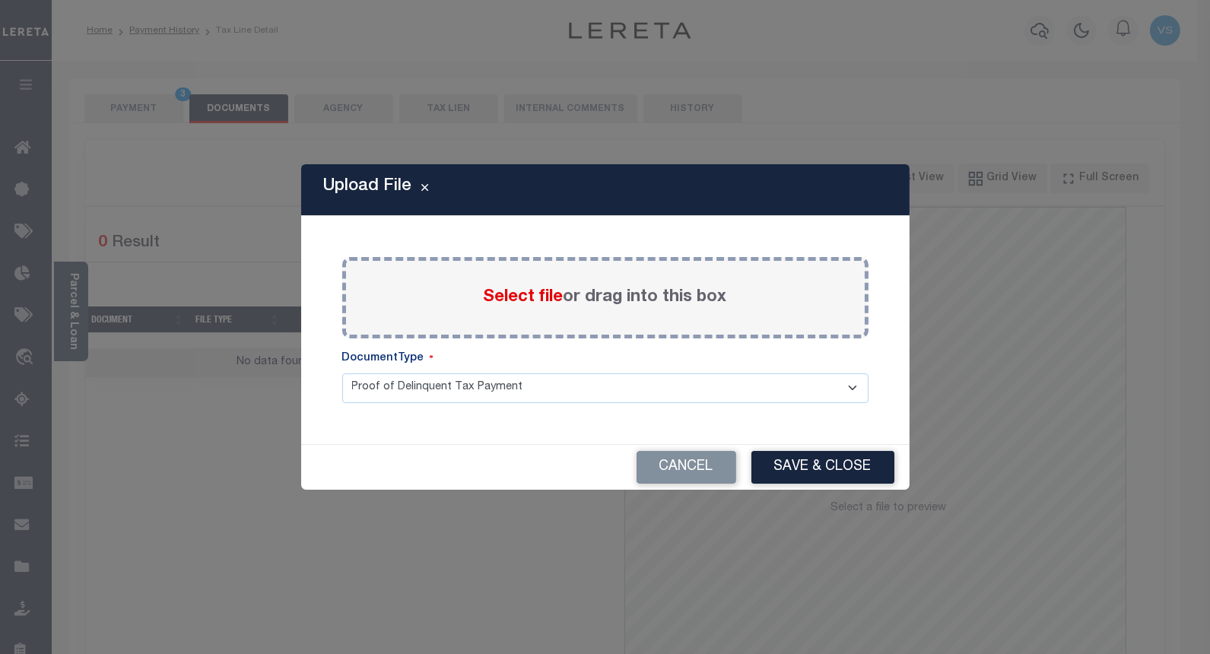
click at [493, 301] on span "Select file" at bounding box center [524, 297] width 80 height 17
click at [0, 0] on input "Select file or drag into this box" at bounding box center [0, 0] width 0 height 0
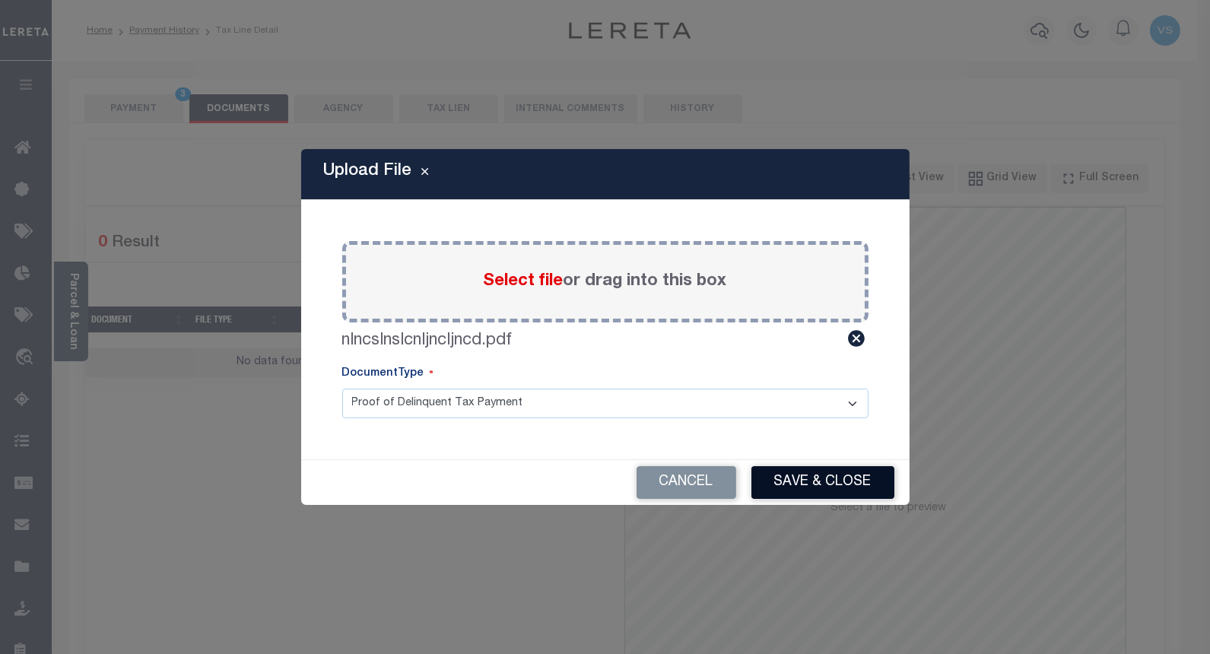
click at [797, 481] on button "Save & Close" at bounding box center [822, 482] width 143 height 33
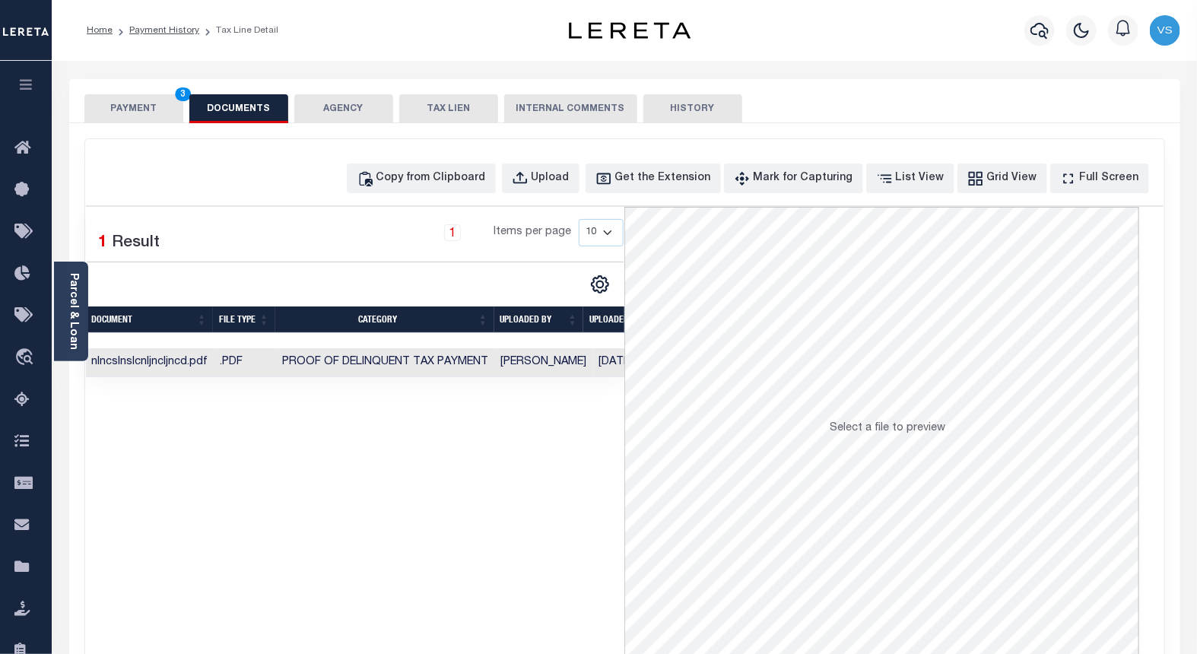
click at [126, 112] on button "PAYMENT 3" at bounding box center [133, 108] width 99 height 29
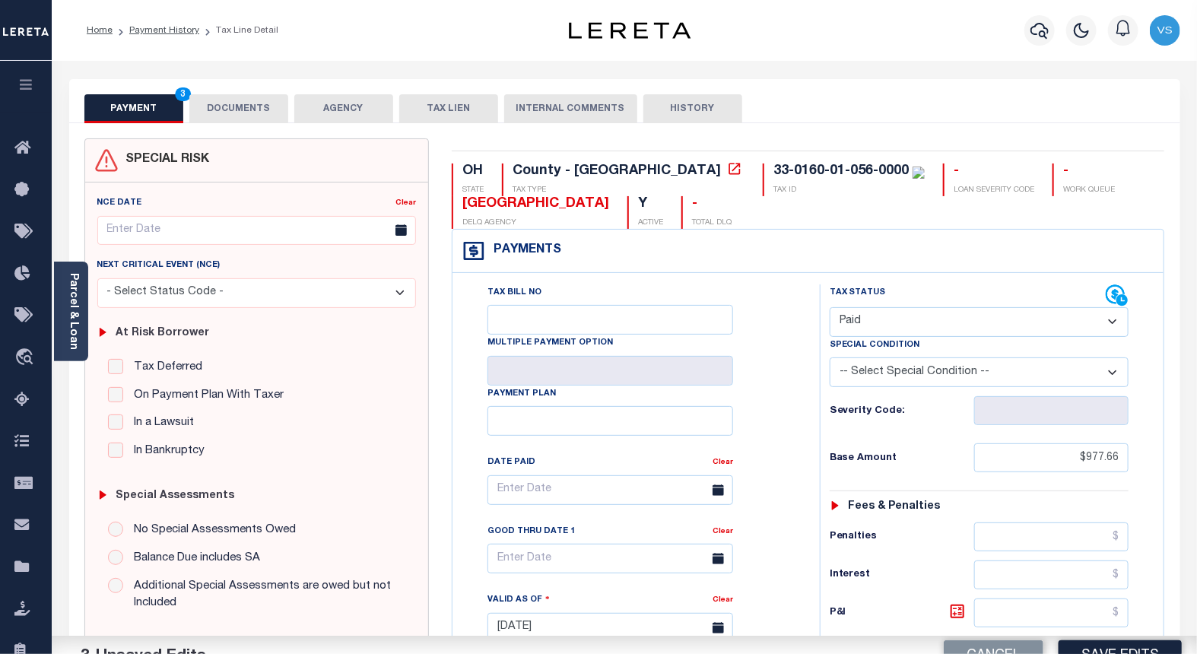
scroll to position [253, 0]
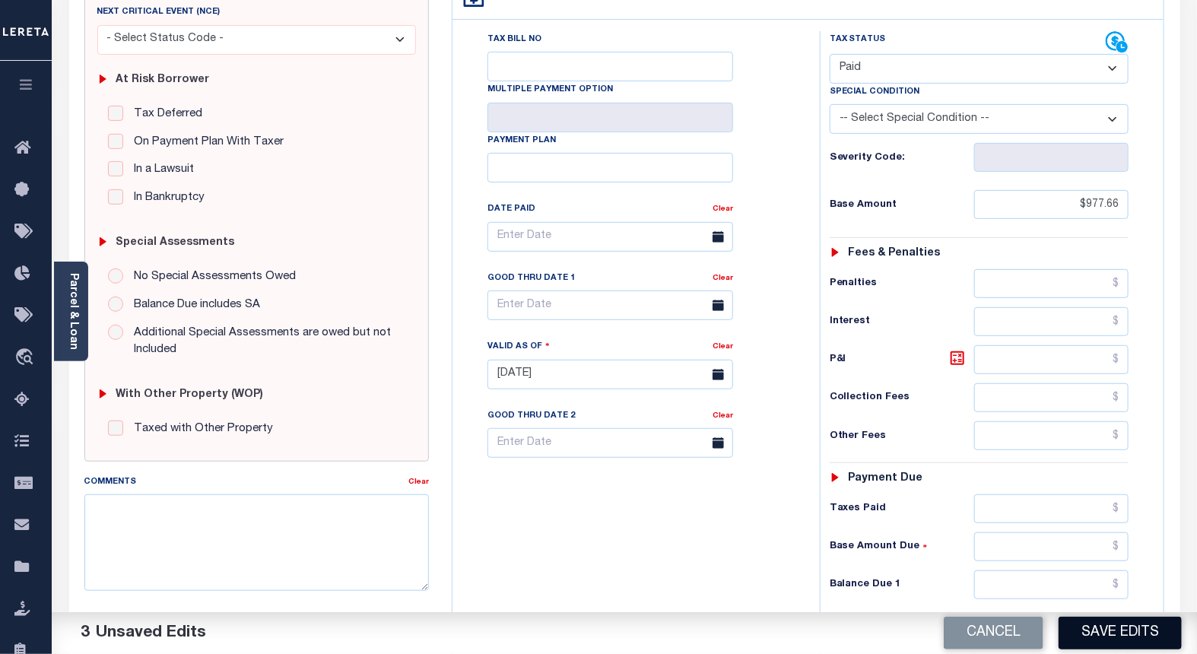
click at [1077, 636] on button "Save Edits" at bounding box center [1120, 633] width 123 height 33
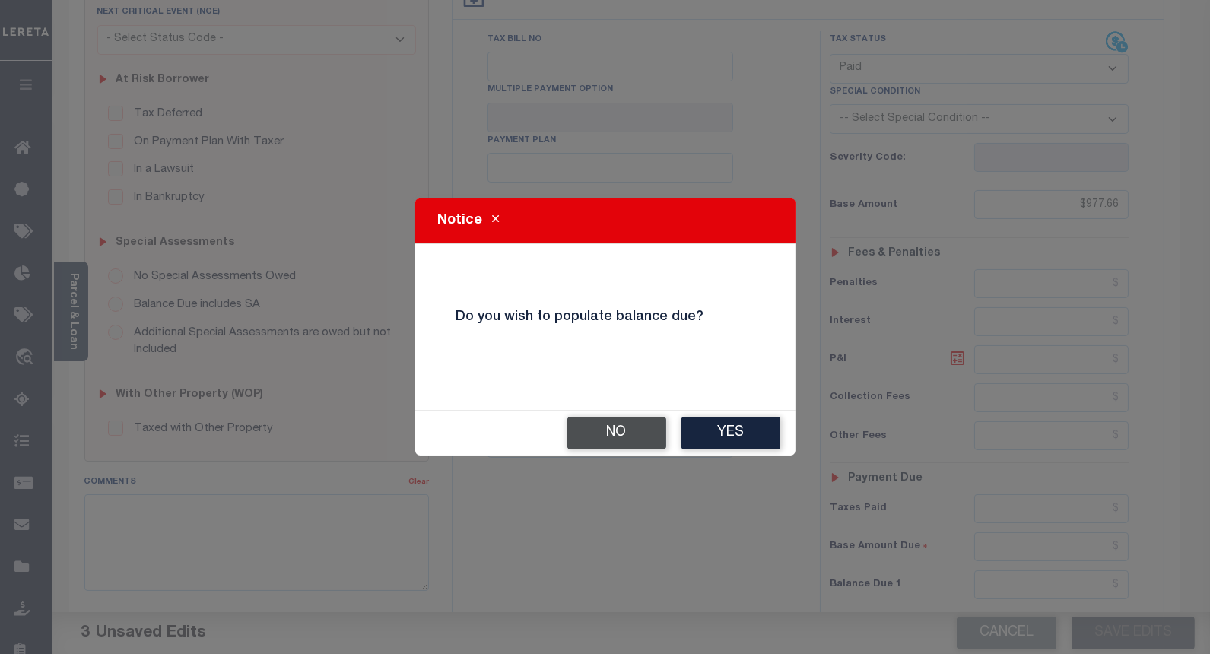
click at [586, 419] on button "No" at bounding box center [616, 433] width 99 height 33
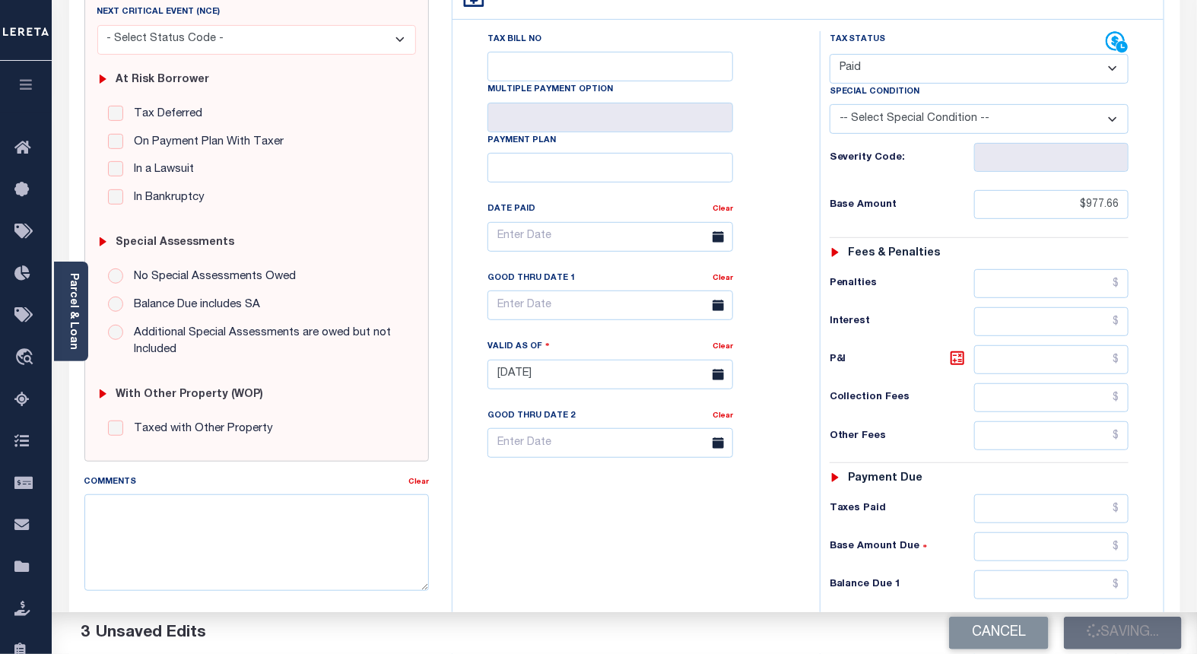
checkbox input "false"
type input "$977.66"
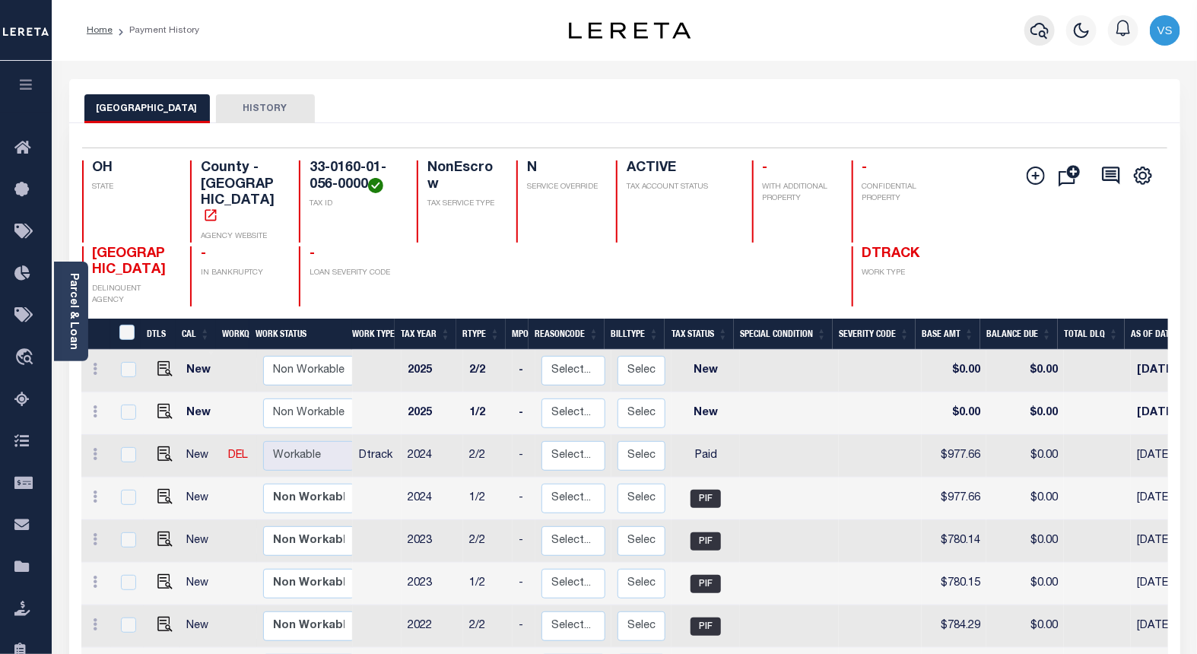
click at [1034, 33] on icon "button" at bounding box center [1040, 30] width 18 height 18
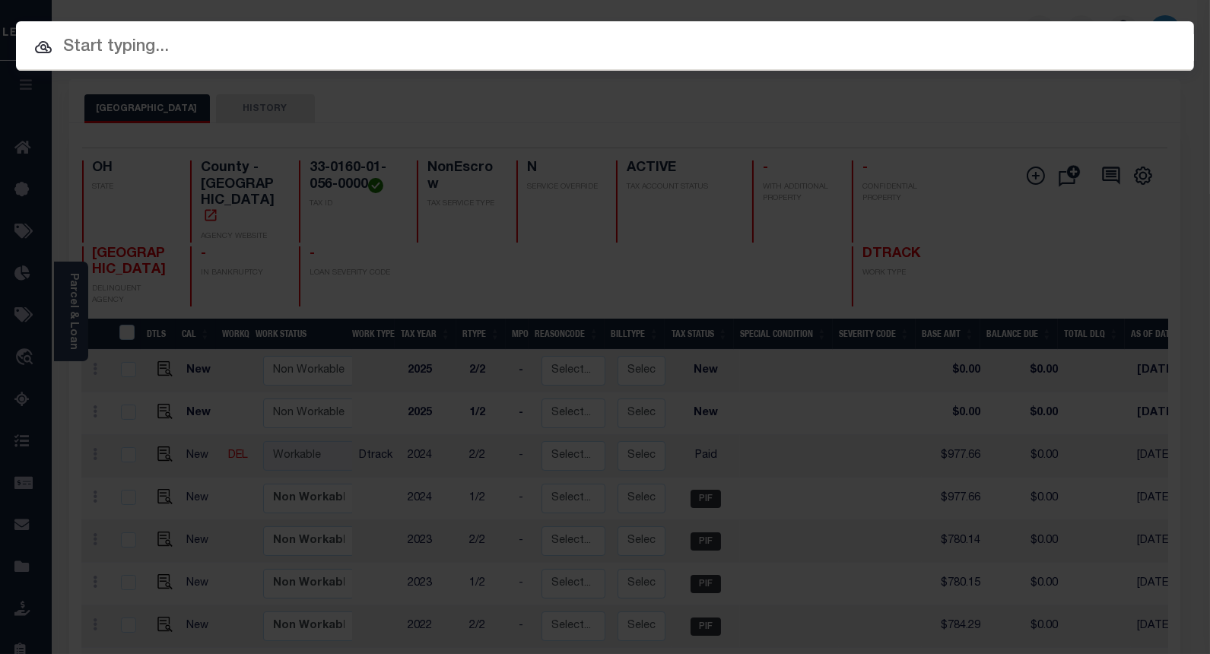
paste input "10003109"
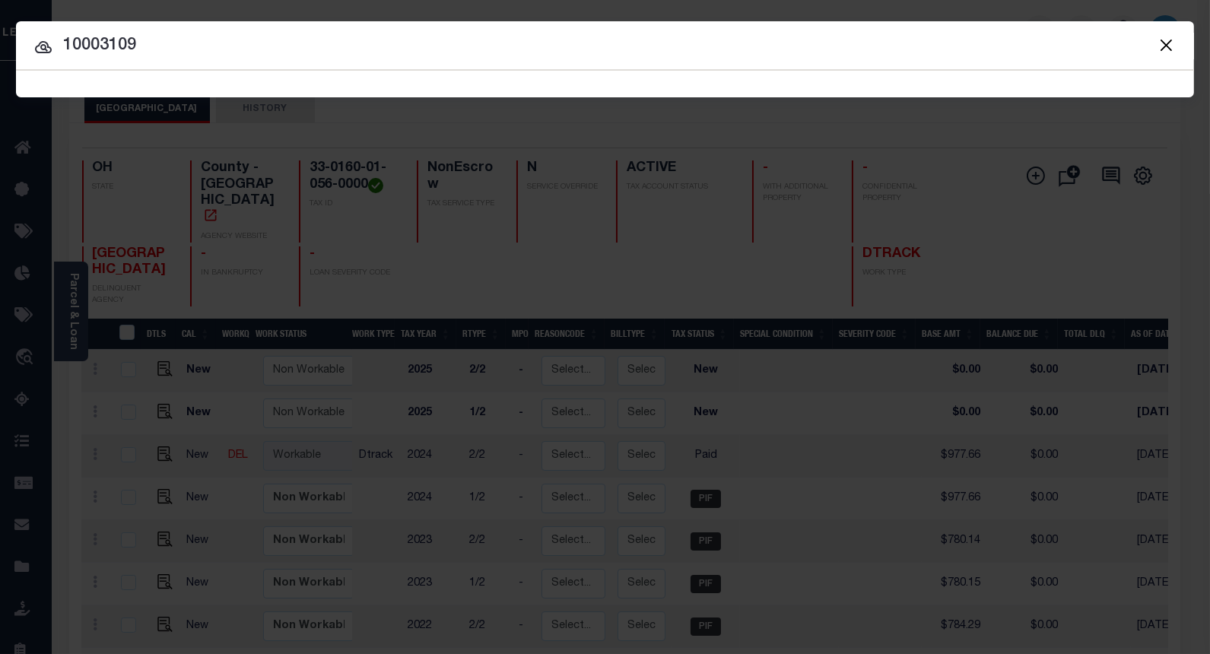
type input "10003109"
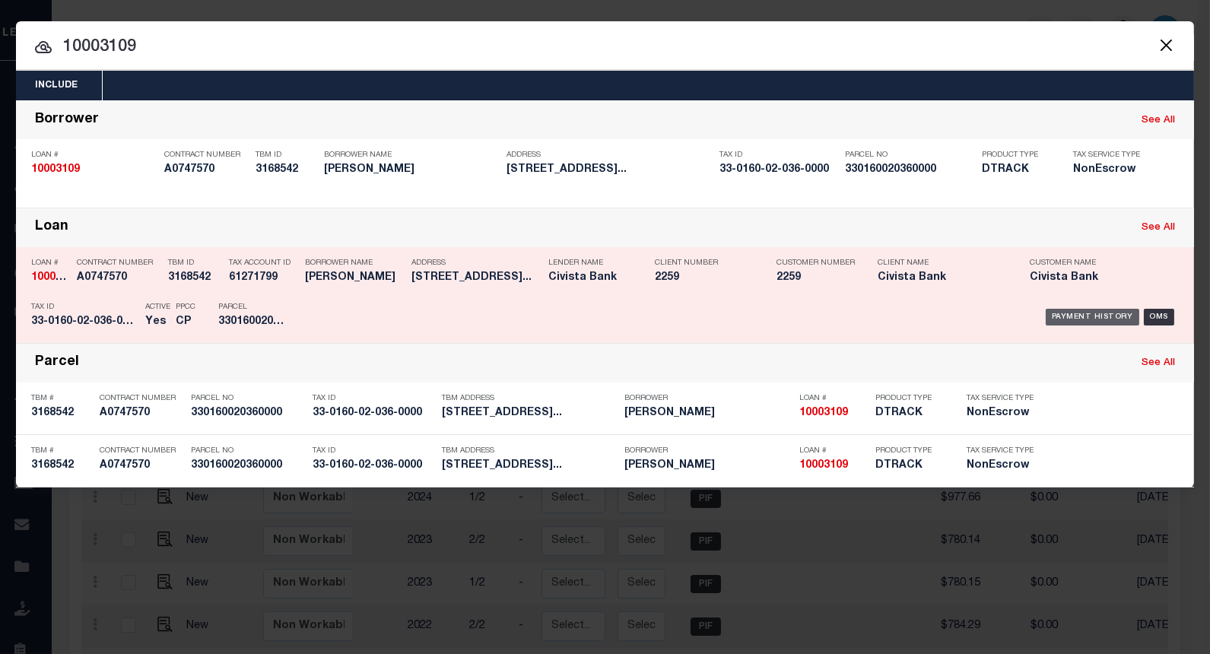
click at [1070, 312] on div "Payment History" at bounding box center [1093, 317] width 94 height 17
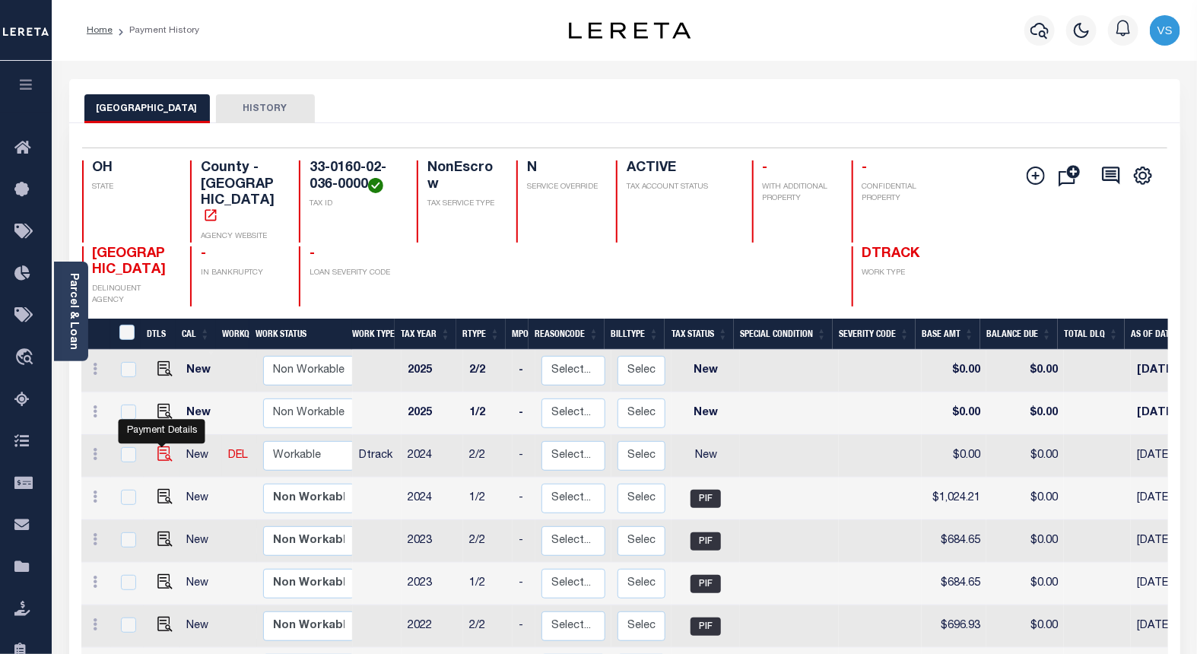
click at [160, 446] on img "" at bounding box center [164, 453] width 15 height 15
checkbox input "true"
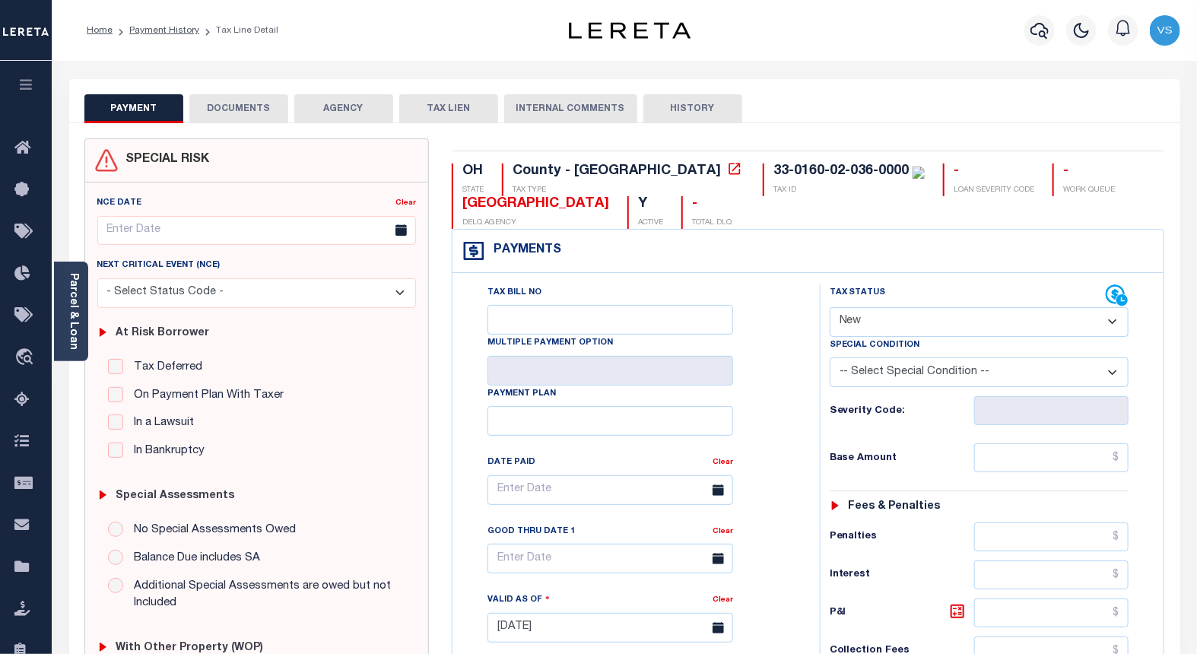
click at [890, 326] on select "- Select Status Code - Open Due/Unpaid Paid Incomplete No Tax Due Internal Refu…" at bounding box center [980, 322] width 300 height 30
select select "PYD"
click at [830, 308] on select "- Select Status Code - Open Due/Unpaid Paid Incomplete No Tax Due Internal Refu…" at bounding box center [980, 322] width 300 height 30
type input "[DATE]"
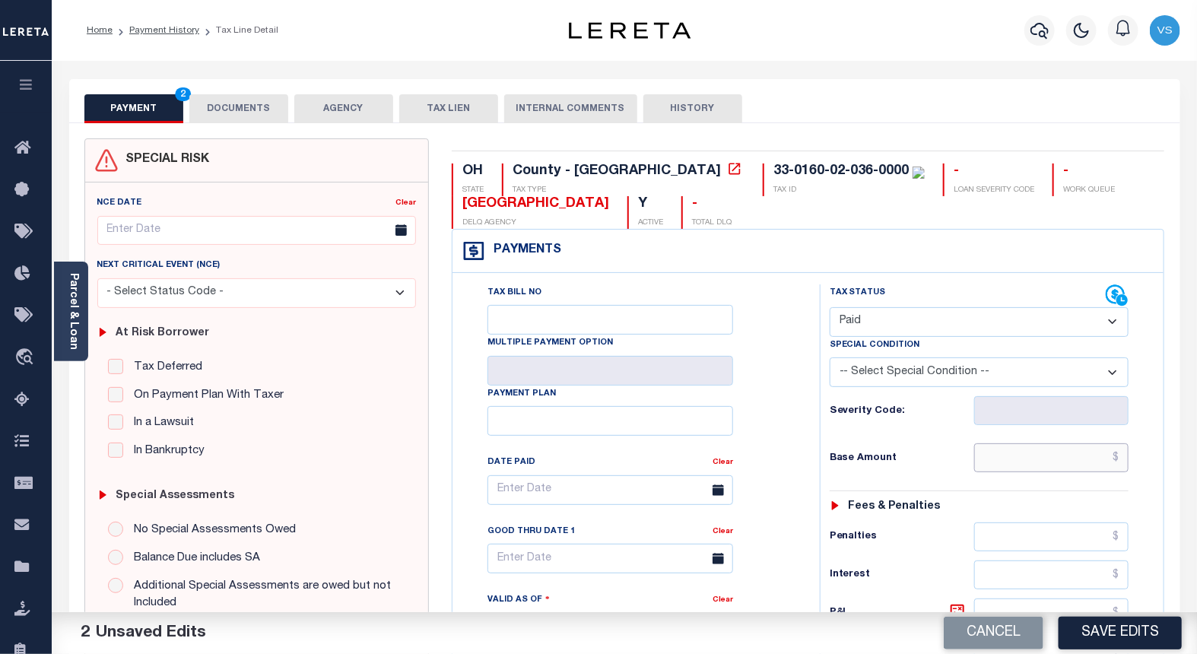
click at [1061, 452] on input "text" at bounding box center [1051, 457] width 155 height 29
paste input "1,024.21"
type input "$1,024.21"
click at [218, 107] on button "DOCUMENTS" at bounding box center [238, 108] width 99 height 29
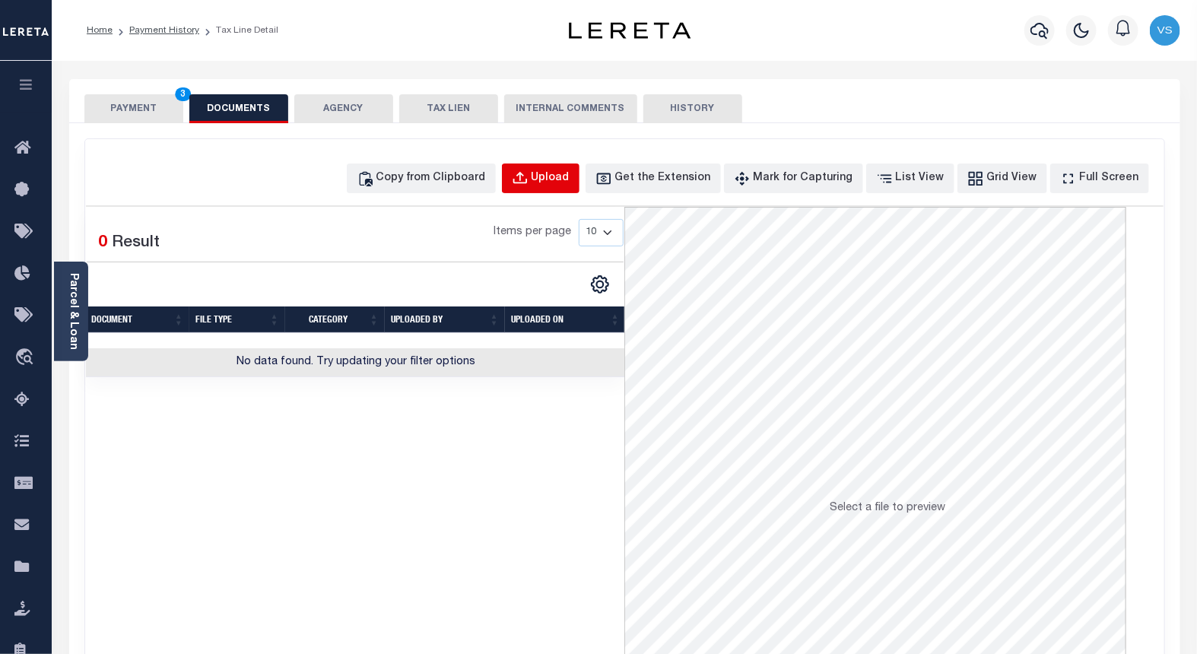
click at [561, 179] on div "Upload" at bounding box center [551, 178] width 38 height 17
select select "POP"
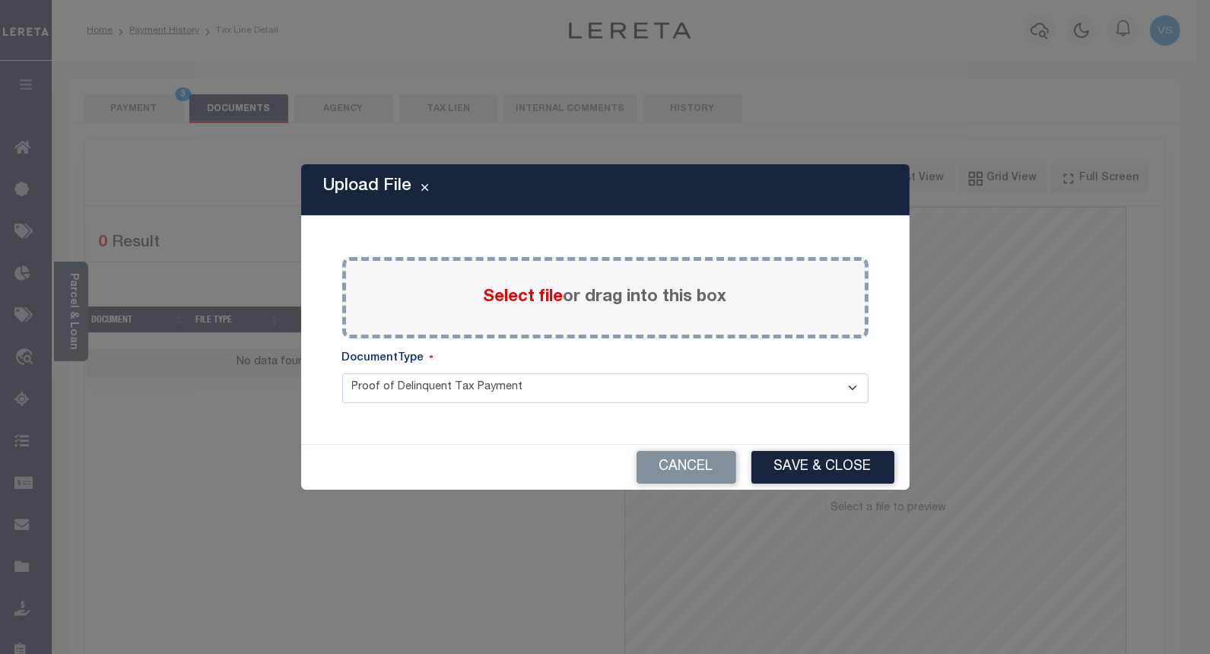
click at [519, 304] on span "Select file" at bounding box center [524, 297] width 80 height 17
click at [0, 0] on input "Select file or drag into this box" at bounding box center [0, 0] width 0 height 0
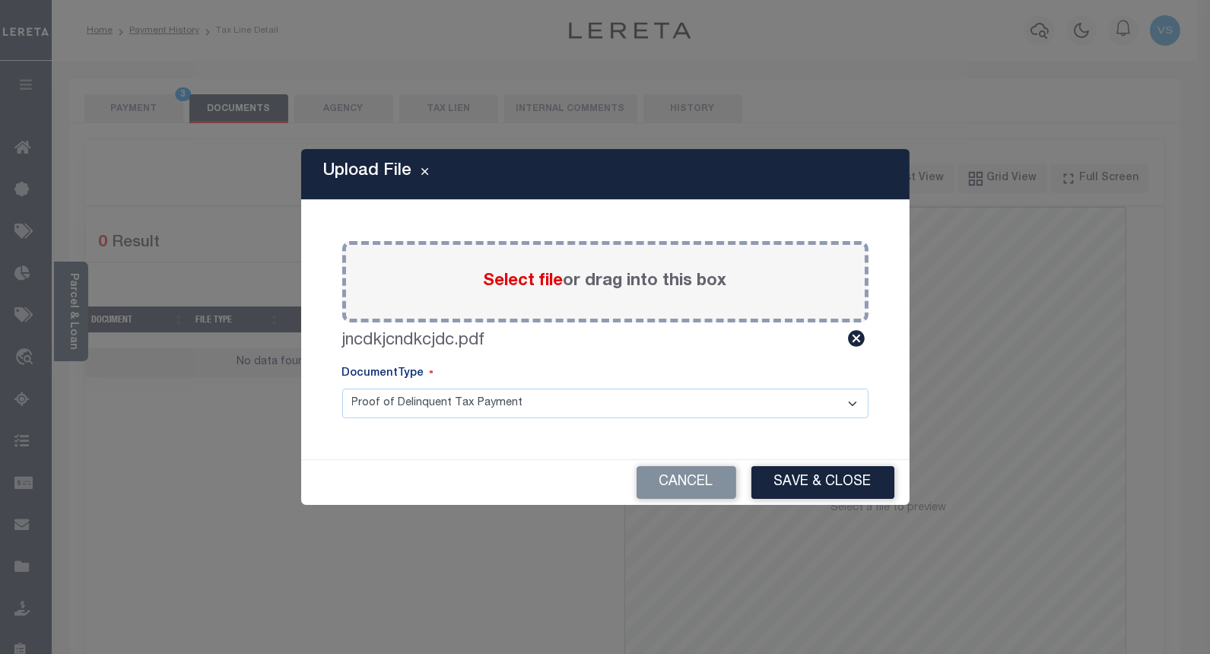
click at [787, 480] on button "Save & Close" at bounding box center [822, 482] width 143 height 33
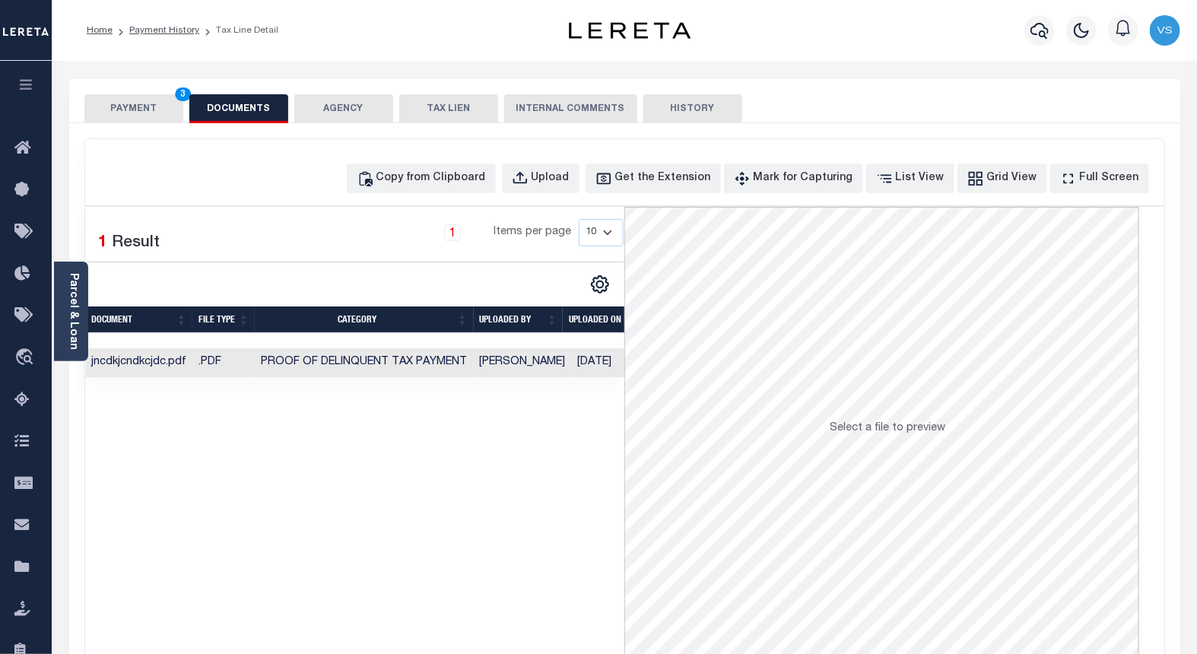
click at [141, 110] on button "PAYMENT 3" at bounding box center [133, 108] width 99 height 29
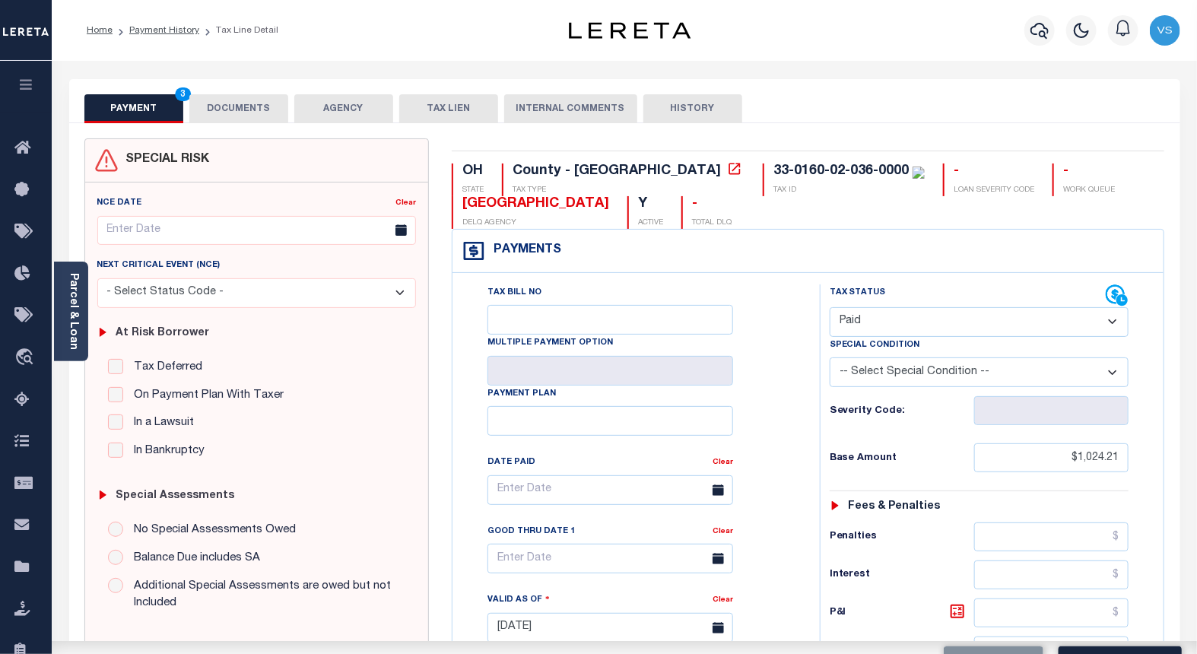
scroll to position [338, 0]
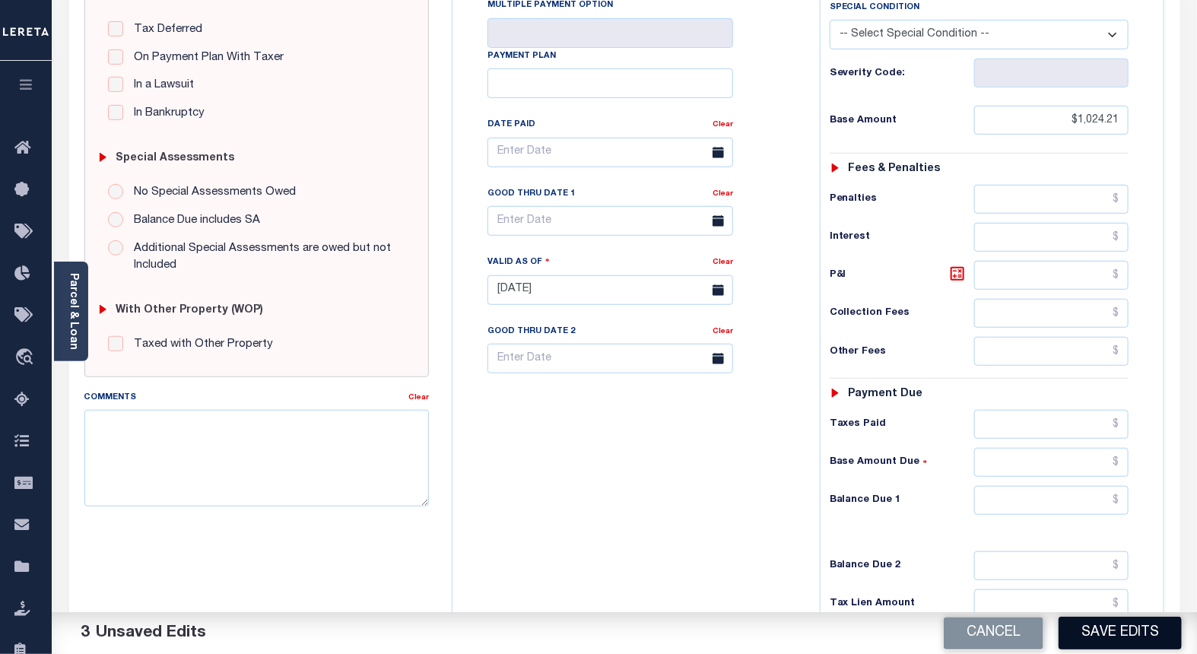
click at [1119, 644] on button "Save Edits" at bounding box center [1120, 633] width 123 height 33
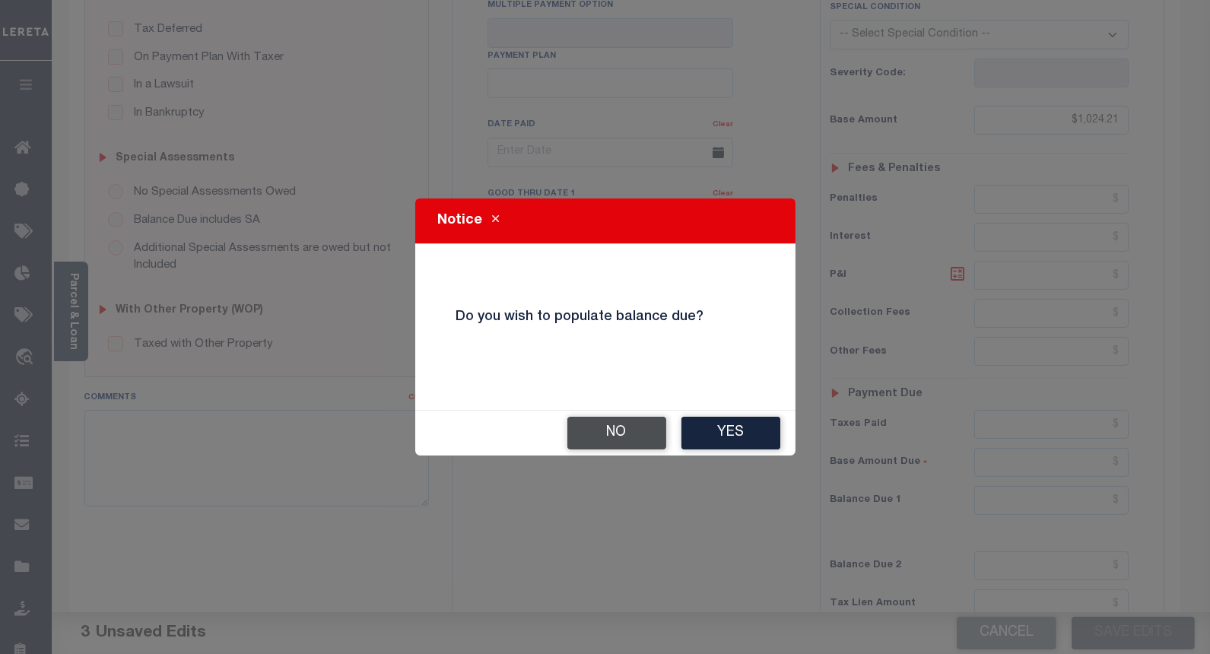
click at [583, 436] on button "No" at bounding box center [616, 433] width 99 height 33
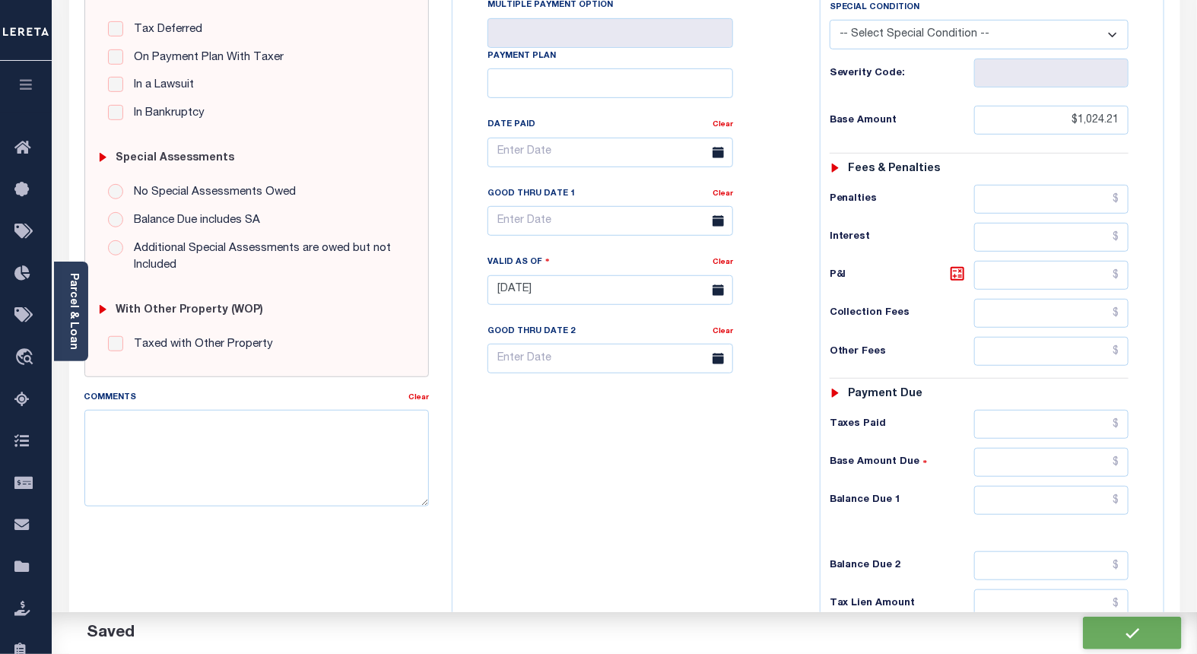
checkbox input "false"
type input "$1,024.21"
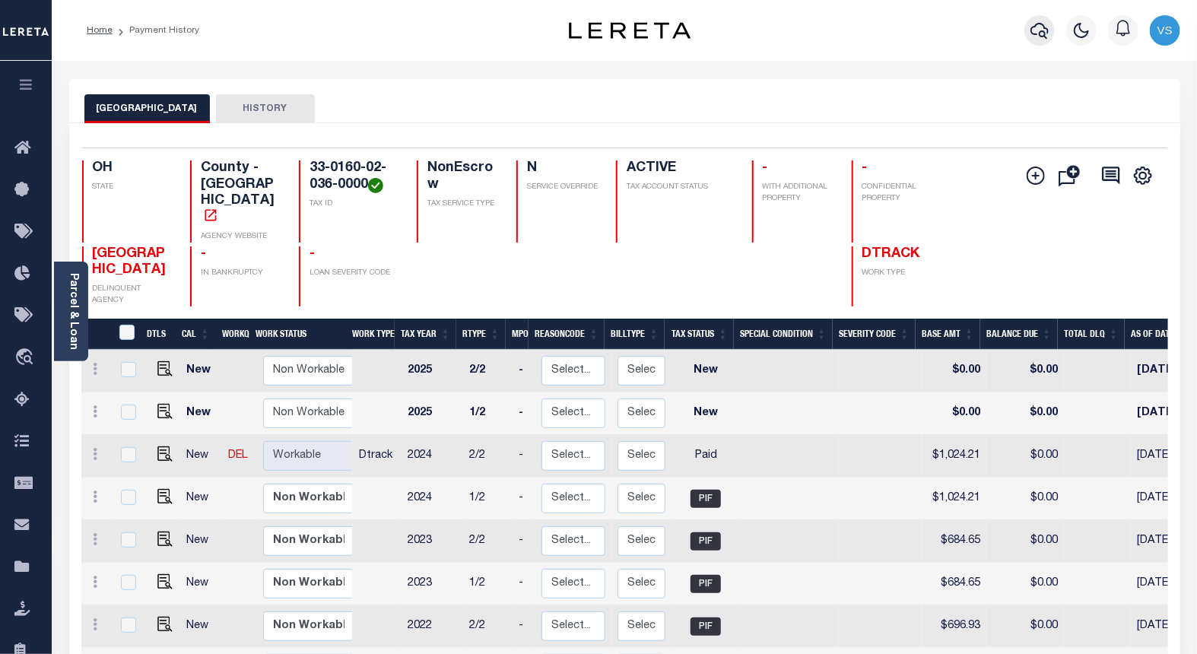
click at [1032, 29] on icon "button" at bounding box center [1040, 30] width 18 height 18
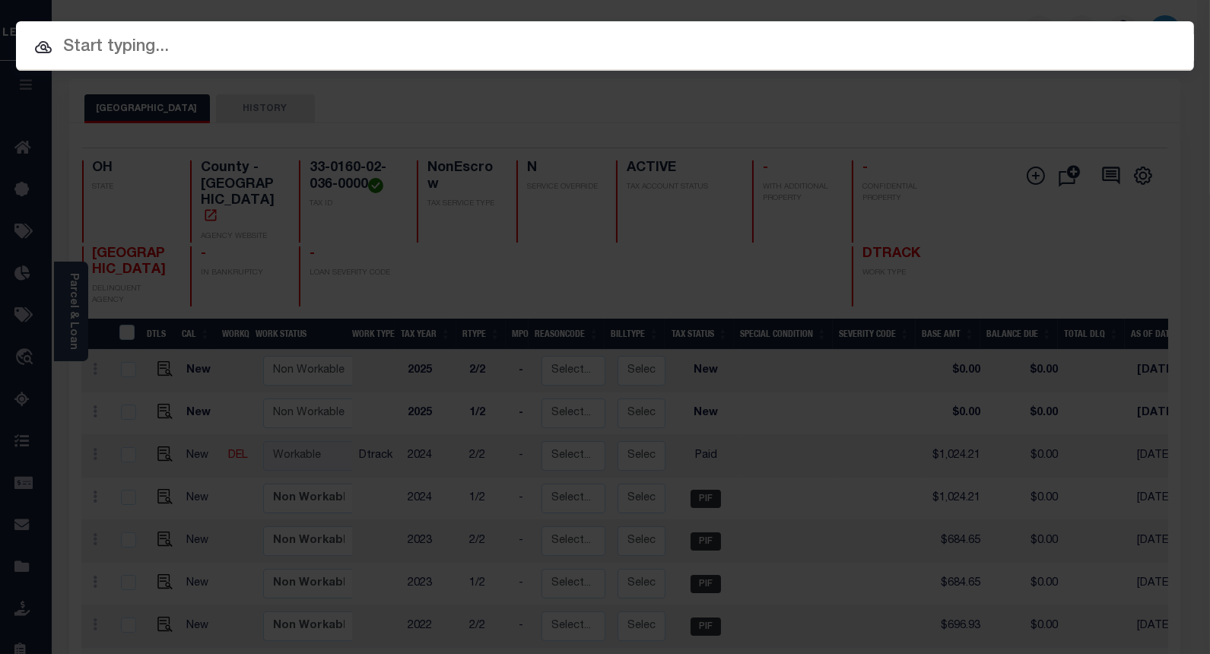
paste input "10037411"
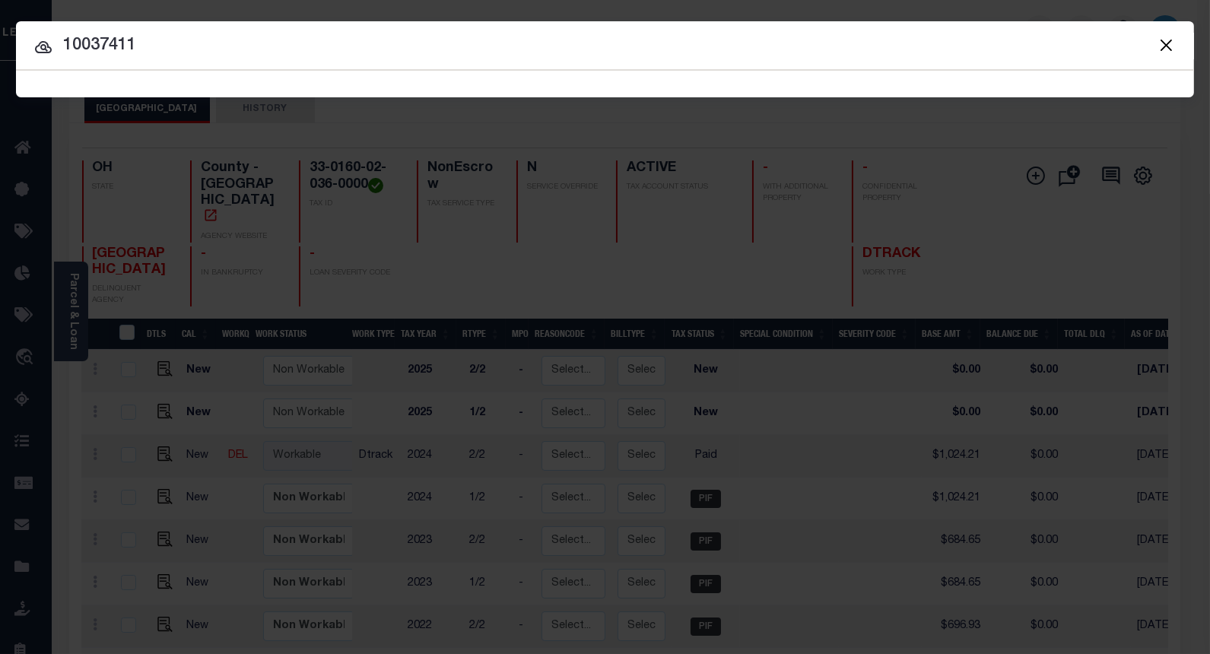
type input "10037411"
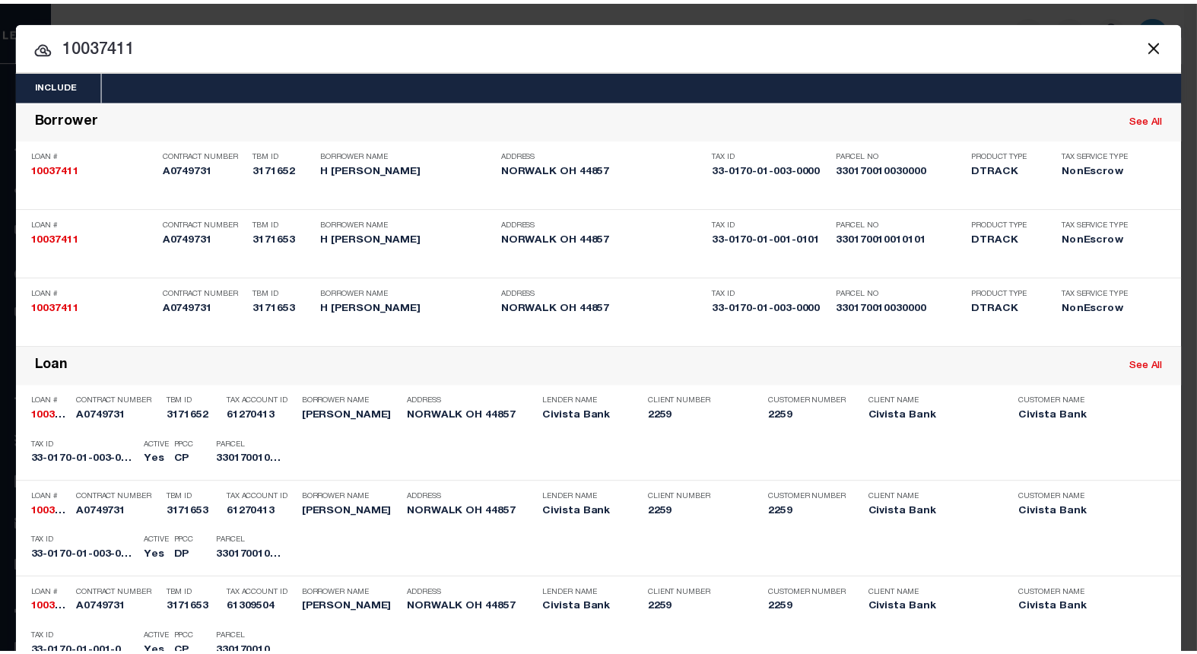
scroll to position [169, 0]
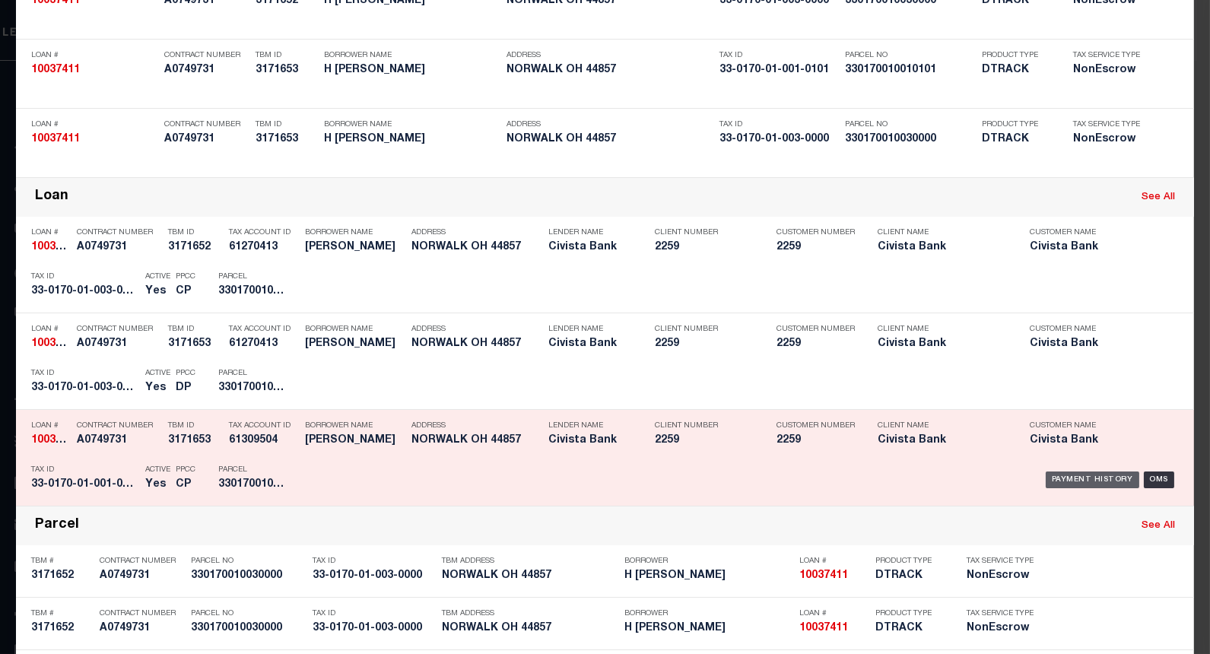
click at [1080, 473] on div "Payment History" at bounding box center [1093, 480] width 94 height 17
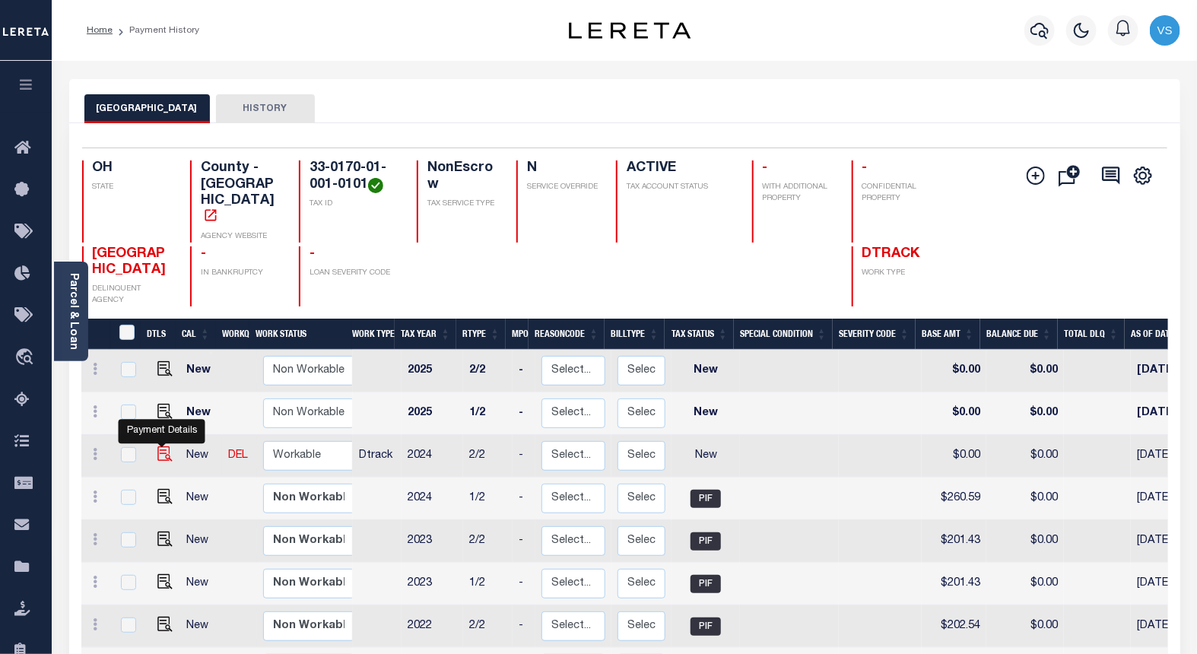
click at [164, 446] on img "" at bounding box center [164, 453] width 15 height 15
checkbox input "true"
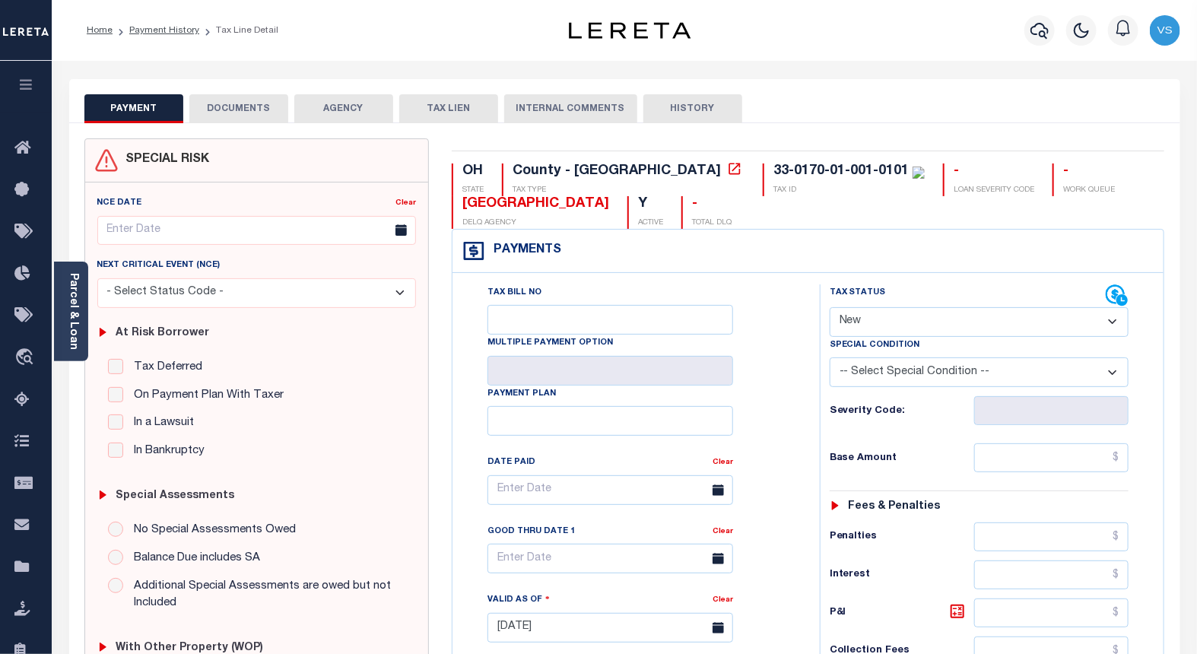
click at [871, 320] on select "- Select Status Code - Open Due/Unpaid Paid Incomplete No Tax Due Internal Refu…" at bounding box center [980, 322] width 300 height 30
select select "PYD"
click at [830, 308] on select "- Select Status Code - Open Due/Unpaid Paid Incomplete No Tax Due Internal Refu…" at bounding box center [980, 322] width 300 height 30
type input "[DATE]"
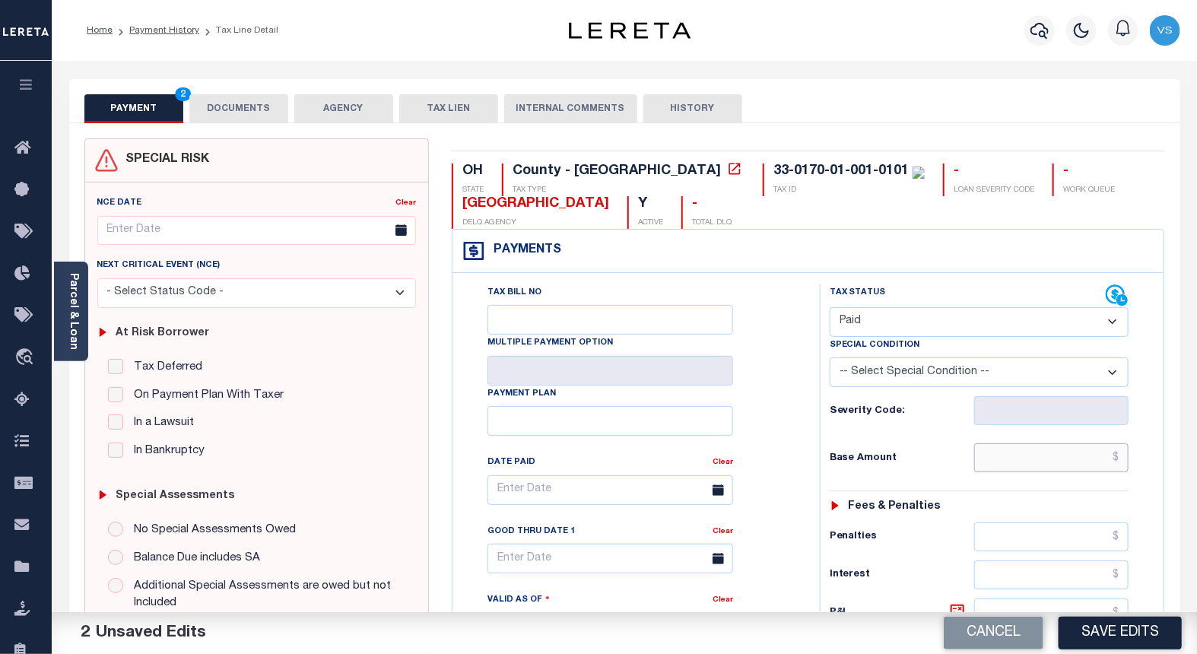
click at [1052, 461] on input "text" at bounding box center [1051, 457] width 155 height 29
paste input "260.59"
type input "$260.59"
click at [210, 107] on button "DOCUMENTS" at bounding box center [238, 108] width 99 height 29
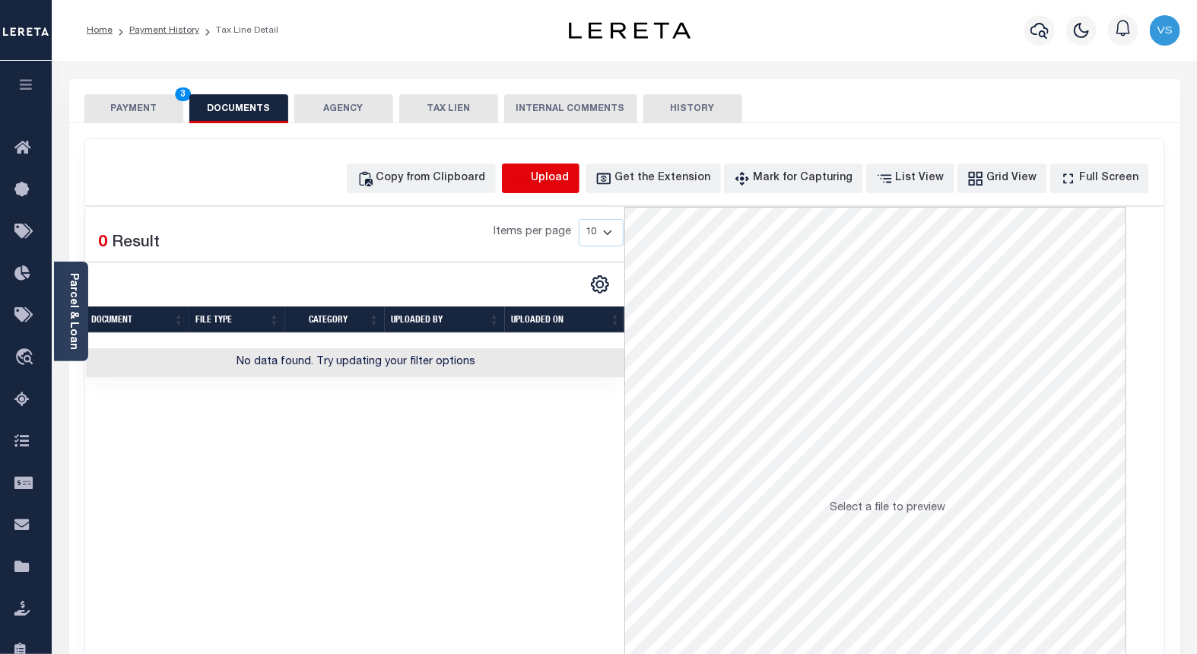
click at [529, 170] on icon "button" at bounding box center [520, 178] width 17 height 17
select select "POP"
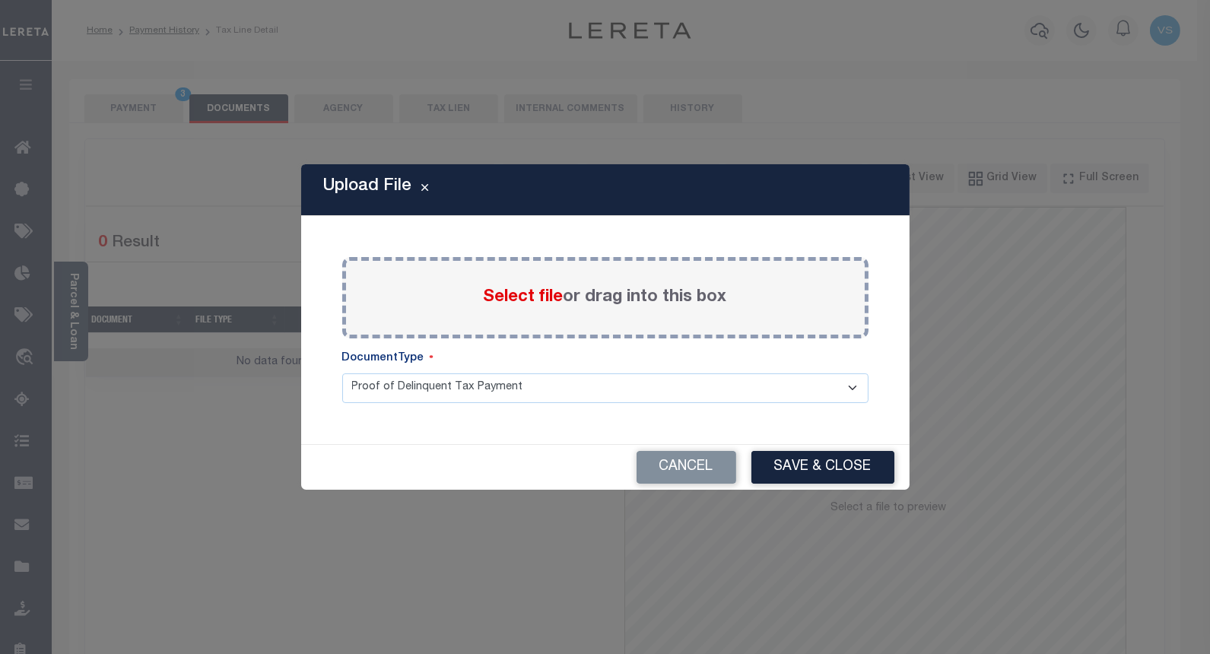
click at [507, 300] on span "Select file" at bounding box center [524, 297] width 80 height 17
click at [0, 0] on input "Select file or drag into this box" at bounding box center [0, 0] width 0 height 0
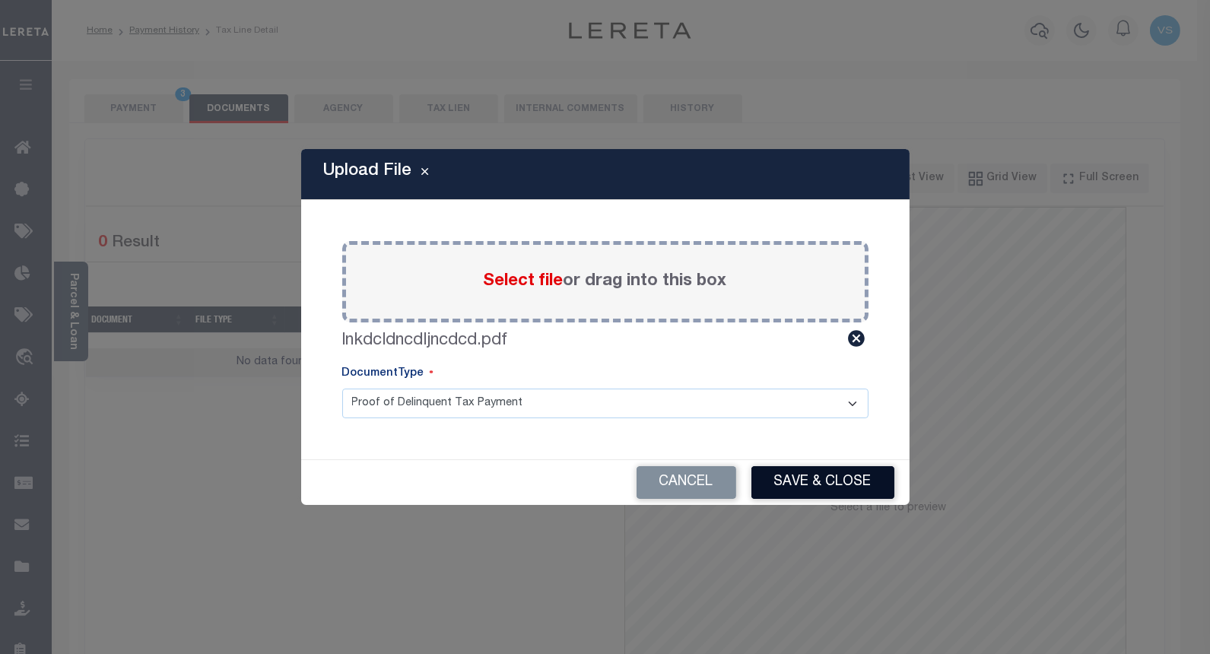
click at [808, 466] on button "Save & Close" at bounding box center [822, 482] width 143 height 33
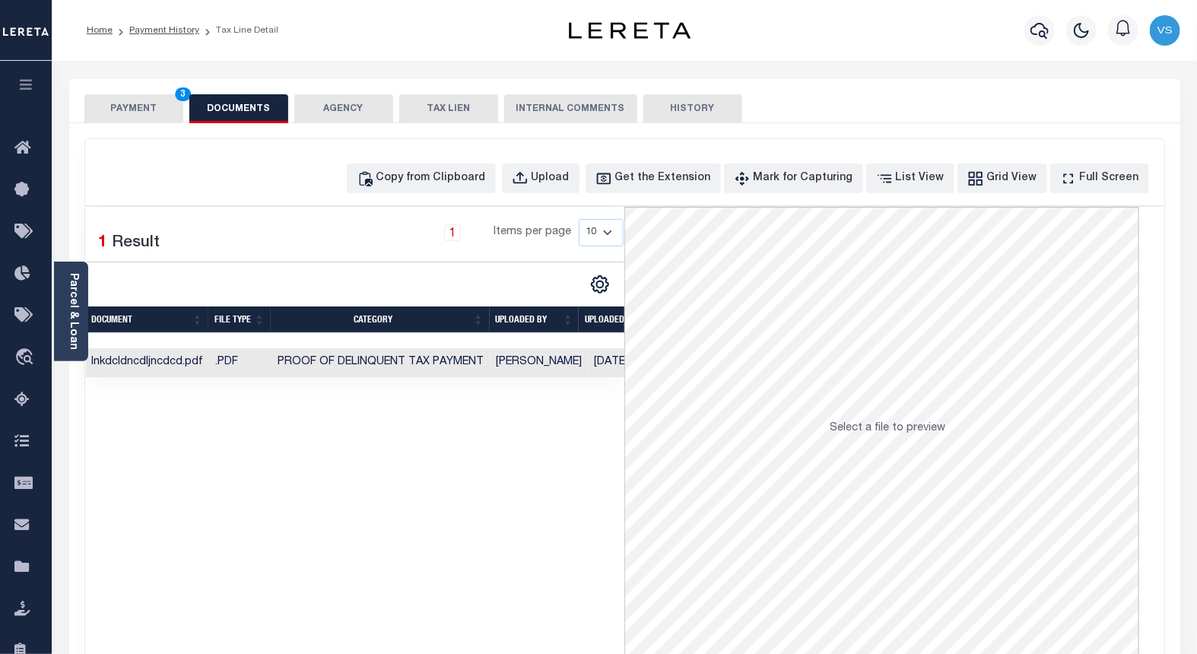
click at [114, 106] on button "PAYMENT 3" at bounding box center [133, 108] width 99 height 29
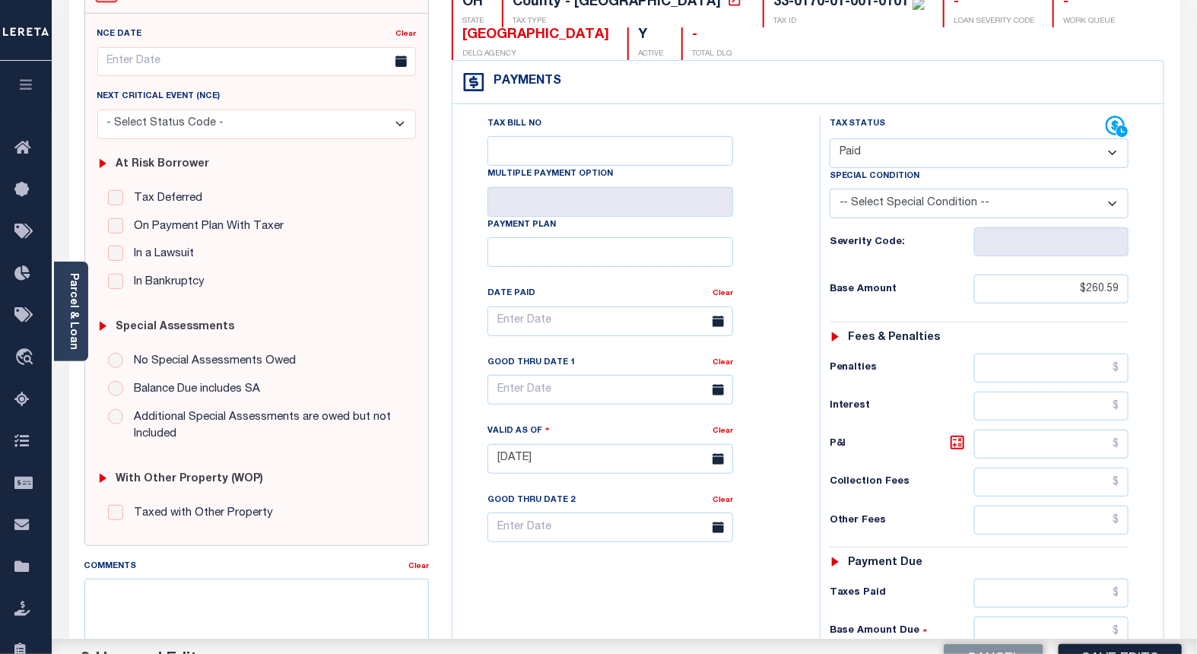
scroll to position [253, 0]
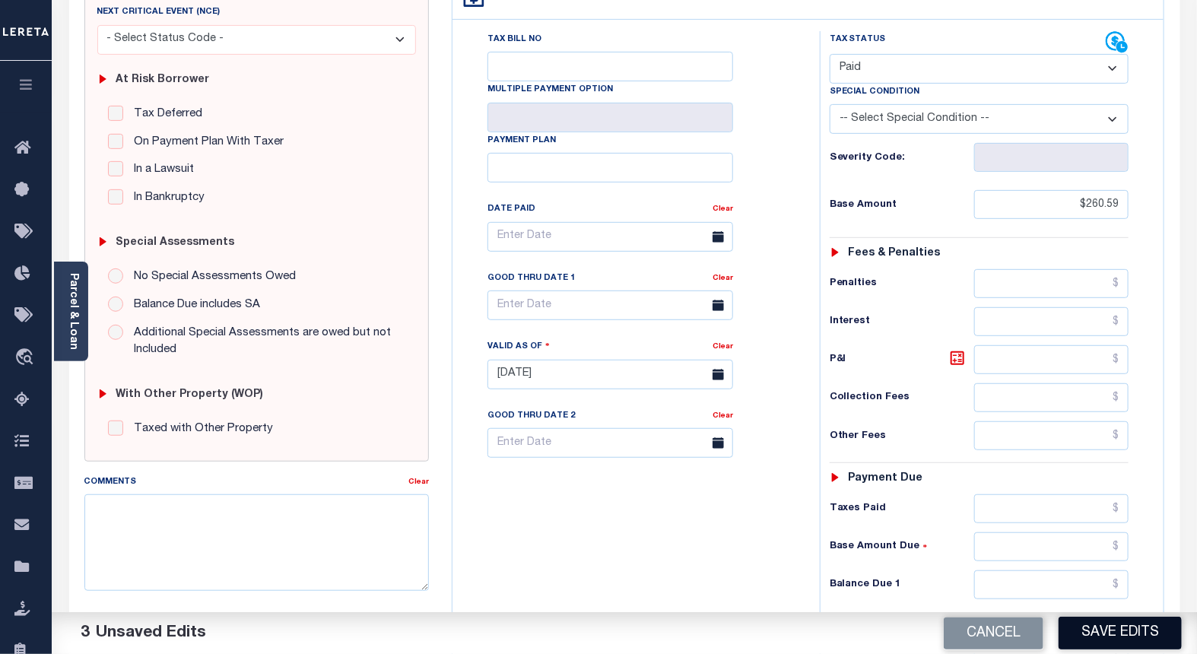
click at [1086, 643] on button "Save Edits" at bounding box center [1120, 633] width 123 height 33
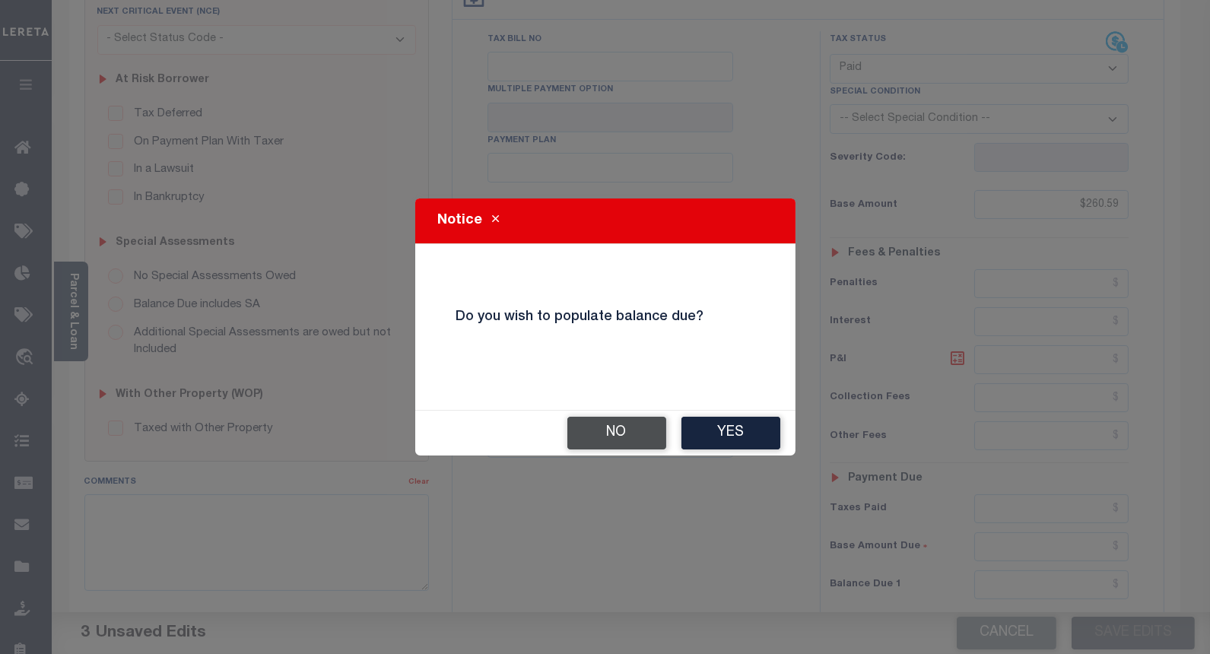
click at [602, 427] on button "No" at bounding box center [616, 433] width 99 height 33
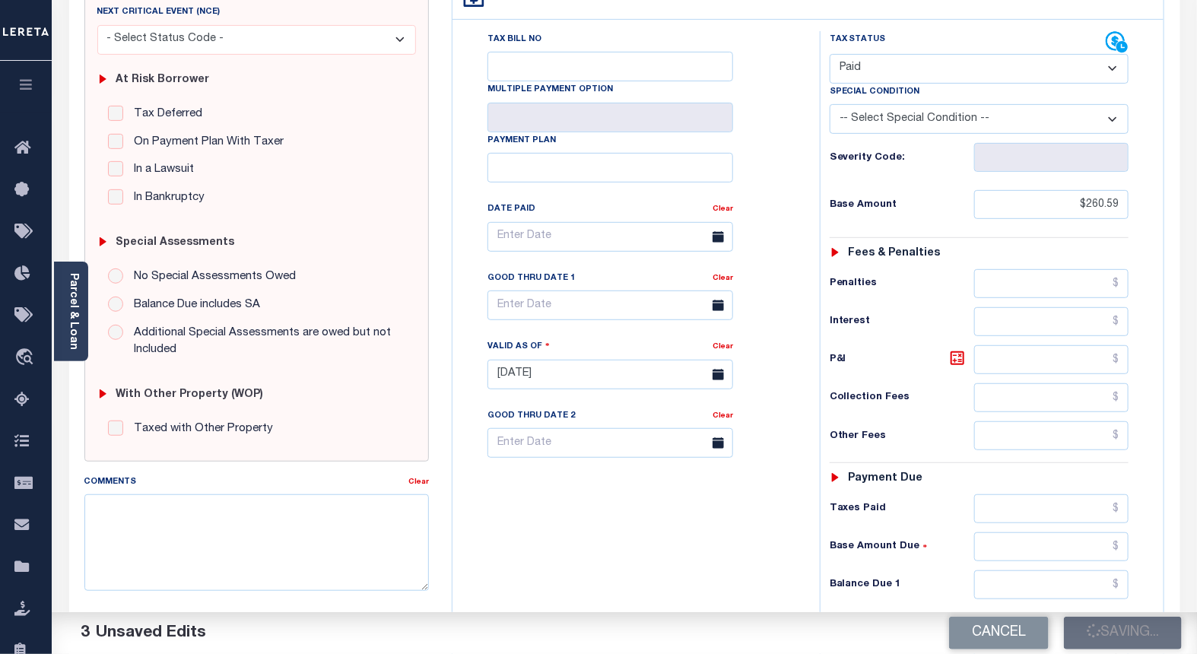
checkbox input "false"
type input "$260.59"
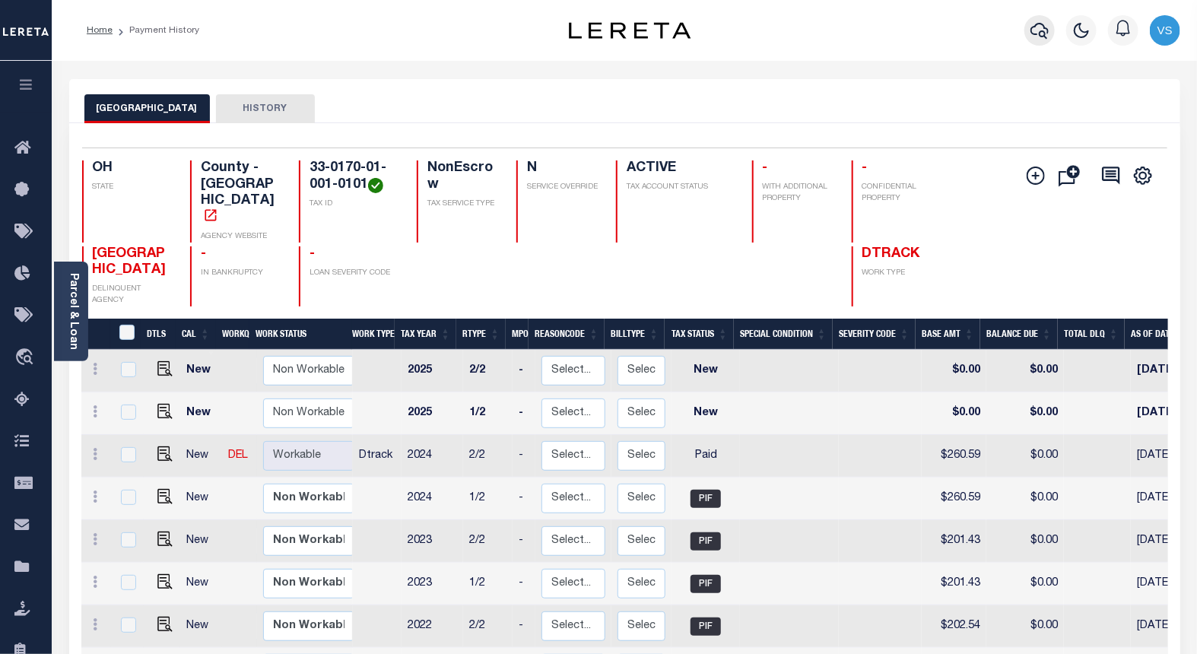
click at [1037, 31] on icon "button" at bounding box center [1040, 30] width 18 height 18
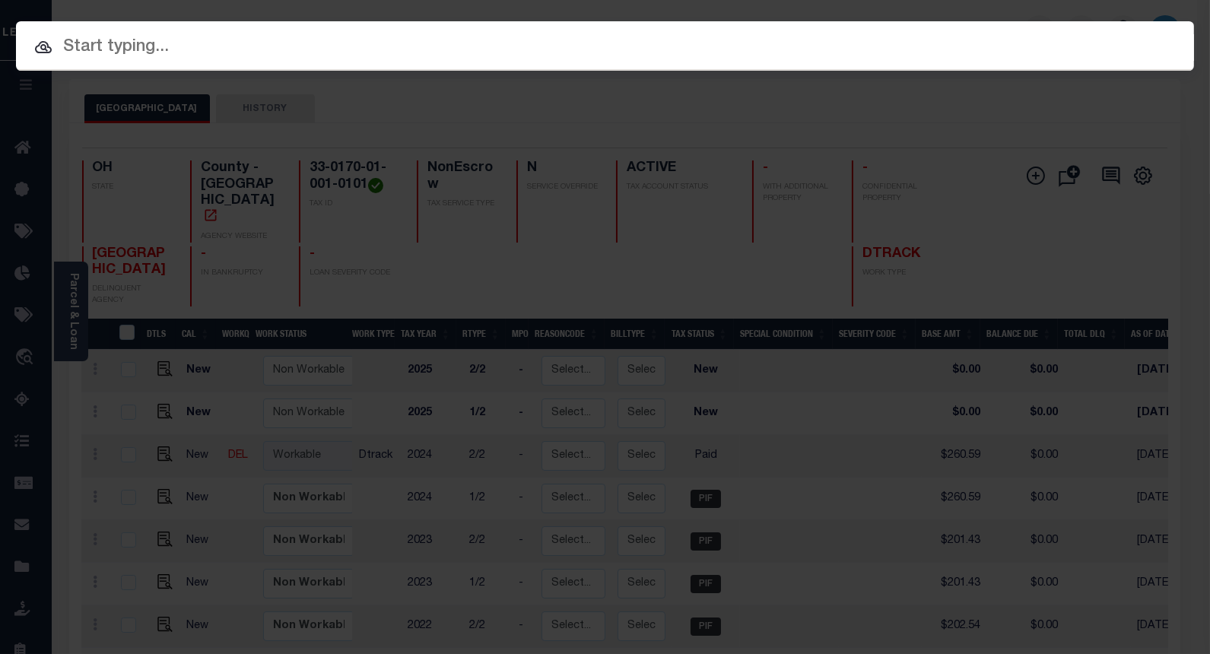
paste input "10037411"
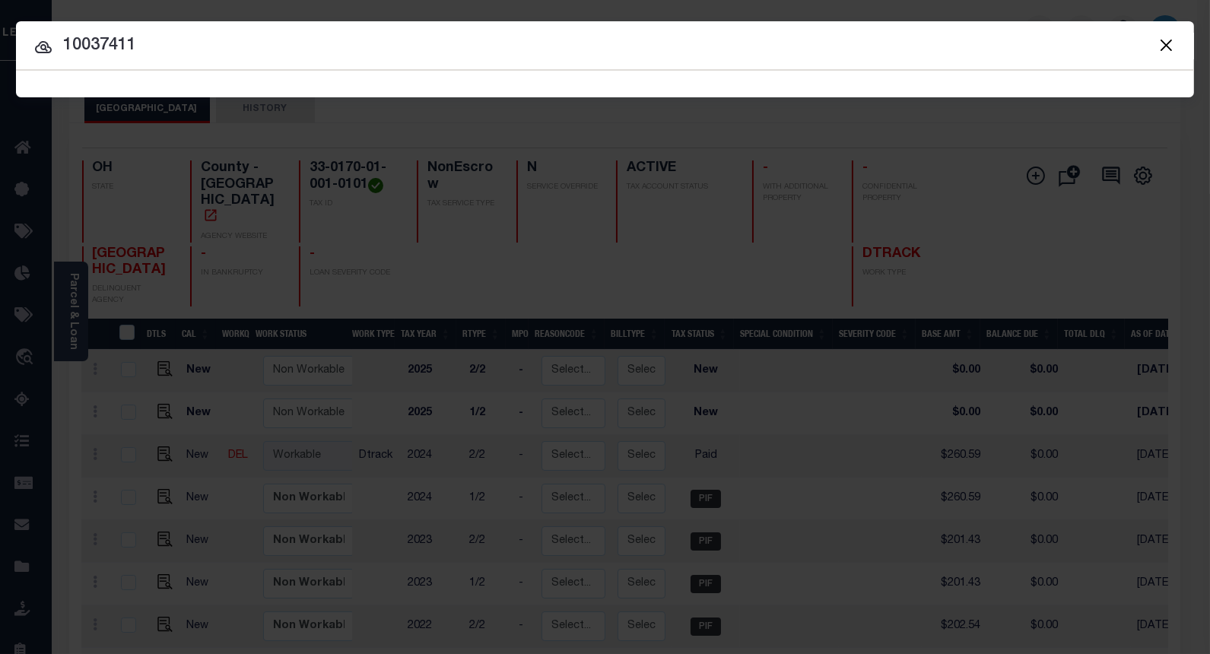
type input "10037411"
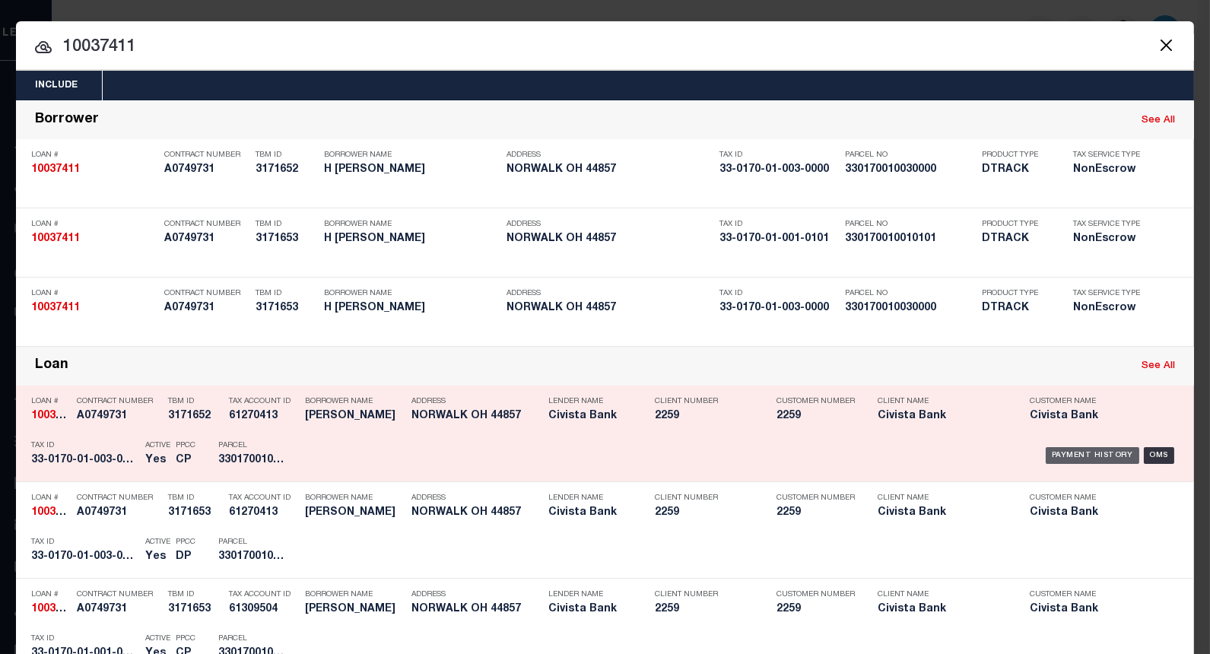
click at [1072, 449] on div "Payment History" at bounding box center [1093, 455] width 94 height 17
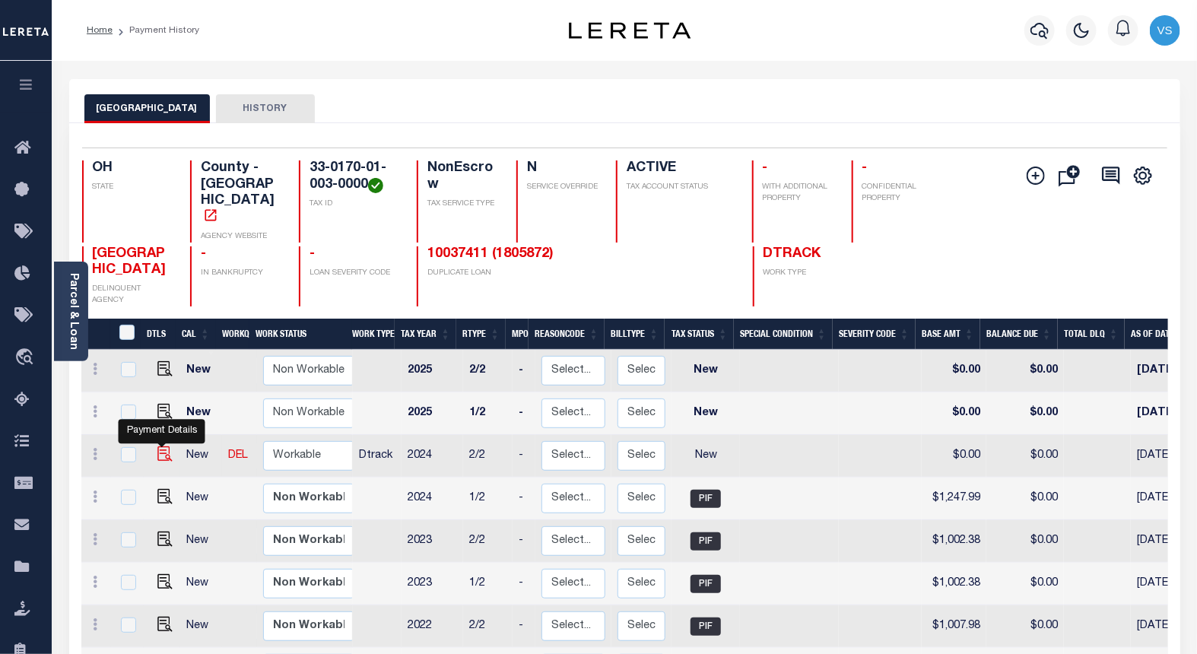
click at [158, 446] on img "" at bounding box center [164, 453] width 15 height 15
checkbox input "true"
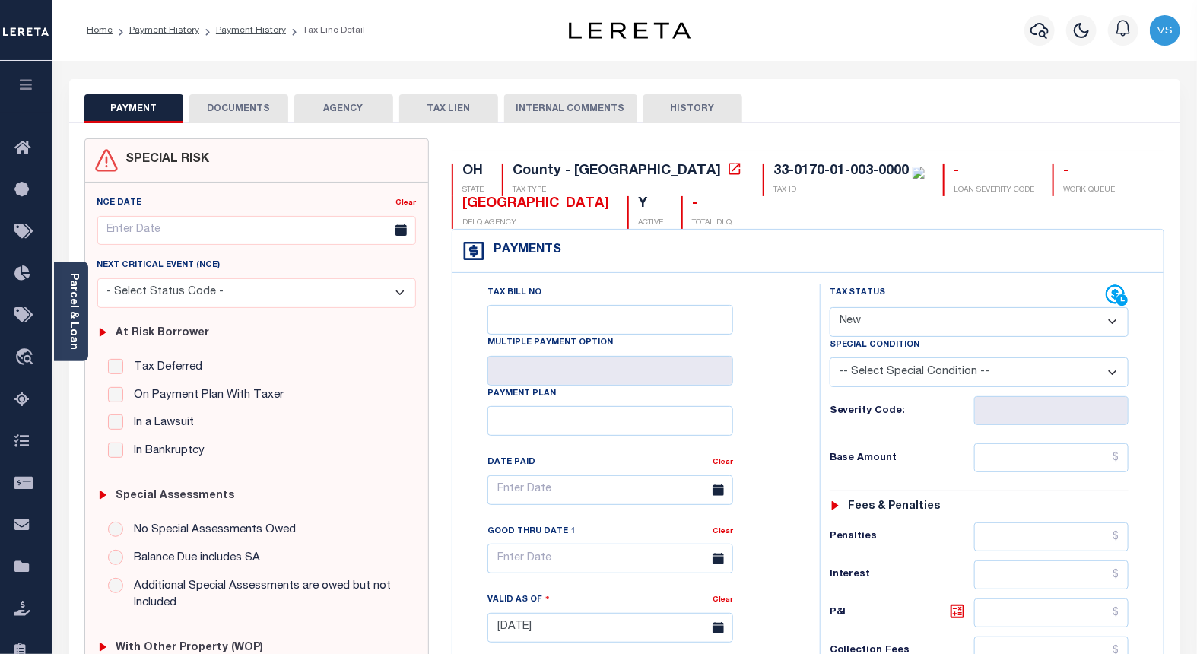
drag, startPoint x: 862, startPoint y: 315, endPoint x: 862, endPoint y: 325, distance: 9.9
click at [862, 315] on select "- Select Status Code - Open Due/Unpaid Paid Incomplete No Tax Due Internal Refu…" at bounding box center [980, 322] width 300 height 30
select select "PYD"
click at [830, 308] on select "- Select Status Code - Open Due/Unpaid Paid Incomplete No Tax Due Internal Refu…" at bounding box center [980, 322] width 300 height 30
type input "[DATE]"
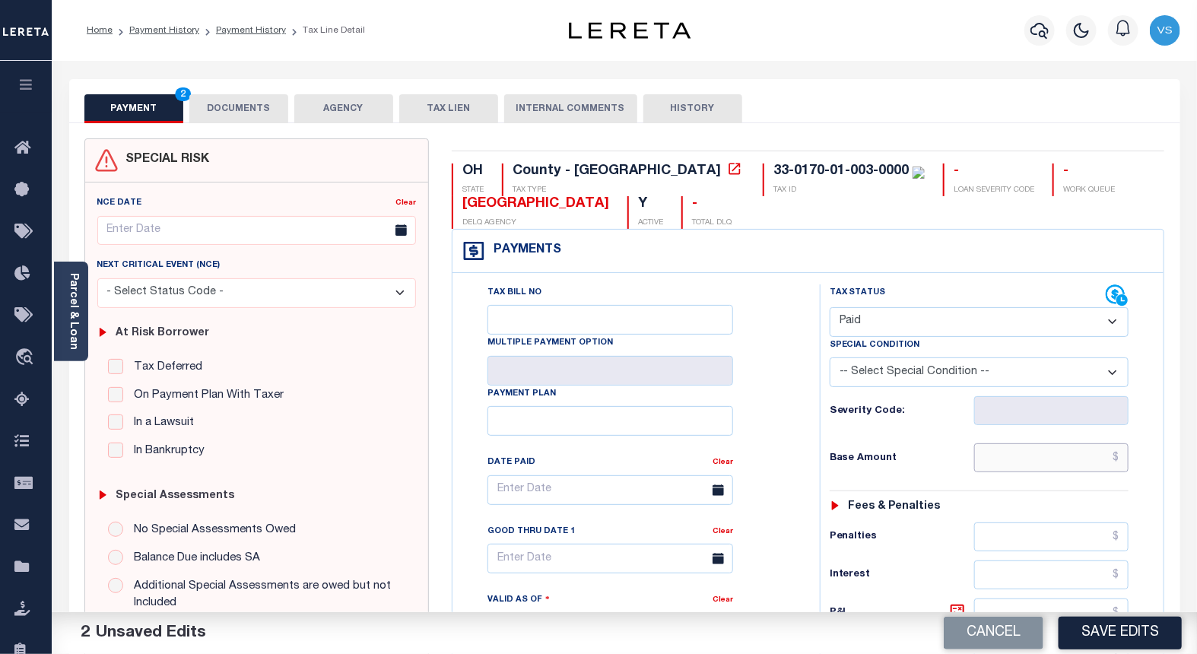
click at [1013, 465] on input "text" at bounding box center [1051, 457] width 155 height 29
paste input "1,247.99"
type input "$1,247.99"
click at [228, 108] on button "DOCUMENTS" at bounding box center [238, 108] width 99 height 29
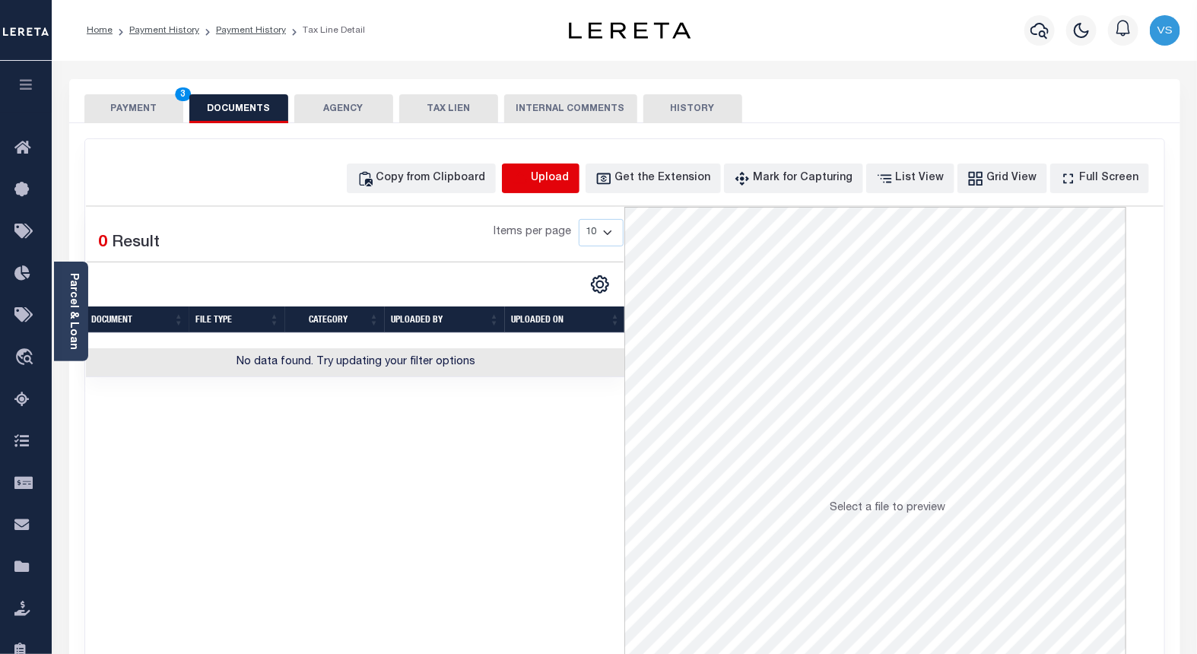
click at [529, 173] on icon "button" at bounding box center [520, 178] width 17 height 17
select select "POP"
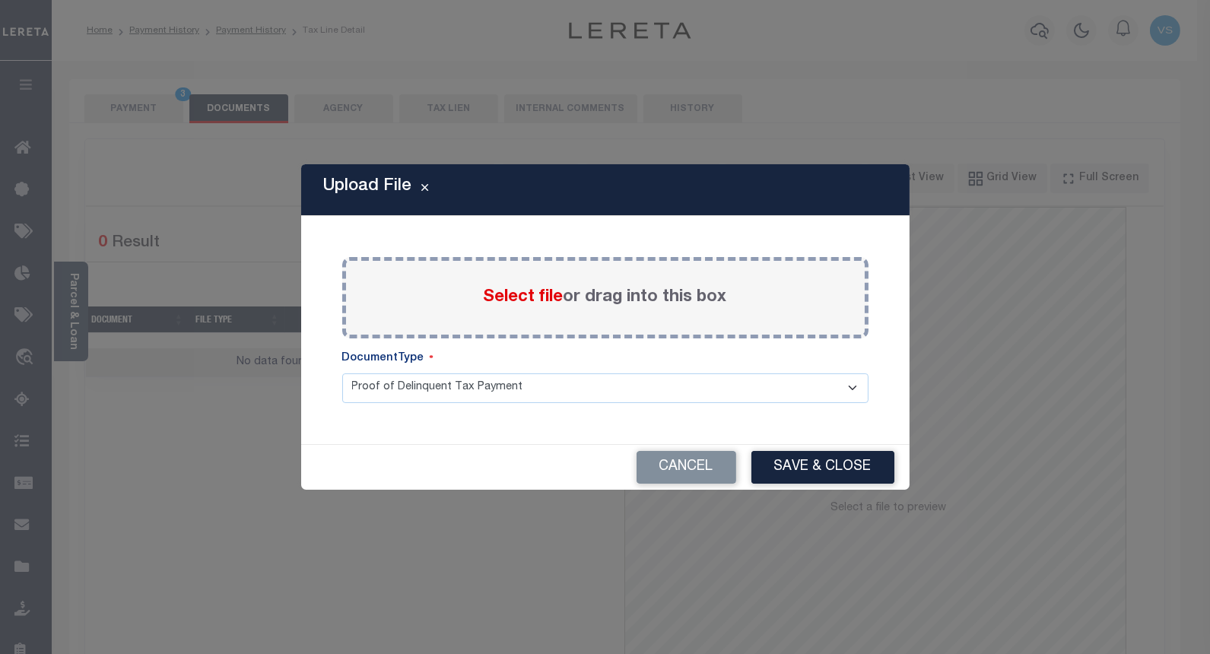
click at [496, 292] on span "Select file" at bounding box center [524, 297] width 80 height 17
click at [0, 0] on input "Select file or drag into this box" at bounding box center [0, 0] width 0 height 0
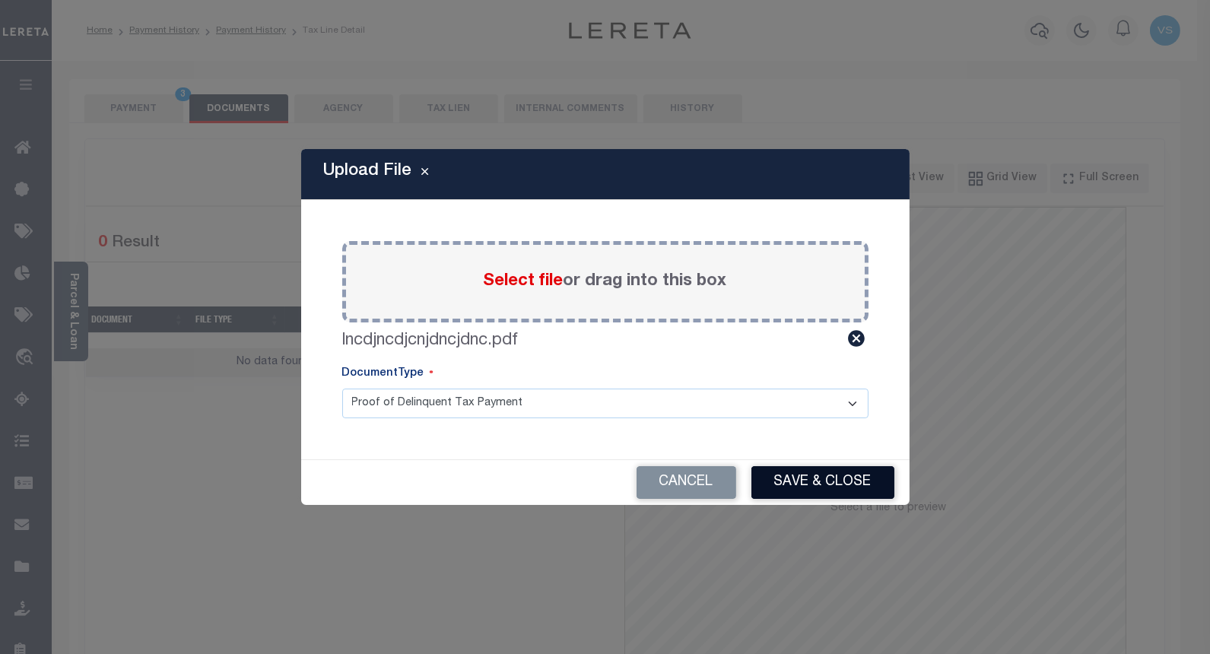
click at [778, 472] on button "Save & Close" at bounding box center [822, 482] width 143 height 33
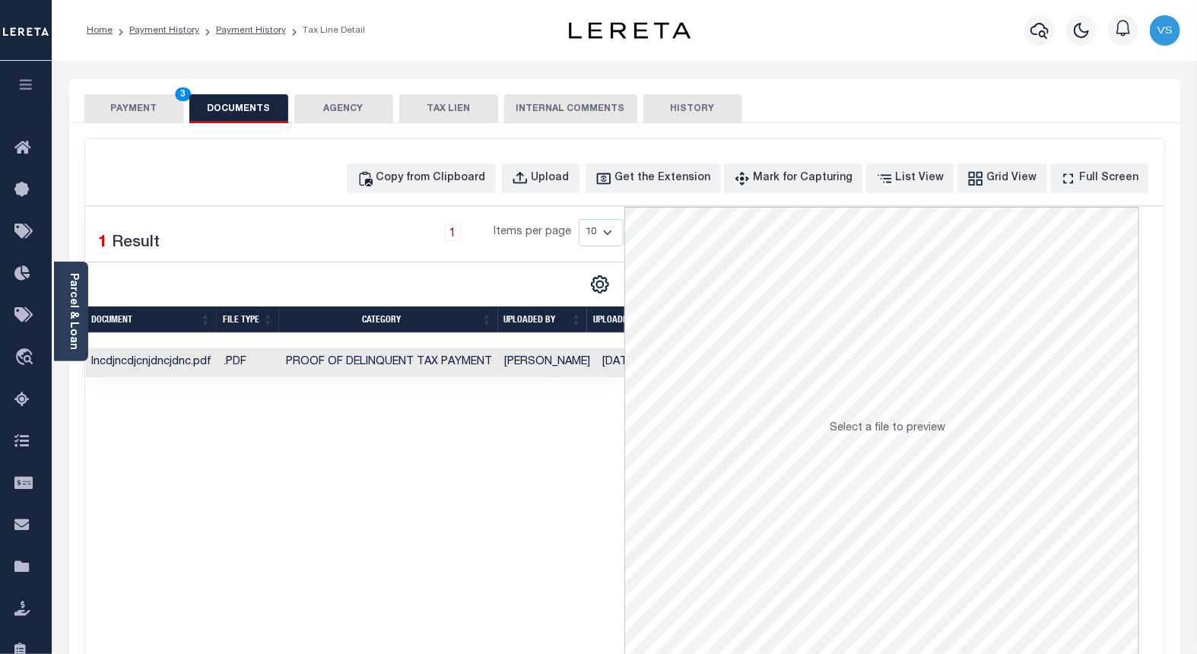
click at [141, 105] on button "PAYMENT 3" at bounding box center [133, 108] width 99 height 29
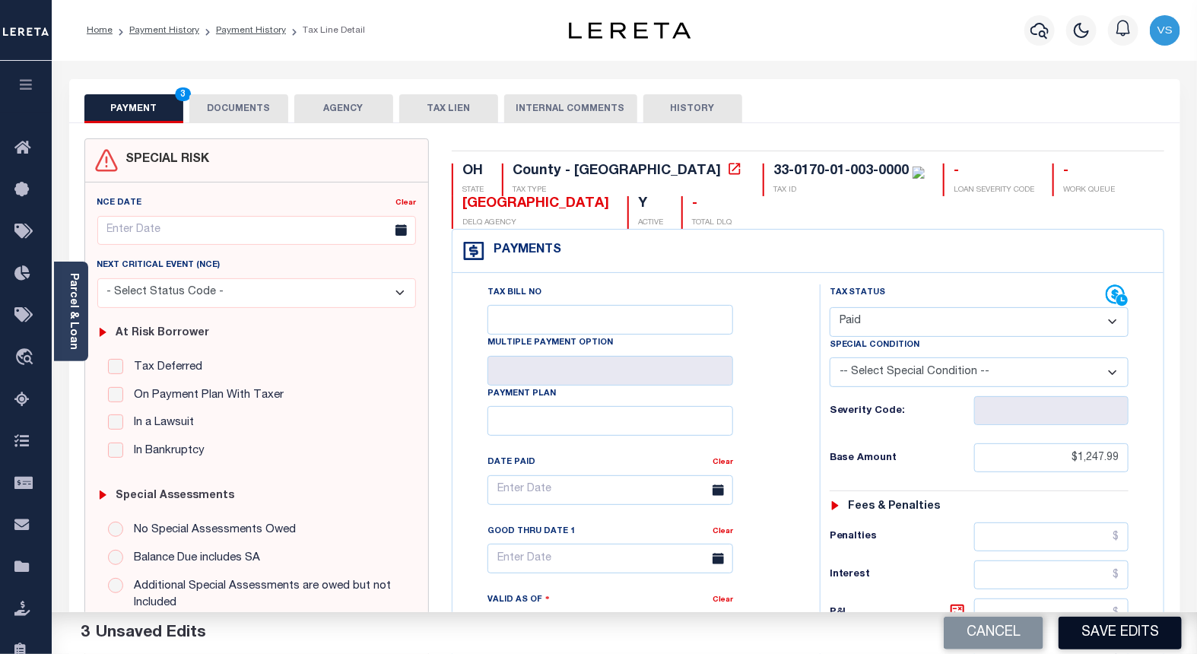
click at [1089, 627] on button "Save Edits" at bounding box center [1120, 633] width 123 height 33
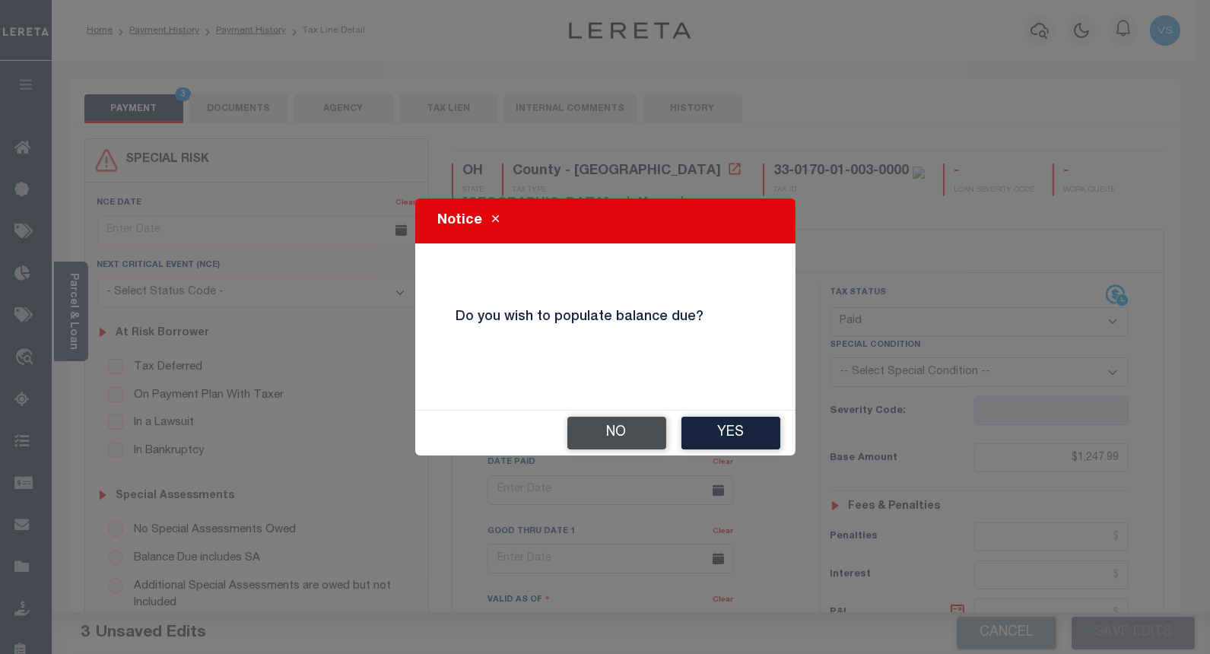
click at [616, 430] on button "No" at bounding box center [616, 433] width 99 height 33
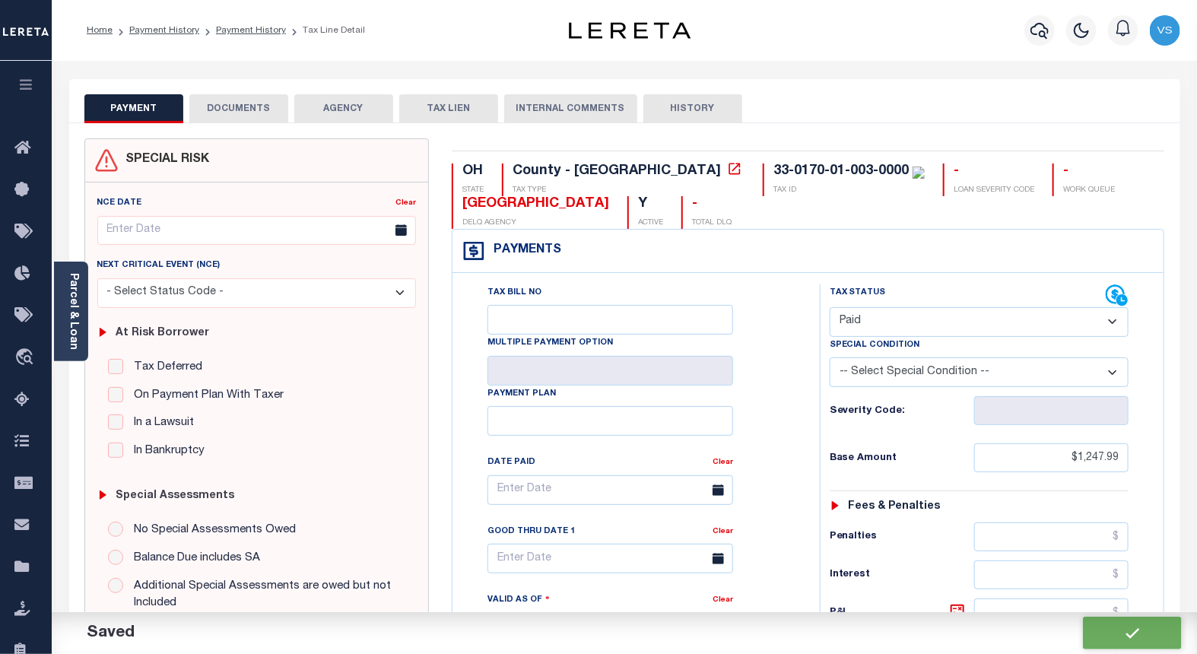
checkbox input "false"
type input "$1,247.99"
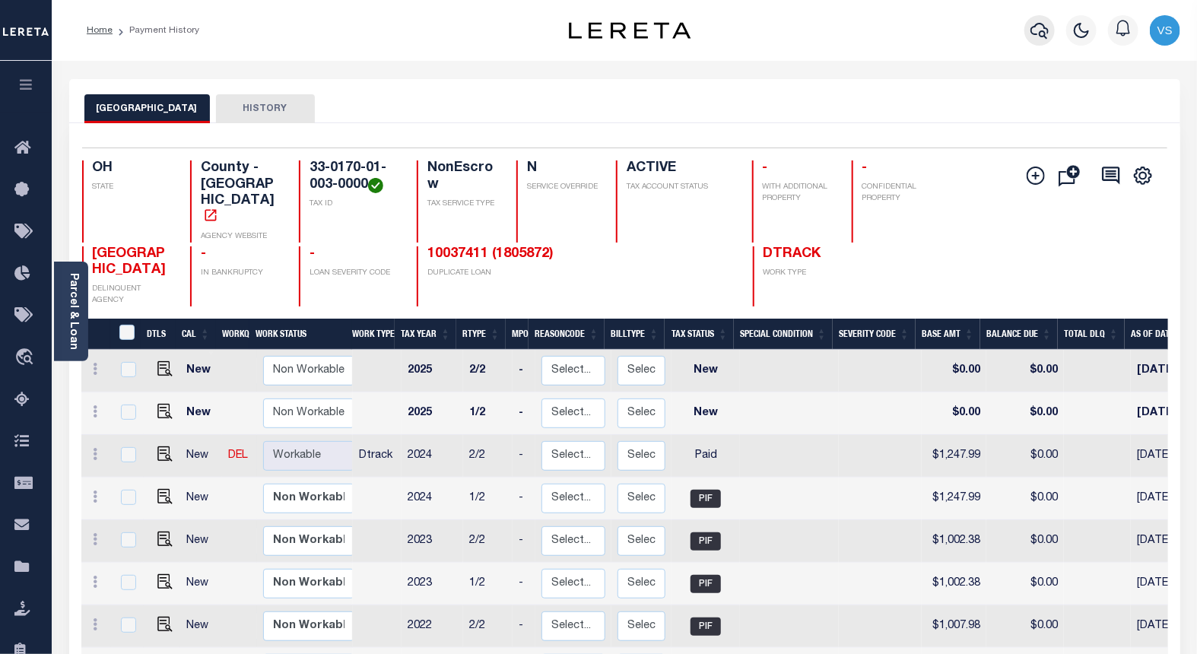
click at [1044, 29] on icon "button" at bounding box center [1040, 30] width 18 height 18
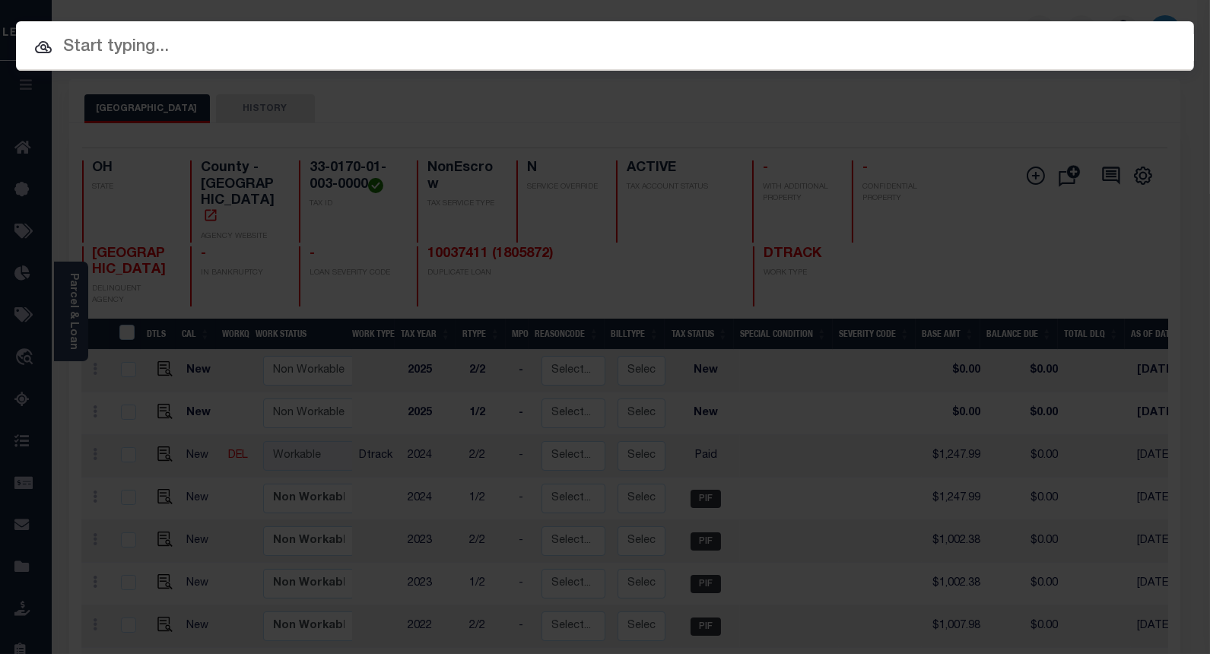
paste input "10046887"
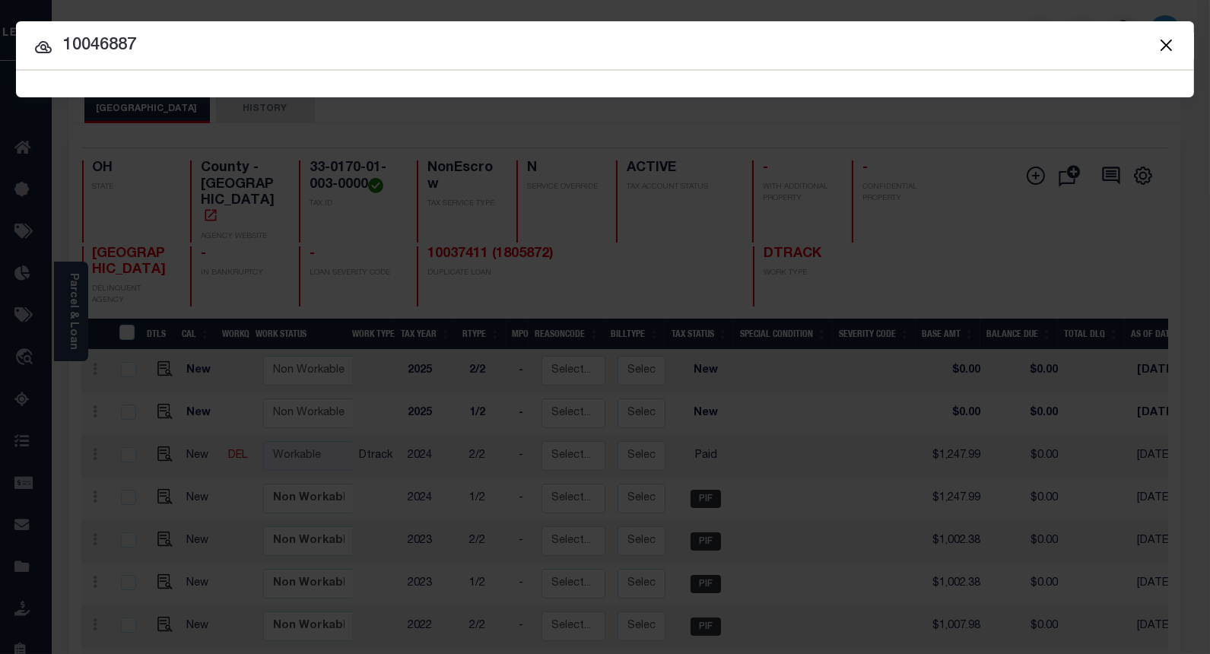
type input "10046887"
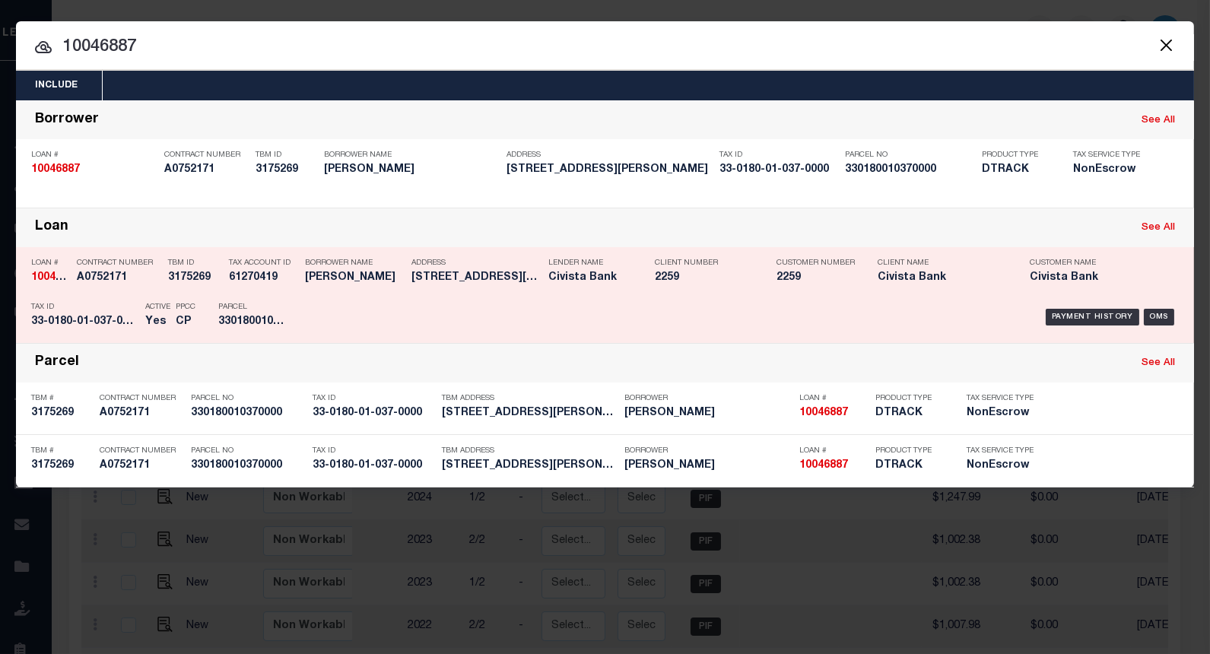
click at [1073, 307] on div "Payment History OMS" at bounding box center [744, 317] width 869 height 44
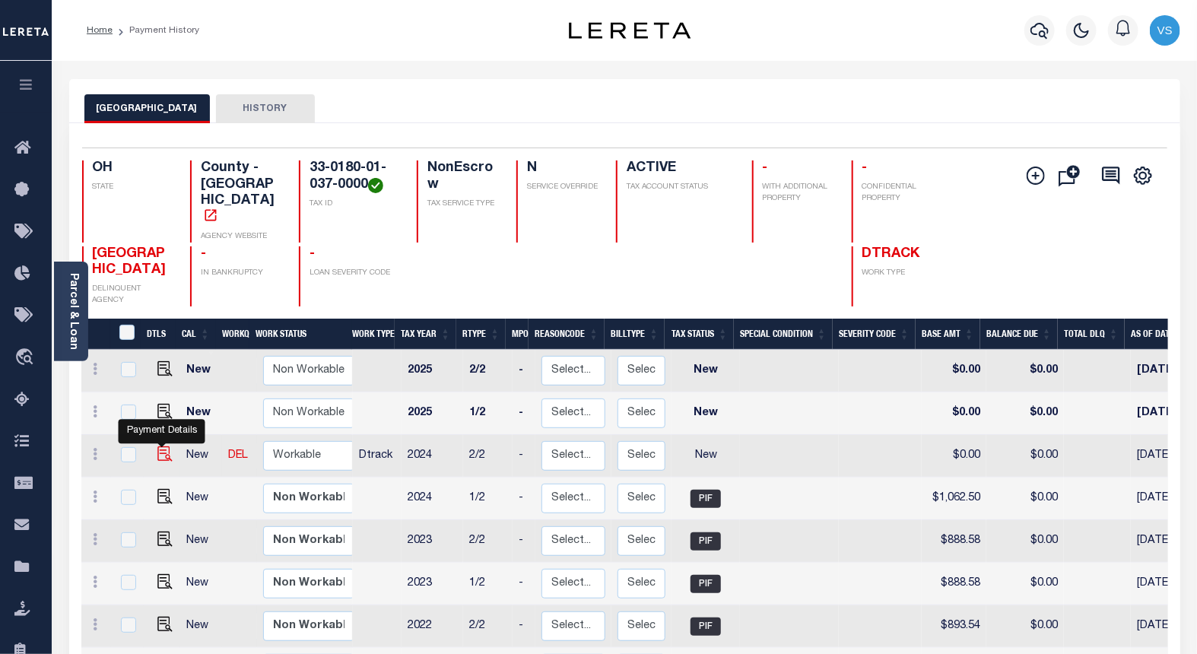
click at [157, 446] on img "" at bounding box center [164, 453] width 15 height 15
checkbox input "true"
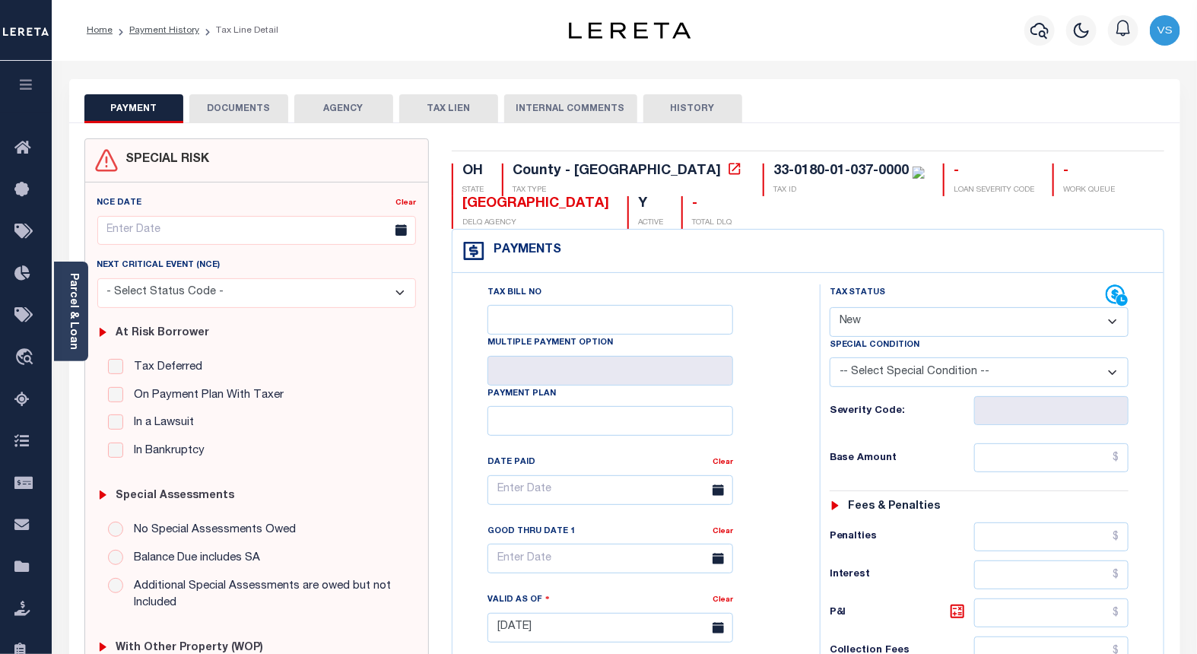
click at [867, 322] on select "- Select Status Code - Open Due/Unpaid Paid Incomplete No Tax Due Internal Refu…" at bounding box center [980, 322] width 300 height 30
select select "PYD"
click at [830, 308] on select "- Select Status Code - Open Due/Unpaid Paid Incomplete No Tax Due Internal Refu…" at bounding box center [980, 322] width 300 height 30
type input "[DATE]"
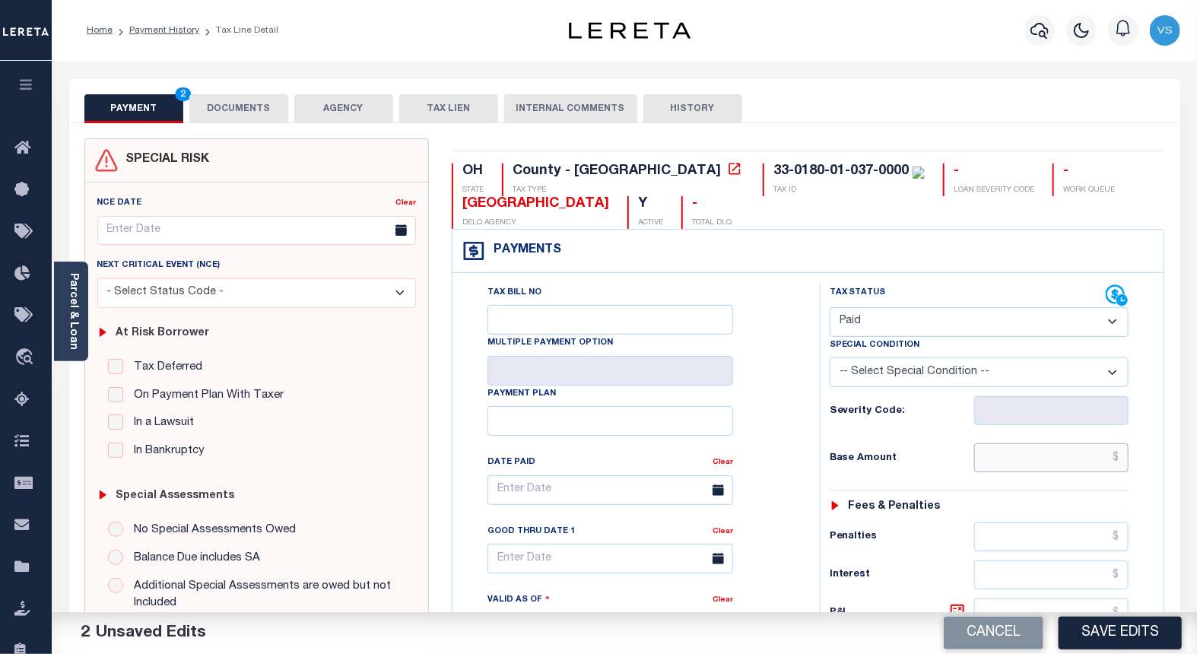
click at [1068, 464] on input "text" at bounding box center [1051, 457] width 155 height 29
paste input "1,062.50"
type input "$1,062.50"
click at [218, 111] on button "DOCUMENTS" at bounding box center [238, 108] width 99 height 29
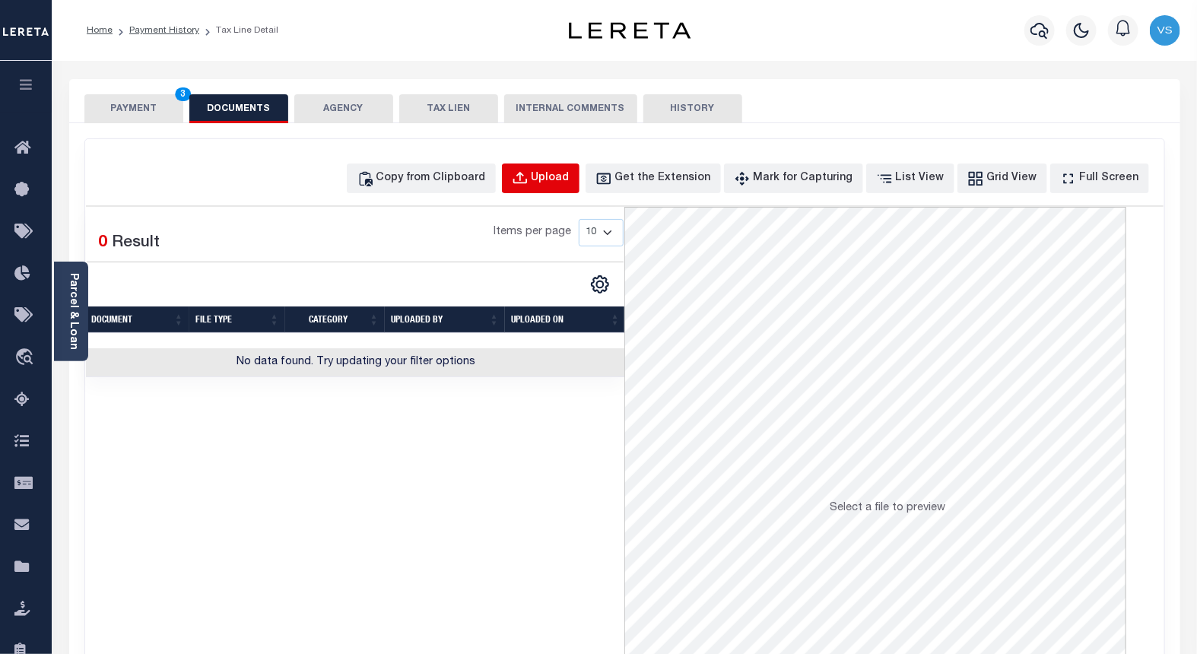
click at [564, 173] on div "Upload" at bounding box center [551, 178] width 38 height 17
select select "POP"
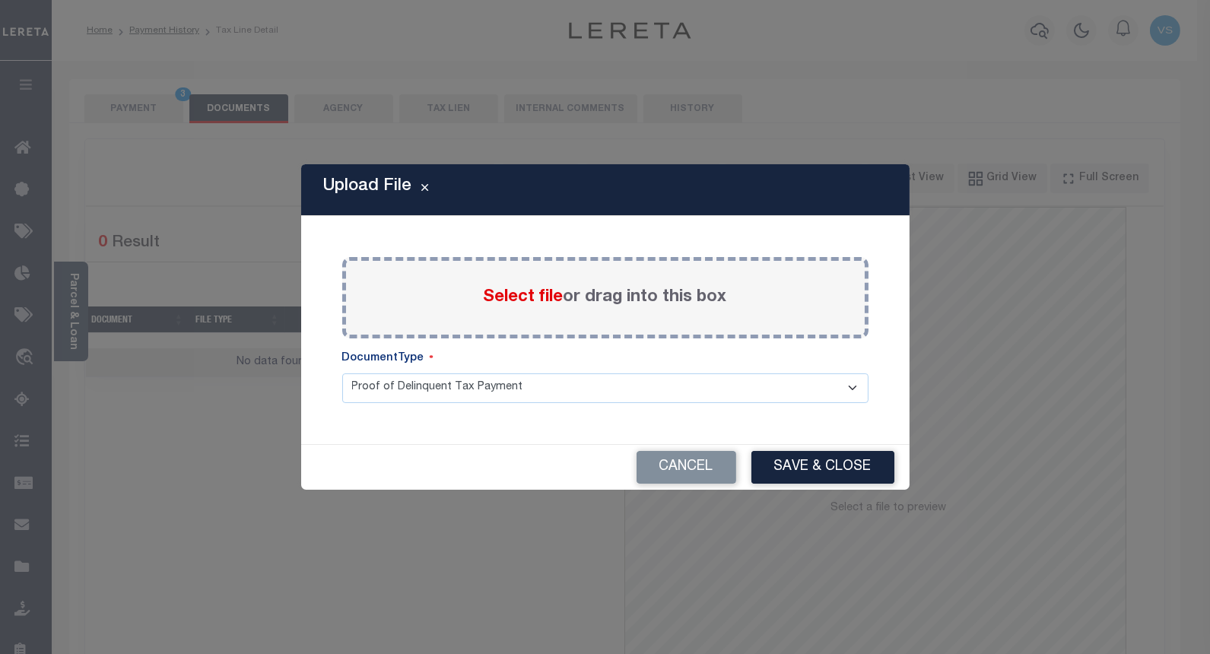
click at [514, 305] on span "Select file" at bounding box center [524, 297] width 80 height 17
click at [0, 0] on input "Select file or drag into this box" at bounding box center [0, 0] width 0 height 0
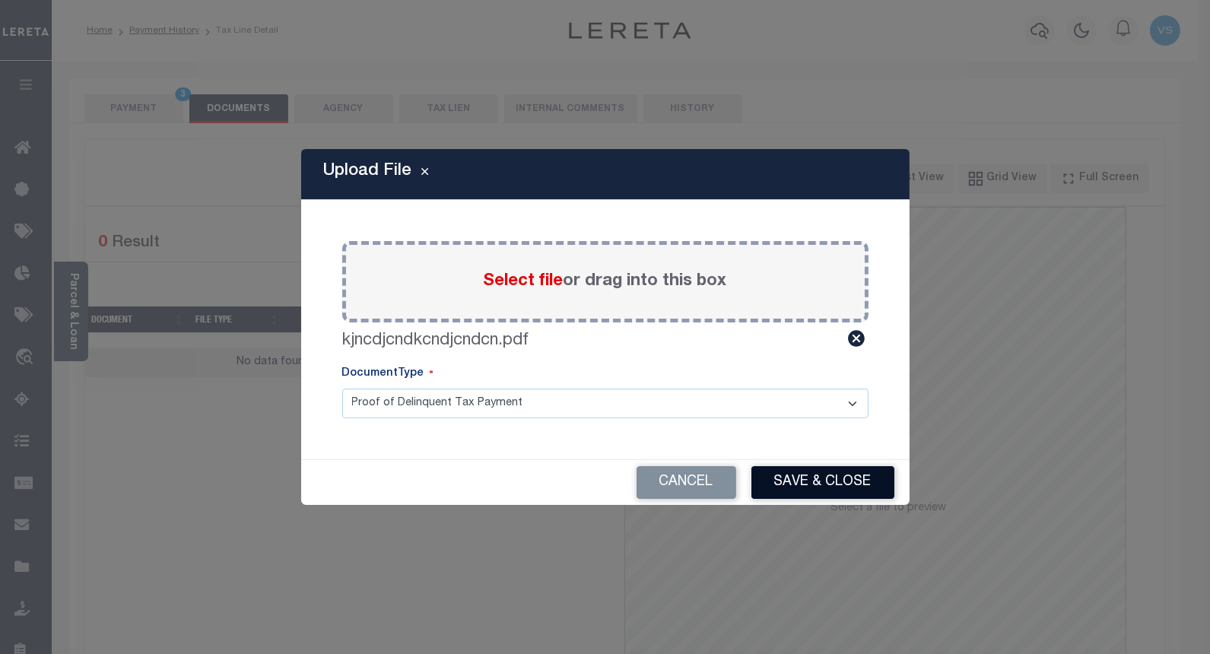
click at [779, 468] on button "Save & Close" at bounding box center [822, 482] width 143 height 33
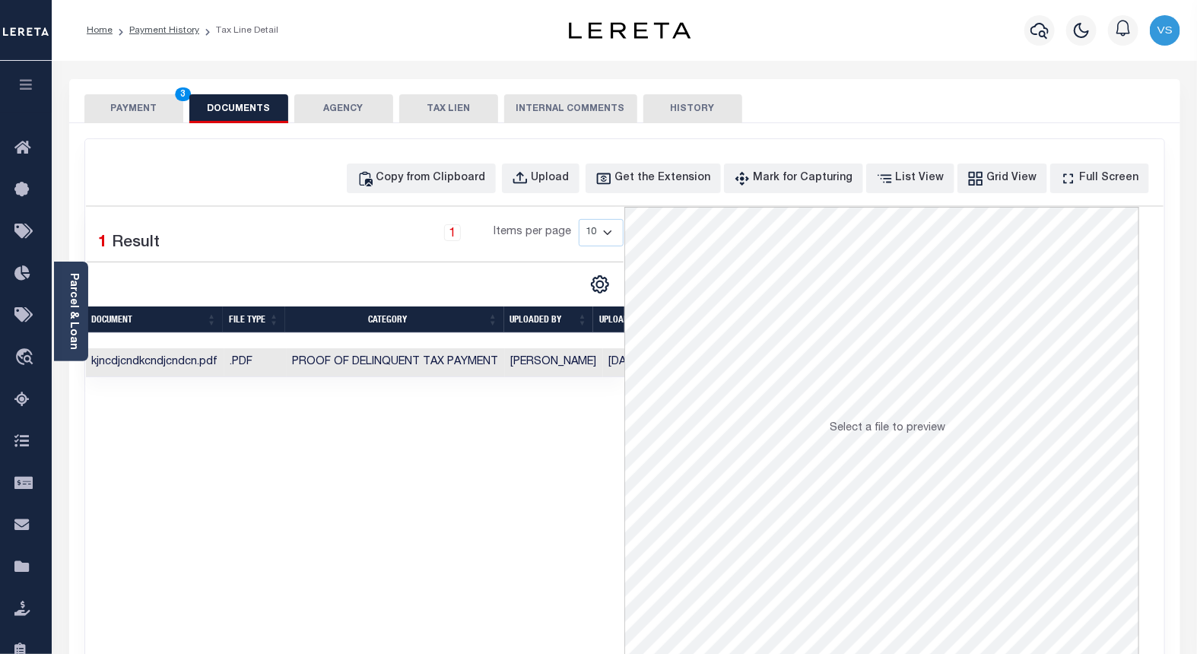
click at [135, 104] on button "PAYMENT 3" at bounding box center [133, 108] width 99 height 29
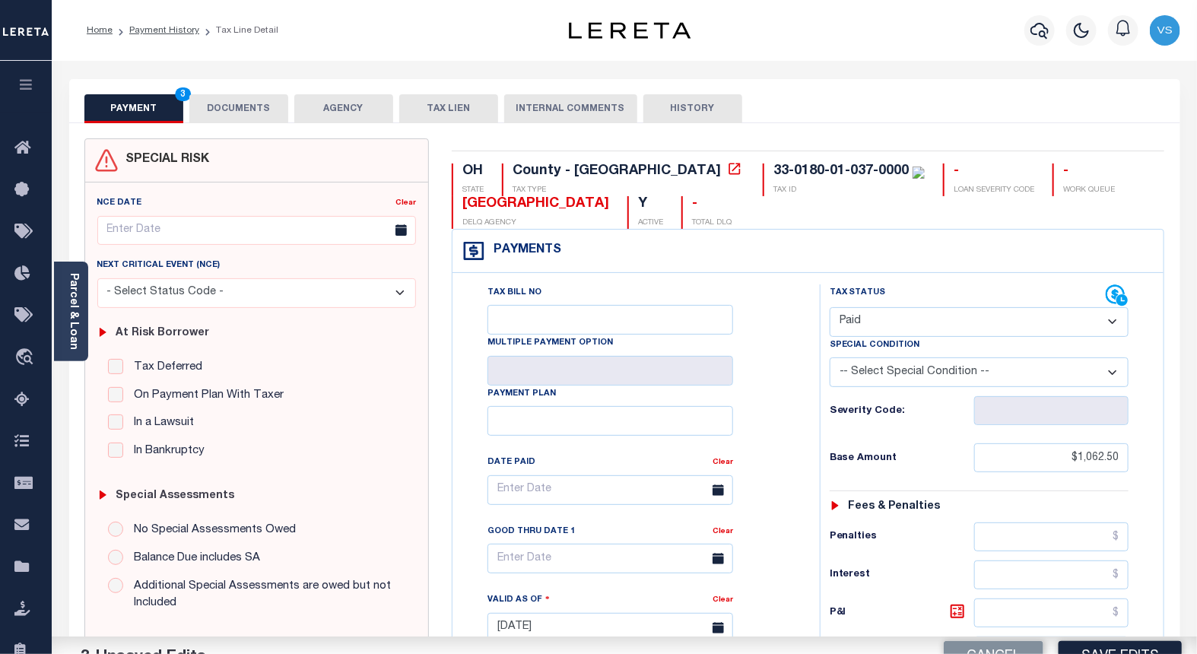
scroll to position [338, 0]
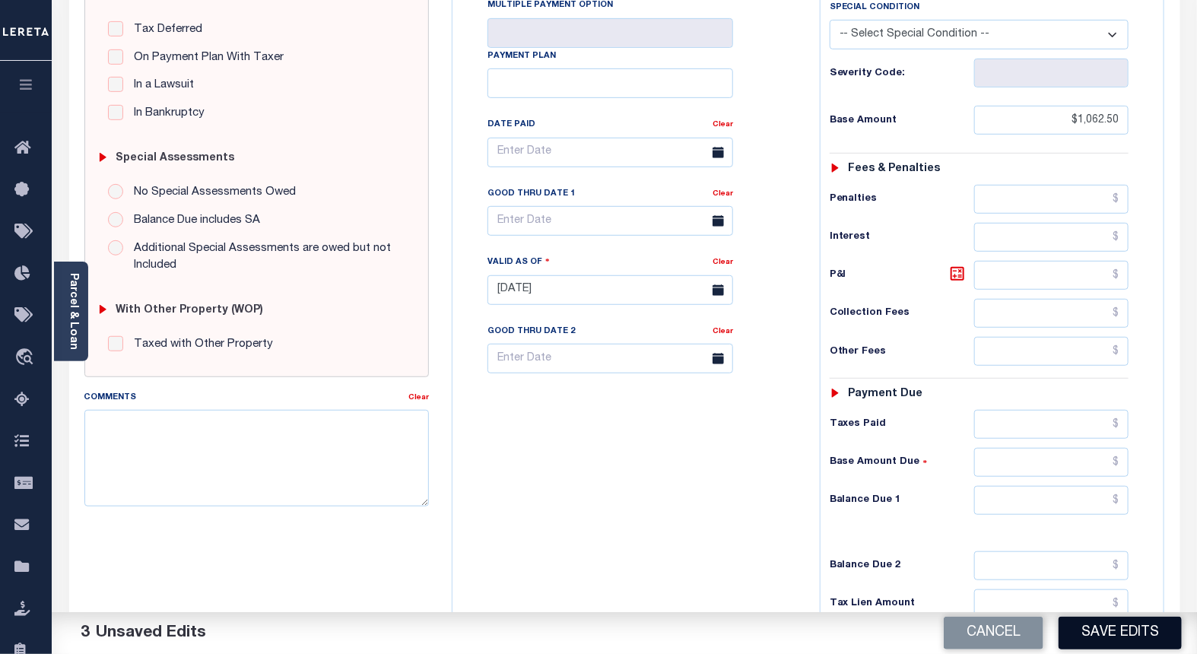
click at [1101, 637] on button "Save Edits" at bounding box center [1120, 633] width 123 height 33
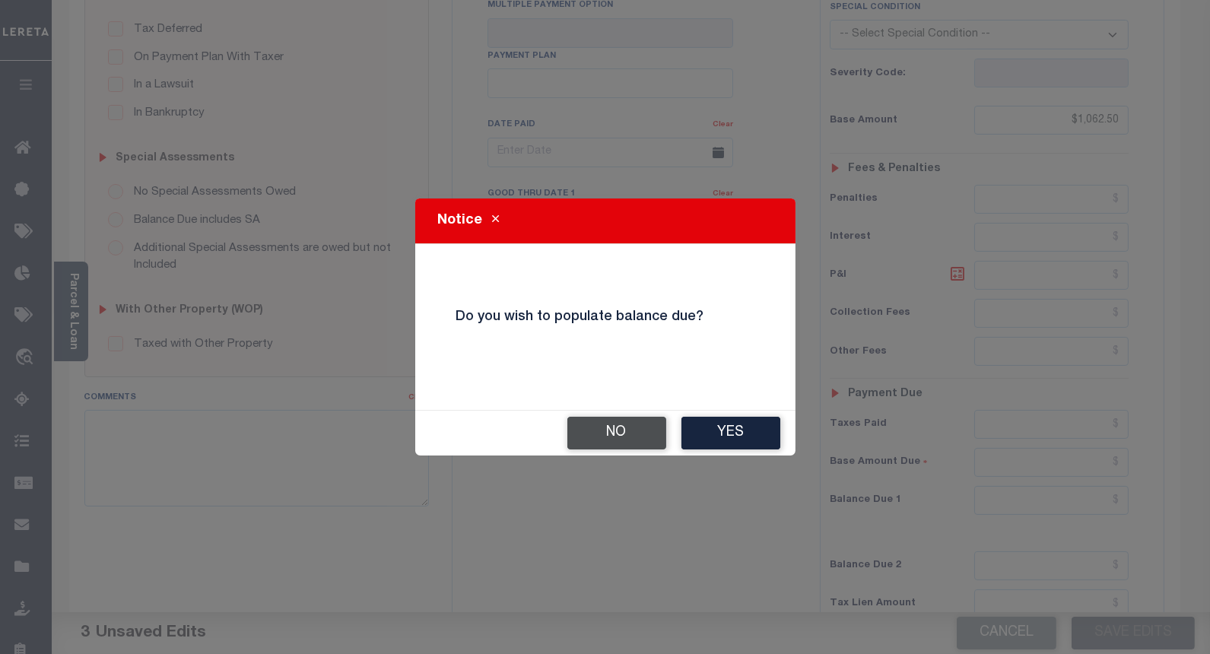
click at [624, 423] on button "No" at bounding box center [616, 433] width 99 height 33
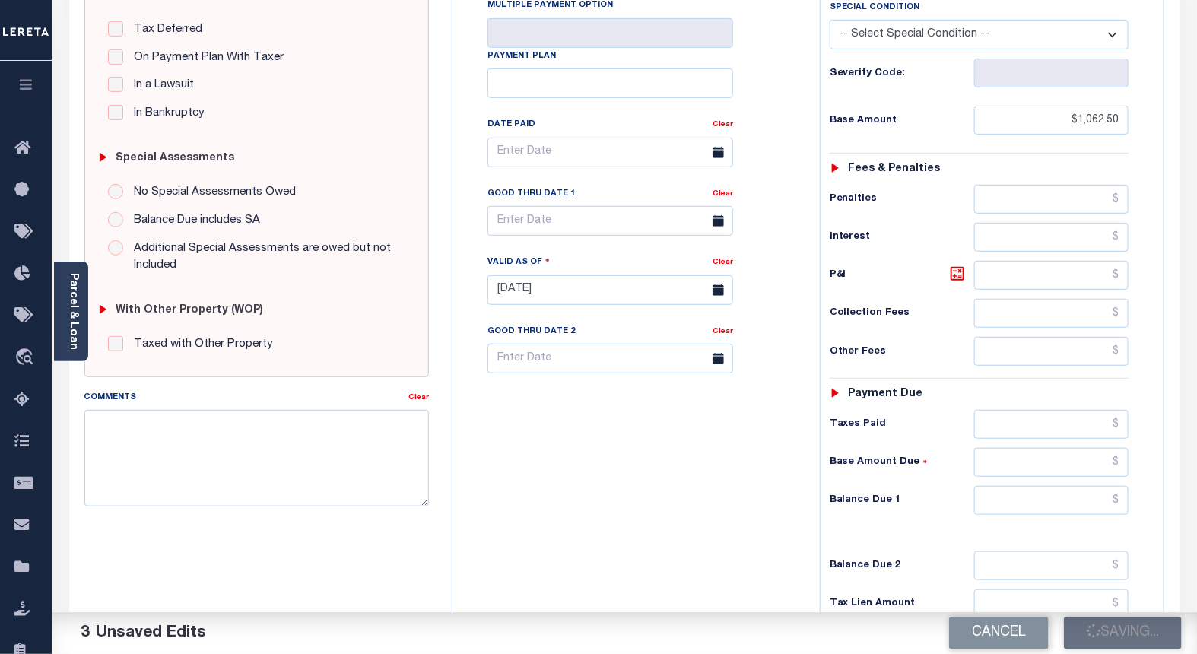
checkbox input "false"
type input "$1,062.5"
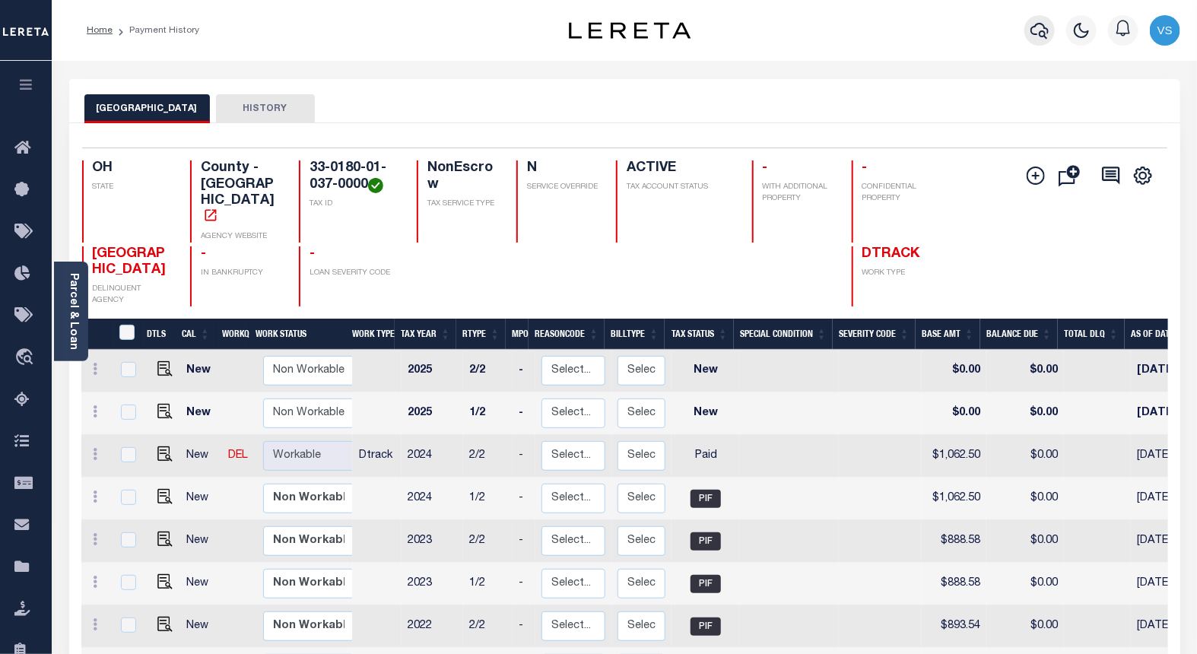
click at [1037, 32] on icon "button" at bounding box center [1040, 30] width 18 height 18
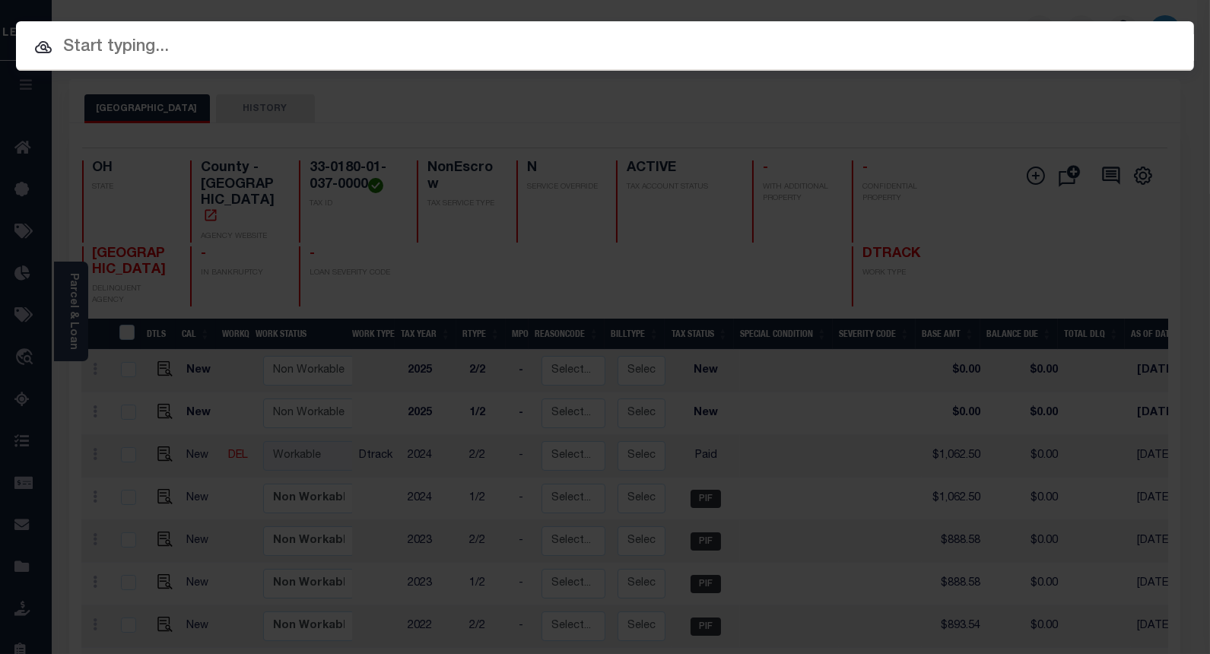
paste input "10052019"
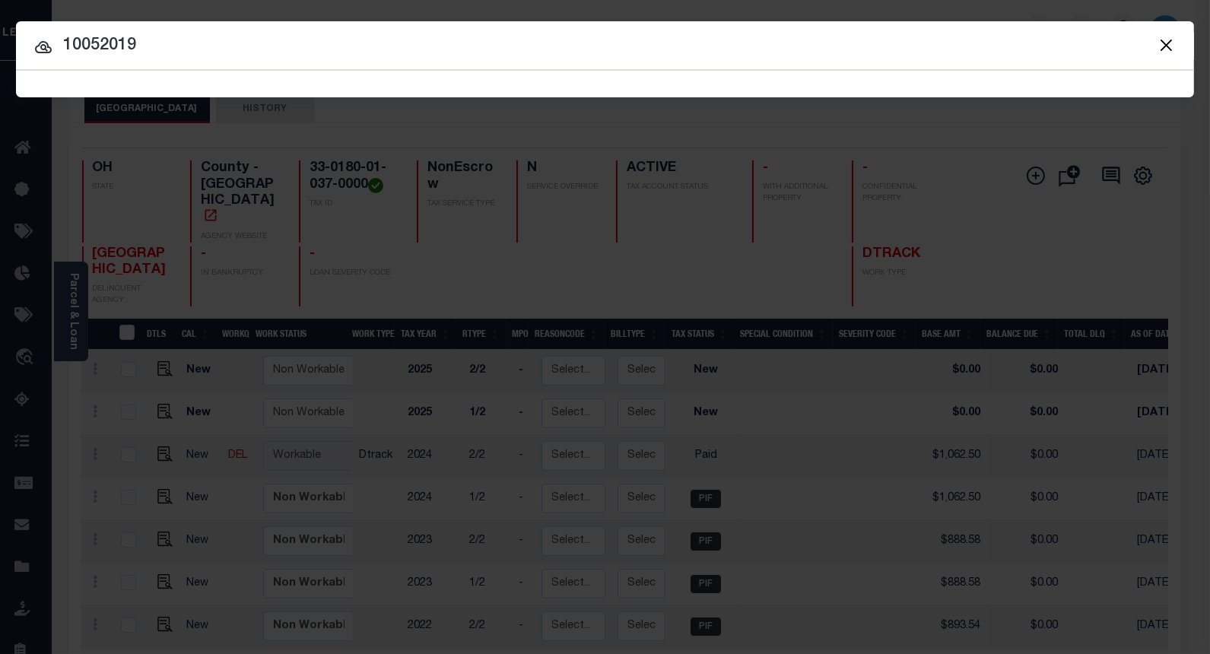
type input "10052019"
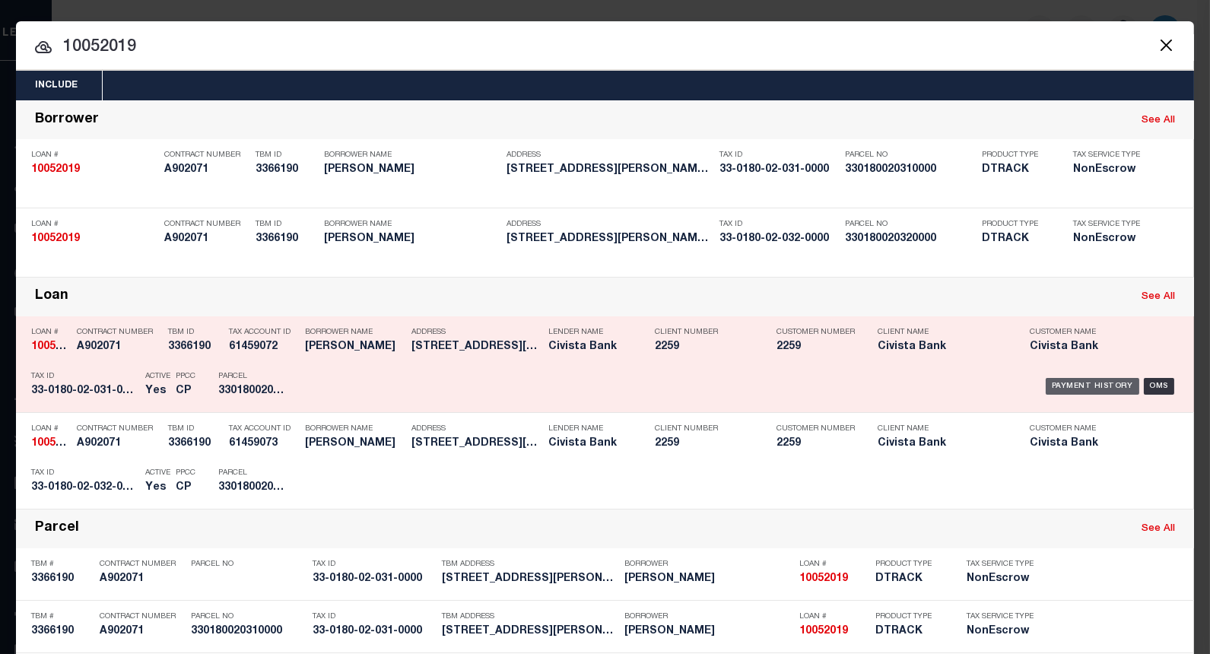
click at [1069, 386] on div "Payment History" at bounding box center [1093, 386] width 94 height 17
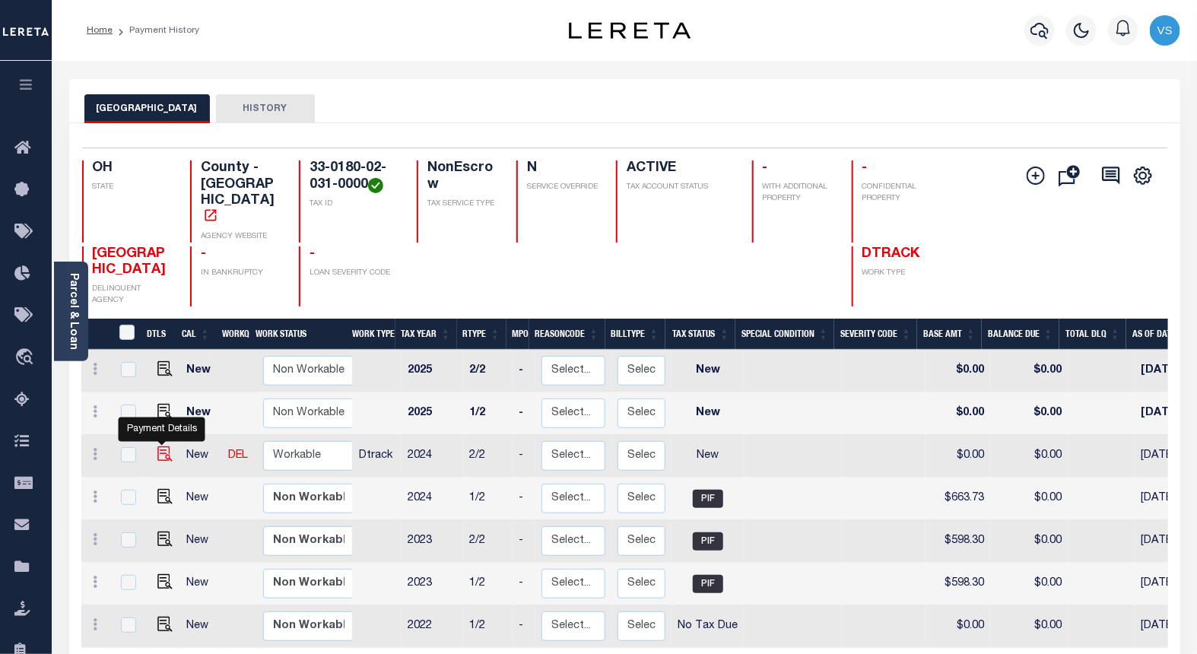
click at [160, 446] on img "" at bounding box center [164, 453] width 15 height 15
checkbox input "true"
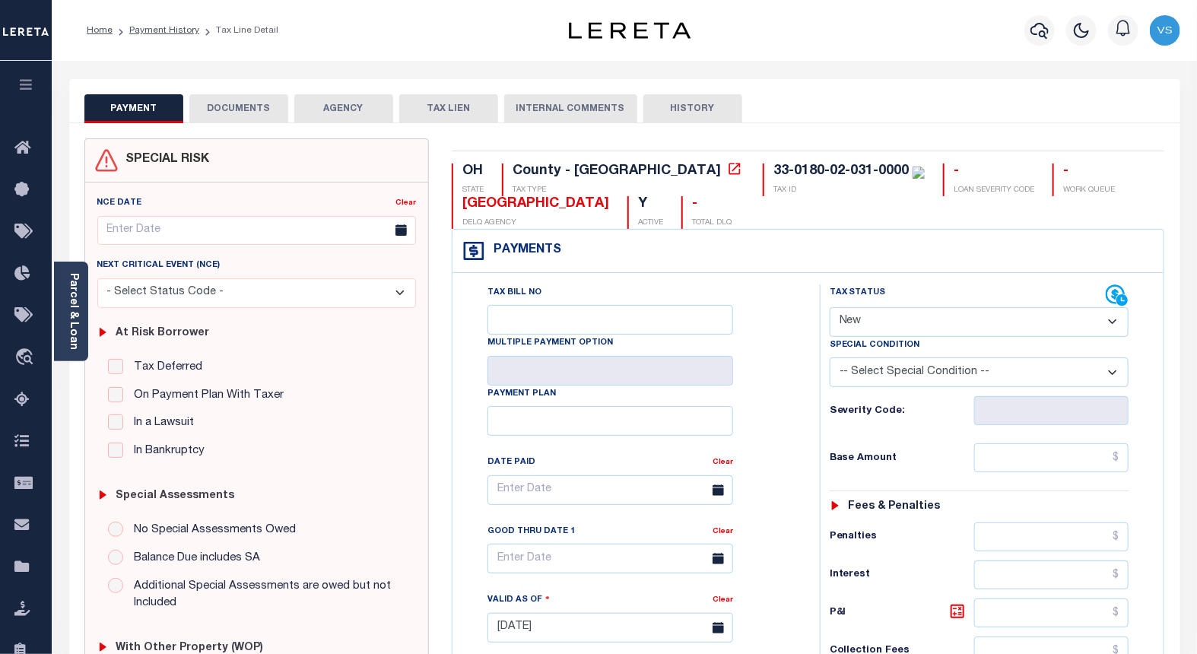
click at [883, 321] on select "- Select Status Code - Open Due/Unpaid Paid Incomplete No Tax Due Internal Refu…" at bounding box center [980, 322] width 300 height 30
select select "PYD"
click at [830, 308] on select "- Select Status Code - Open Due/Unpaid Paid Incomplete No Tax Due Internal Refu…" at bounding box center [980, 322] width 300 height 30
type input "[DATE]"
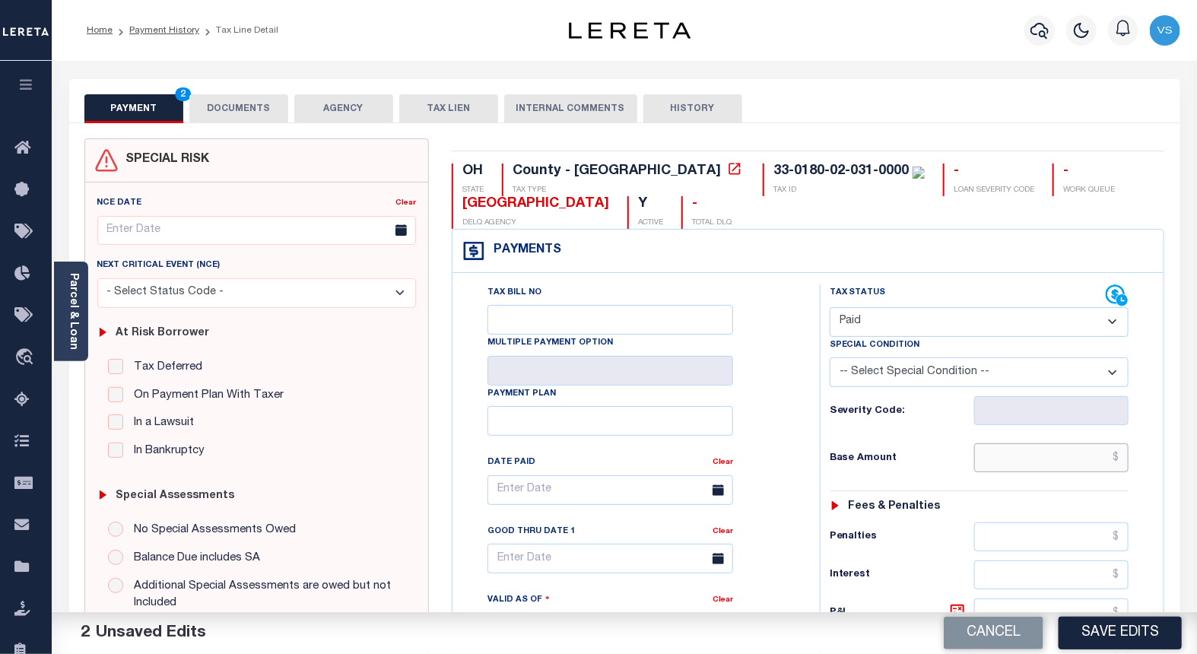
click at [1031, 462] on input "text" at bounding box center [1051, 457] width 155 height 29
paste input "1,062.50"
type input "$1,062.50"
click at [237, 109] on button "DOCUMENTS" at bounding box center [238, 108] width 99 height 29
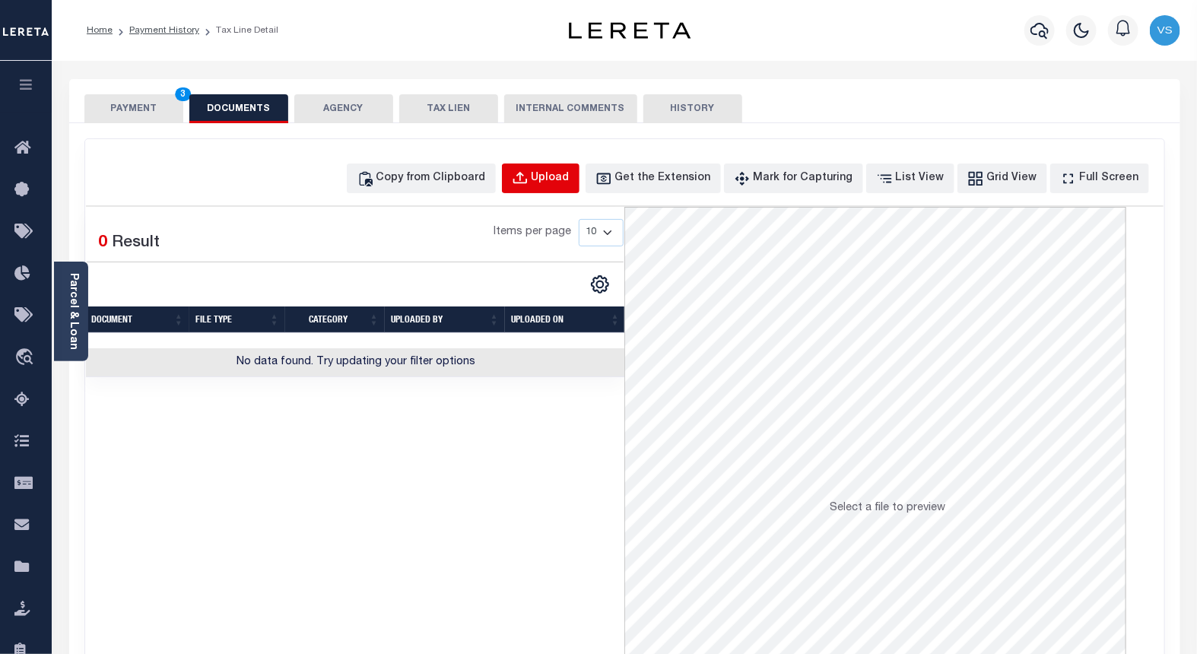
click at [570, 176] on div "Upload" at bounding box center [551, 178] width 38 height 17
select select "POP"
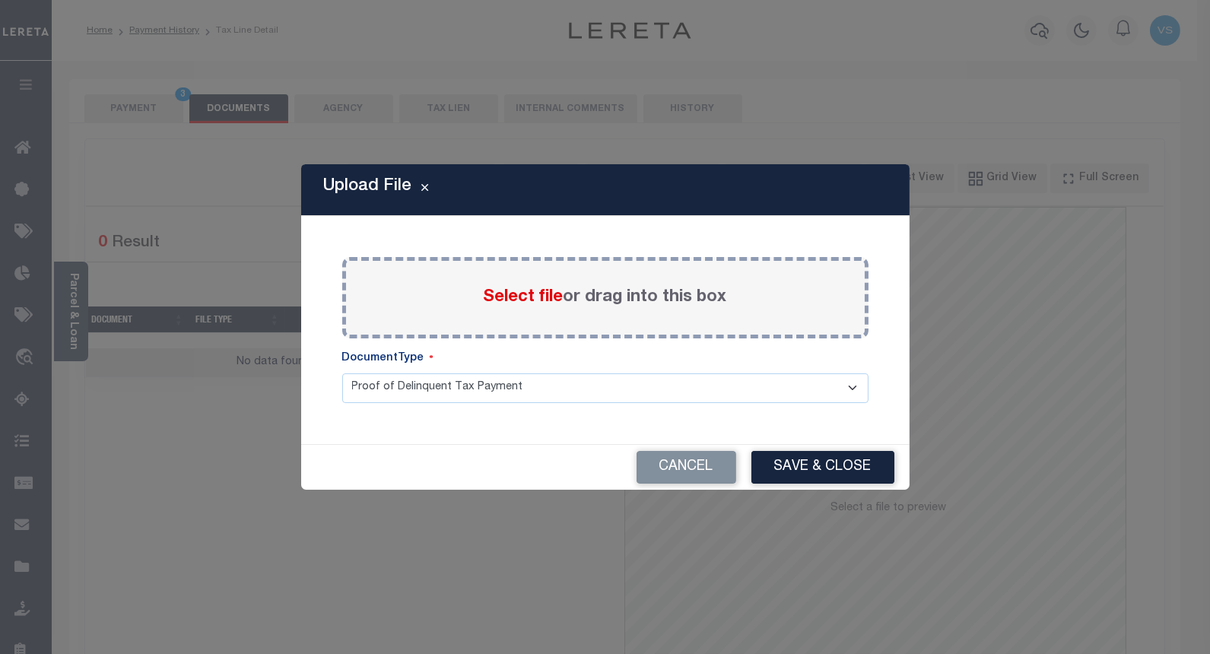
click at [523, 304] on span "Select file" at bounding box center [524, 297] width 80 height 17
click at [0, 0] on input "Select file or drag into this box" at bounding box center [0, 0] width 0 height 0
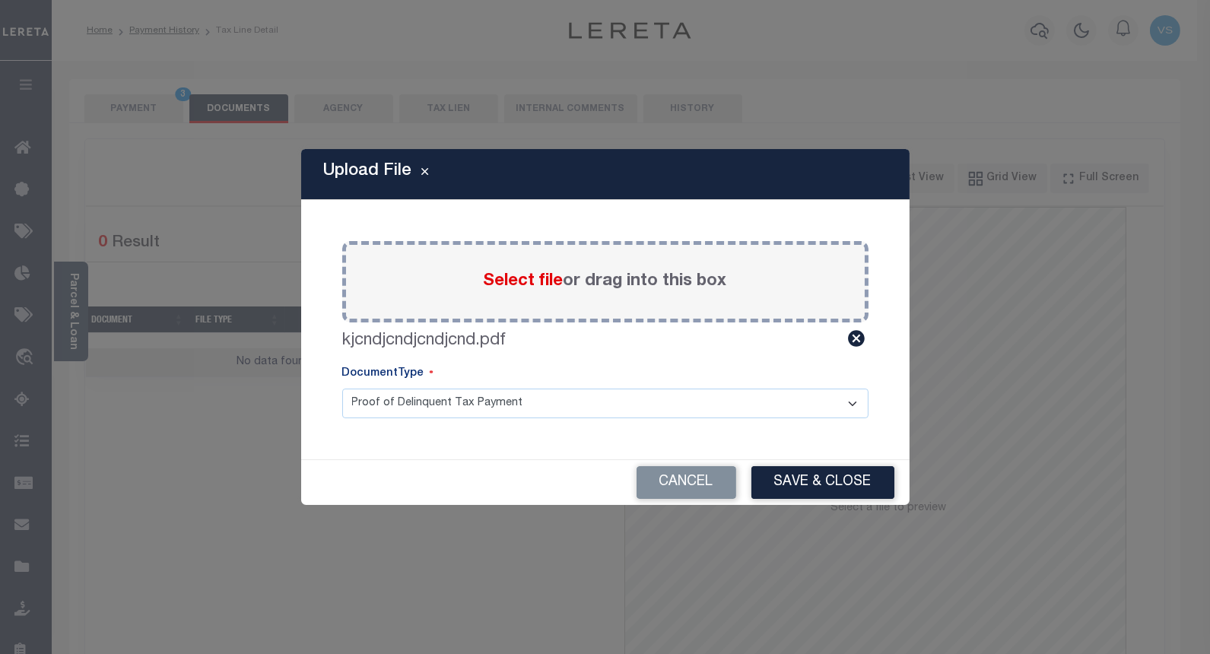
click at [803, 472] on button "Save & Close" at bounding box center [822, 482] width 143 height 33
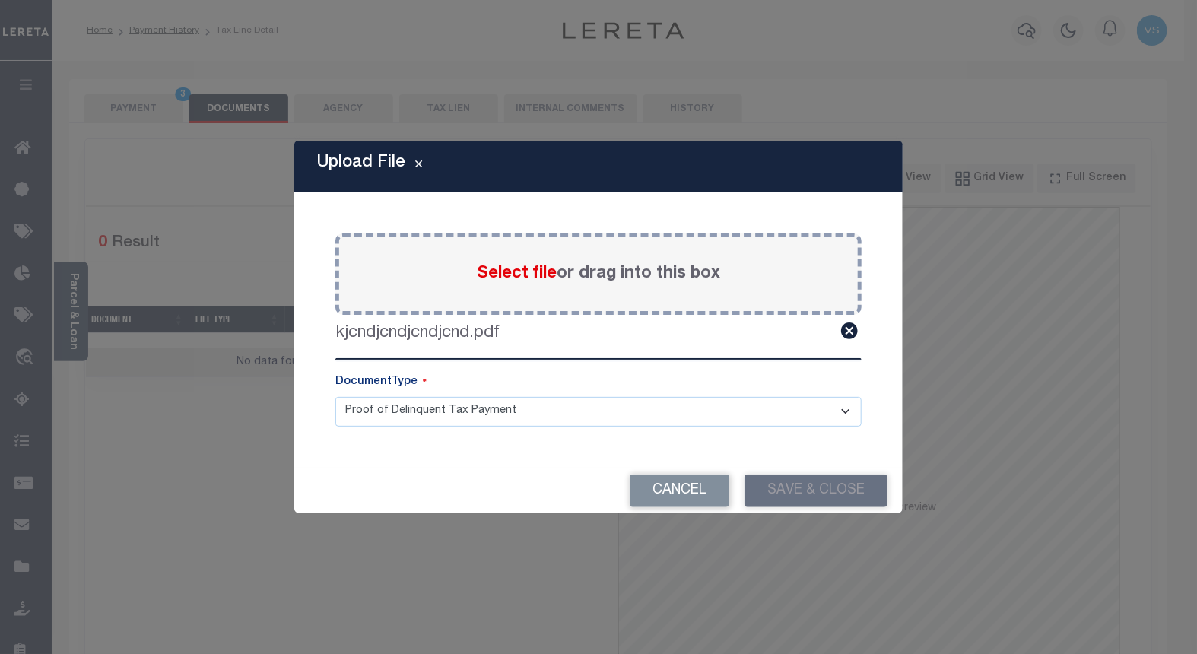
click at [150, 108] on button "PAYMENT 3" at bounding box center [133, 108] width 99 height 29
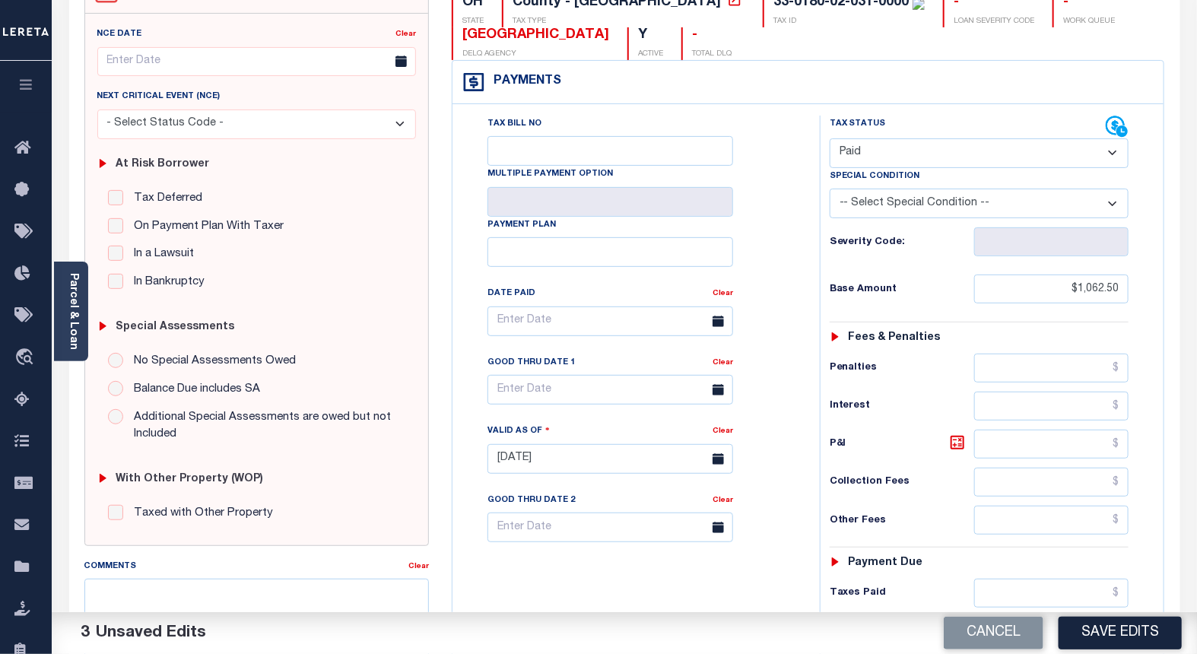
scroll to position [253, 0]
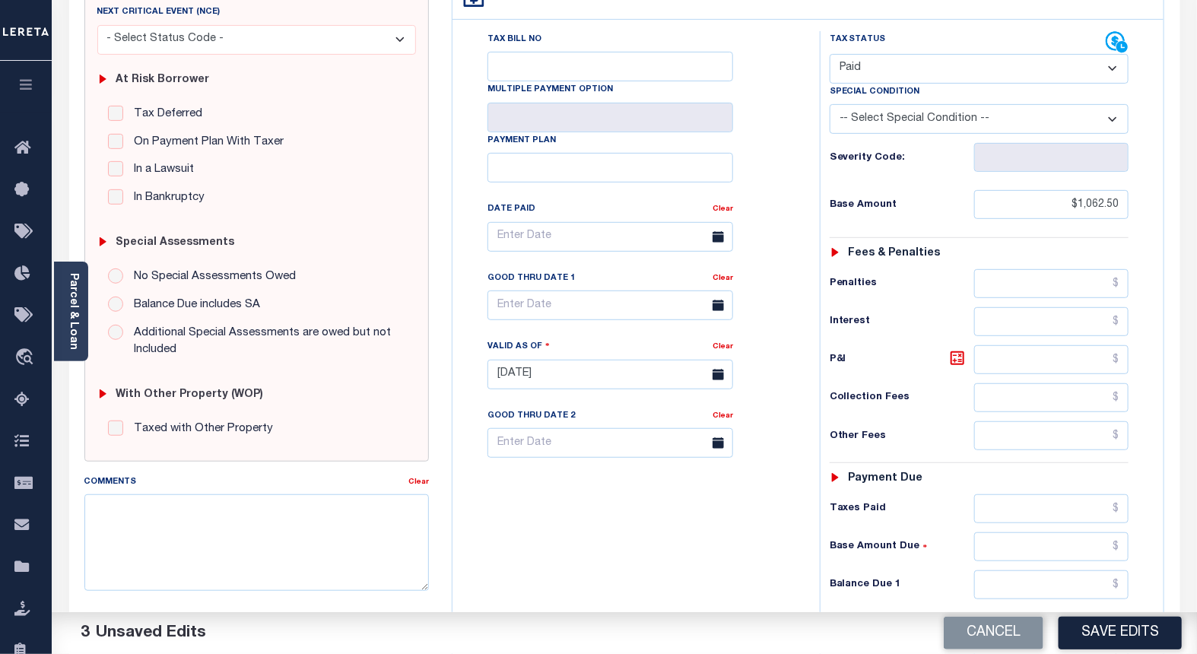
click at [1075, 610] on div "Tax Status Status - Select Status Code -" at bounding box center [984, 367] width 329 height 672
click at [1075, 620] on button "Save Edits" at bounding box center [1120, 633] width 123 height 33
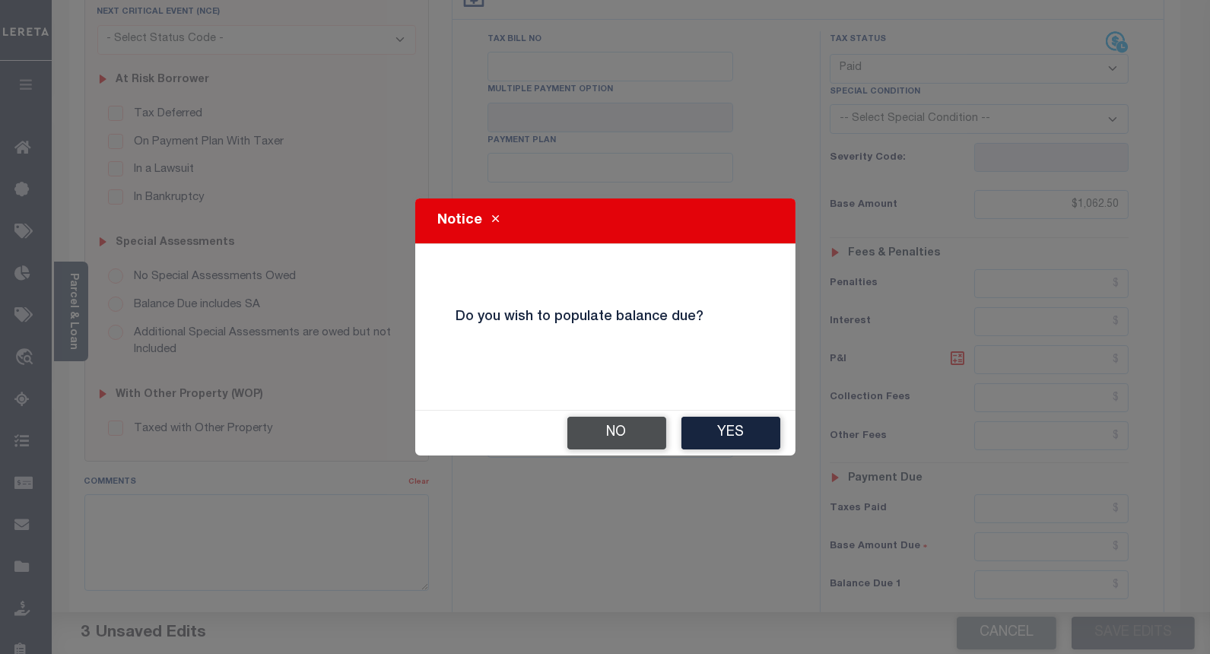
click at [602, 437] on button "No" at bounding box center [616, 433] width 99 height 33
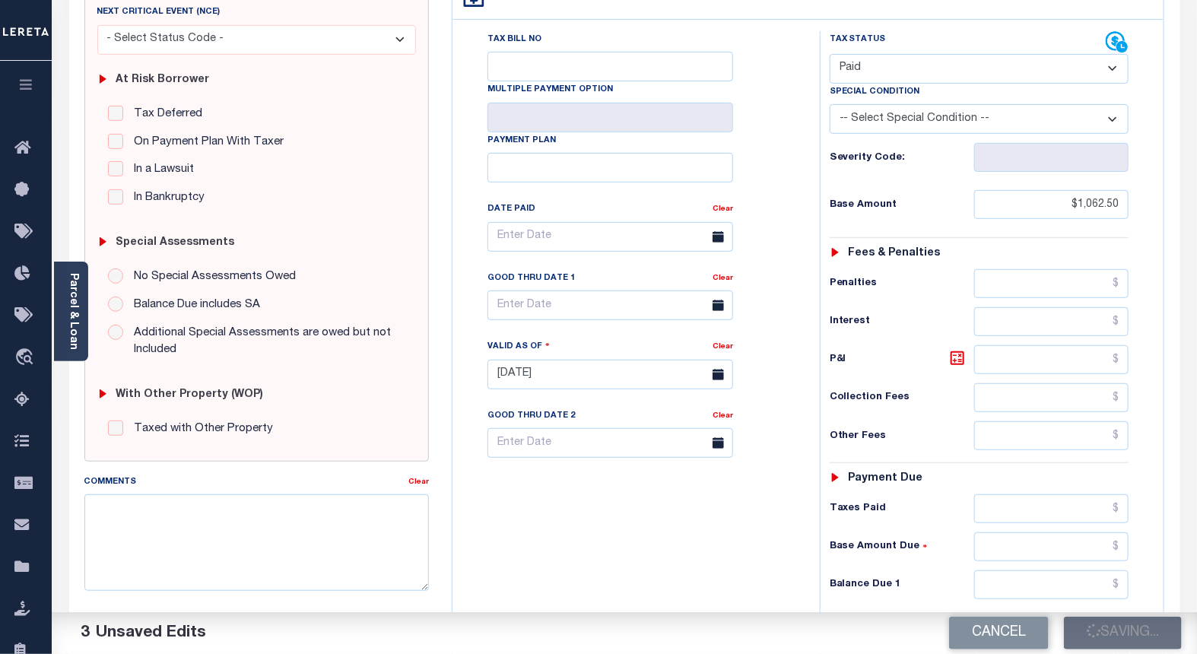
checkbox input "false"
type input "$1,062.5"
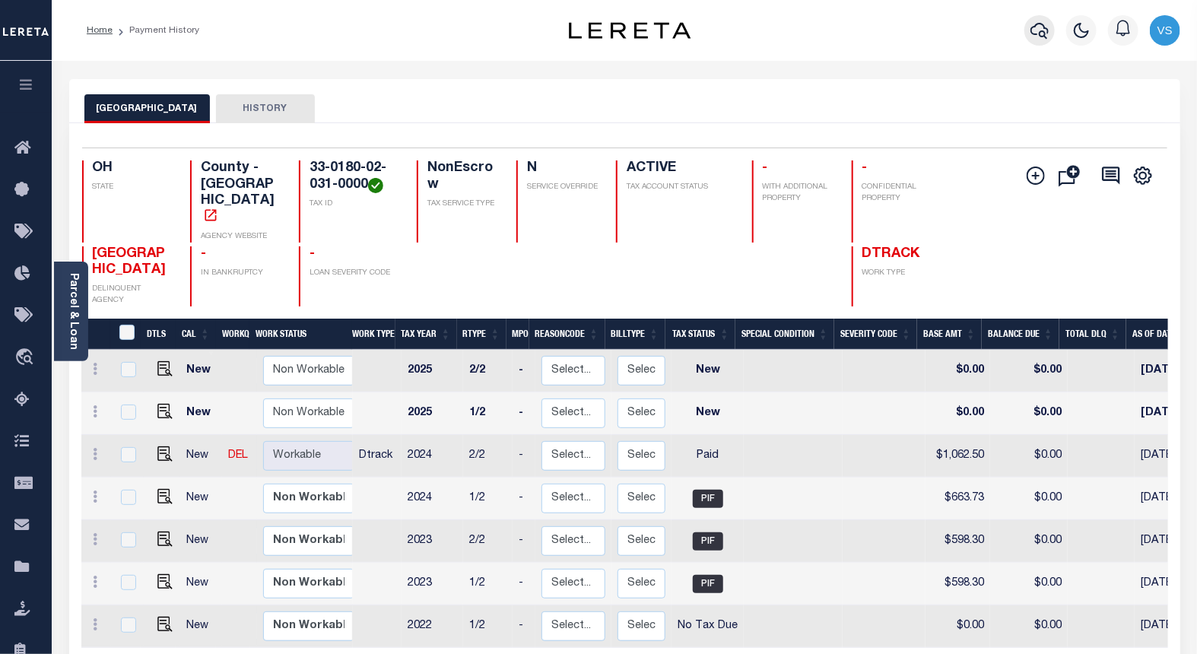
click at [1044, 26] on icon "button" at bounding box center [1040, 31] width 18 height 16
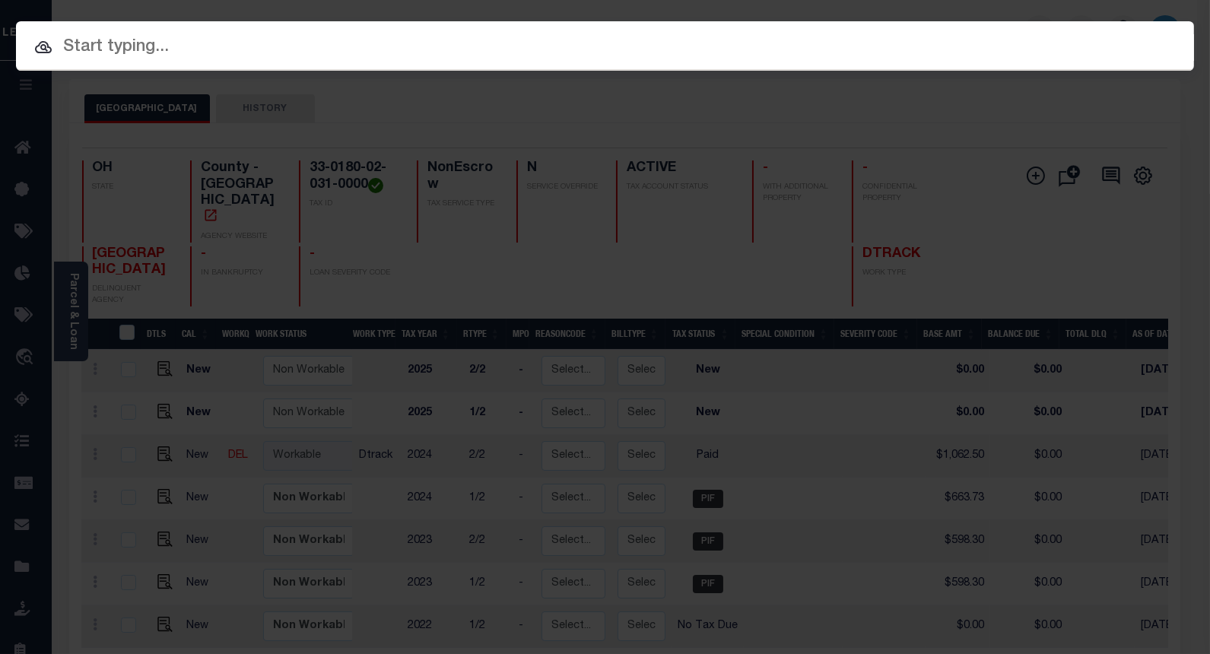
paste input "10052019"
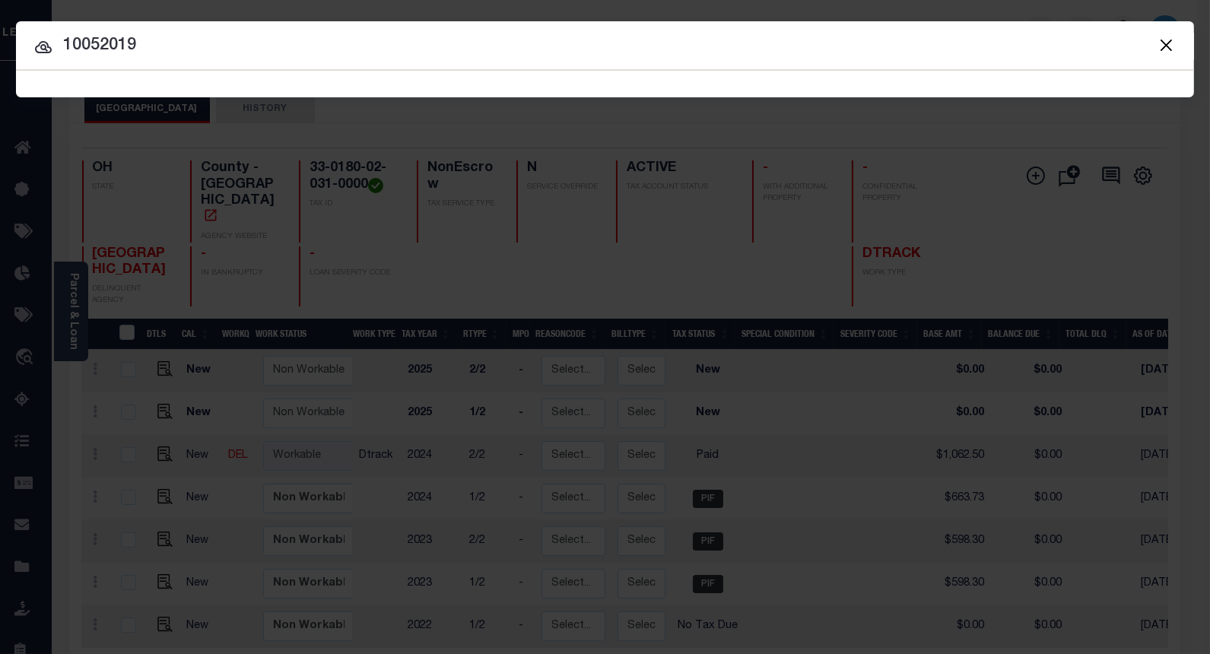
type input "10052019"
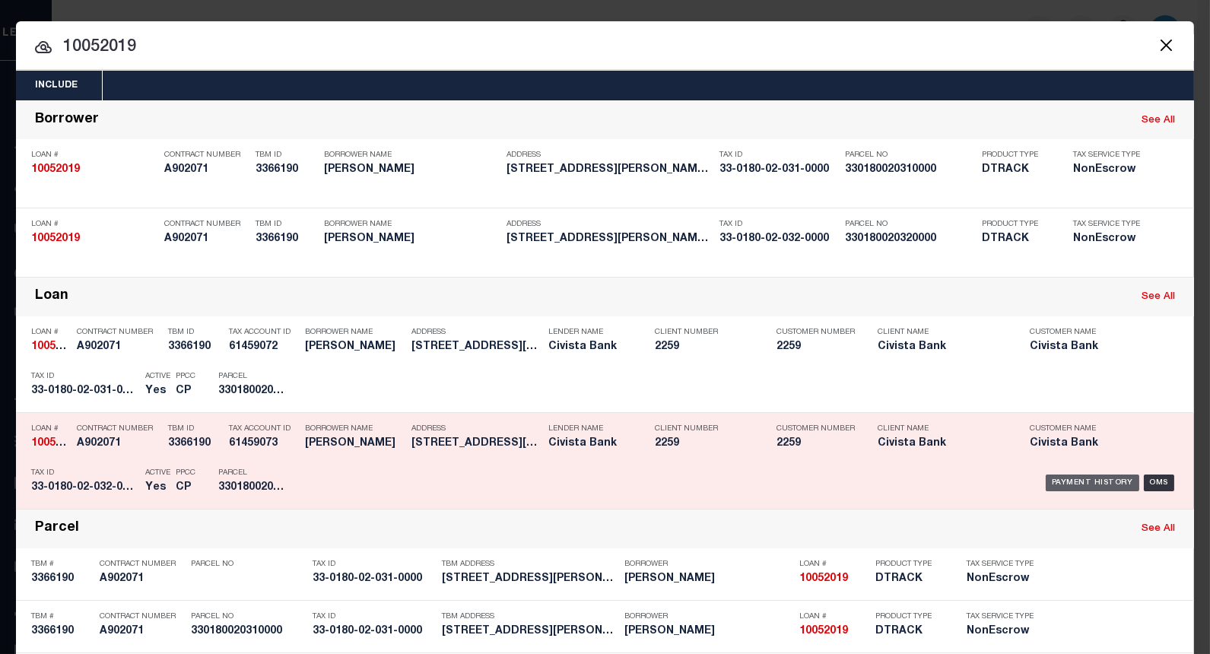
click at [1050, 481] on div "Payment History" at bounding box center [1093, 483] width 94 height 17
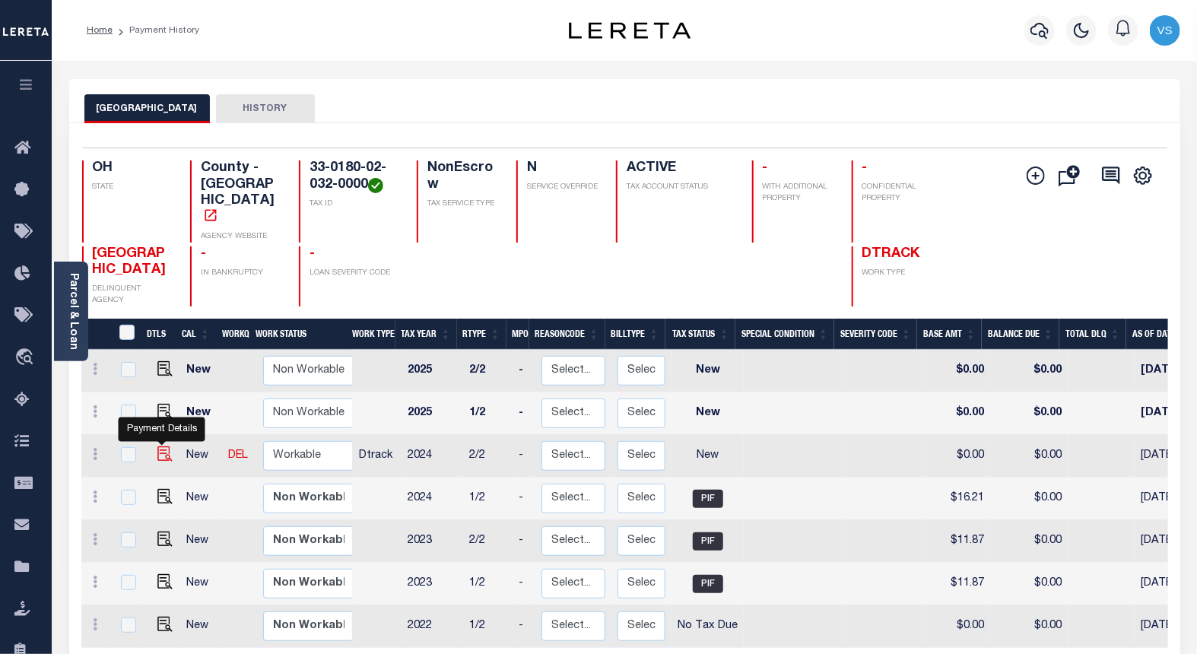
click at [162, 446] on img "" at bounding box center [164, 453] width 15 height 15
checkbox input "true"
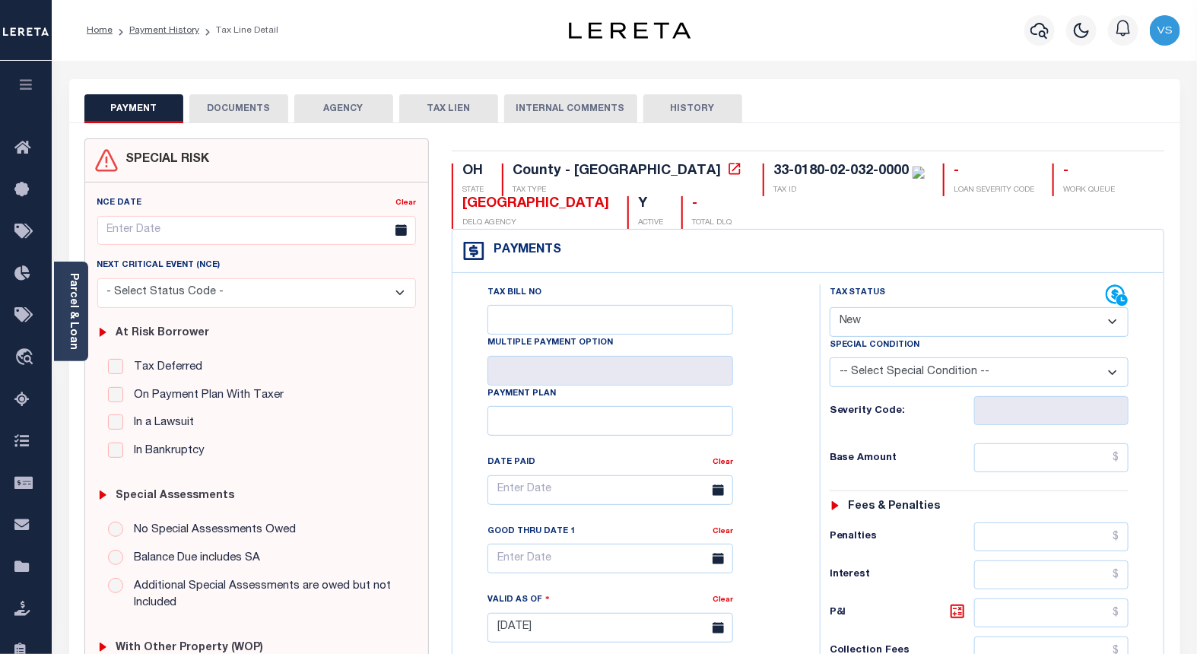
click at [899, 310] on select "- Select Status Code - Open Due/Unpaid Paid Incomplete No Tax Due Internal Refu…" at bounding box center [980, 322] width 300 height 30
select select "PYD"
click at [830, 308] on select "- Select Status Code - Open Due/Unpaid Paid Incomplete No Tax Due Internal Refu…" at bounding box center [980, 322] width 300 height 30
type input "[DATE]"
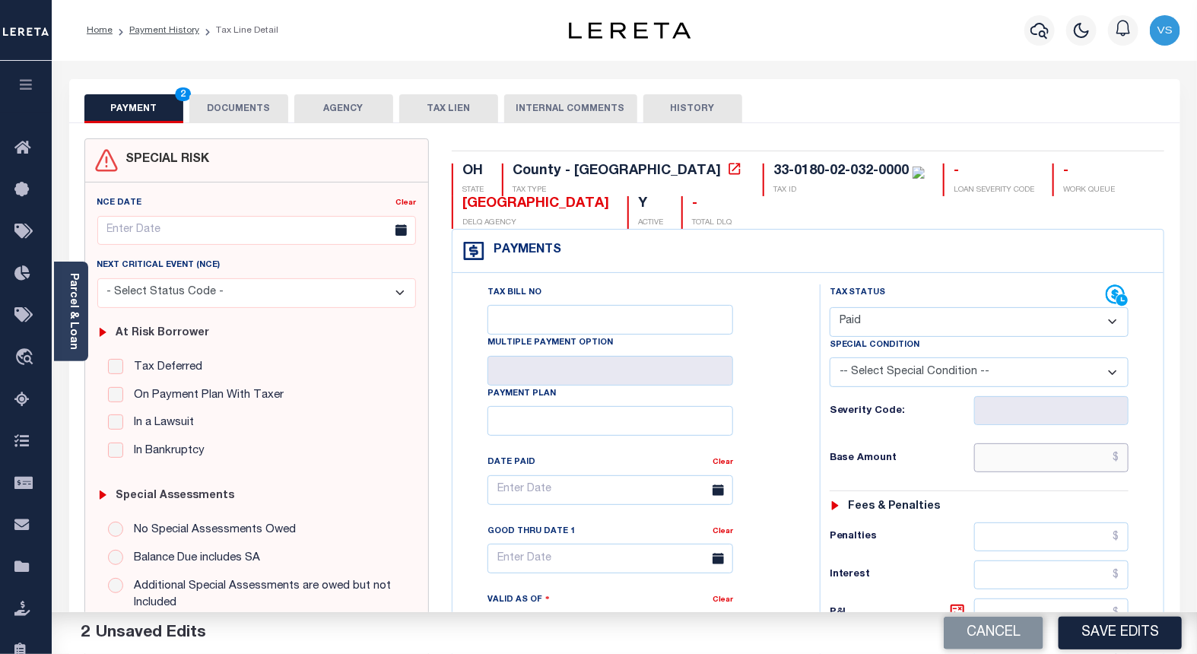
click at [1050, 453] on input "text" at bounding box center [1051, 457] width 155 height 29
paste input "16.21"
type input "$16.21"
click at [237, 100] on button "DOCUMENTS" at bounding box center [238, 108] width 99 height 29
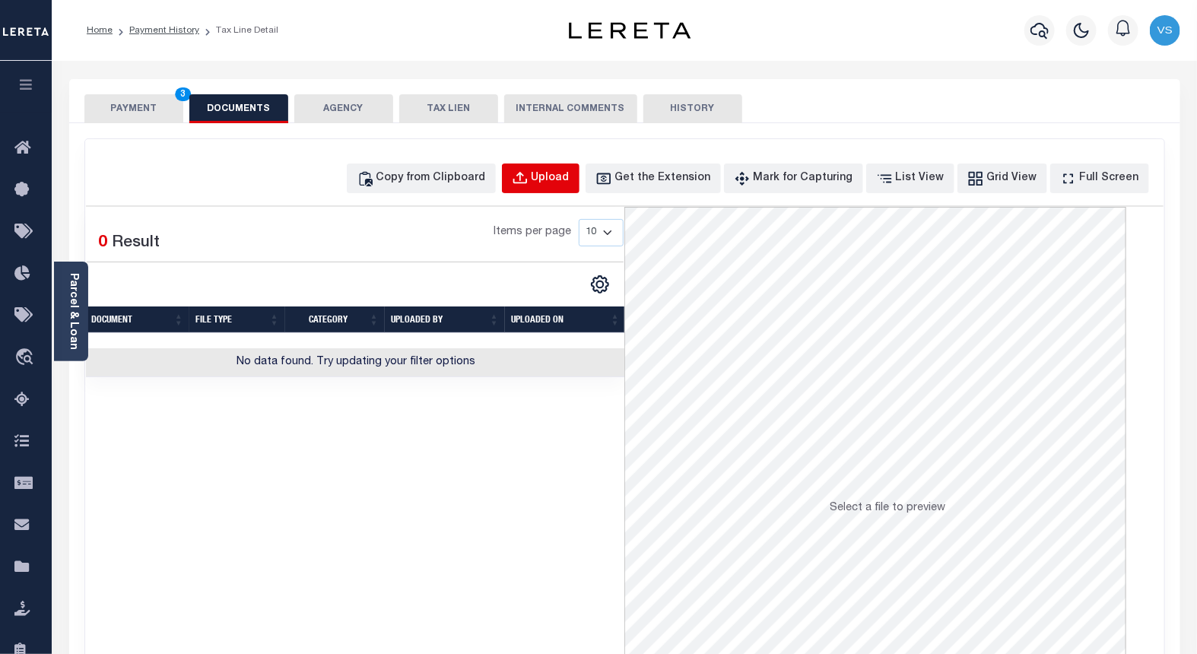
click at [567, 184] on div "Upload" at bounding box center [551, 178] width 38 height 17
select select "POP"
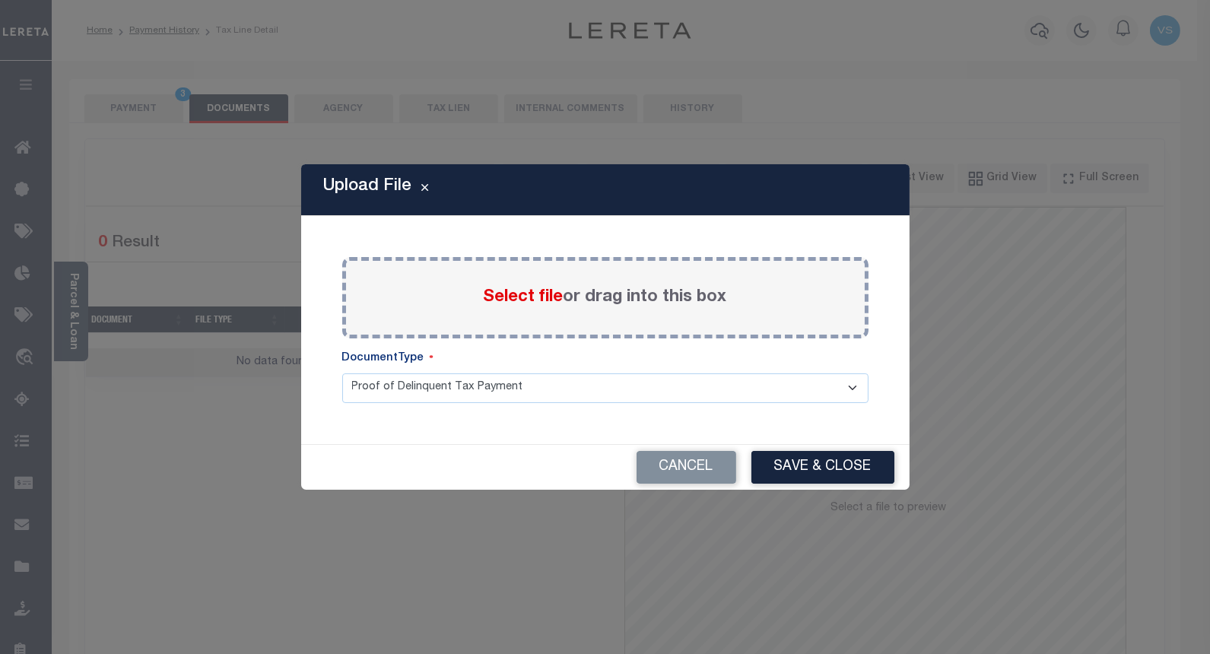
click at [526, 289] on span "Select file" at bounding box center [524, 297] width 80 height 17
click at [0, 0] on input "Select file or drag into this box" at bounding box center [0, 0] width 0 height 0
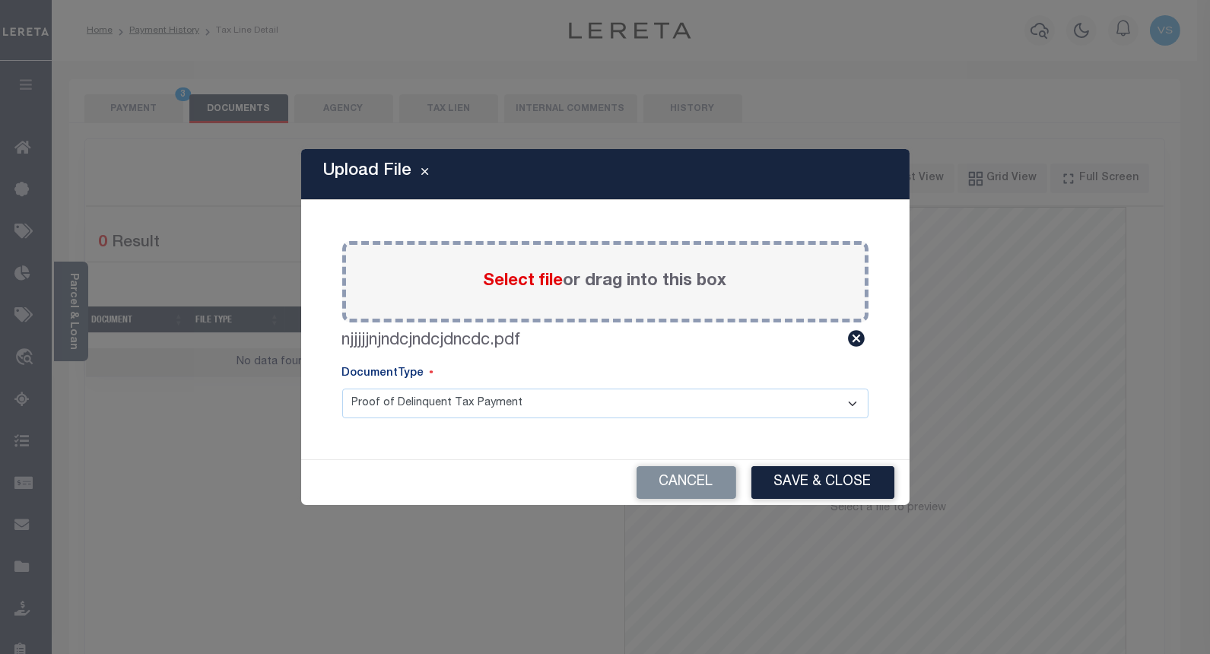
click at [794, 483] on button "Save & Close" at bounding box center [822, 482] width 143 height 33
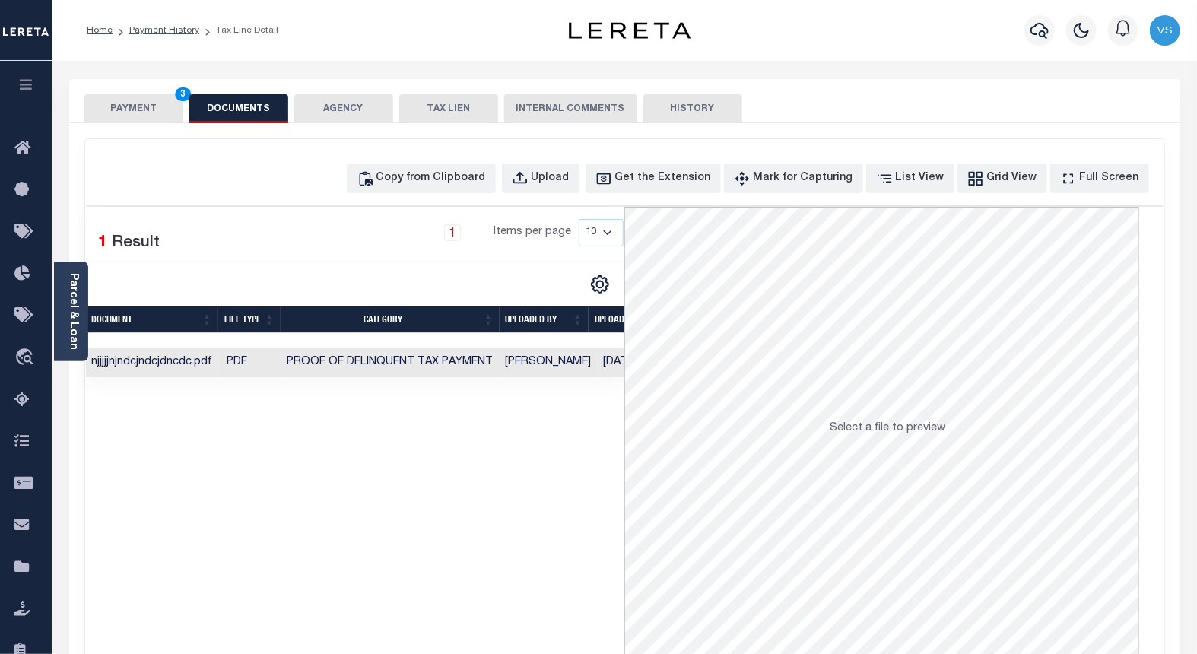
click at [151, 110] on button "PAYMENT 3" at bounding box center [133, 108] width 99 height 29
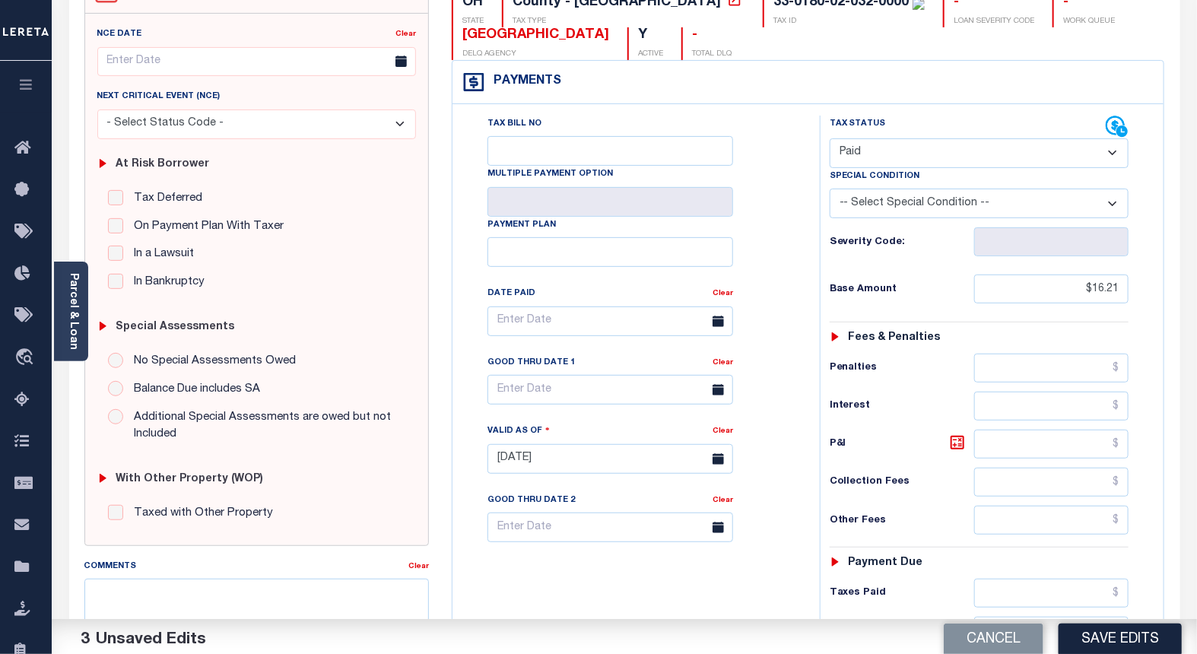
scroll to position [253, 0]
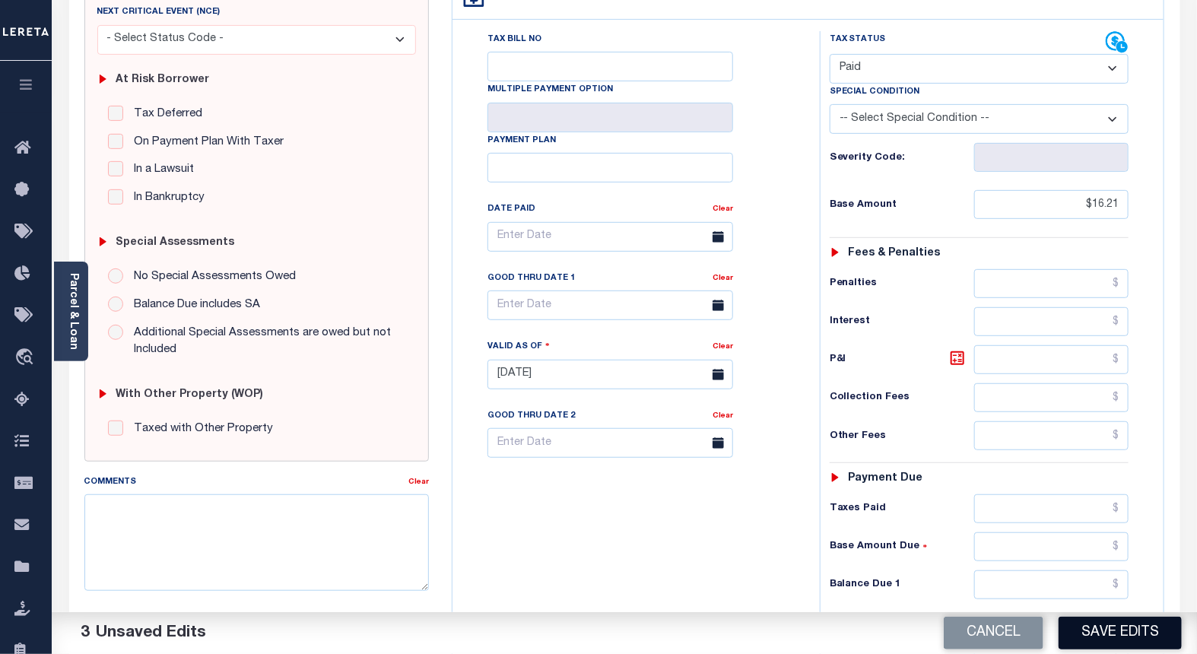
click at [1077, 627] on button "Save Edits" at bounding box center [1120, 633] width 123 height 33
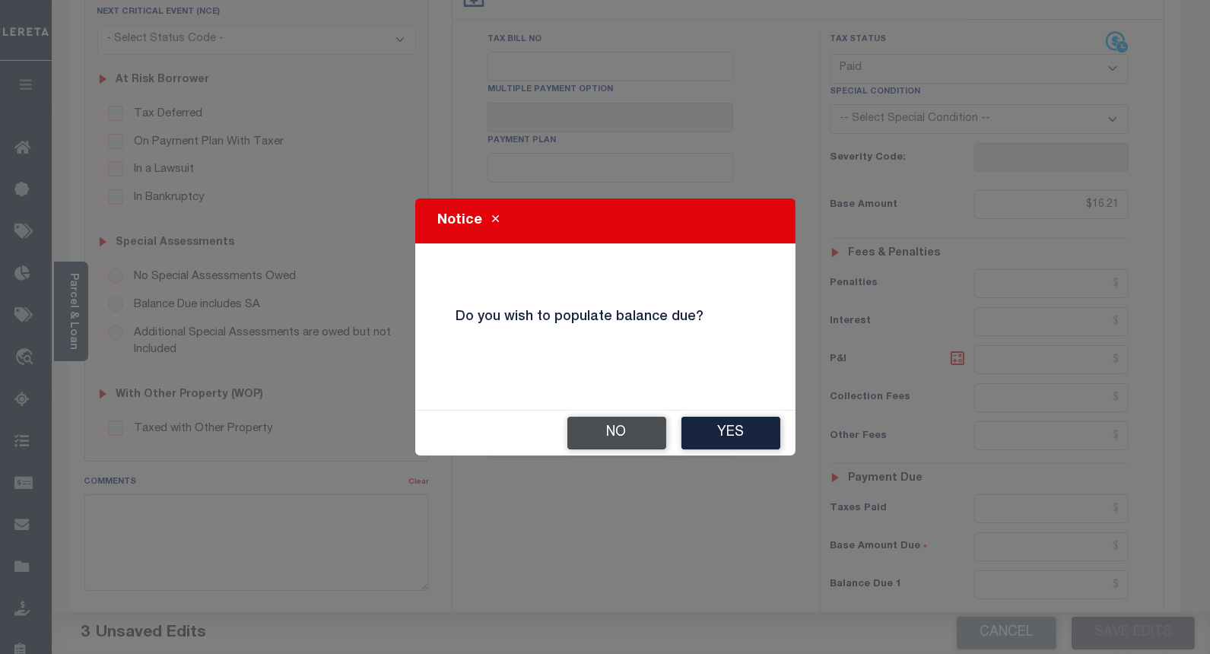
click at [613, 423] on button "No" at bounding box center [616, 433] width 99 height 33
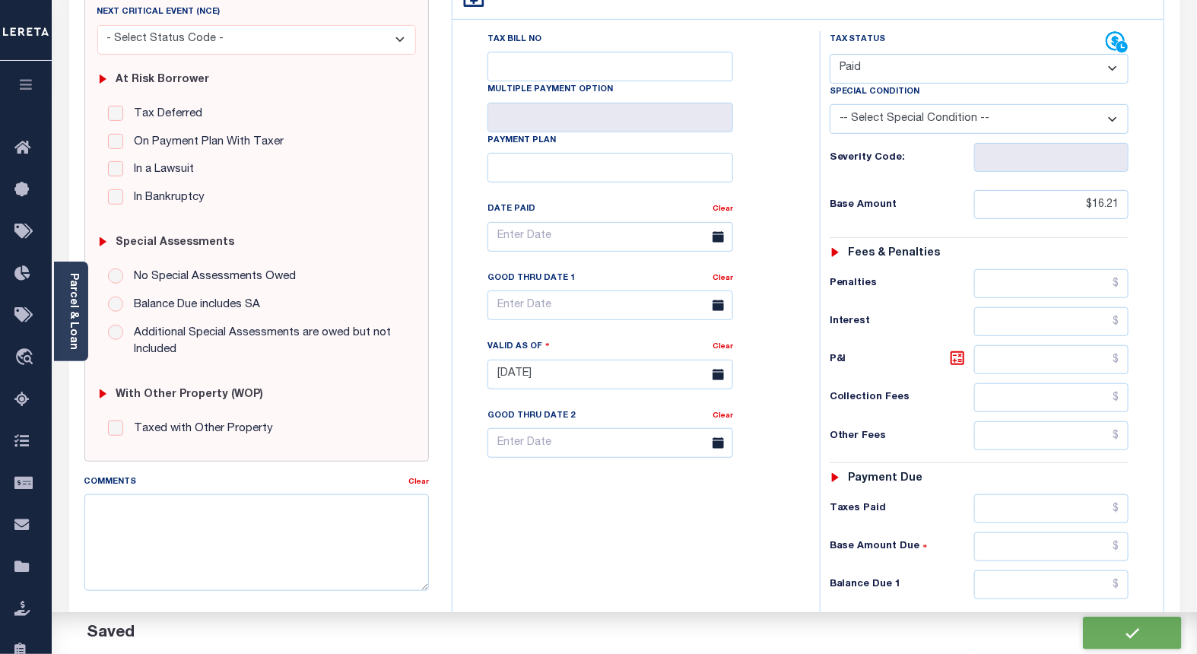
checkbox input "false"
type input "$16.21"
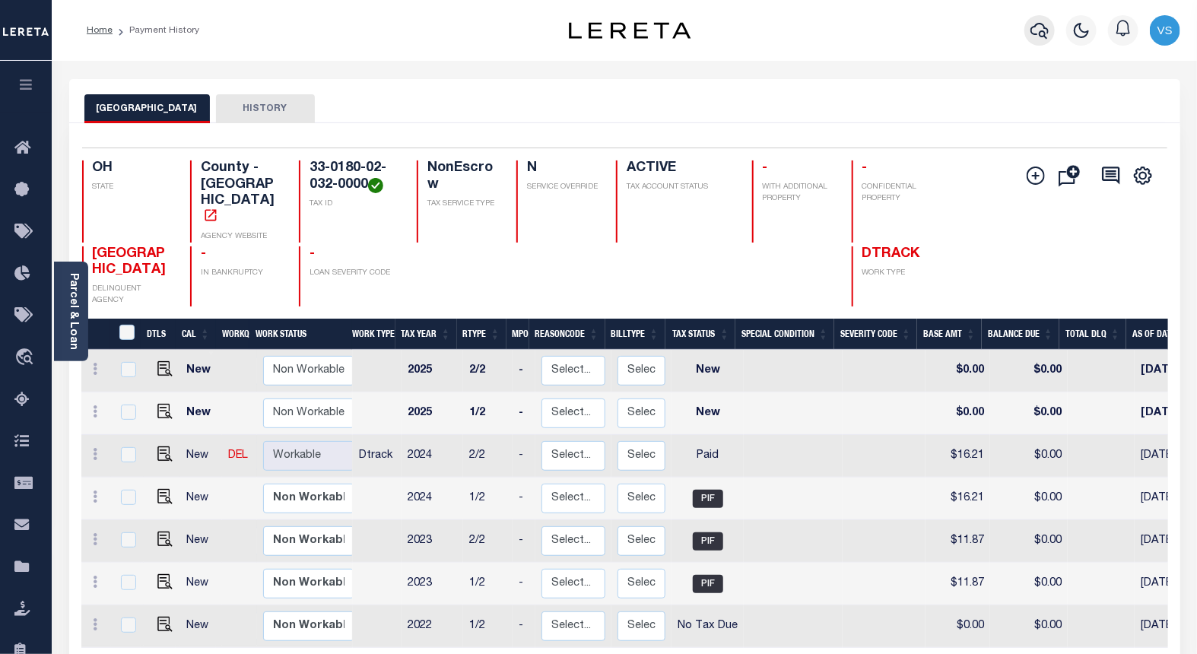
click at [1039, 30] on icon "button" at bounding box center [1040, 30] width 18 height 18
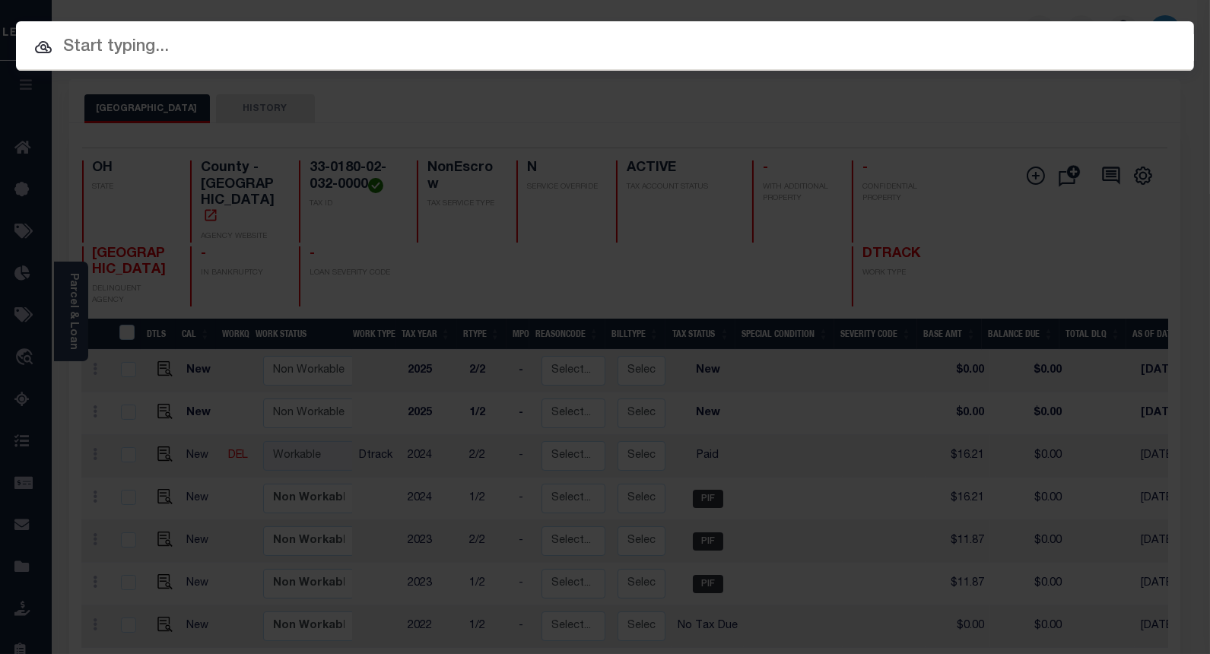
paste input "5014776"
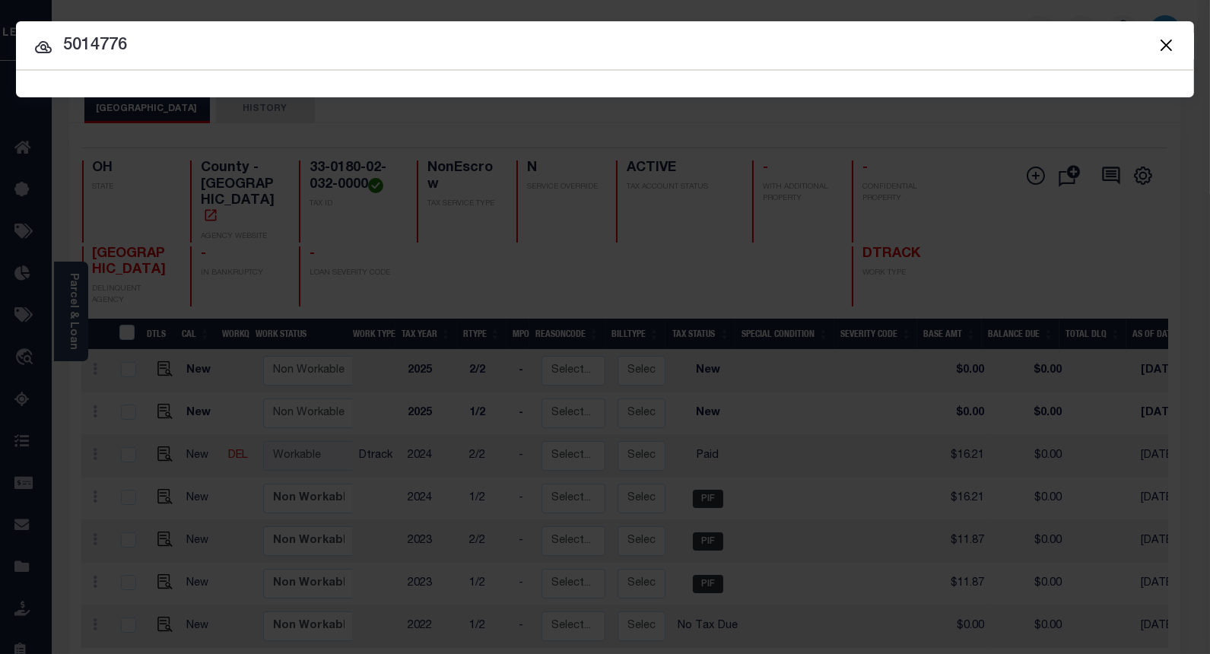
type input "5014776"
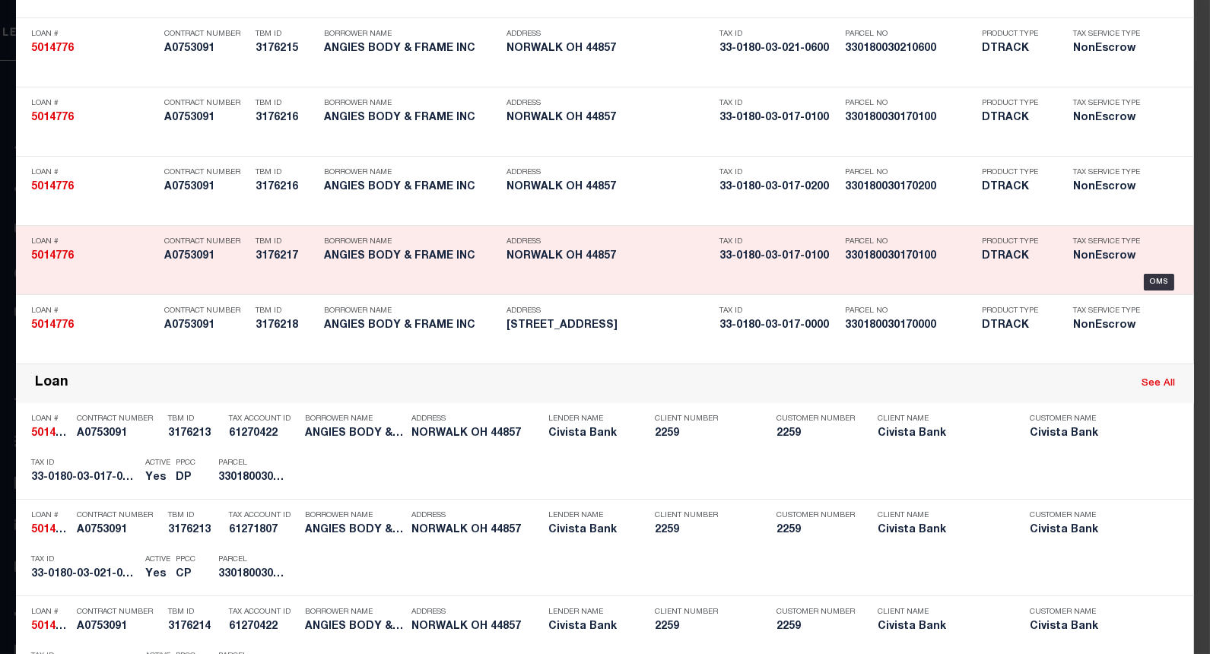
scroll to position [1488, 0]
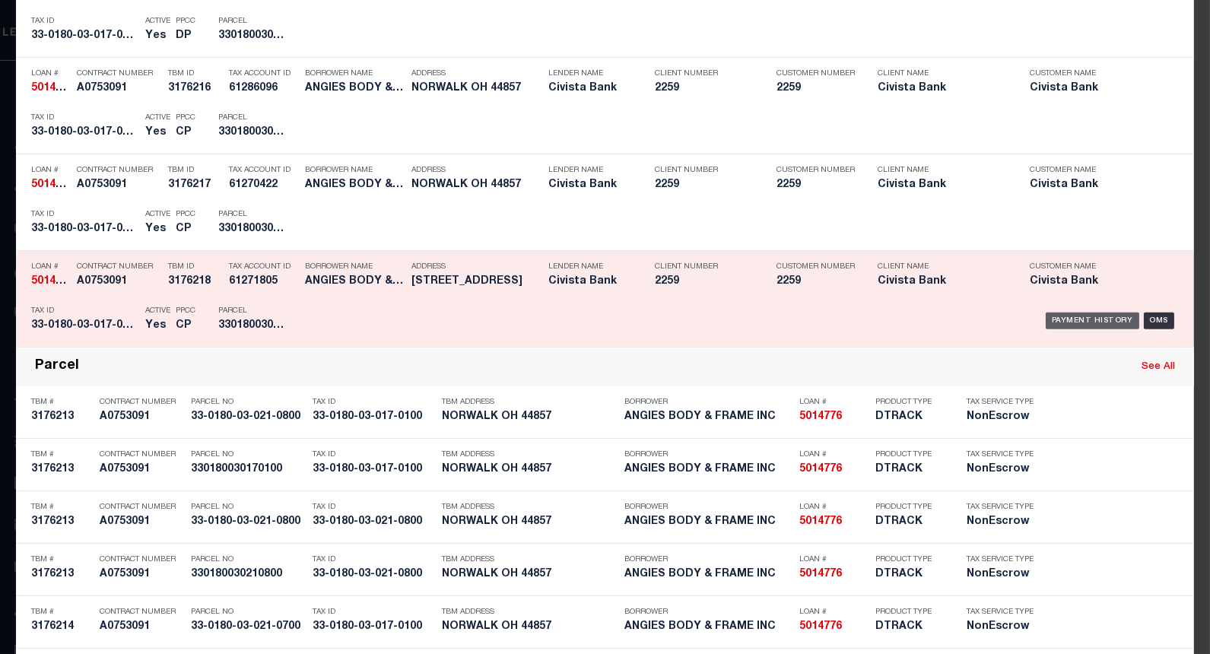
click at [1061, 321] on div "Payment History" at bounding box center [1093, 321] width 94 height 17
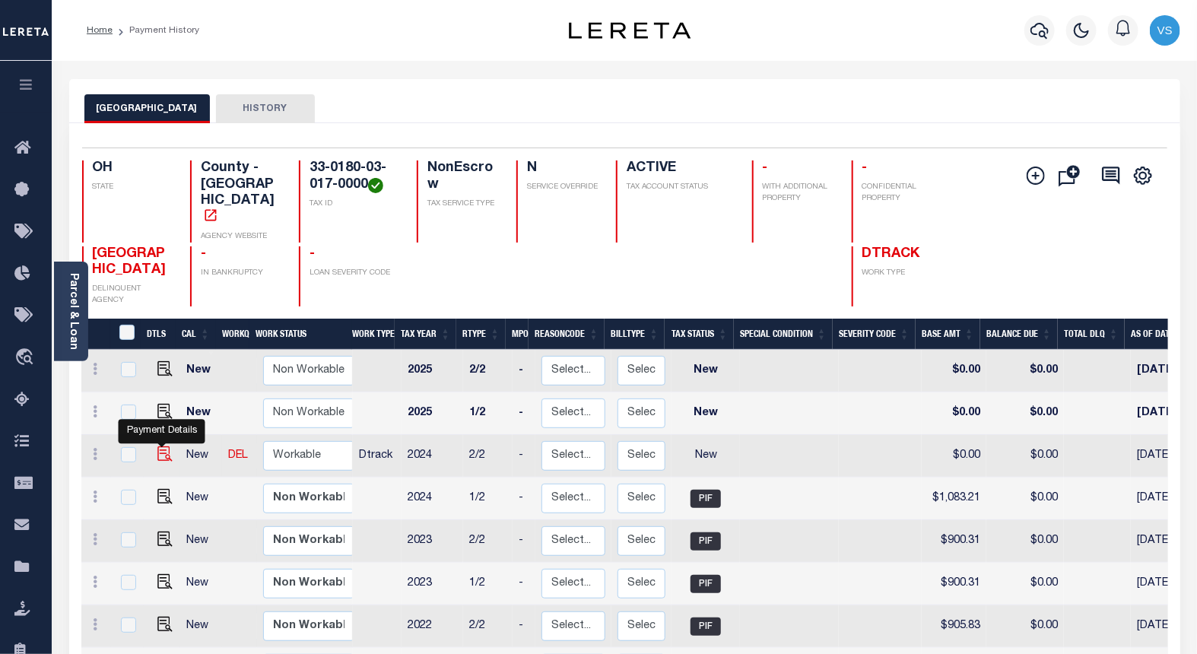
click at [158, 446] on img "" at bounding box center [164, 453] width 15 height 15
checkbox input "true"
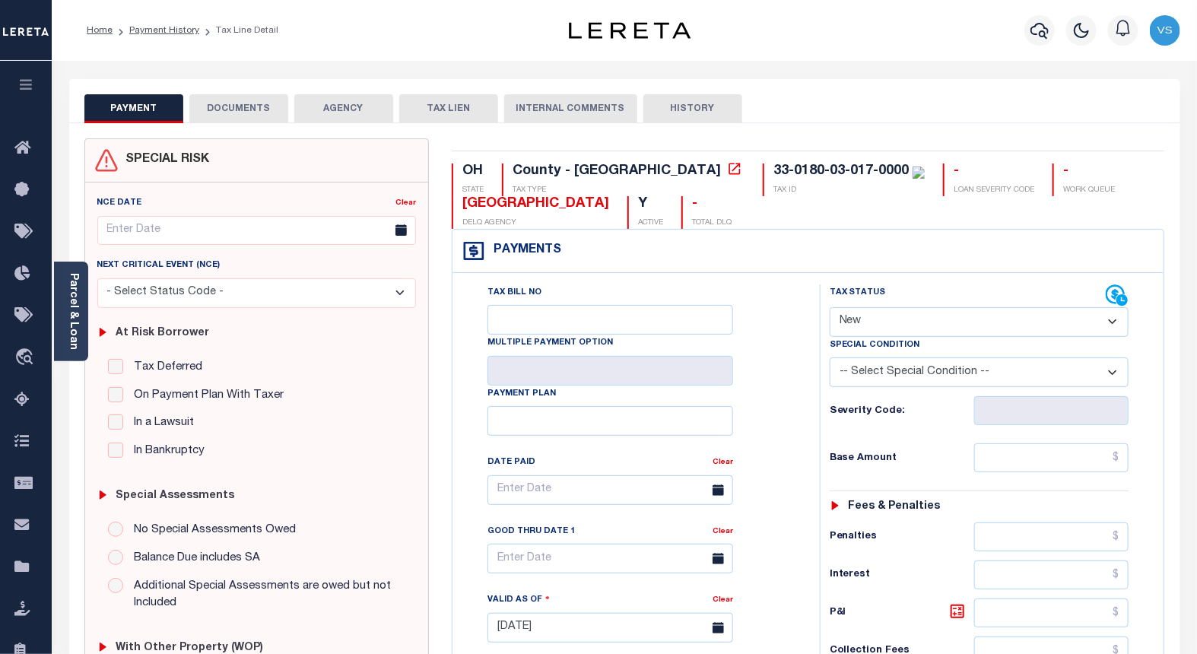
click at [855, 318] on select "- Select Status Code - Open Due/Unpaid Paid Incomplete No Tax Due Internal Refu…" at bounding box center [980, 322] width 300 height 30
select select "PYD"
click at [830, 308] on select "- Select Status Code - Open Due/Unpaid Paid Incomplete No Tax Due Internal Refu…" at bounding box center [980, 322] width 300 height 30
type input "[DATE]"
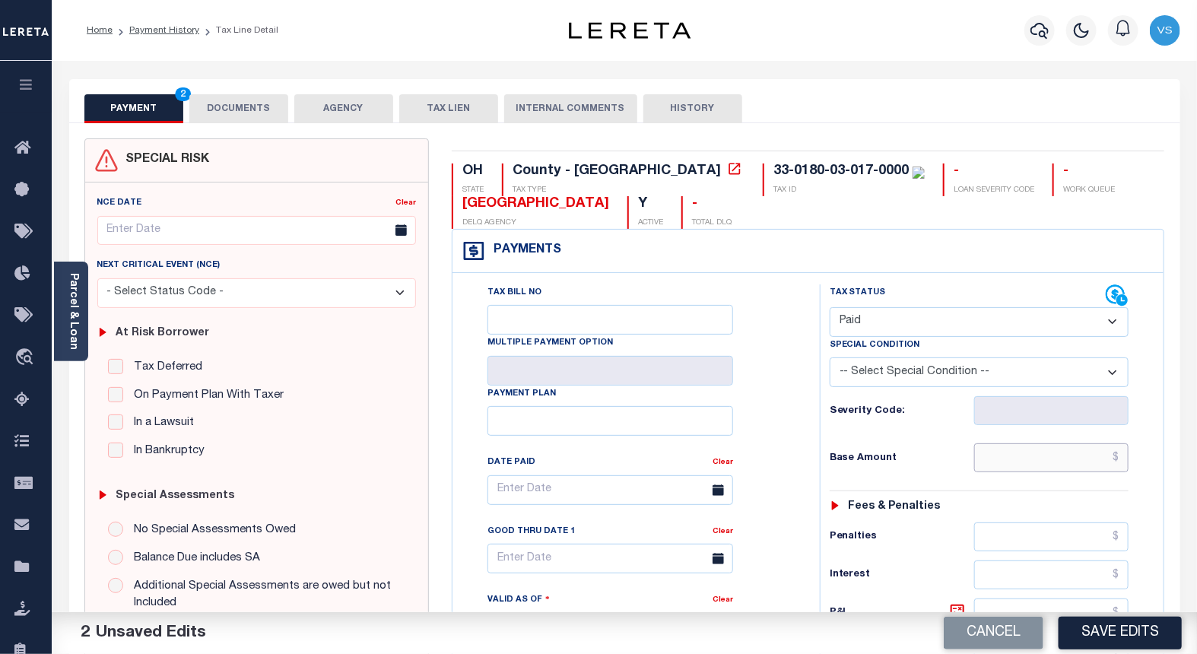
click at [1012, 457] on input "text" at bounding box center [1051, 457] width 155 height 29
paste input "1,083.21"
type input "$1,083.21"
click at [223, 115] on button "DOCUMENTS" at bounding box center [238, 108] width 99 height 29
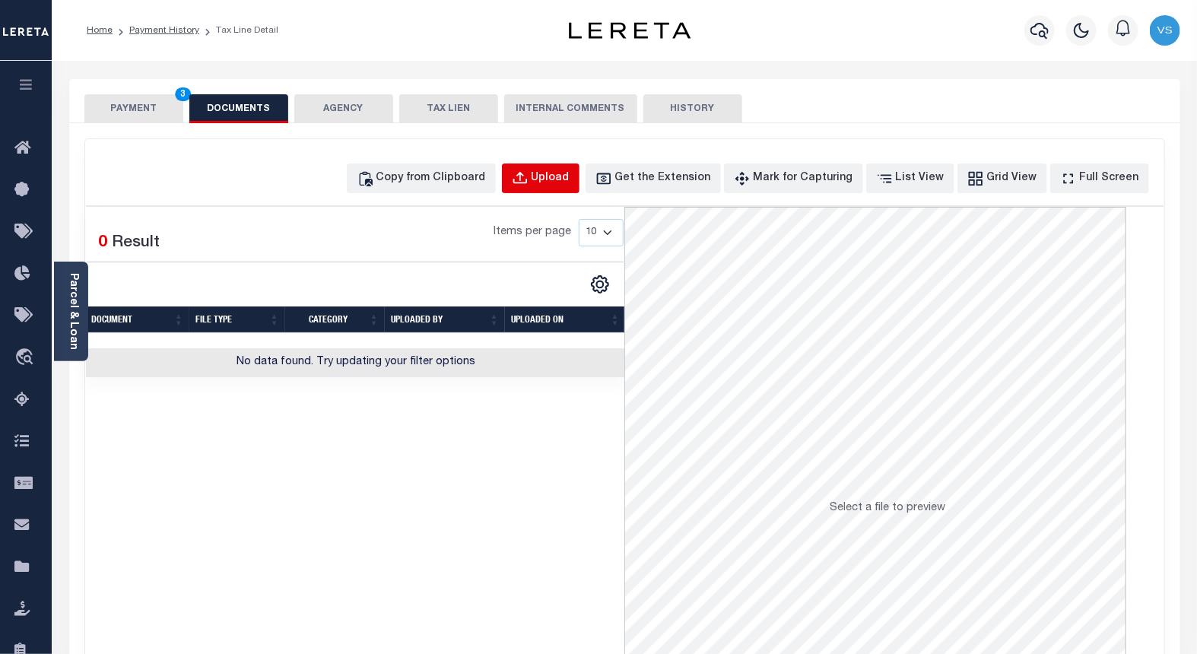
click at [567, 177] on div "Upload" at bounding box center [551, 178] width 38 height 17
select select "POP"
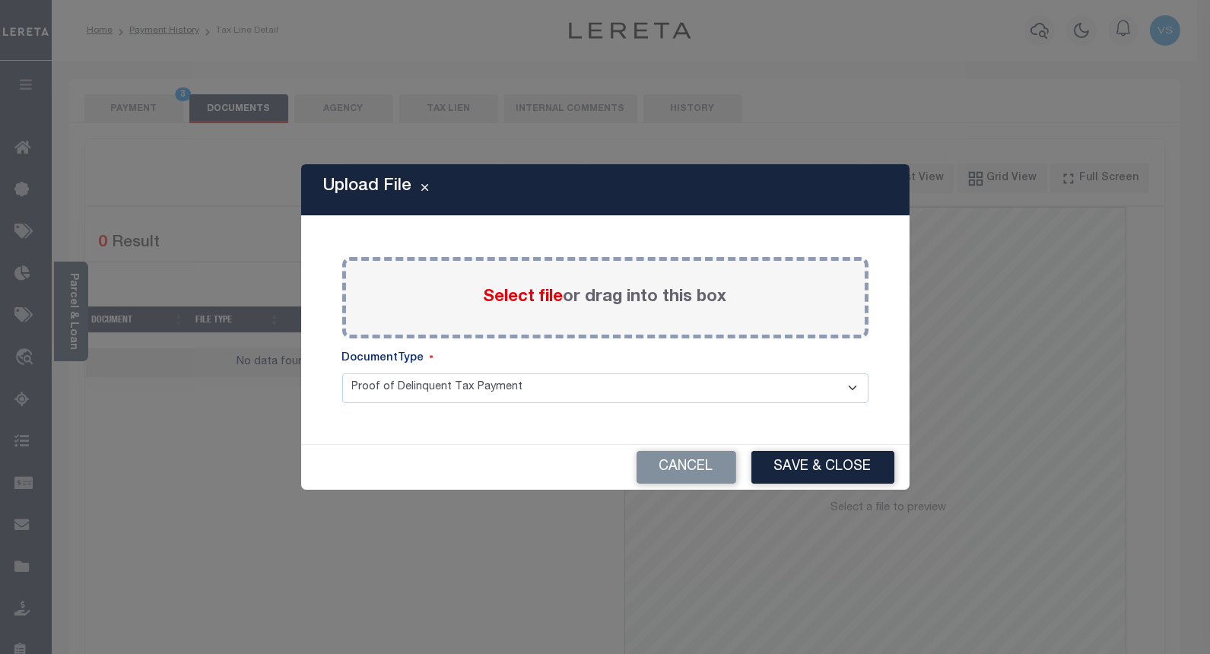
click at [512, 303] on span "Select file" at bounding box center [524, 297] width 80 height 17
click at [0, 0] on input "Select file or drag into this box" at bounding box center [0, 0] width 0 height 0
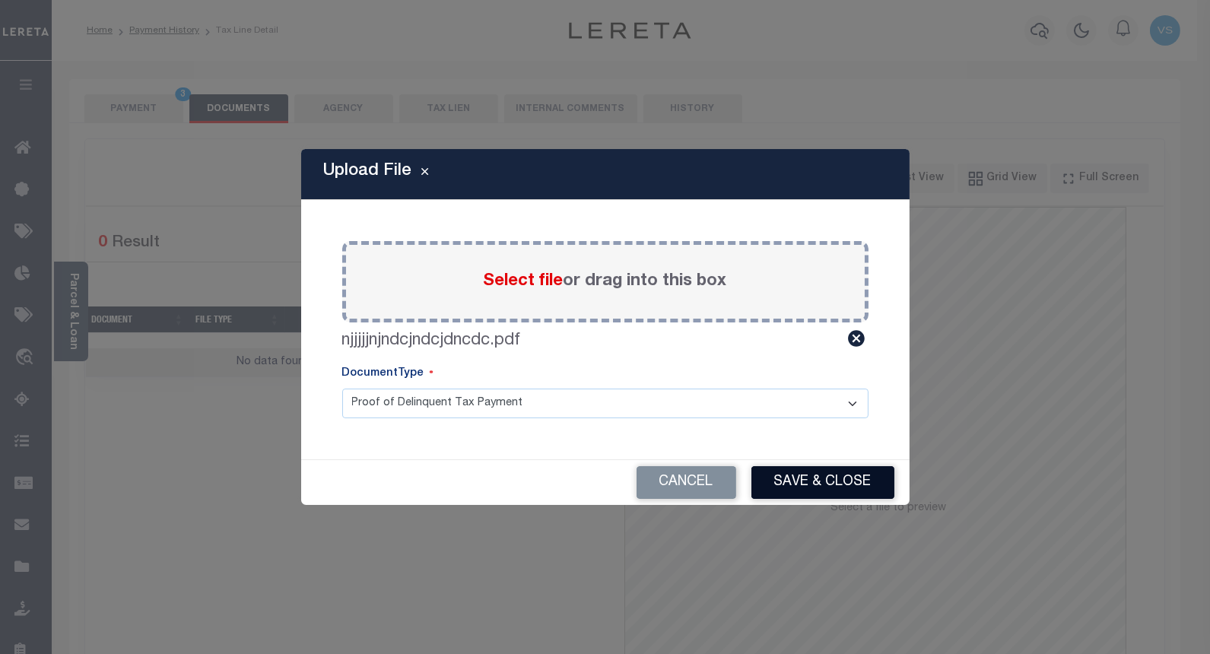
click at [770, 490] on button "Save & Close" at bounding box center [822, 482] width 143 height 33
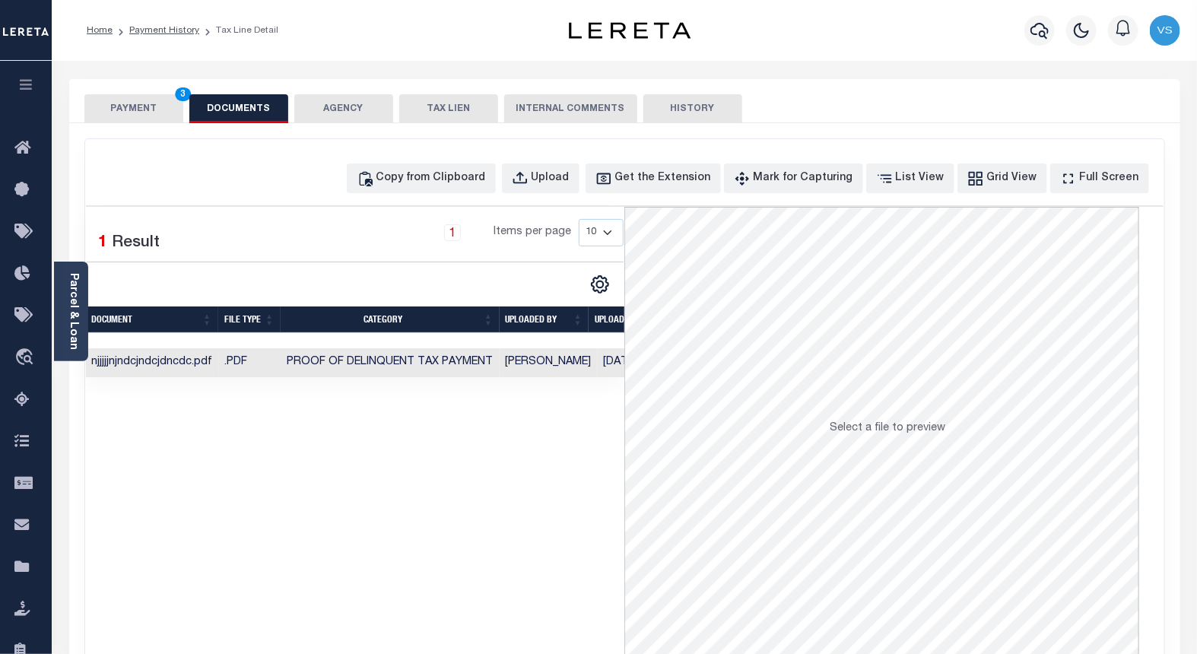
click at [133, 106] on button "PAYMENT 3" at bounding box center [133, 108] width 99 height 29
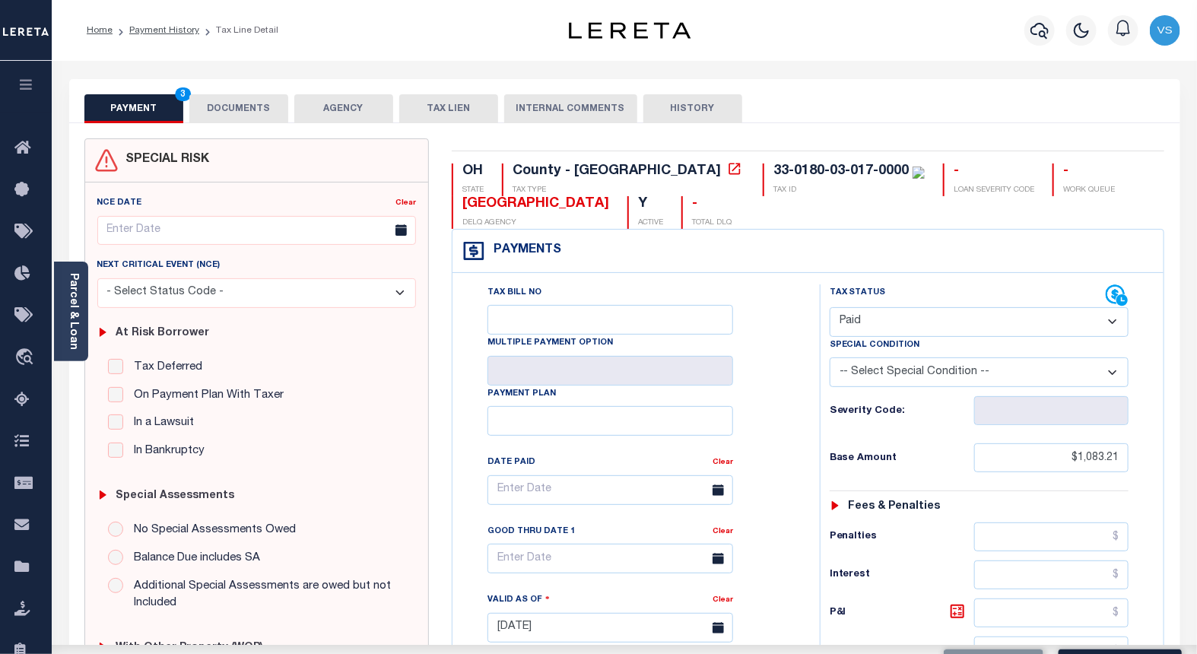
scroll to position [253, 0]
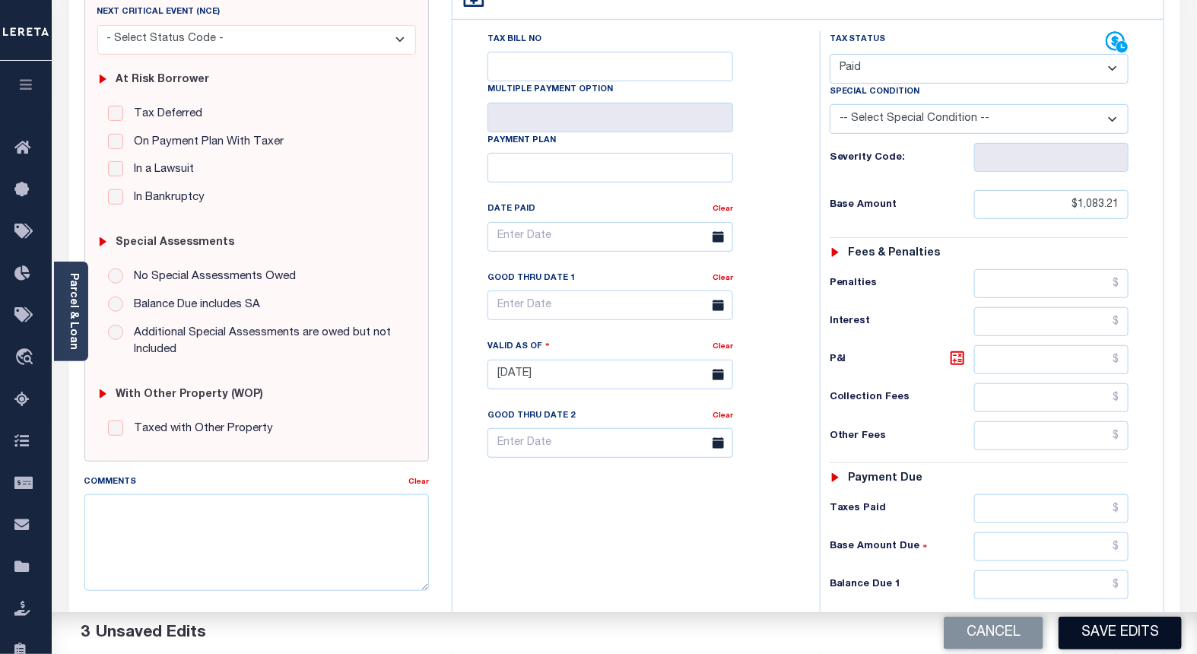
click at [1072, 636] on button "Save Edits" at bounding box center [1120, 633] width 123 height 33
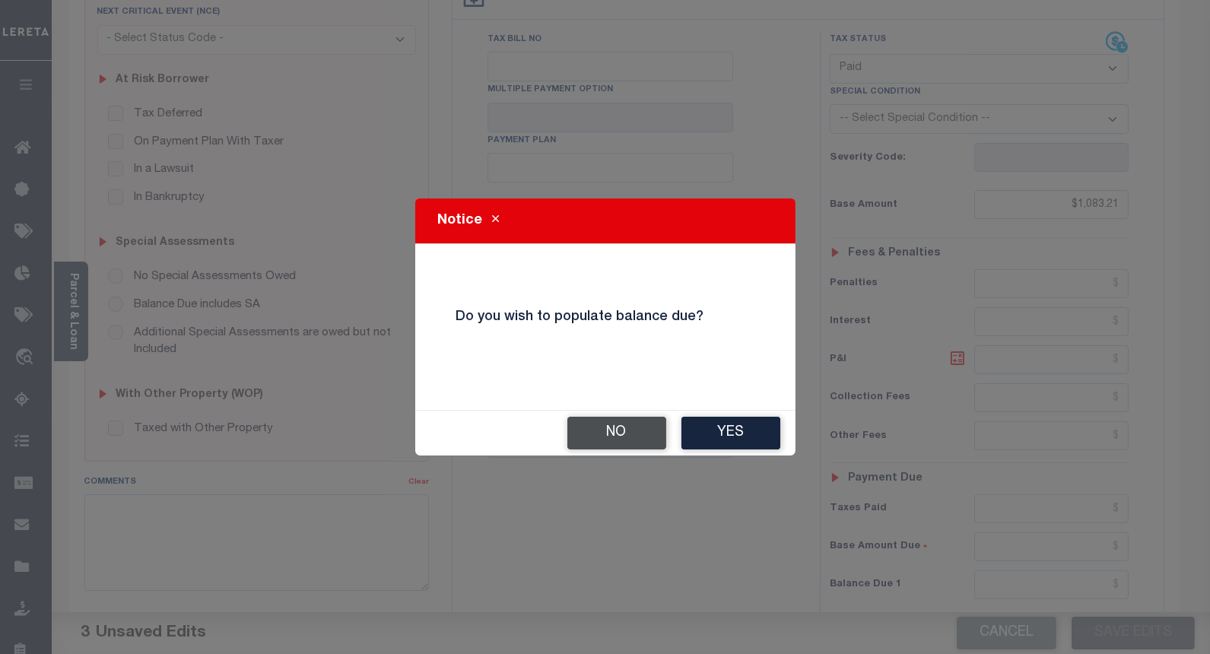
click at [581, 427] on button "No" at bounding box center [616, 433] width 99 height 33
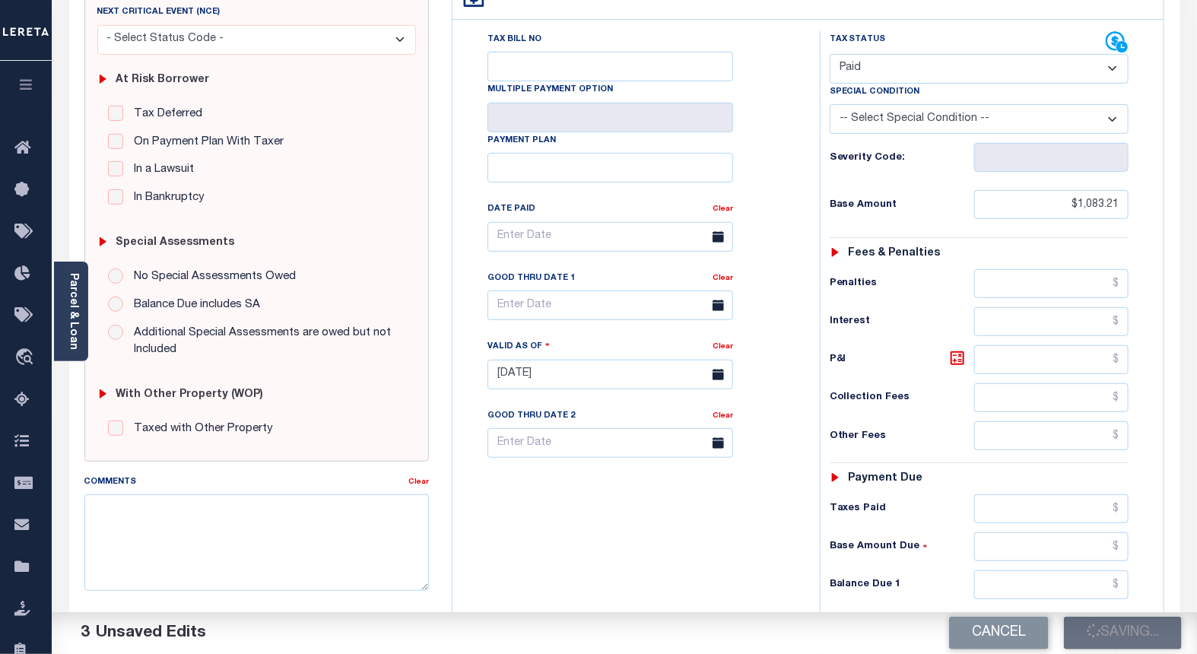
checkbox input "false"
type input "$1,083.21"
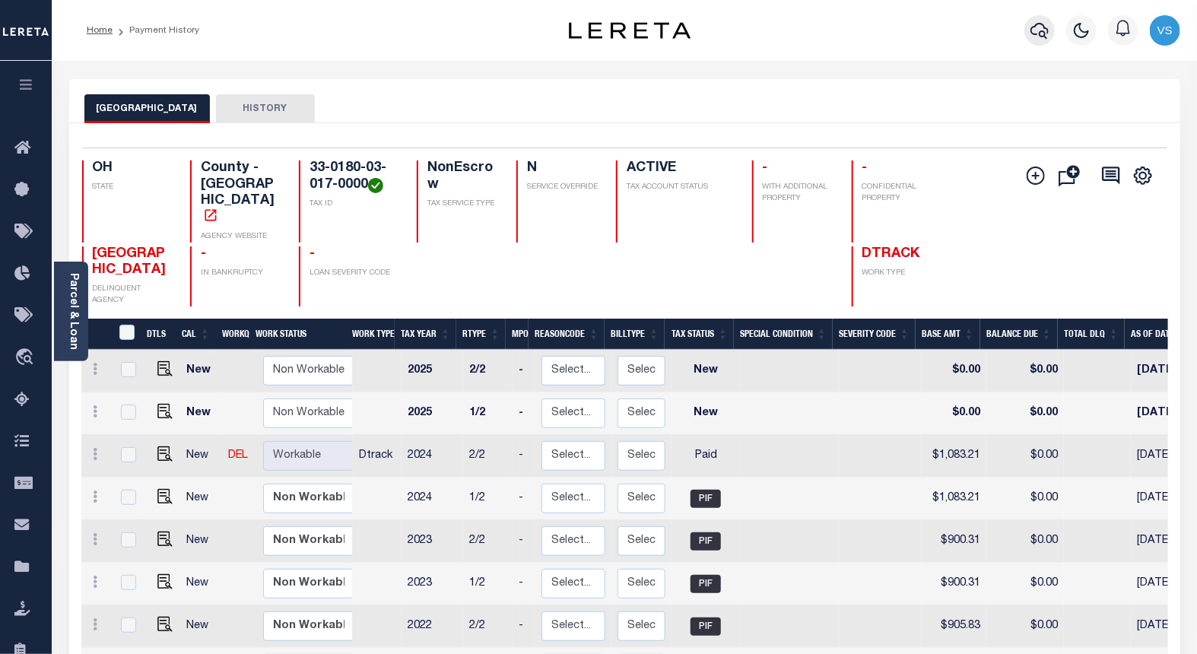
click at [1040, 28] on icon "button" at bounding box center [1040, 30] width 18 height 18
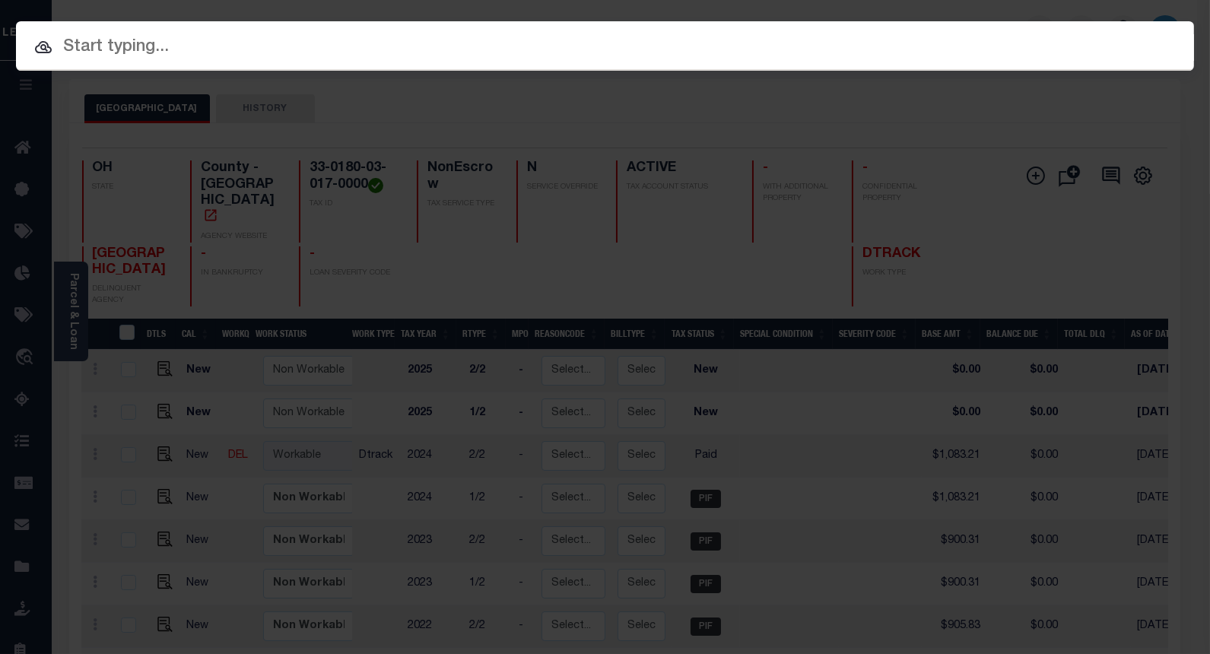
paste input "5014776"
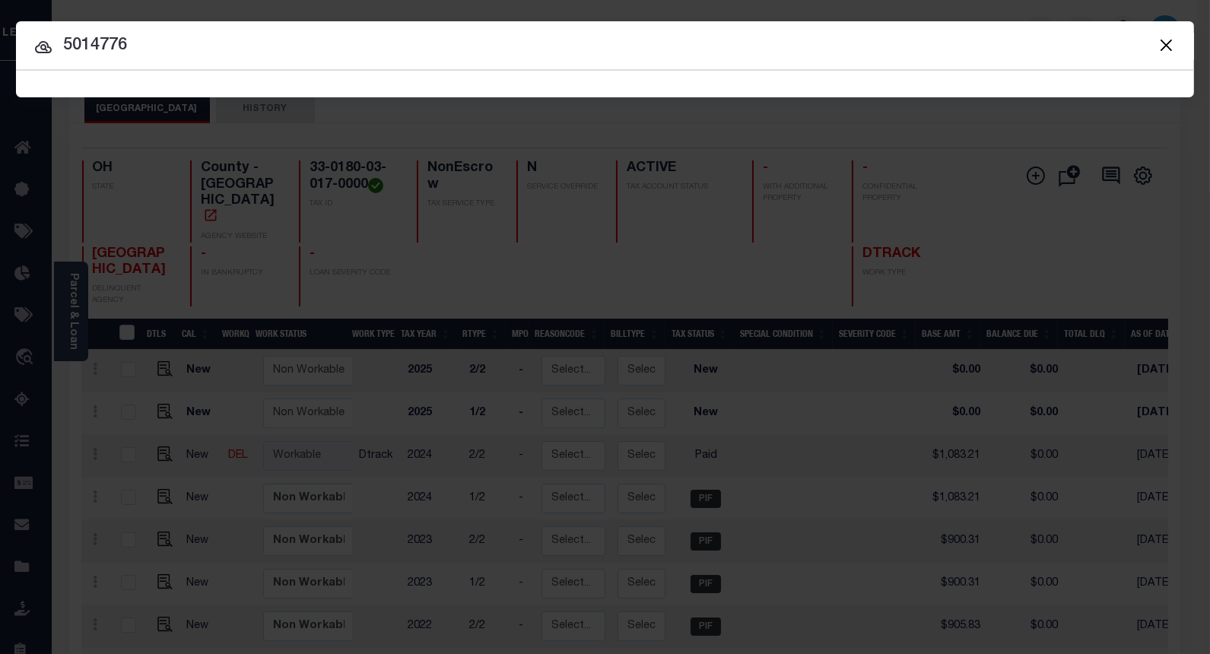
type input "5014776"
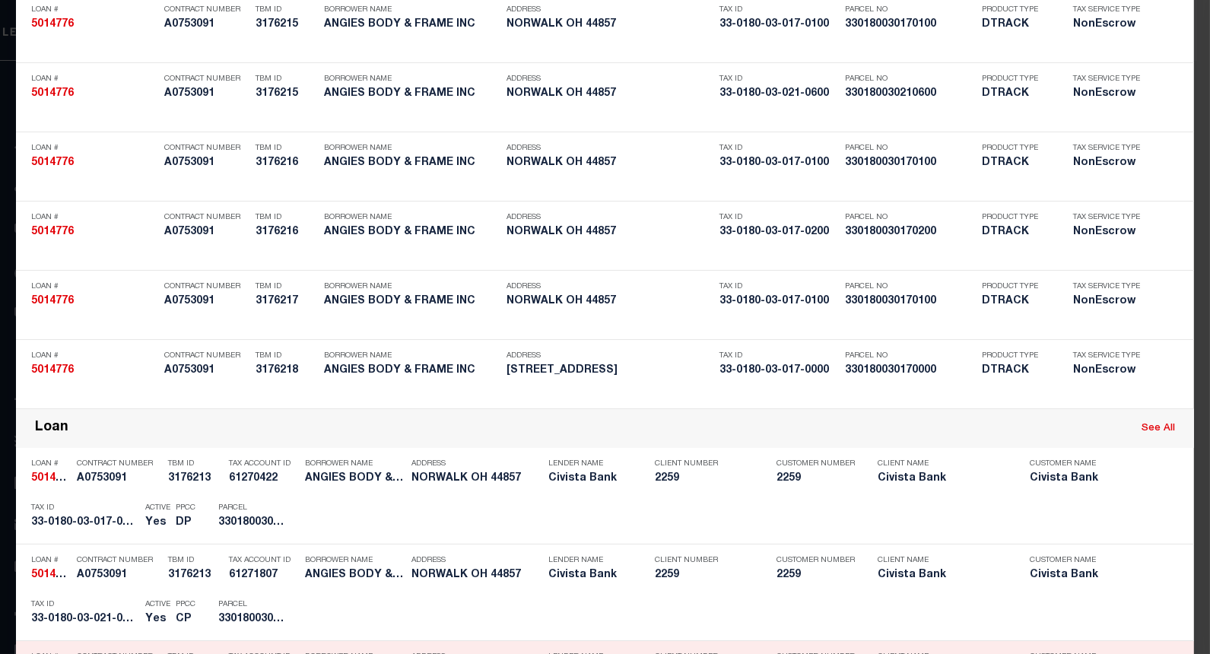
scroll to position [761, 0]
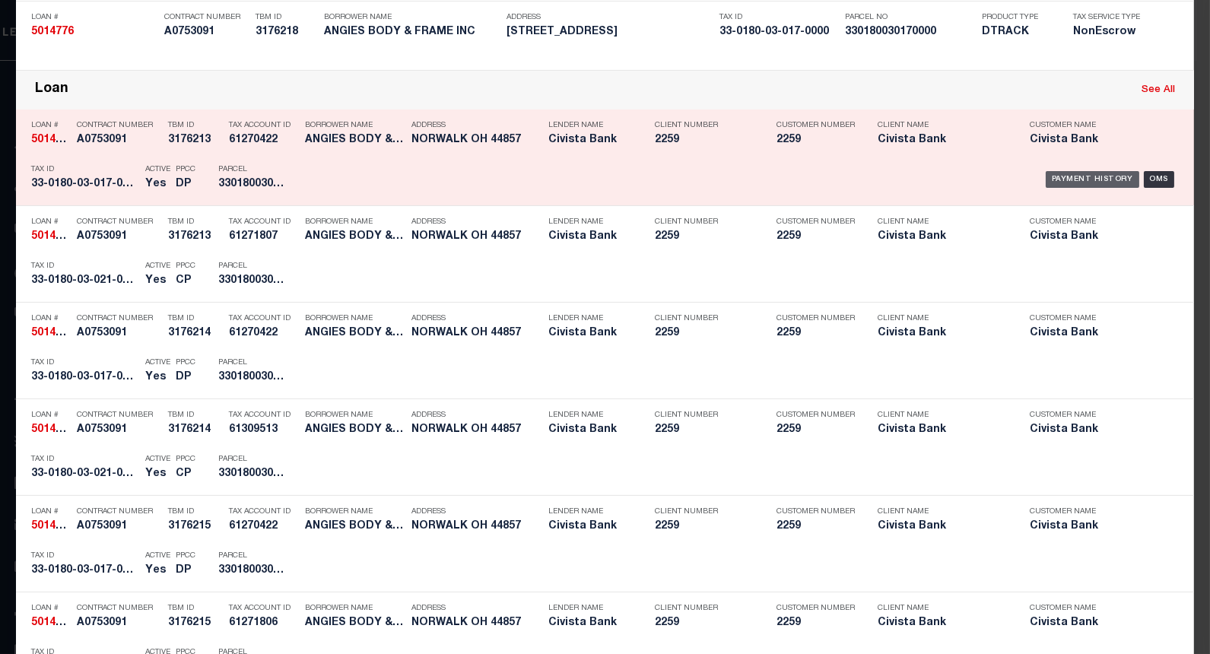
click at [1053, 180] on div "Payment History" at bounding box center [1093, 179] width 94 height 17
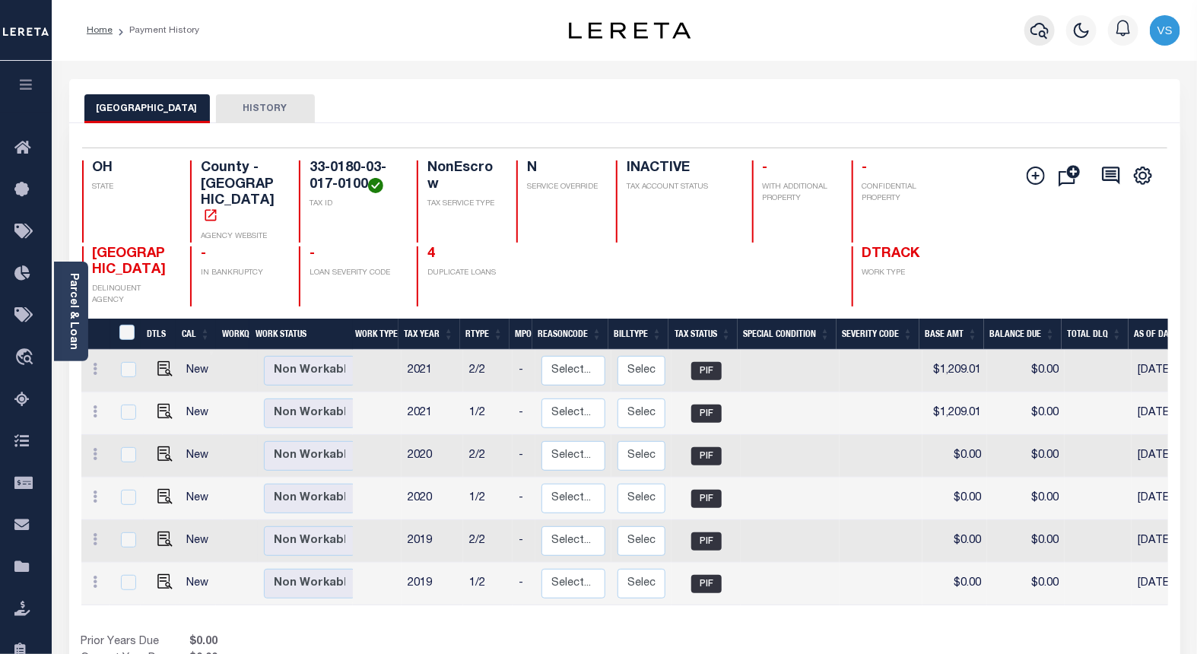
click at [1040, 30] on icon "button" at bounding box center [1040, 30] width 18 height 18
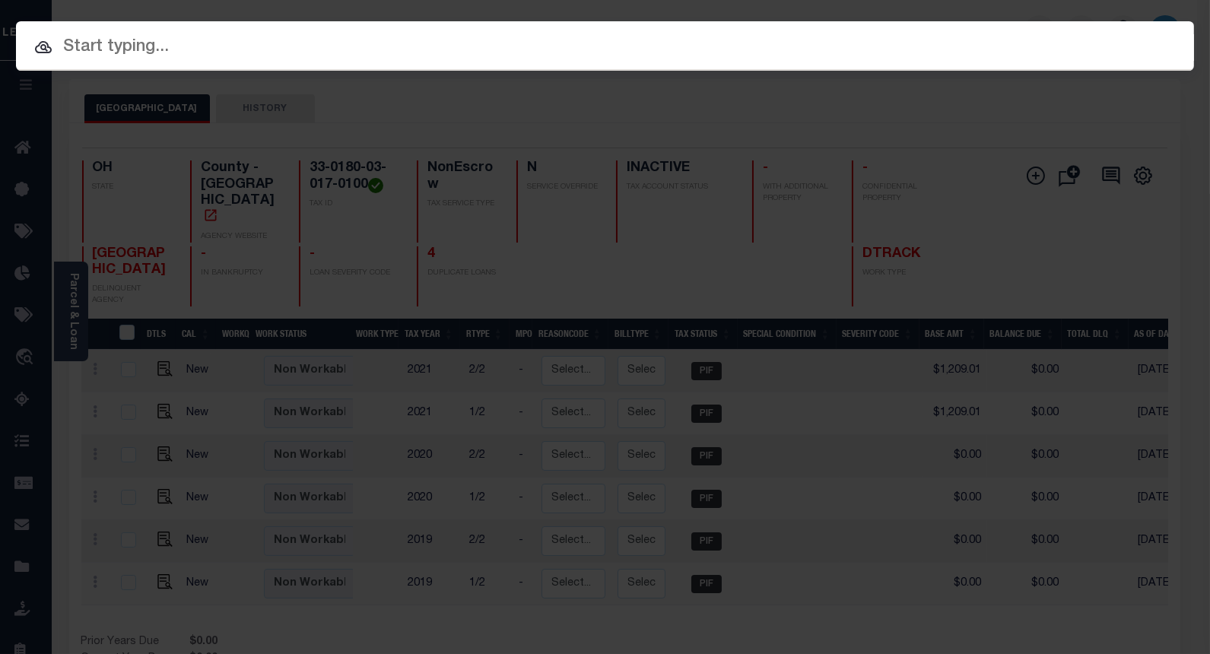
paste input "5014776"
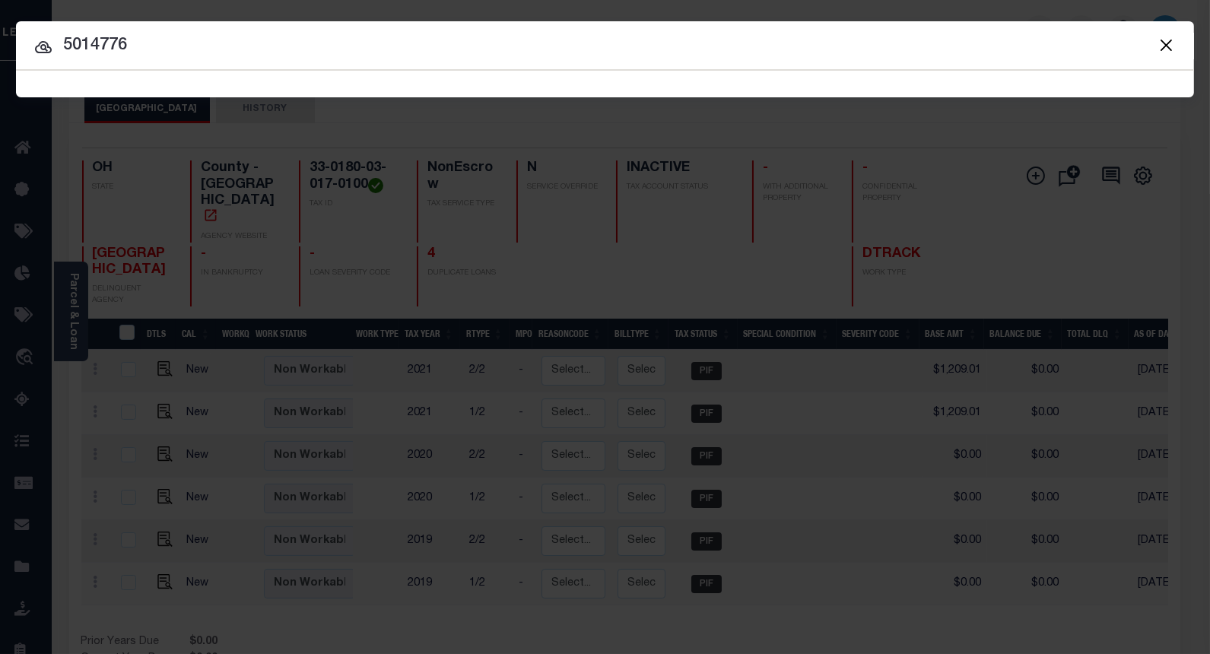
type input "5014776"
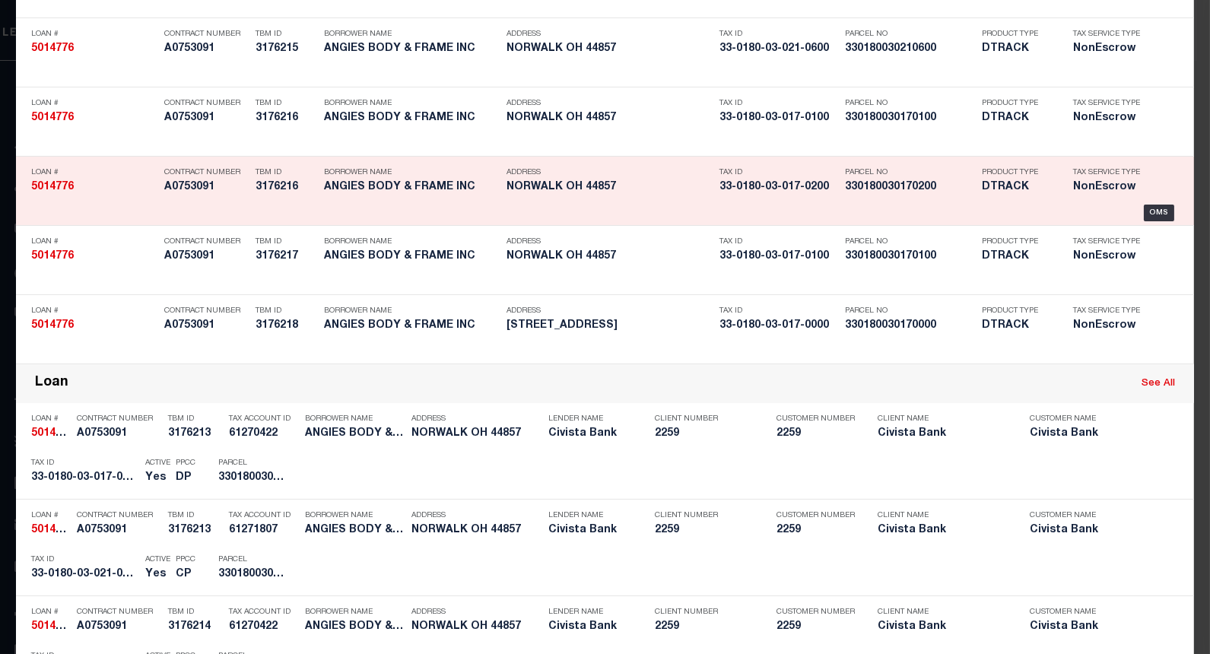
scroll to position [1488, 0]
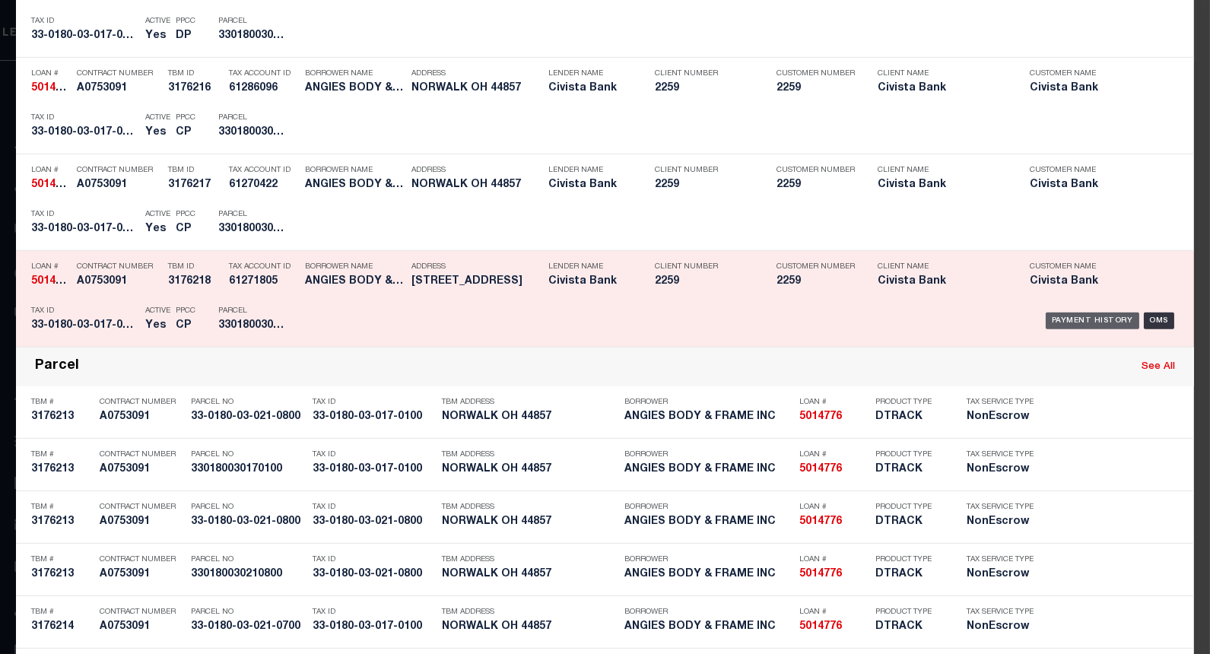
click at [1053, 316] on div "Payment History" at bounding box center [1093, 321] width 94 height 17
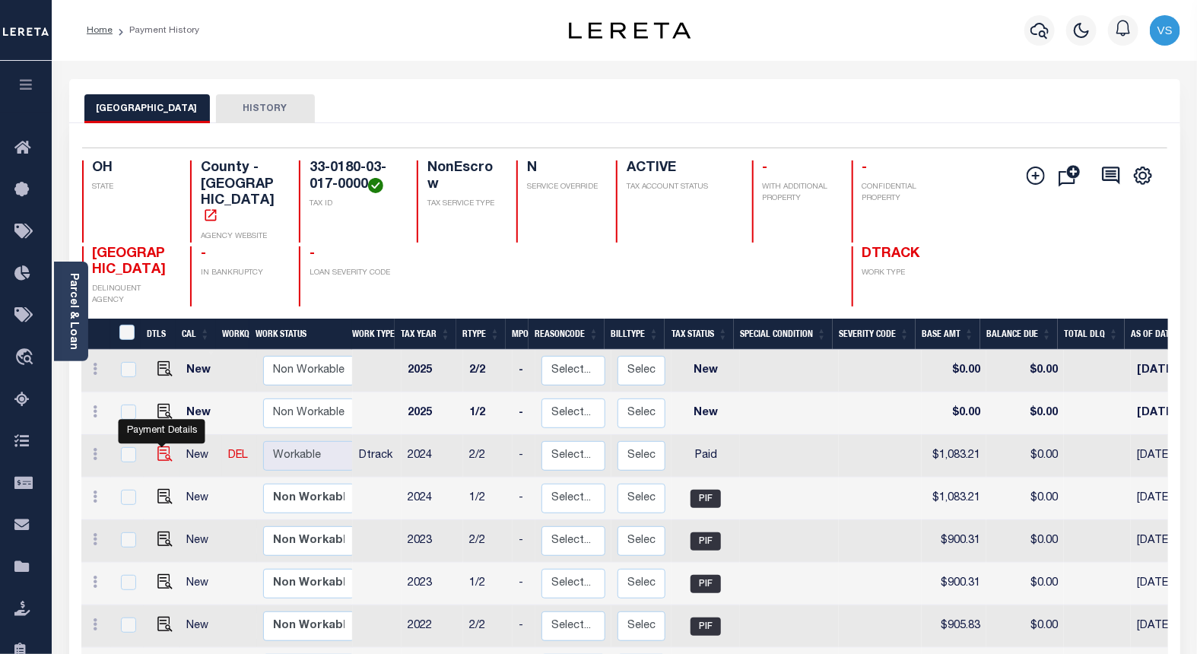
click at [157, 446] on img "" at bounding box center [164, 453] width 15 height 15
checkbox input "true"
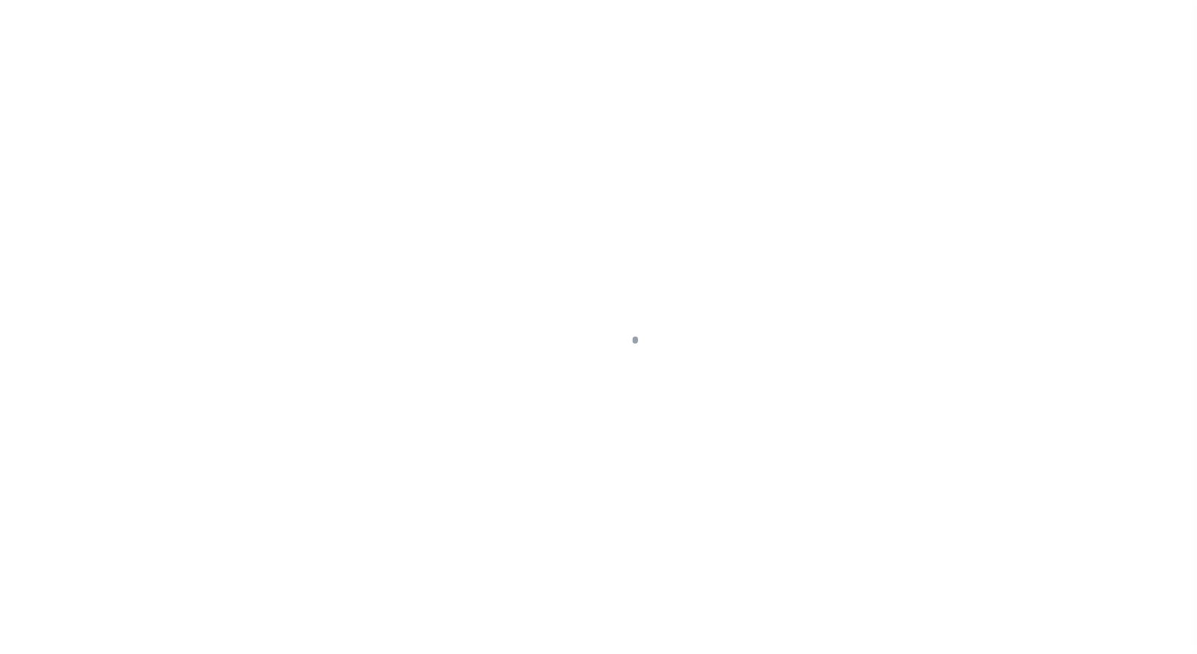
select select "PYD"
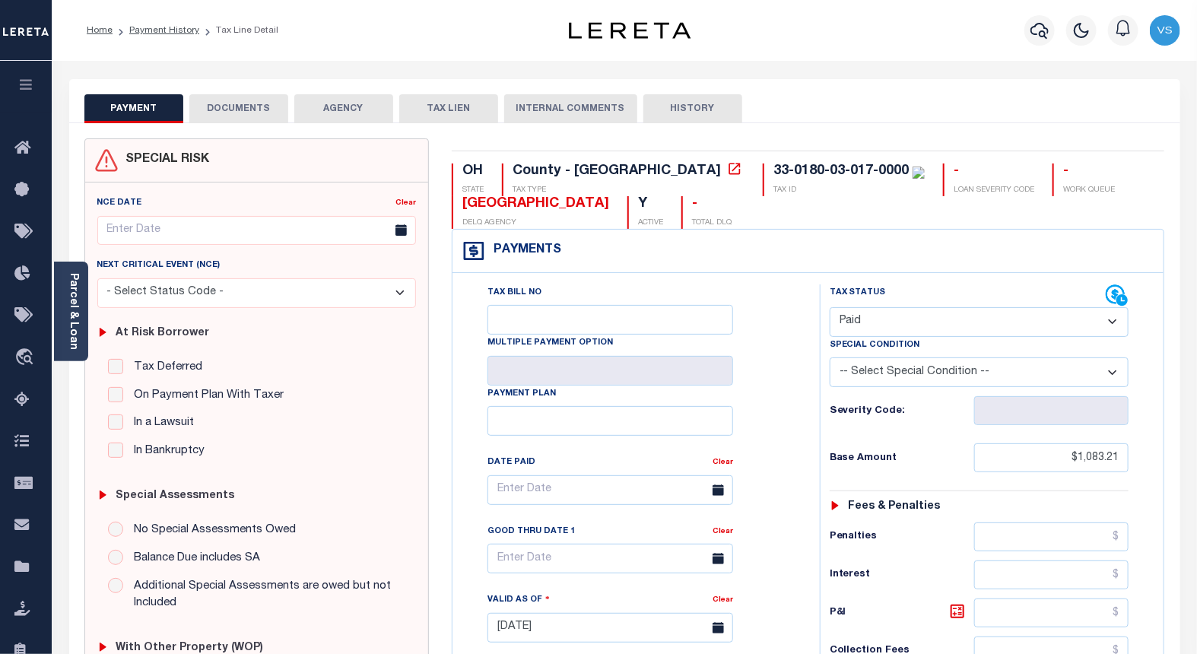
click at [249, 113] on button "DOCUMENTS" at bounding box center [238, 108] width 99 height 29
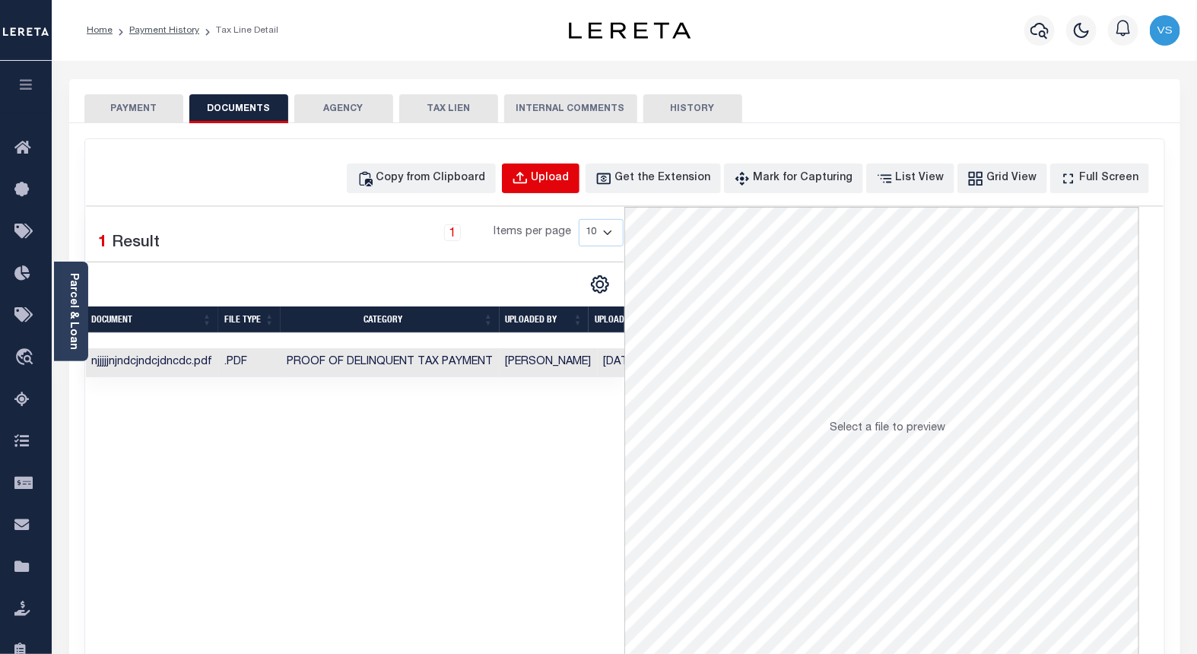
click at [568, 175] on div "Upload" at bounding box center [551, 178] width 38 height 17
select select "POP"
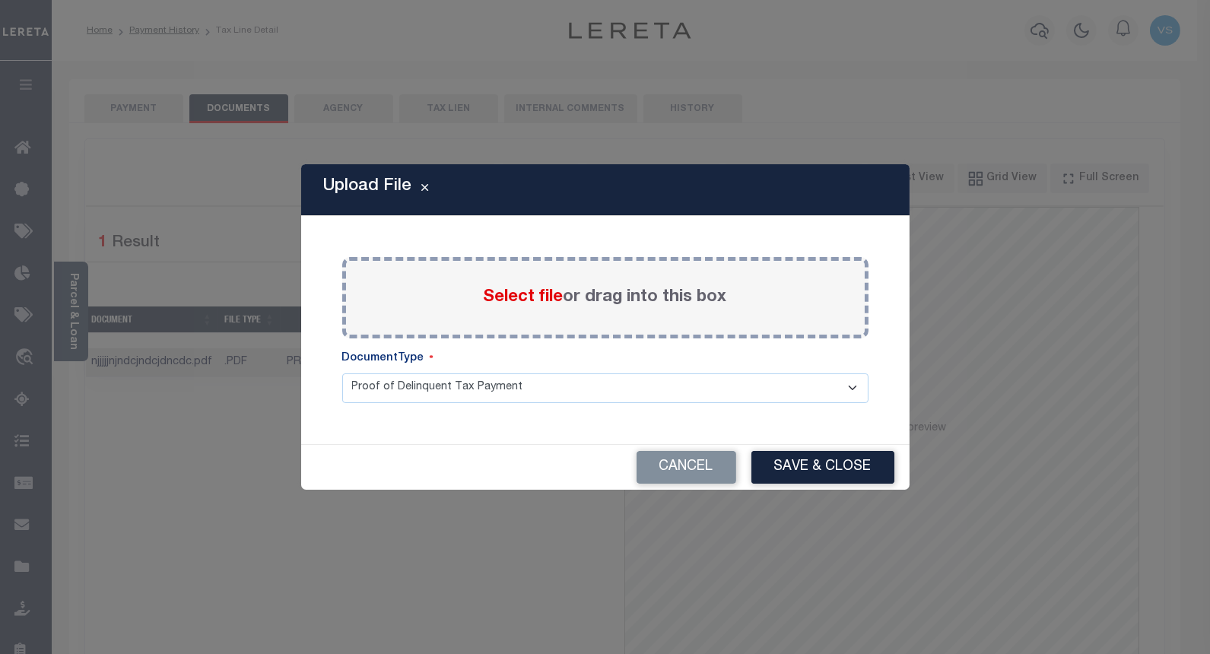
click at [495, 291] on span "Select file" at bounding box center [524, 297] width 80 height 17
click at [0, 0] on input "Select file or drag into this box" at bounding box center [0, 0] width 0 height 0
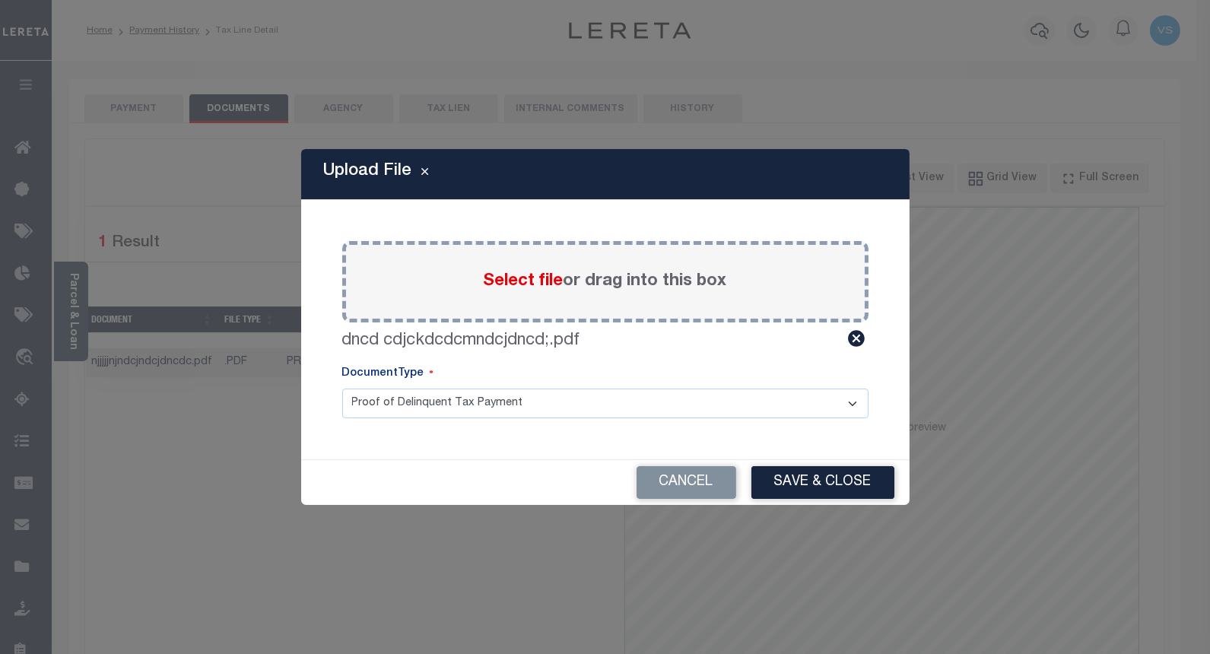
click at [811, 481] on button "Save & Close" at bounding box center [822, 482] width 143 height 33
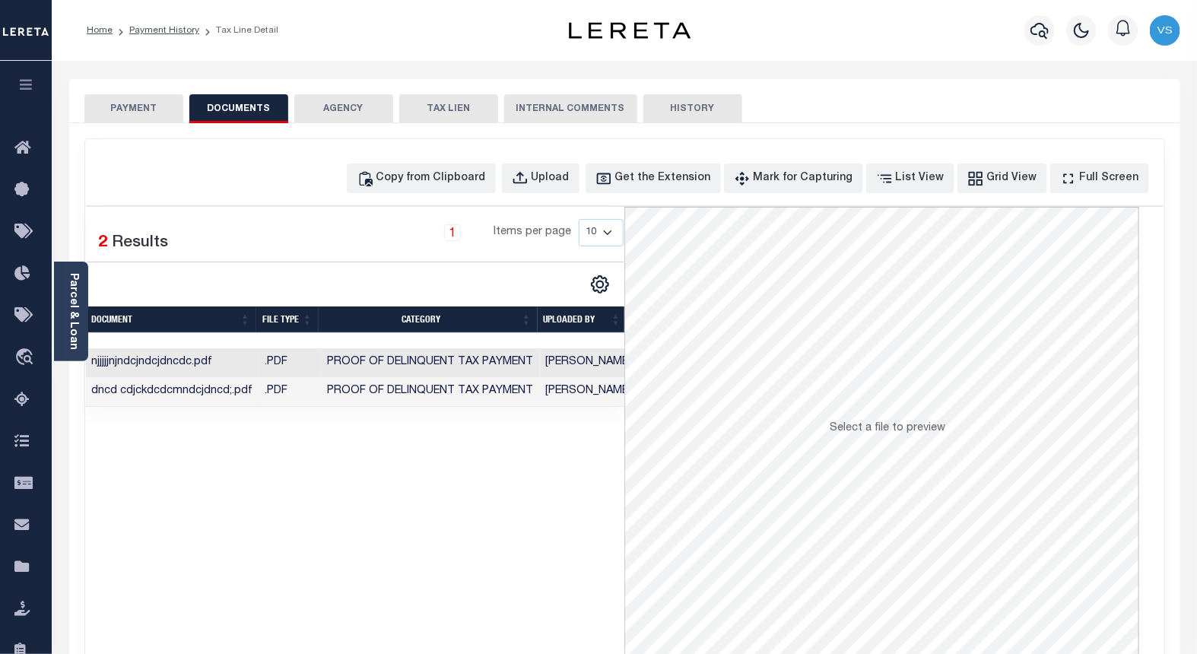
click at [143, 111] on button "PAYMENT" at bounding box center [133, 108] width 99 height 29
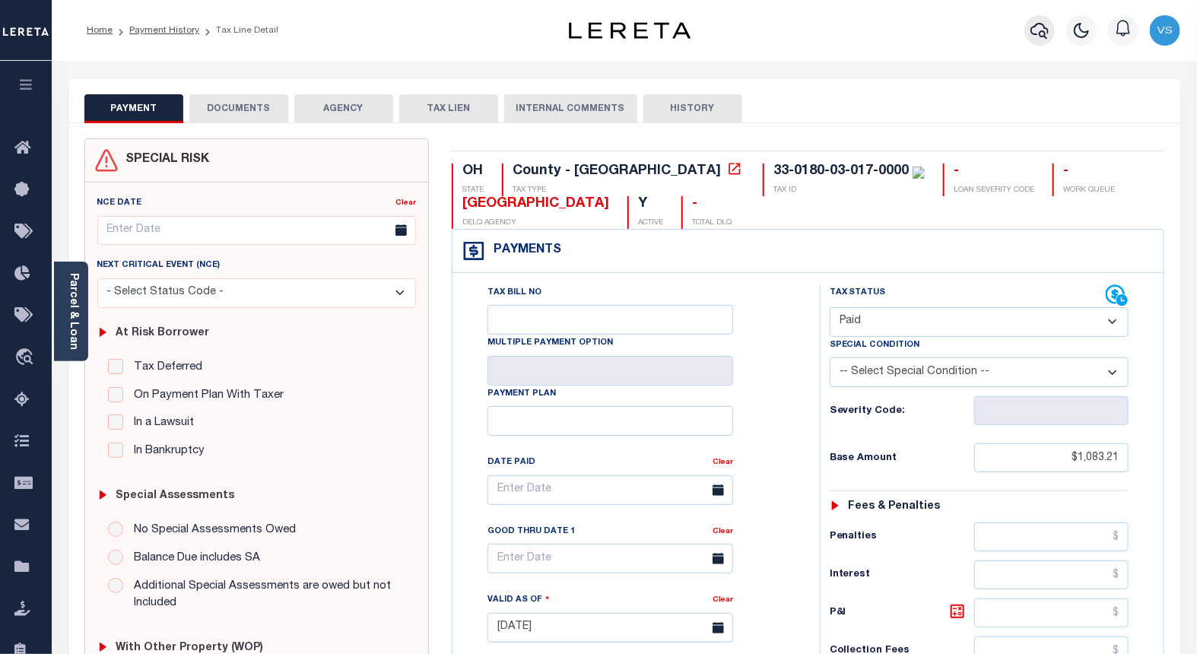
click at [1037, 43] on button "button" at bounding box center [1039, 30] width 30 height 30
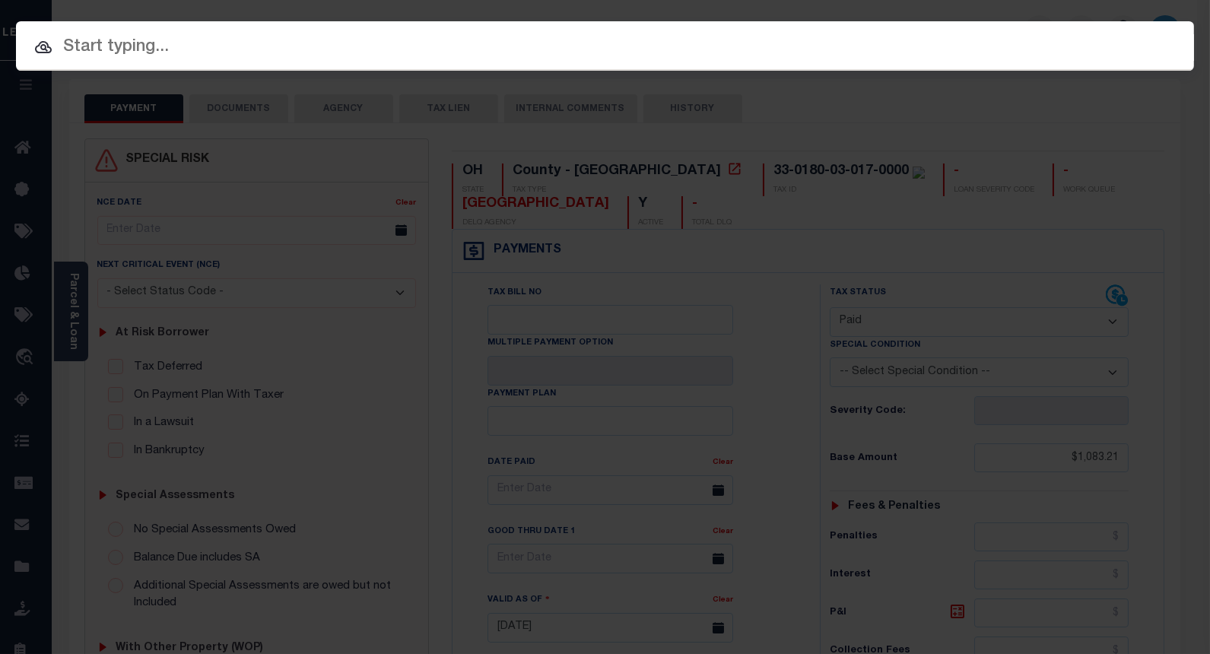
paste input "5014776"
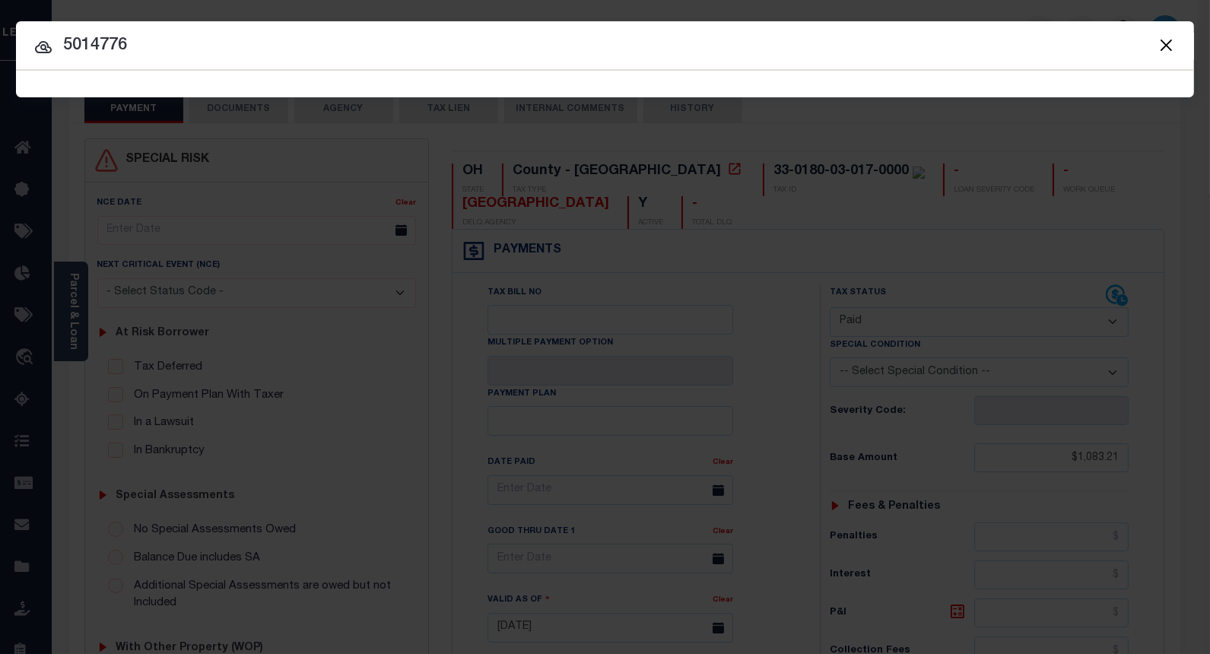
type input "5014776"
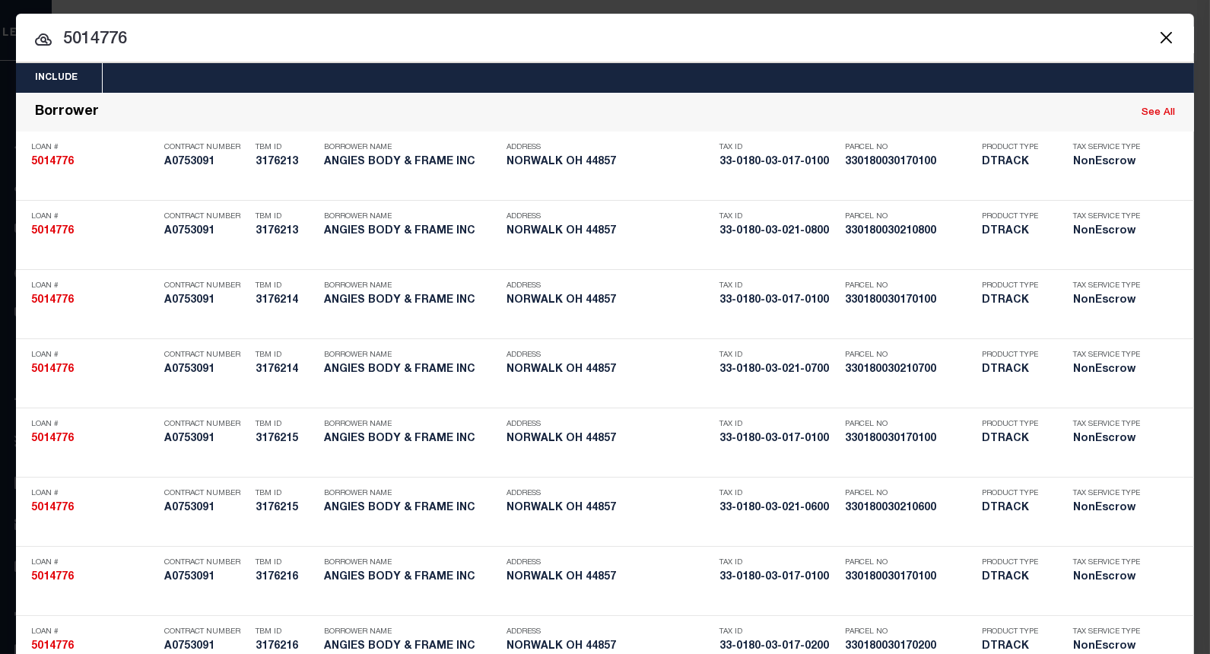
scroll to position [1295, 0]
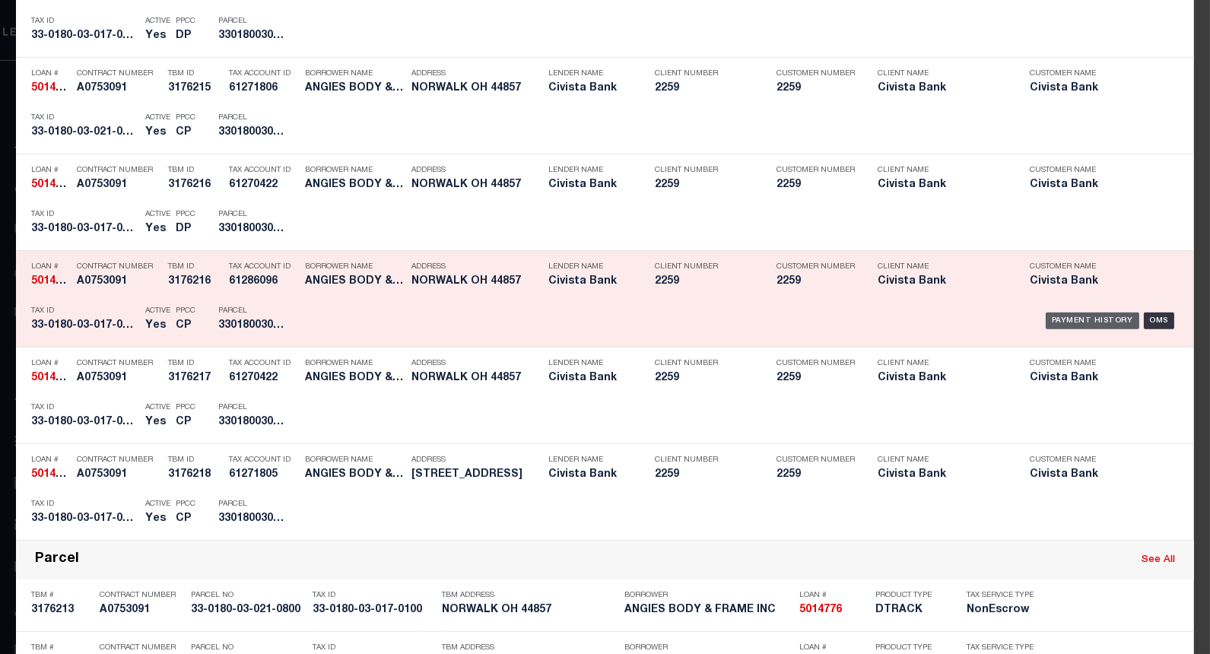
click at [1055, 323] on div "Payment History" at bounding box center [1093, 321] width 94 height 17
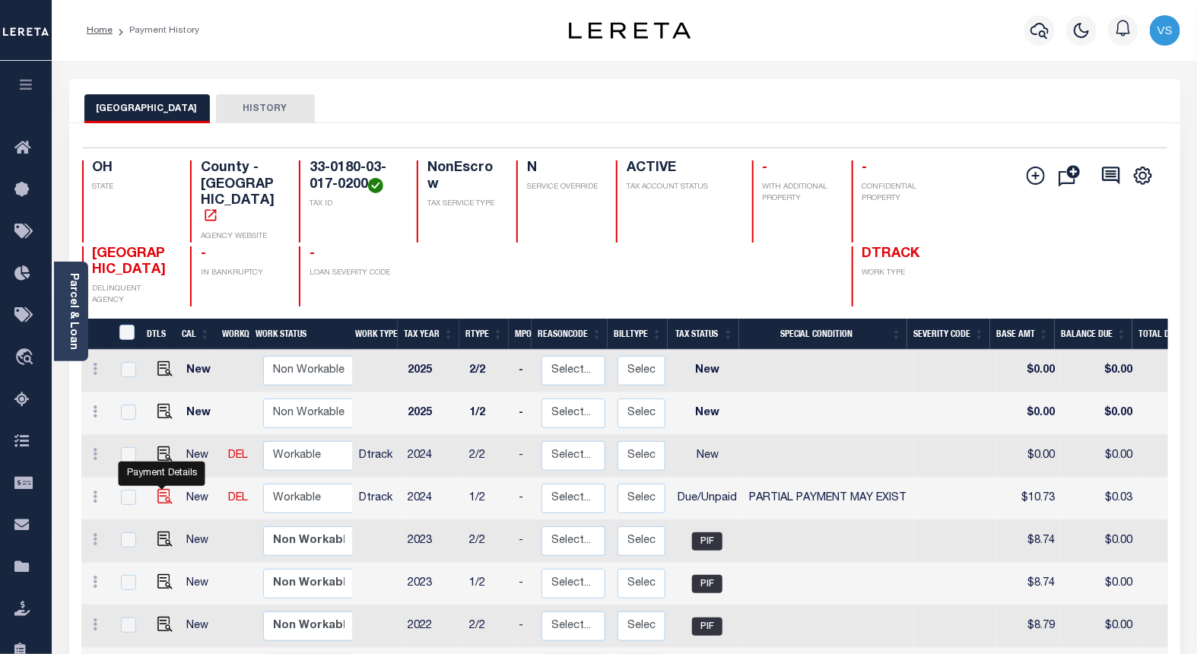
click at [160, 489] on img "" at bounding box center [164, 496] width 15 height 15
checkbox input "true"
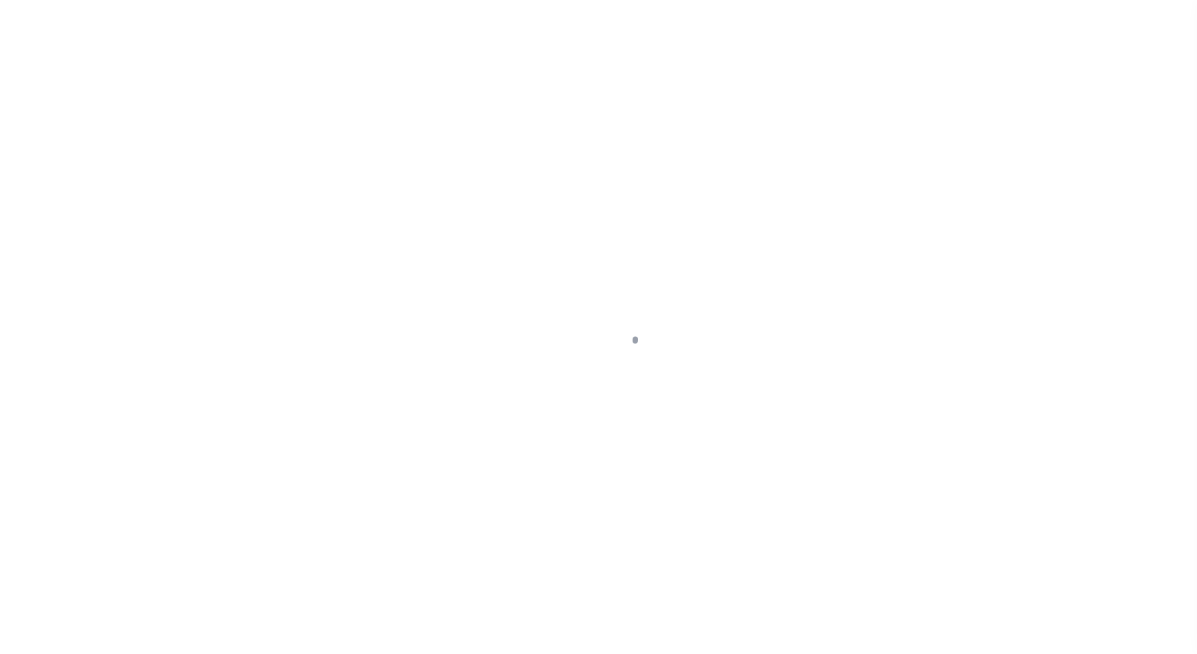
select select "DUE"
select select "15"
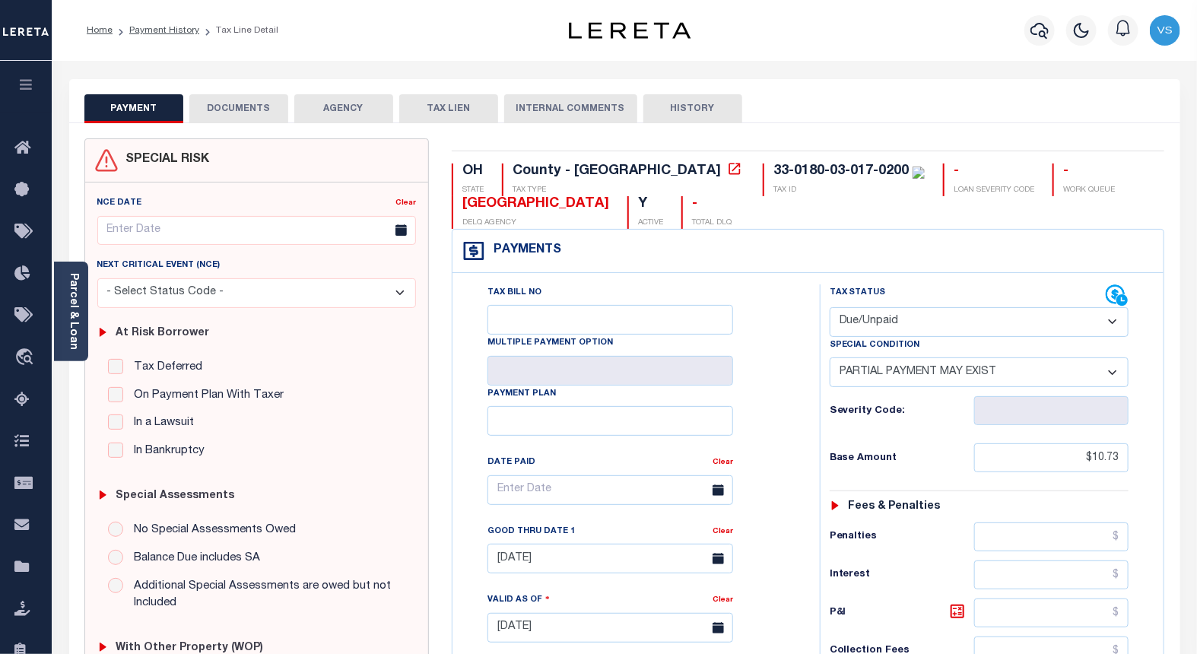
scroll to position [422, 0]
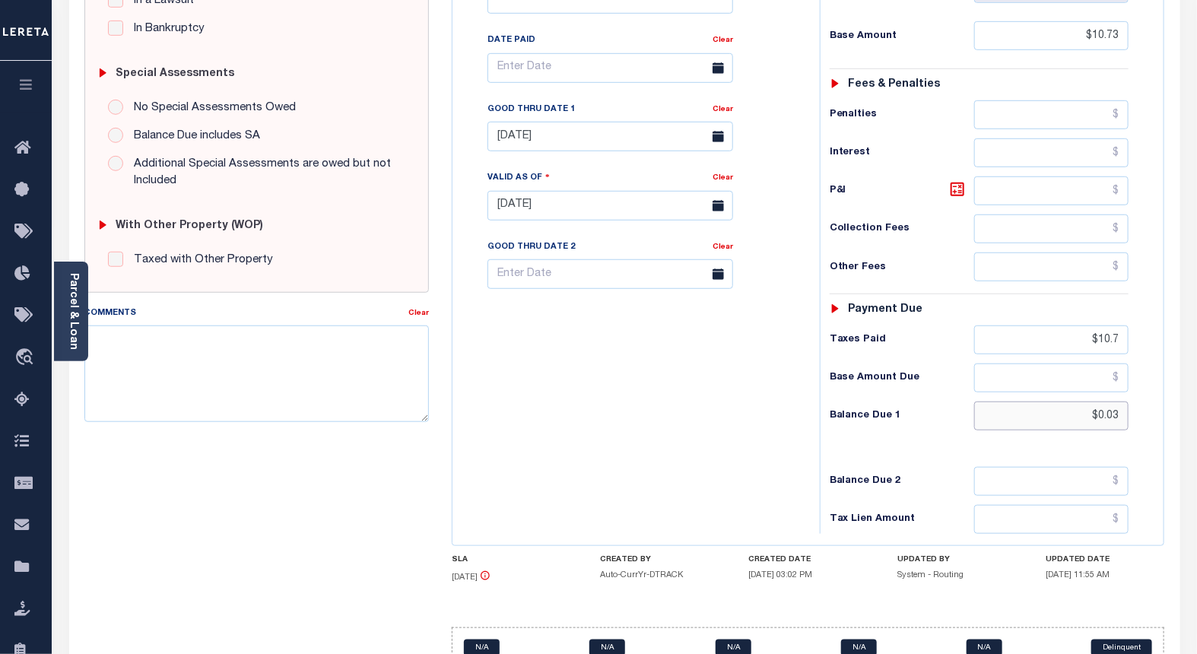
drag, startPoint x: 1109, startPoint y: 415, endPoint x: 1078, endPoint y: 416, distance: 30.4
click at [1081, 416] on input "$0.03" at bounding box center [1051, 416] width 155 height 29
type input "[DATE]"
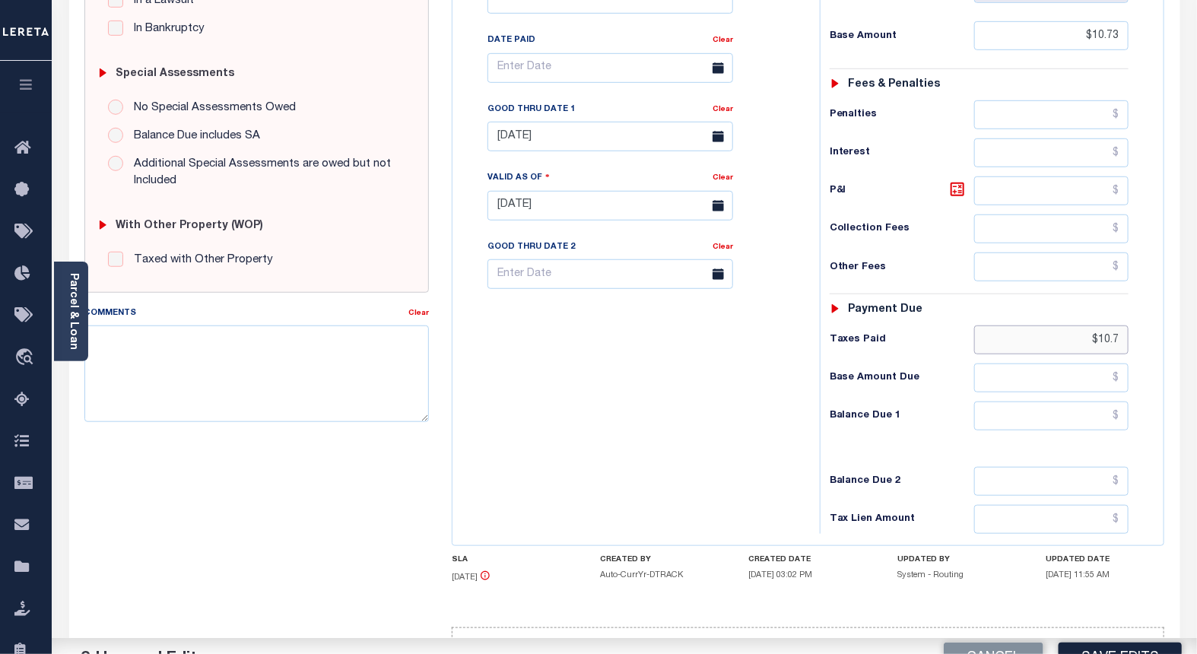
drag, startPoint x: 1124, startPoint y: 333, endPoint x: 1055, endPoint y: 332, distance: 69.2
click at [1055, 332] on input "$10.7" at bounding box center [1051, 340] width 155 height 29
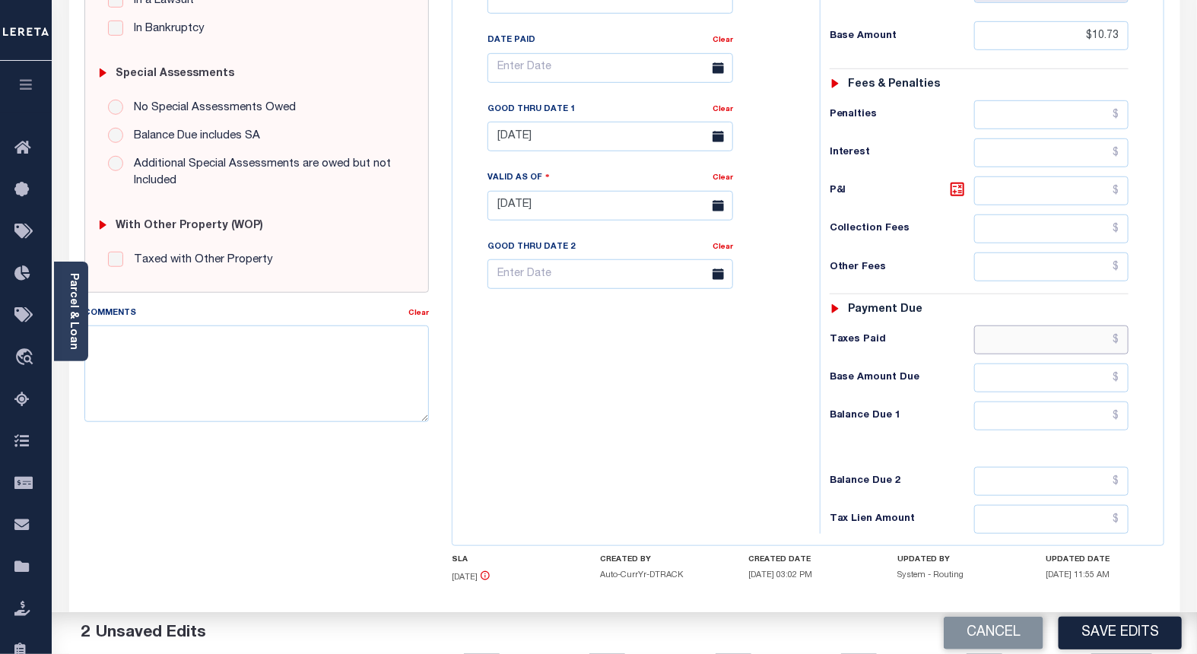
scroll to position [169, 0]
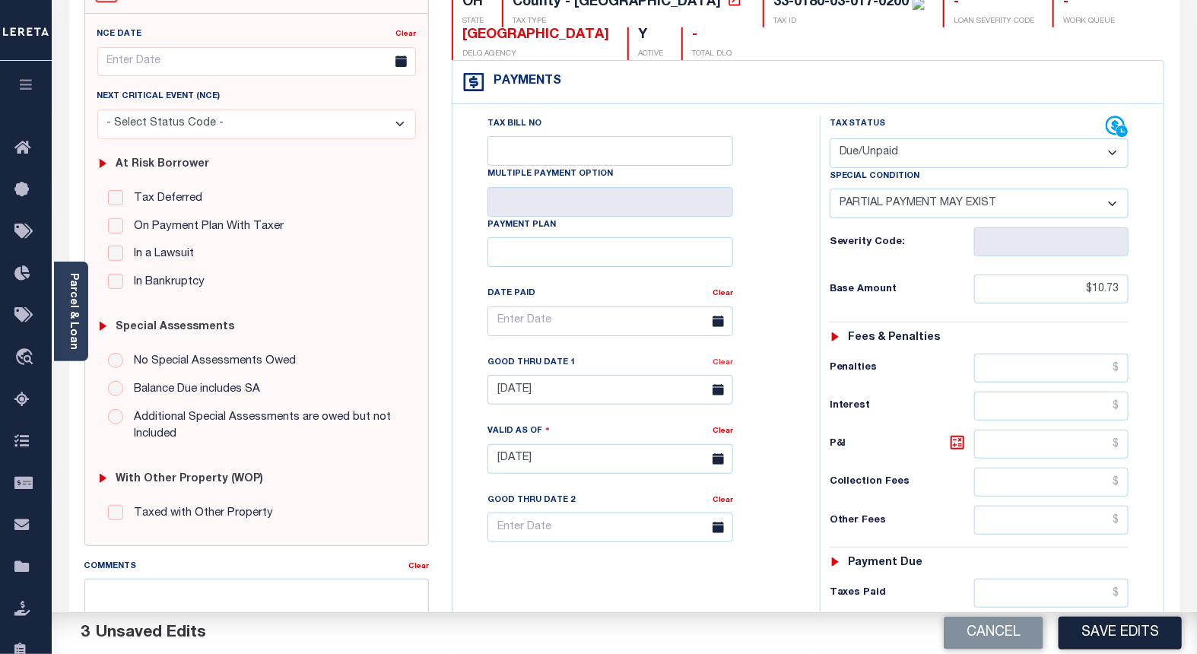
click at [727, 364] on link "Clear" at bounding box center [723, 363] width 21 height 8
click at [870, 152] on select "- Select Status Code - Open Due/Unpaid Paid Incomplete No Tax Due Internal Refu…" at bounding box center [980, 153] width 300 height 30
select select "PYD"
click at [830, 138] on select "- Select Status Code - Open Due/Unpaid Paid Incomplete No Tax Due Internal Refu…" at bounding box center [980, 153] width 300 height 30
select select "0"
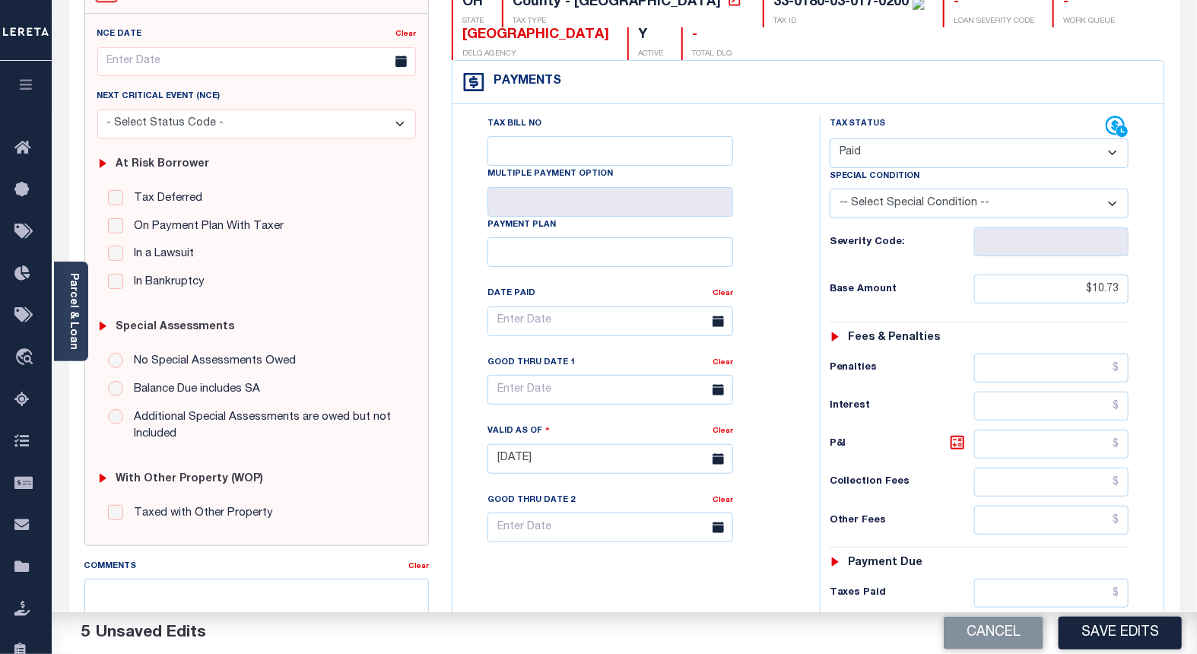
scroll to position [0, 0]
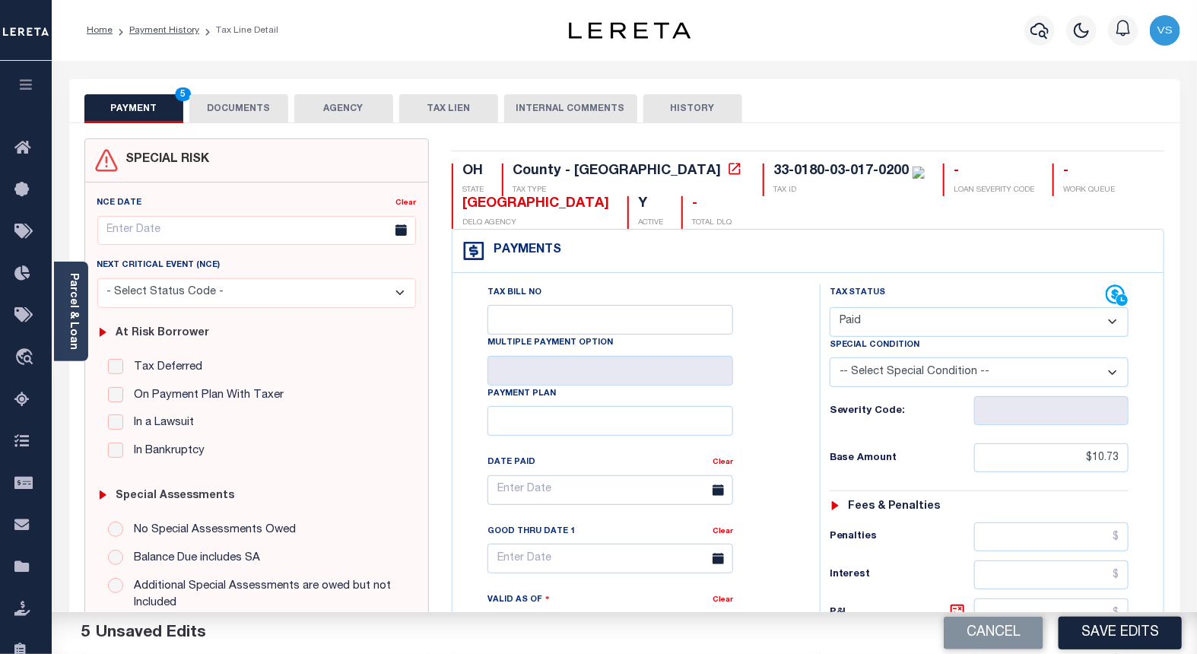
click at [239, 110] on button "DOCUMENTS" at bounding box center [238, 108] width 99 height 29
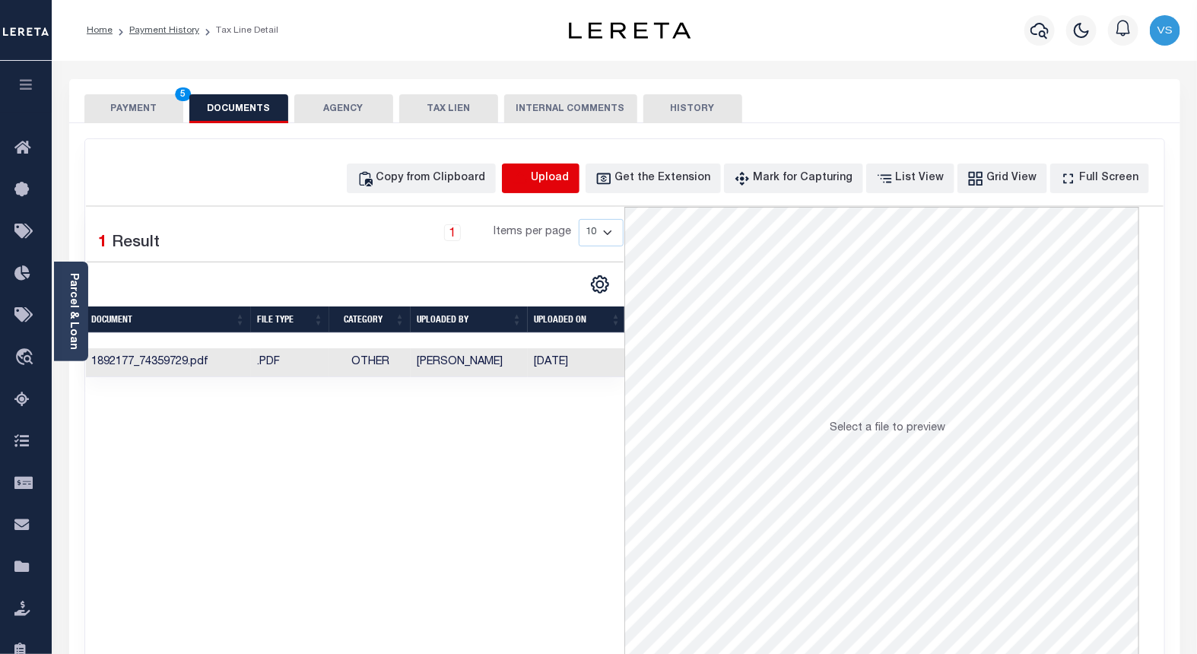
click at [526, 173] on icon "button" at bounding box center [520, 177] width 14 height 12
select select "POP"
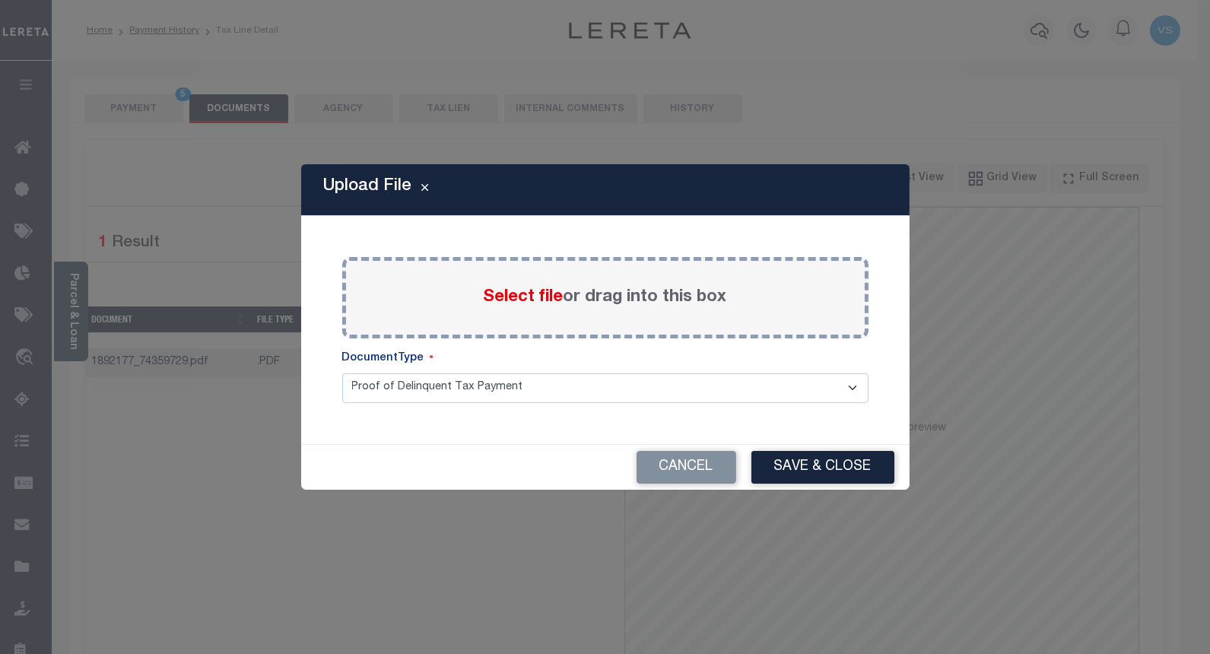
click at [526, 294] on span "Select file" at bounding box center [524, 297] width 80 height 17
click at [0, 0] on input "Select file or drag into this box" at bounding box center [0, 0] width 0 height 0
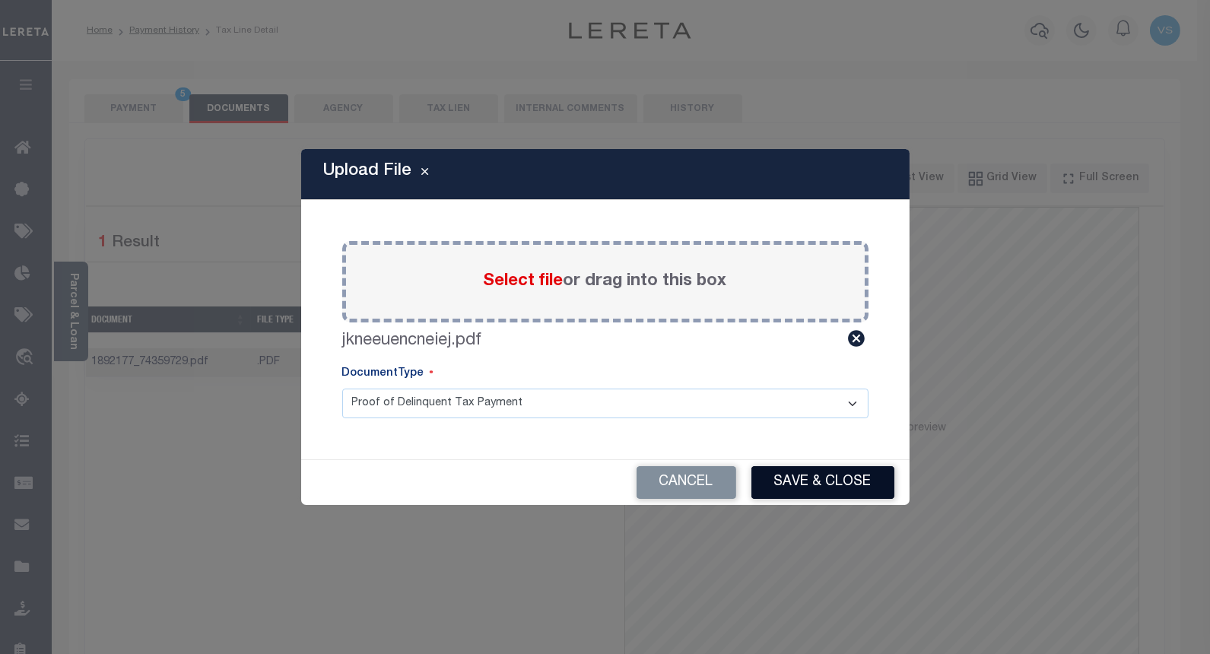
click at [769, 484] on button "Save & Close" at bounding box center [822, 482] width 143 height 33
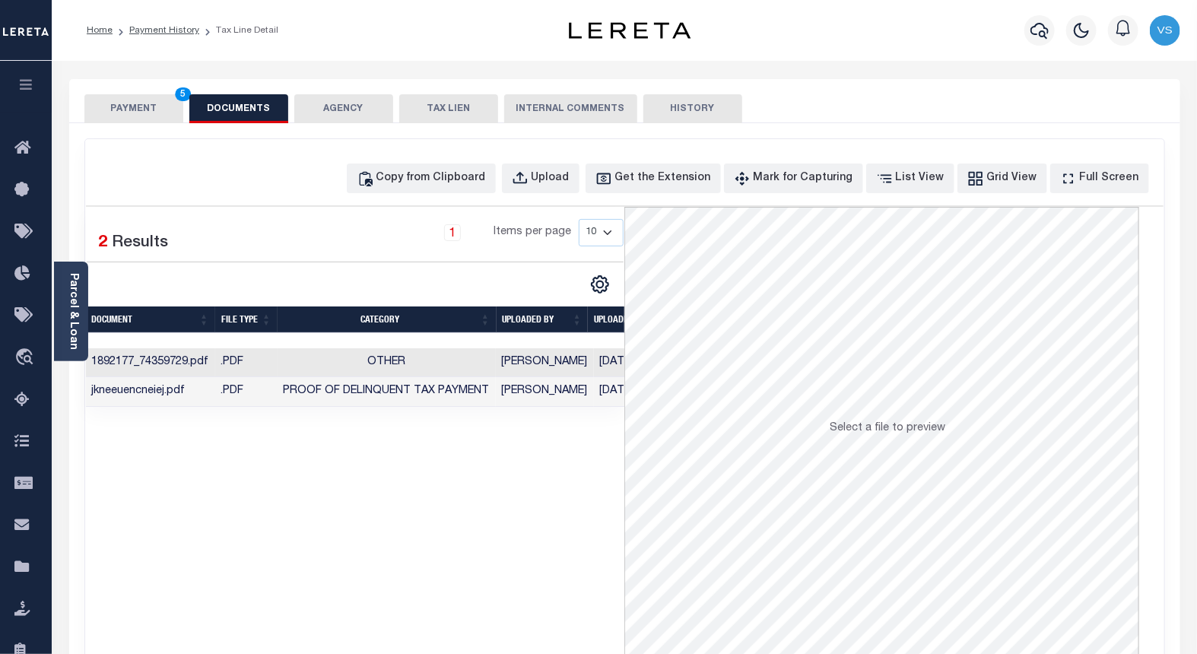
click at [107, 100] on button "PAYMENT 5" at bounding box center [133, 108] width 99 height 29
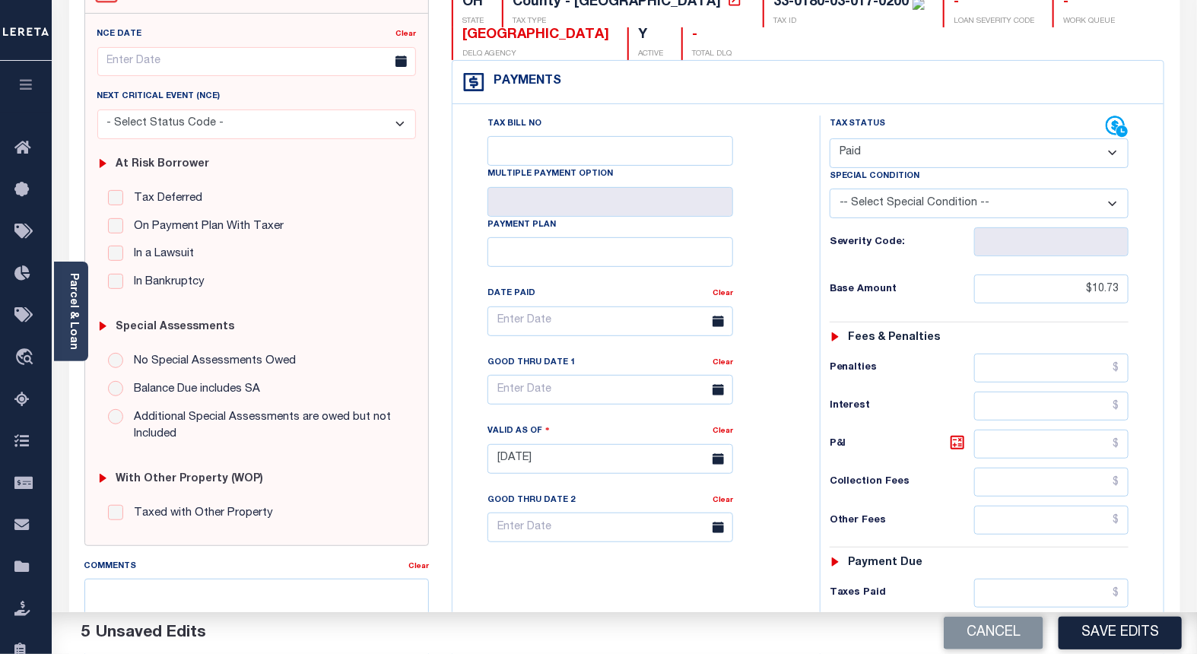
scroll to position [253, 0]
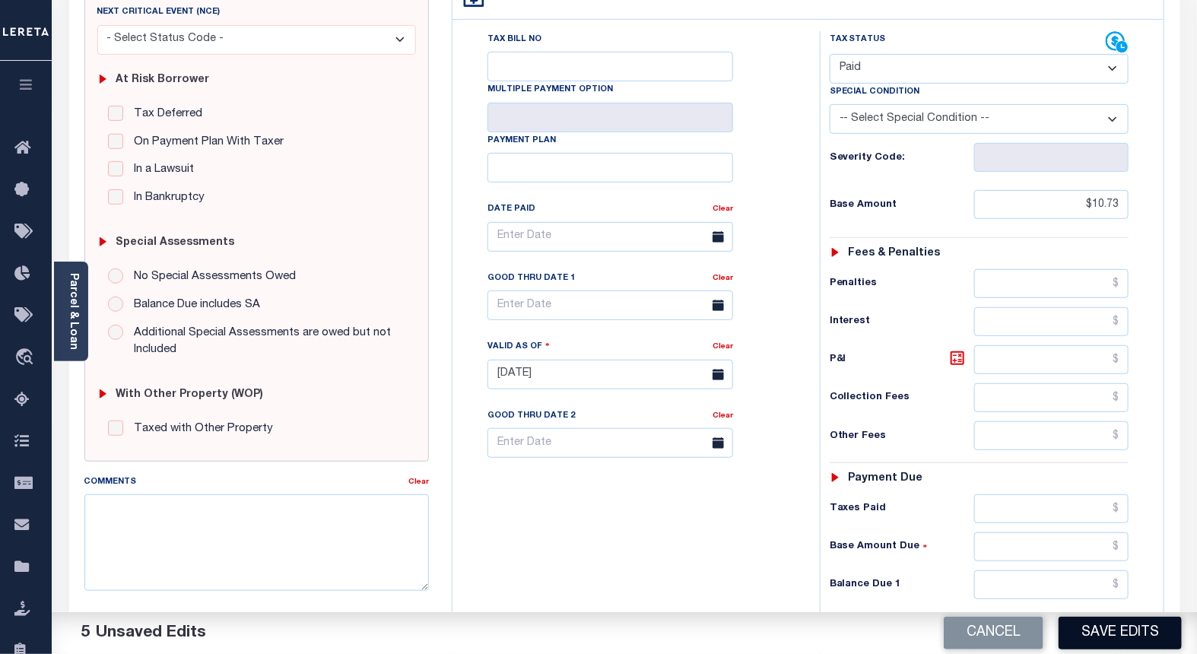
click at [1091, 639] on button "Save Edits" at bounding box center [1120, 633] width 123 height 33
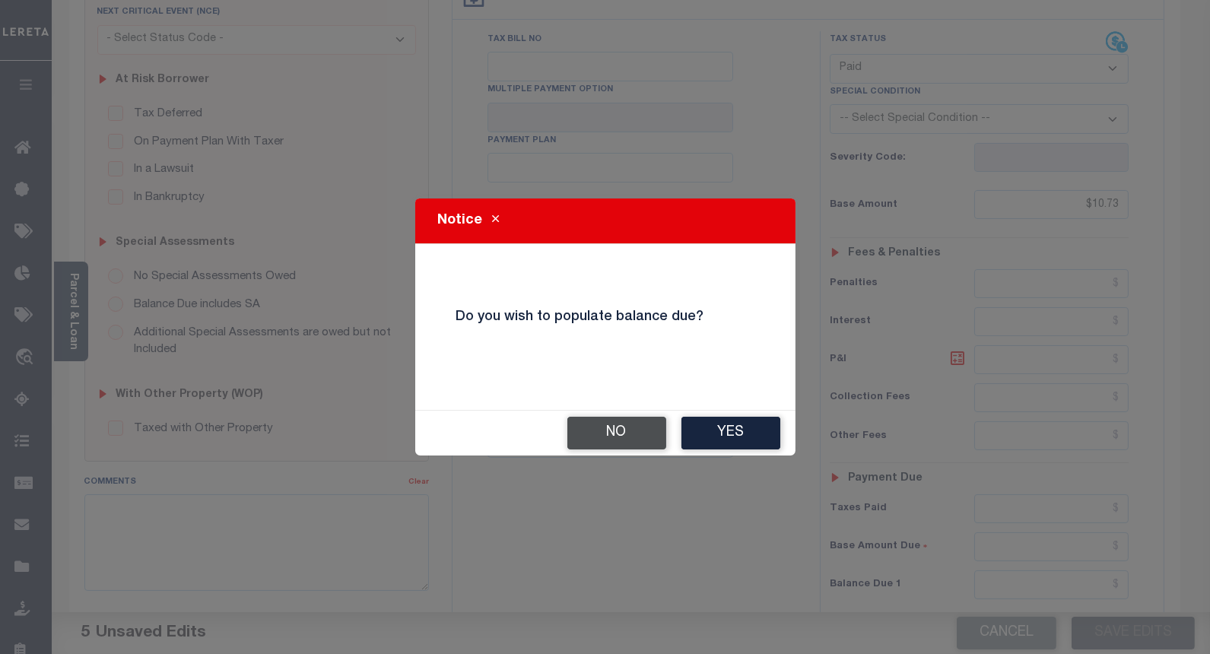
click at [610, 430] on button "No" at bounding box center [616, 433] width 99 height 33
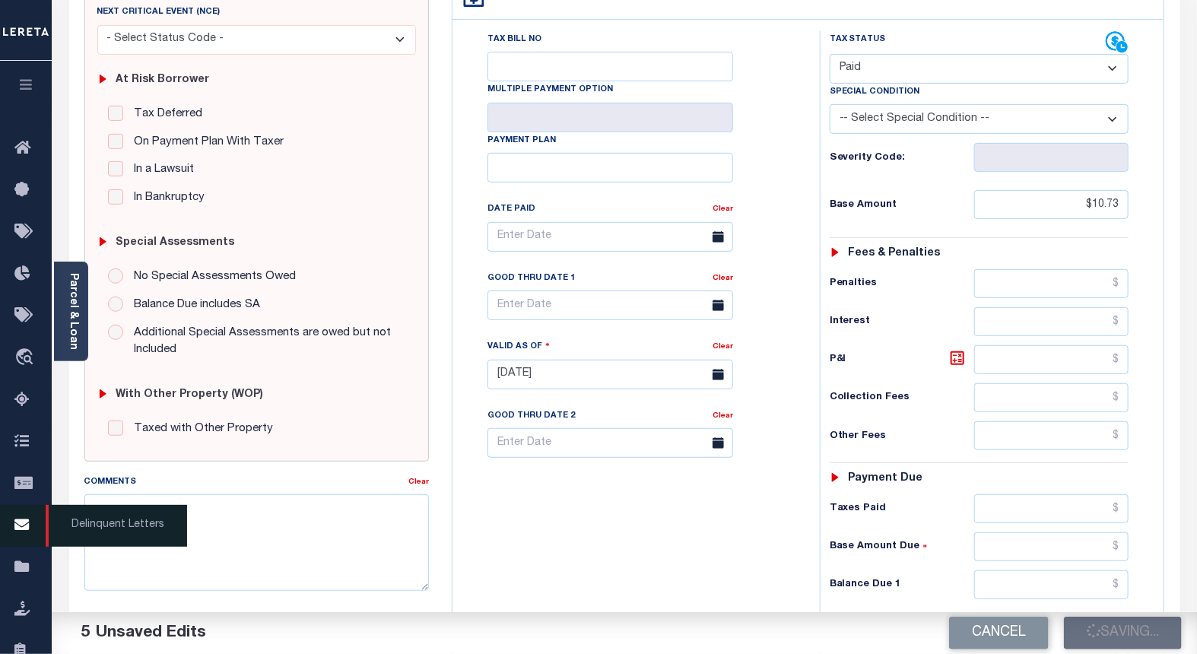
checkbox input "false"
type input "$10.73"
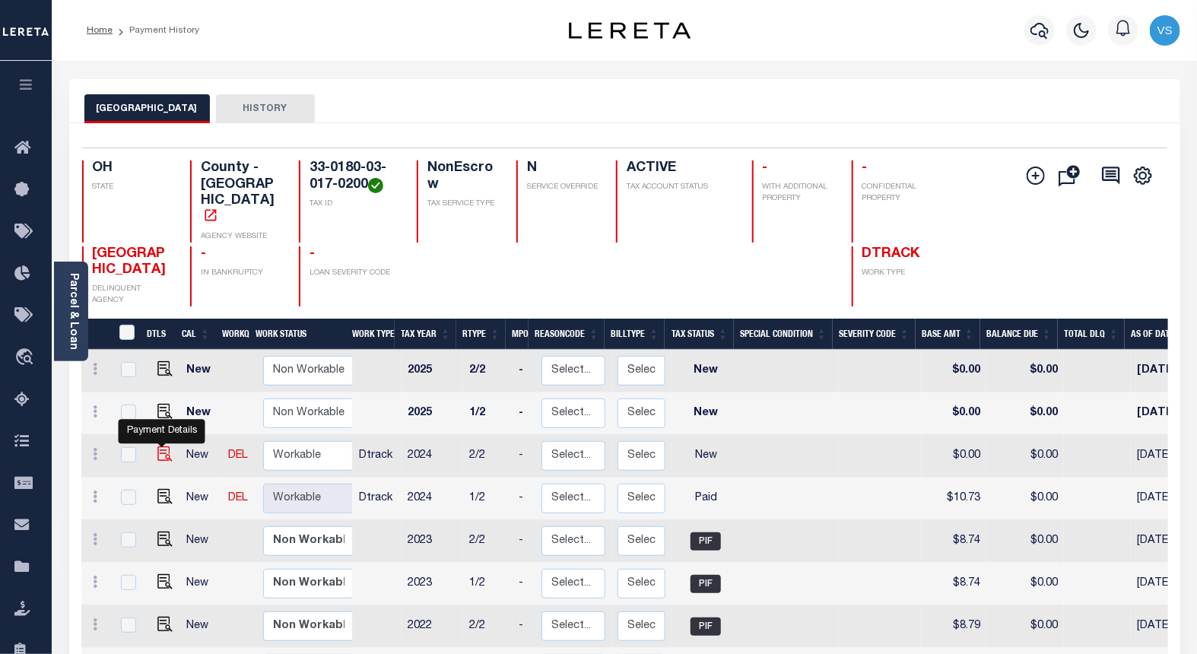
click at [160, 446] on img "" at bounding box center [164, 453] width 15 height 15
checkbox input "true"
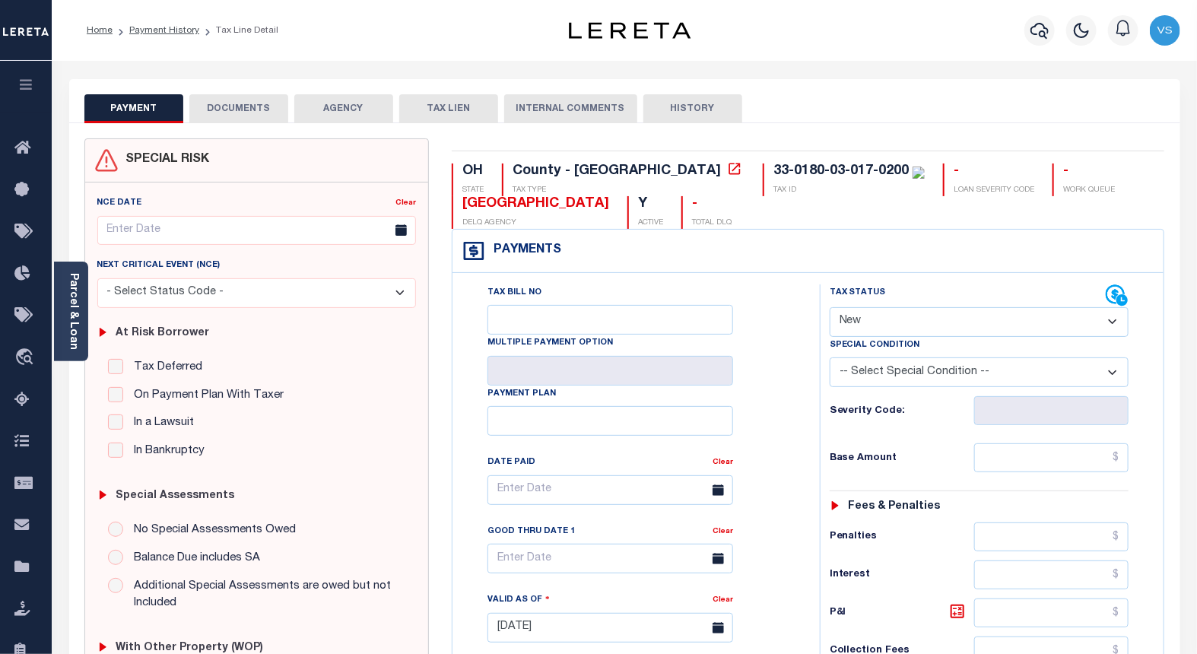
drag, startPoint x: 866, startPoint y: 316, endPoint x: 863, endPoint y: 326, distance: 9.4
click at [866, 316] on select "- Select Status Code - Open Due/Unpaid Paid Incomplete No Tax Due Internal Refu…" at bounding box center [980, 322] width 300 height 30
select select "PYD"
click at [830, 308] on select "- Select Status Code - Open Due/Unpaid Paid Incomplete No Tax Due Internal Refu…" at bounding box center [980, 322] width 300 height 30
type input "[DATE]"
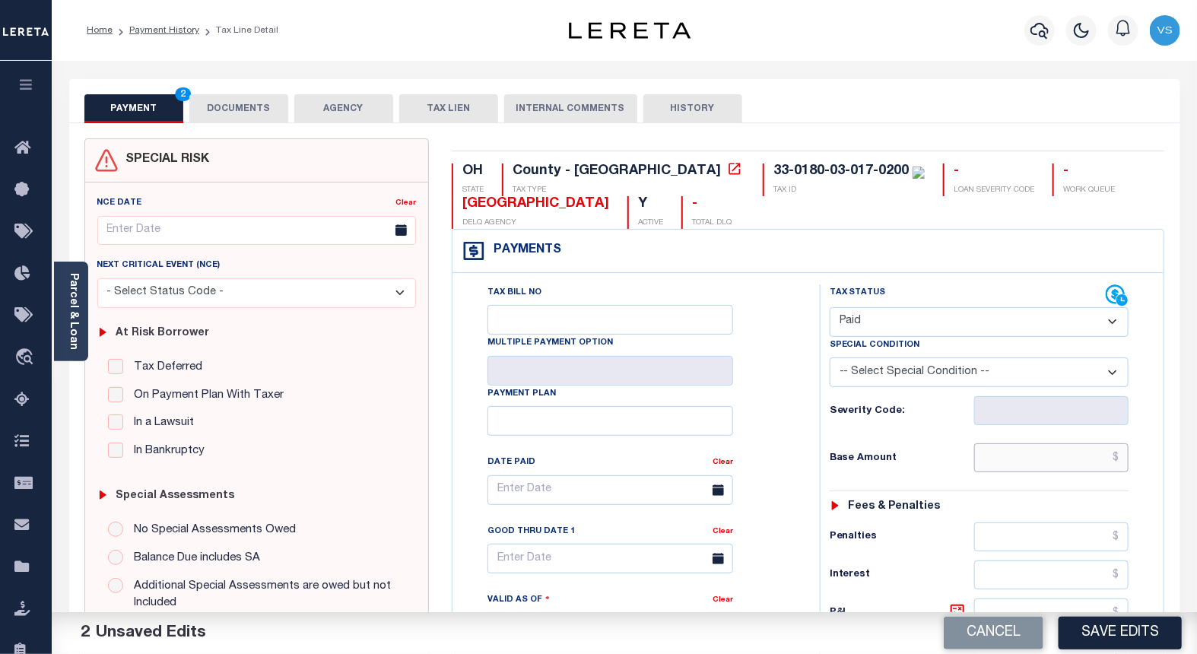
click at [1015, 464] on input "text" at bounding box center [1051, 457] width 155 height 29
paste input "10.73"
type input "$10.73"
click at [230, 111] on button "DOCUMENTS" at bounding box center [238, 108] width 99 height 29
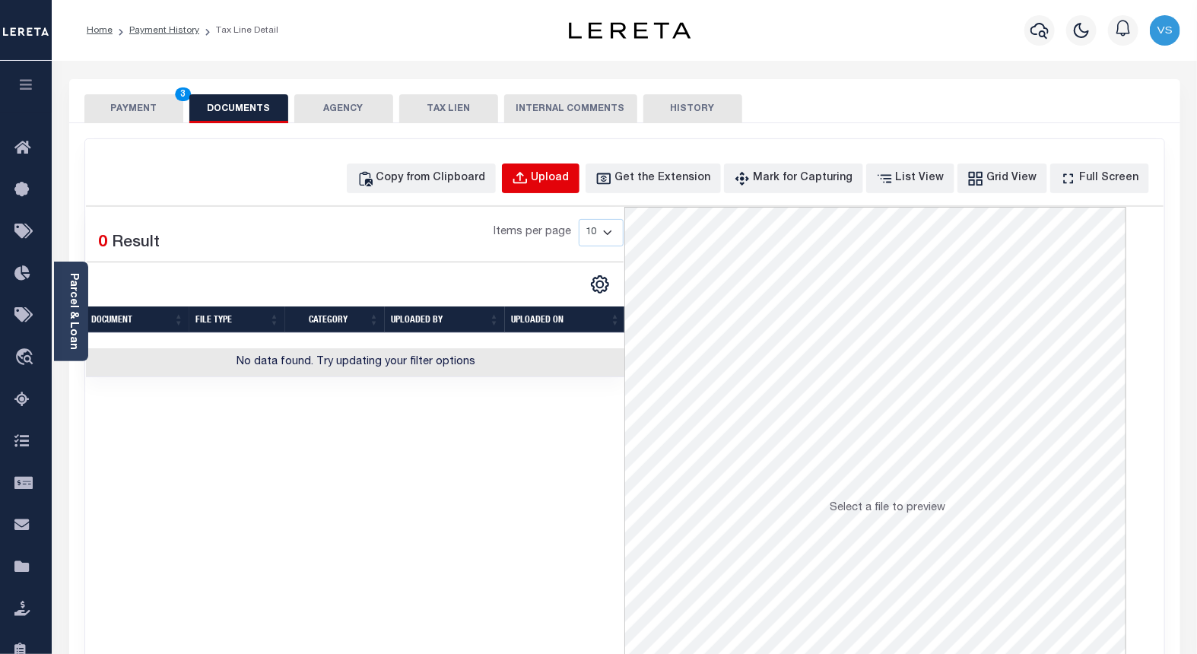
click at [529, 178] on icon "button" at bounding box center [520, 178] width 17 height 17
select select "POP"
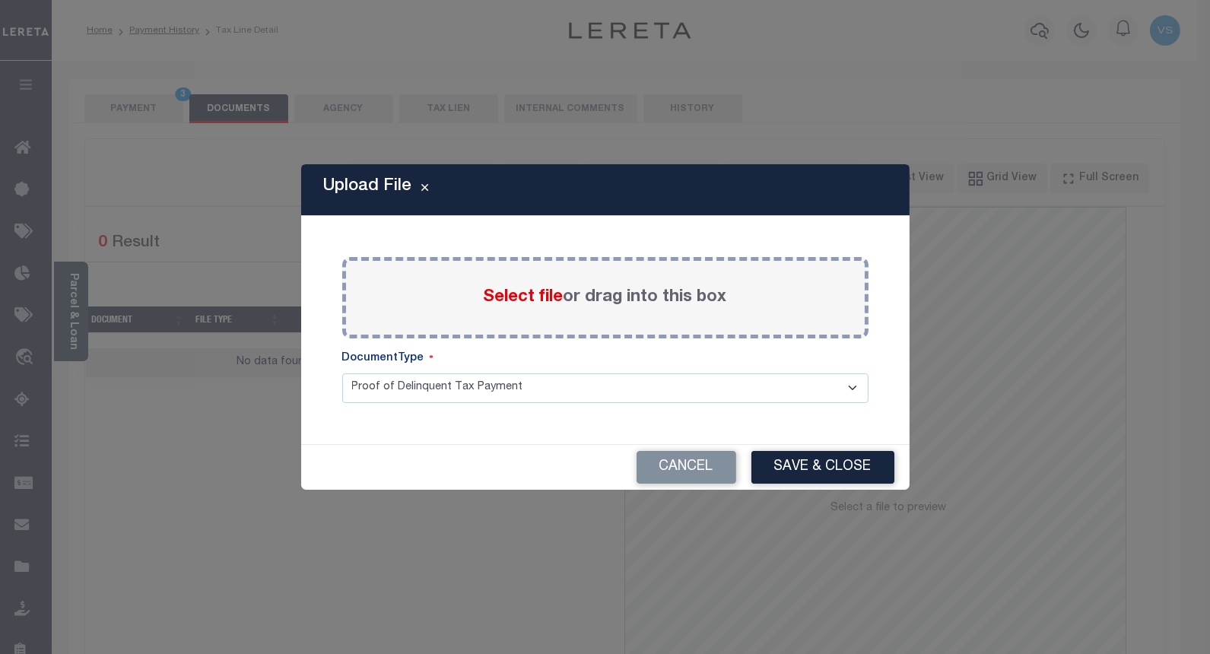
click at [507, 292] on span "Select file" at bounding box center [524, 297] width 80 height 17
click at [0, 0] on input "Select file or drag into this box" at bounding box center [0, 0] width 0 height 0
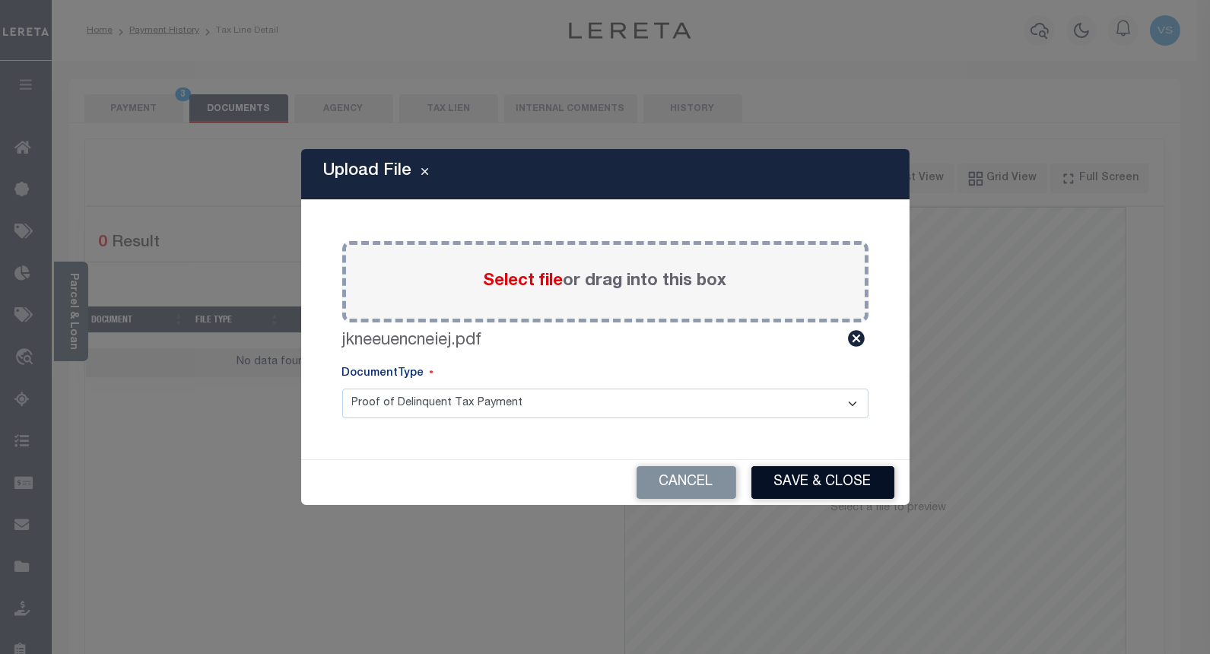
click at [801, 478] on button "Save & Close" at bounding box center [822, 482] width 143 height 33
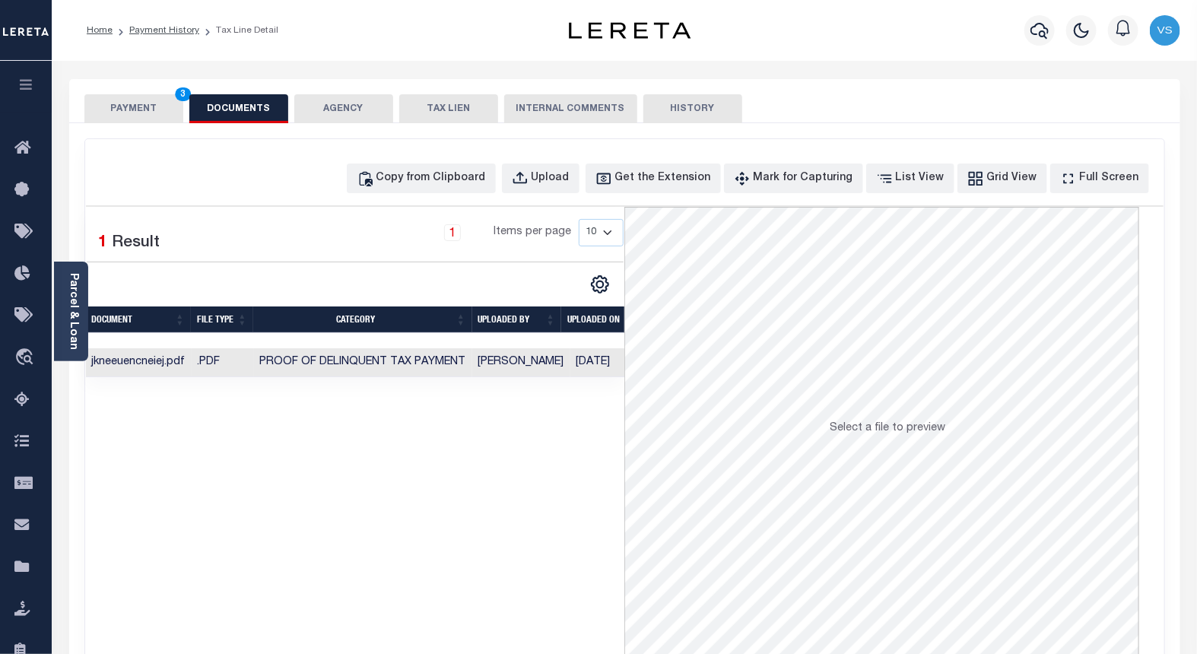
click at [112, 100] on button "PAYMENT 3" at bounding box center [133, 108] width 99 height 29
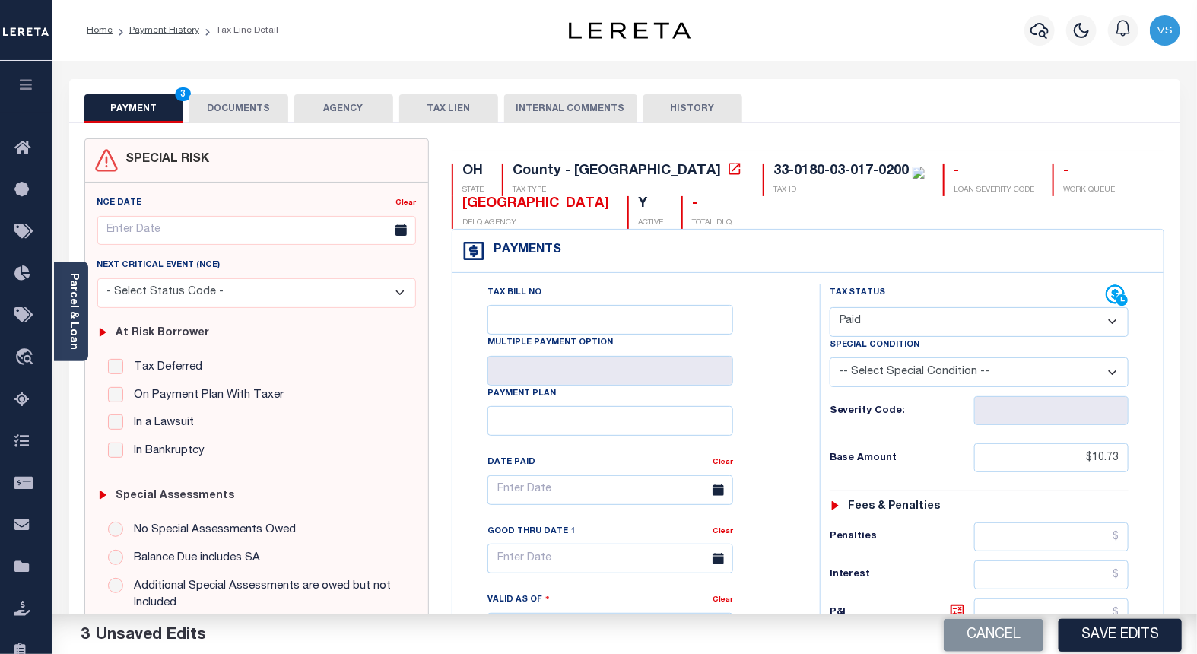
scroll to position [84, 0]
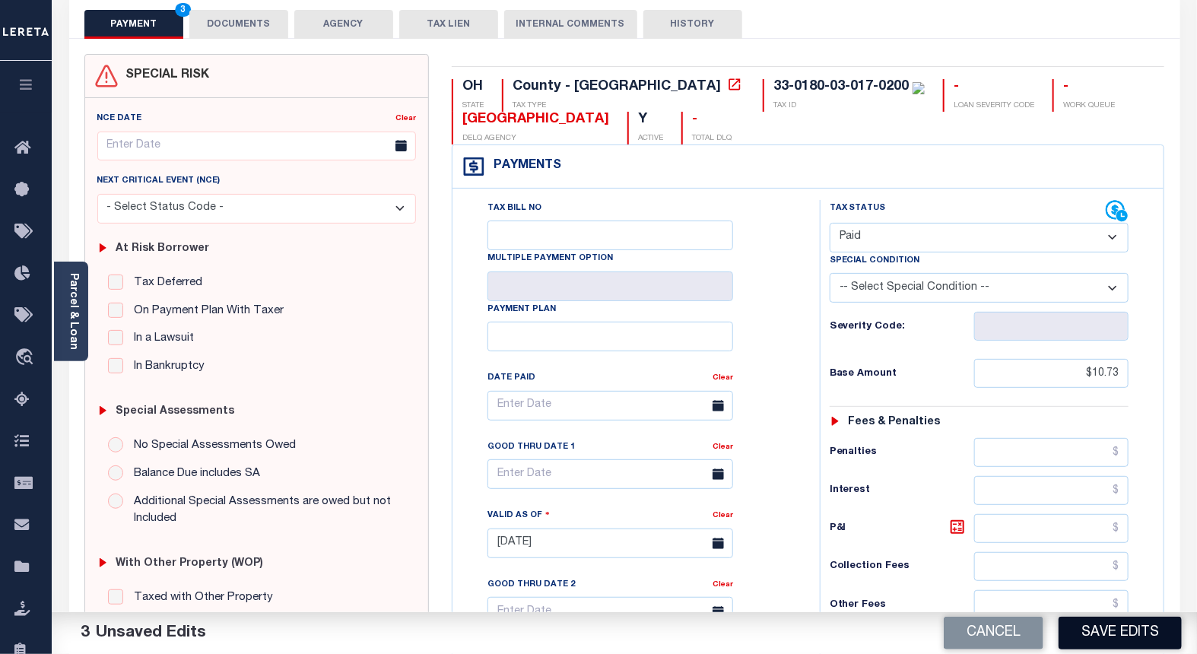
click at [1120, 633] on button "Save Edits" at bounding box center [1120, 633] width 123 height 33
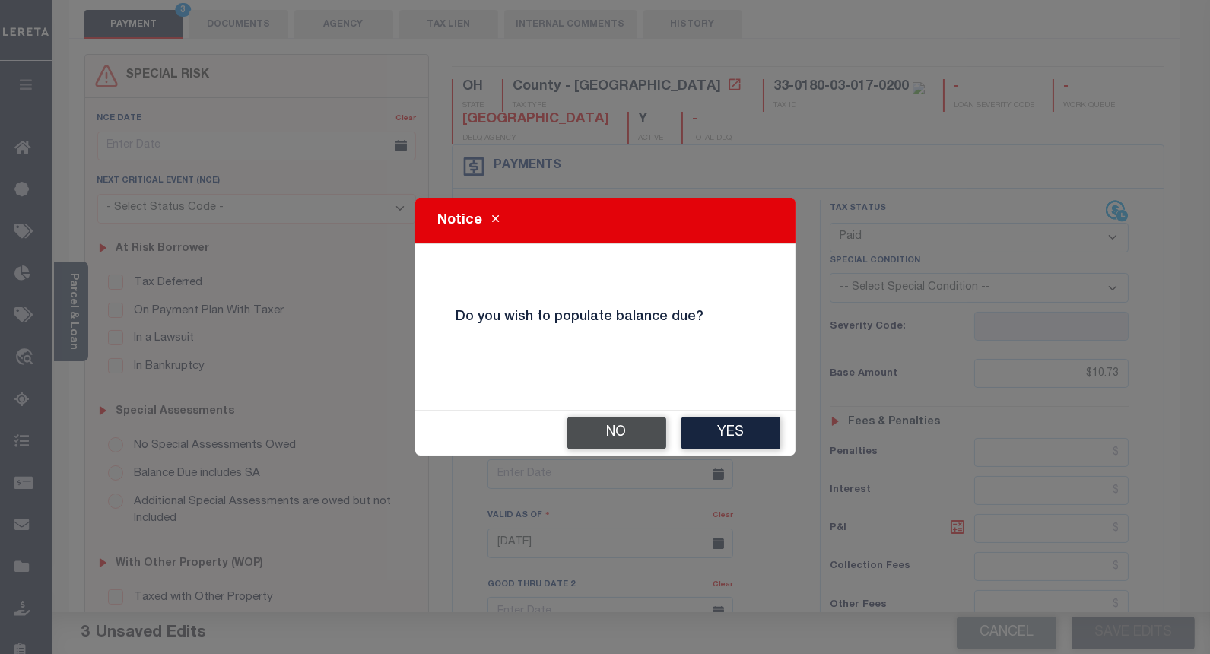
click at [611, 439] on button "No" at bounding box center [616, 433] width 99 height 33
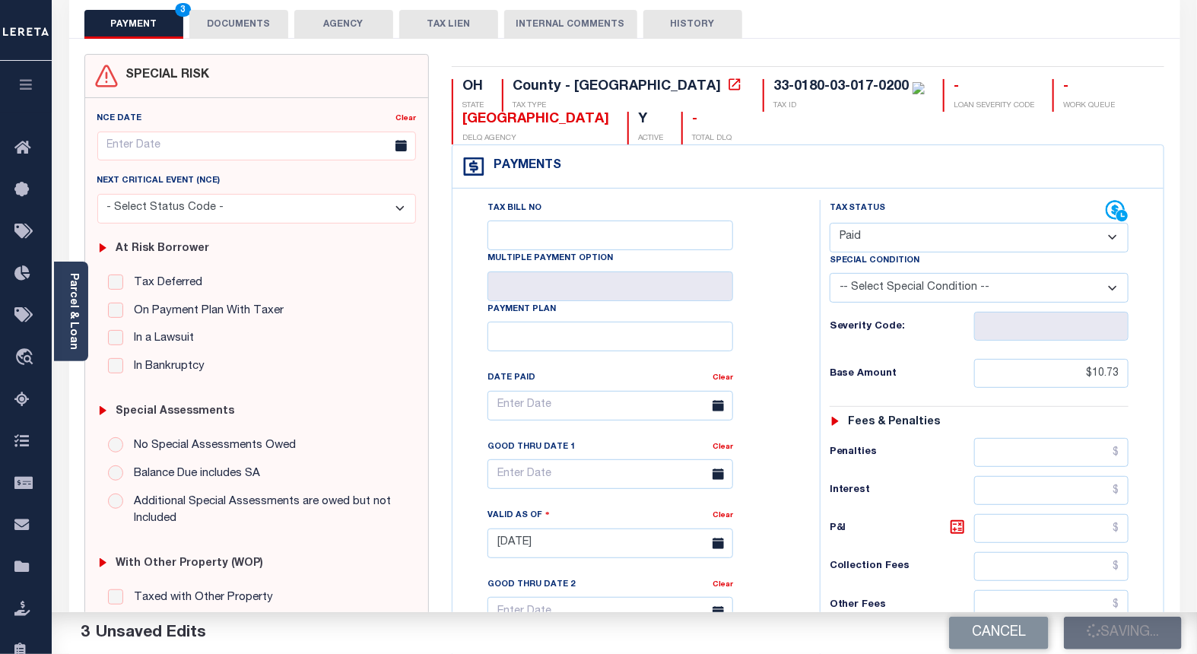
checkbox input "false"
type input "$10.73"
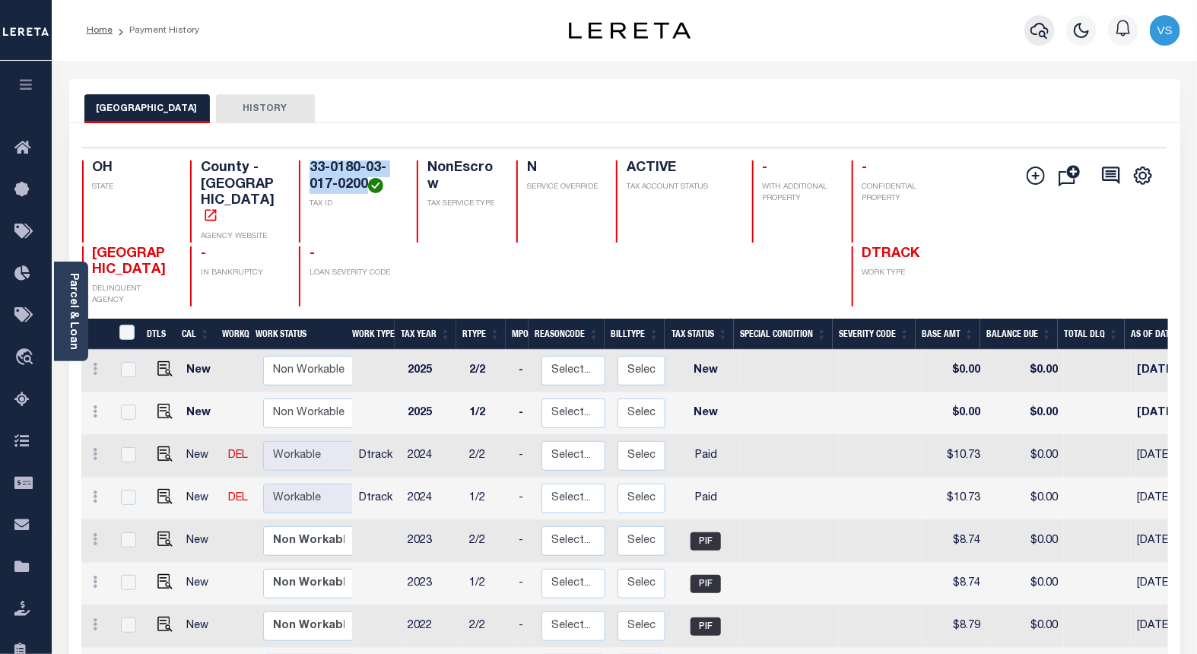
click at [1038, 33] on icon "button" at bounding box center [1040, 30] width 18 height 18
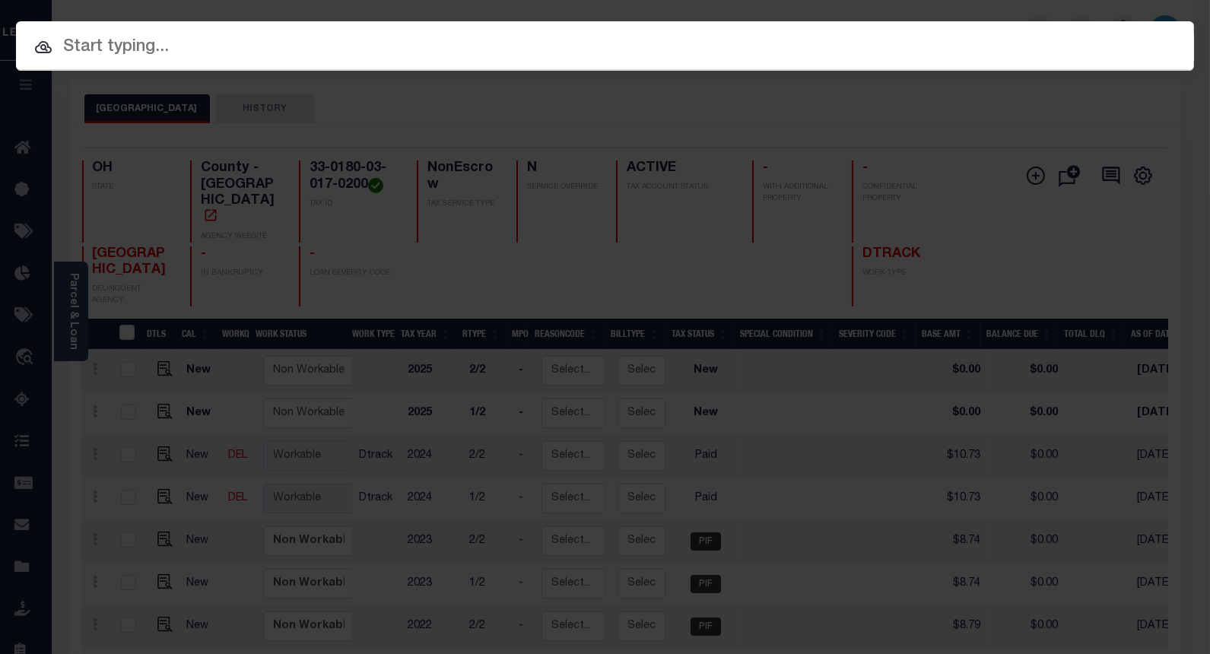
paste input "5014776"
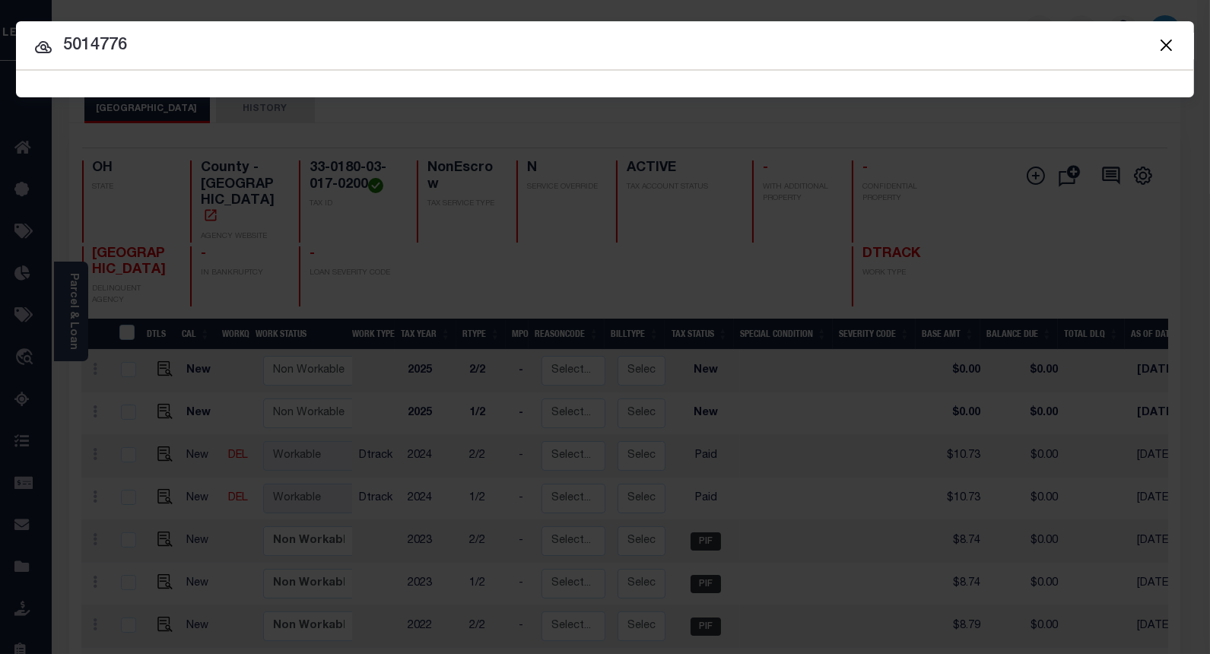
type input "5014776"
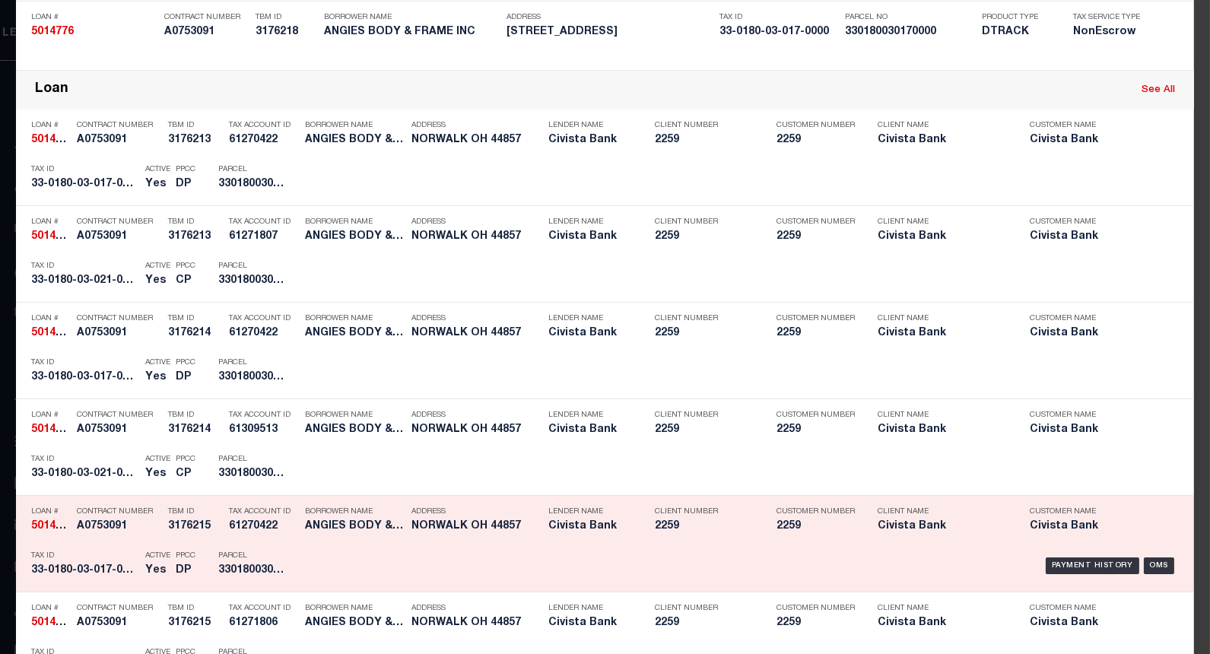
scroll to position [1183, 0]
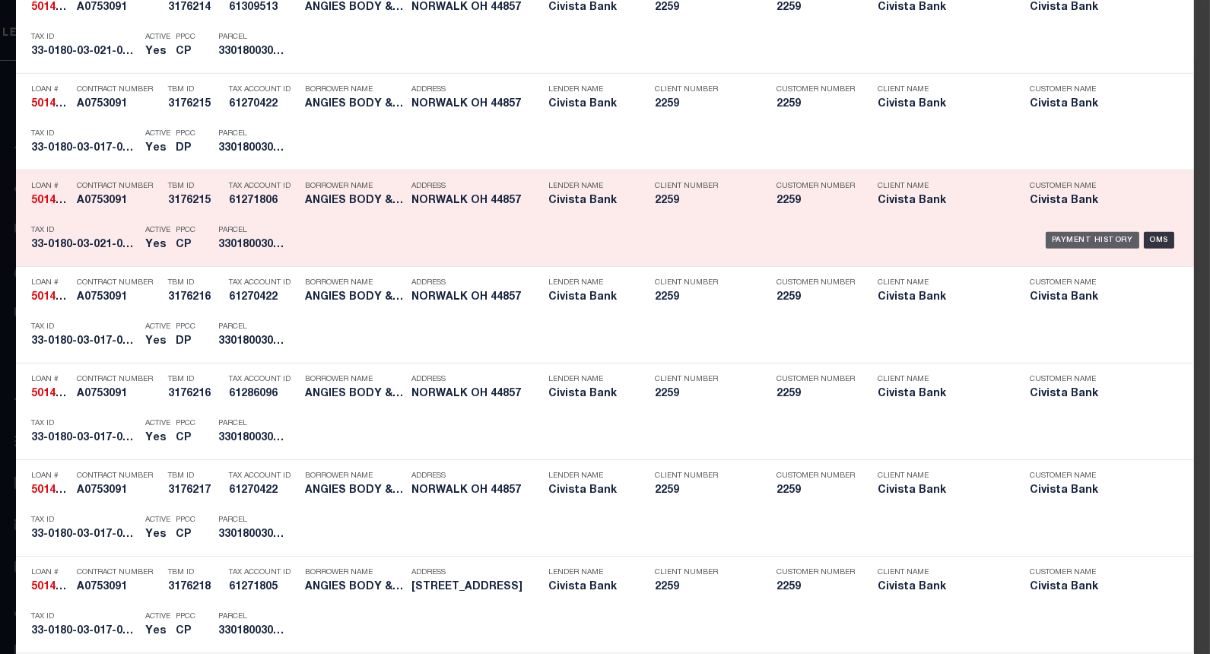
click at [1048, 240] on div "Payment History" at bounding box center [1093, 240] width 94 height 17
